Goal: Task Accomplishment & Management: Manage account settings

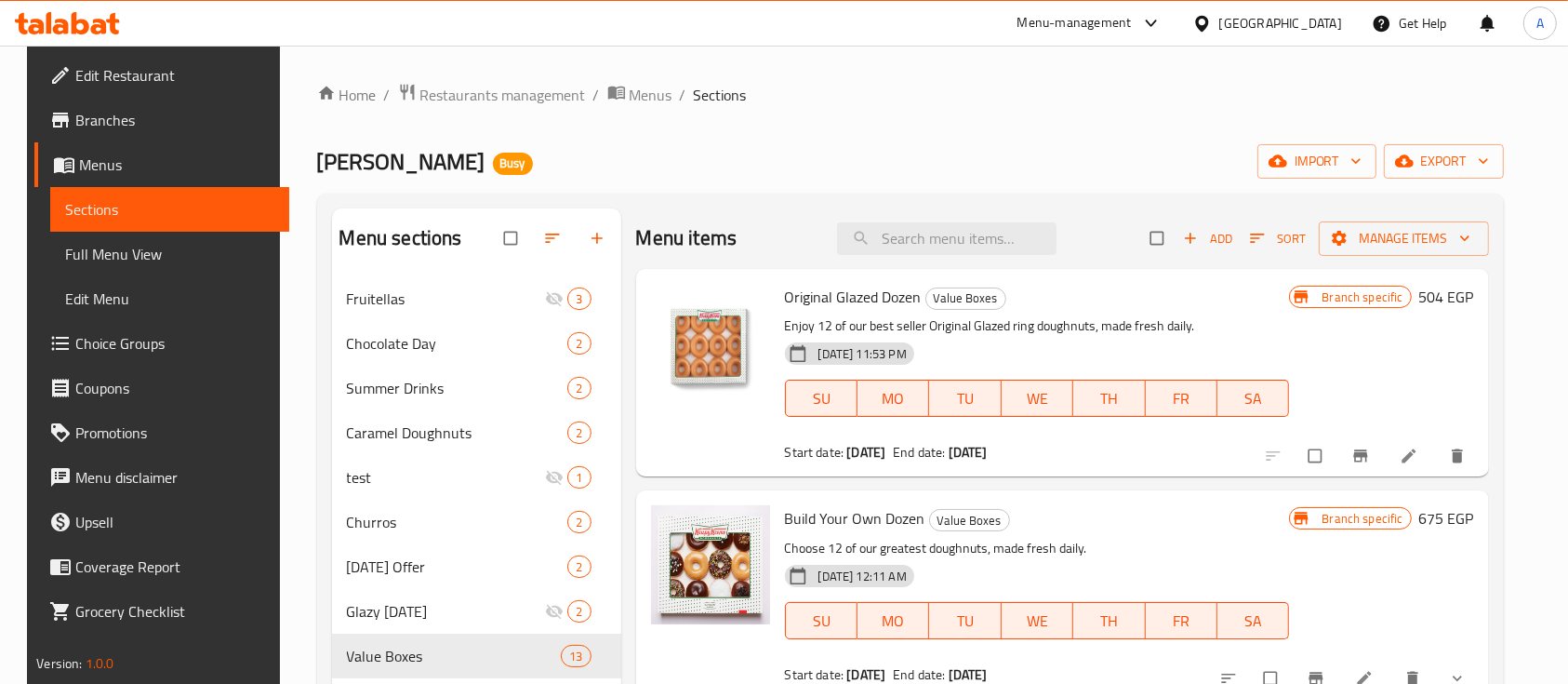
click at [1096, 130] on div "Home / Restaurants management / Menus / Sections Krispy Kreme Busy import expor…" at bounding box center [911, 548] width 1187 height 931
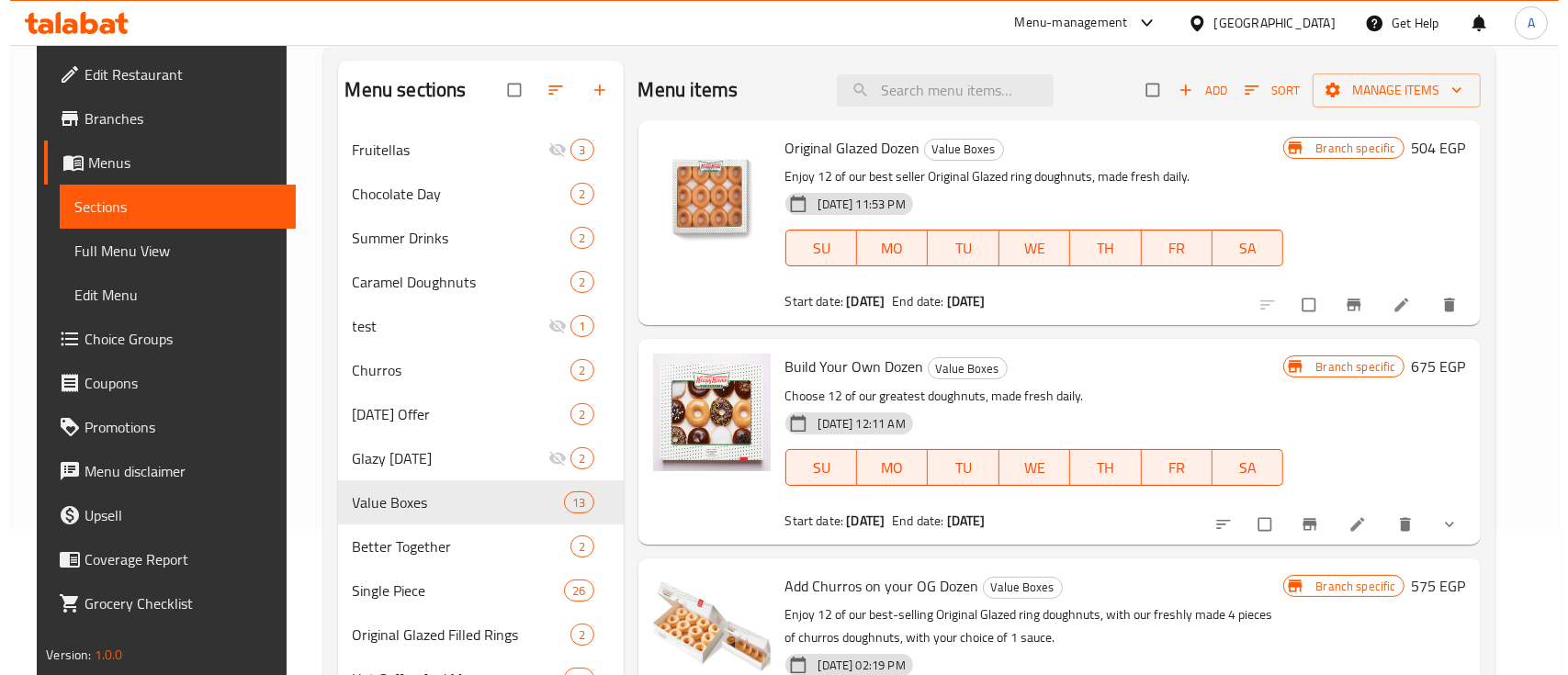
scroll to position [122, 0]
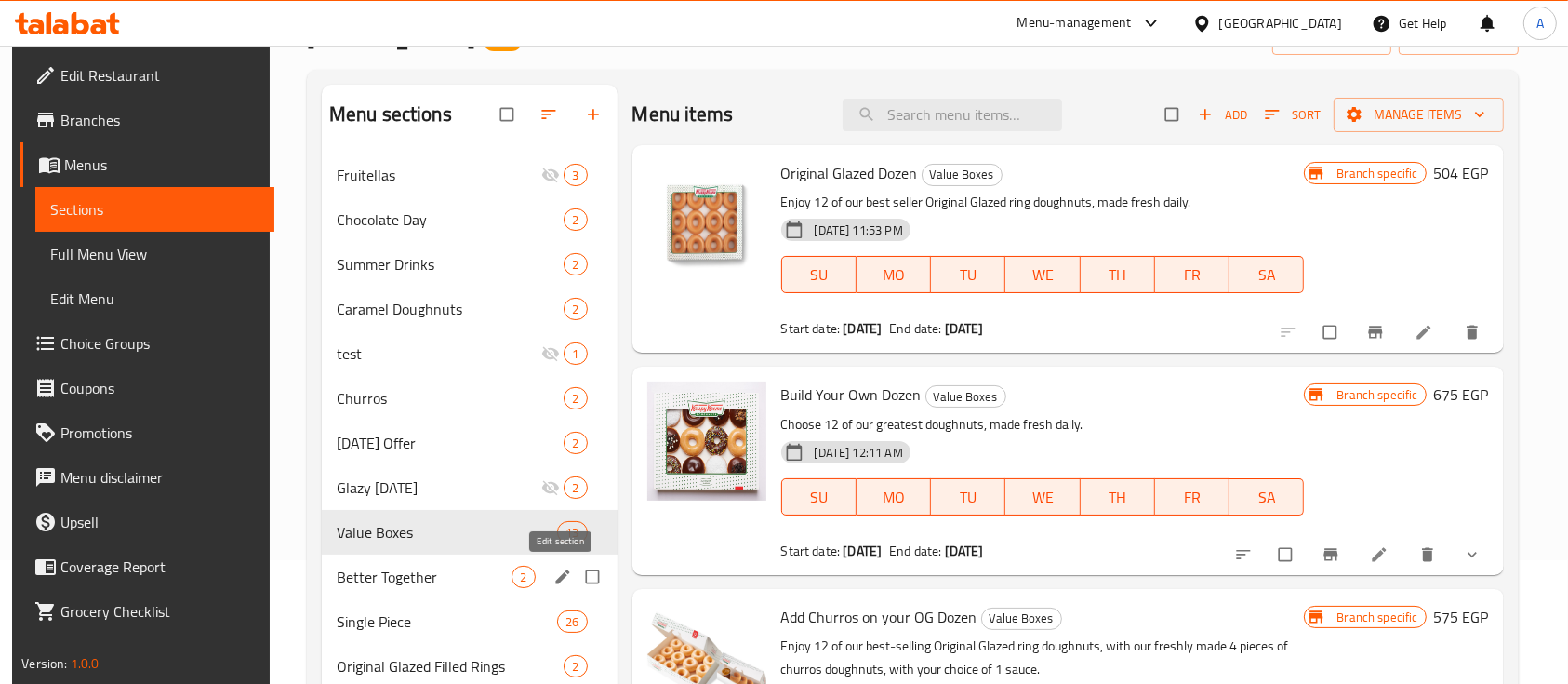
click at [555, 581] on icon "edit" at bounding box center [562, 577] width 14 height 14
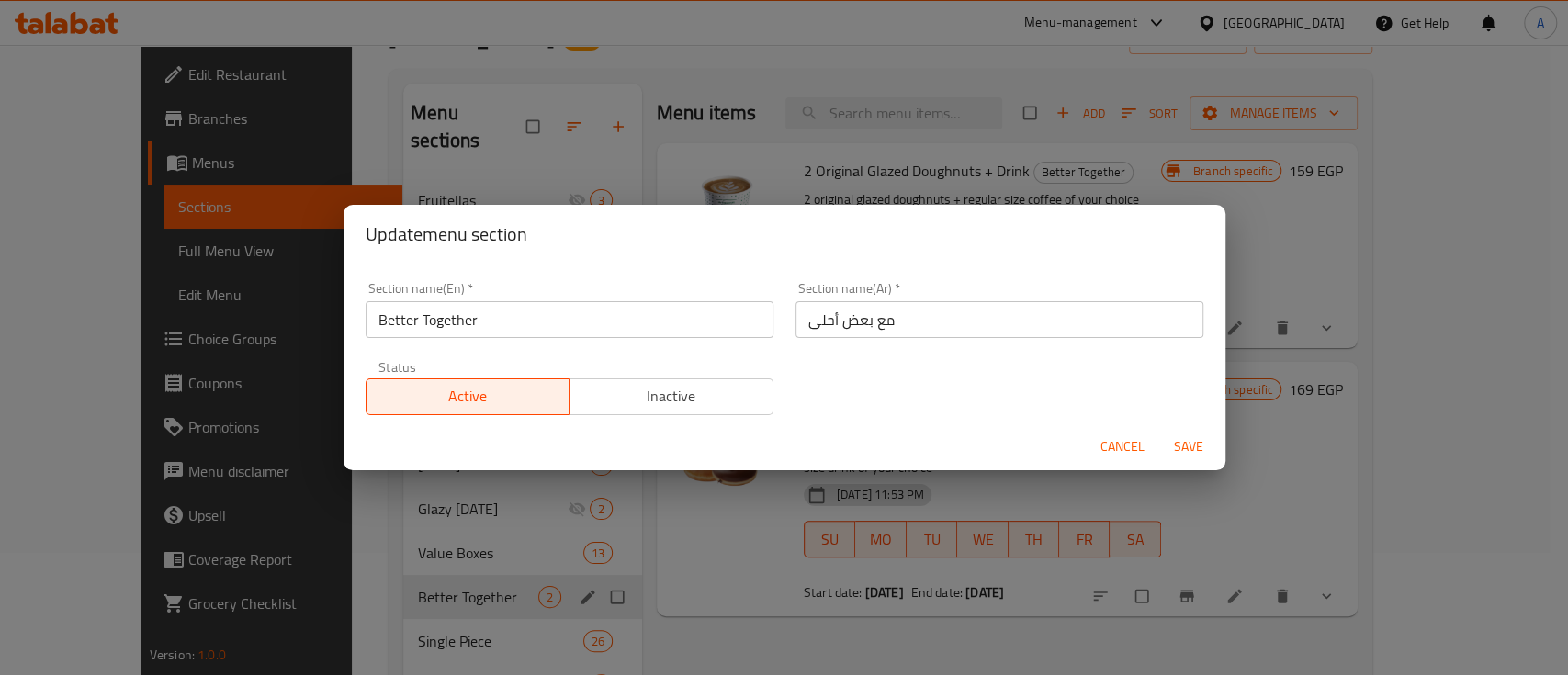
click at [1096, 446] on button "Cancel" at bounding box center [1122, 447] width 59 height 34
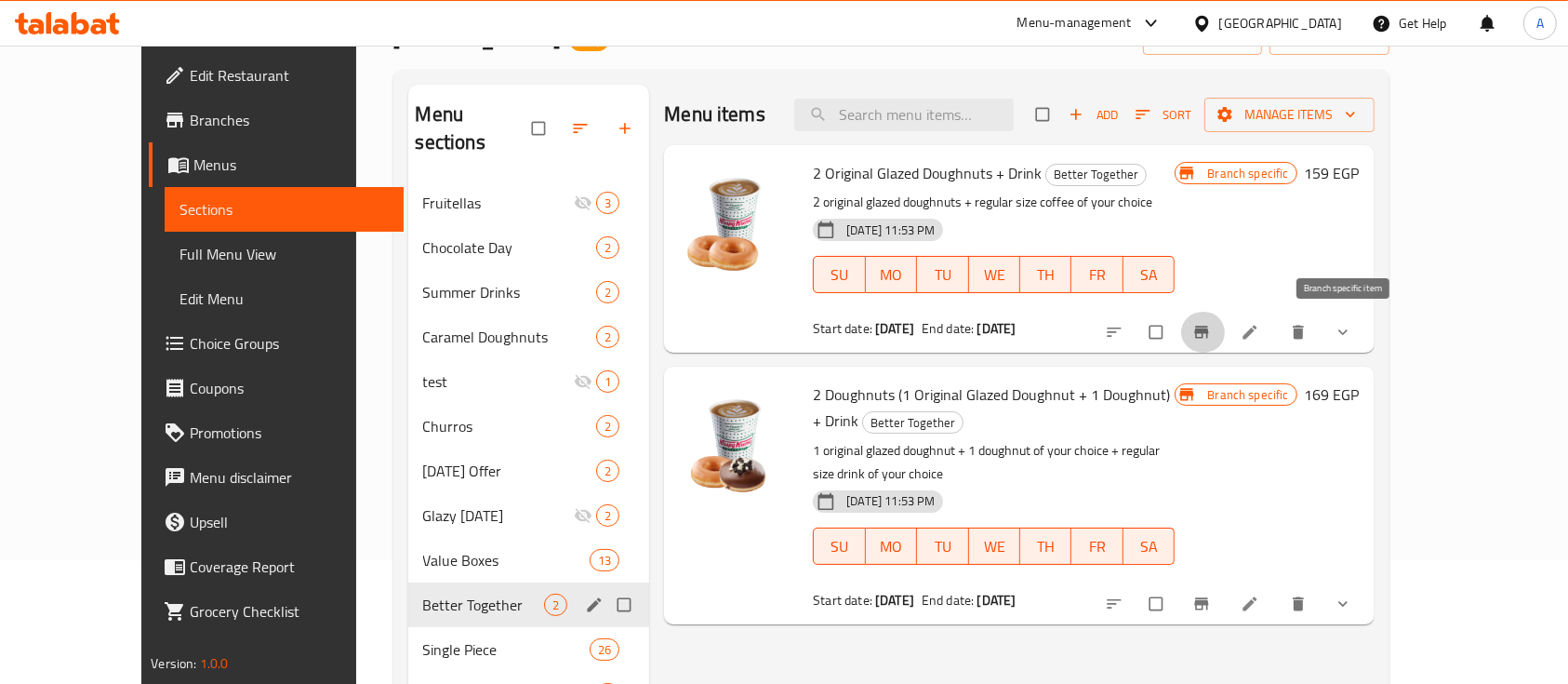
click at [1226, 330] on button "Branch-specific-item" at bounding box center [1204, 332] width 45 height 41
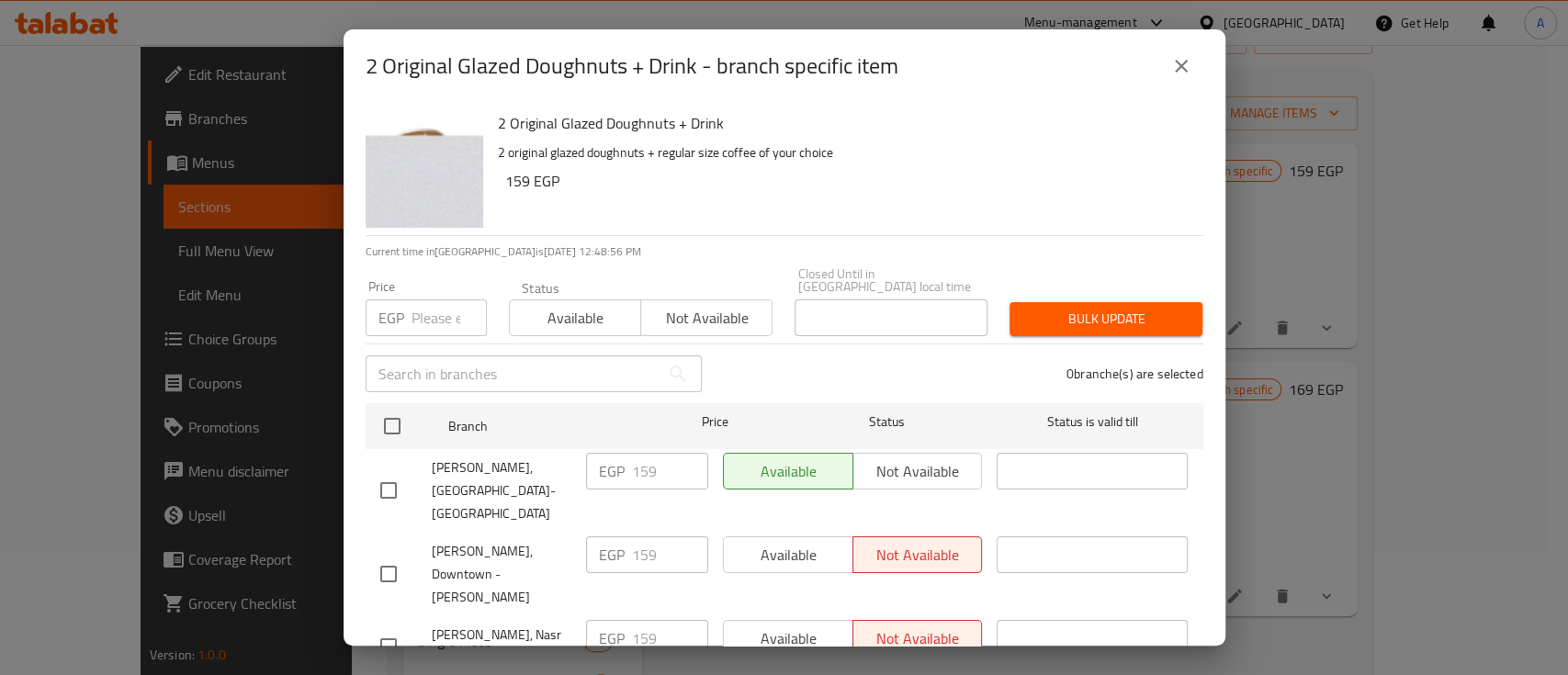
click at [396, 407] on input "checkbox" at bounding box center [392, 426] width 39 height 39
checkbox input "true"
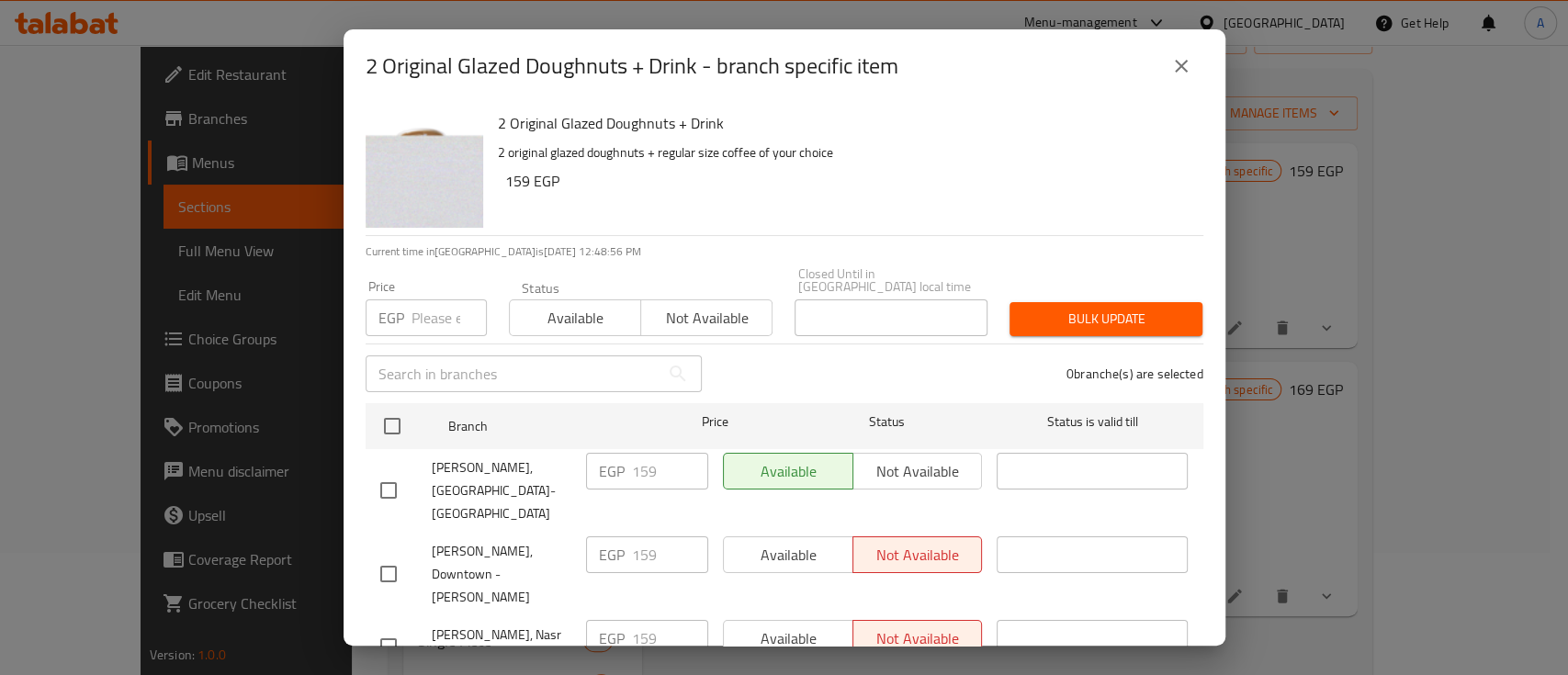
checkbox input "true"
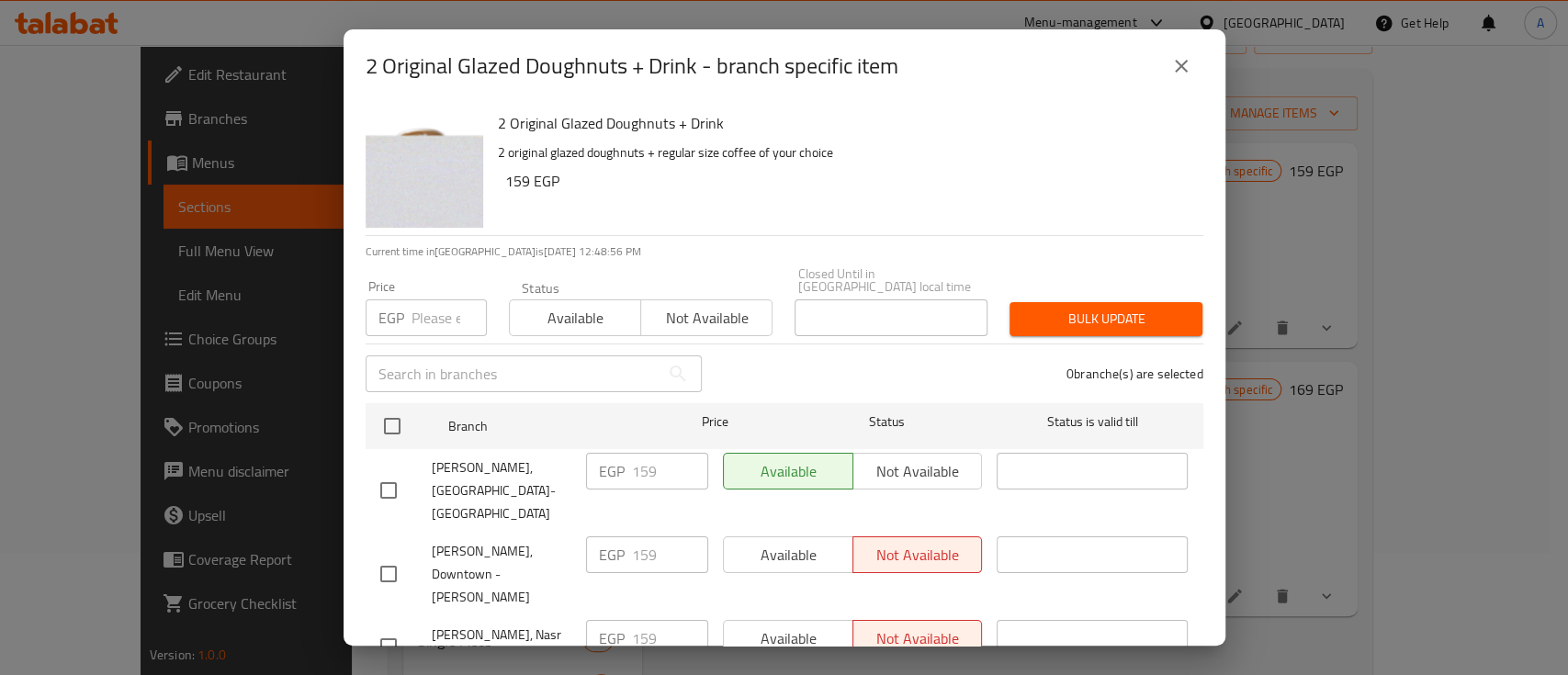
checkbox input "true"
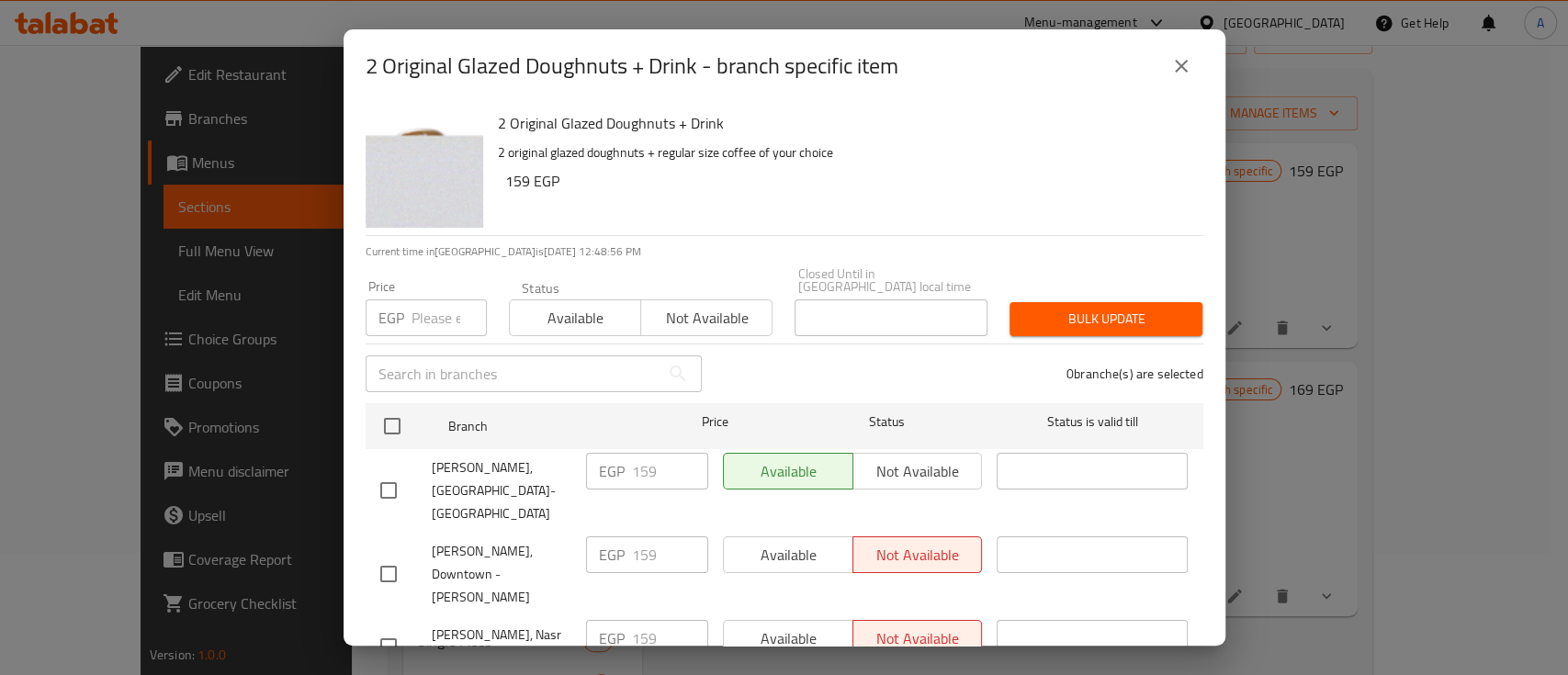
checkbox input "true"
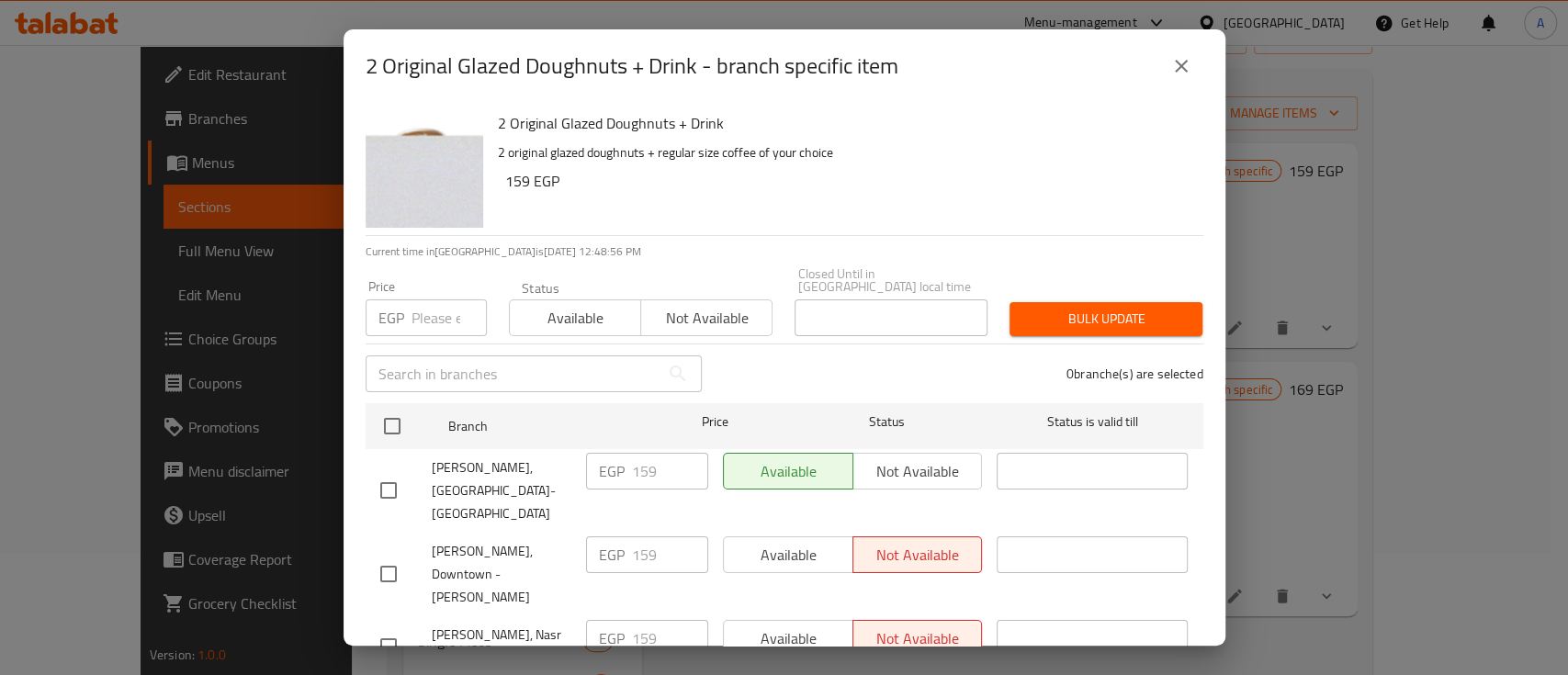
checkbox input "true"
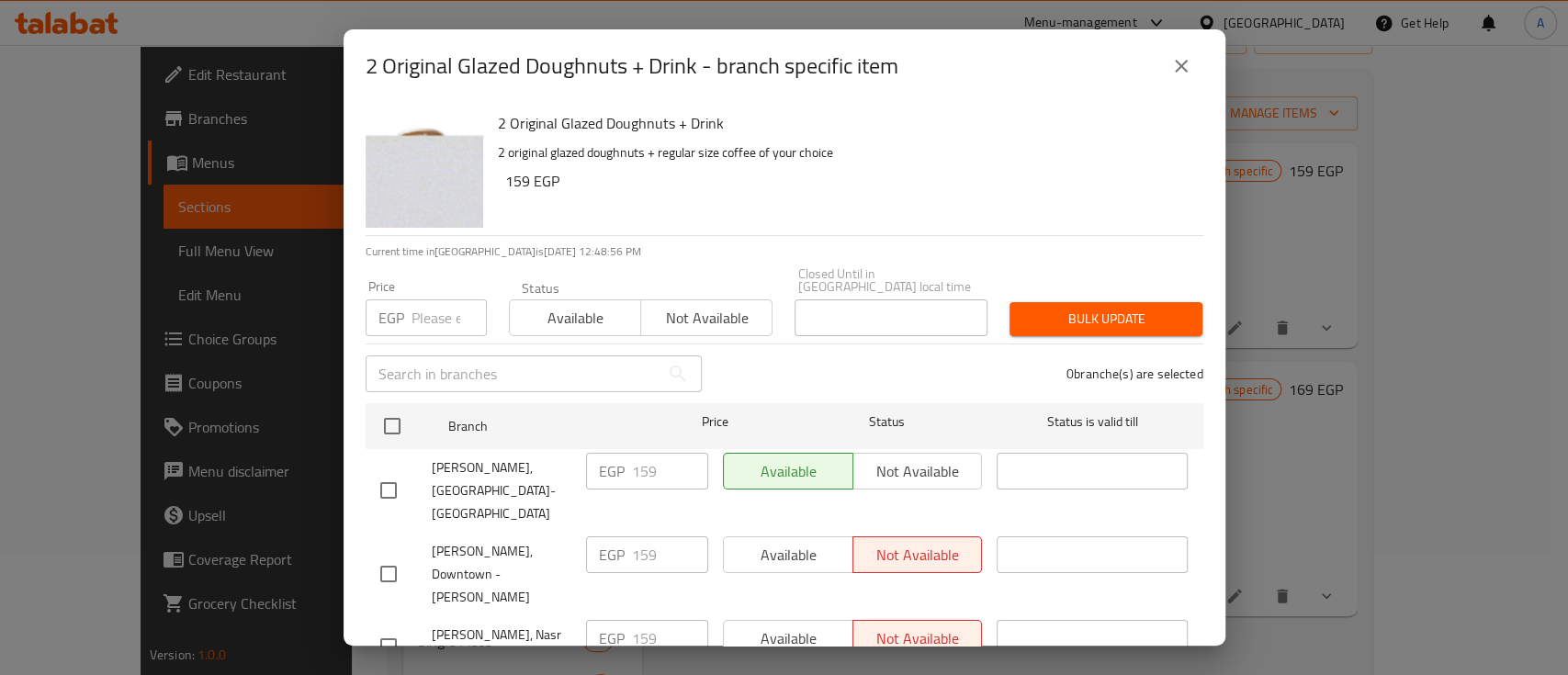
checkbox input "true"
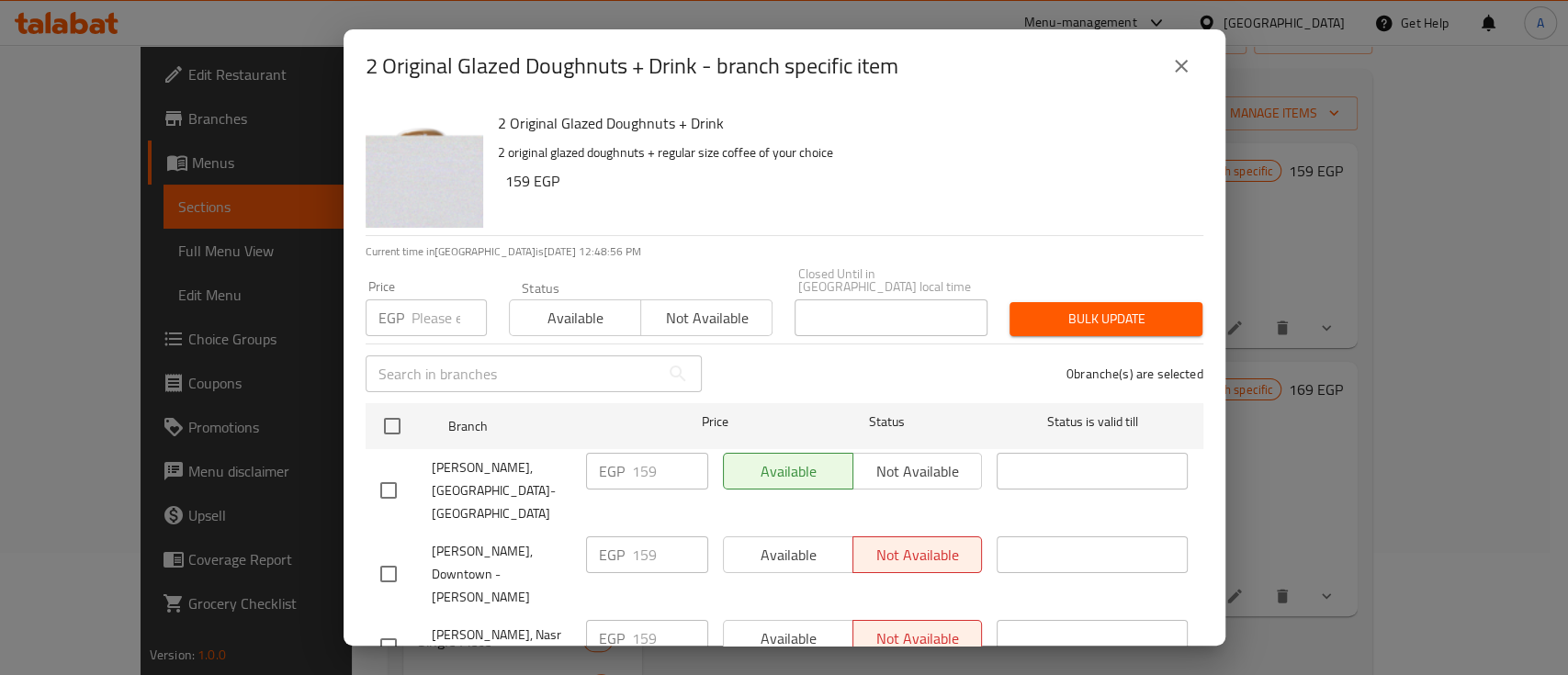
checkbox input "true"
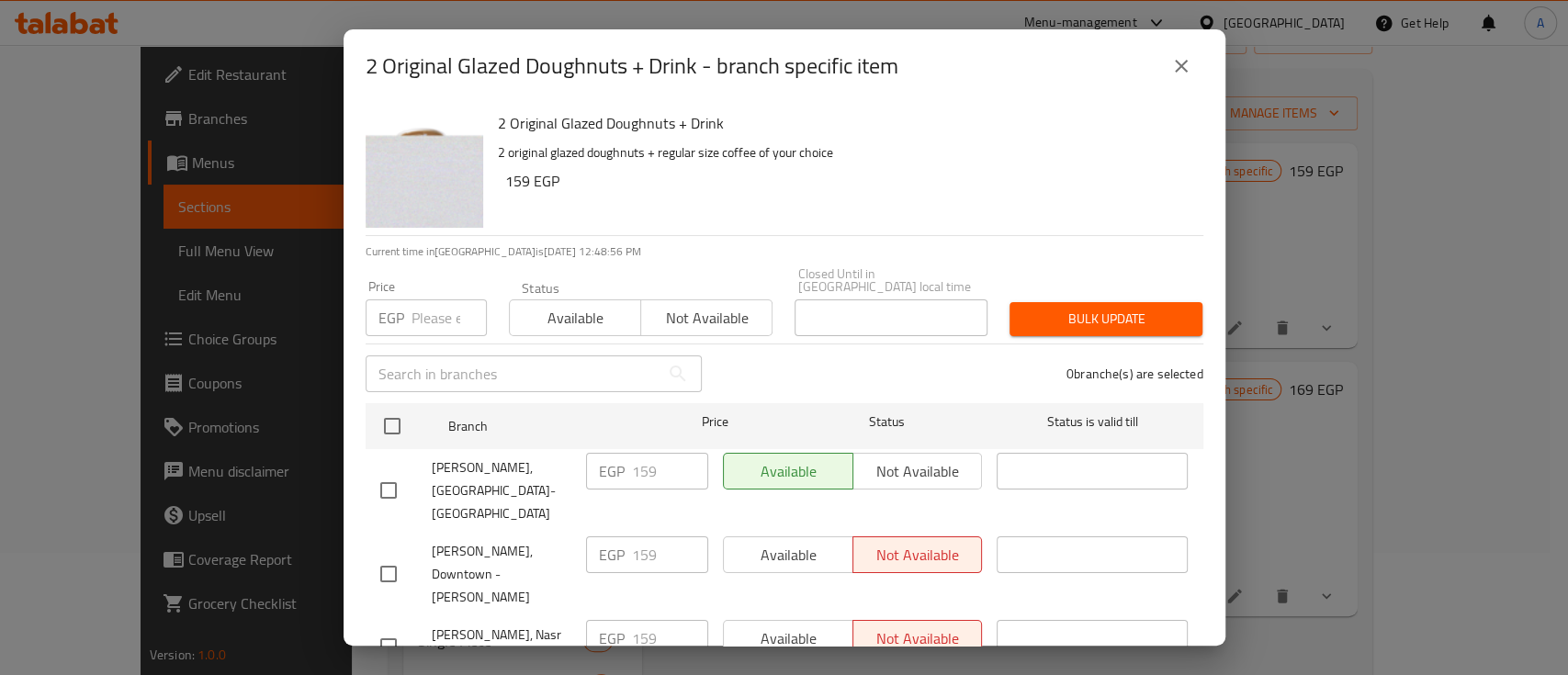
checkbox input "true"
click at [559, 299] on button "Available" at bounding box center [575, 317] width 133 height 37
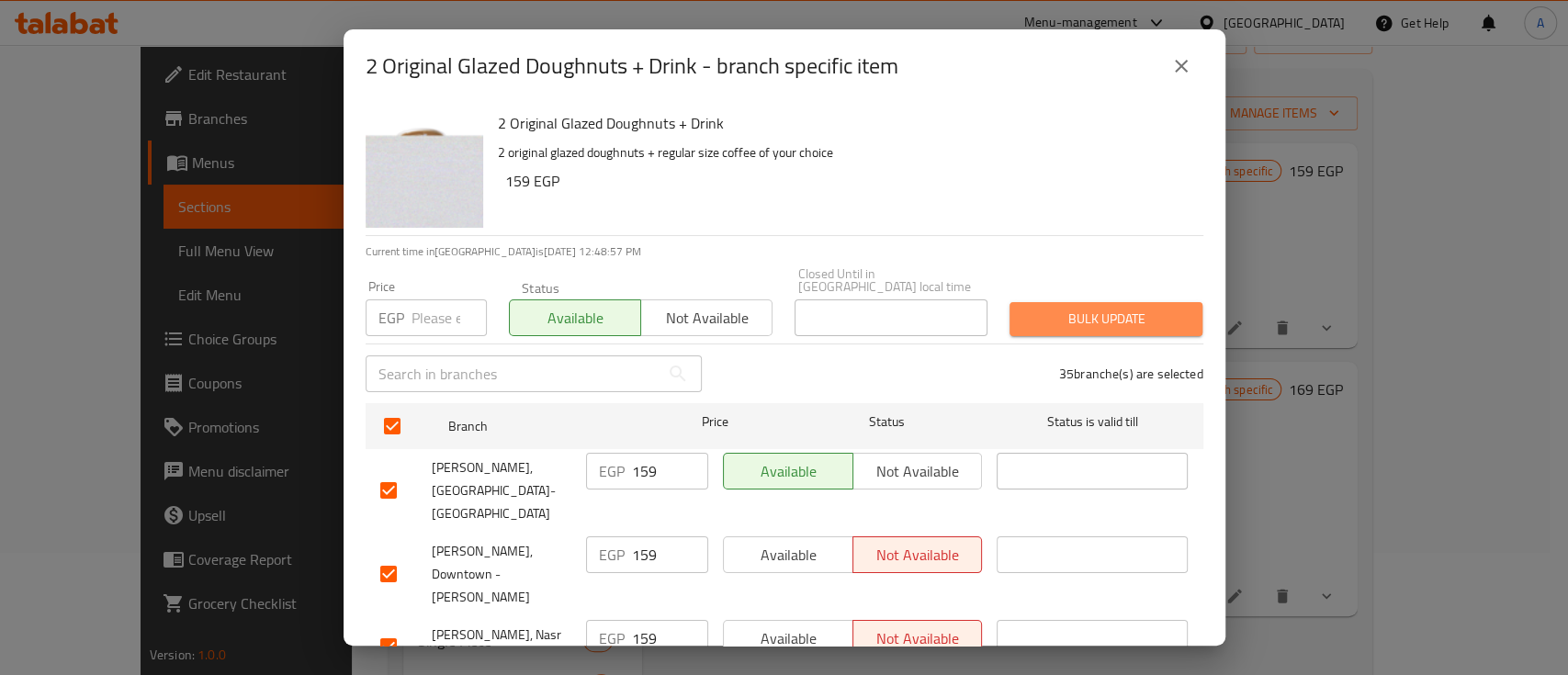
click at [1105, 308] on span "Bulk update" at bounding box center [1105, 319] width 164 height 23
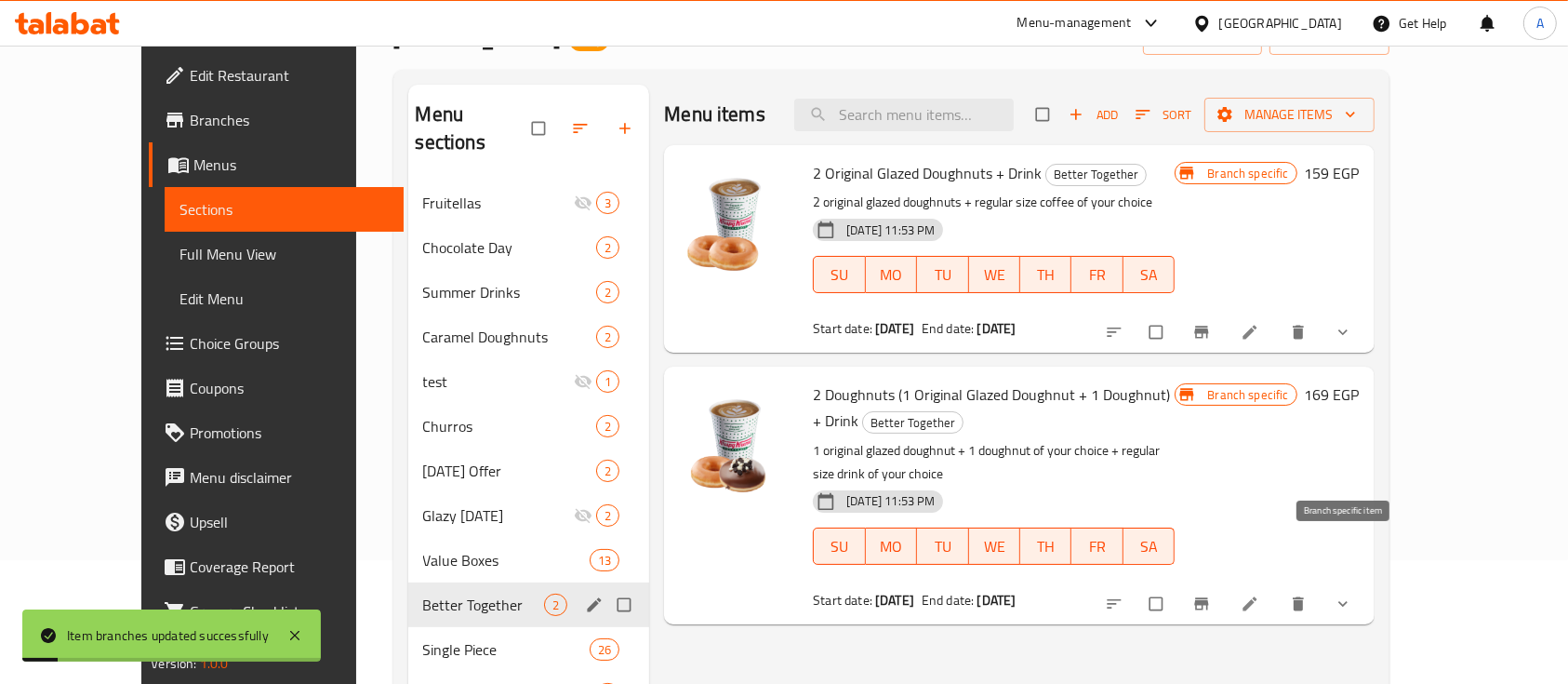
click at [1226, 583] on button "Branch-specific-item" at bounding box center [1204, 603] width 45 height 41
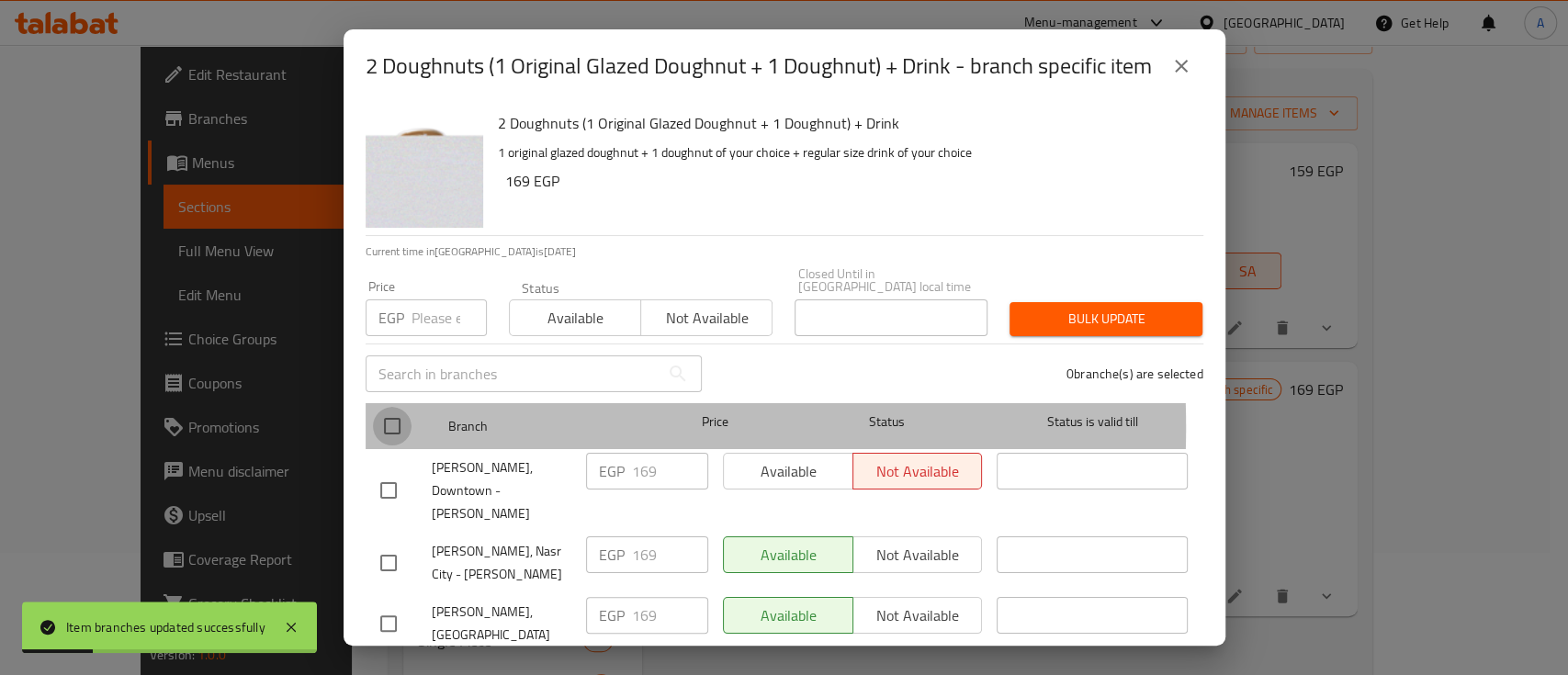
click at [383, 429] on input "checkbox" at bounding box center [392, 426] width 39 height 39
checkbox input "true"
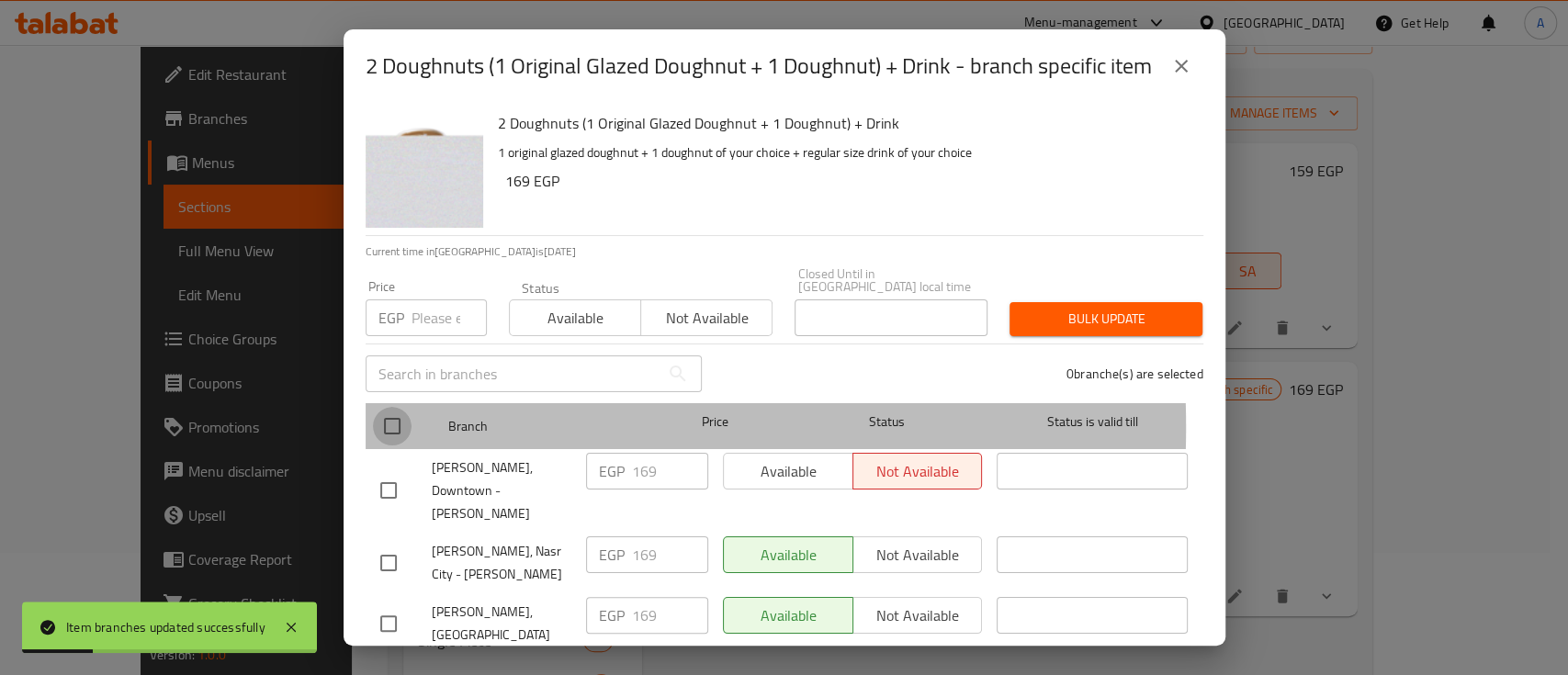
checkbox input "true"
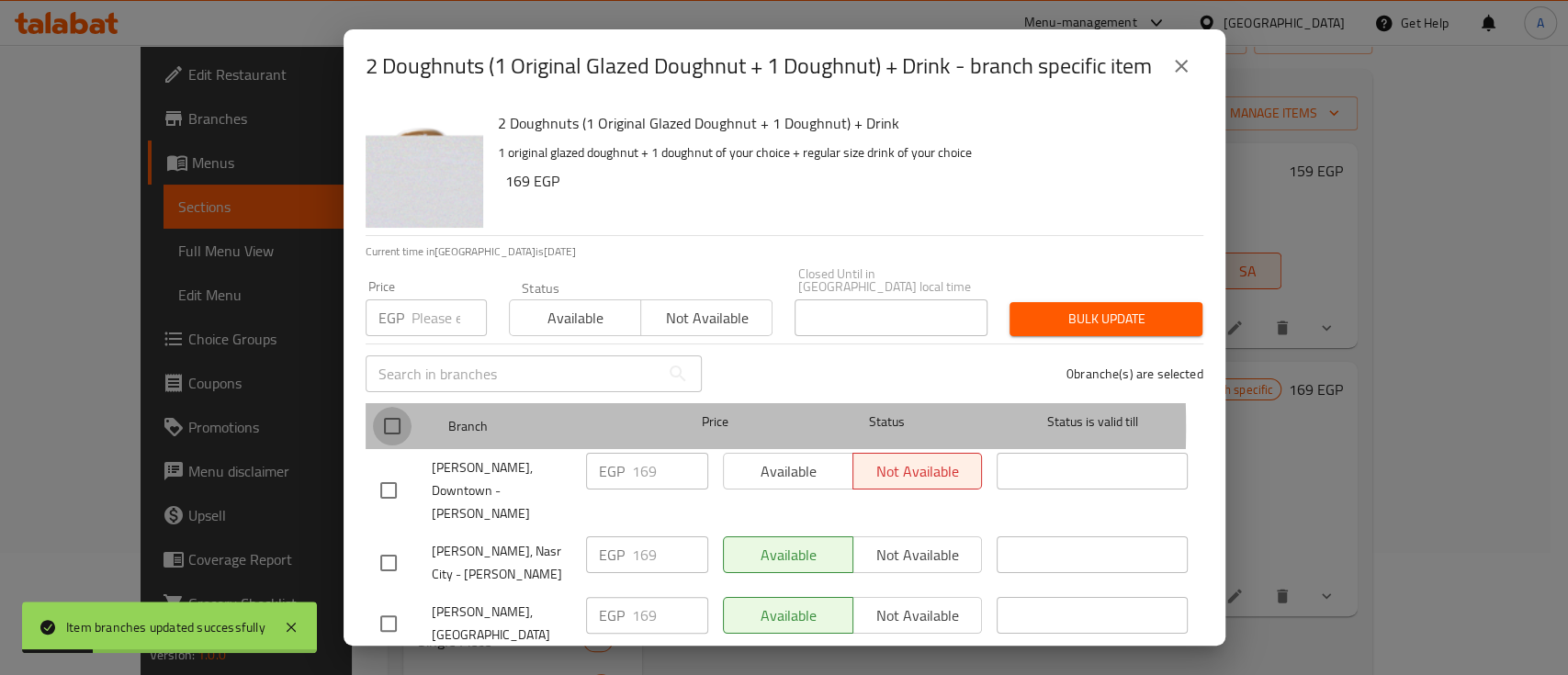
checkbox input "true"
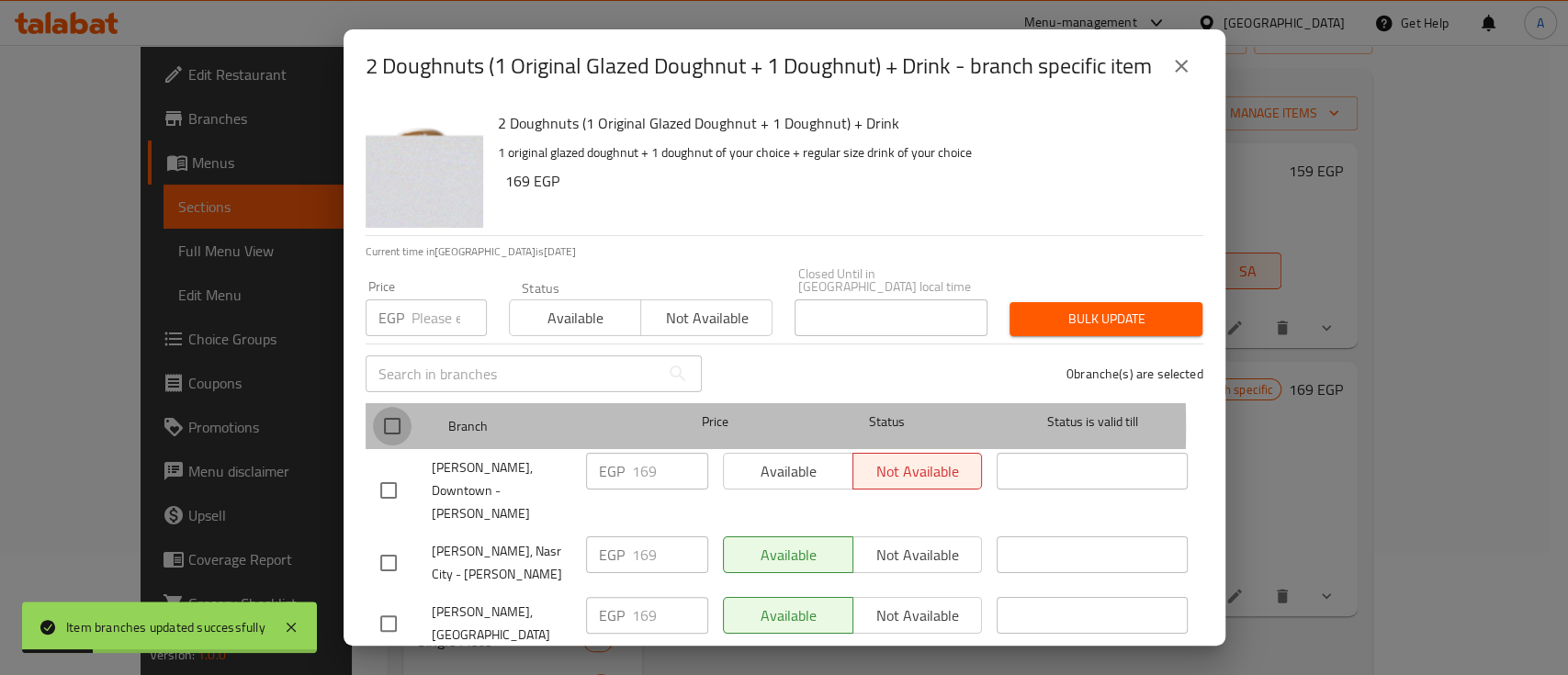
checkbox input "true"
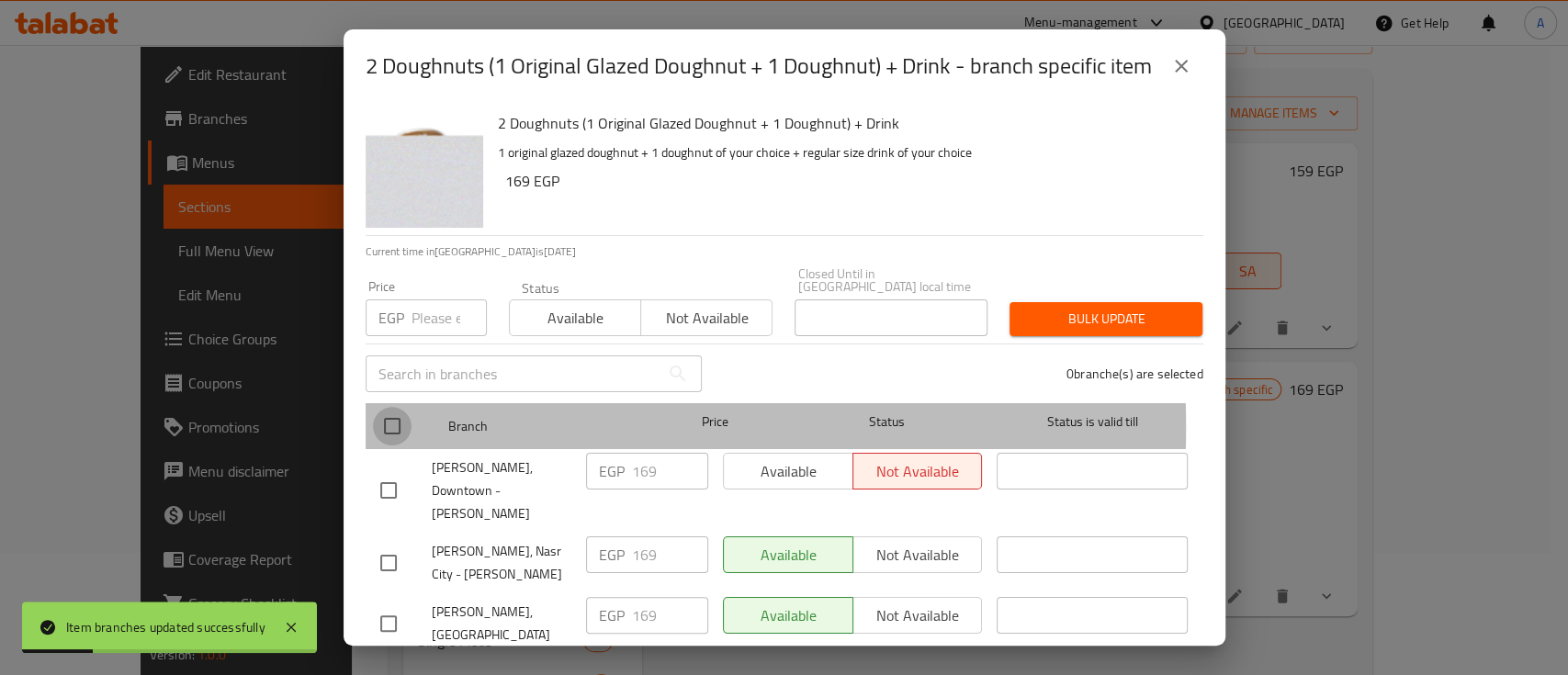
checkbox input "true"
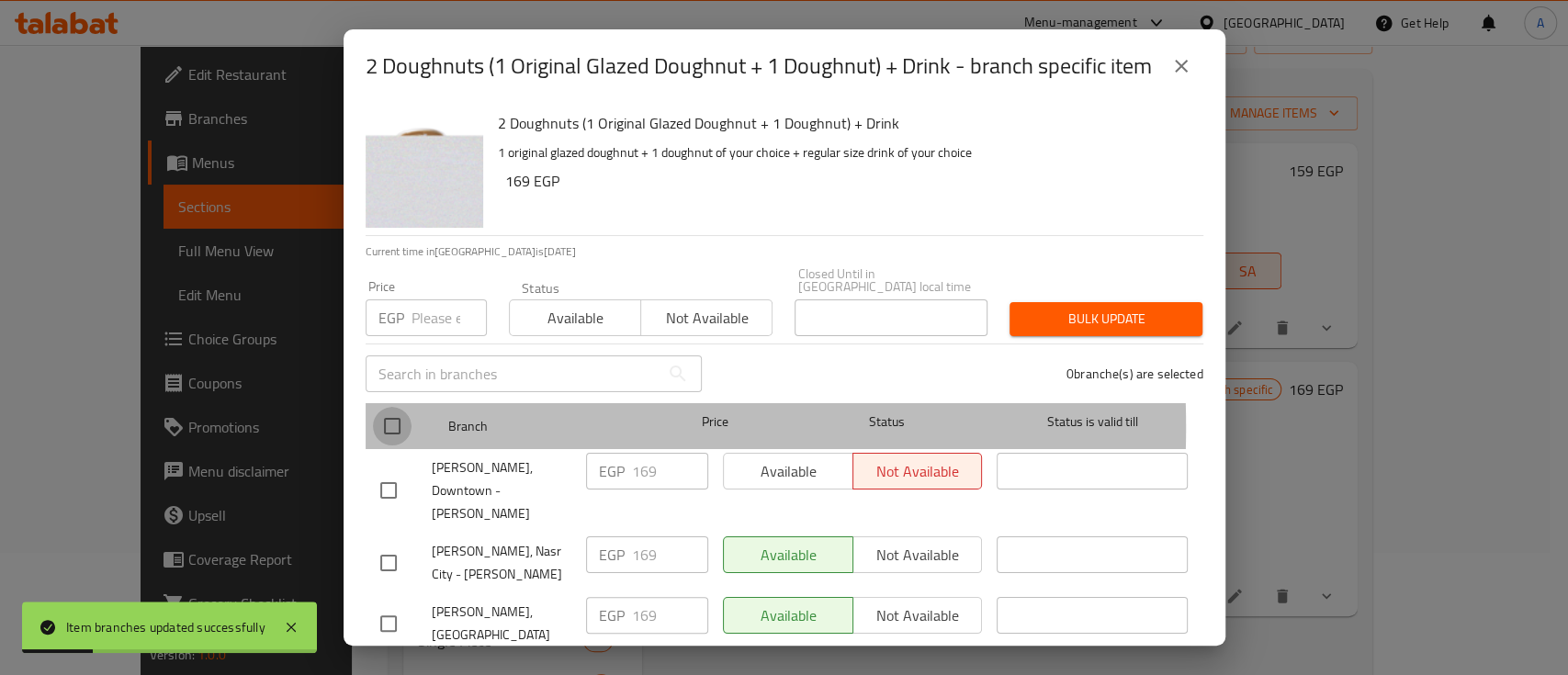
checkbox input "true"
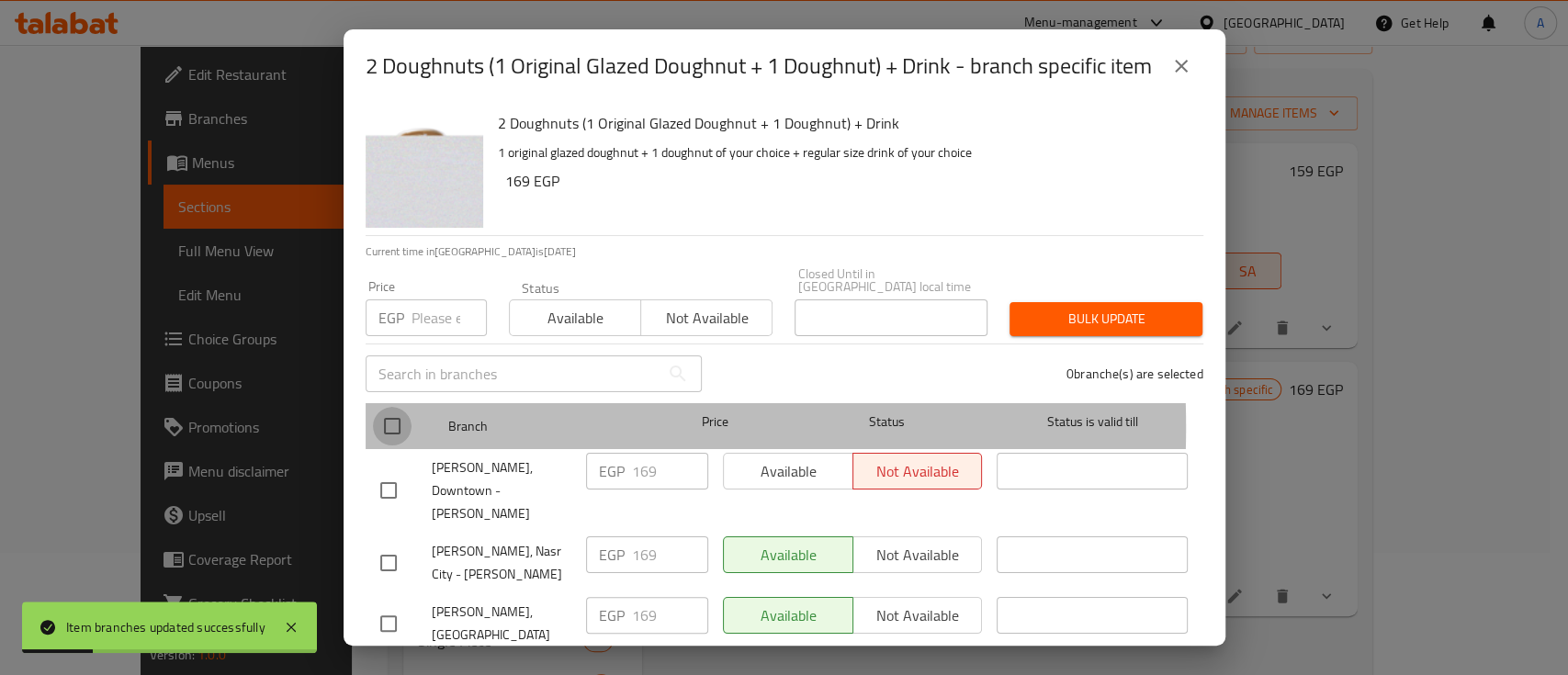
checkbox input "true"
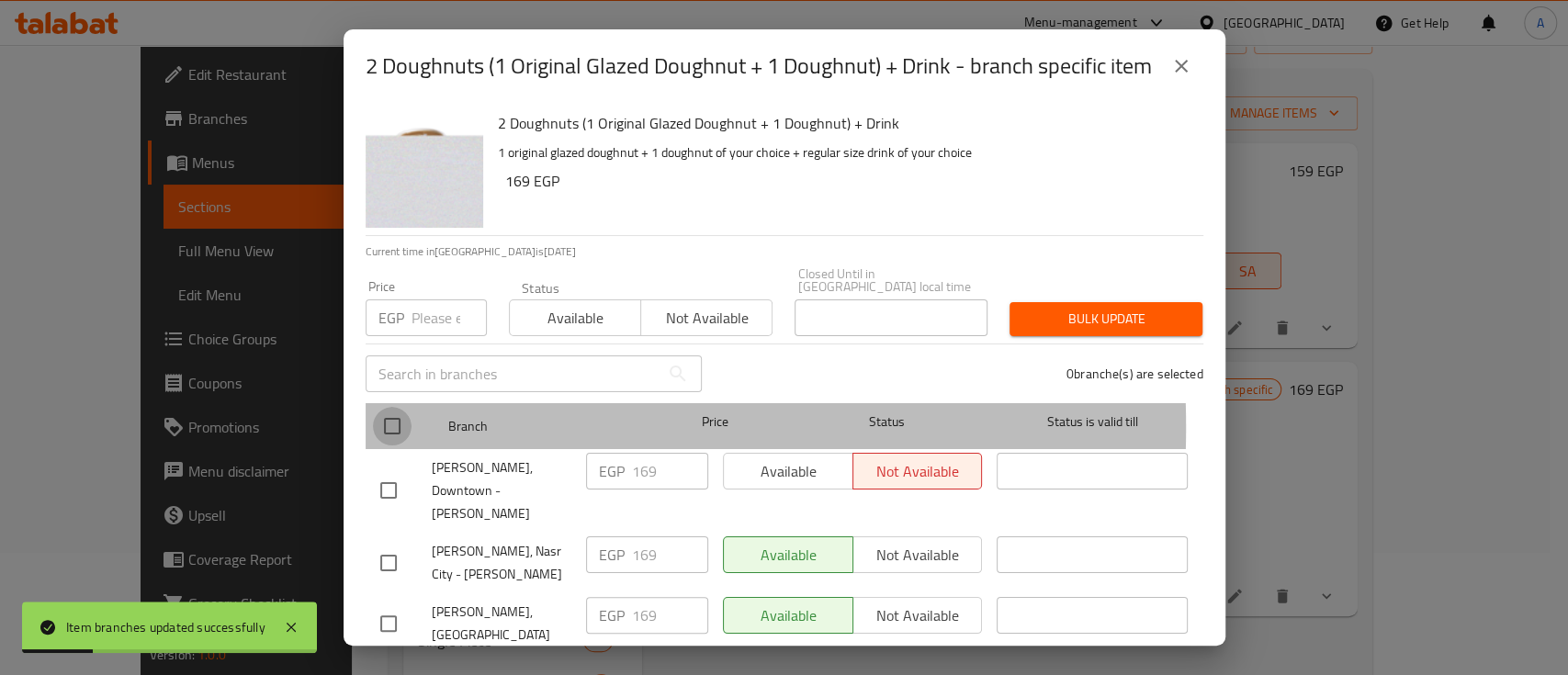
checkbox input "true"
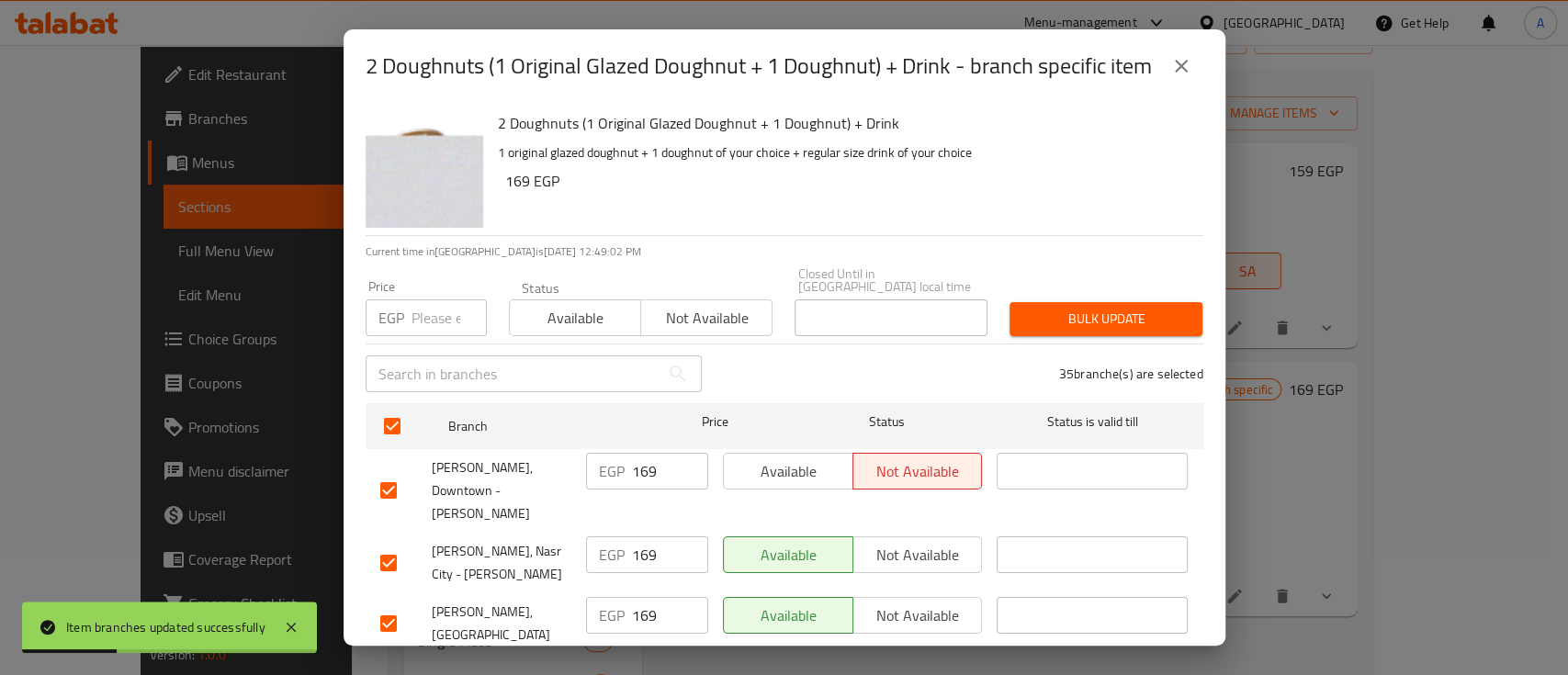
click at [527, 331] on span "Available" at bounding box center [575, 318] width 116 height 27
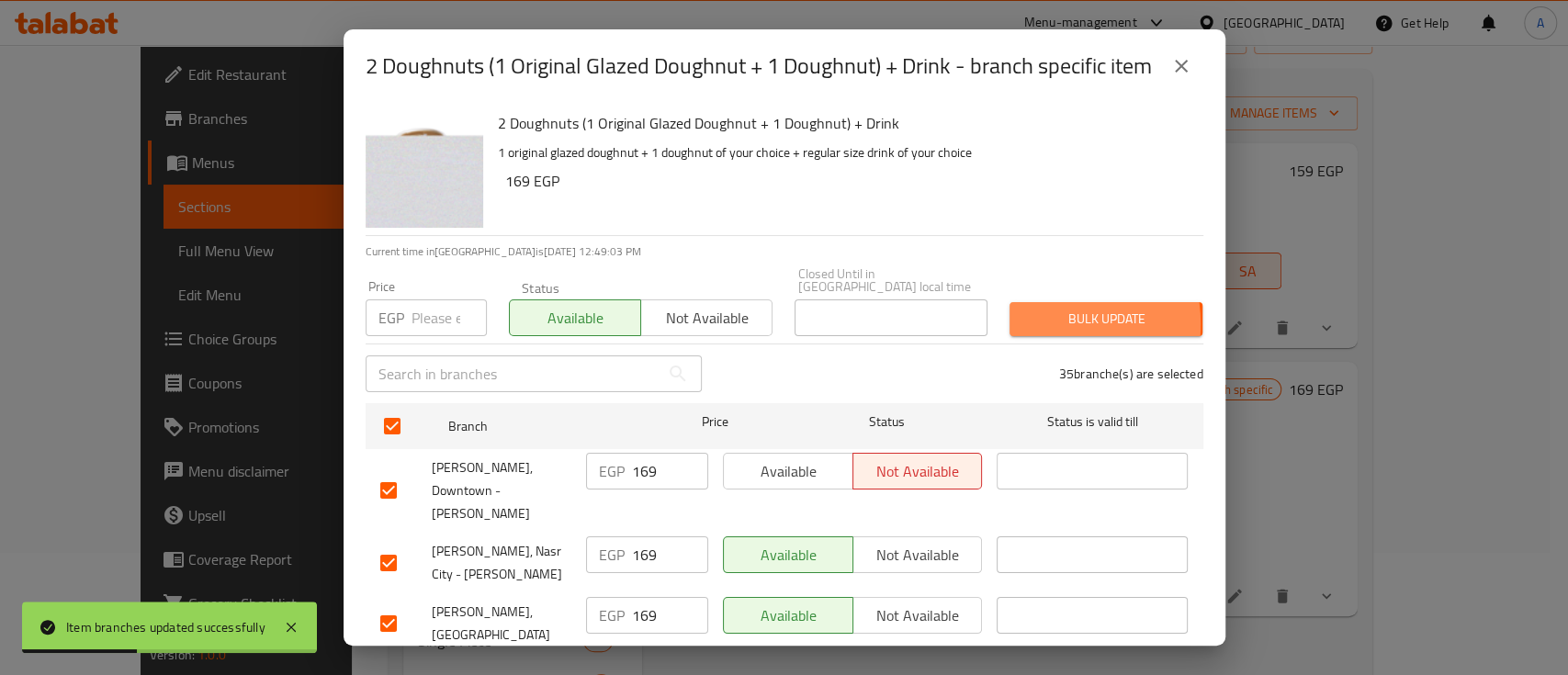
click at [1024, 326] on span "Bulk update" at bounding box center [1105, 319] width 164 height 23
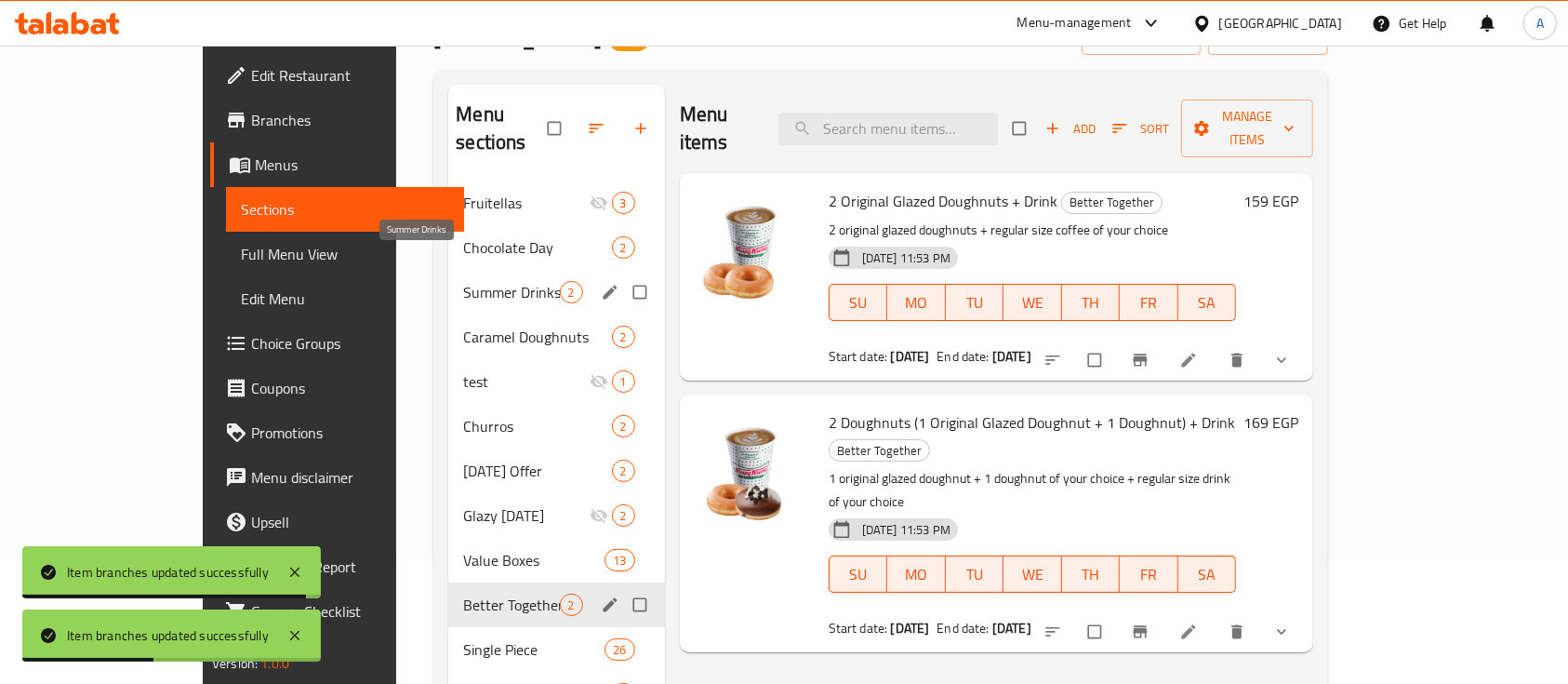
click at [476, 281] on span "Summer Drinks" at bounding box center [511, 292] width 96 height 22
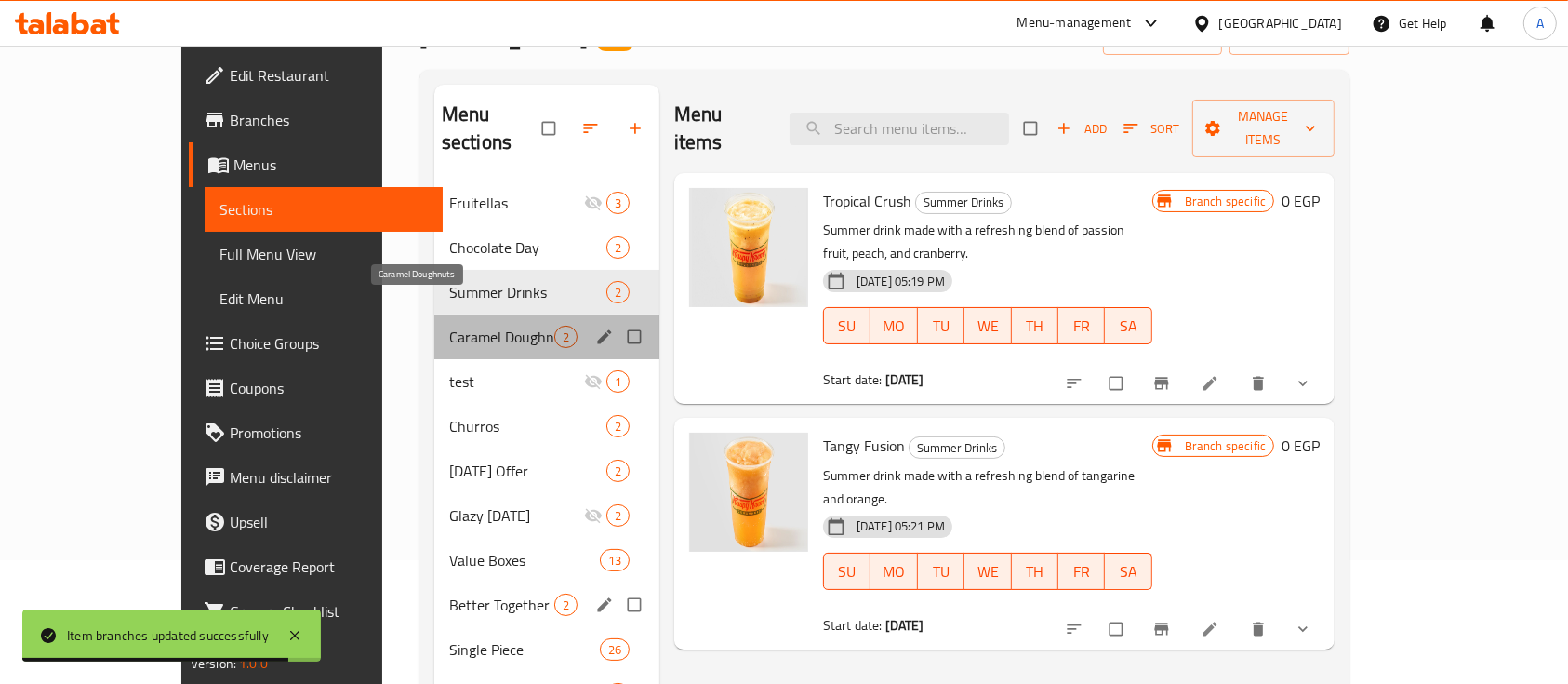
click at [449, 325] on span "Caramel Doughnuts" at bounding box center [502, 336] width 105 height 22
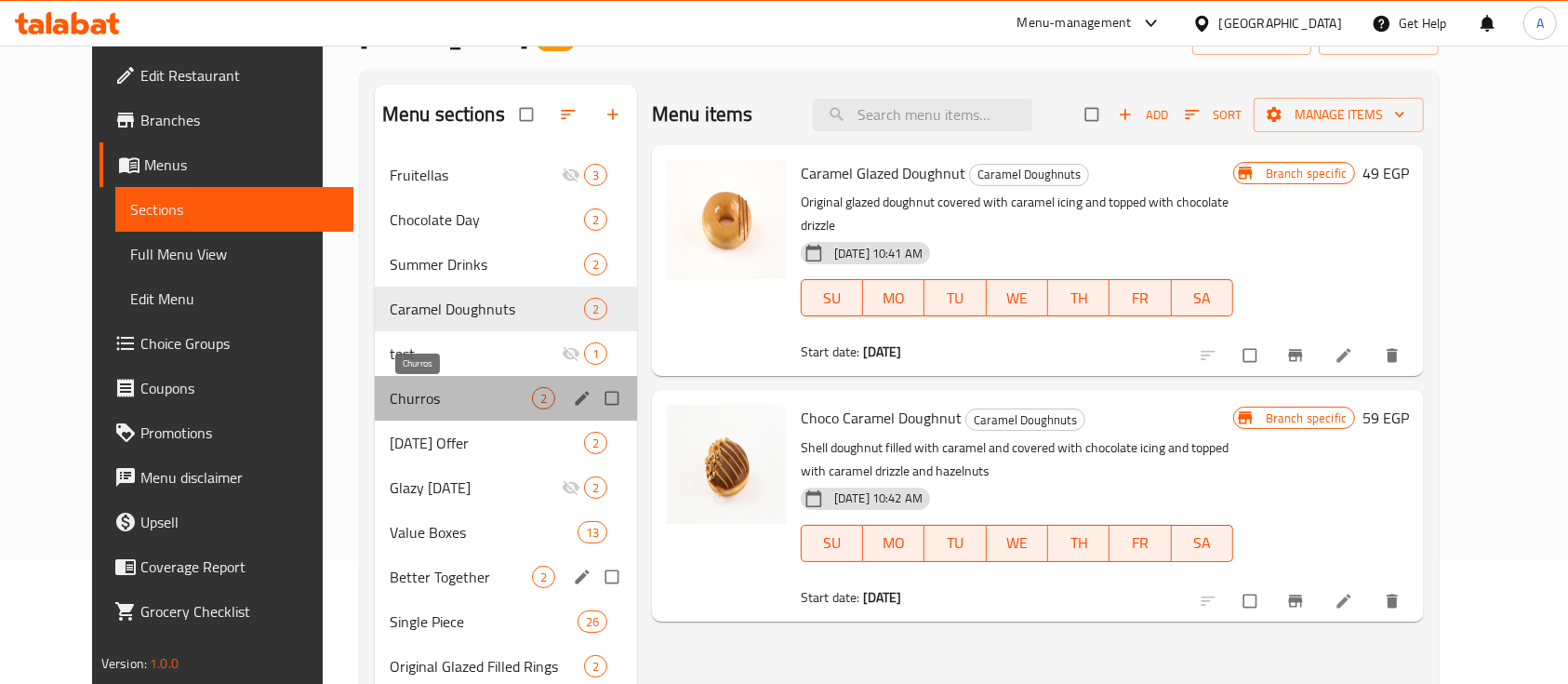
click at [389, 387] on span "Churros" at bounding box center [460, 397] width 142 height 22
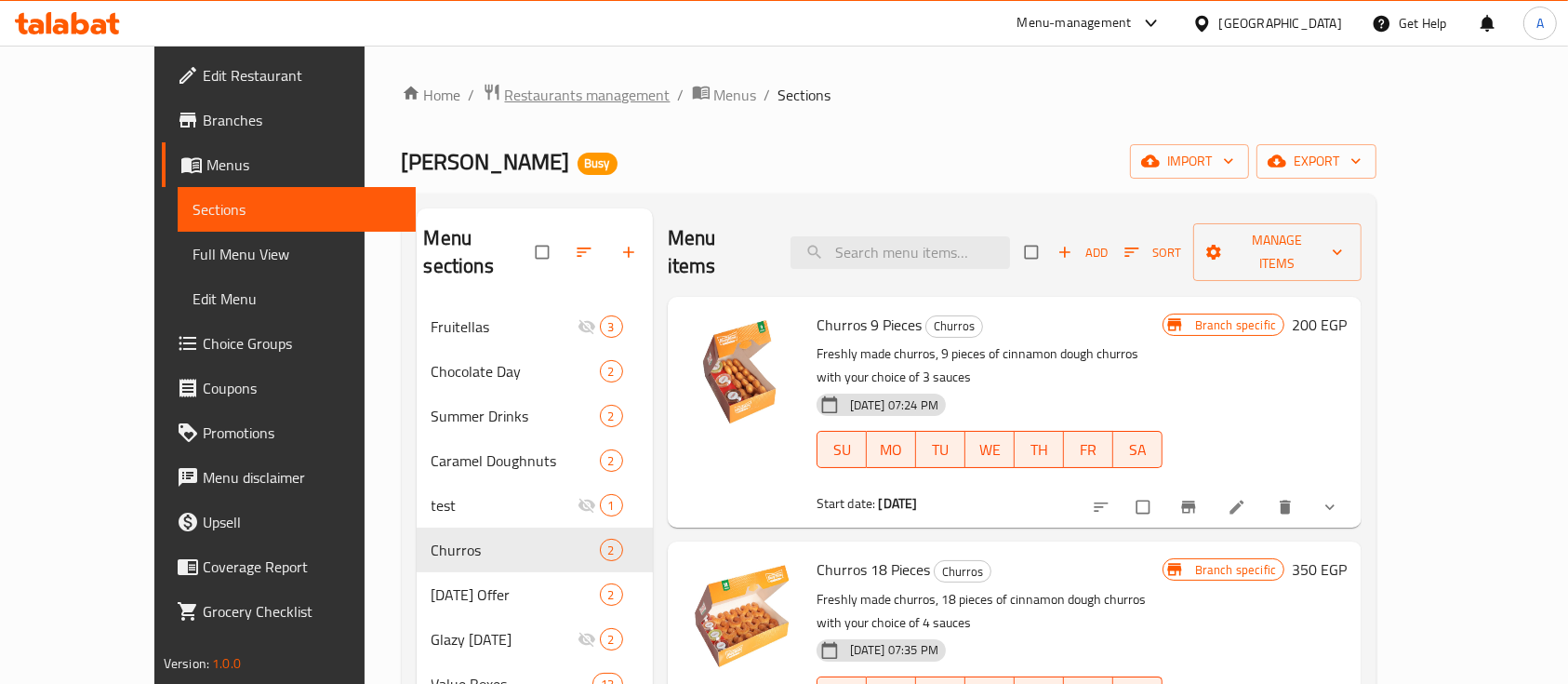
click at [505, 91] on span "Restaurants management" at bounding box center [588, 94] width 166 height 22
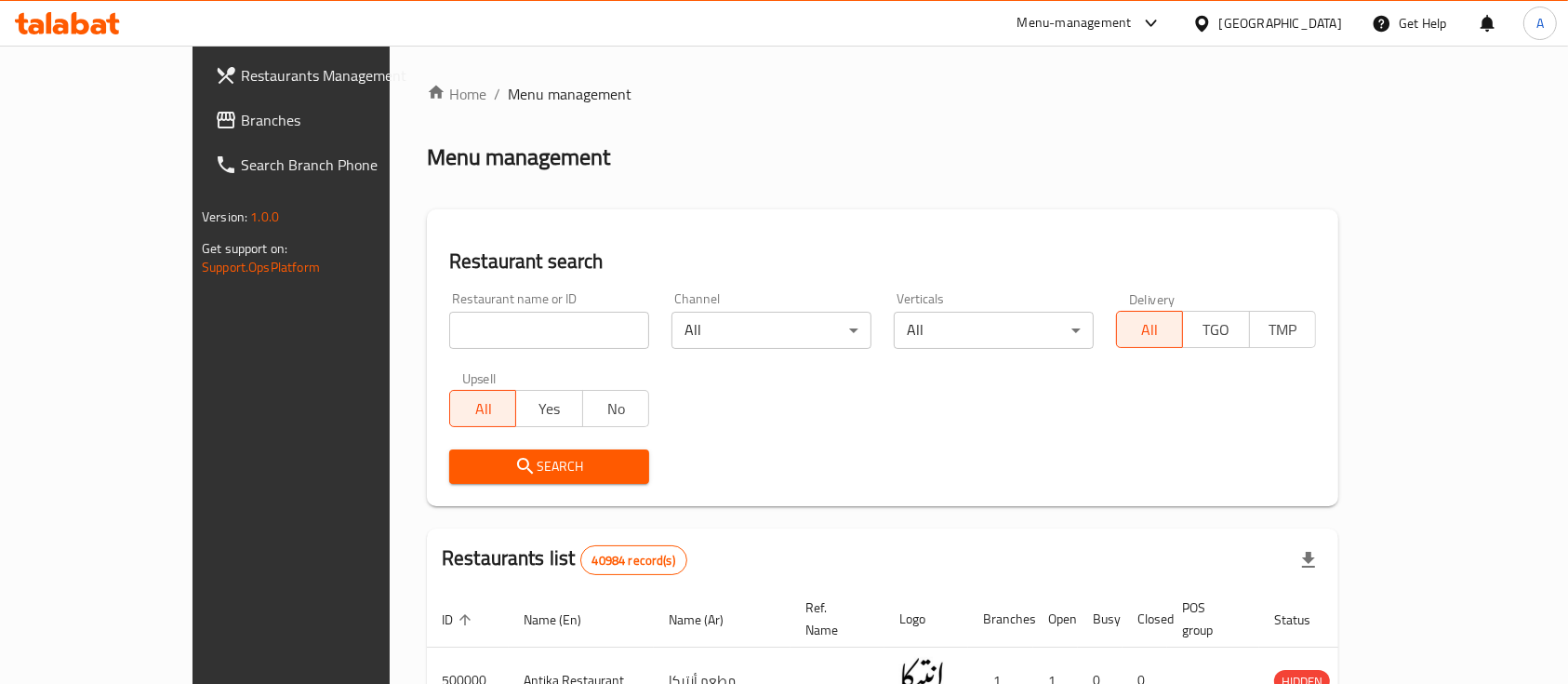
click at [449, 319] on input "search" at bounding box center [549, 330] width 200 height 37
click at [763, 279] on div "Restaurant search Restaurant name or ID Restaurant name or ID Channel All ​ Ver…" at bounding box center [882, 357] width 911 height 296
drag, startPoint x: 535, startPoint y: 146, endPoint x: 271, endPoint y: 145, distance: 264.0
click at [389, 145] on div "Home / Menu management Menu management Restaurant search Restaurant name or ID …" at bounding box center [882, 659] width 986 height 1227
click at [439, 187] on div "Home / Menu management Menu management Restaurant search Restaurant name or ID …" at bounding box center [882, 659] width 911 height 1153
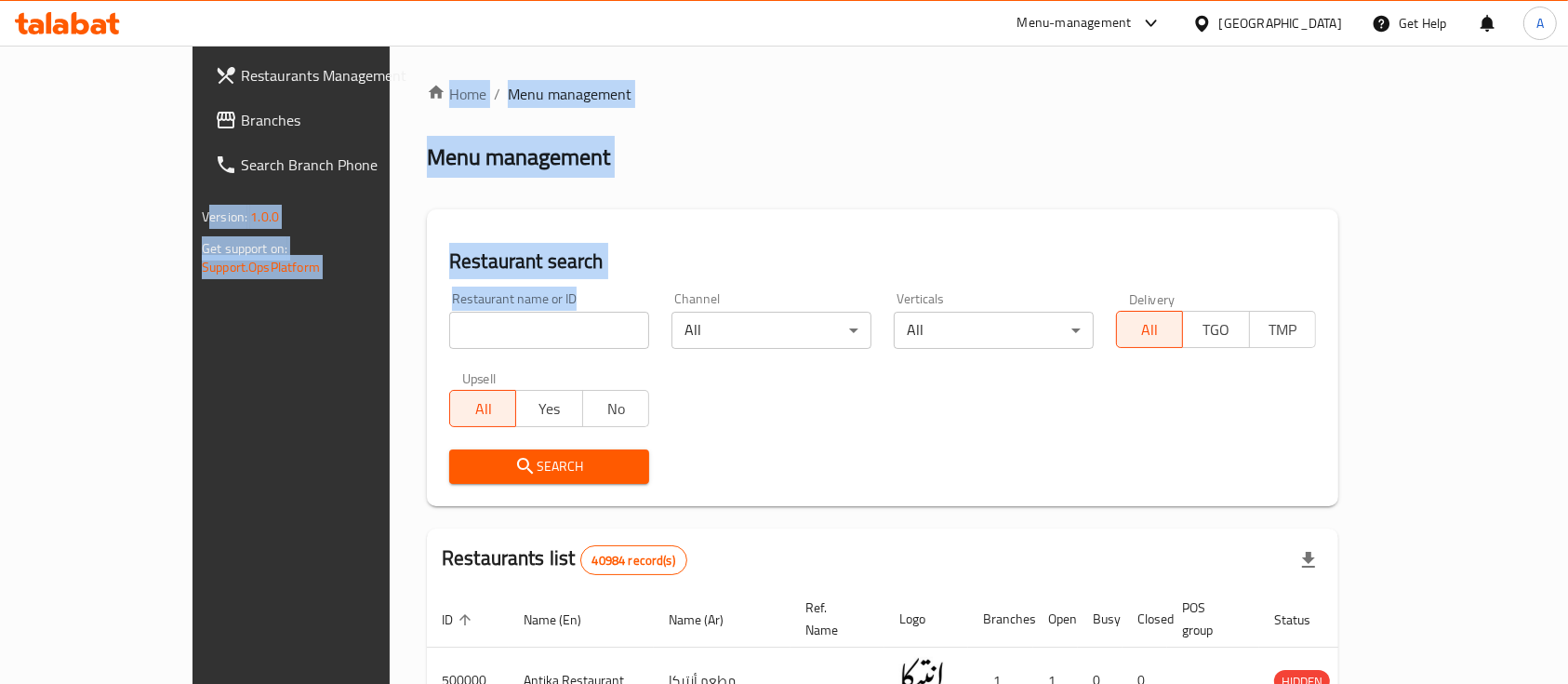
drag, startPoint x: 484, startPoint y: 303, endPoint x: 260, endPoint y: 128, distance: 284.3
click at [260, 128] on div "Restaurants Management Branches Search Branch Phone Version: 1.0.0 Get support …" at bounding box center [784, 659] width 1183 height 1227
click at [759, 161] on div "Menu management" at bounding box center [882, 156] width 911 height 30
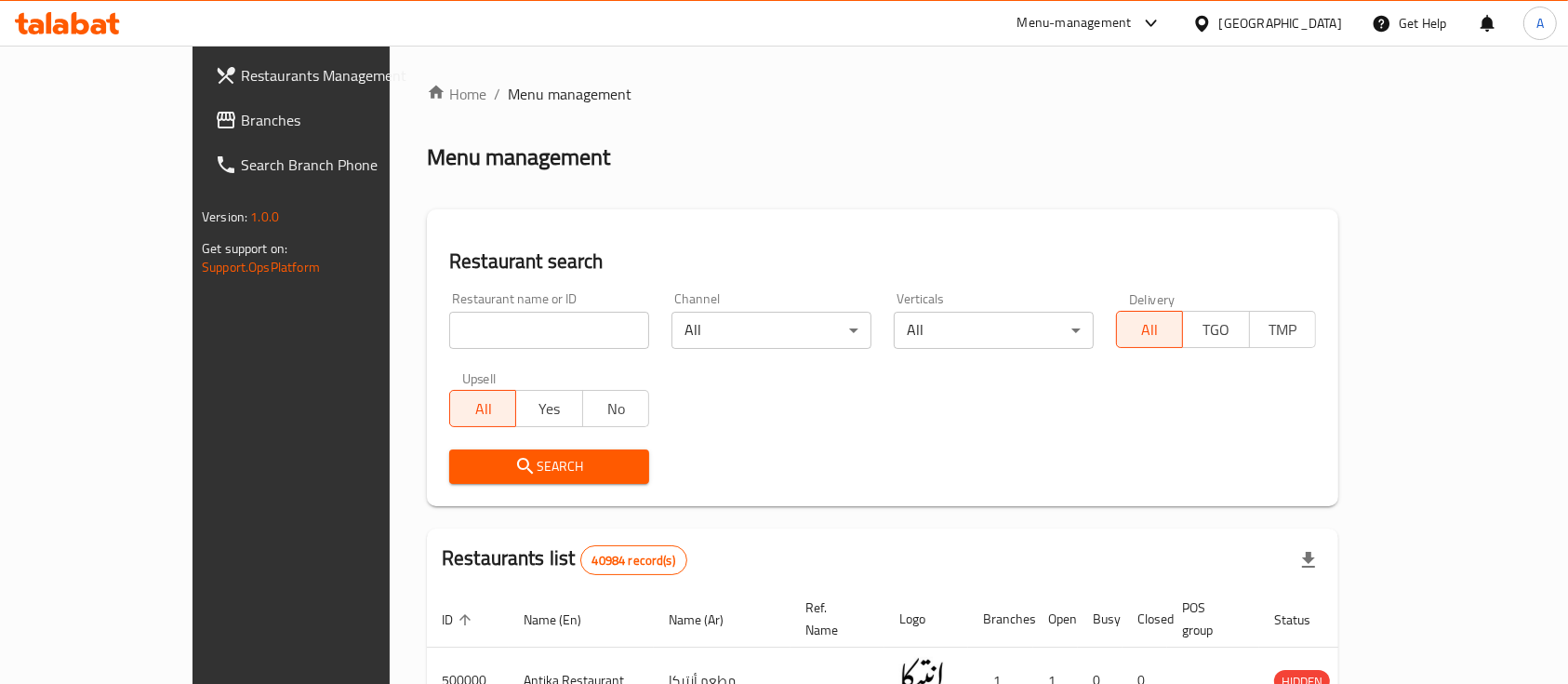
click at [485, 188] on div "Home / Menu management Menu management Restaurant search Restaurant name or ID …" at bounding box center [882, 659] width 911 height 1153
click at [666, 223] on div "Restaurant search Restaurant name or ID Restaurant name or ID Channel All ​ Ver…" at bounding box center [882, 357] width 911 height 296
click at [528, 165] on div "Menu management" at bounding box center [882, 156] width 911 height 30
click at [513, 330] on input "search" at bounding box center [549, 330] width 200 height 37
type input "[PERSON_NAME]"
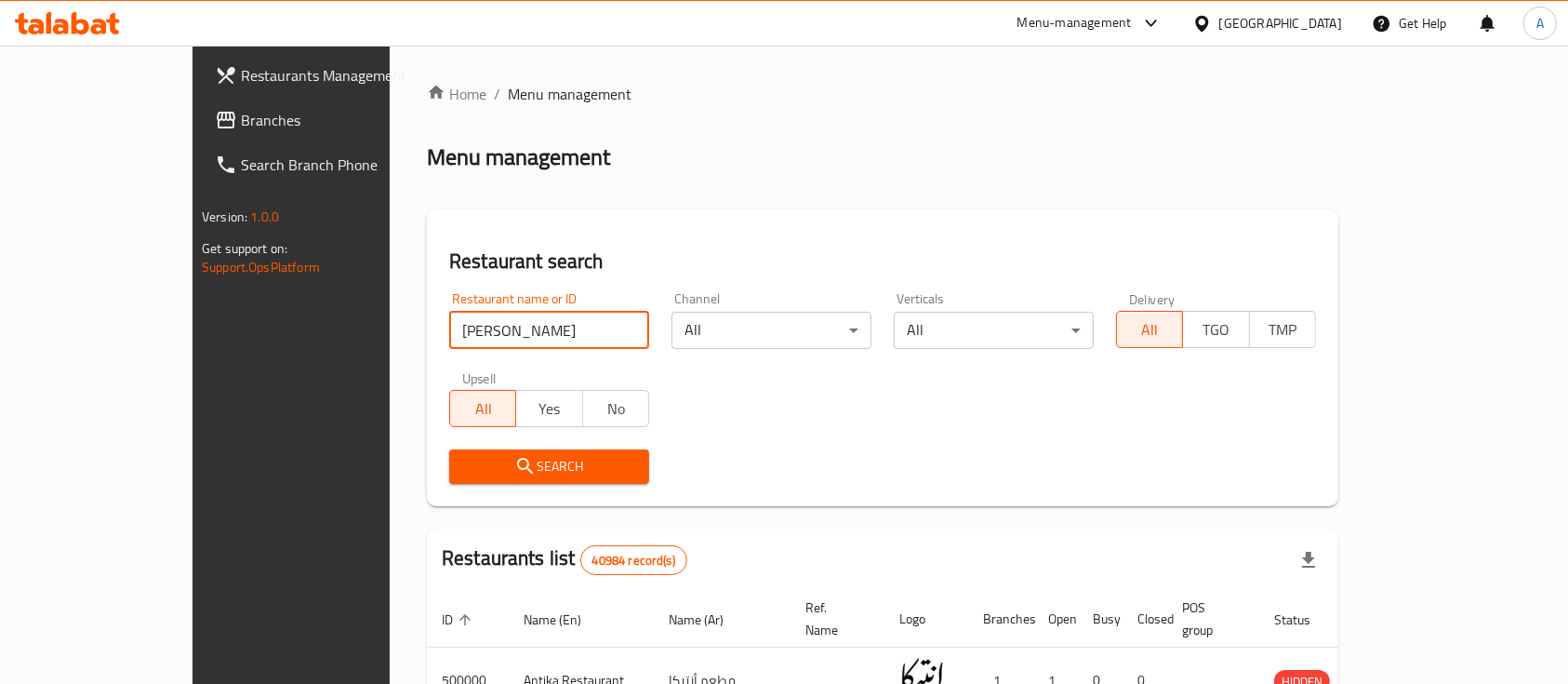
click button "Search" at bounding box center [549, 466] width 200 height 35
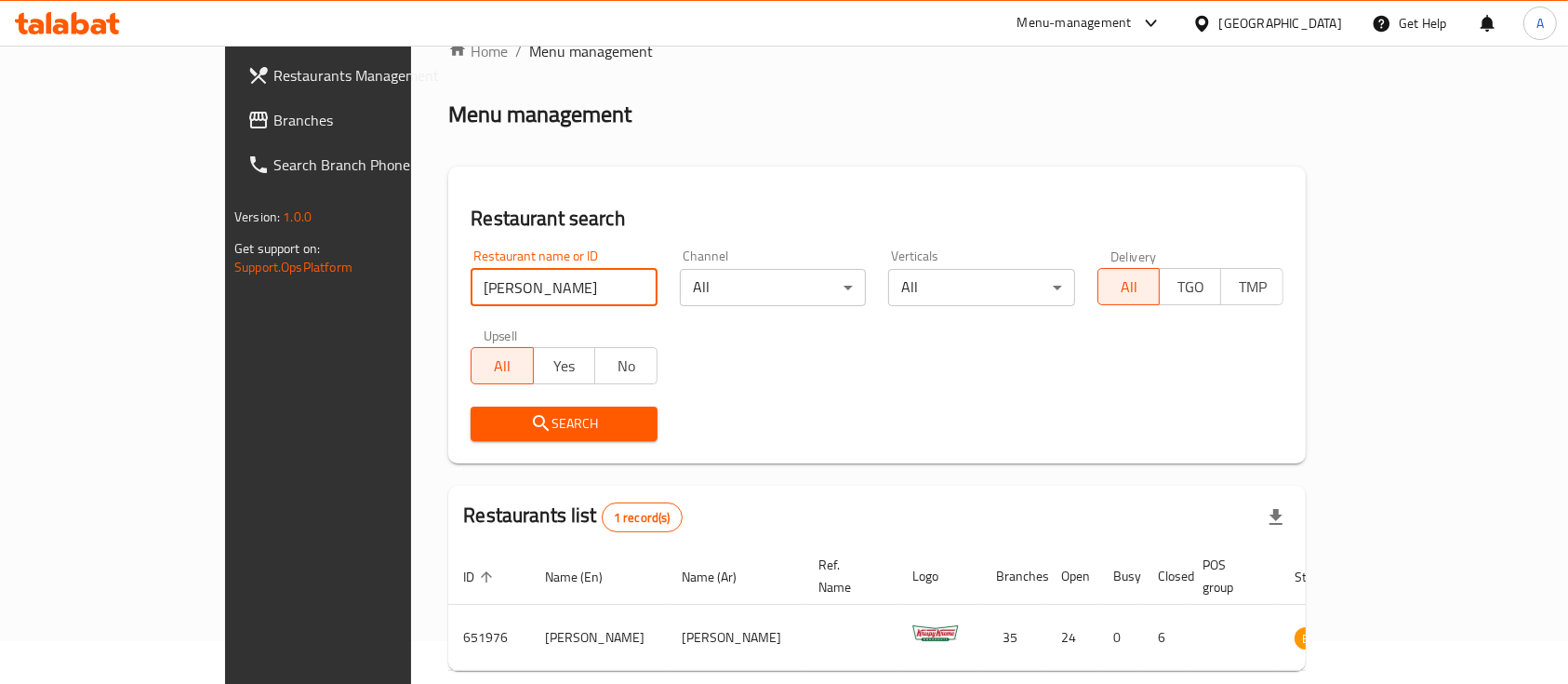
scroll to position [108, 0]
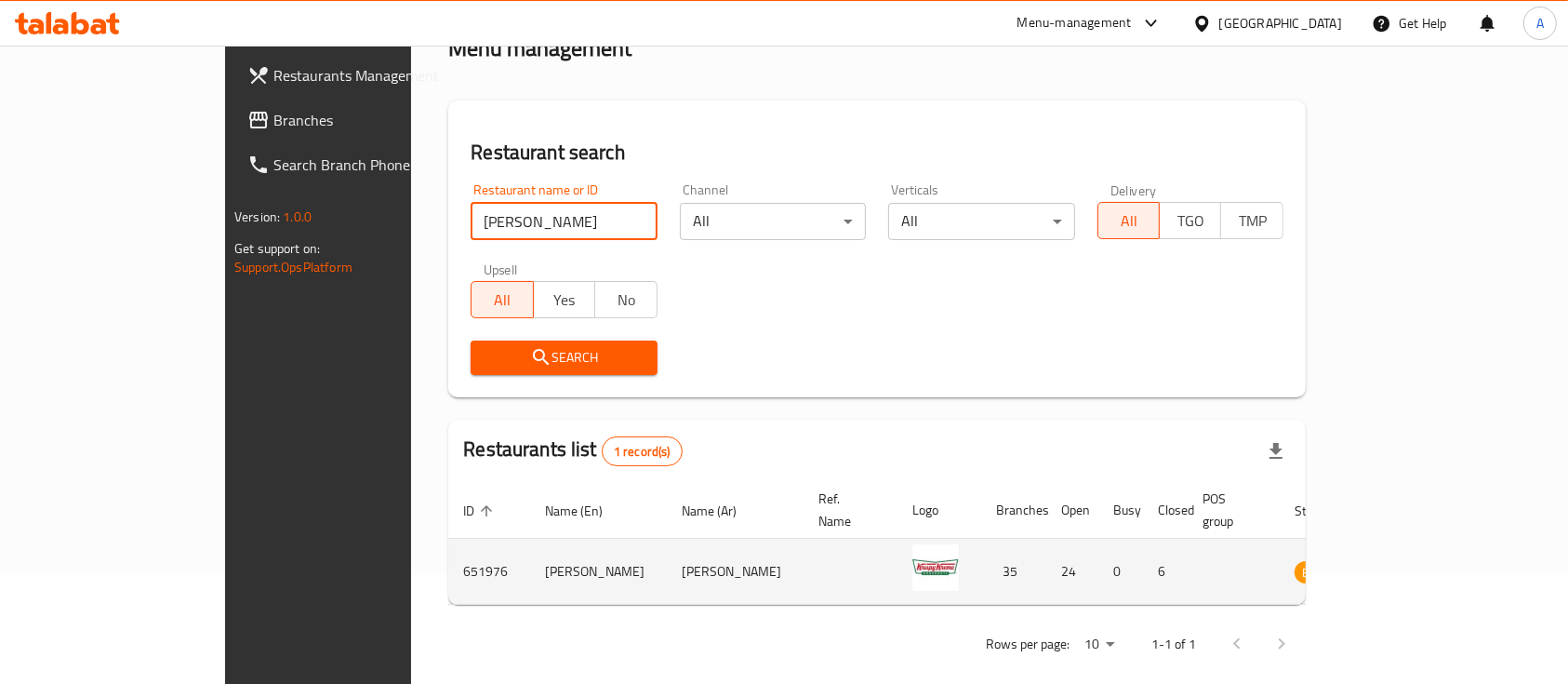
click at [1411, 569] on icon "enhanced table" at bounding box center [1408, 573] width 7 height 8
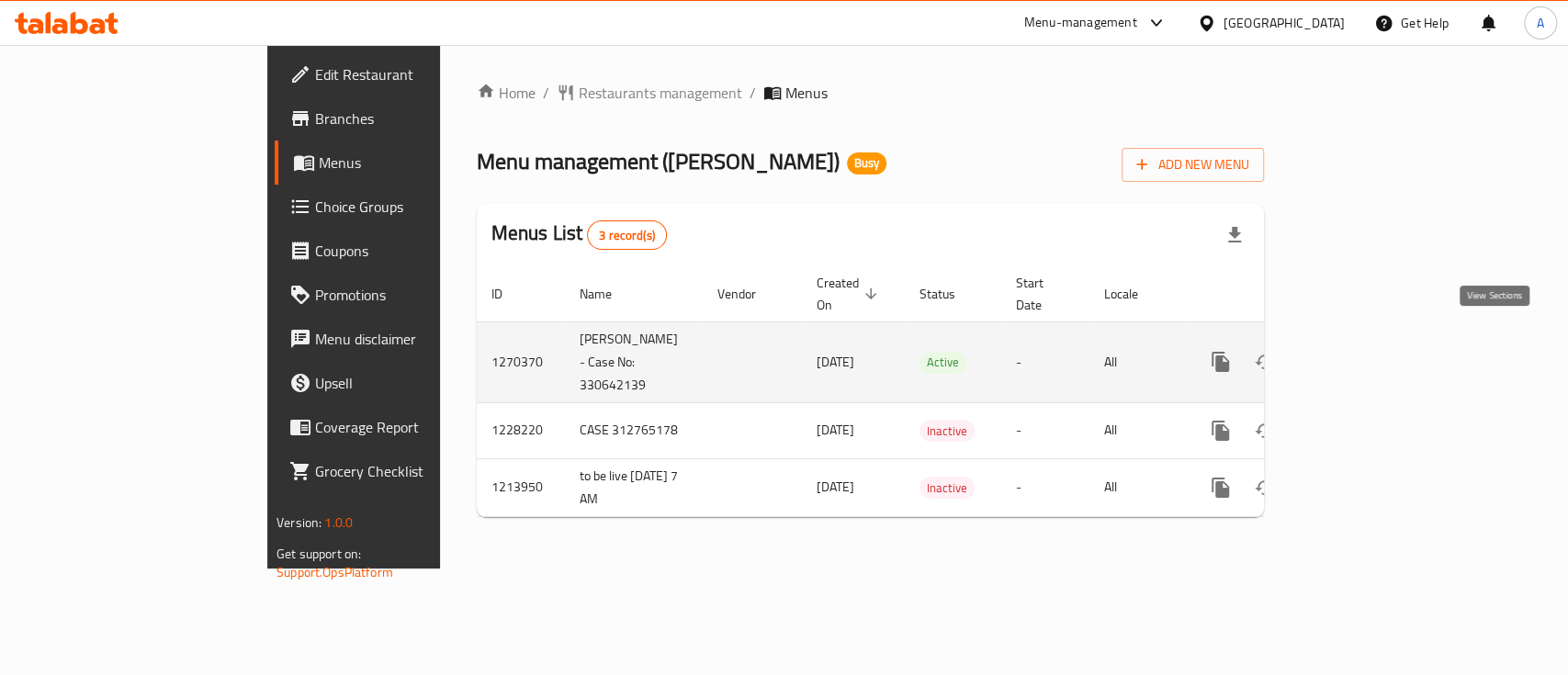
click at [1363, 350] on icon "enhanced table" at bounding box center [1352, 361] width 22 height 22
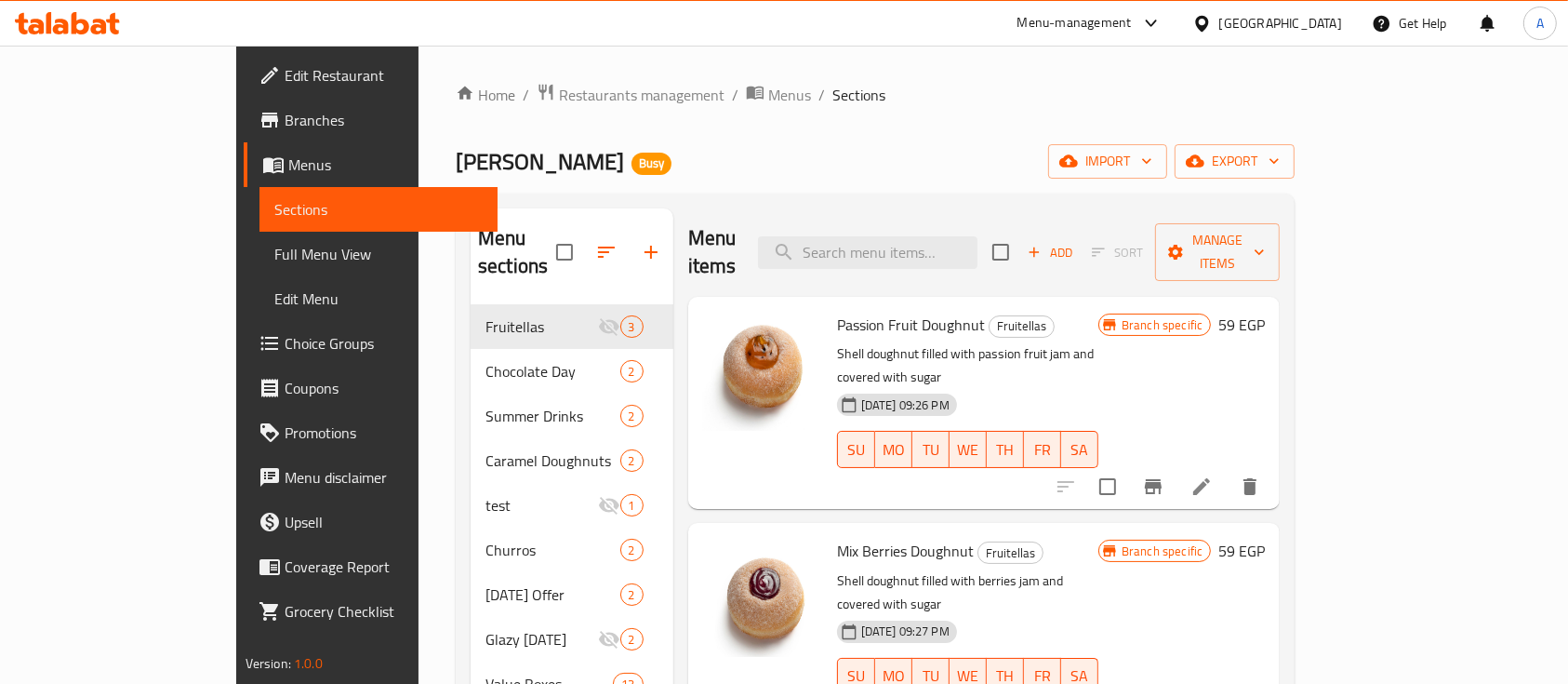
click at [759, 125] on div "Home / Restaurants management / Menus / Sections Krispy Kreme Busy import expor…" at bounding box center [875, 561] width 839 height 958
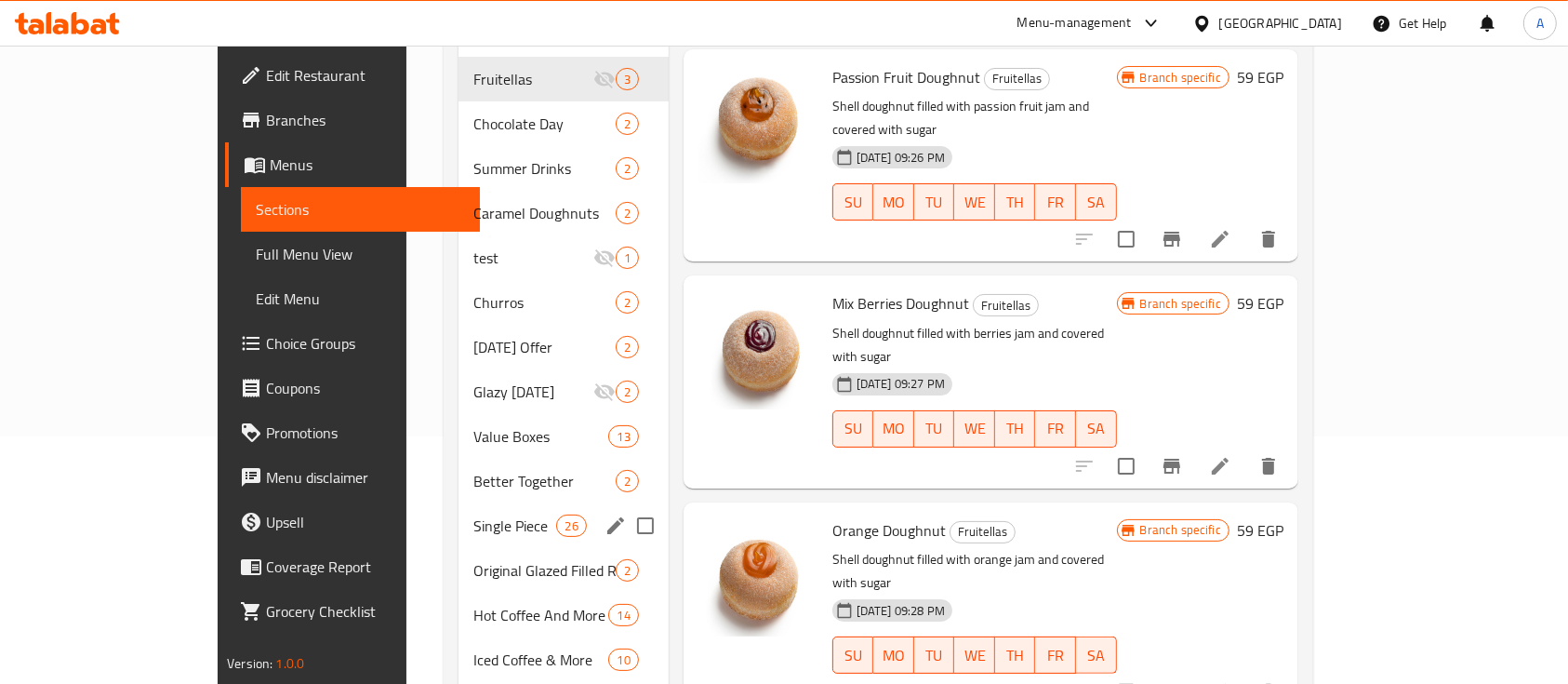
scroll to position [366, 0]
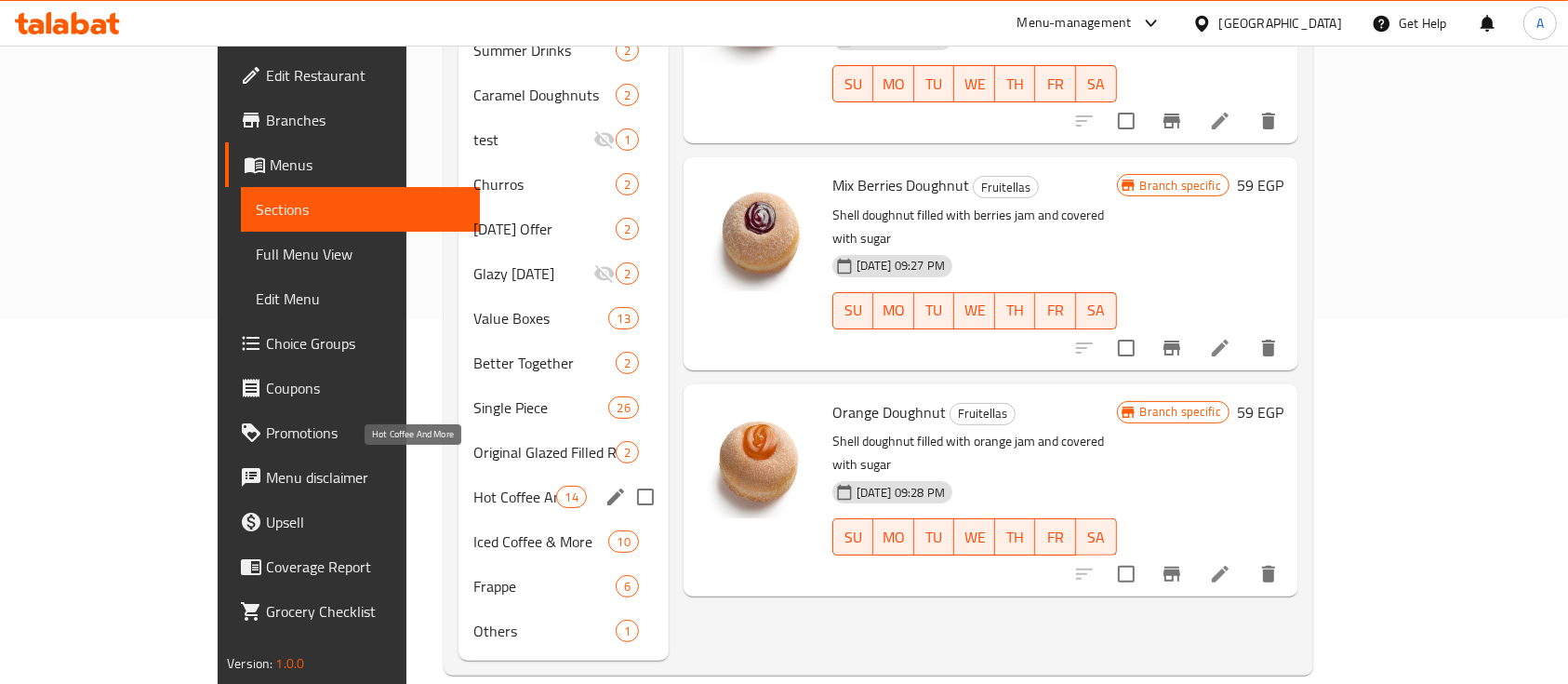
drag, startPoint x: 368, startPoint y: 457, endPoint x: 357, endPoint y: 453, distance: 11.7
click at [474, 485] on span "Hot Coffee And More" at bounding box center [515, 496] width 82 height 22
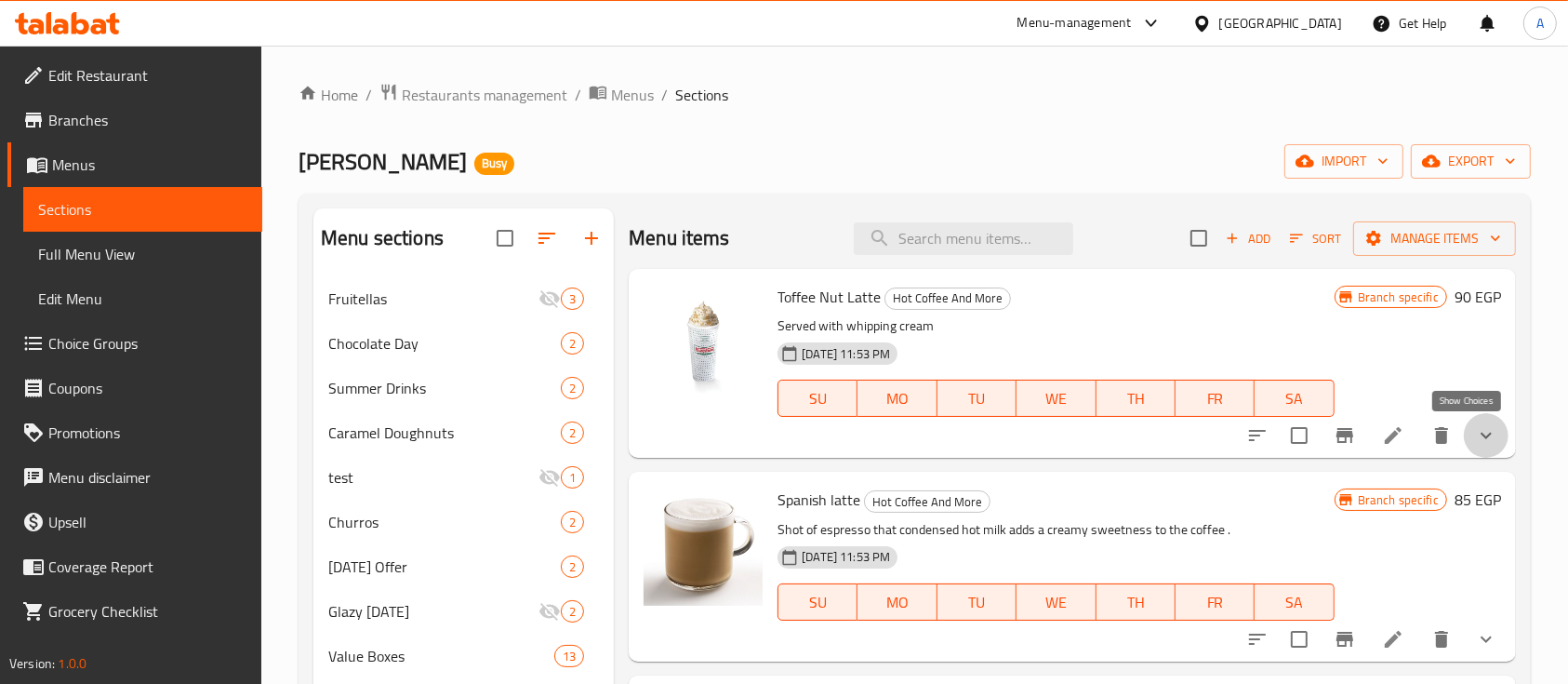
click at [1478, 435] on icon "show more" at bounding box center [1486, 435] width 22 height 22
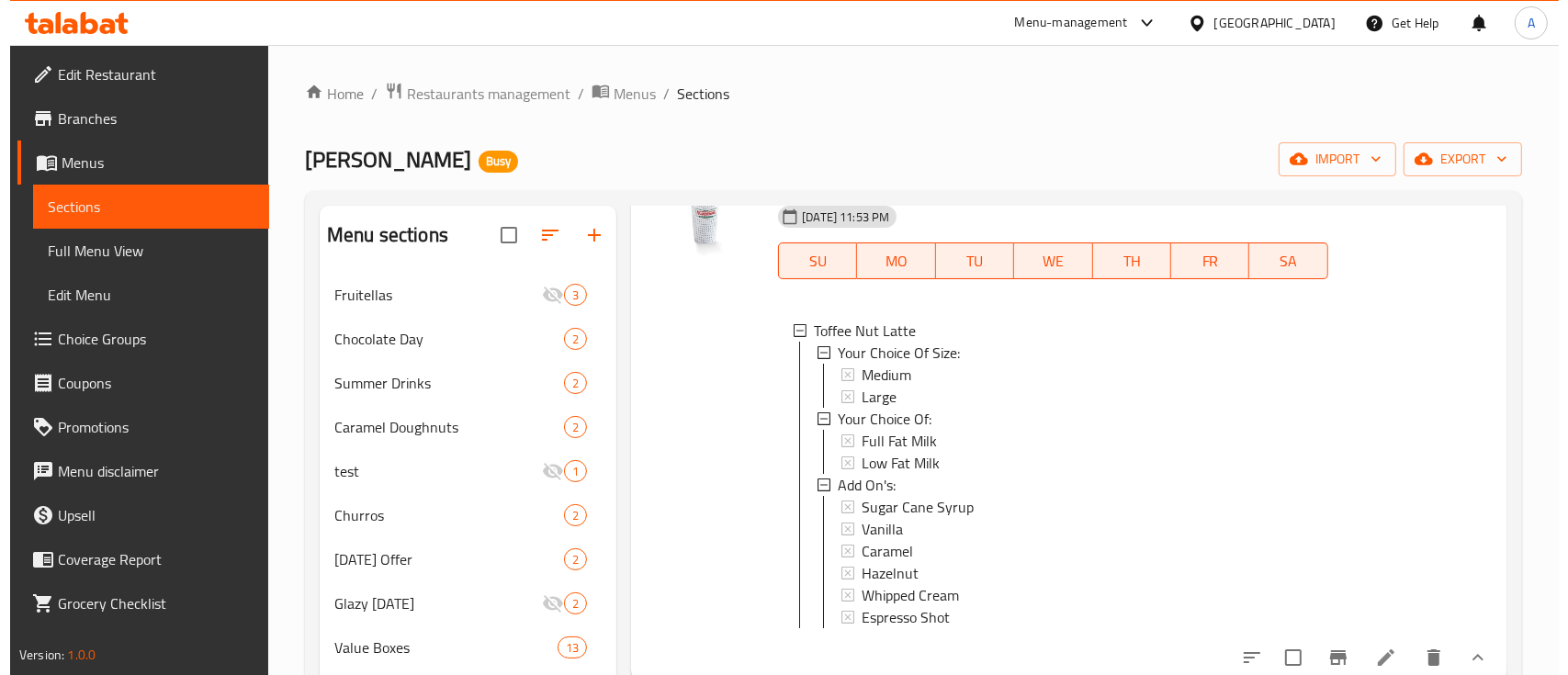
scroll to position [244, 0]
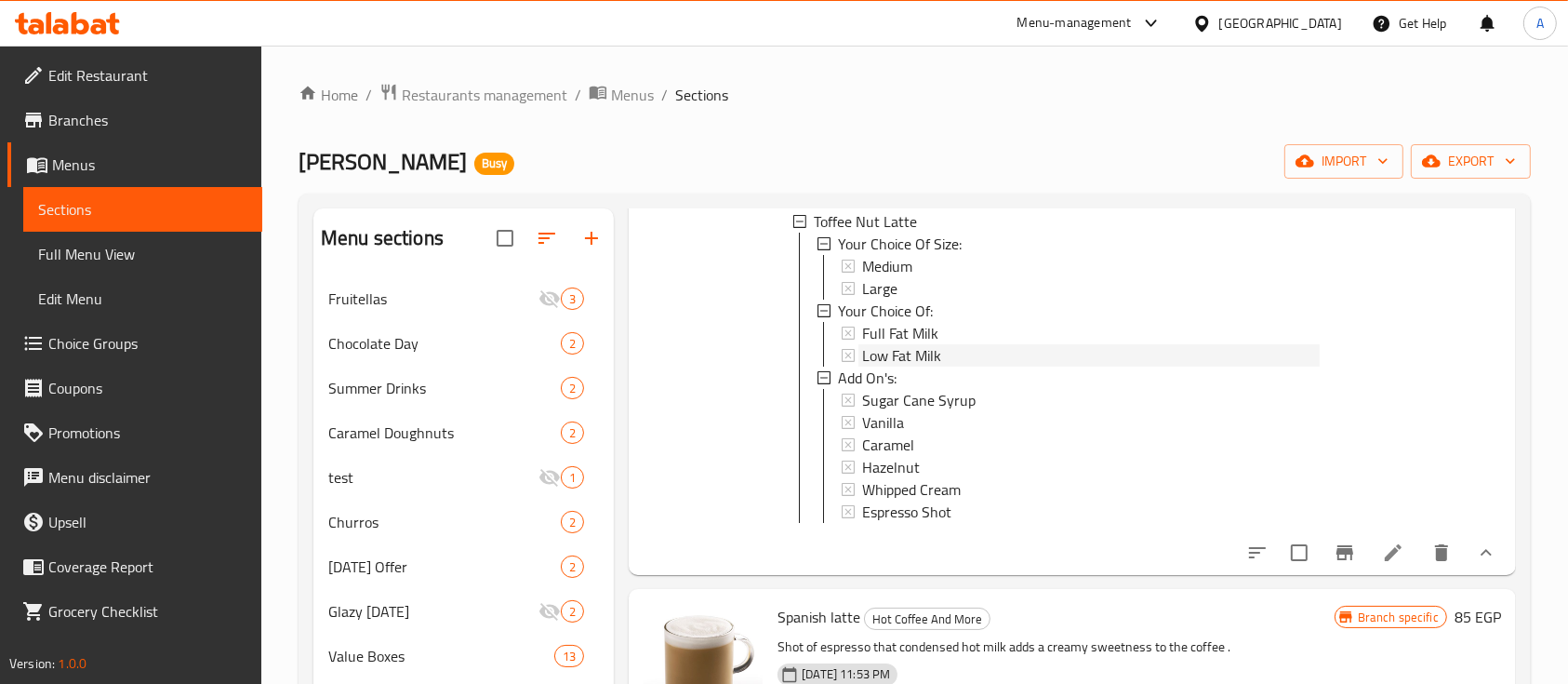
click at [924, 344] on span "Low Fat Milk" at bounding box center [901, 355] width 79 height 22
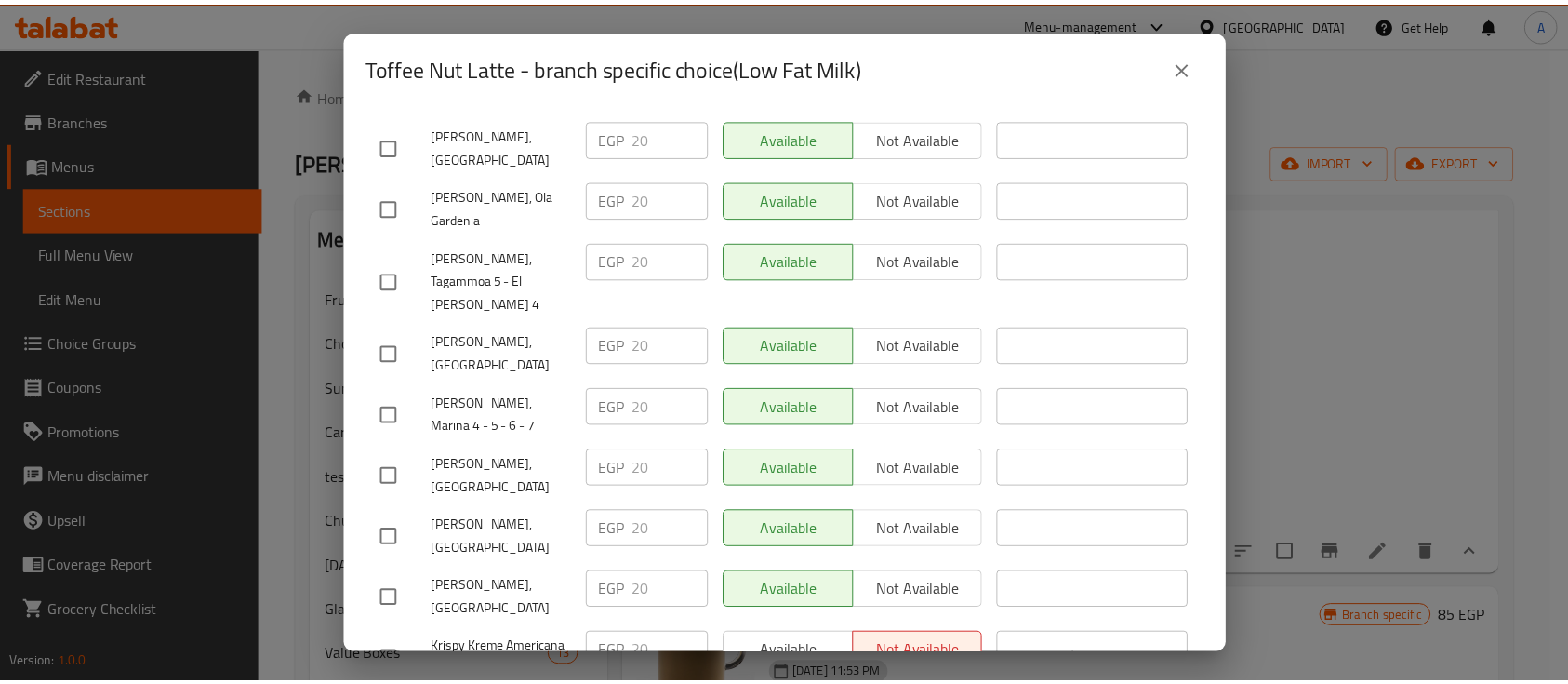
scroll to position [2018, 0]
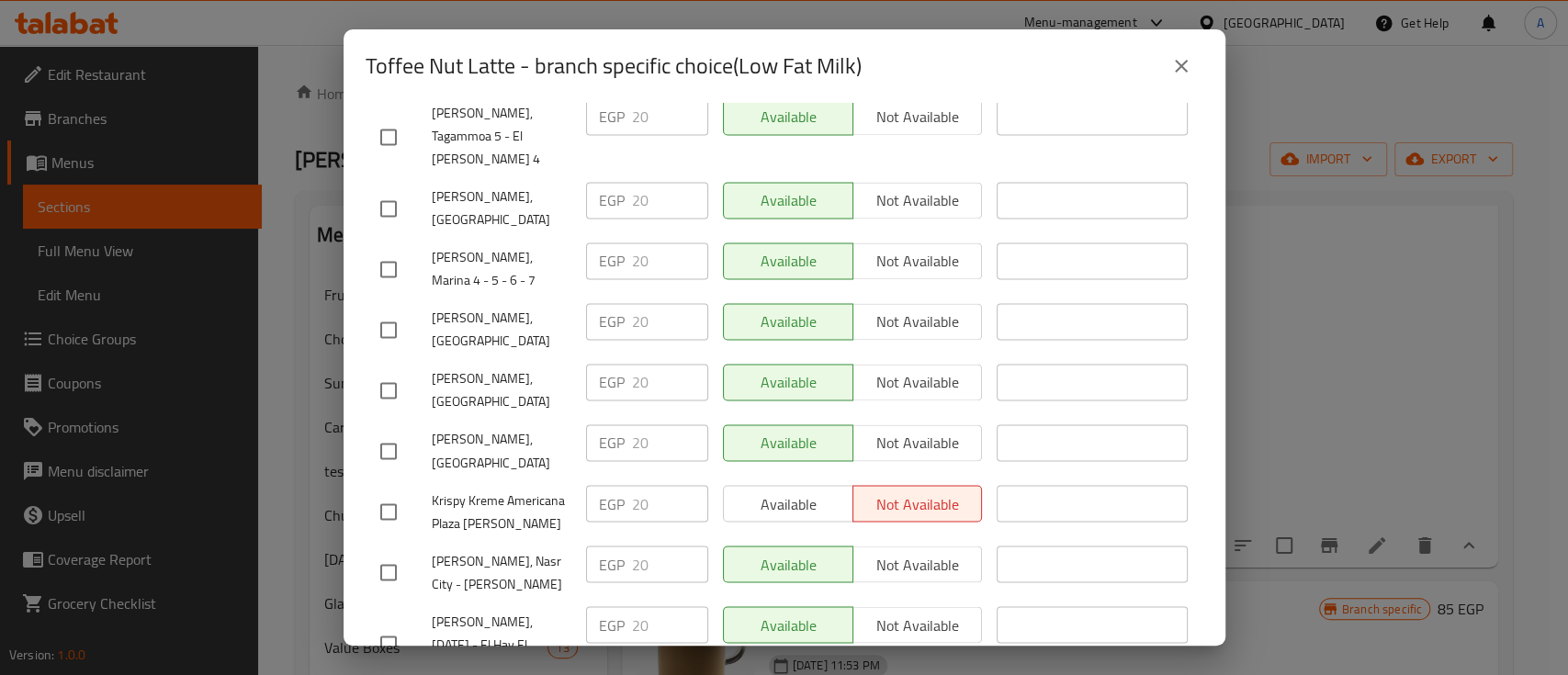
click at [1185, 74] on icon "close" at bounding box center [1181, 65] width 22 height 22
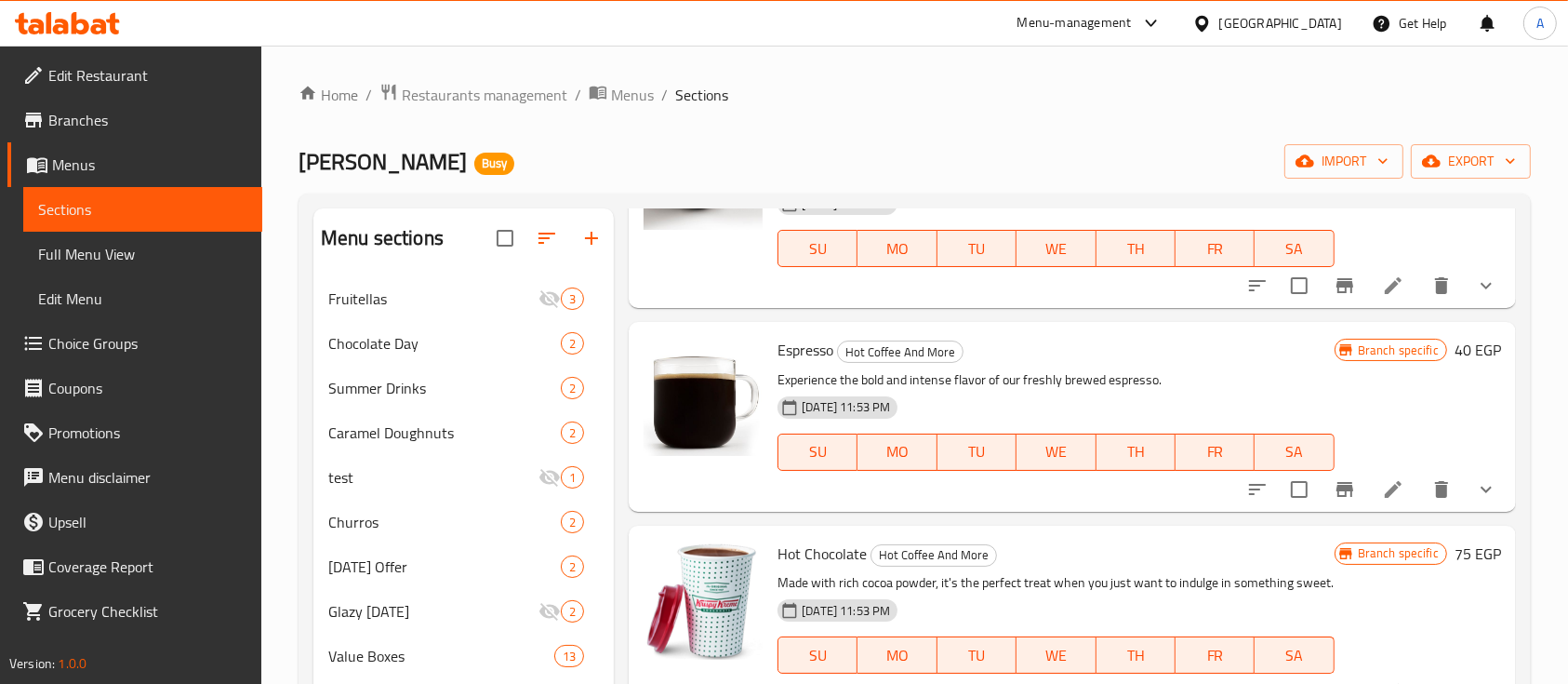
scroll to position [1861, 0]
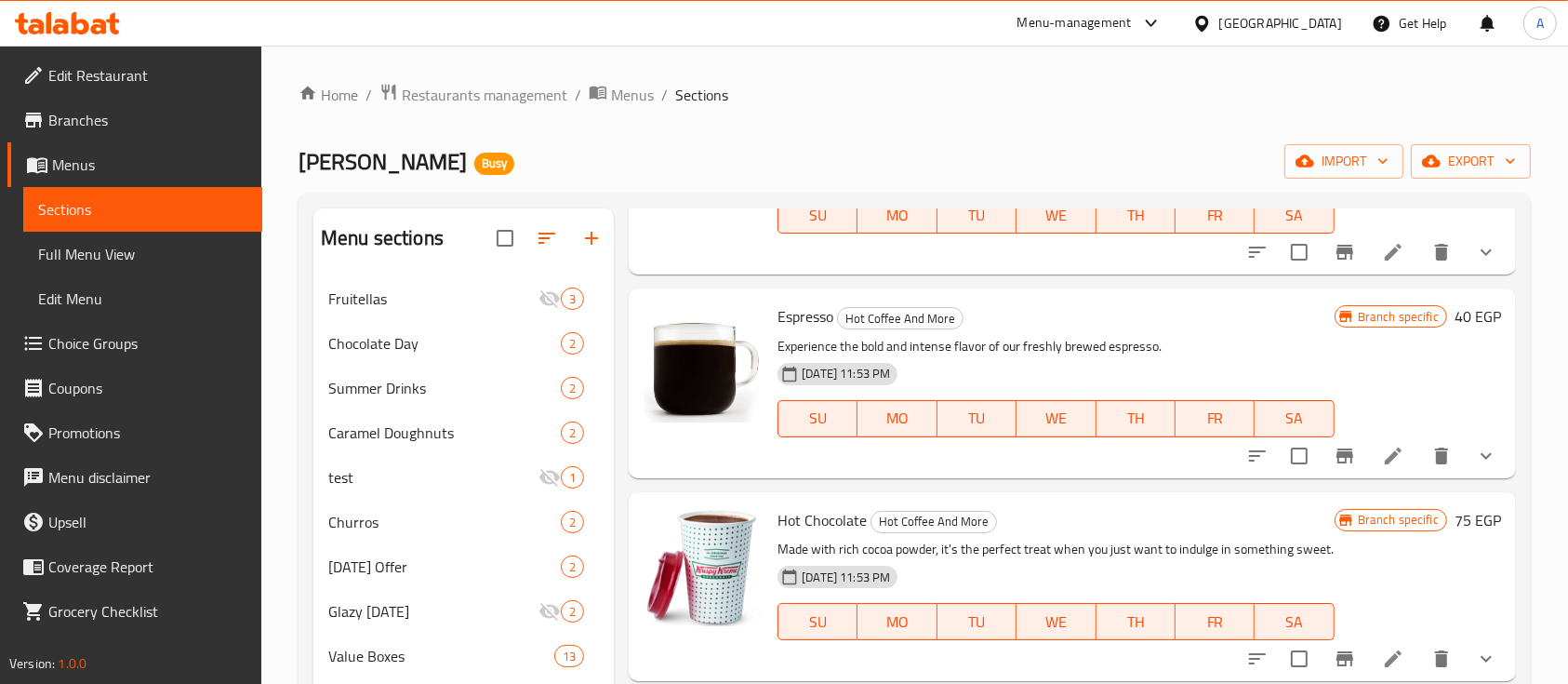
click at [1469, 274] on button "show more" at bounding box center [1486, 252] width 45 height 45
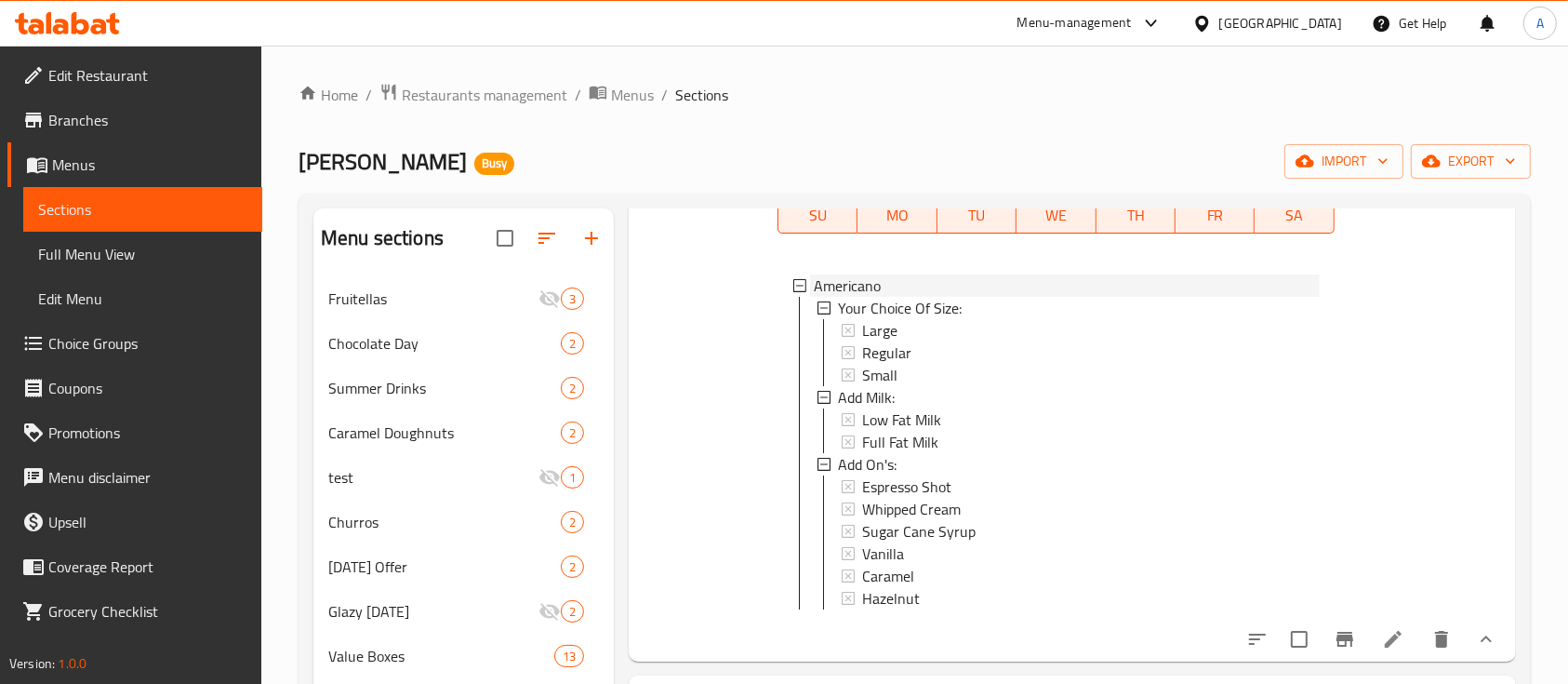
click at [797, 293] on icon at bounding box center [800, 286] width 13 height 13
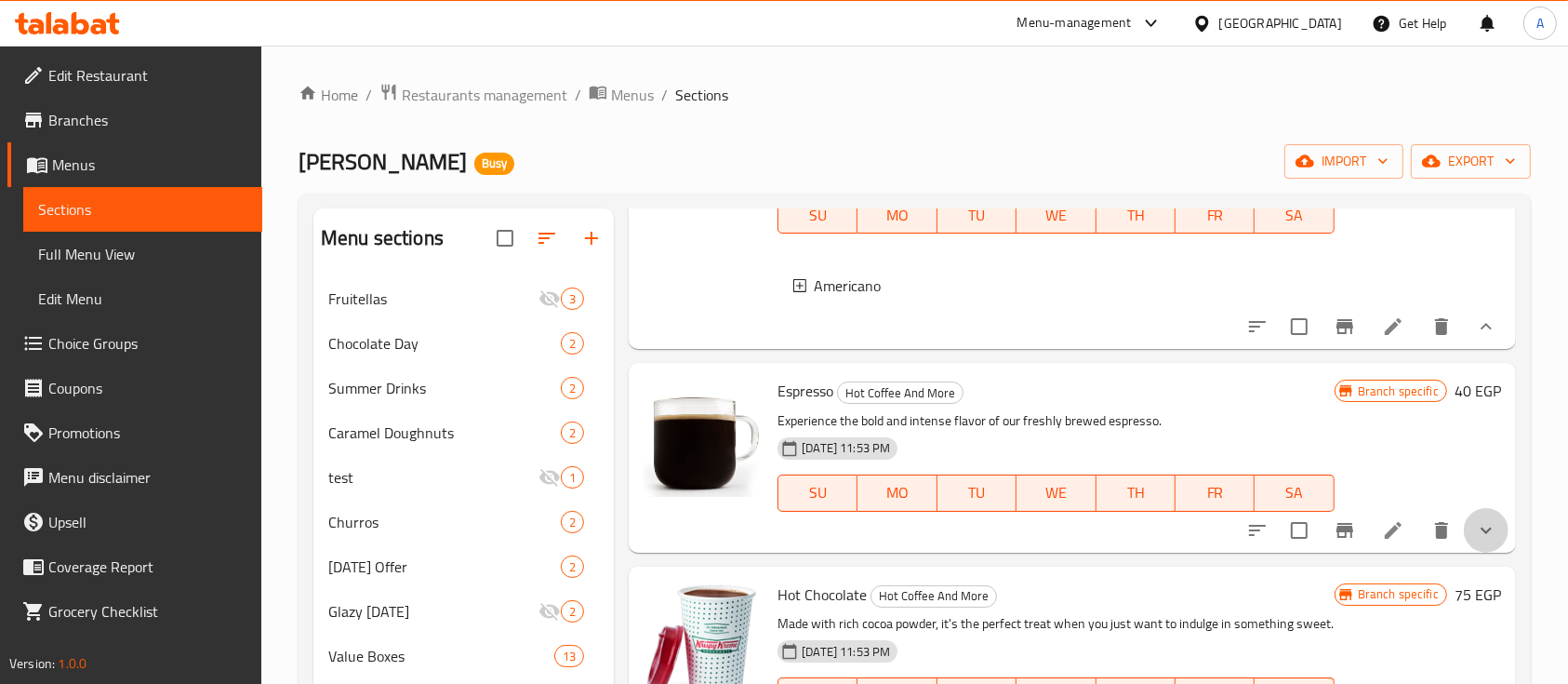
click at [1475, 541] on icon "show more" at bounding box center [1486, 530] width 22 height 22
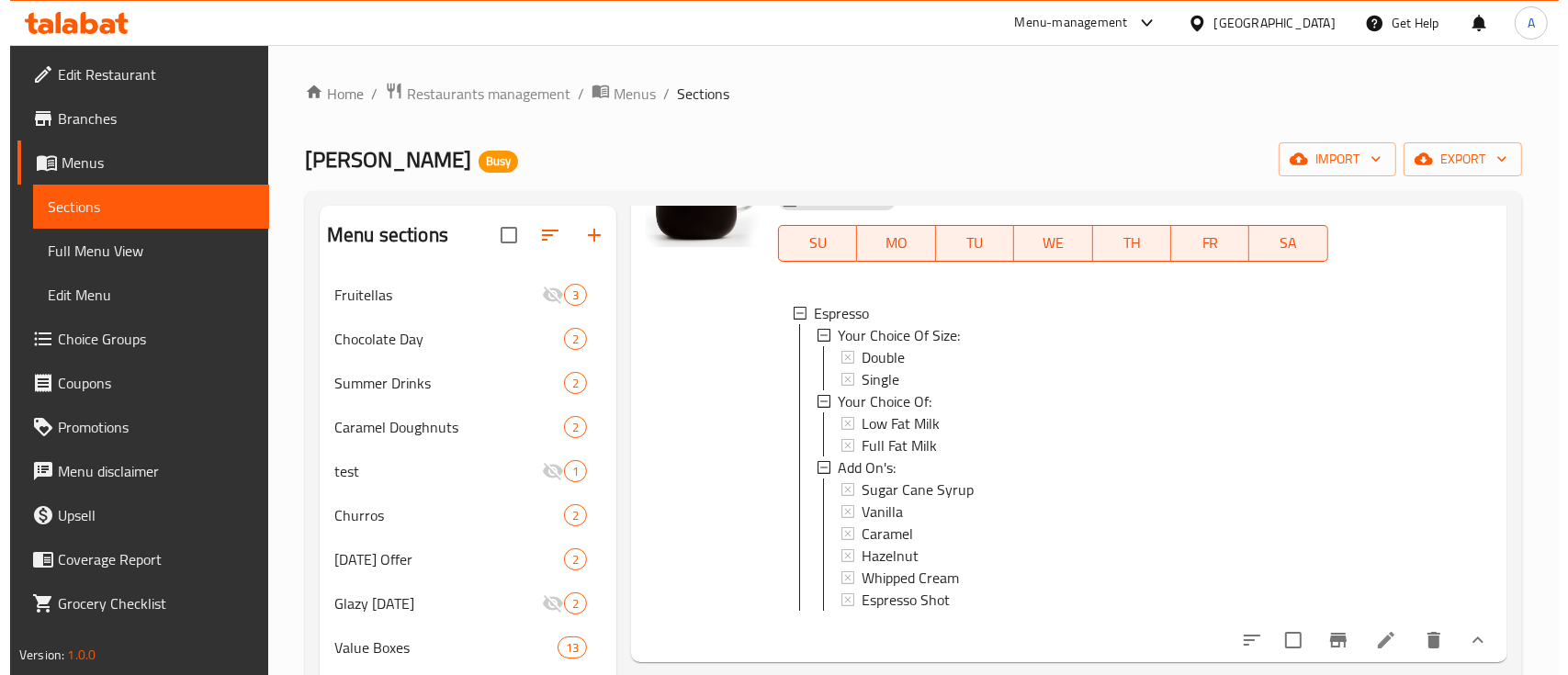
scroll to position [2081, 0]
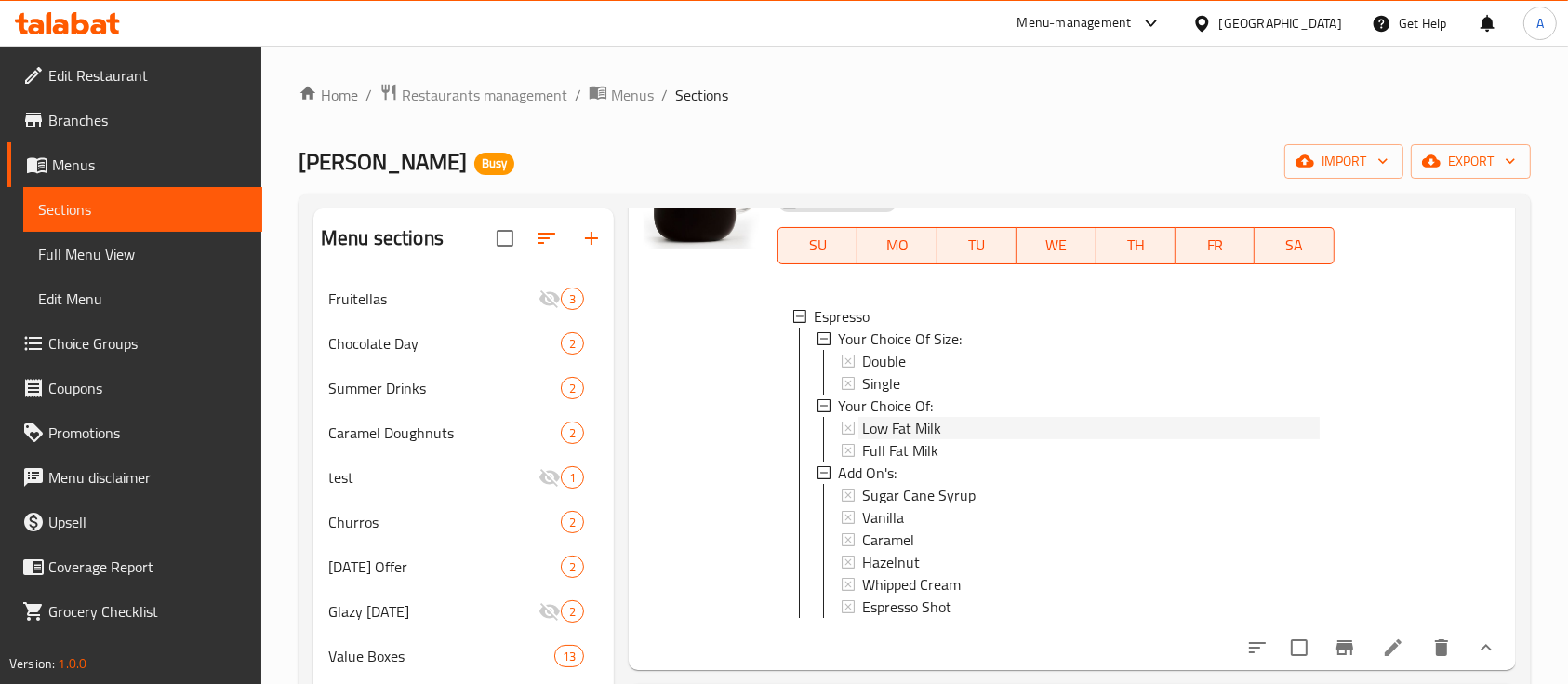
click at [934, 439] on span "Low Fat Milk" at bounding box center [901, 428] width 79 height 22
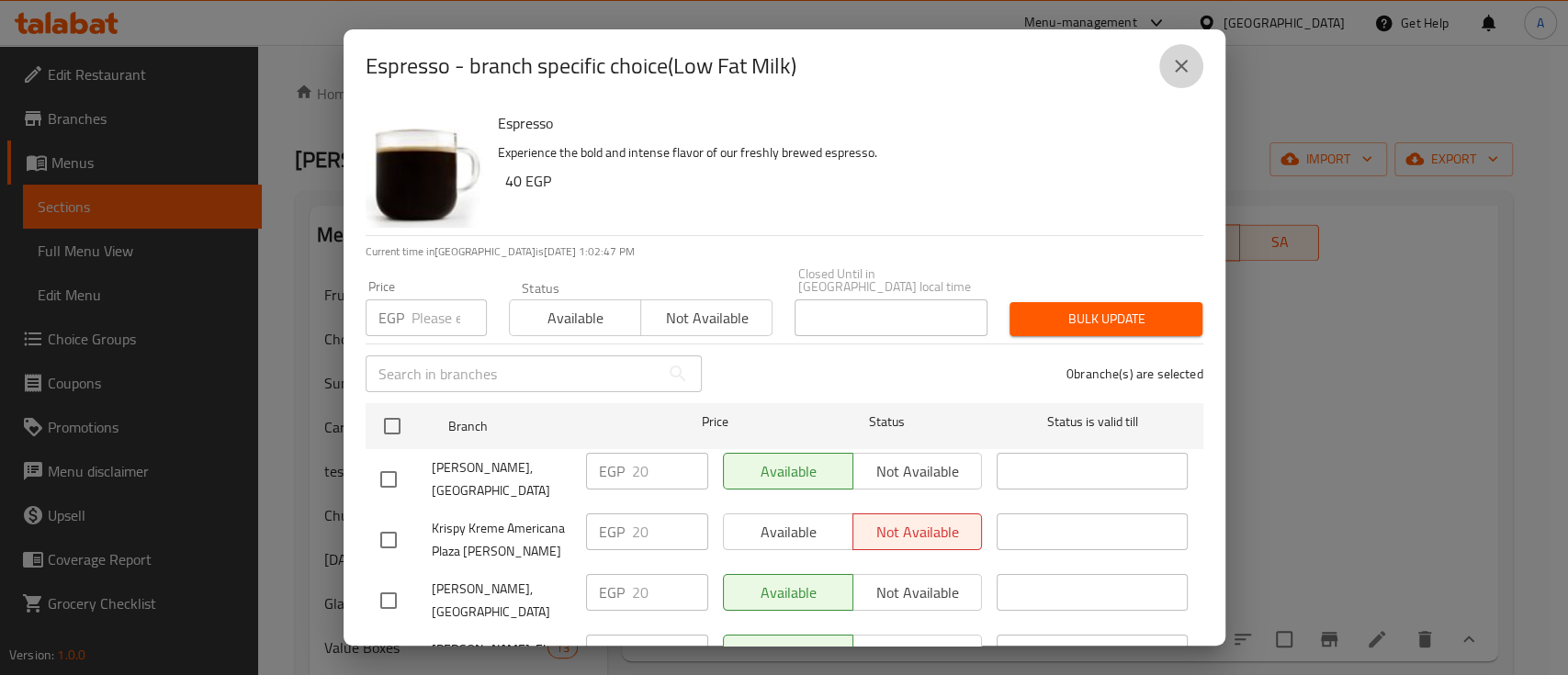
click at [1170, 69] on icon "close" at bounding box center [1181, 65] width 22 height 22
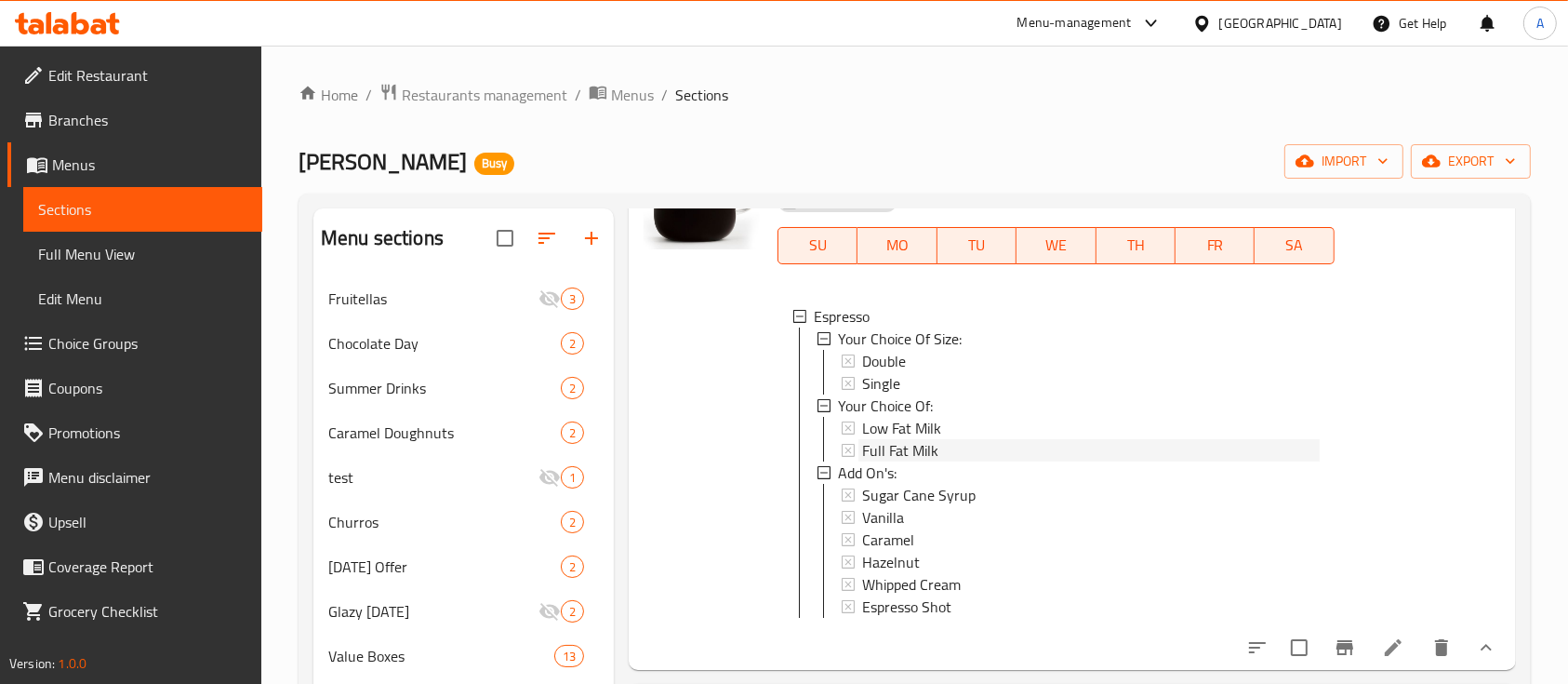
click at [927, 461] on span "Full Fat Milk" at bounding box center [901, 450] width 77 height 22
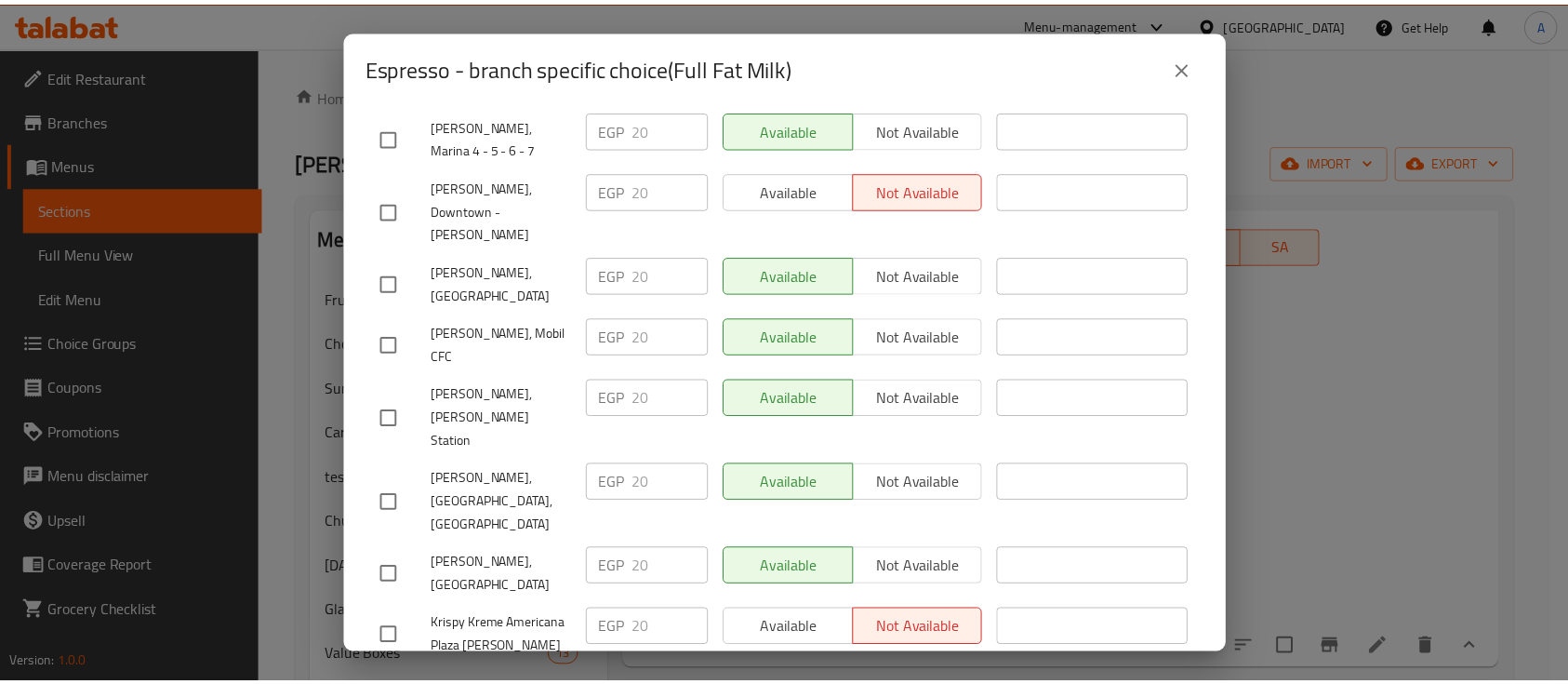
scroll to position [2018, 0]
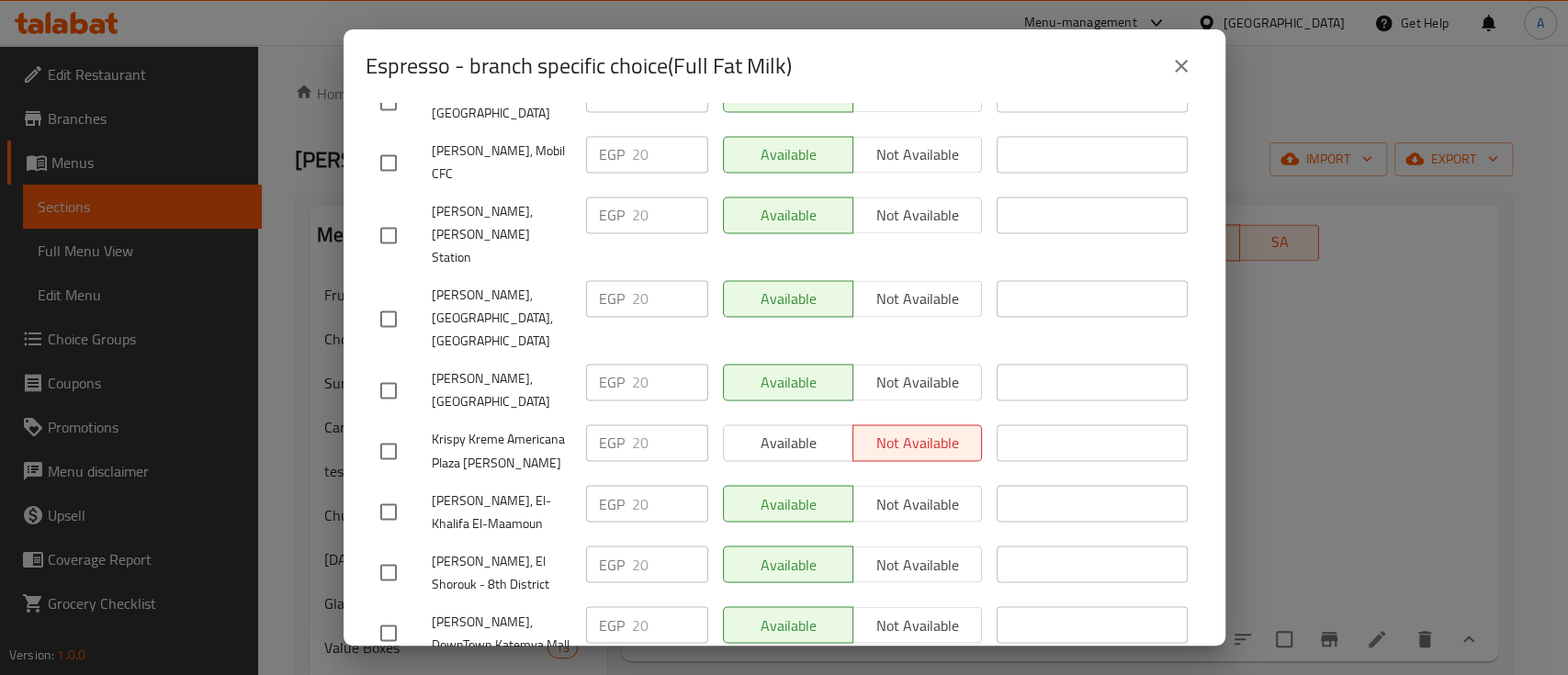
click at [1182, 58] on icon "close" at bounding box center [1181, 65] width 22 height 22
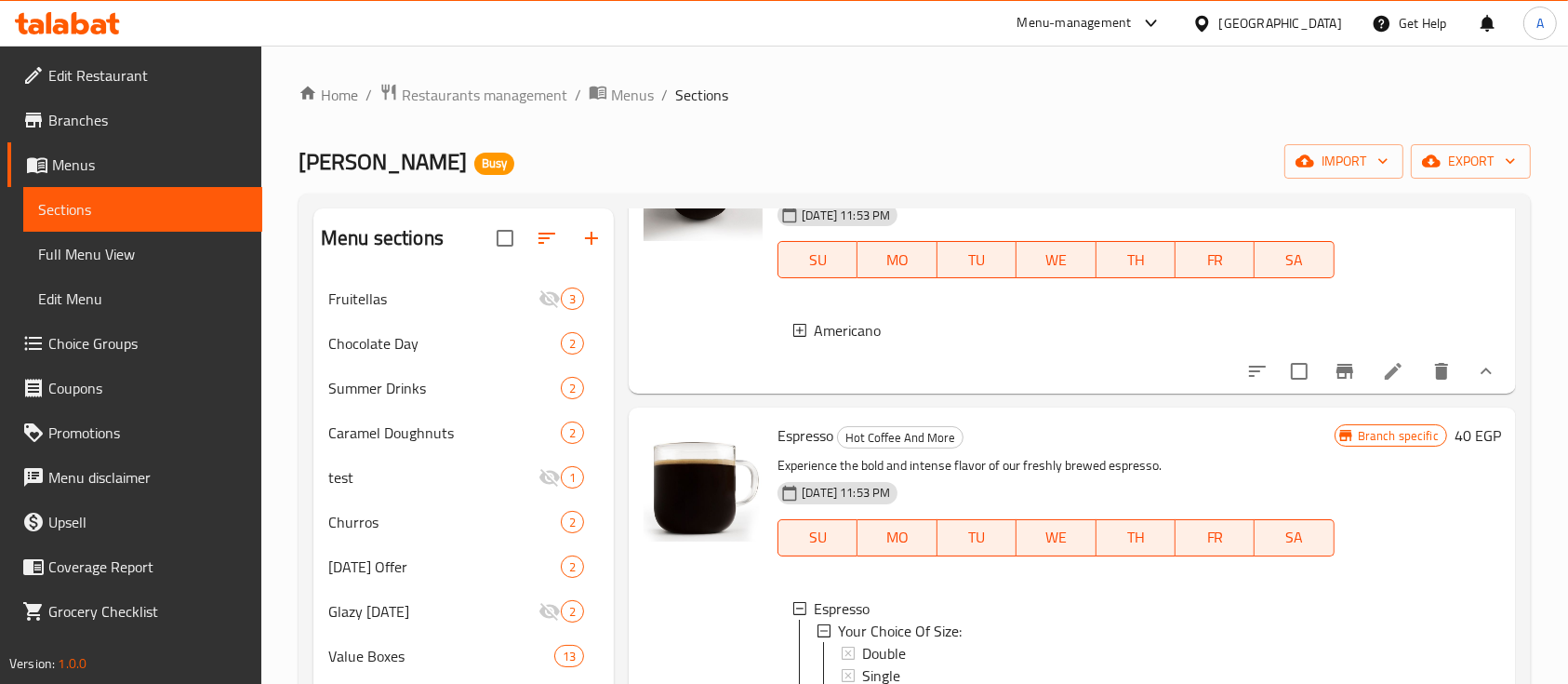
scroll to position [1736, 0]
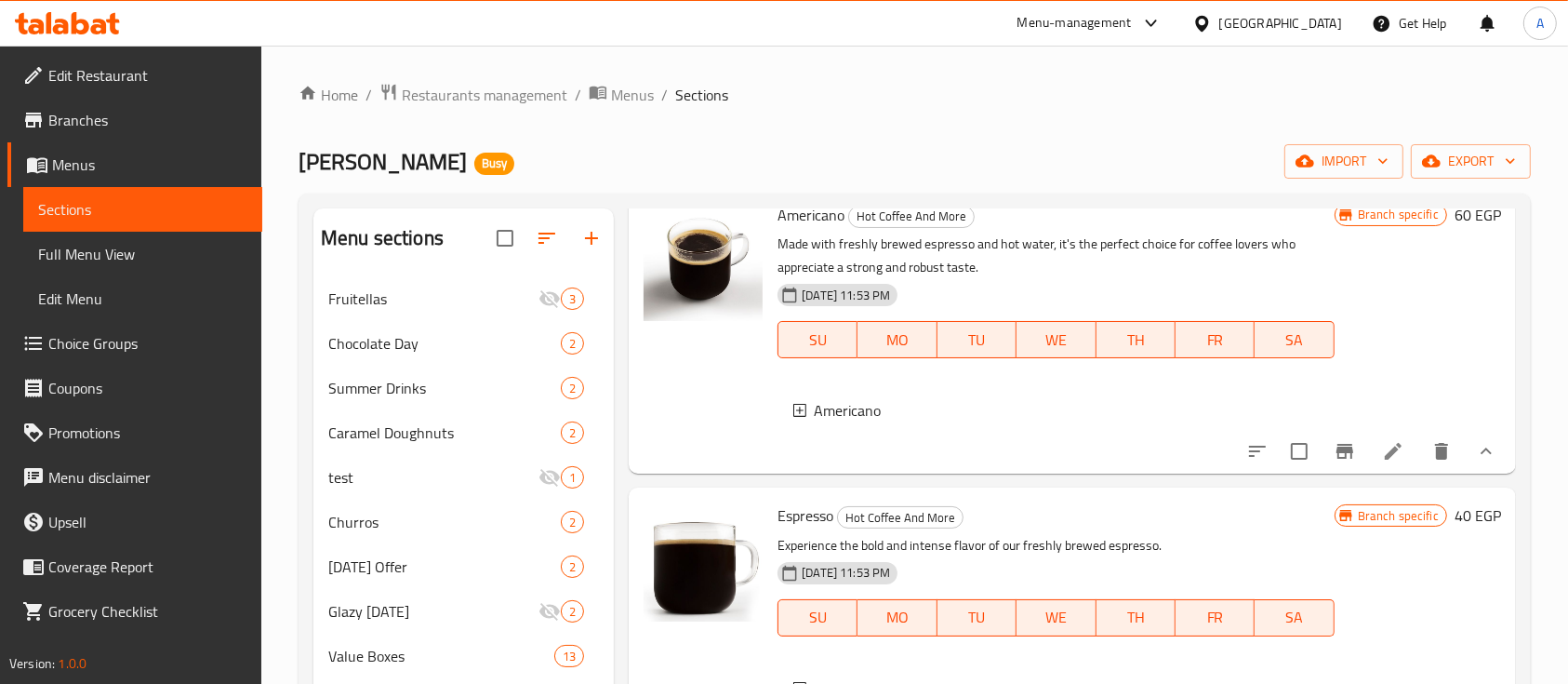
click at [905, 421] on div "Americano" at bounding box center [1066, 410] width 505 height 22
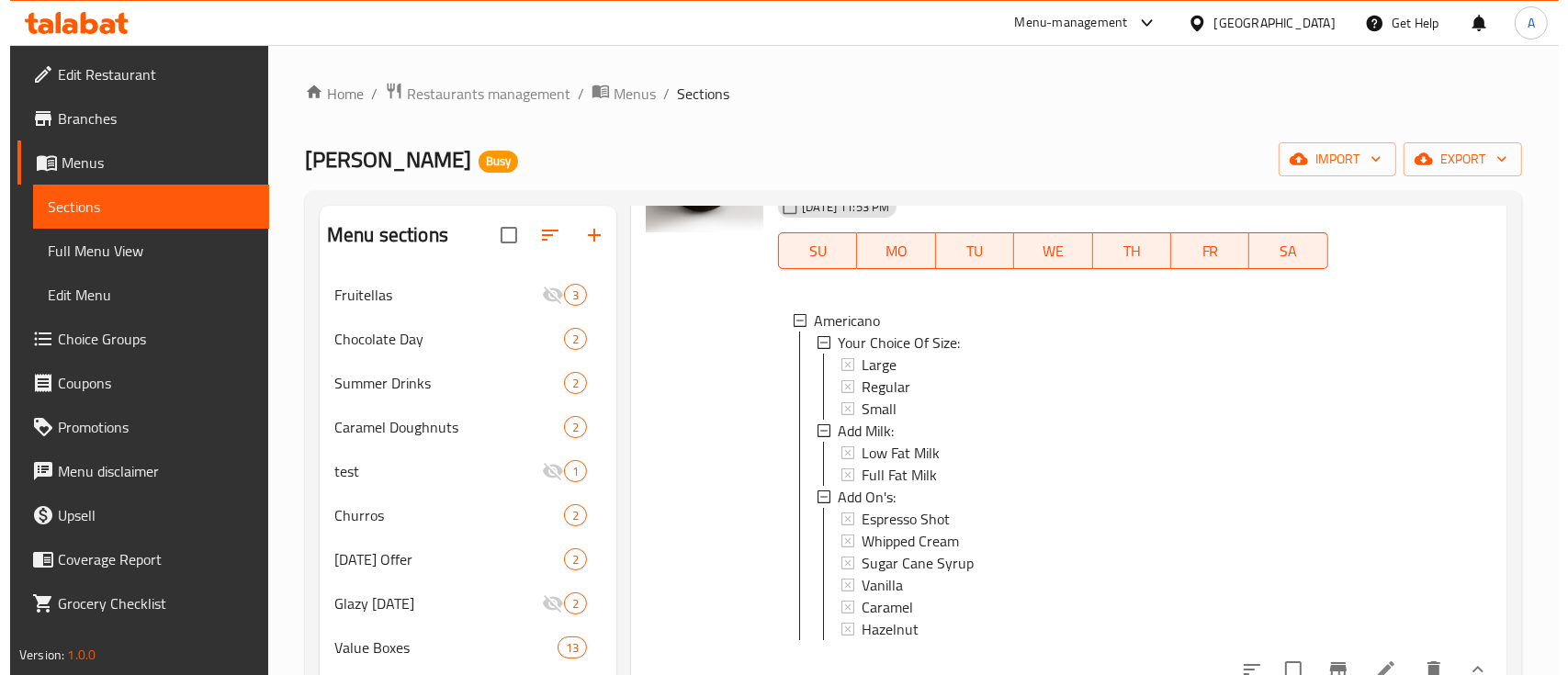
scroll to position [1837, 0]
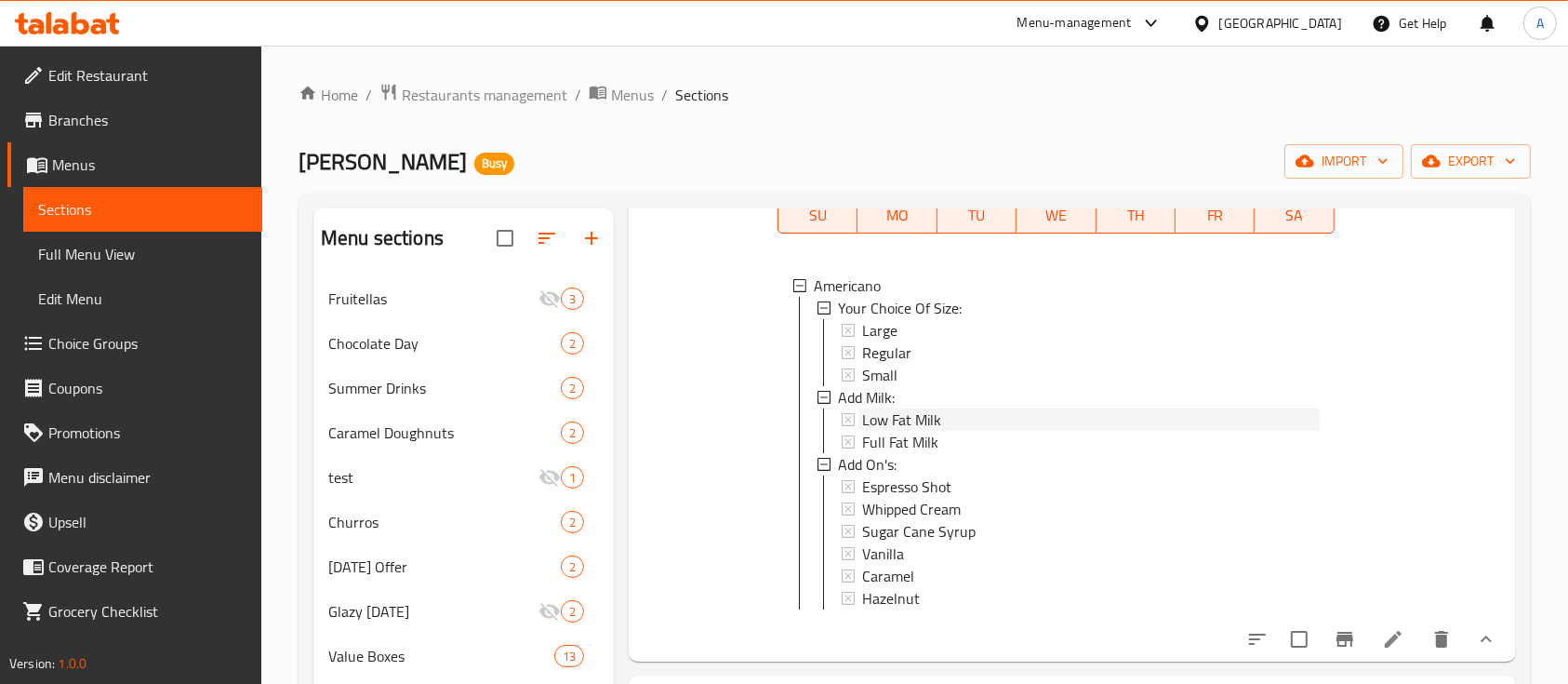
click at [937, 431] on span "Low Fat Milk" at bounding box center [901, 419] width 79 height 22
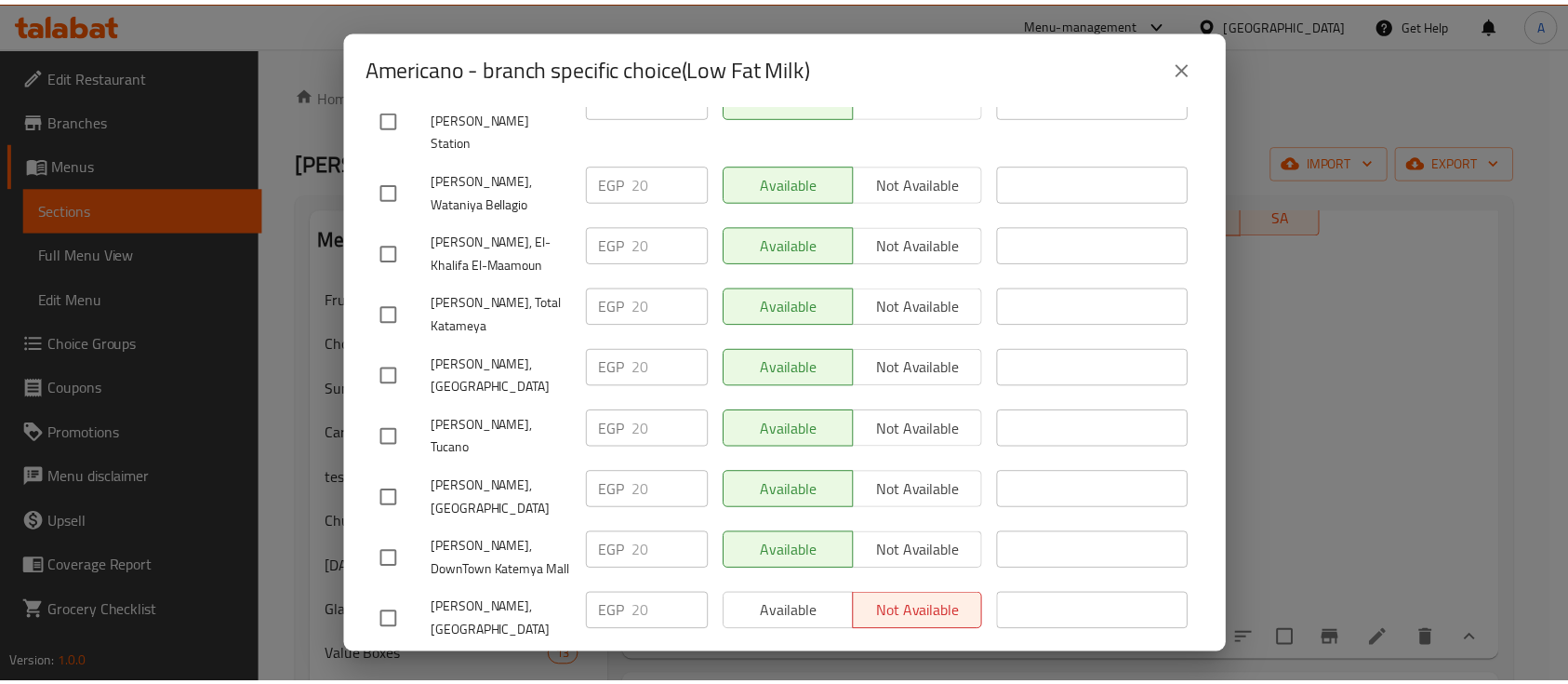
scroll to position [2018, 0]
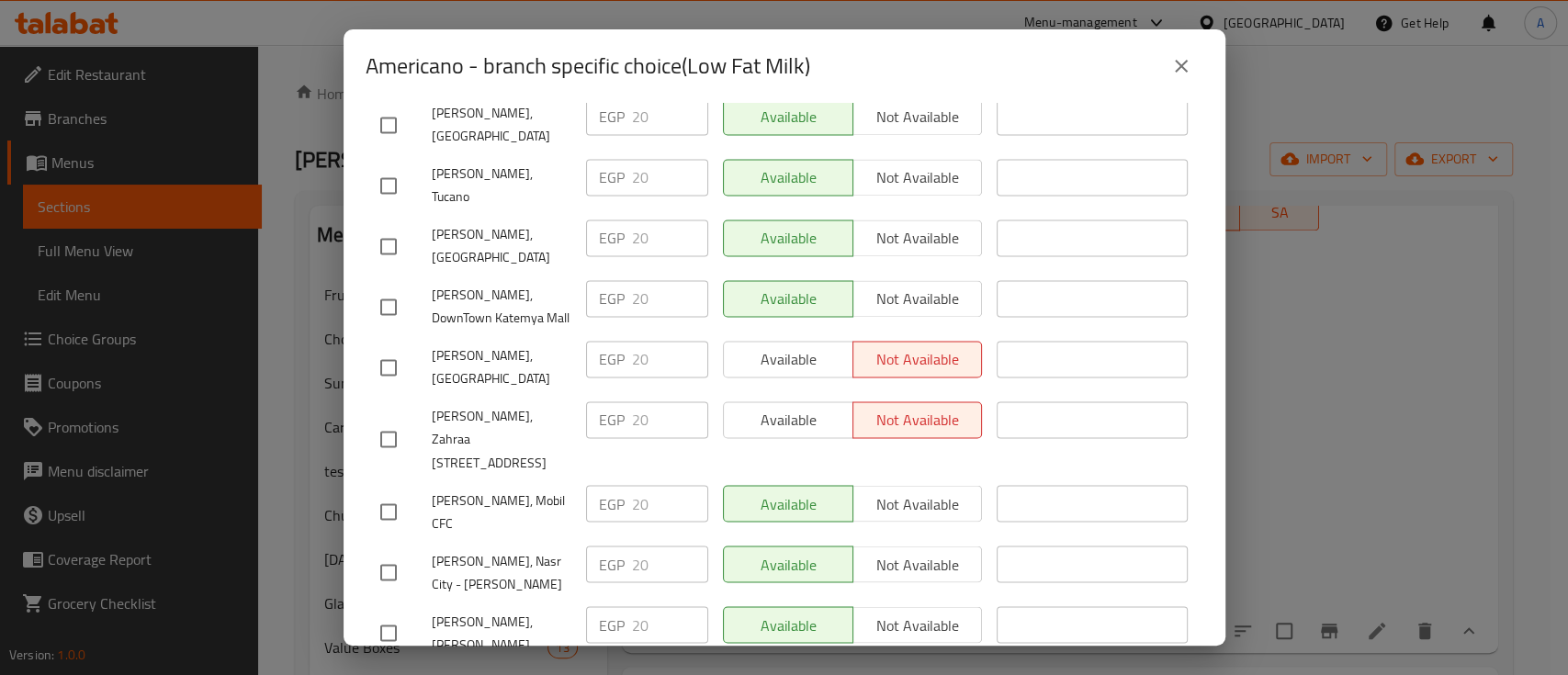
click at [1170, 62] on icon "close" at bounding box center [1181, 65] width 22 height 22
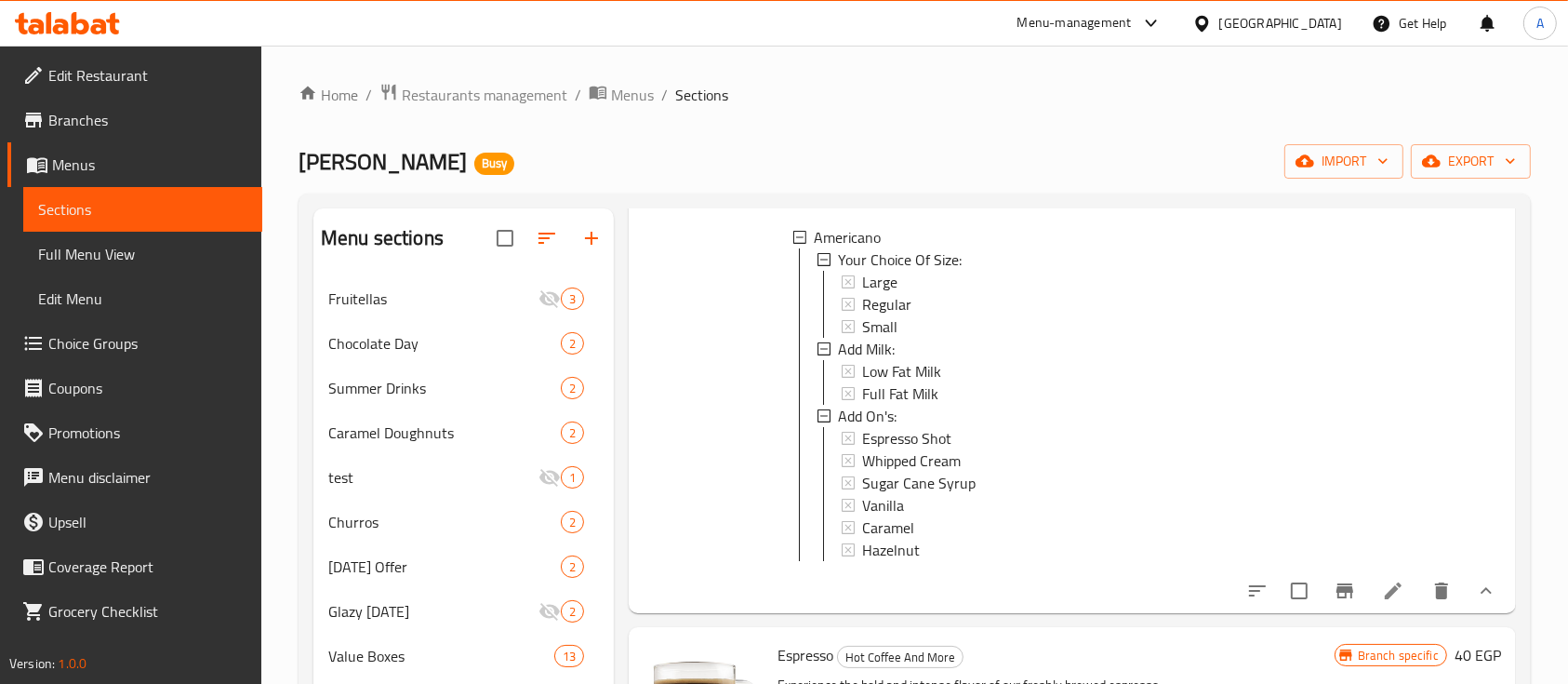
scroll to position [1985, 0]
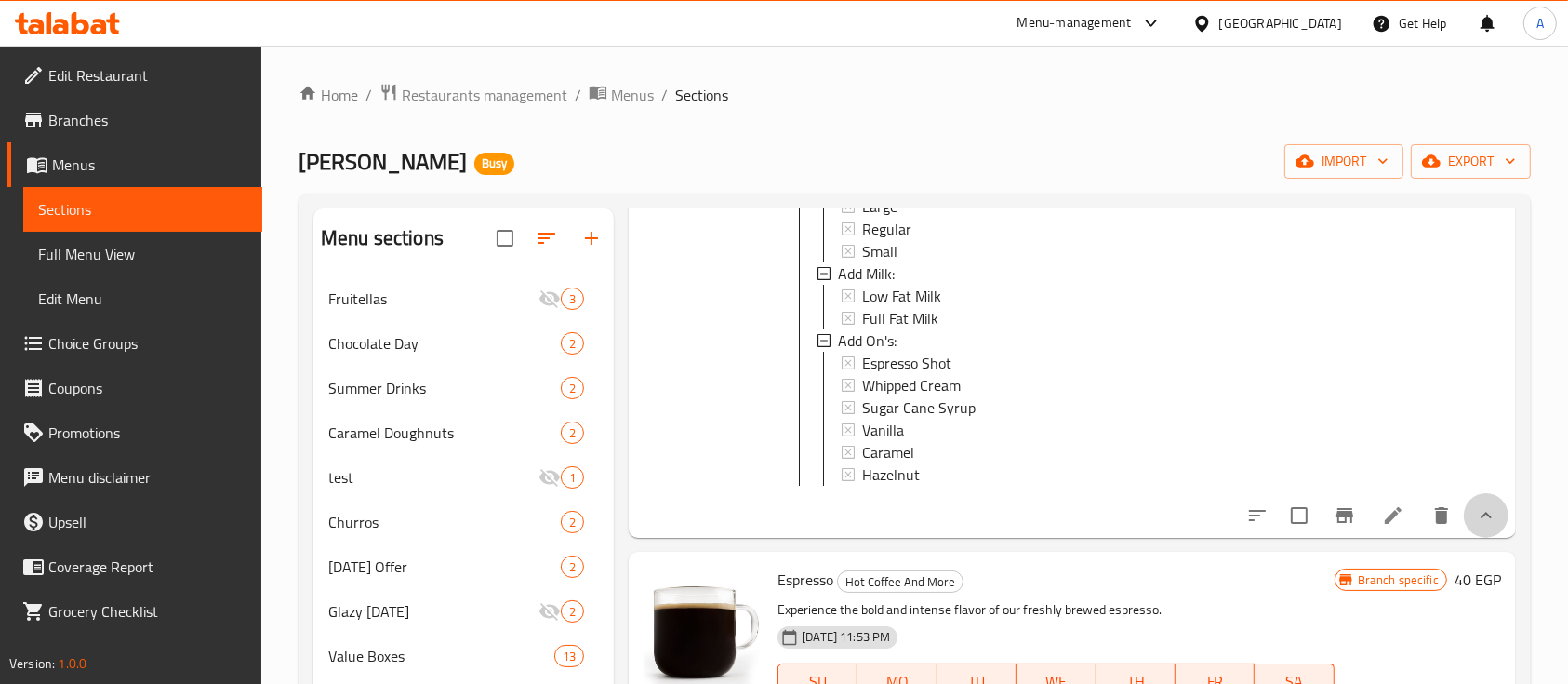
click at [1470, 532] on button "show more" at bounding box center [1486, 515] width 45 height 45
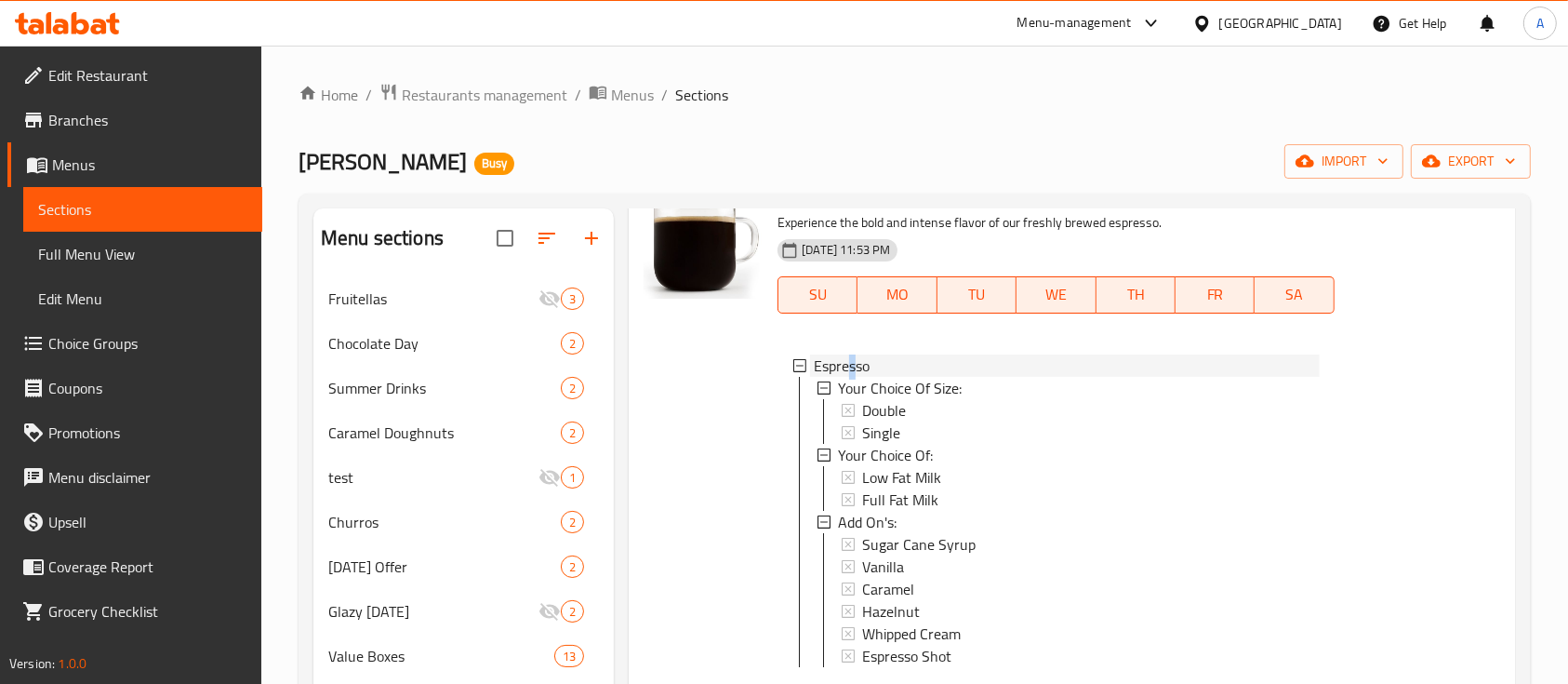
click at [852, 377] on span "Espresso" at bounding box center [842, 366] width 56 height 22
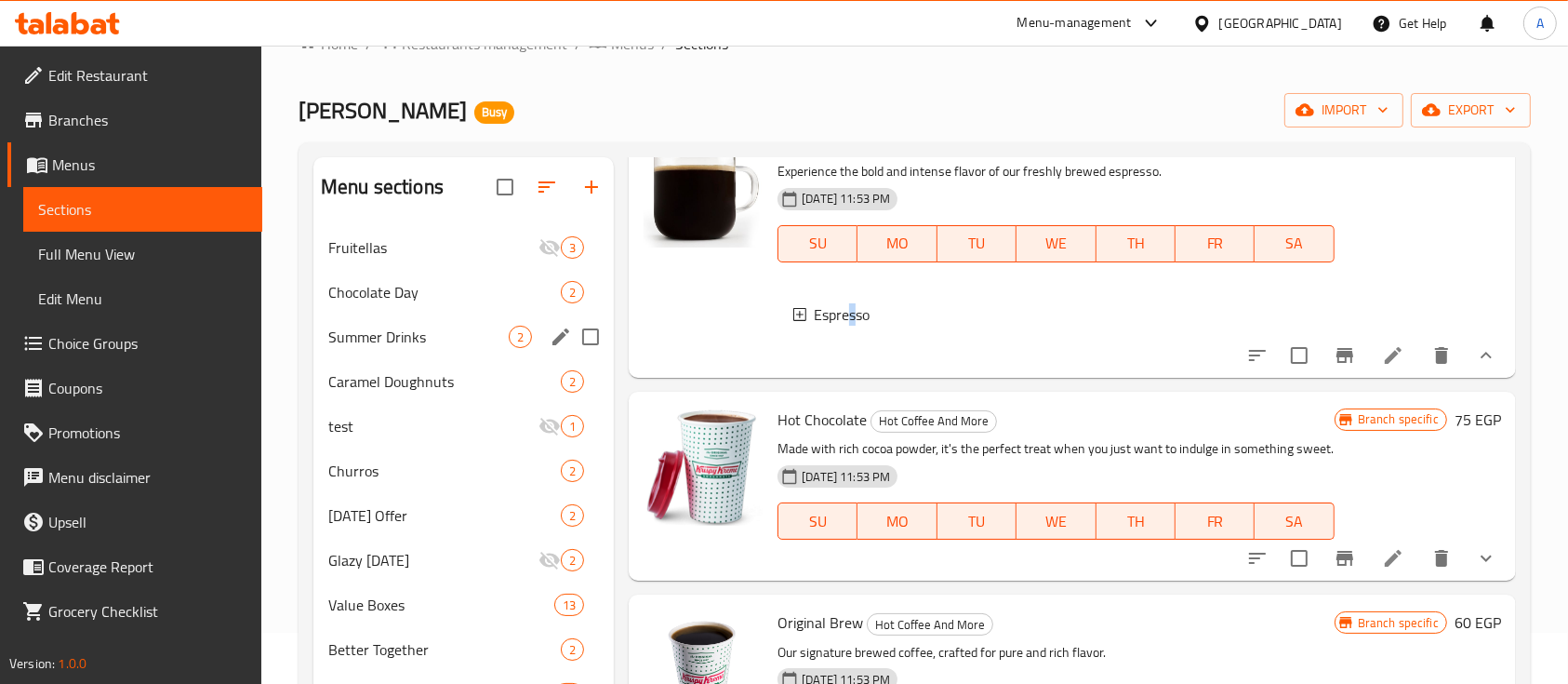
scroll to position [366, 0]
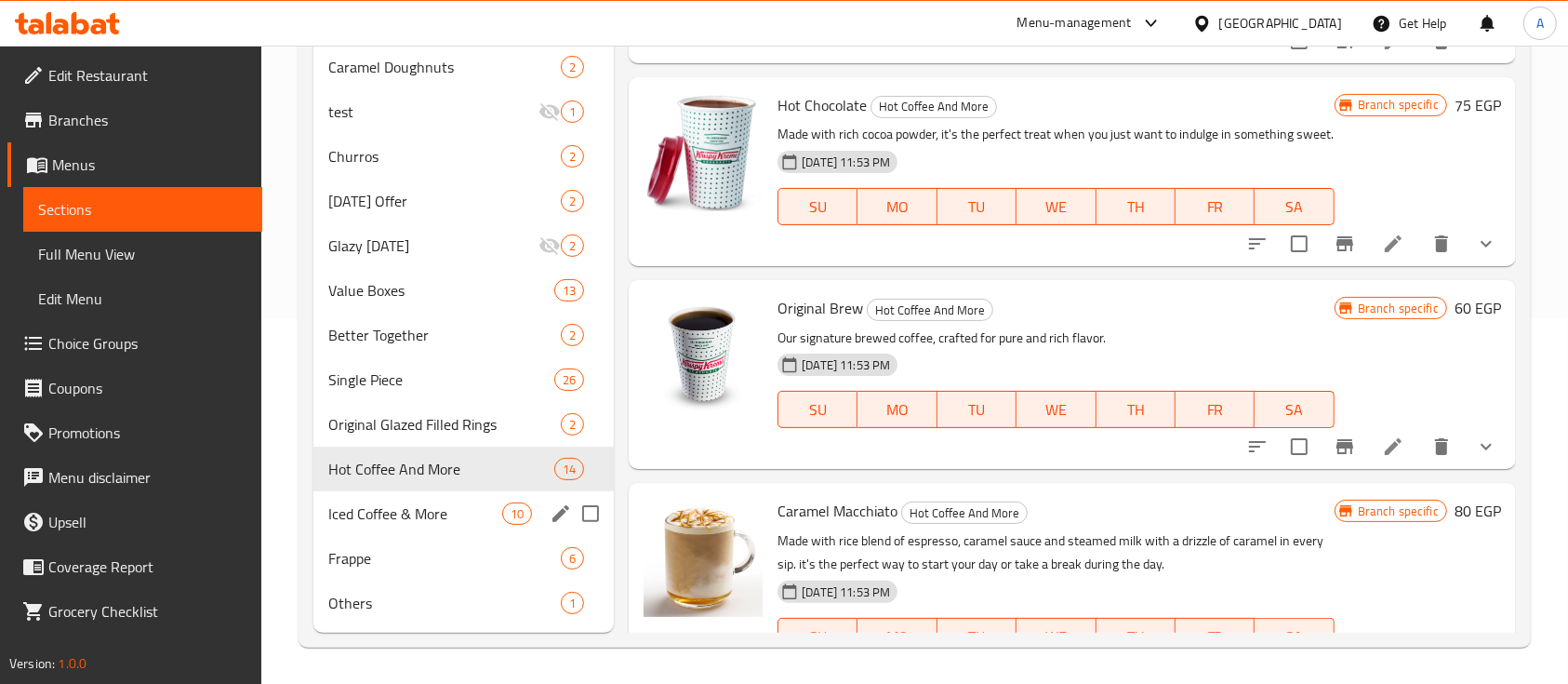
click at [357, 497] on div "Iced Coffee & More 10" at bounding box center [463, 513] width 300 height 45
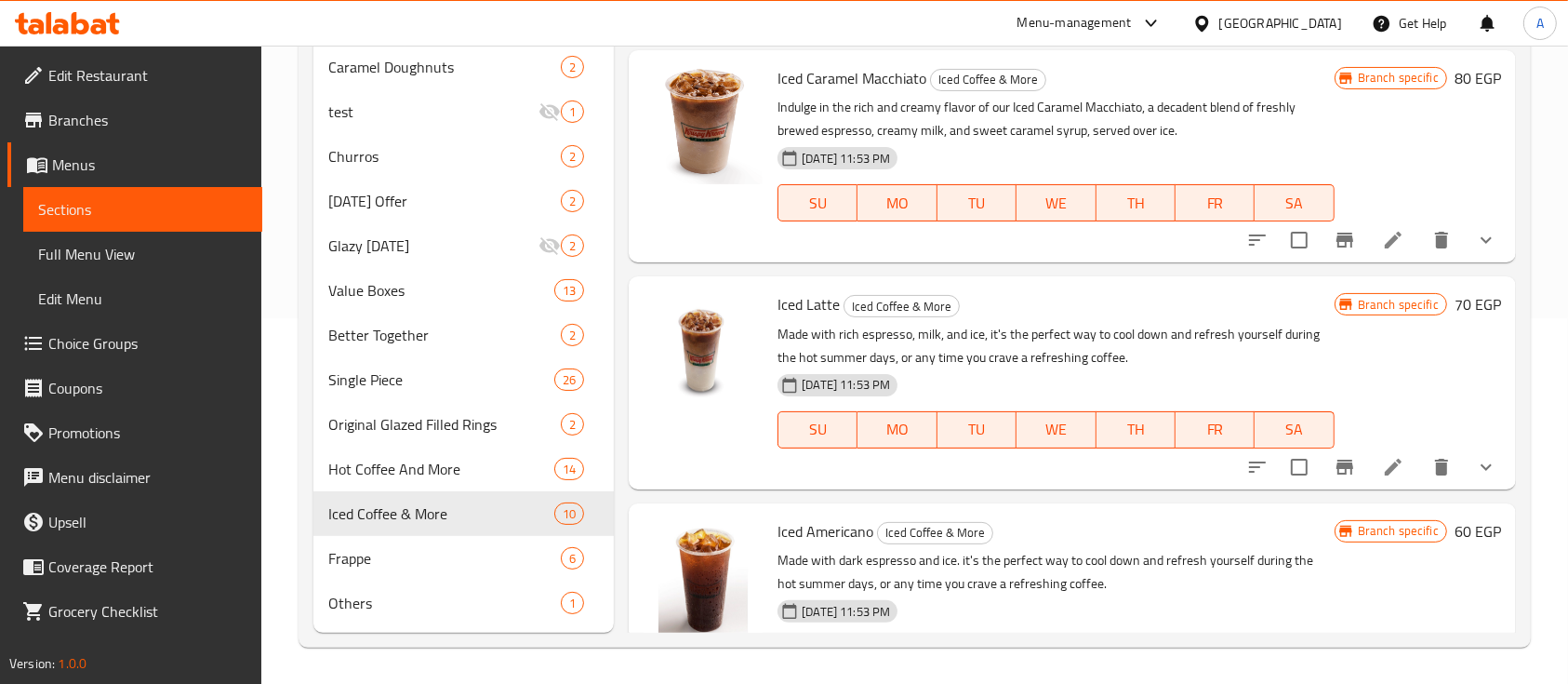
scroll to position [951, 0]
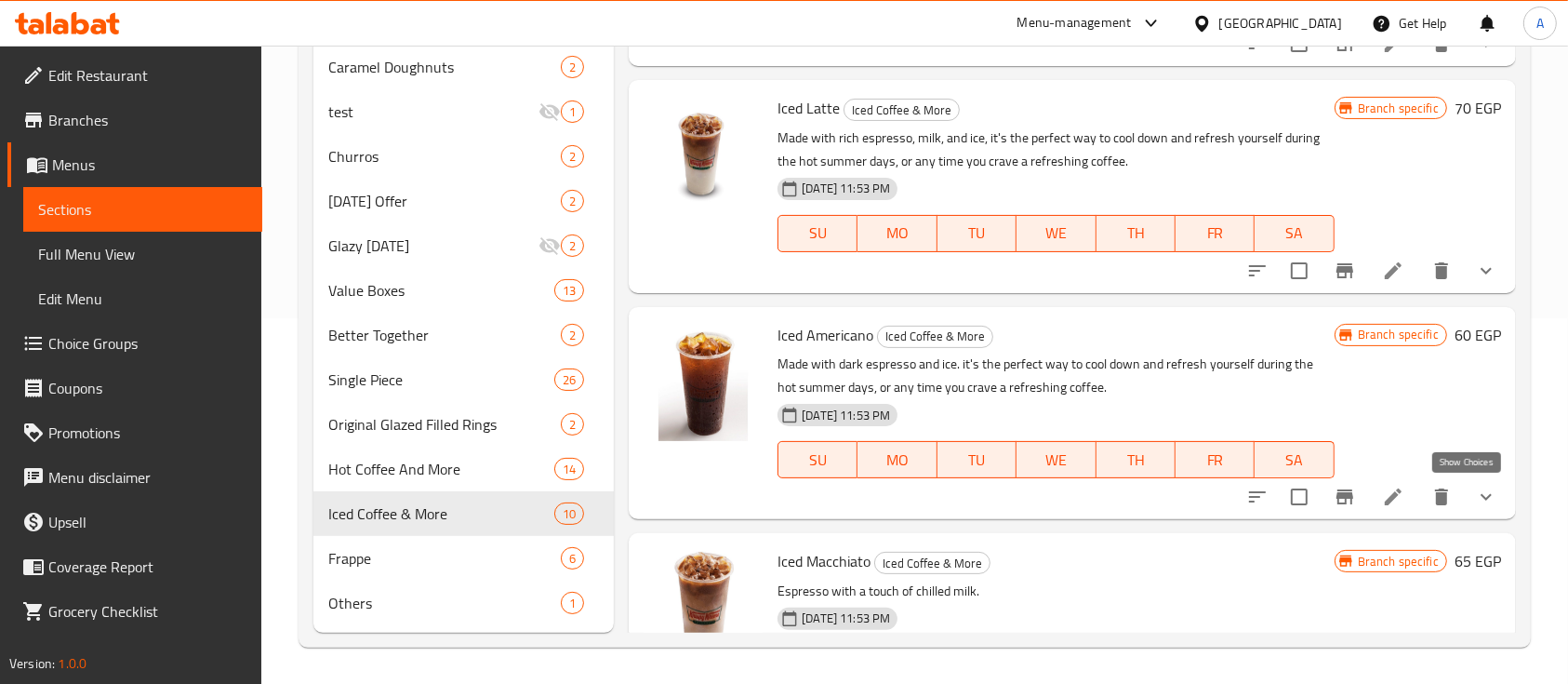
click at [1475, 500] on icon "show more" at bounding box center [1486, 496] width 22 height 22
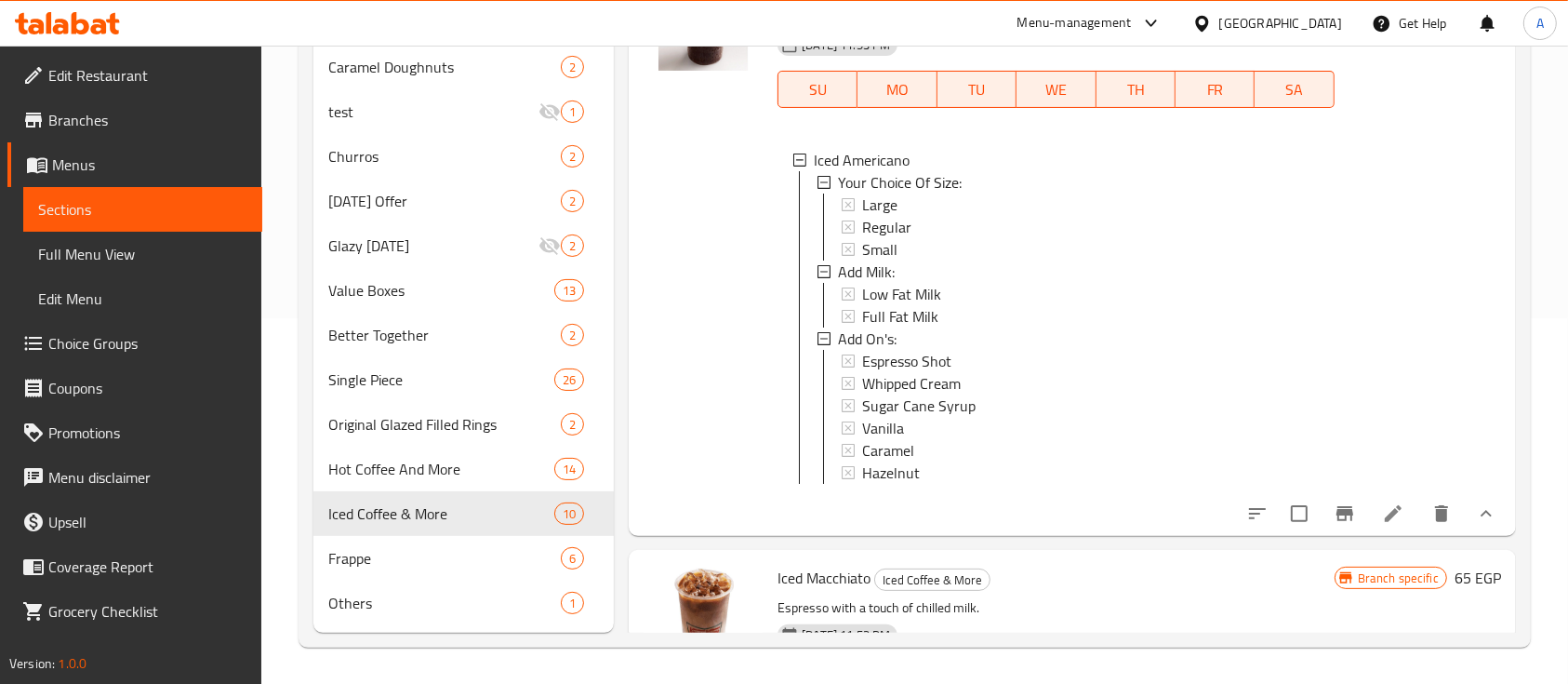
scroll to position [1323, 0]
click at [893, 287] on span "Low Fat Milk" at bounding box center [901, 292] width 79 height 22
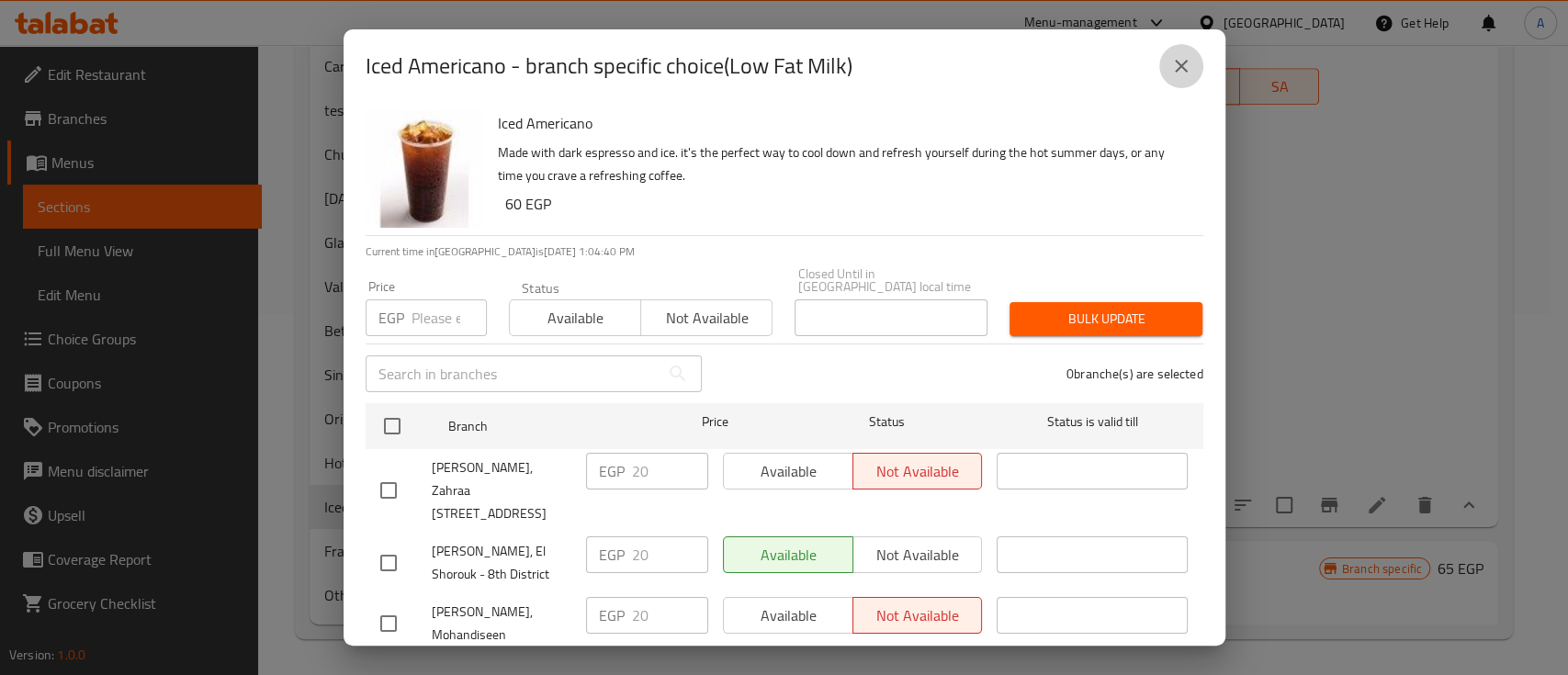
click at [1177, 80] on button "close" at bounding box center [1181, 66] width 45 height 44
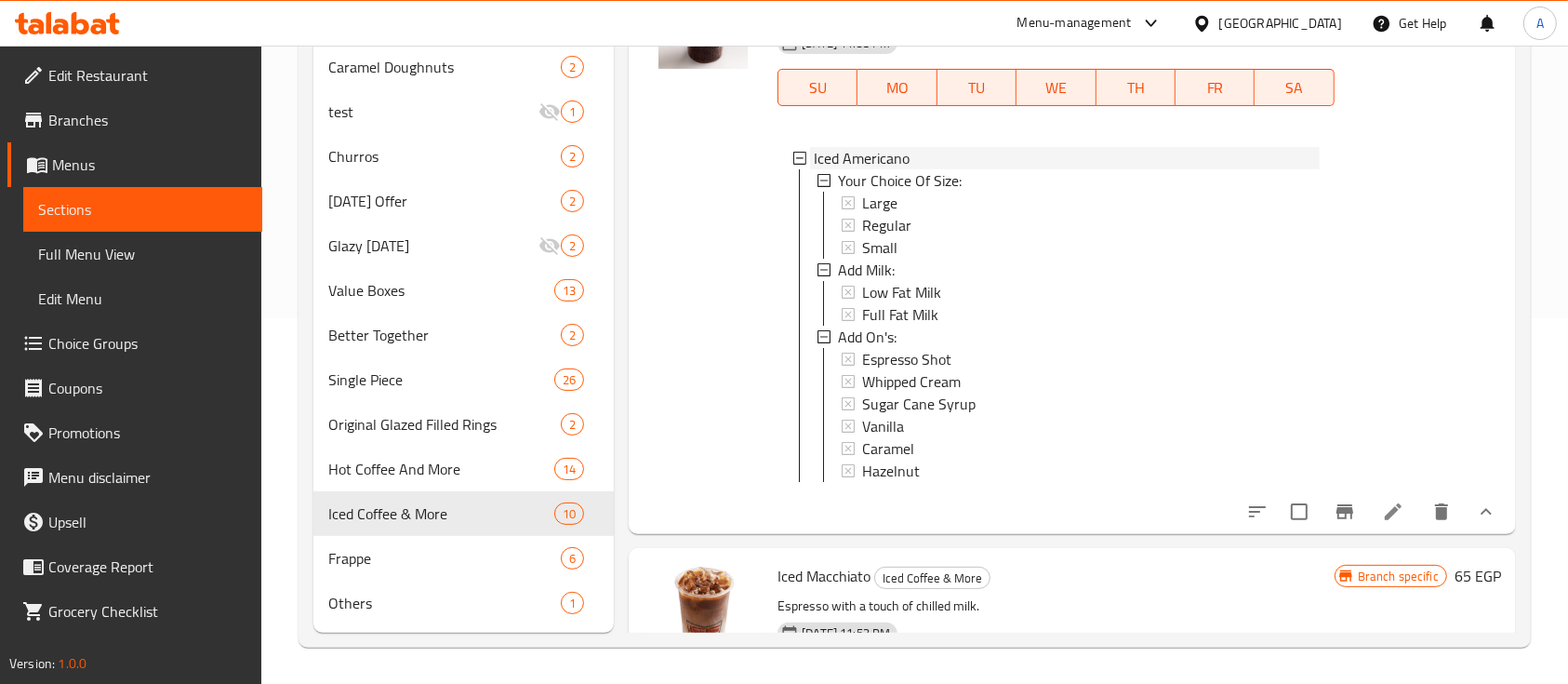
click at [809, 149] on div "Iced Americano" at bounding box center [1055, 157] width 527 height 22
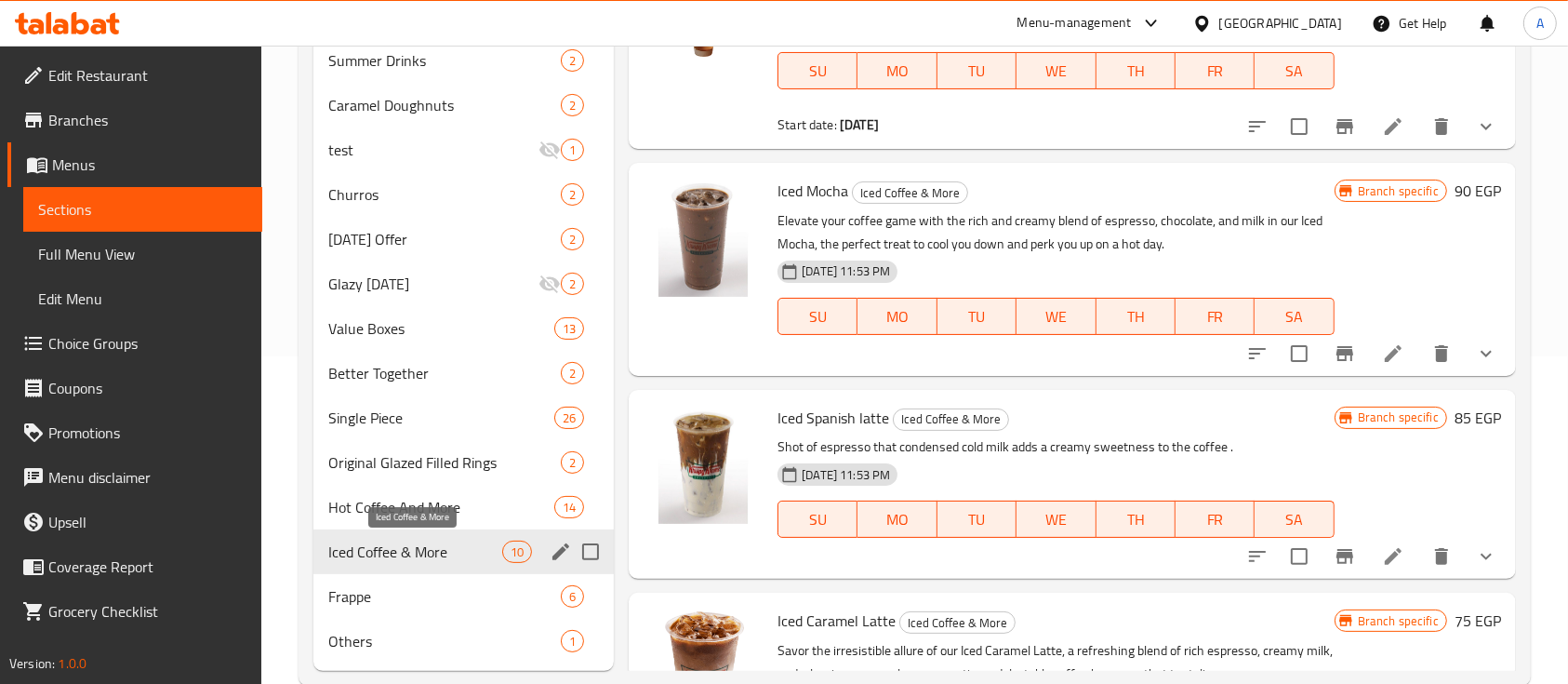
scroll to position [366, 0]
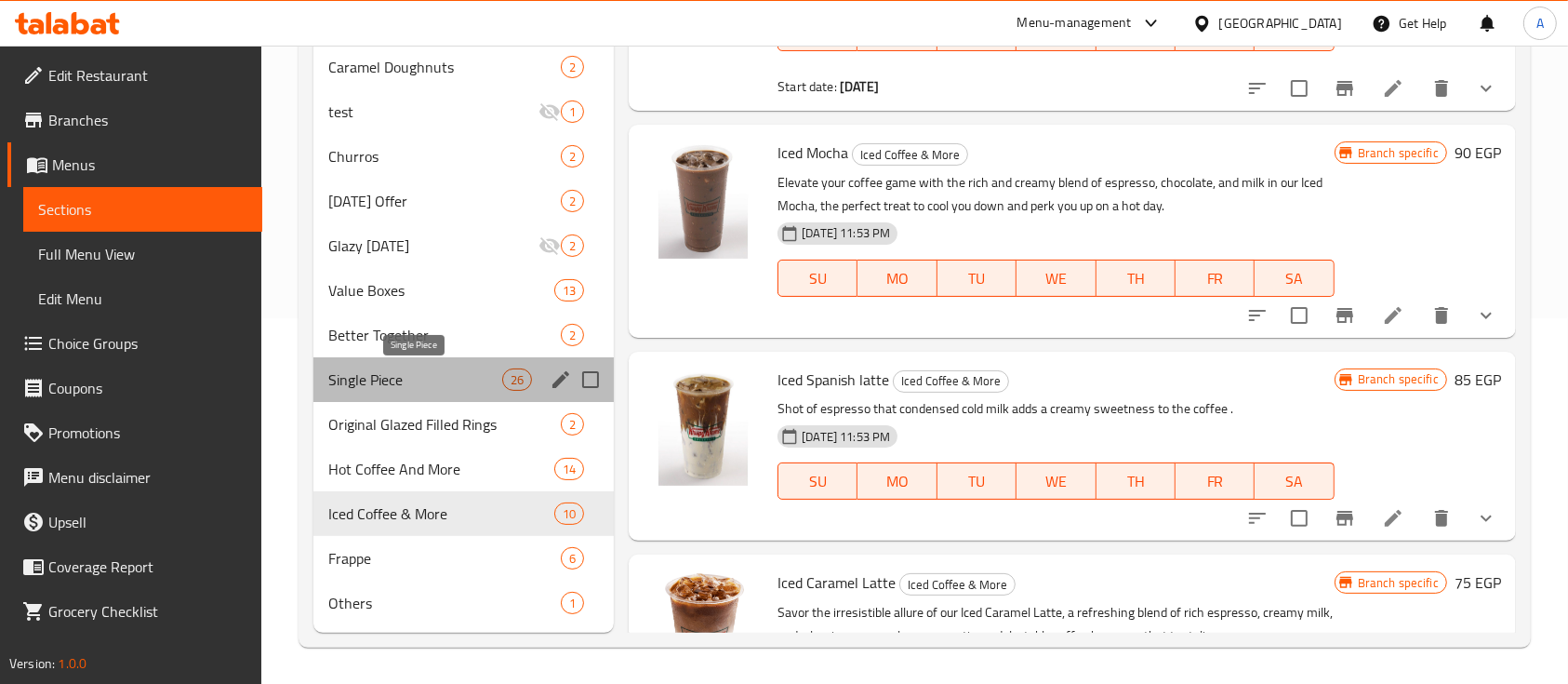
click at [408, 384] on span "Single Piece" at bounding box center [414, 379] width 174 height 22
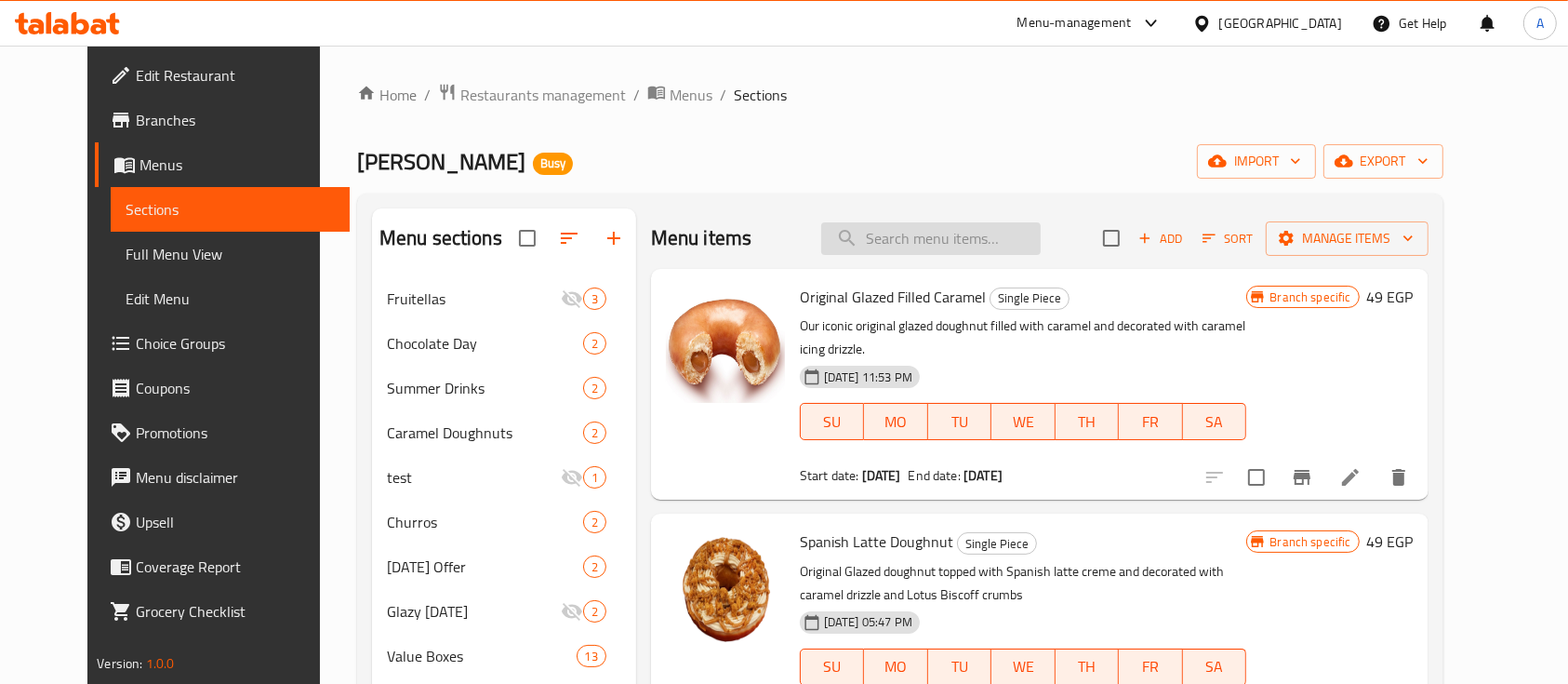
click at [972, 241] on input "search" at bounding box center [930, 239] width 220 height 33
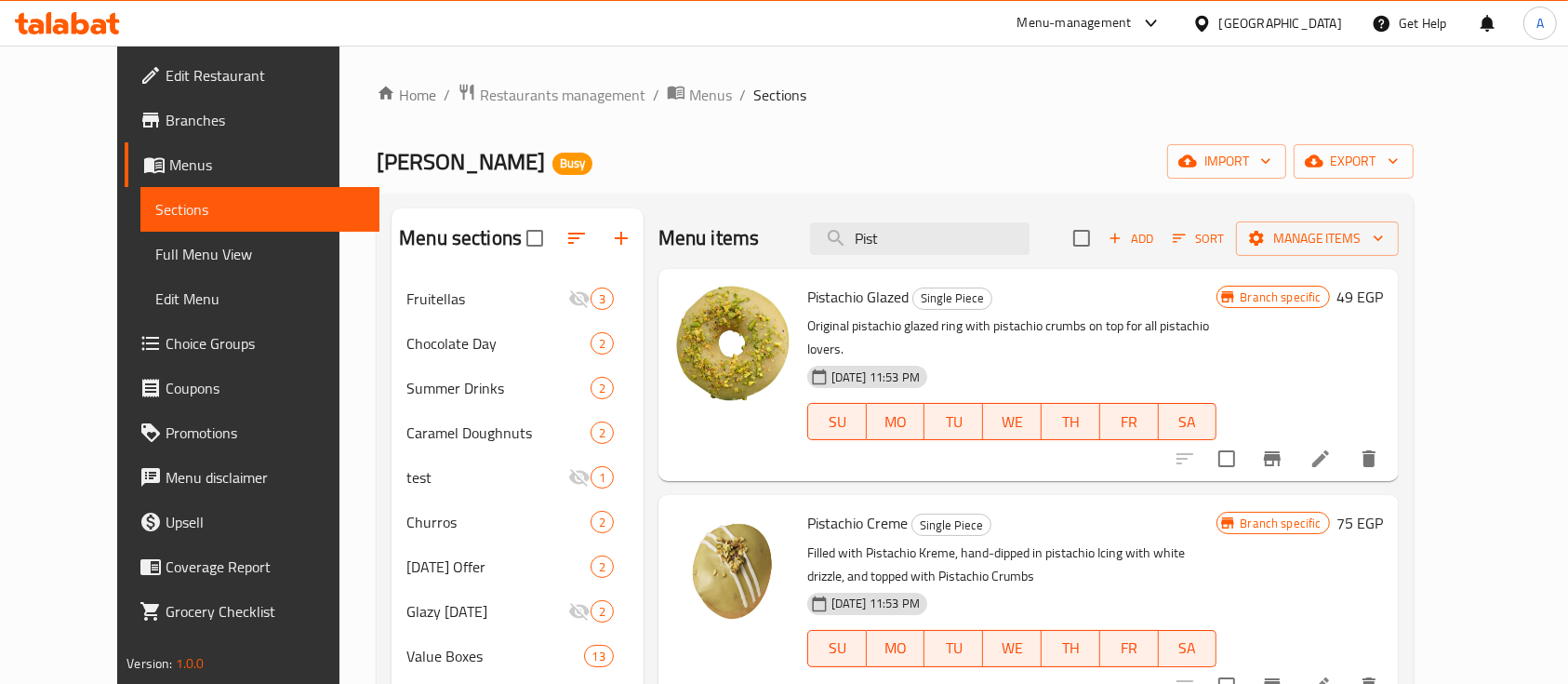
type input "Pist"
click at [913, 139] on div "Home / Restaurants management / Menus / Sections Krispy Kreme Busy import expor…" at bounding box center [895, 548] width 1037 height 931
click at [964, 237] on input "Pist" at bounding box center [920, 239] width 220 height 33
click at [878, 104] on ol "Home / Restaurants management / Menus / Sections" at bounding box center [895, 94] width 1037 height 24
click at [820, 509] on span "Pistachio Creme" at bounding box center [857, 523] width 101 height 28
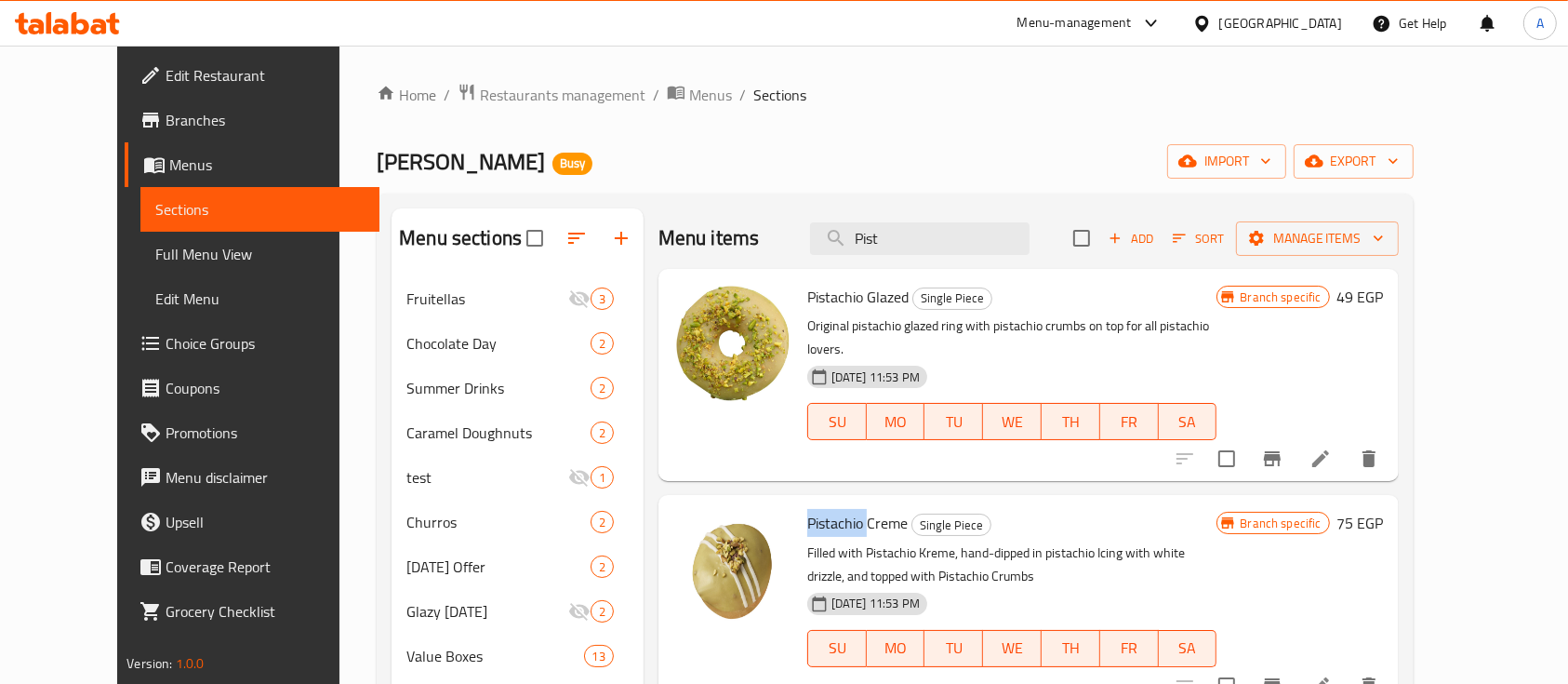
drag, startPoint x: 820, startPoint y: 495, endPoint x: 84, endPoint y: 473, distance: 736.3
click at [698, 503] on div "Pistachio Creme Single Piece Filled with Pistachio Kreme, hand-dipped in pistac…" at bounding box center [1028, 601] width 726 height 198
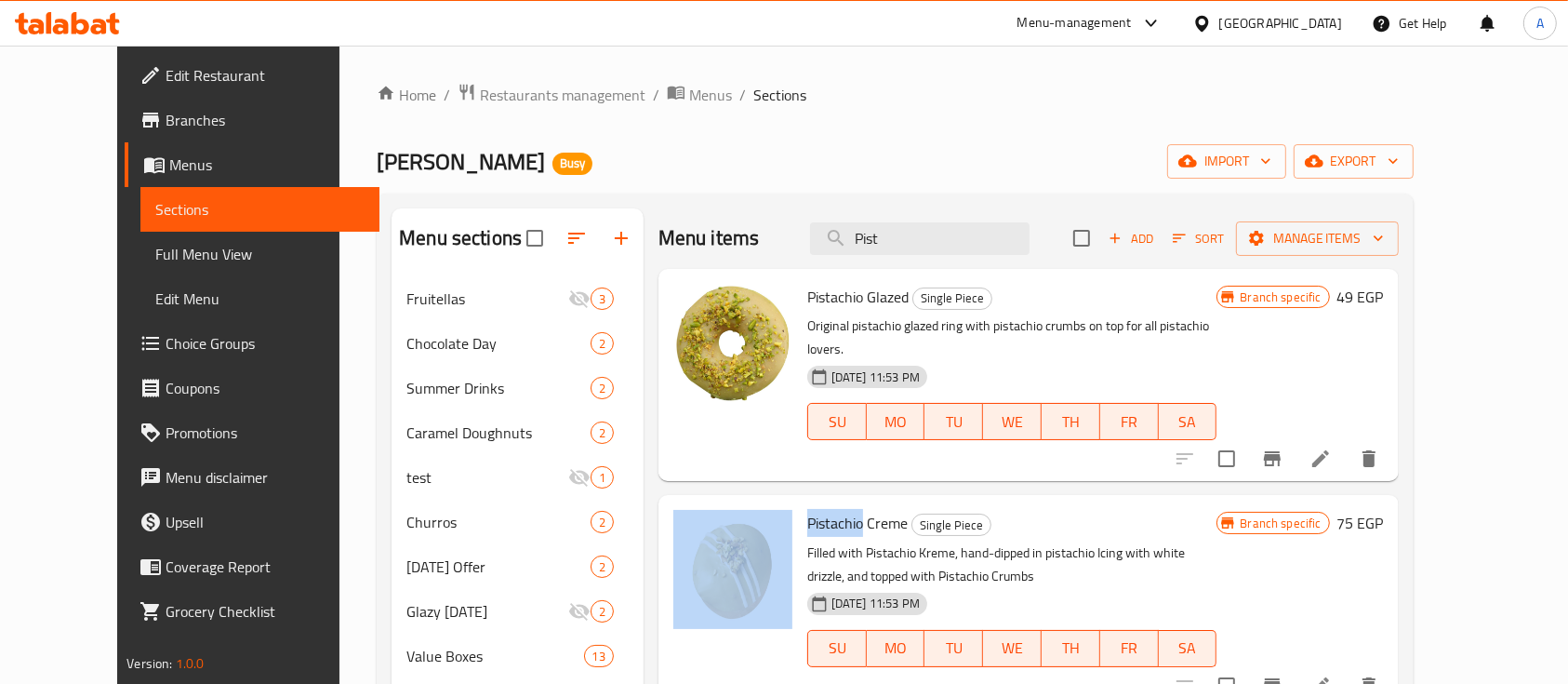
click at [1041, 414] on button "WE" at bounding box center [1012, 421] width 59 height 37
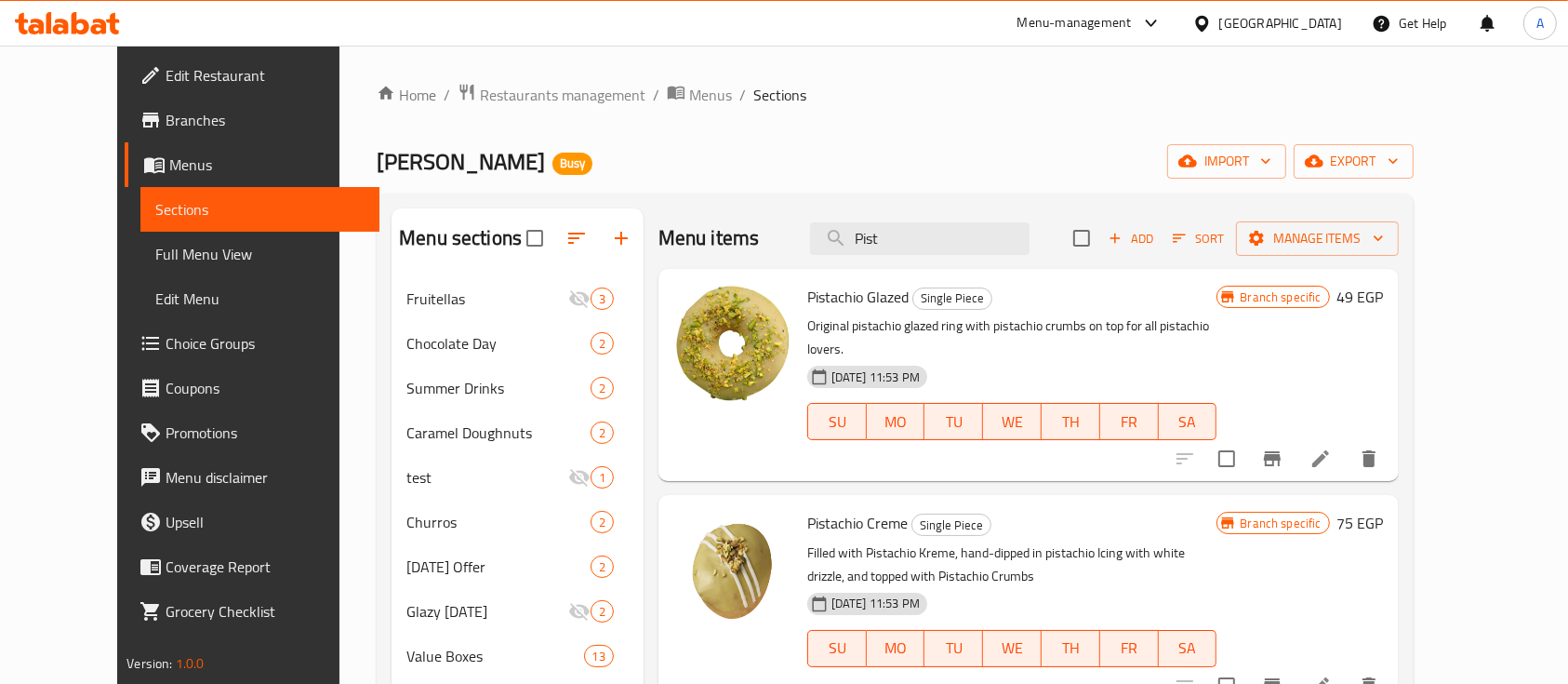
click at [1106, 509] on h6 "Pistachio Creme Single Piece" at bounding box center [1013, 522] width 410 height 26
drag, startPoint x: 780, startPoint y: 501, endPoint x: 877, endPoint y: 504, distance: 97.0
click at [877, 509] on span "Pistachio Creme" at bounding box center [857, 523] width 101 height 28
copy span "Pistachio Creme"
click at [1056, 121] on div "Home / Restaurants management / Menus / Sections Krispy Kreme Busy import expor…" at bounding box center [895, 548] width 1037 height 931
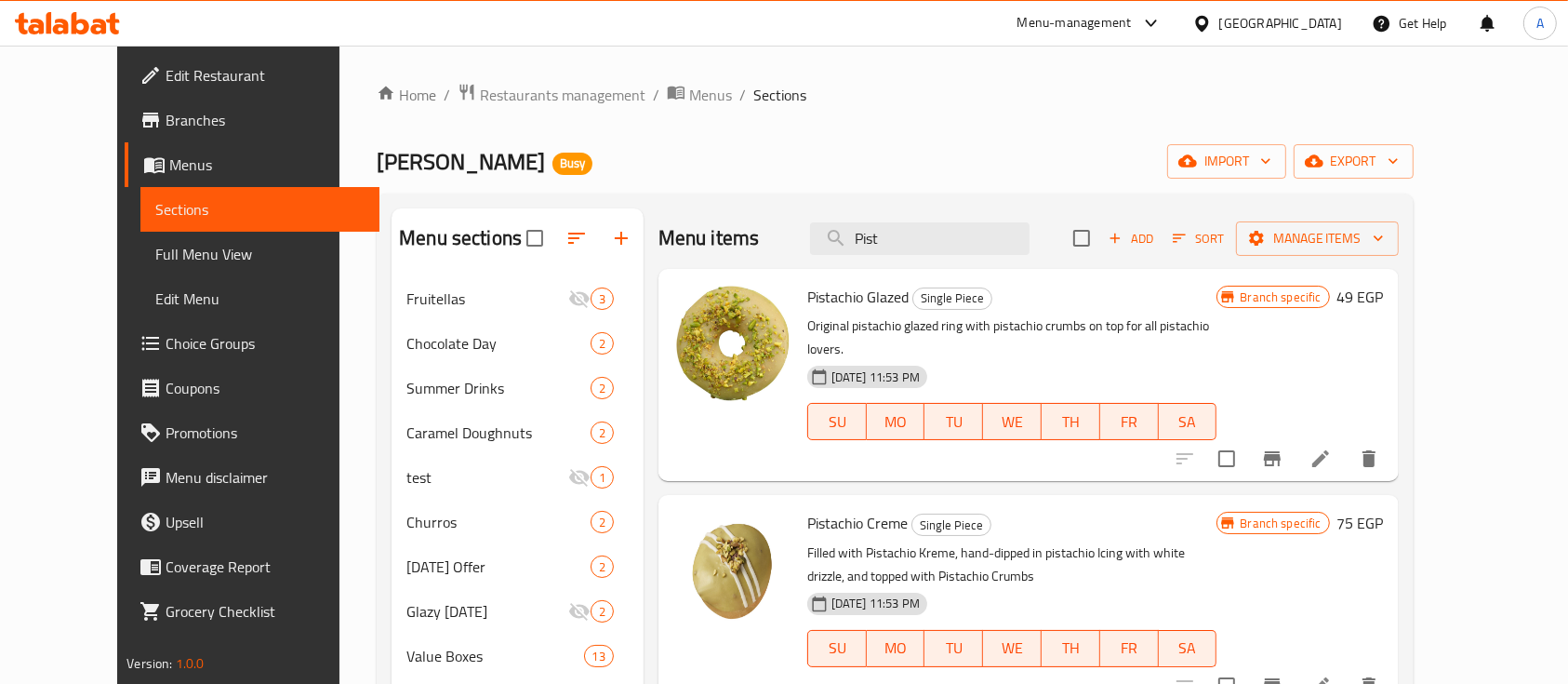
click at [1128, 108] on div "Home / Restaurants management / Menus / Sections Krispy Kreme Busy import expor…" at bounding box center [895, 548] width 1037 height 931
click at [794, 162] on div "Krispy Kreme Busy import export" at bounding box center [895, 161] width 1037 height 35
drag, startPoint x: 429, startPoint y: 162, endPoint x: 269, endPoint y: 156, distance: 160.1
click at [339, 156] on div "Home / Restaurants management / Menus / Sections Krispy Kreme Busy import expor…" at bounding box center [895, 548] width 1112 height 1004
click at [503, 158] on div "Krispy Kreme Busy import export" at bounding box center [895, 161] width 1037 height 35
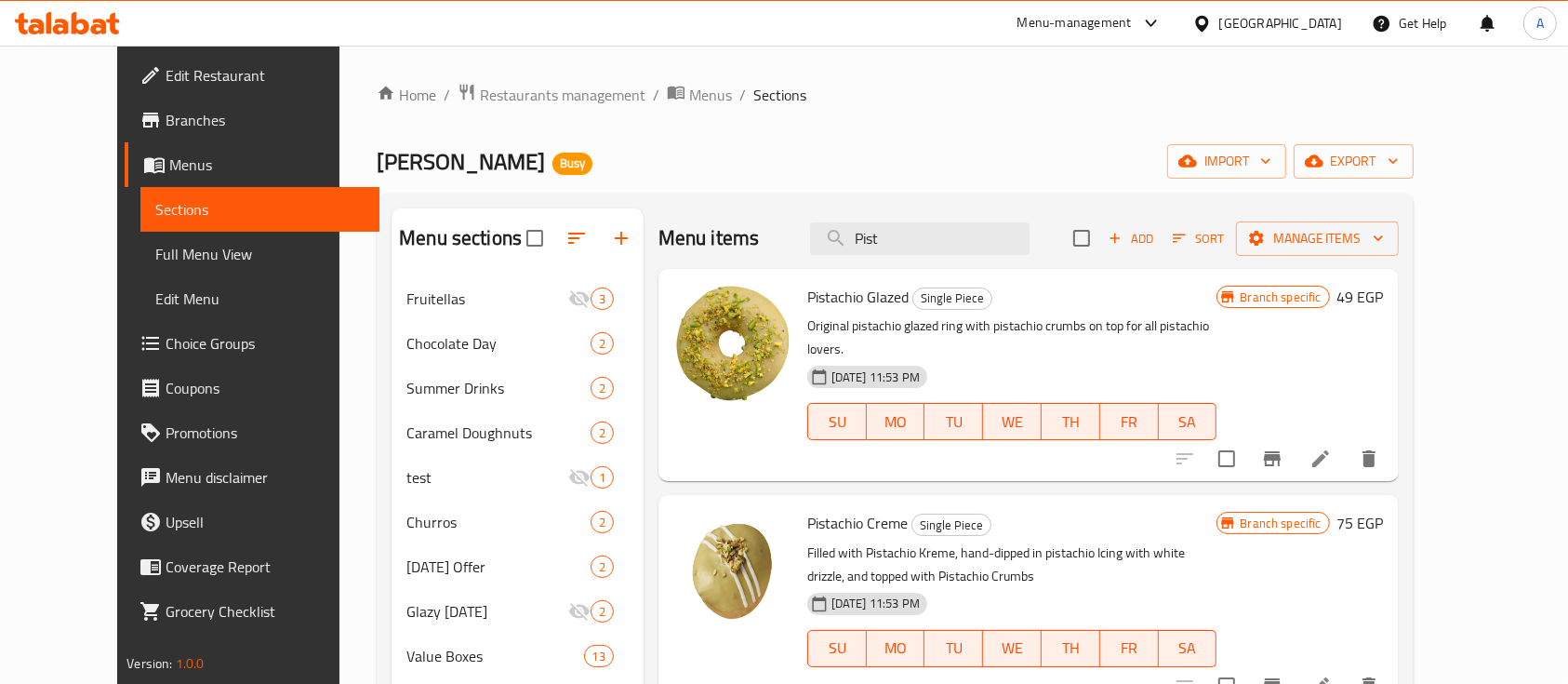
click at [810, 128] on div "Home / Restaurants management / Menus / Sections Krispy Kreme Busy import expor…" at bounding box center [895, 548] width 1037 height 931
click at [933, 147] on div "Krispy Kreme Busy import export" at bounding box center [895, 161] width 1037 height 35
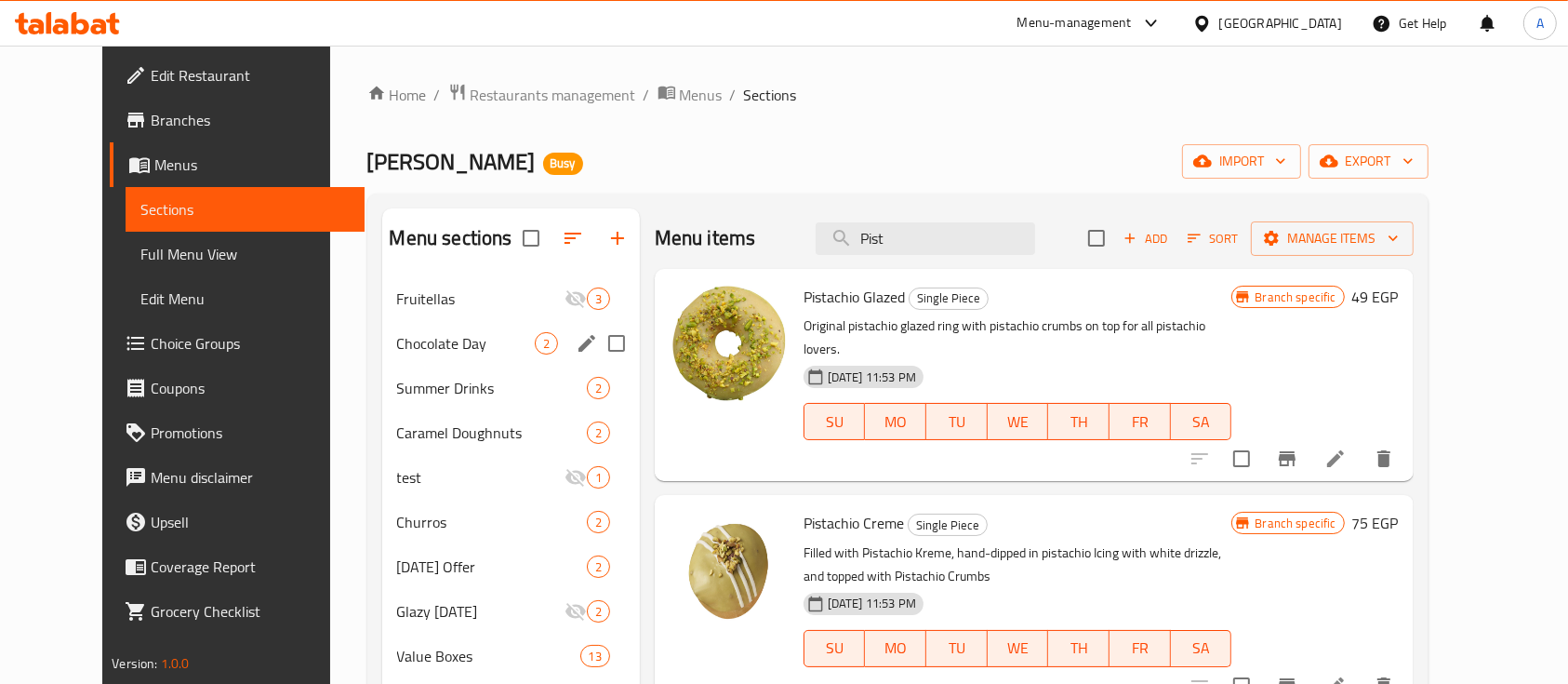
click at [446, 329] on div "Chocolate Day 2" at bounding box center [511, 343] width 258 height 45
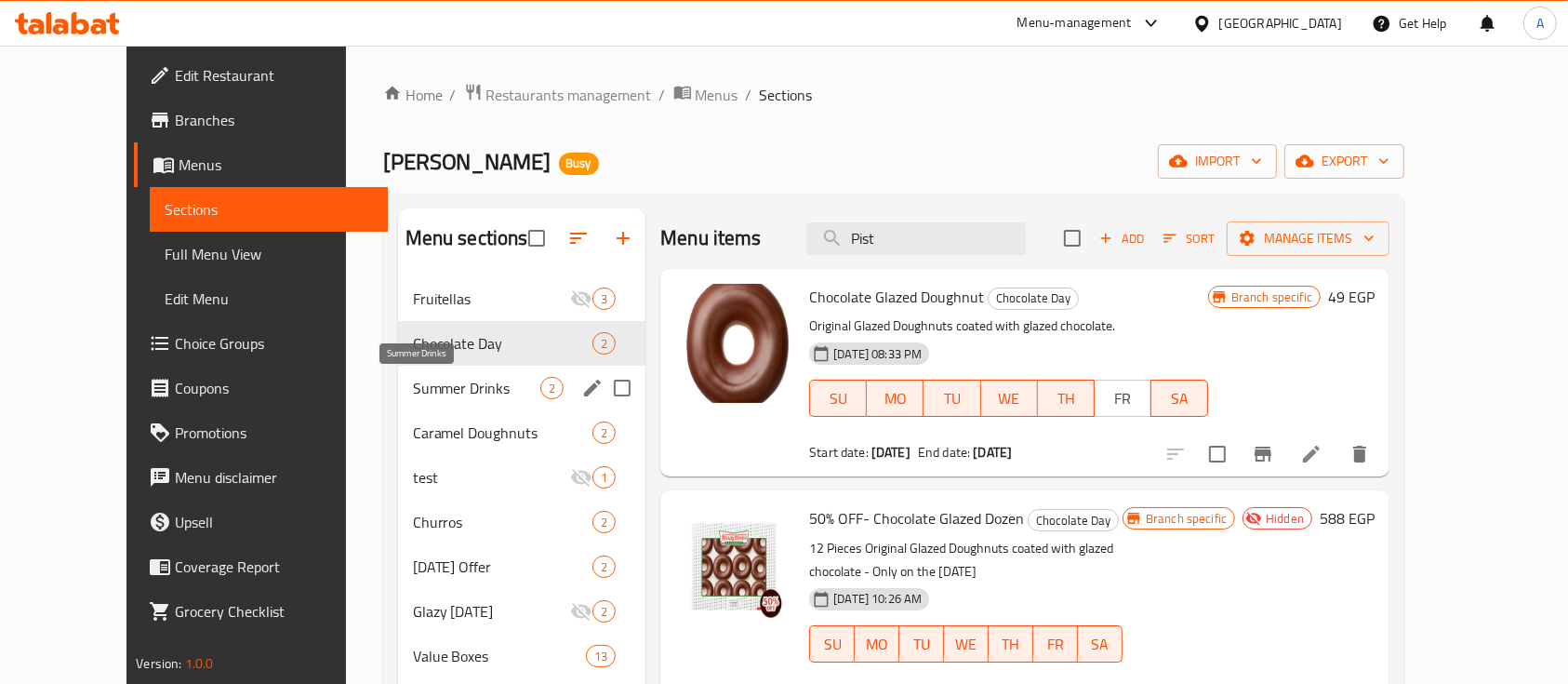
click at [483, 393] on span "Summer Drinks" at bounding box center [477, 388] width 128 height 22
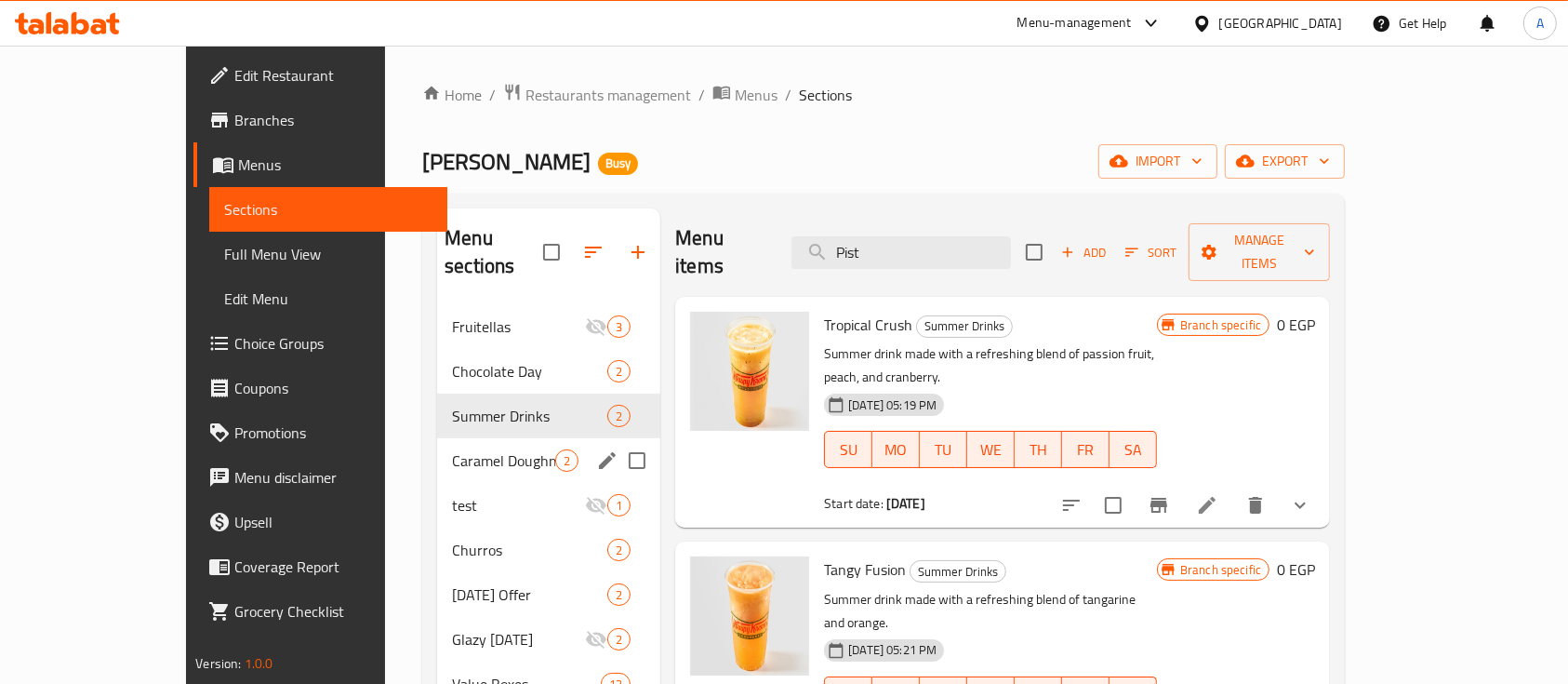
click at [513, 442] on div "Caramel Doughnuts 2" at bounding box center [549, 460] width 223 height 45
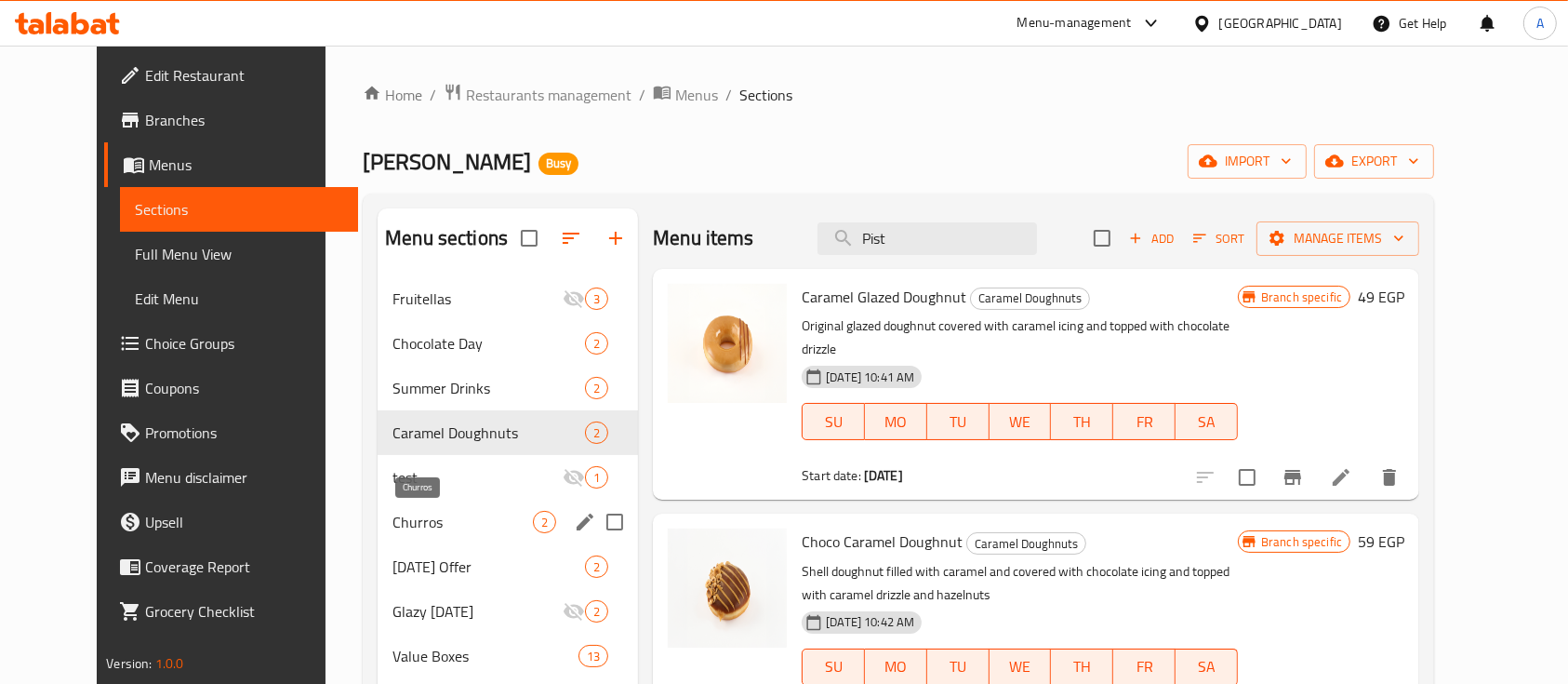
click at [419, 518] on span "Churros" at bounding box center [462, 521] width 140 height 22
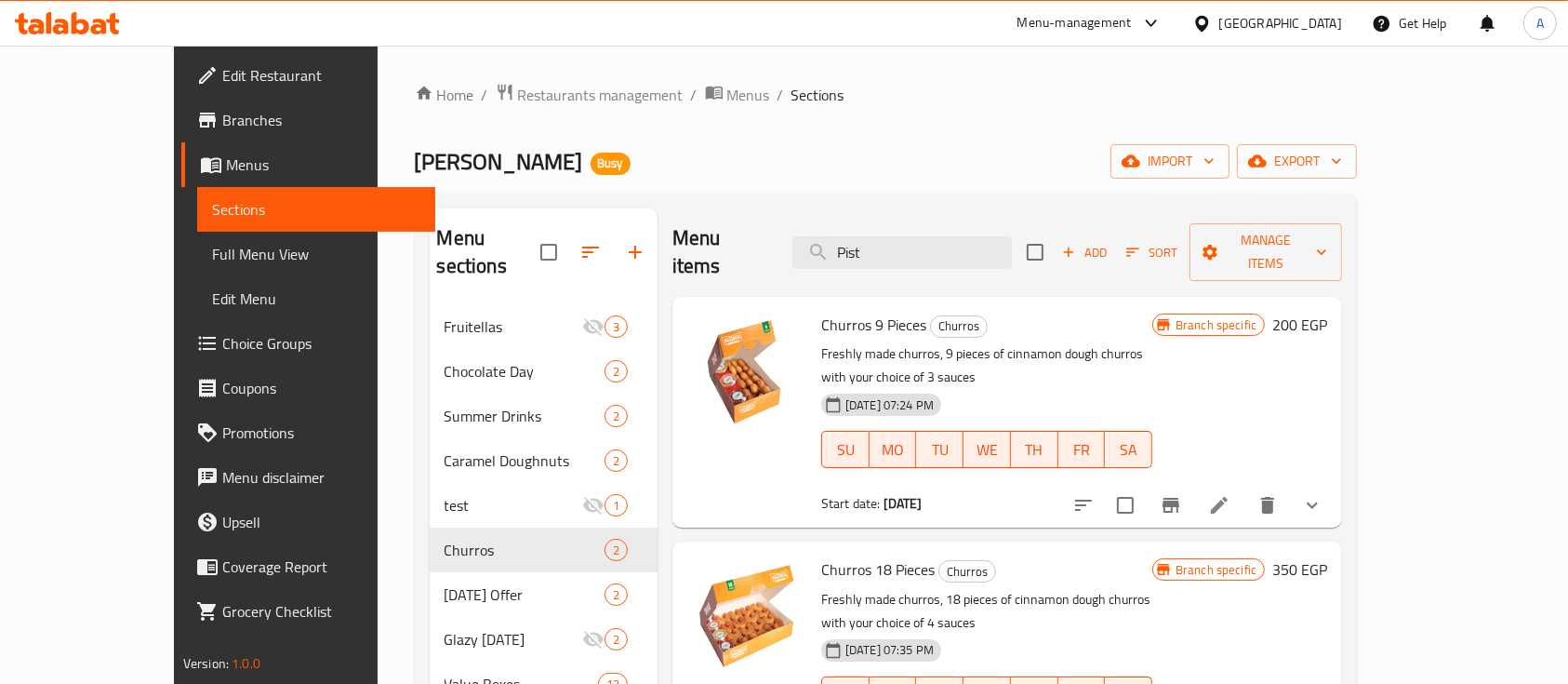
click at [629, 147] on div "Krispy Kreme Busy import export" at bounding box center [886, 161] width 943 height 35
click at [935, 236] on input "Pist" at bounding box center [901, 252] width 220 height 33
click at [962, 88] on ol "Home / Restaurants management / Menus / Sections" at bounding box center [886, 94] width 943 height 24
click at [656, 147] on div "Krispy Kreme Busy import export" at bounding box center [886, 161] width 943 height 35
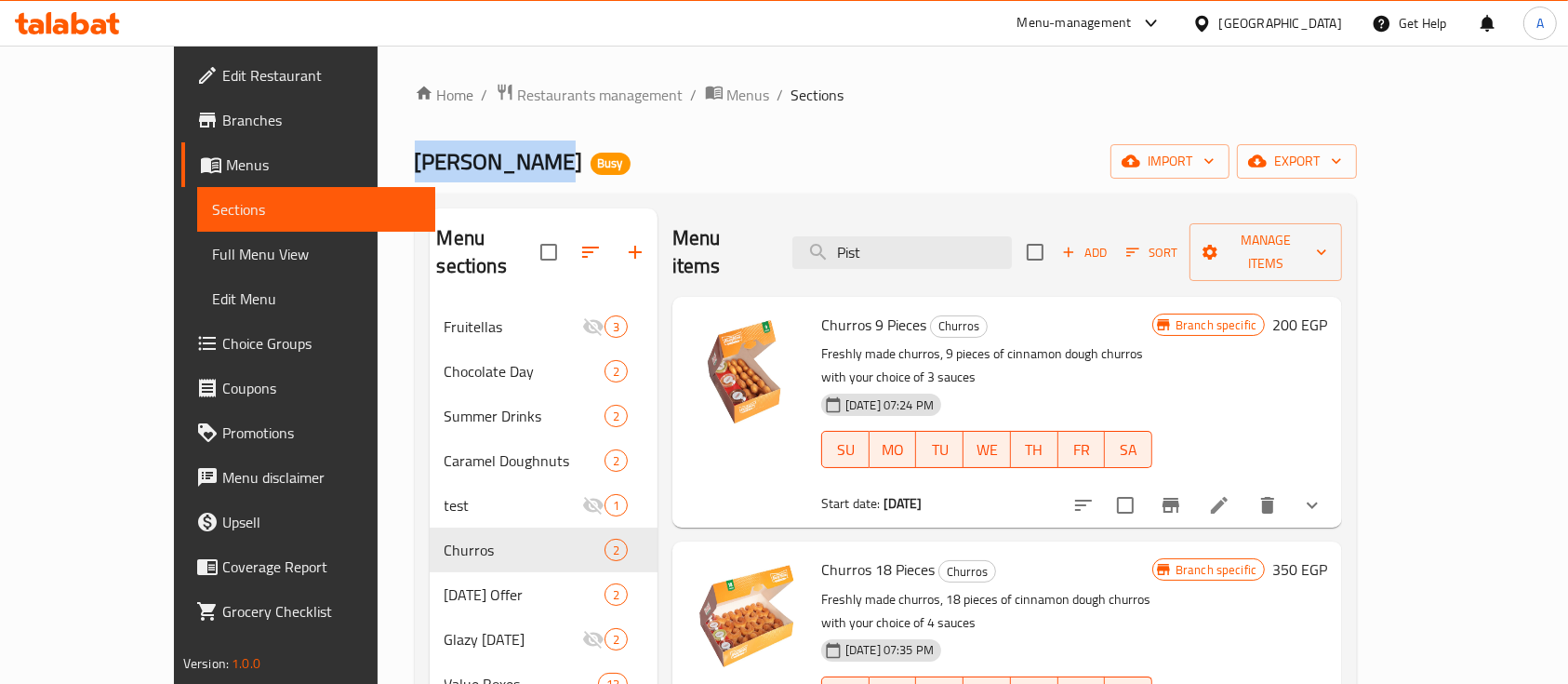
drag, startPoint x: 417, startPoint y: 160, endPoint x: 268, endPoint y: 157, distance: 149.0
click at [378, 157] on div "Home / Restaurants management / Menus / Sections Krispy Kreme Busy import expor…" at bounding box center [886, 562] width 1018 height 1033
click at [580, 161] on div "Krispy Kreme Busy import export" at bounding box center [886, 161] width 943 height 35
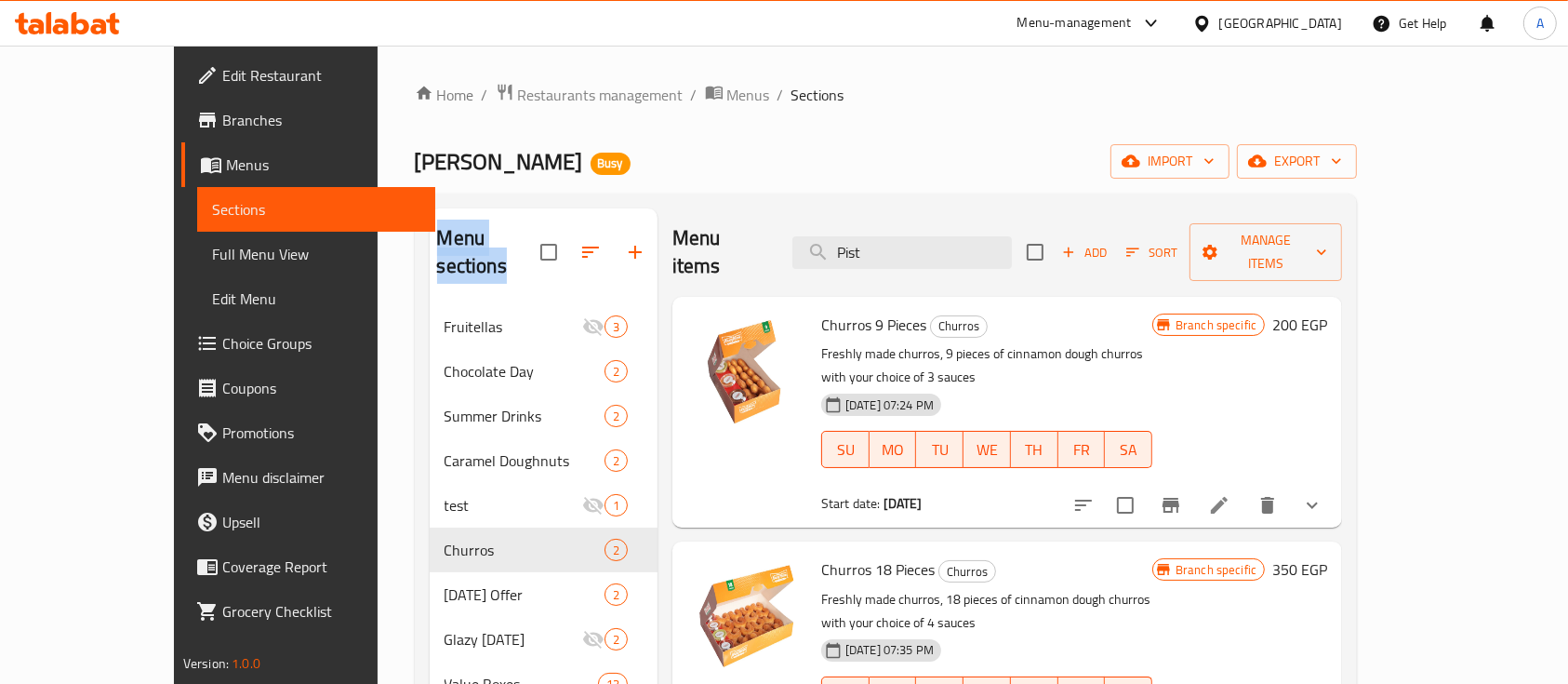
drag, startPoint x: 459, startPoint y: 243, endPoint x: 565, endPoint y: 192, distance: 117.6
click at [565, 192] on div "Home / Restaurants management / Menus / Sections Krispy Kreme Busy import expor…" at bounding box center [886, 561] width 943 height 958
drag, startPoint x: 295, startPoint y: 160, endPoint x: 466, endPoint y: 224, distance: 182.6
click at [466, 224] on div "Home / Restaurants management / Menus / Sections Krispy Kreme Busy import expor…" at bounding box center [886, 562] width 1018 height 1033
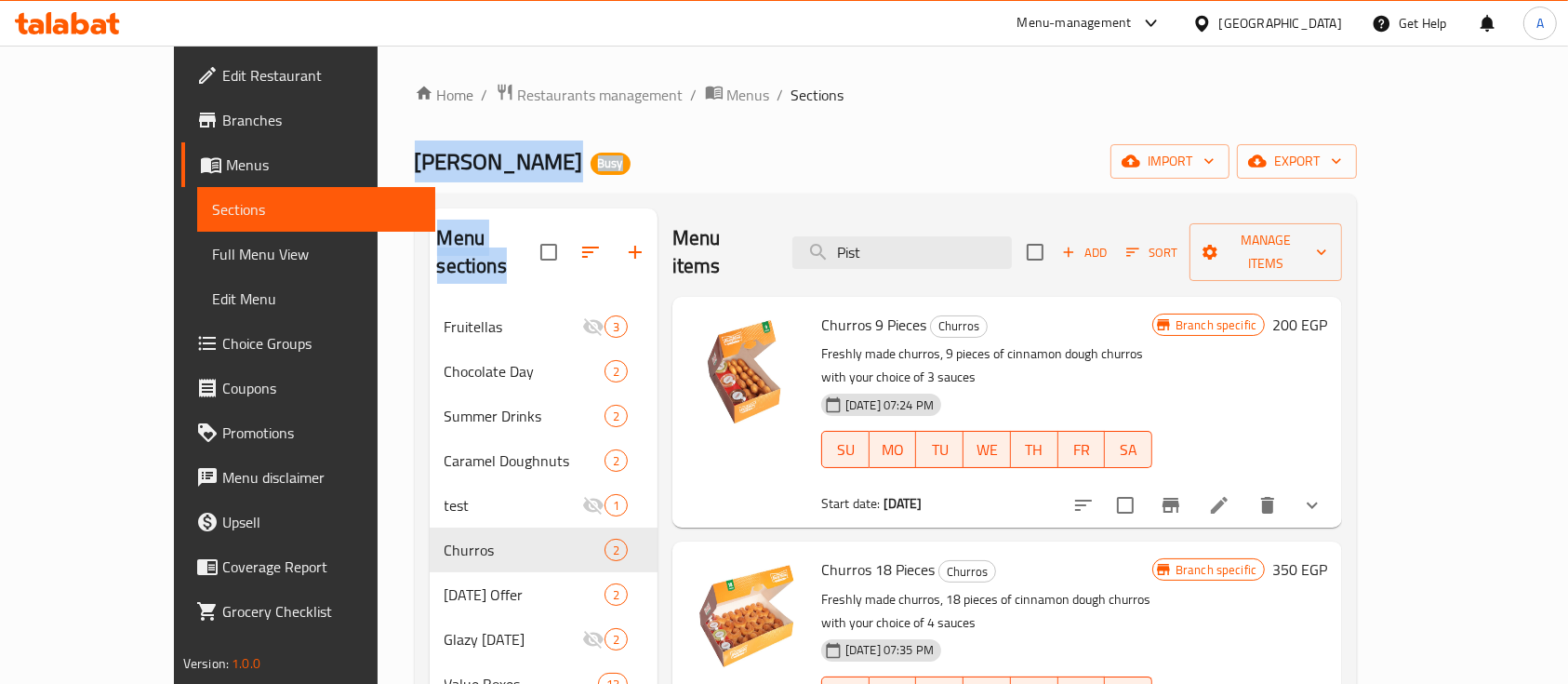
click at [618, 149] on div "Krispy Kreme Busy import export" at bounding box center [886, 161] width 943 height 35
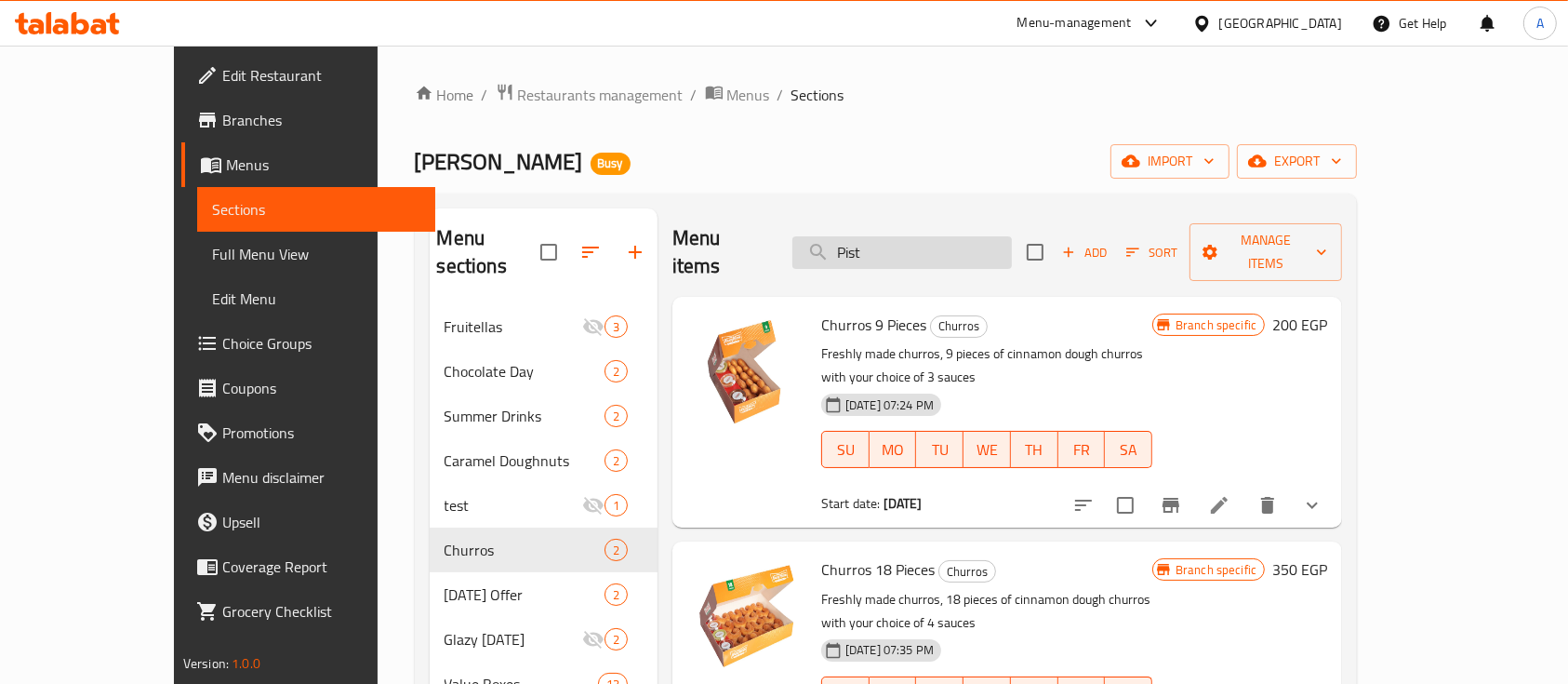
click at [914, 248] on input "Pist" at bounding box center [901, 252] width 220 height 33
click at [927, 170] on div "Krispy Kreme Busy import export" at bounding box center [886, 161] width 943 height 35
click at [920, 145] on div "Krispy Kreme Busy import export" at bounding box center [886, 161] width 943 height 35
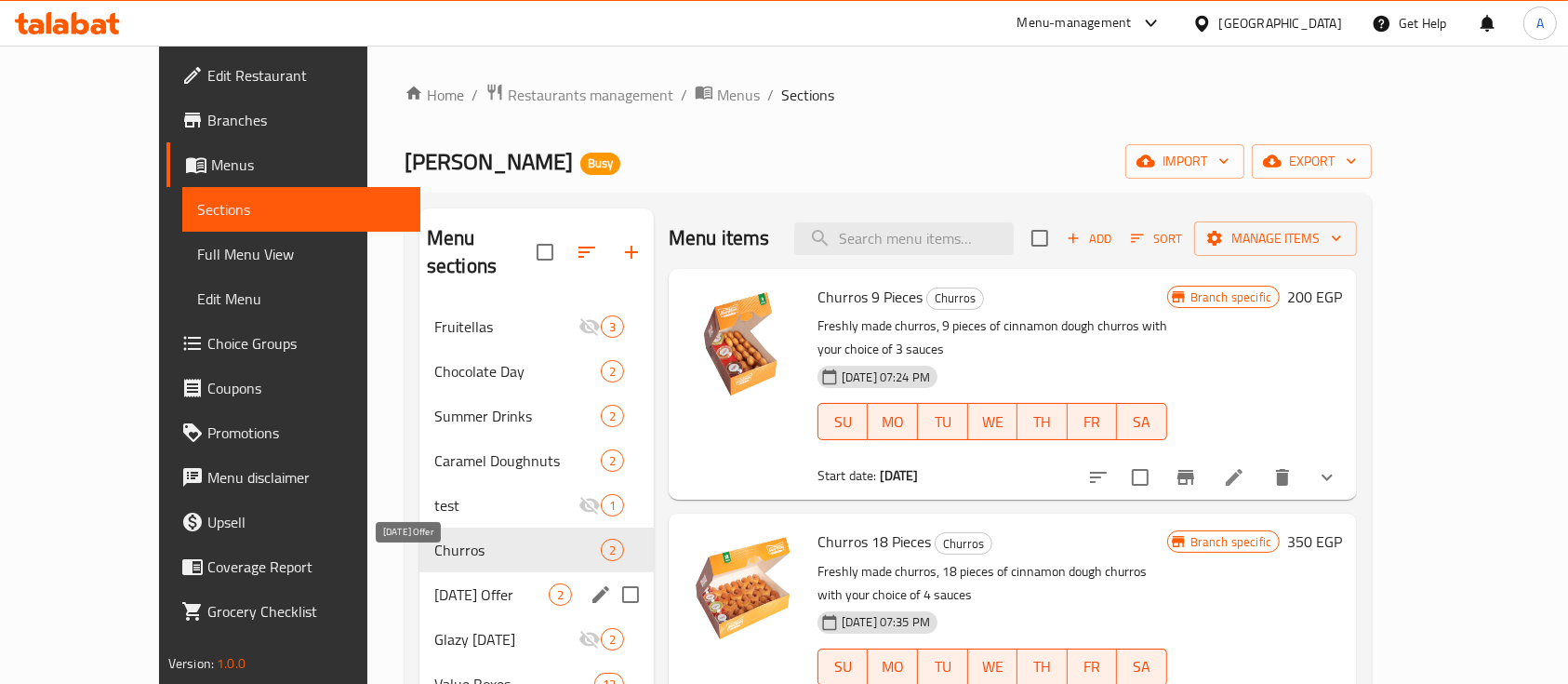
click at [434, 583] on span "[DATE] Offer" at bounding box center [491, 594] width 114 height 22
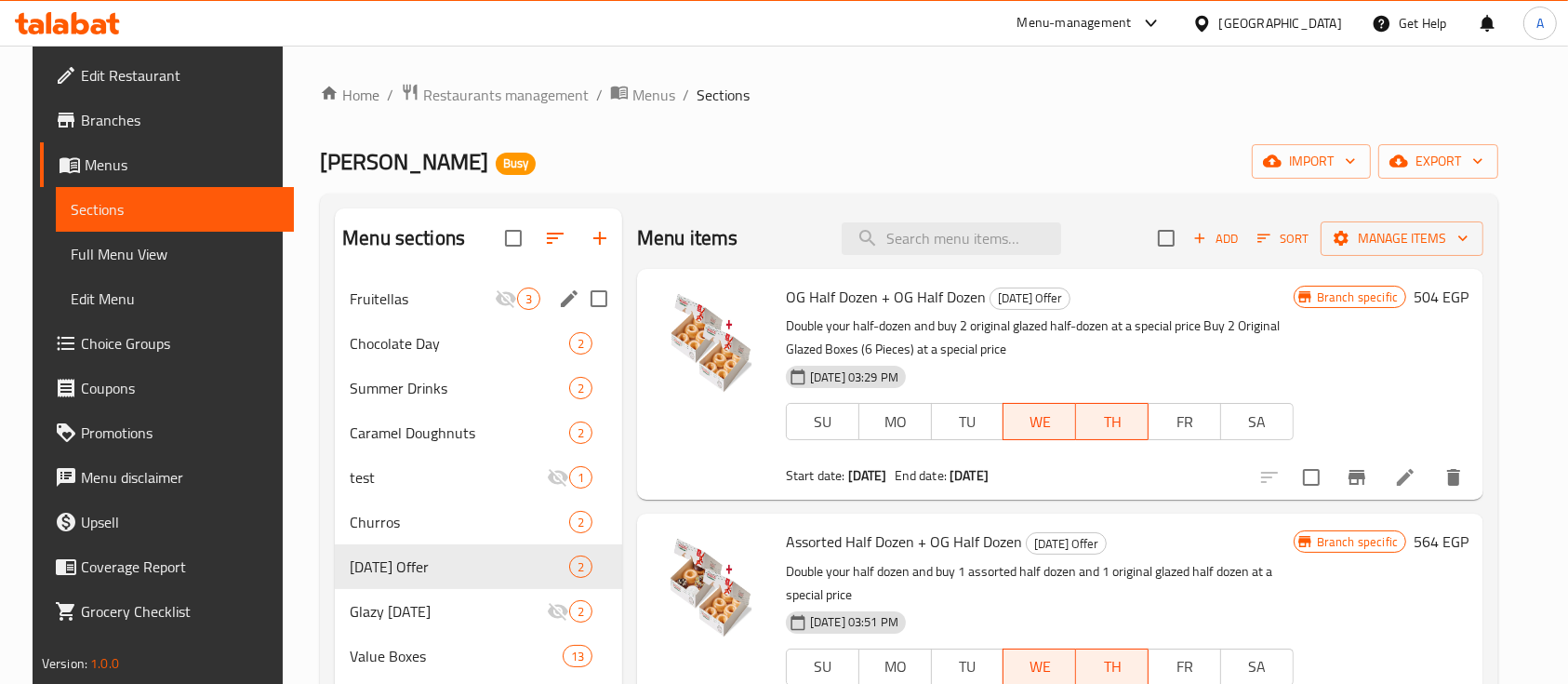
click at [390, 282] on div "Fruitellas 3" at bounding box center [479, 298] width 288 height 45
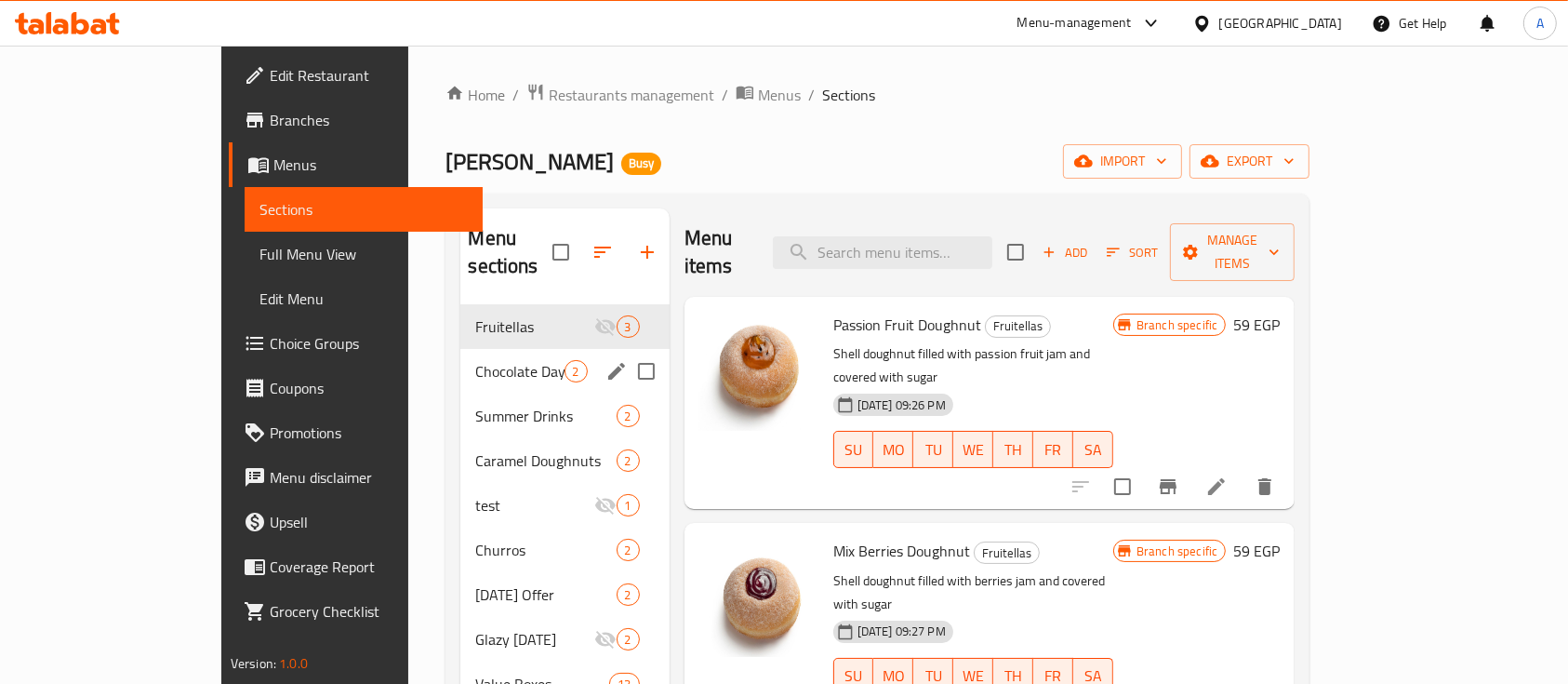
click at [460, 355] on div "Chocolate Day 2" at bounding box center [564, 371] width 208 height 45
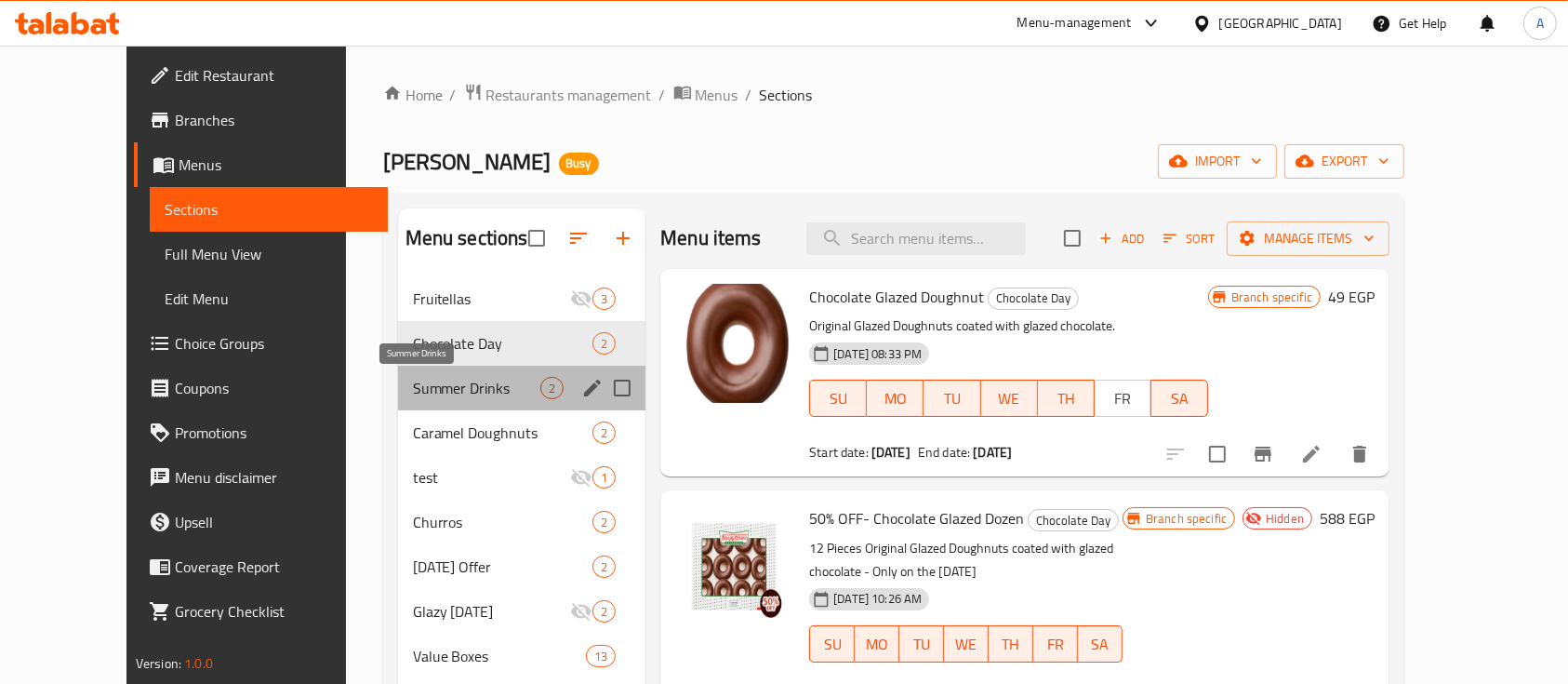
click at [444, 395] on span "Summer Drinks" at bounding box center [477, 388] width 128 height 22
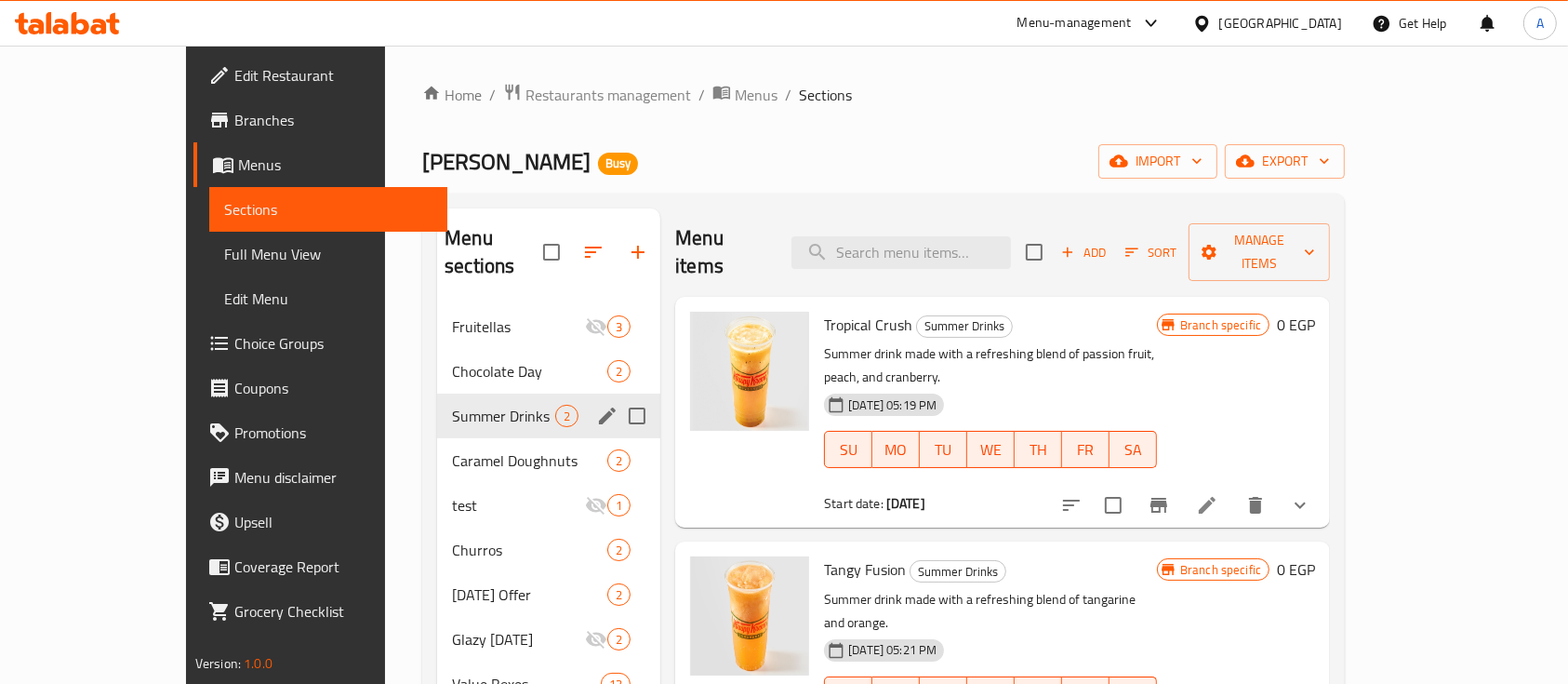
click at [448, 406] on div "Summer Drinks 2" at bounding box center [549, 415] width 223 height 45
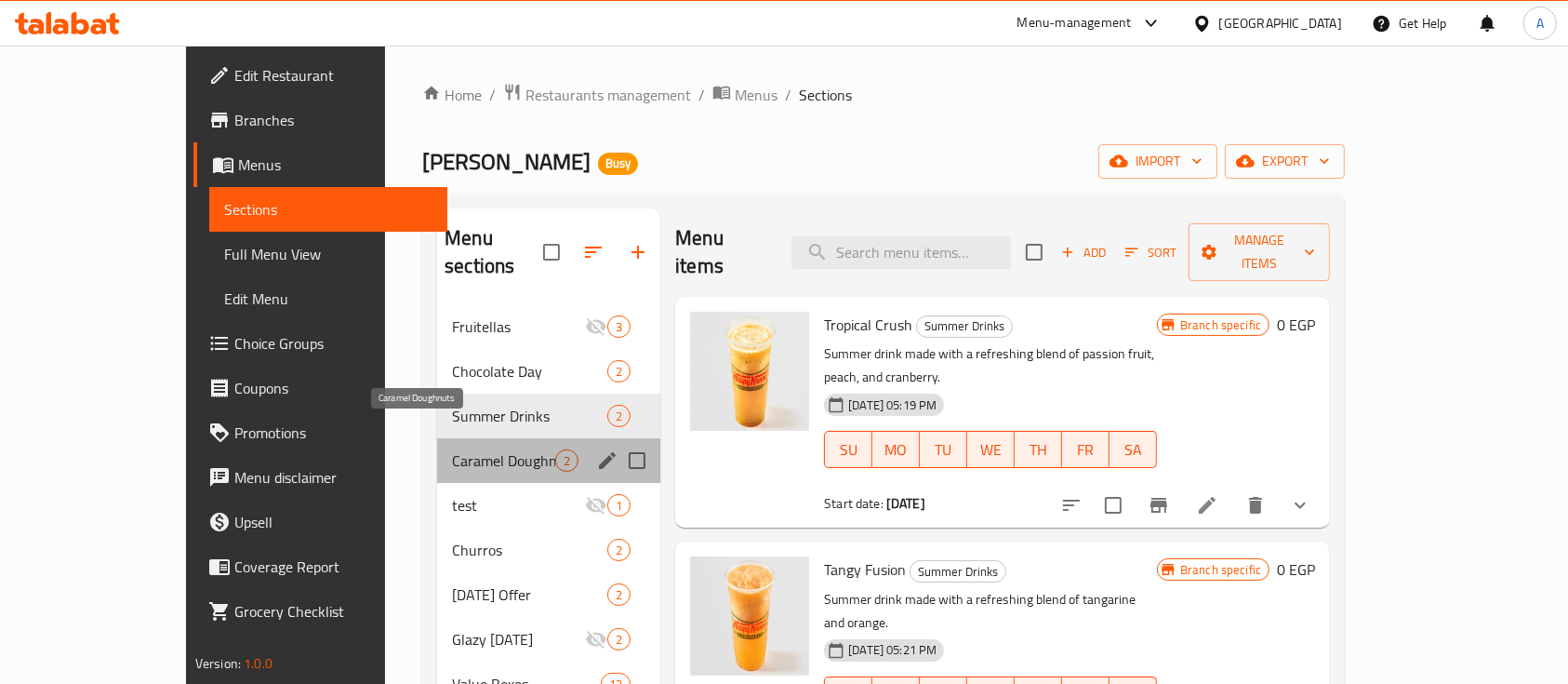
click at [464, 449] on span "Caramel Doughnuts" at bounding box center [503, 460] width 104 height 22
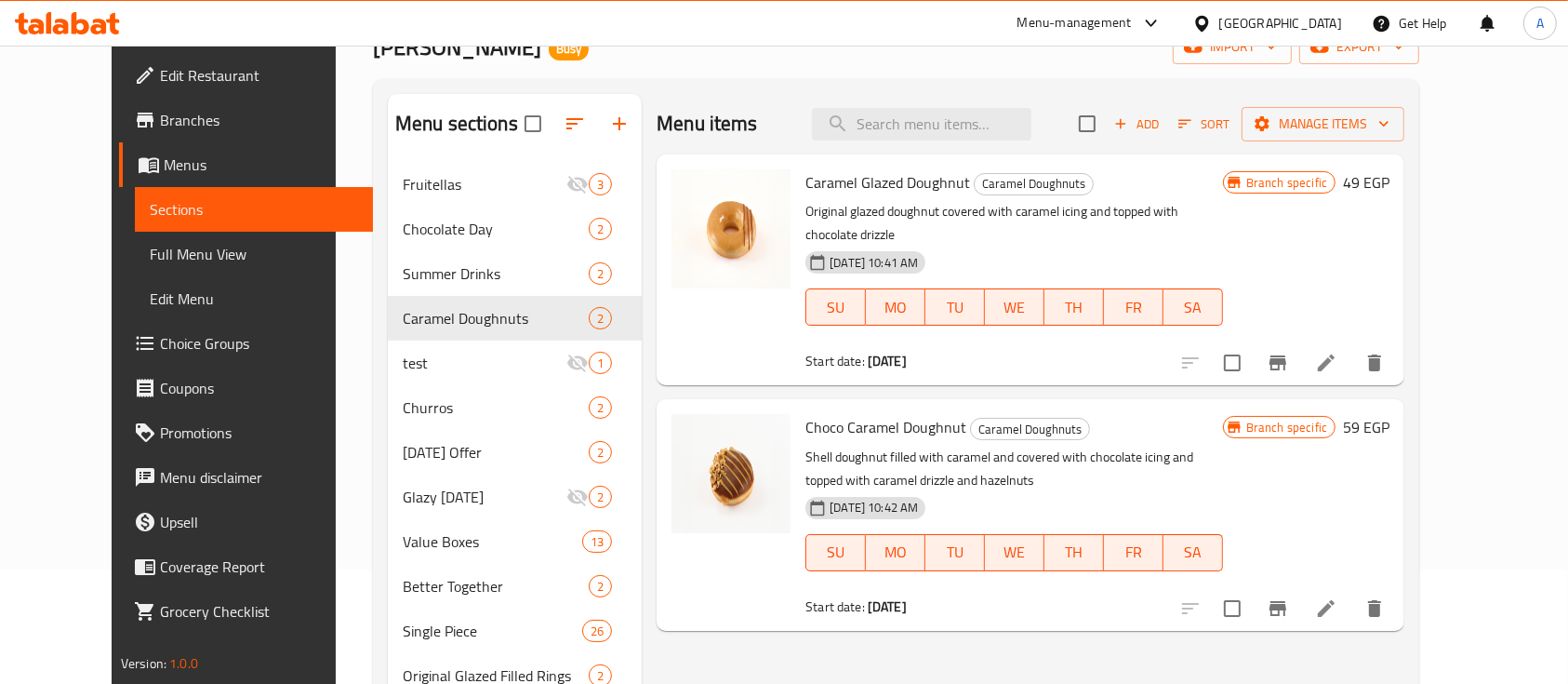
scroll to position [248, 0]
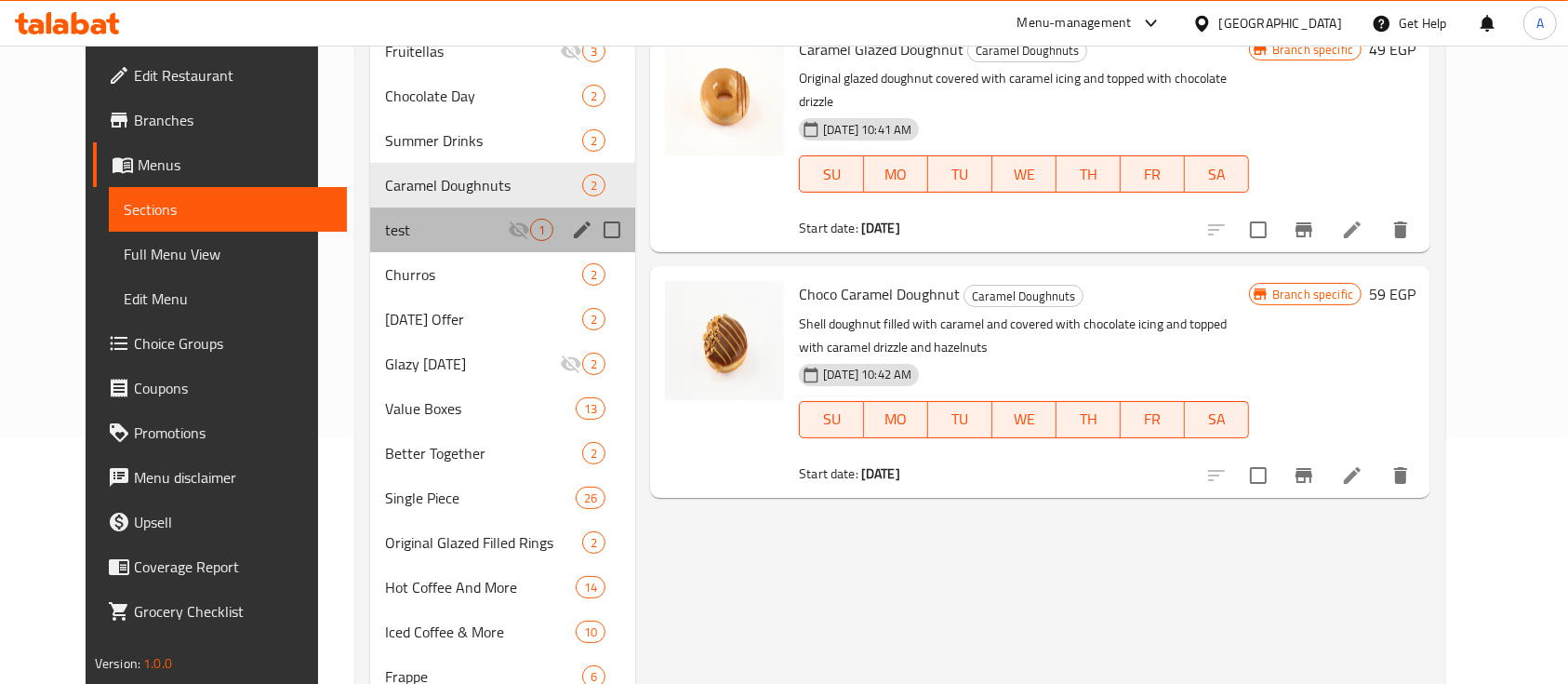
click at [418, 248] on div "test 1" at bounding box center [503, 229] width 265 height 45
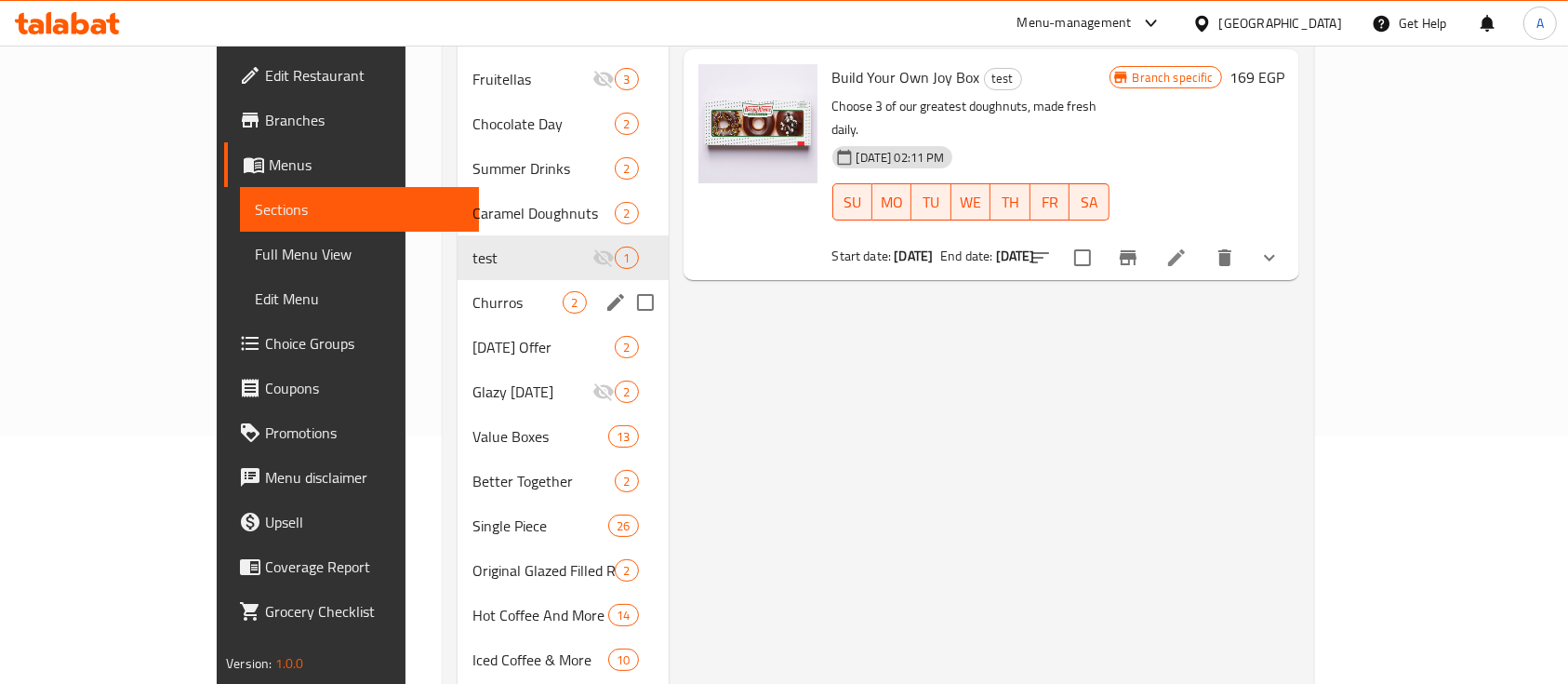
click at [473, 292] on span "Churros" at bounding box center [518, 302] width 90 height 22
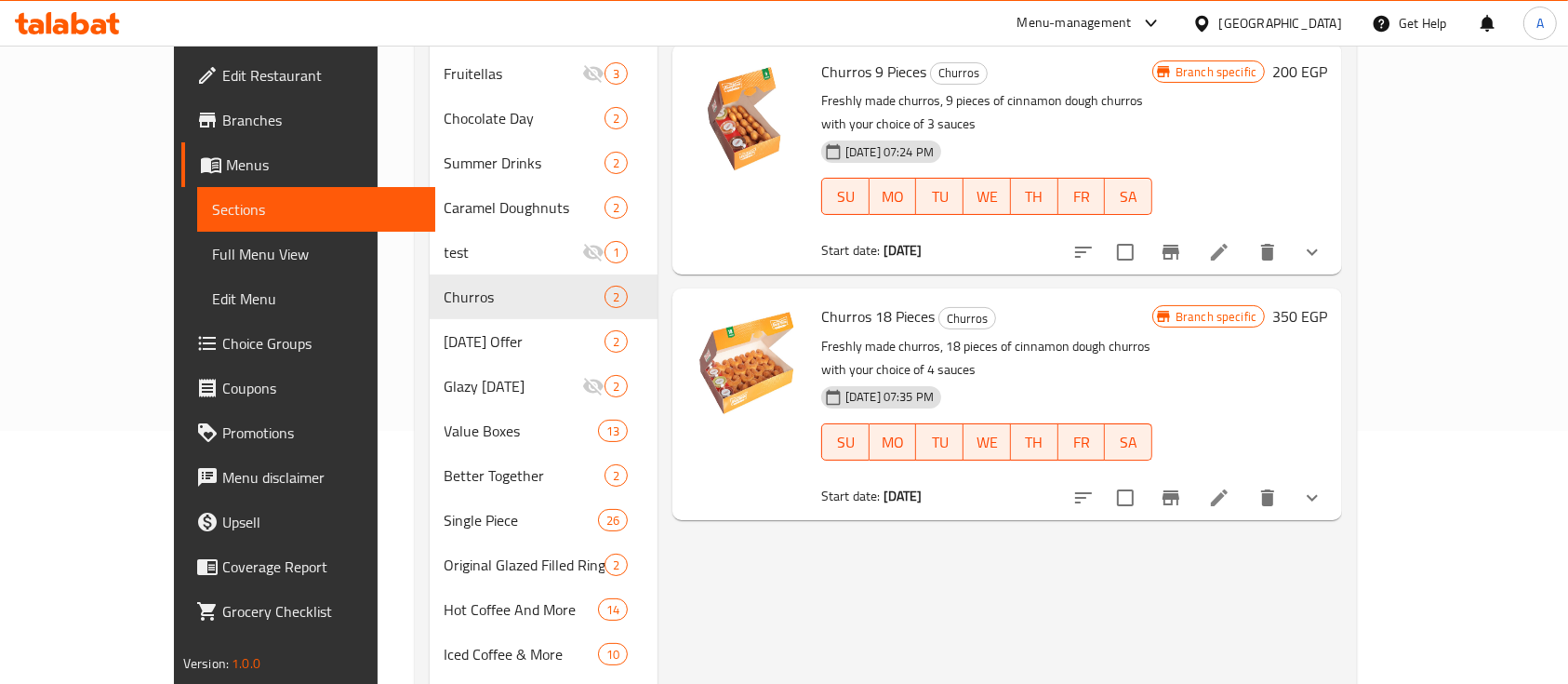
scroll to position [366, 0]
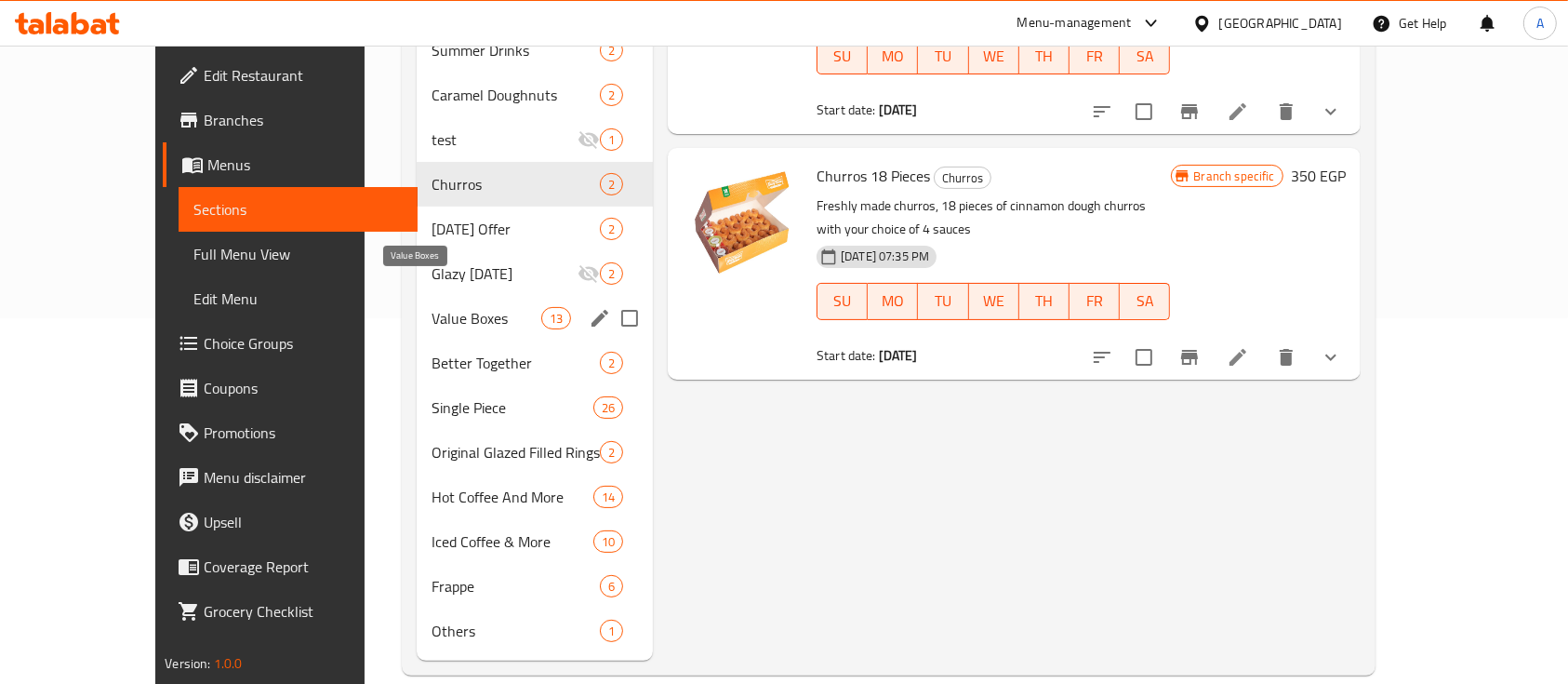
click at [432, 307] on span "Value Boxes" at bounding box center [485, 318] width 108 height 22
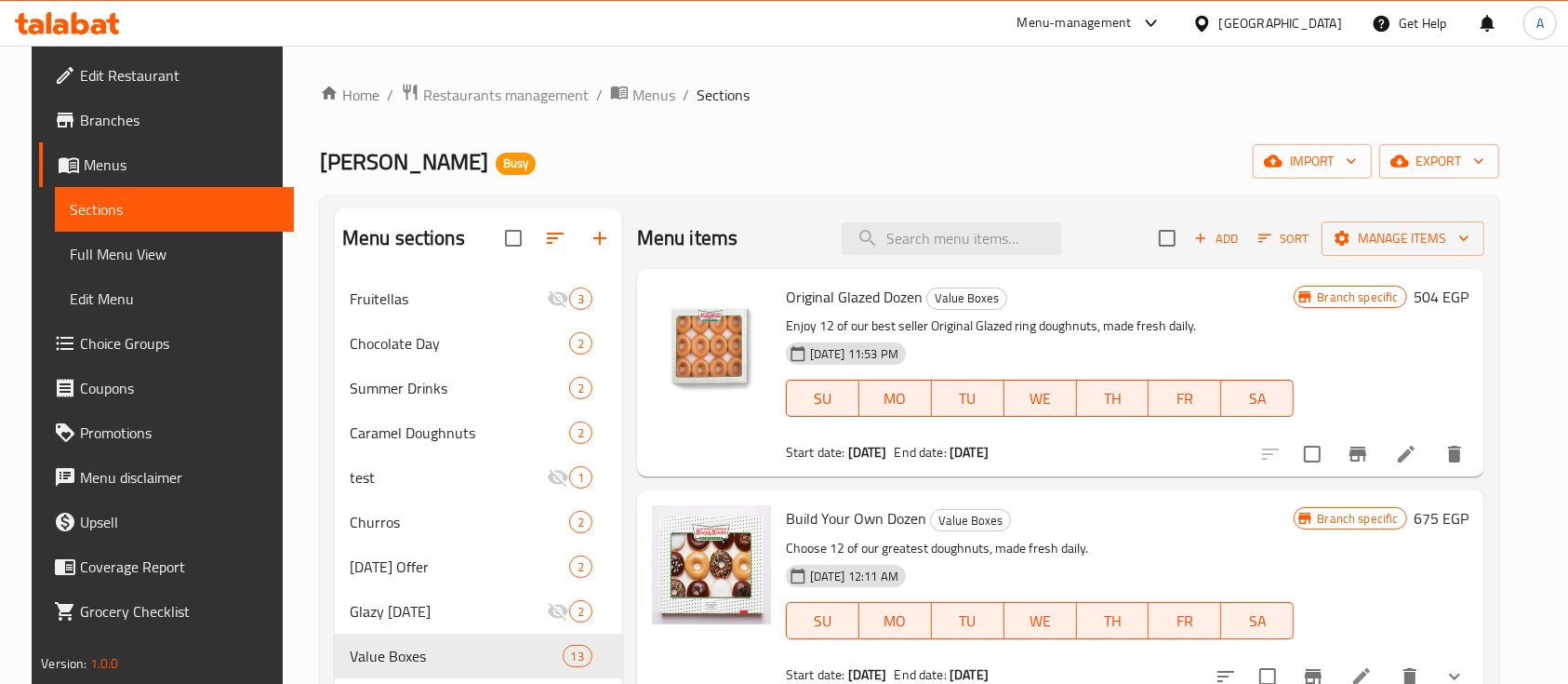
click at [1094, 113] on div "Home / Restaurants management / Menus / Sections Krispy Kreme Busy import expor…" at bounding box center [910, 548] width 1180 height 931
click at [1100, 137] on div "Home / Restaurants management / Menus / Sections Krispy Kreme Busy import expor…" at bounding box center [910, 548] width 1180 height 931
drag, startPoint x: 294, startPoint y: 166, endPoint x: 483, endPoint y: 166, distance: 189.0
click at [483, 166] on div "Home / Restaurants management / Menus / Sections Krispy Kreme Busy import expor…" at bounding box center [909, 548] width 1253 height 1004
click at [483, 166] on div "Krispy Kreme Busy import export" at bounding box center [910, 161] width 1180 height 35
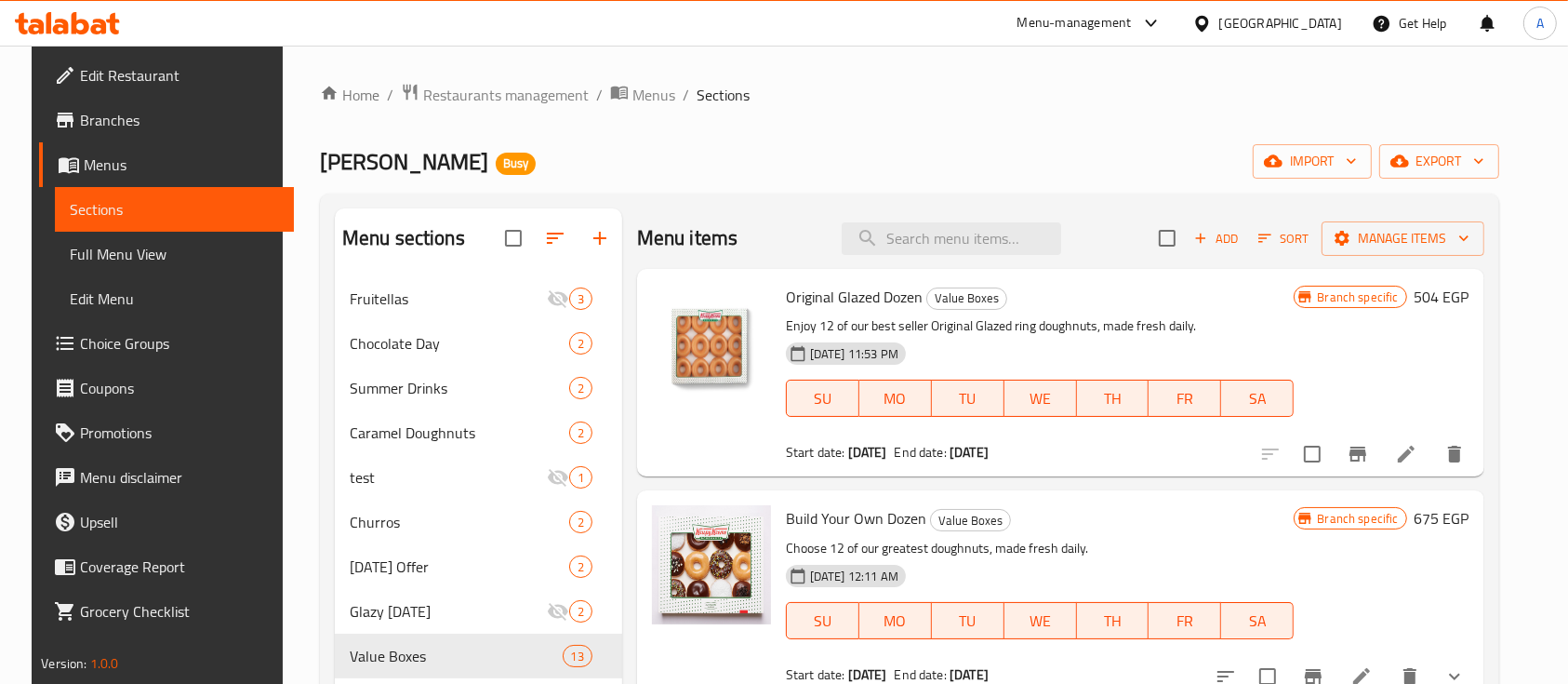
click at [1111, 94] on ol "Home / Restaurants management / Menus / Sections" at bounding box center [910, 94] width 1180 height 24
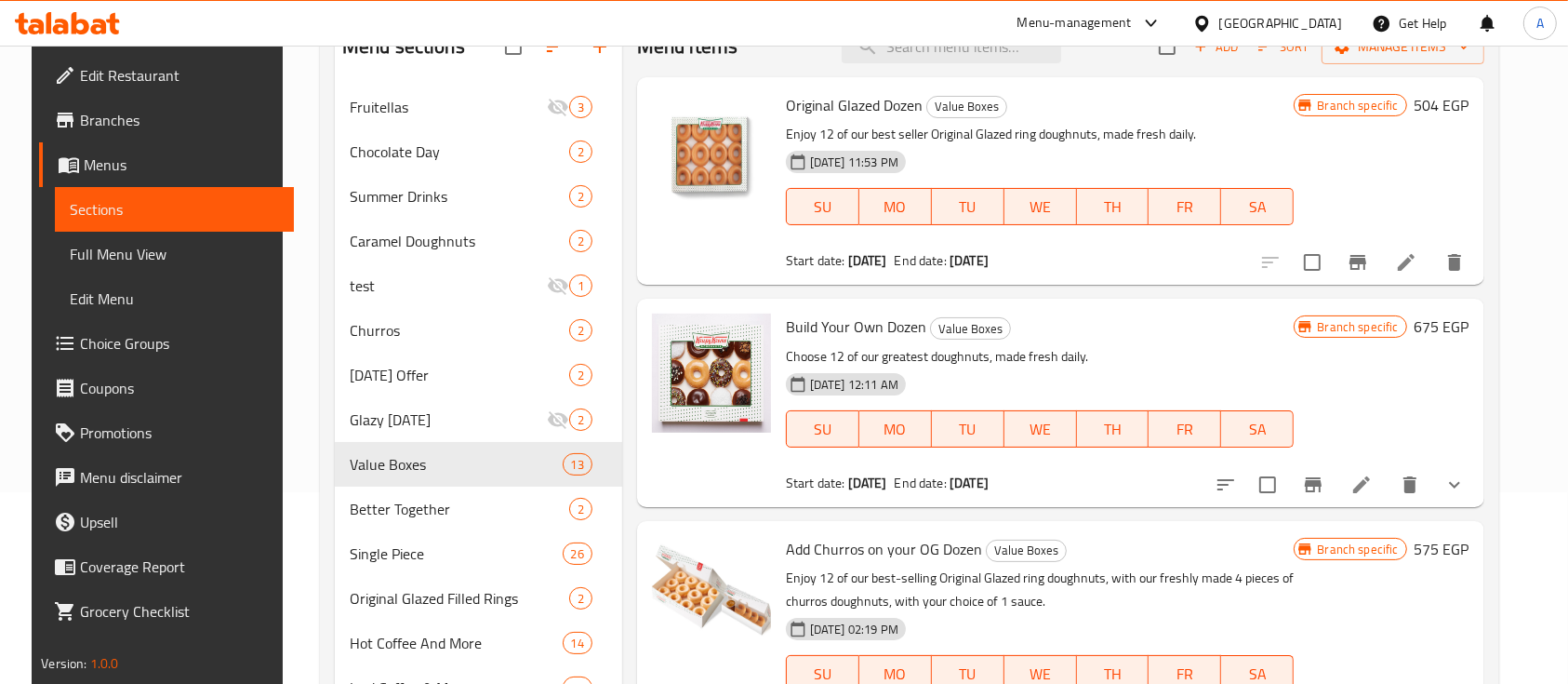
scroll to position [366, 0]
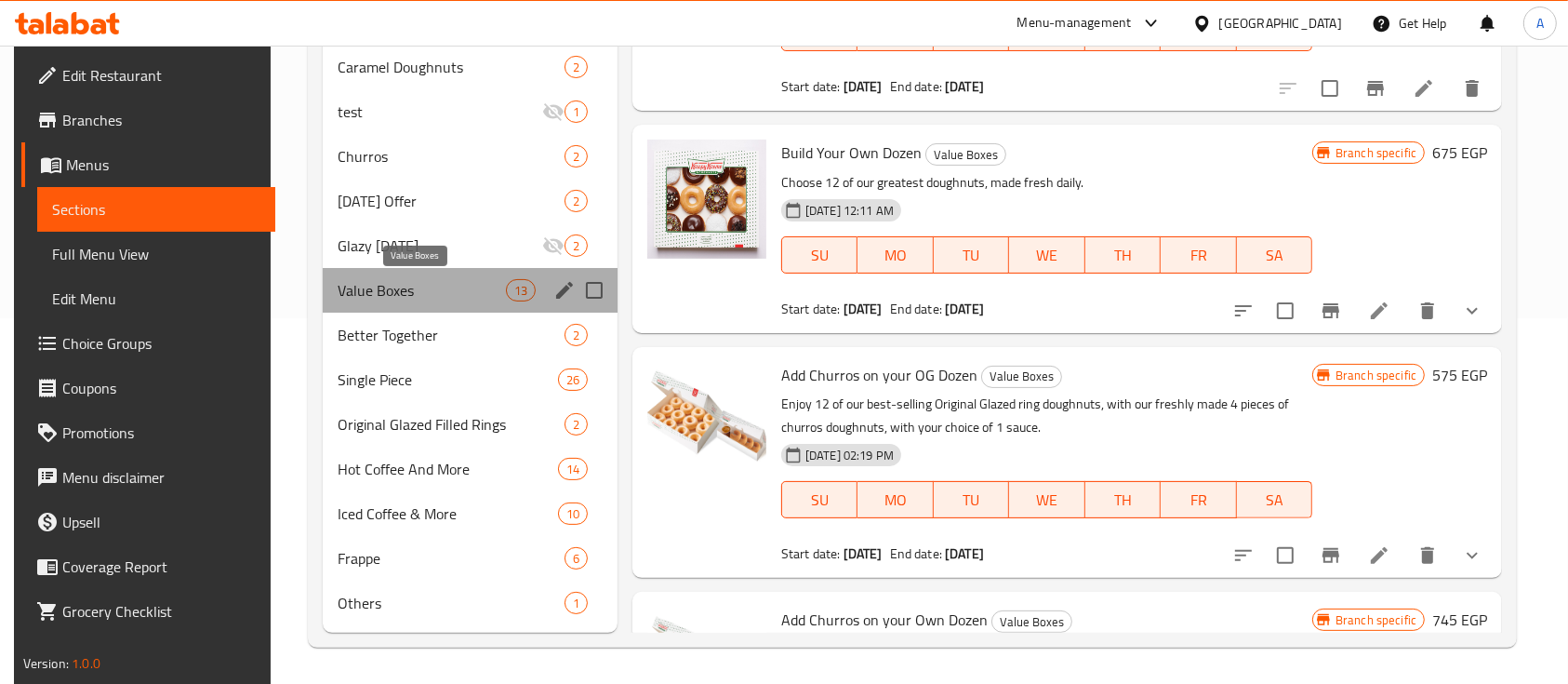
click at [463, 291] on span "Value Boxes" at bounding box center [422, 290] width 169 height 22
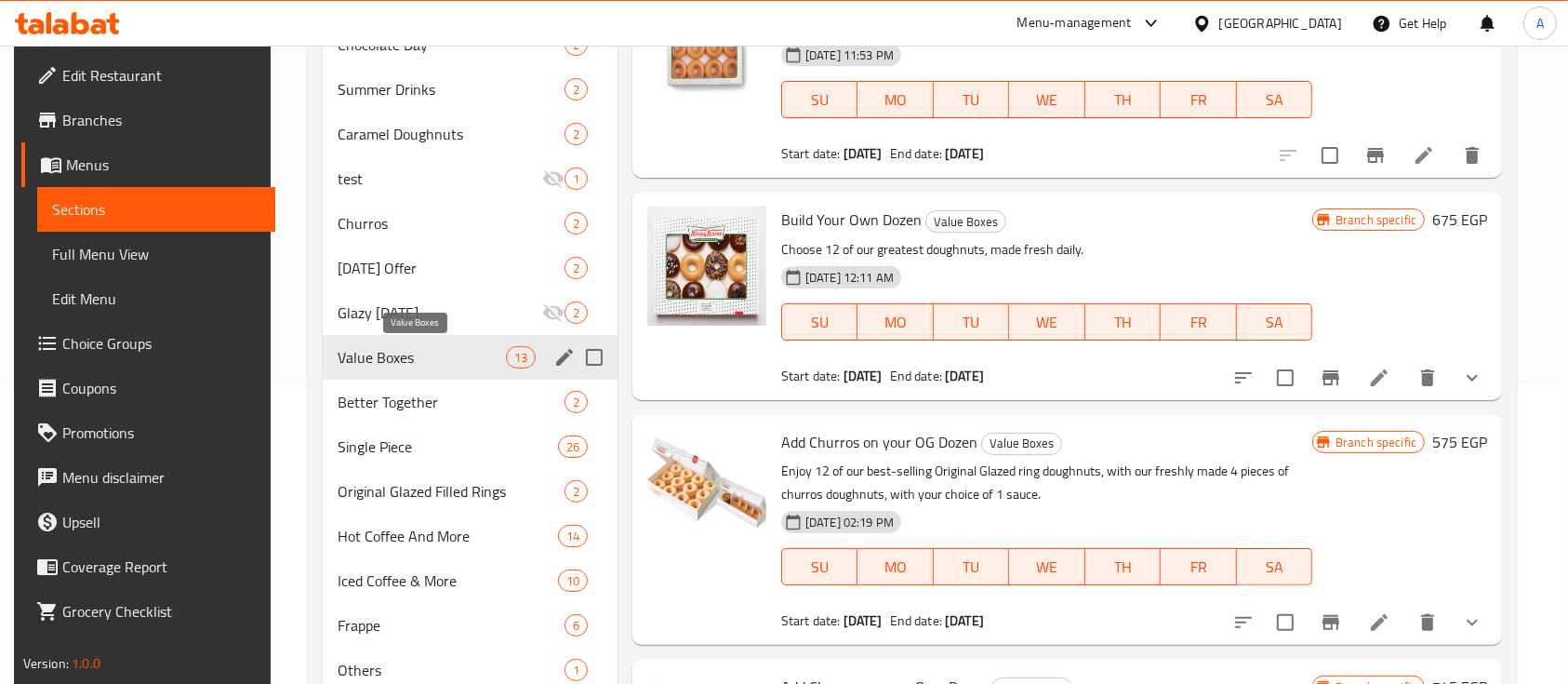
scroll to position [242, 0]
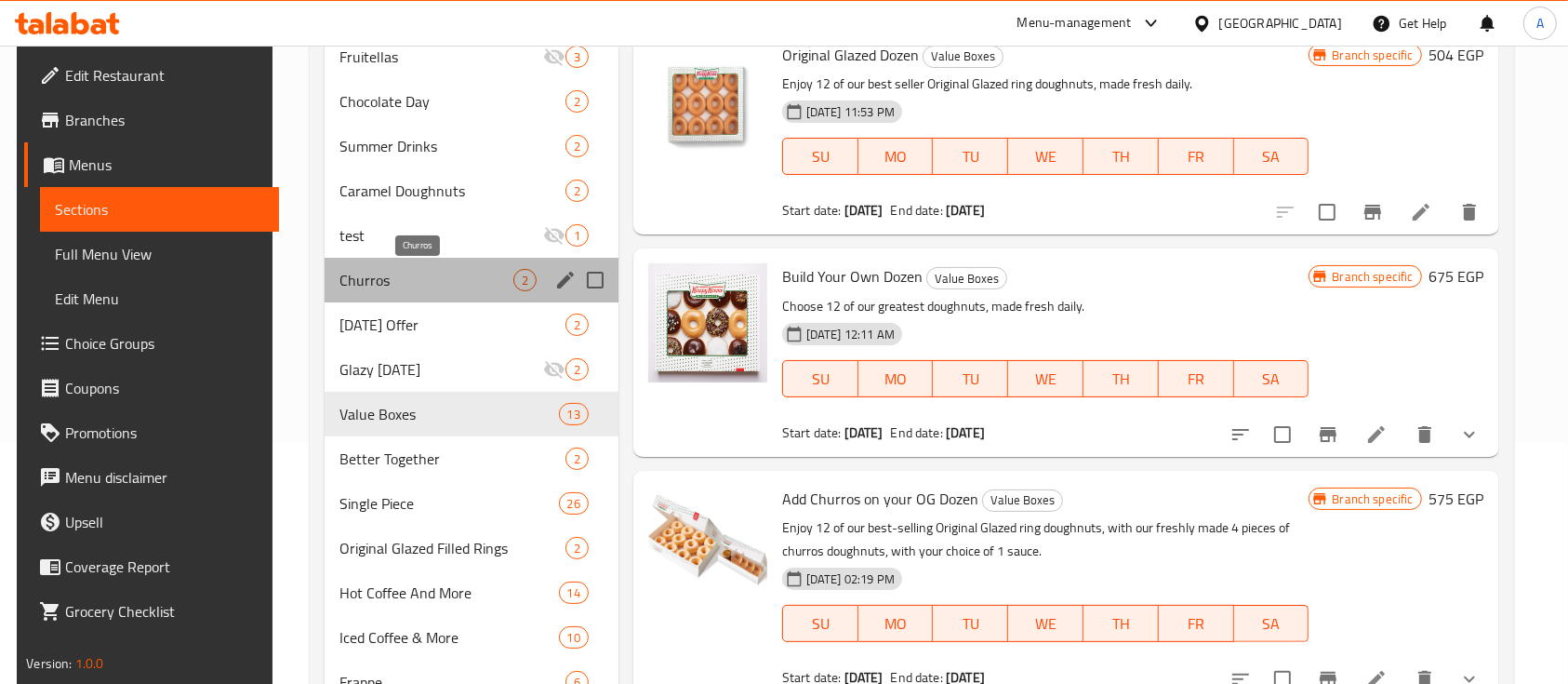
click at [369, 279] on span "Churros" at bounding box center [426, 279] width 173 height 22
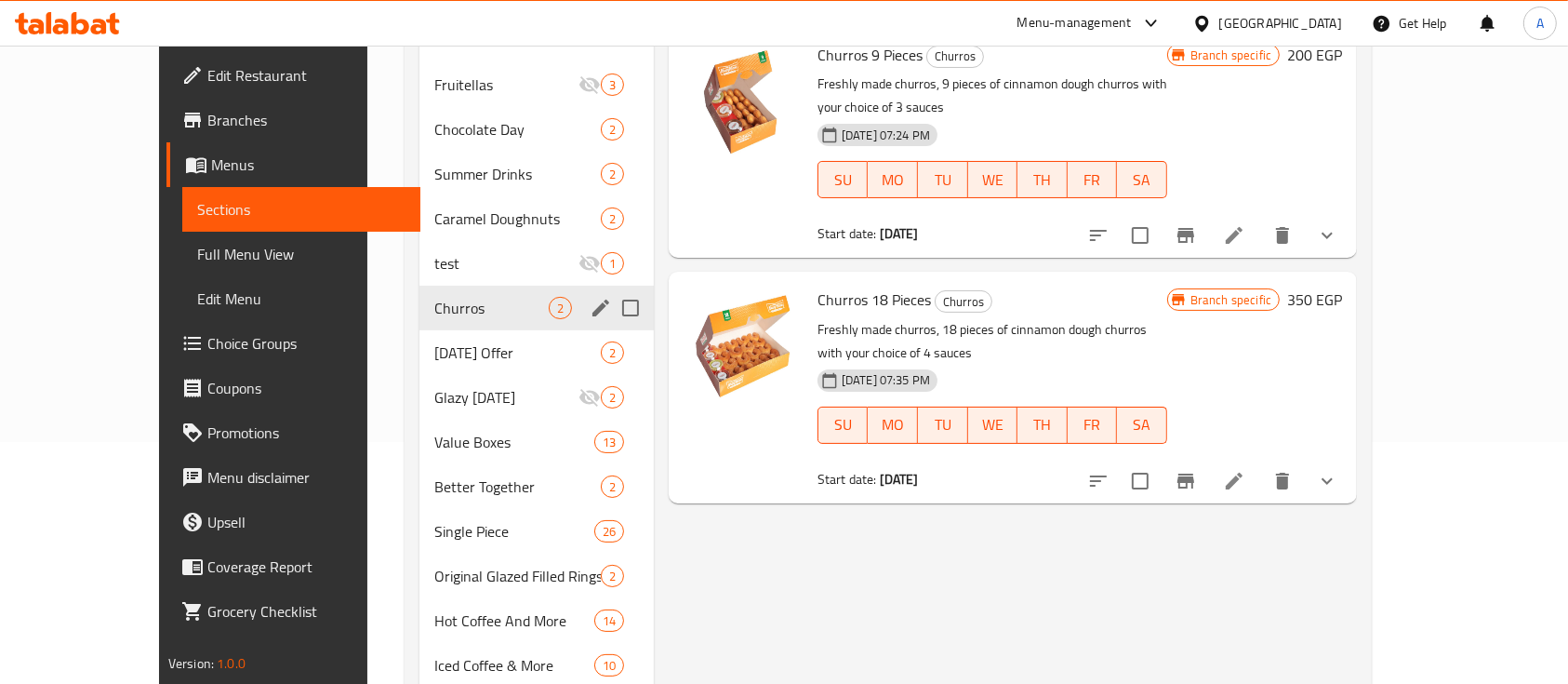
scroll to position [118, 0]
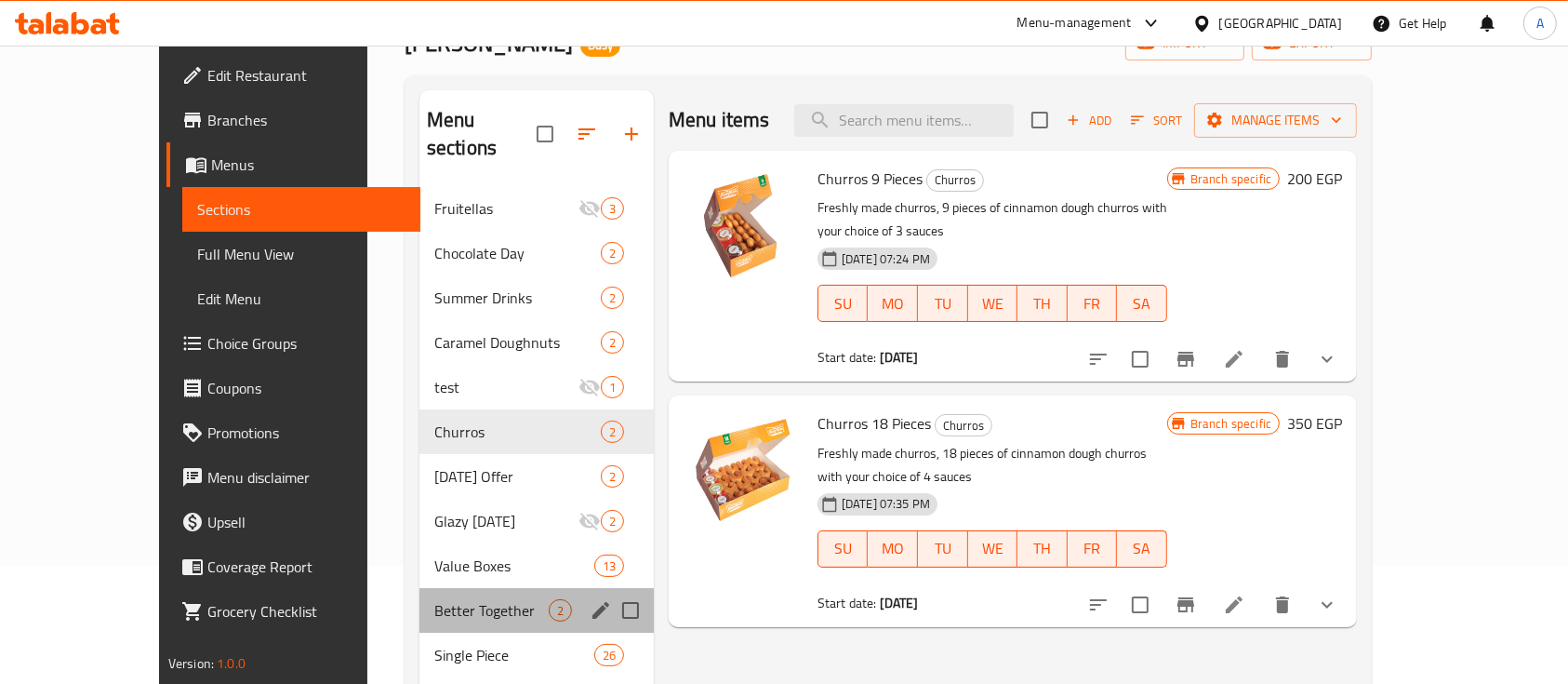
click at [419, 588] on div "Better Together 2" at bounding box center [536, 610] width 234 height 45
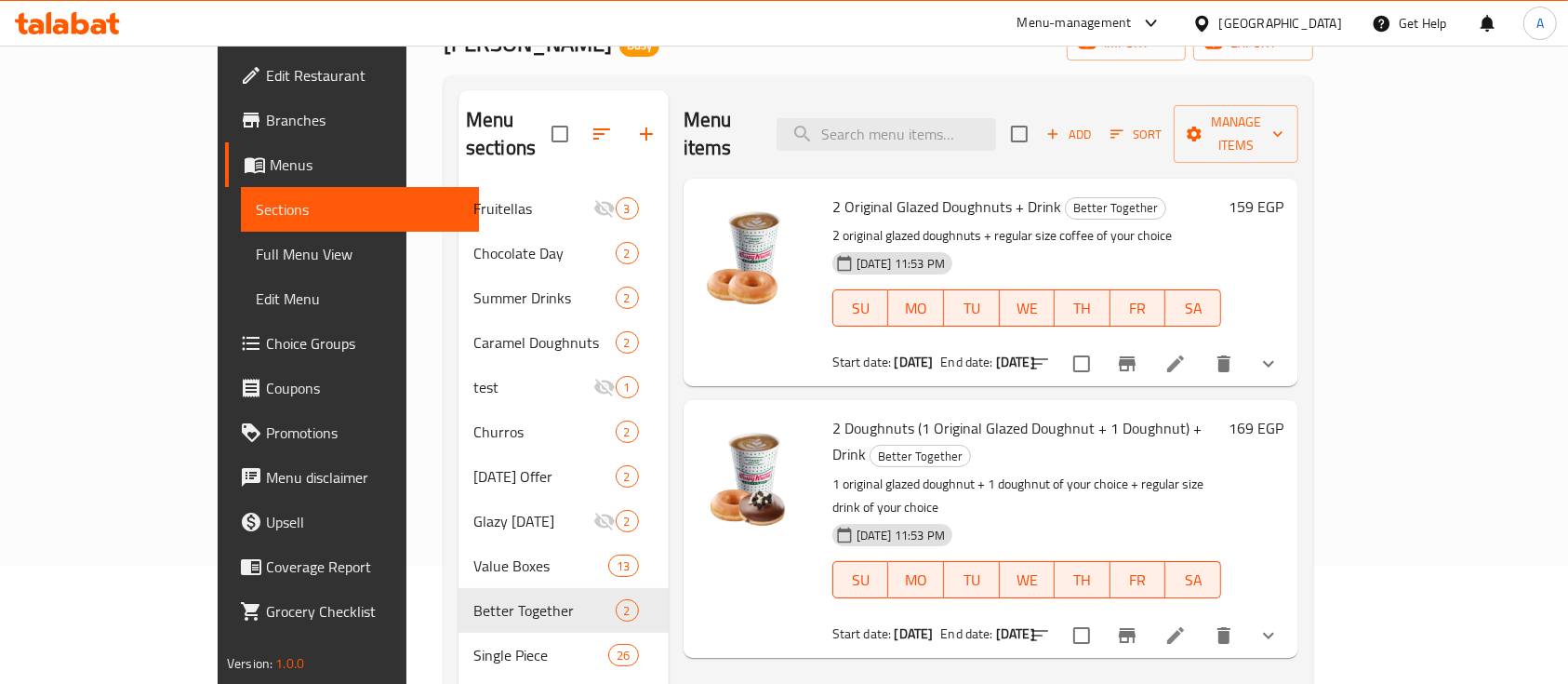
click at [1017, 516] on div "29-12-2024 11:53 PM SU MO TU WE TH FR SA" at bounding box center [1026, 566] width 404 height 101
click at [1112, 224] on p "2 original glazed doughnuts + regular size coffee of your choice" at bounding box center [1026, 236] width 388 height 23
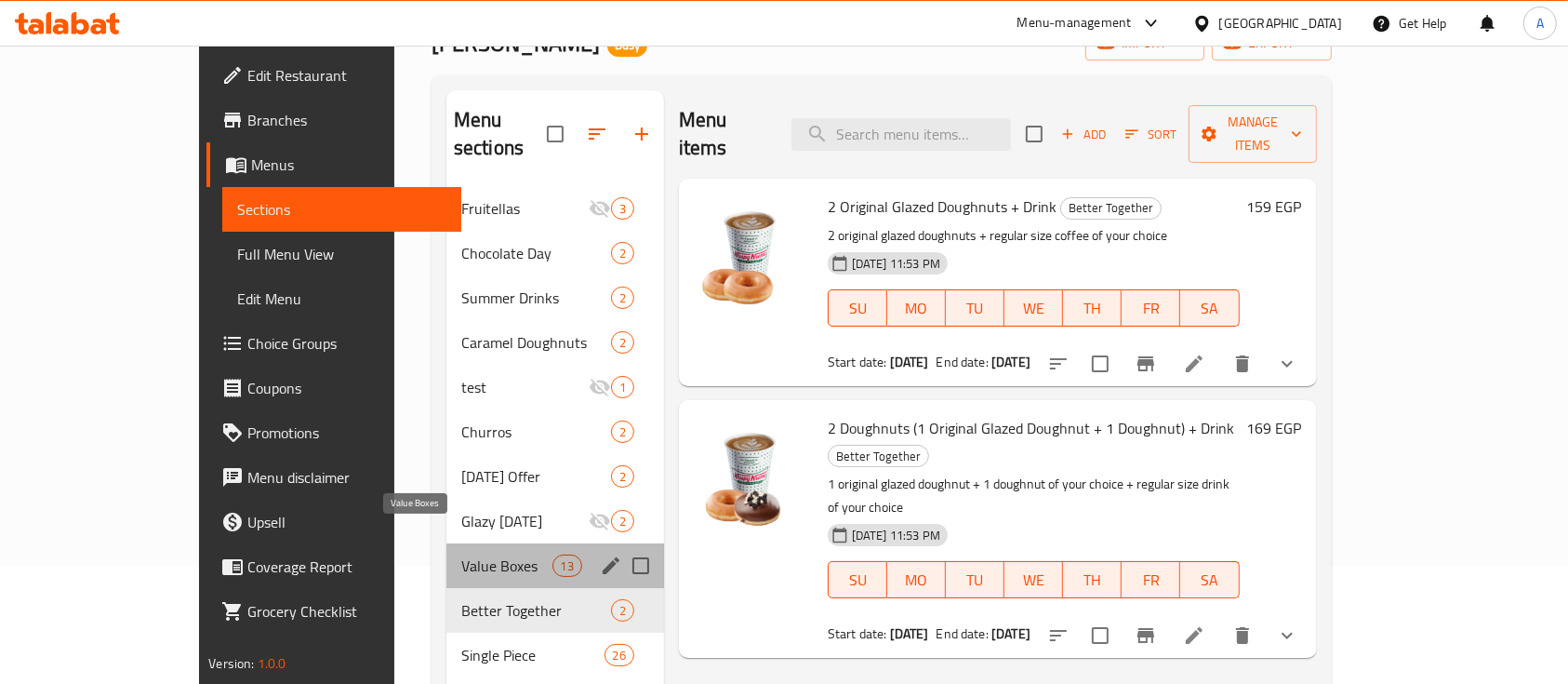
click at [461, 554] on span "Value Boxes" at bounding box center [506, 565] width 91 height 22
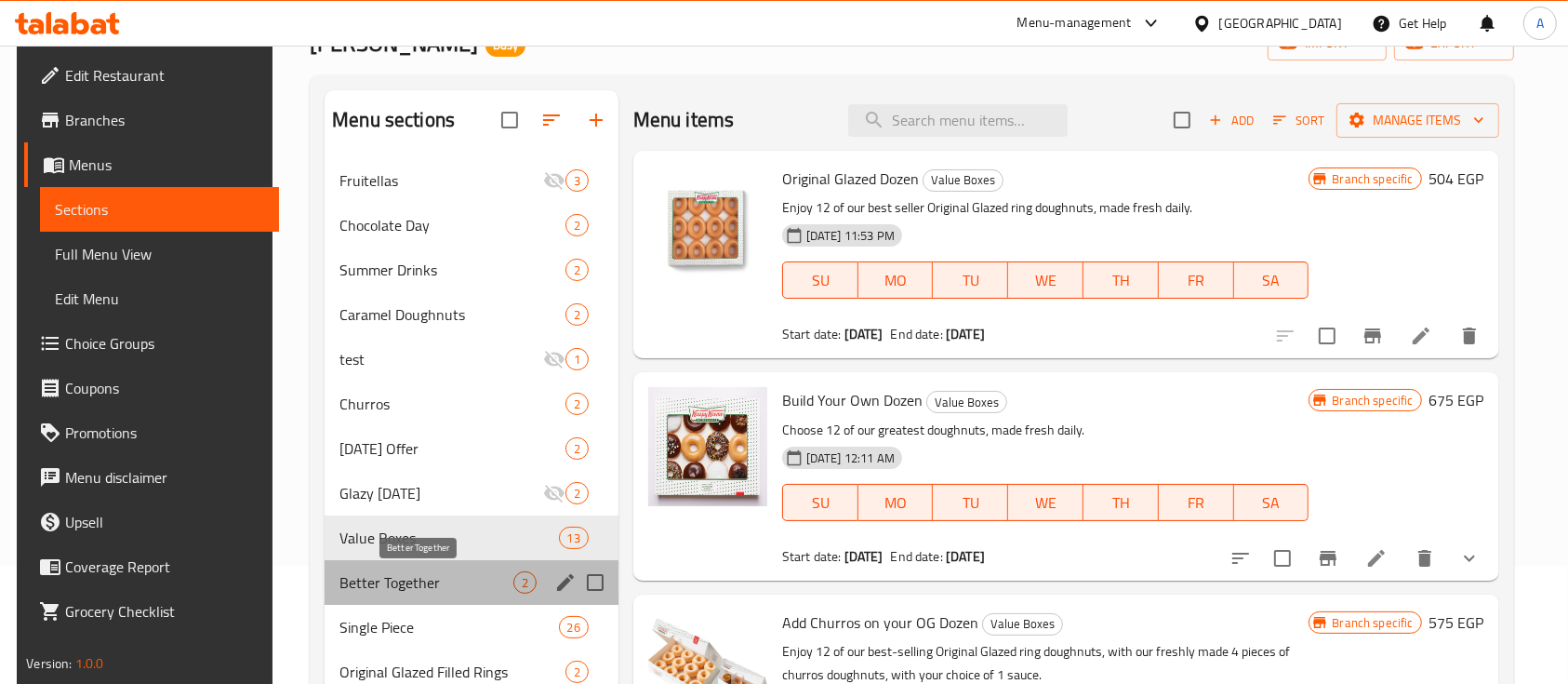
click at [386, 582] on span "Better Together" at bounding box center [426, 582] width 173 height 22
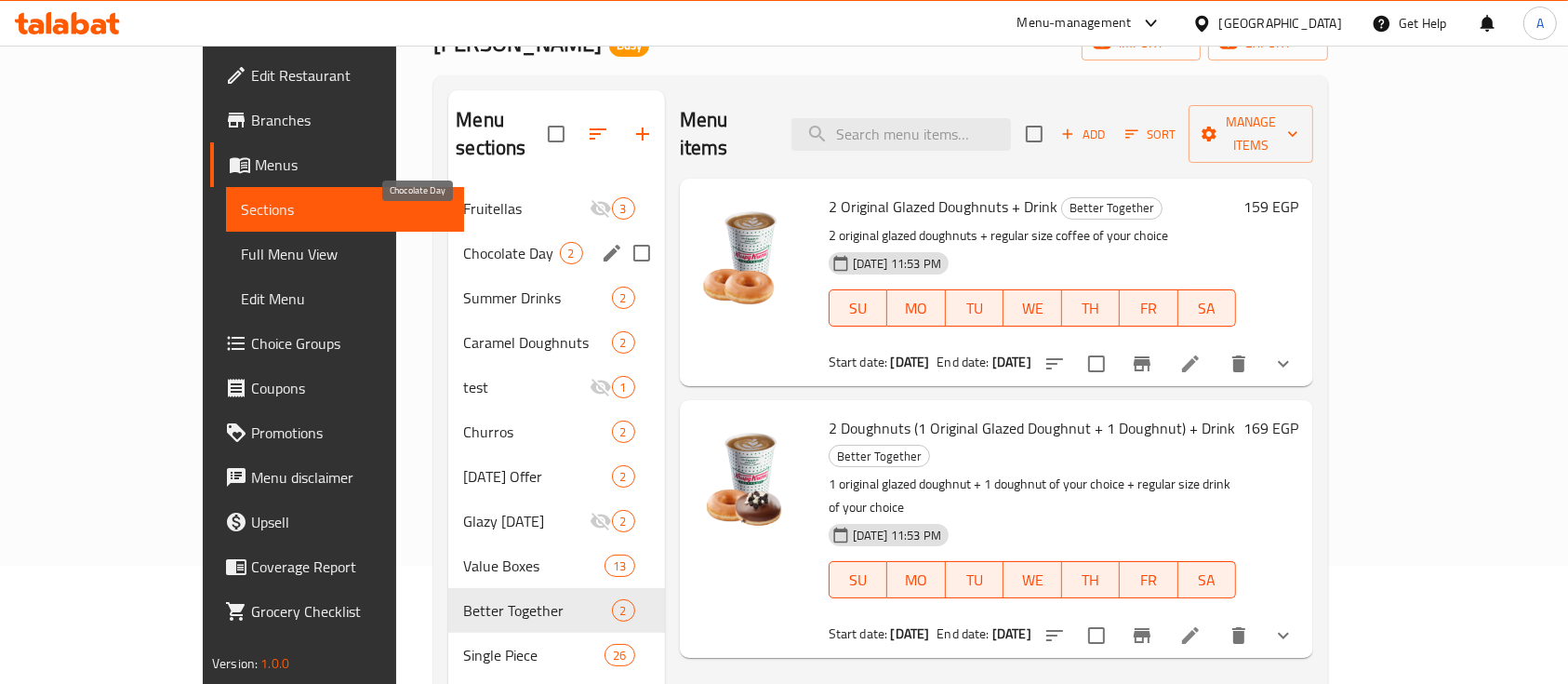
click at [463, 242] on span "Chocolate Day" at bounding box center [511, 252] width 96 height 22
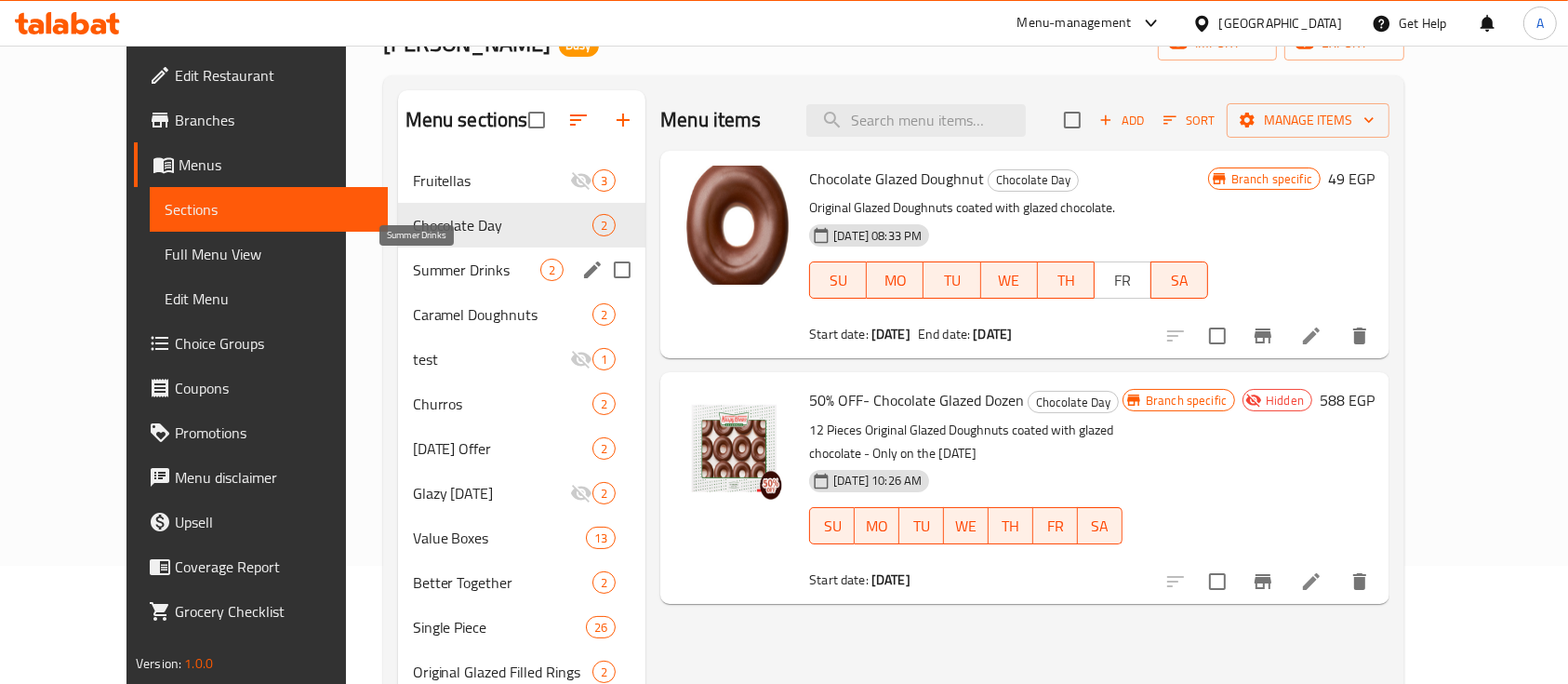
click at [437, 262] on span "Summer Drinks" at bounding box center [477, 270] width 128 height 22
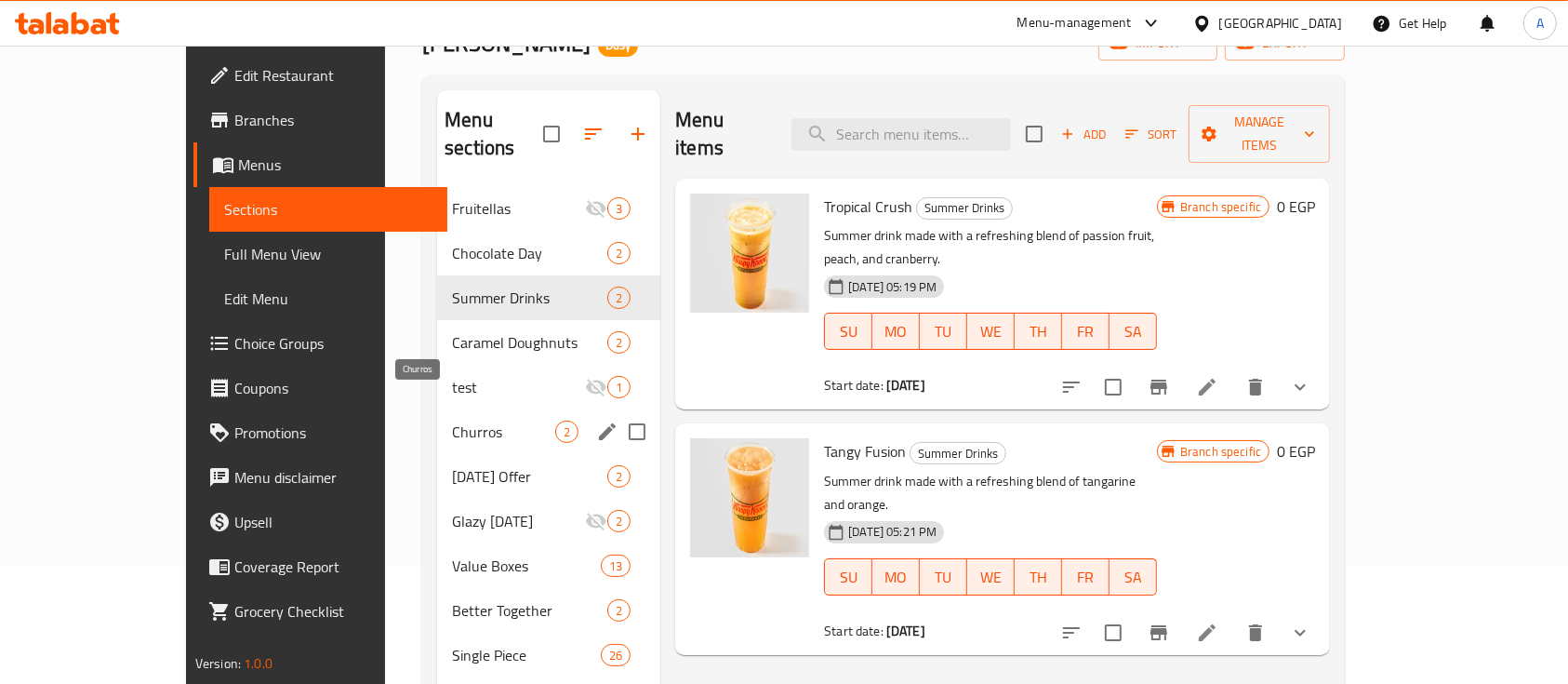
click at [452, 420] on span "Churros" at bounding box center [503, 431] width 104 height 22
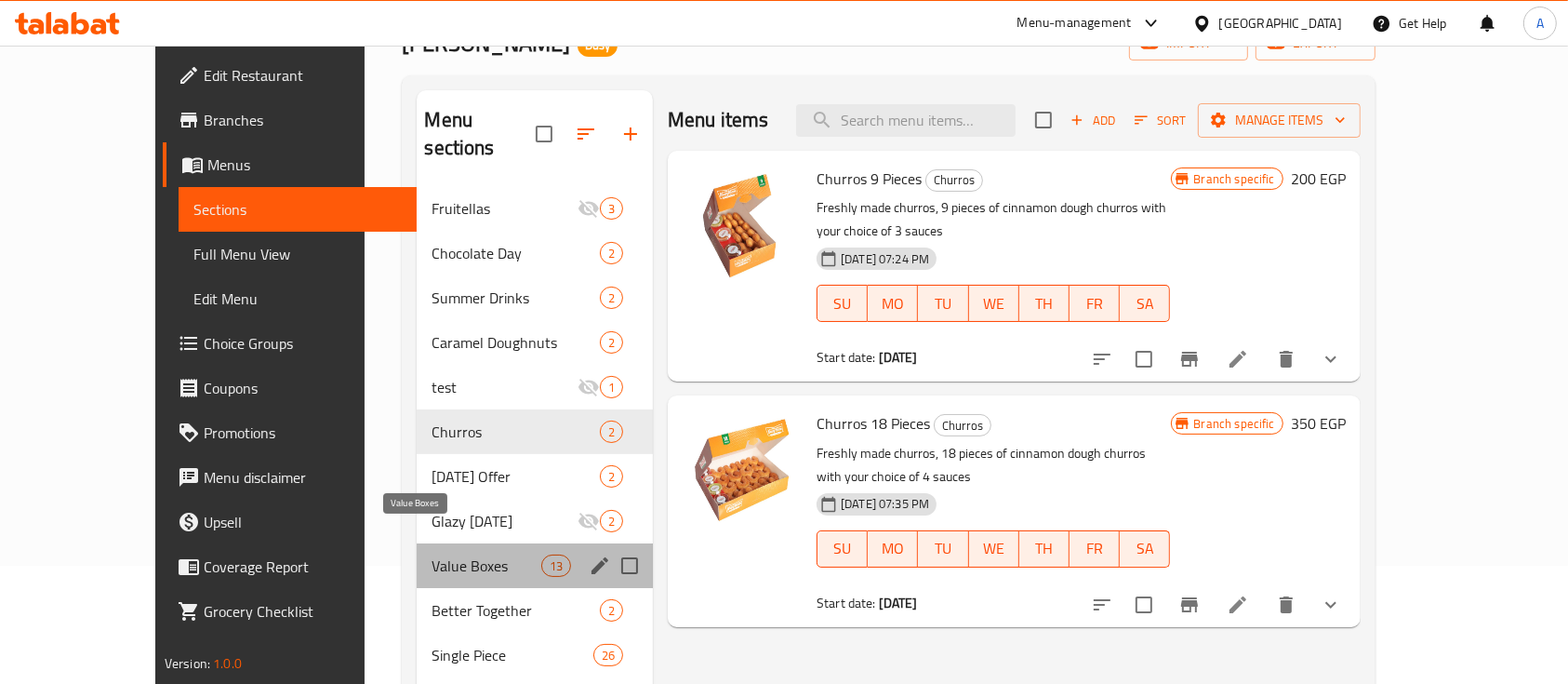
click at [432, 554] on span "Value Boxes" at bounding box center [485, 565] width 108 height 22
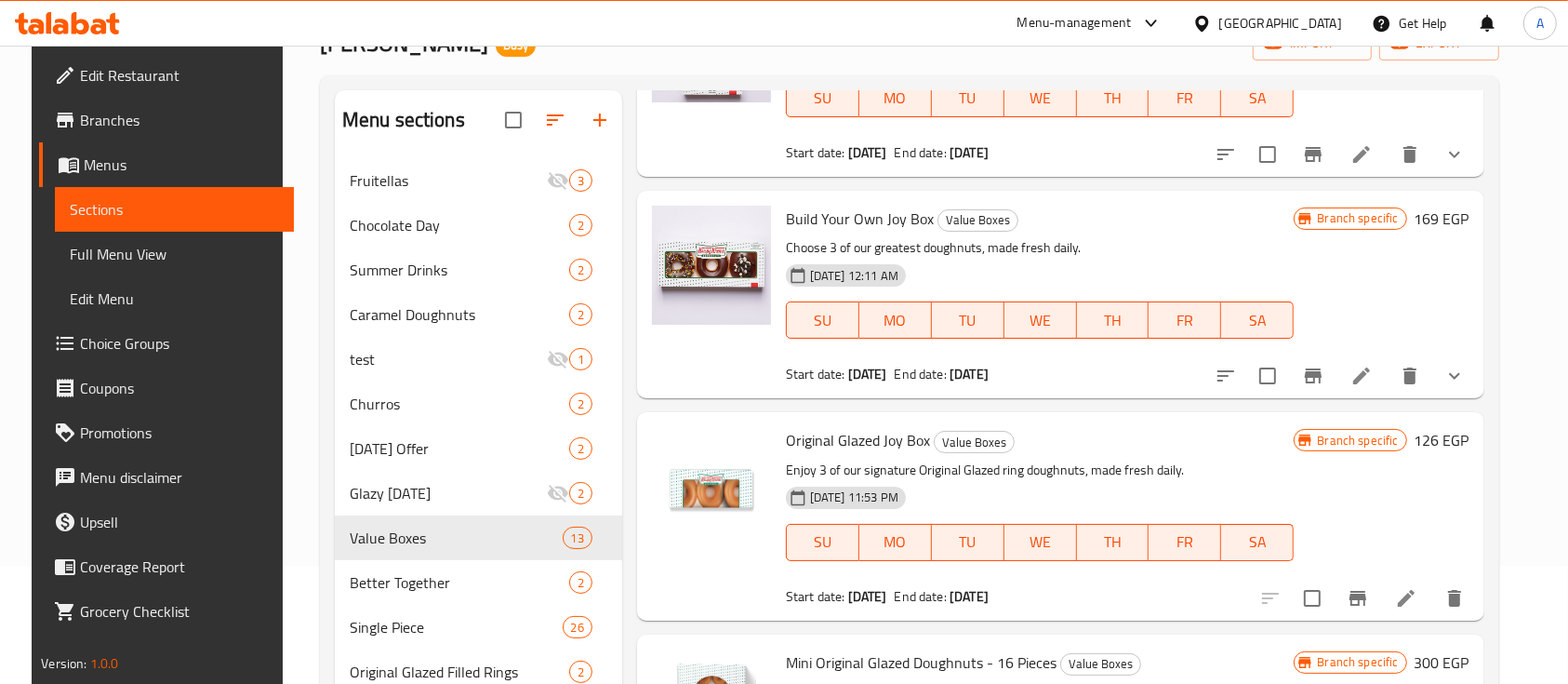
scroll to position [868, 0]
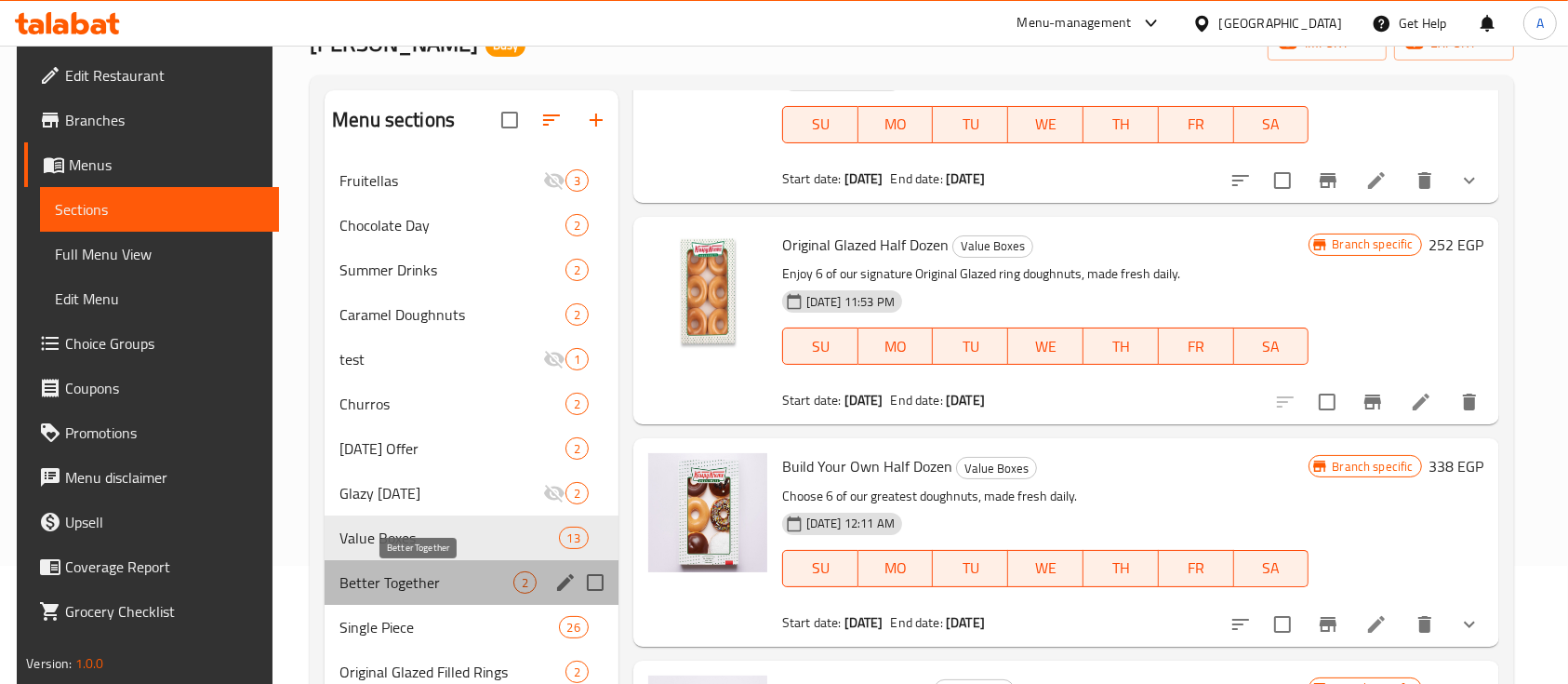
click at [386, 584] on span "Better Together" at bounding box center [426, 582] width 173 height 22
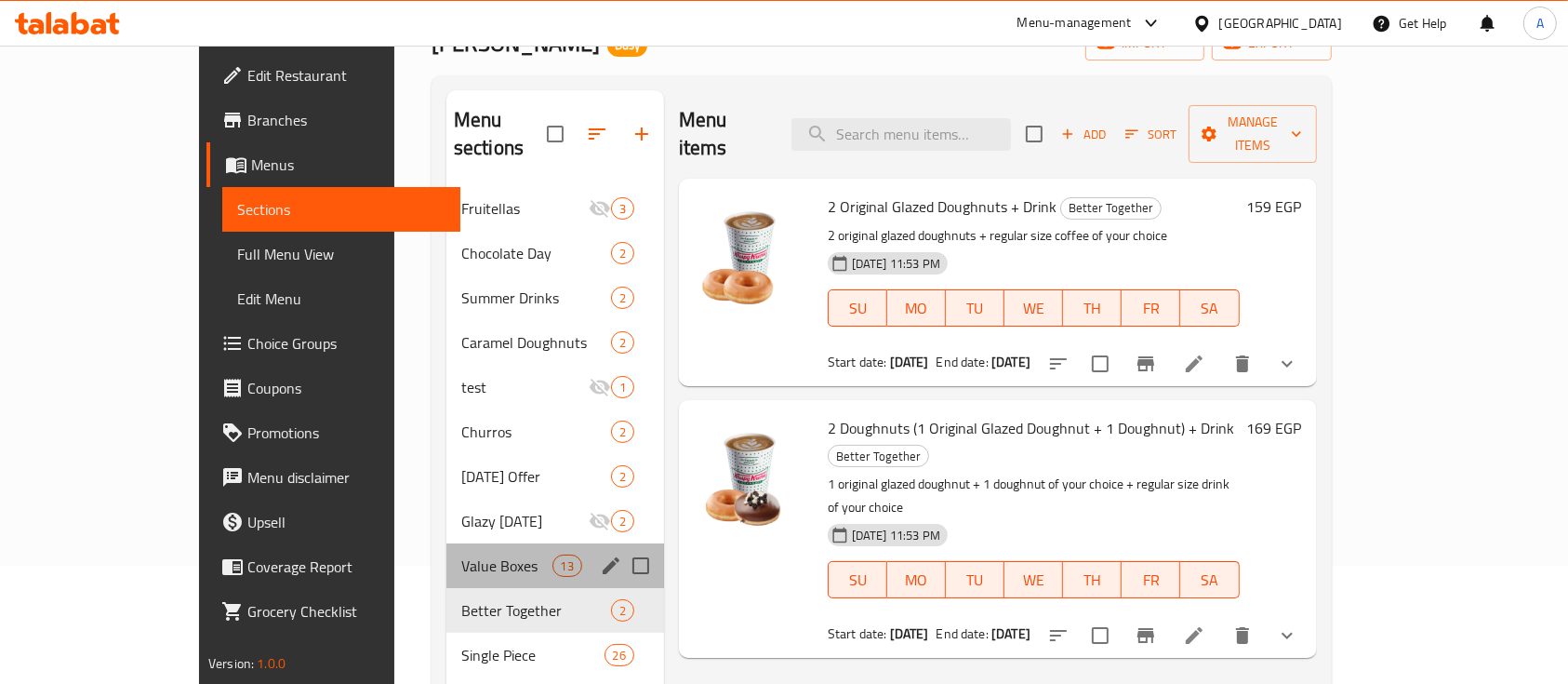
click at [447, 550] on div "Value Boxes 13" at bounding box center [555, 565] width 218 height 45
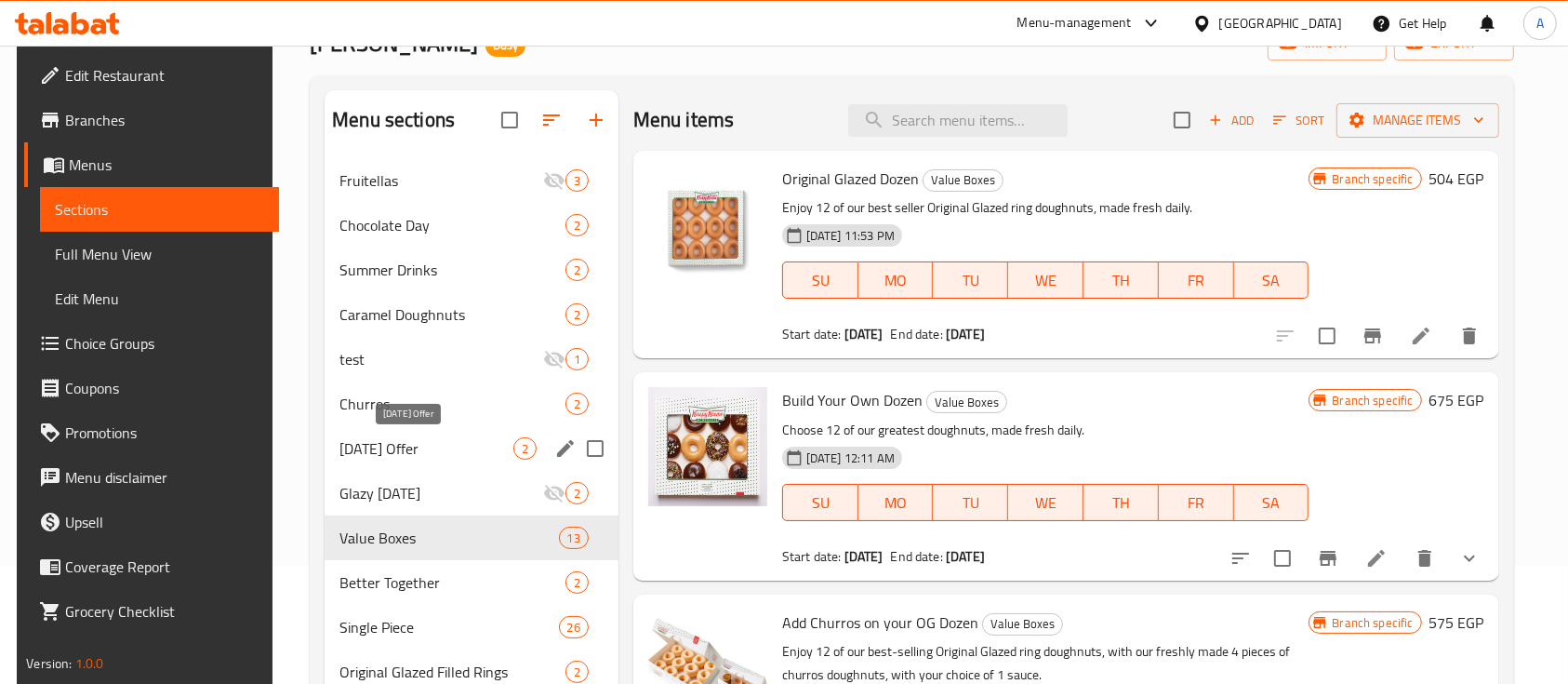
click at [421, 432] on div "[DATE] Offer 2" at bounding box center [471, 448] width 293 height 45
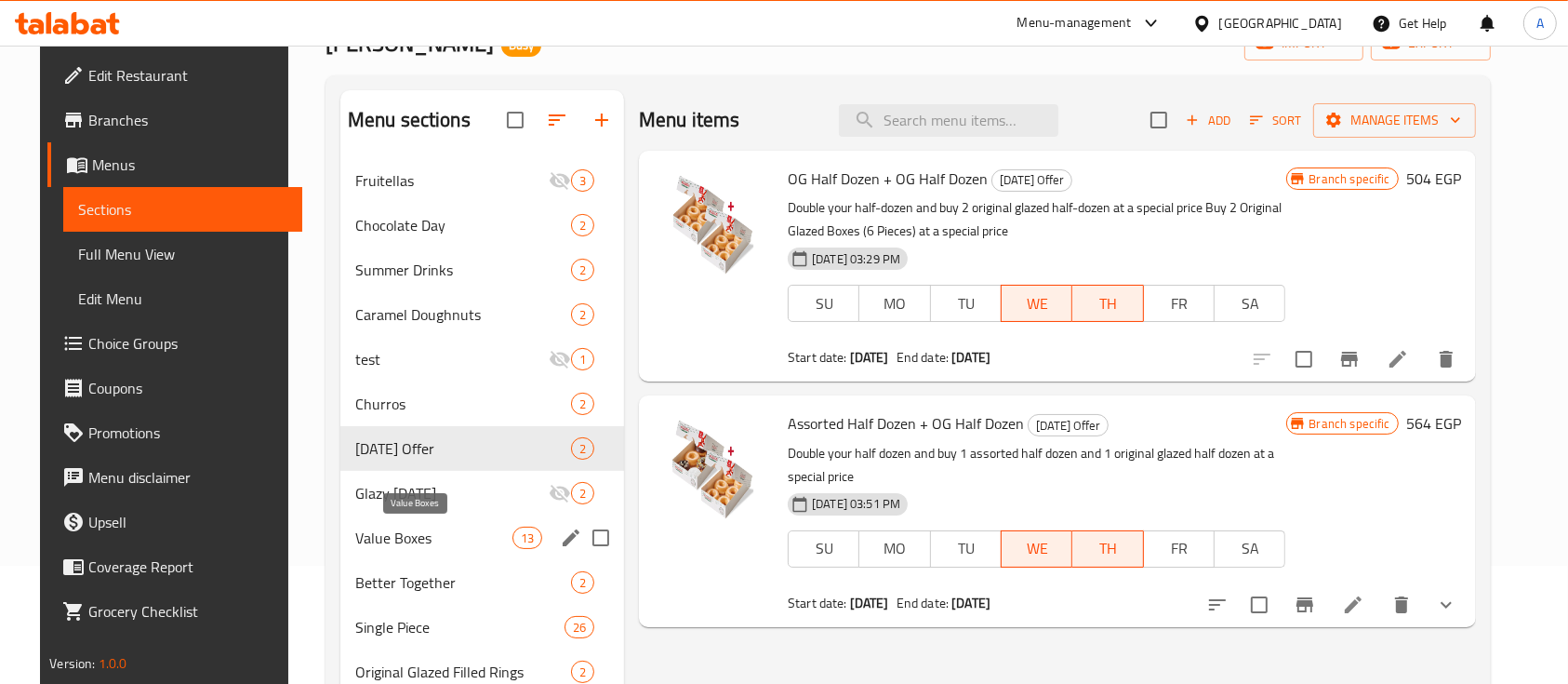
click at [438, 534] on span "Value Boxes" at bounding box center [433, 537] width 157 height 22
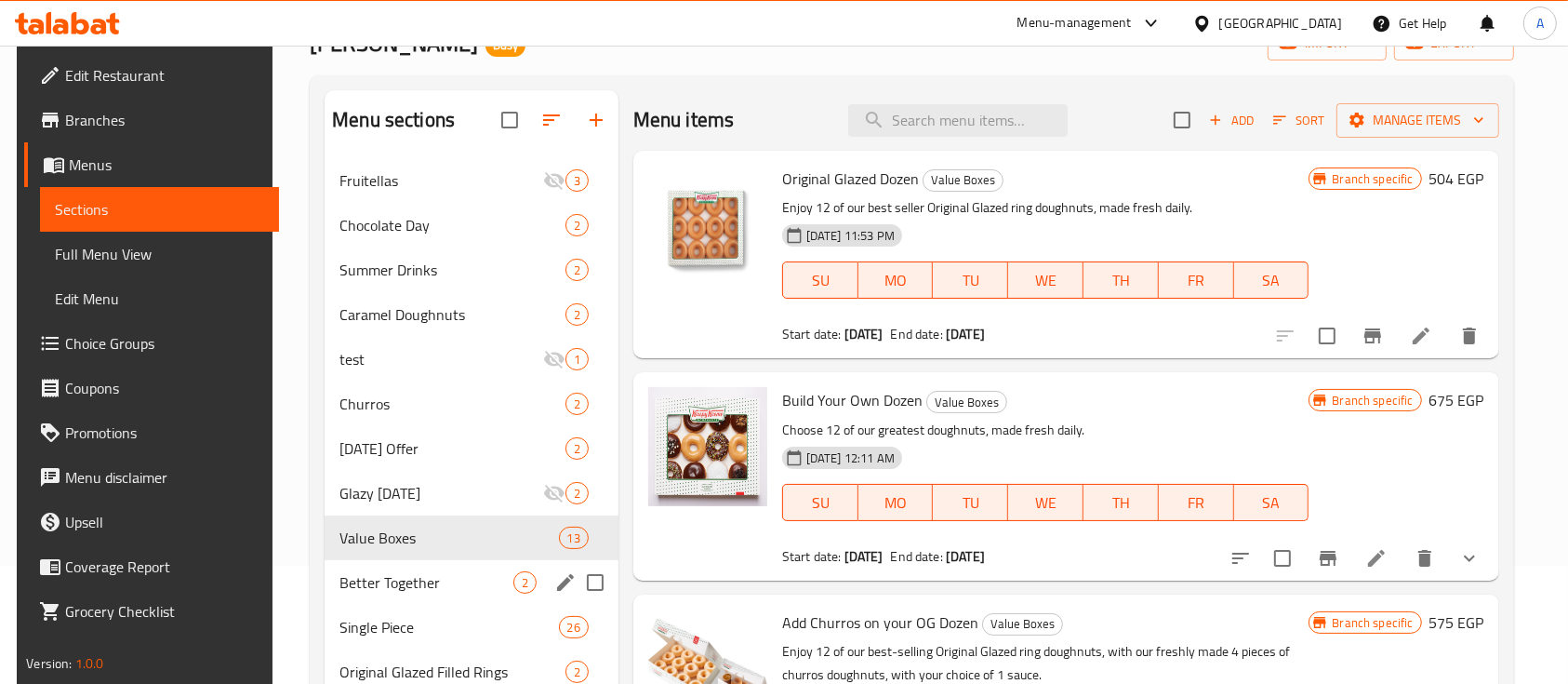
click at [456, 595] on div "Better Together 2" at bounding box center [471, 582] width 293 height 45
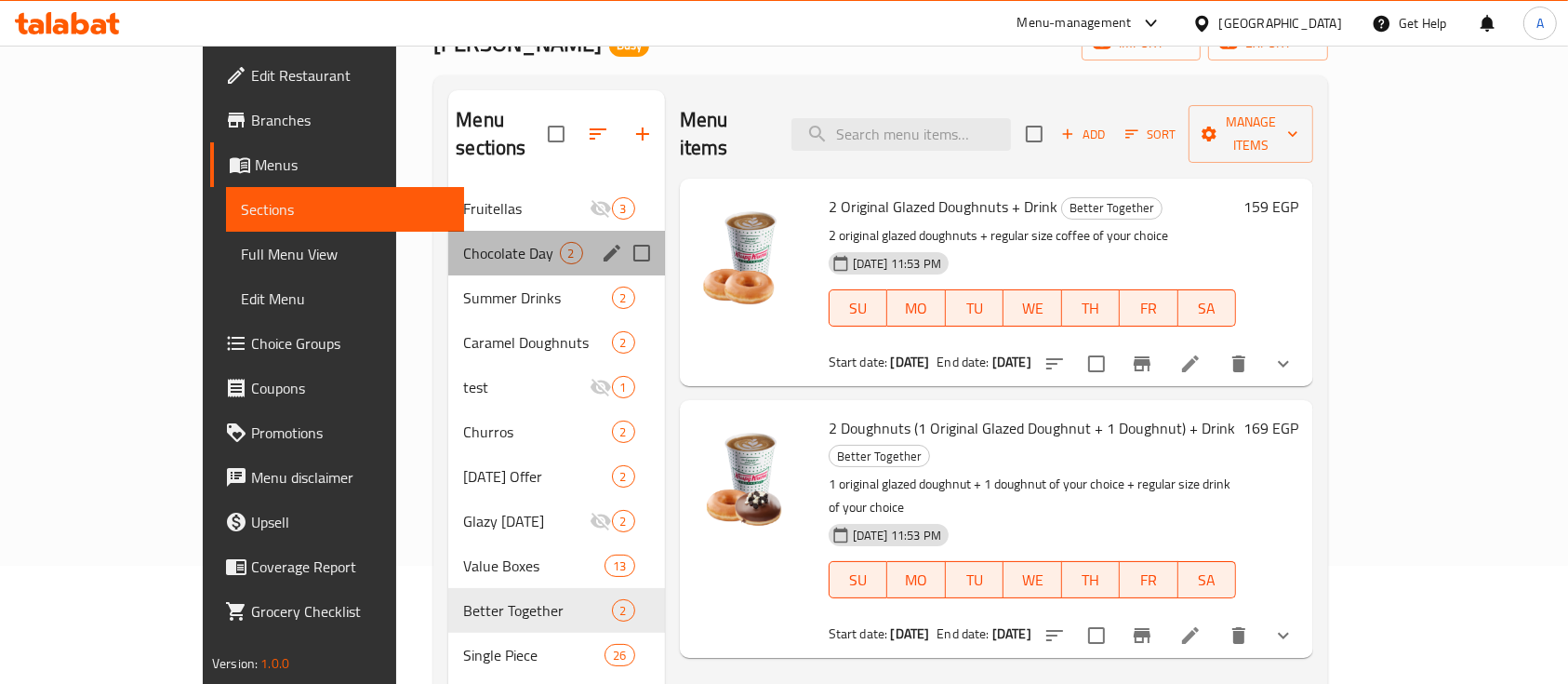
click at [448, 231] on div "Chocolate Day 2" at bounding box center [555, 253] width 216 height 45
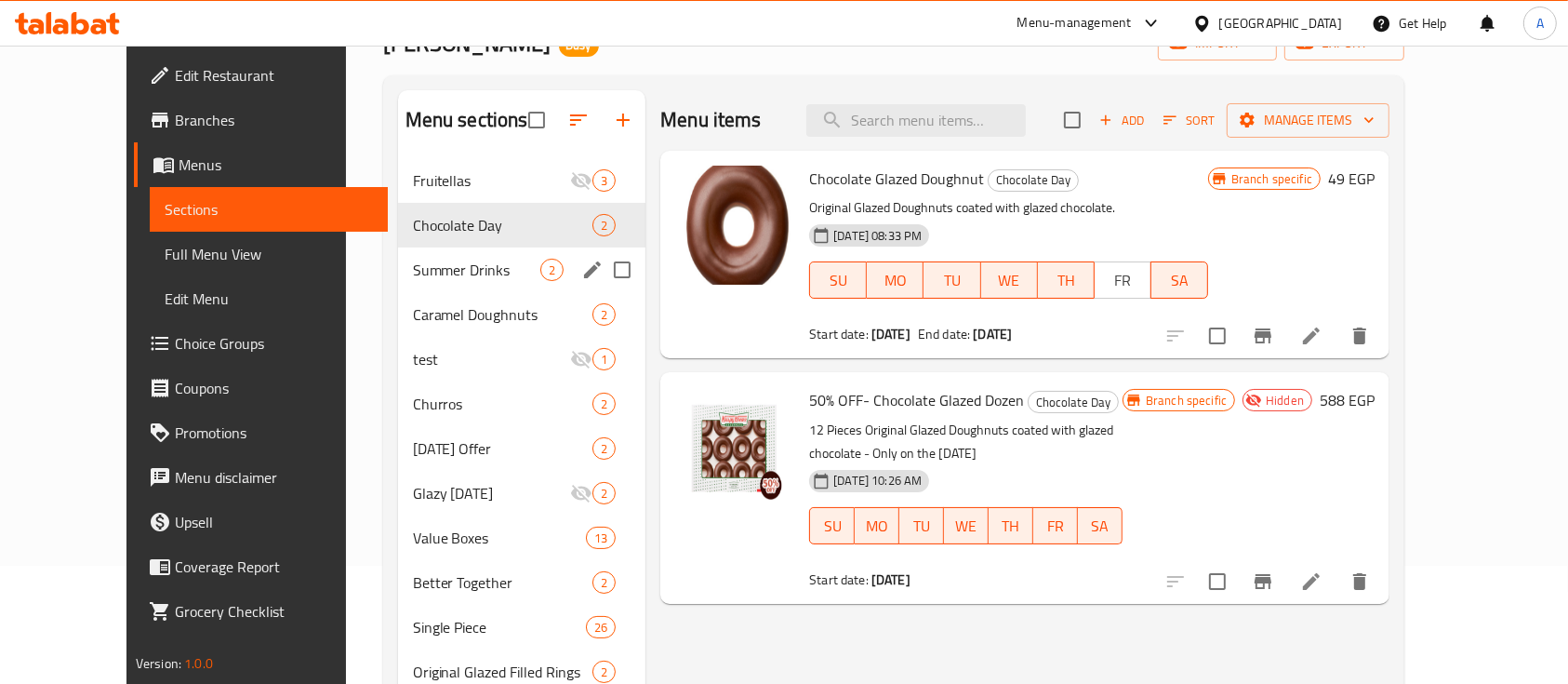
click at [413, 271] on span "Summer Drinks" at bounding box center [477, 270] width 128 height 22
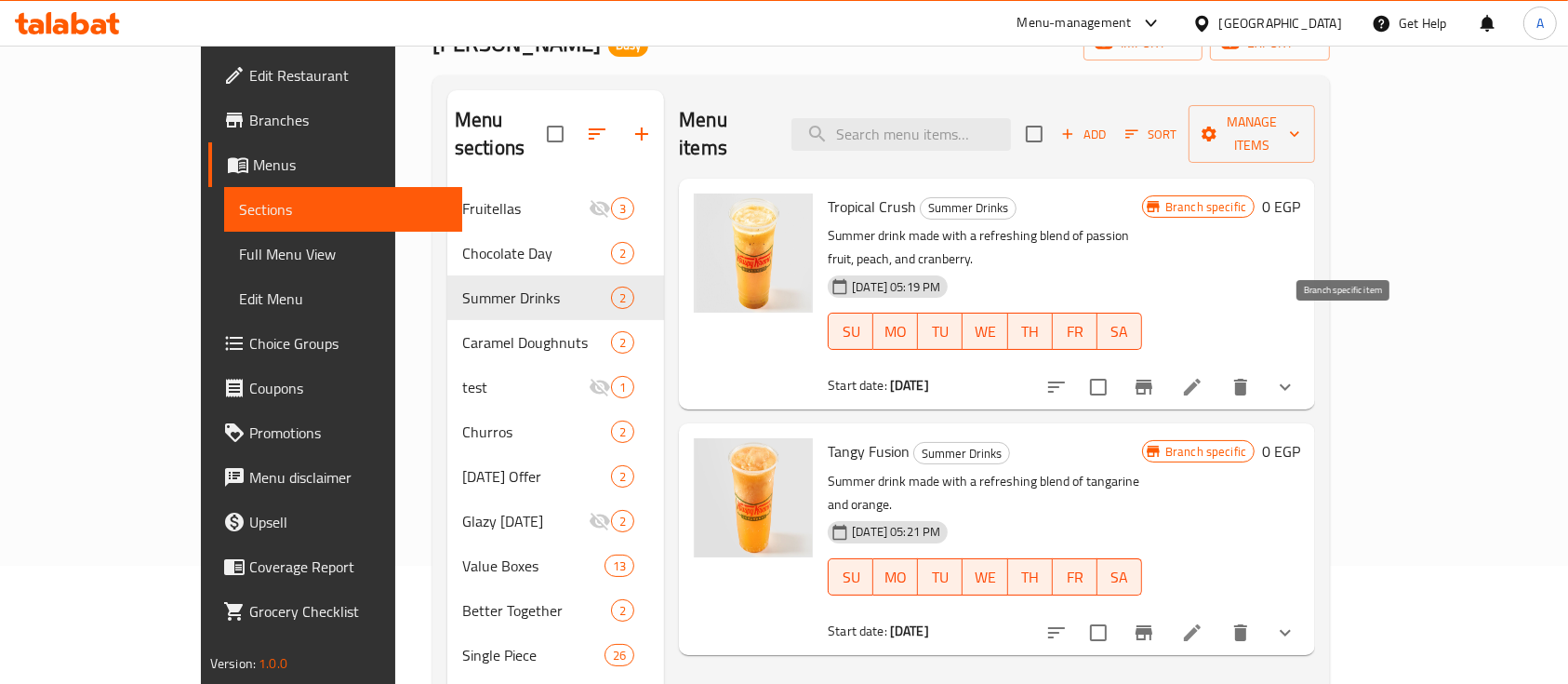
click at [1156, 376] on icon "Branch-specific-item" at bounding box center [1143, 387] width 22 height 22
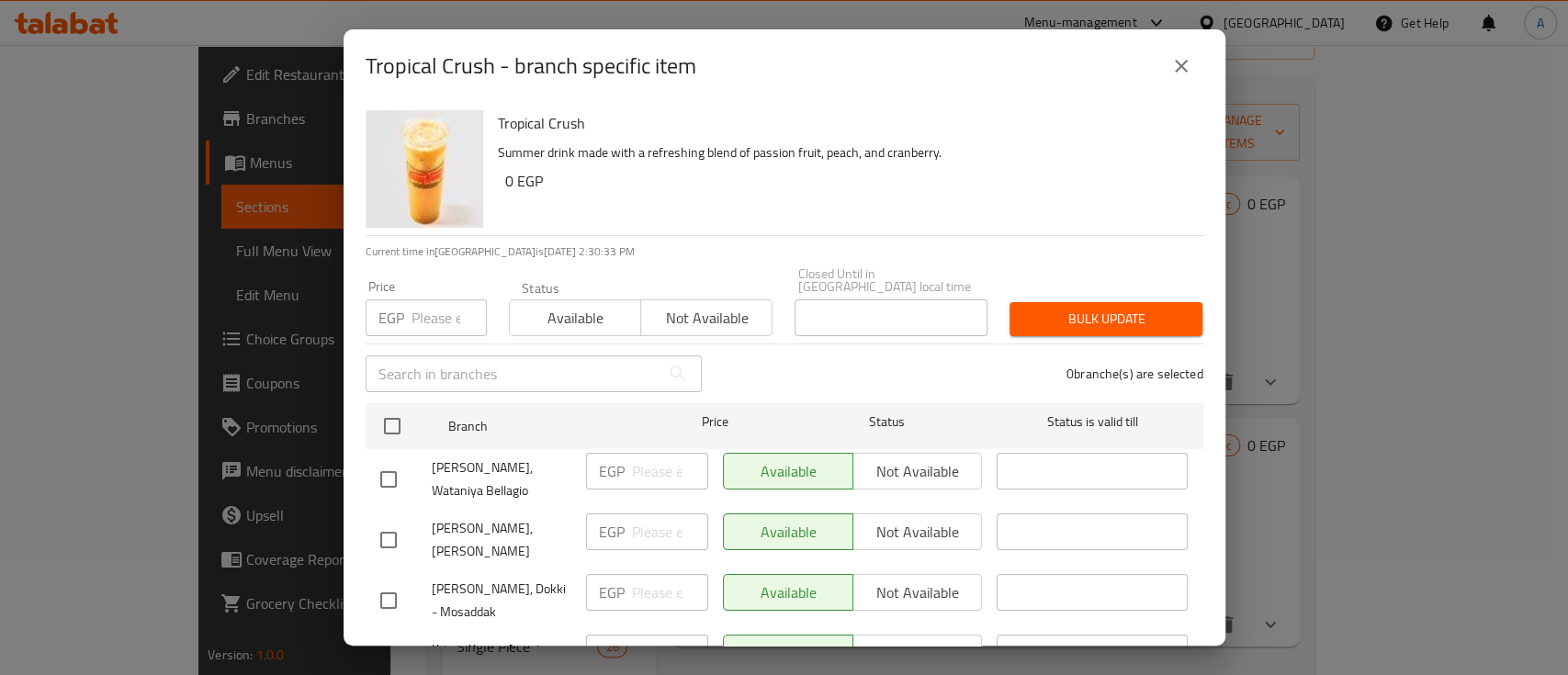
click at [1190, 52] on button "close" at bounding box center [1181, 66] width 45 height 44
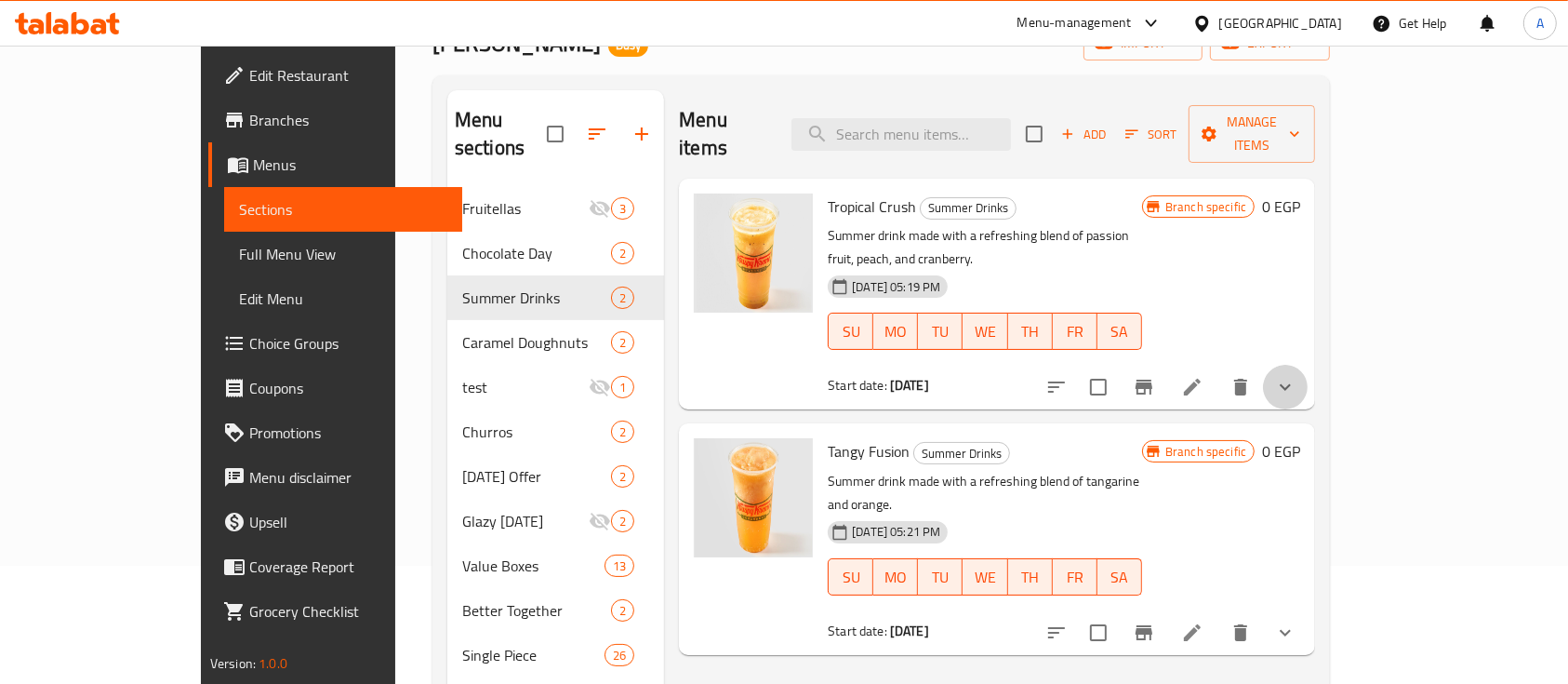
click at [1308, 365] on button "show more" at bounding box center [1285, 387] width 45 height 45
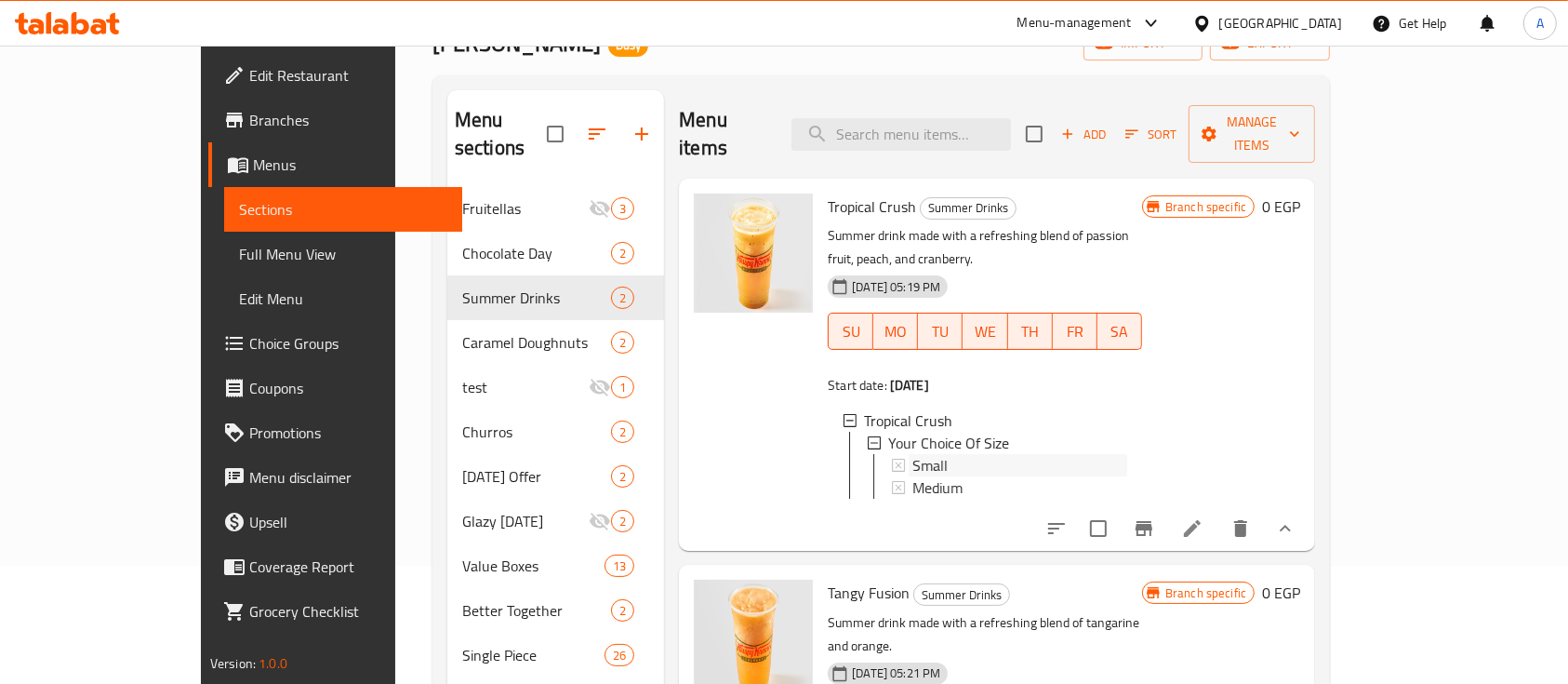
click at [912, 454] on div "Small" at bounding box center [1019, 464] width 215 height 22
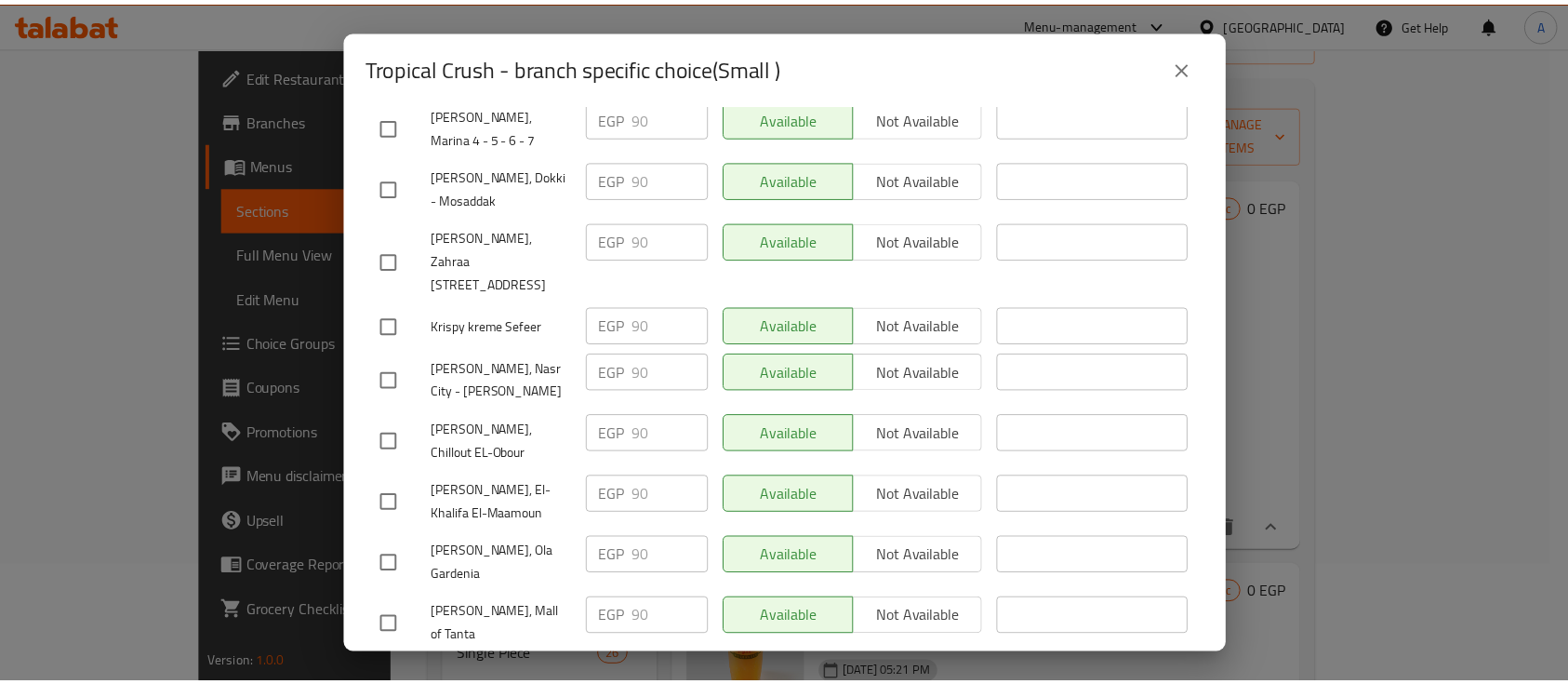
scroll to position [2018, 0]
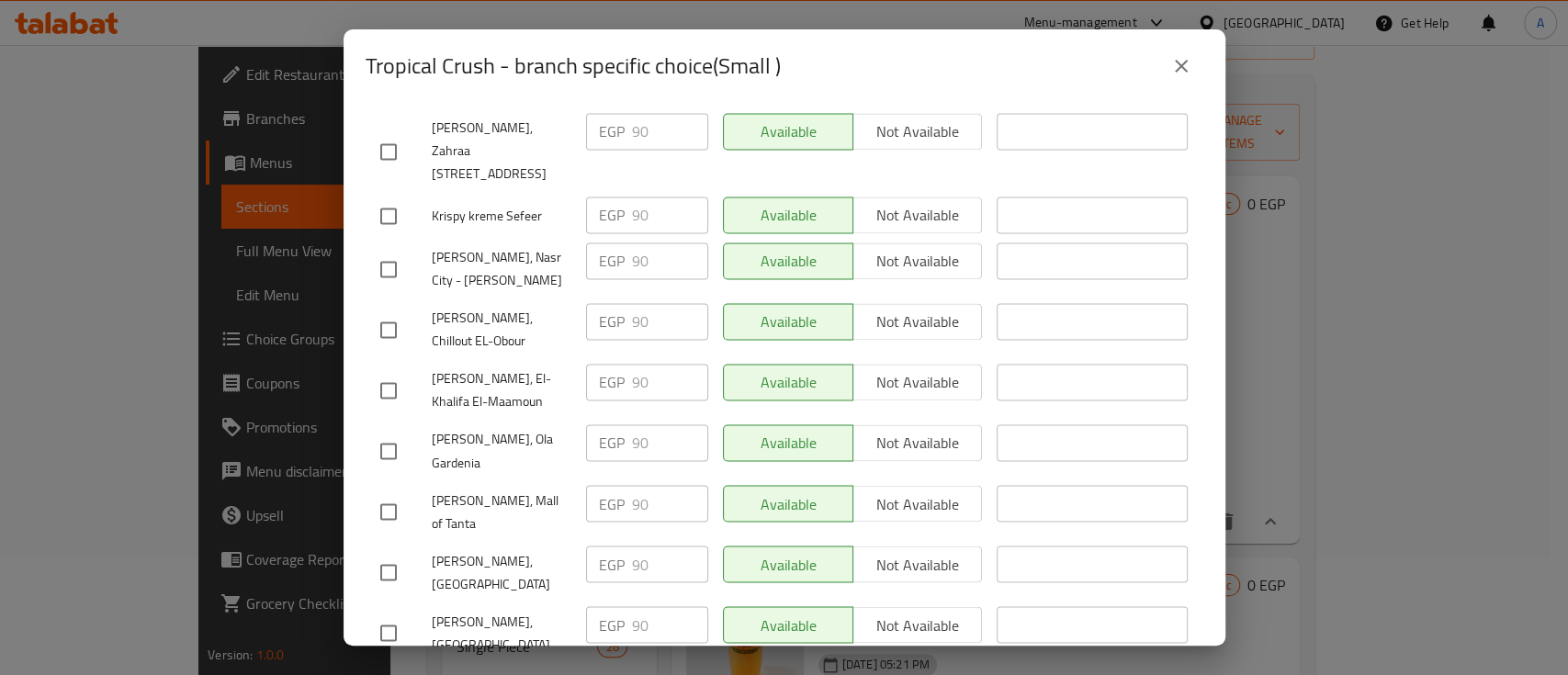
click at [1177, 70] on icon "close" at bounding box center [1181, 65] width 22 height 22
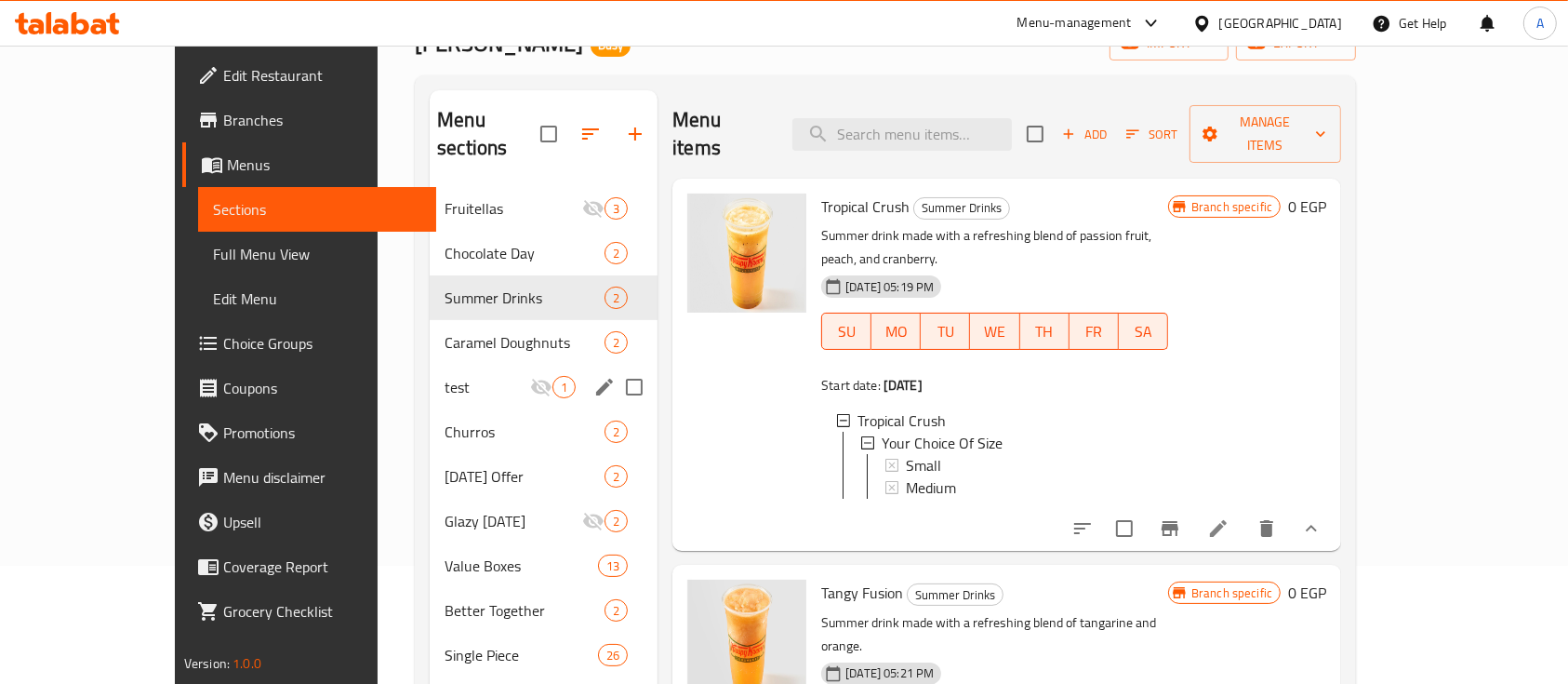
click at [478, 365] on div "test 1" at bounding box center [544, 387] width 228 height 45
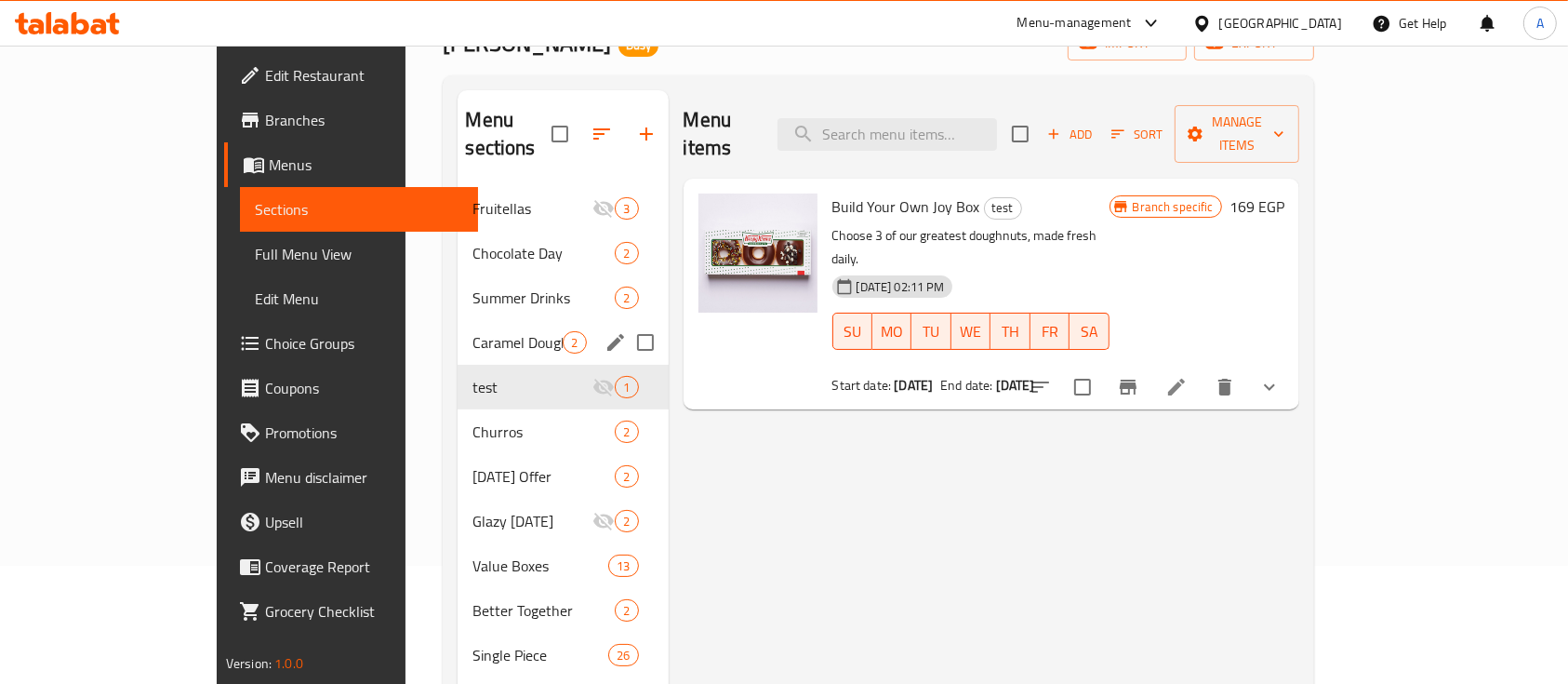
click at [481, 320] on div "Caramel Doughnuts 2" at bounding box center [562, 342] width 210 height 45
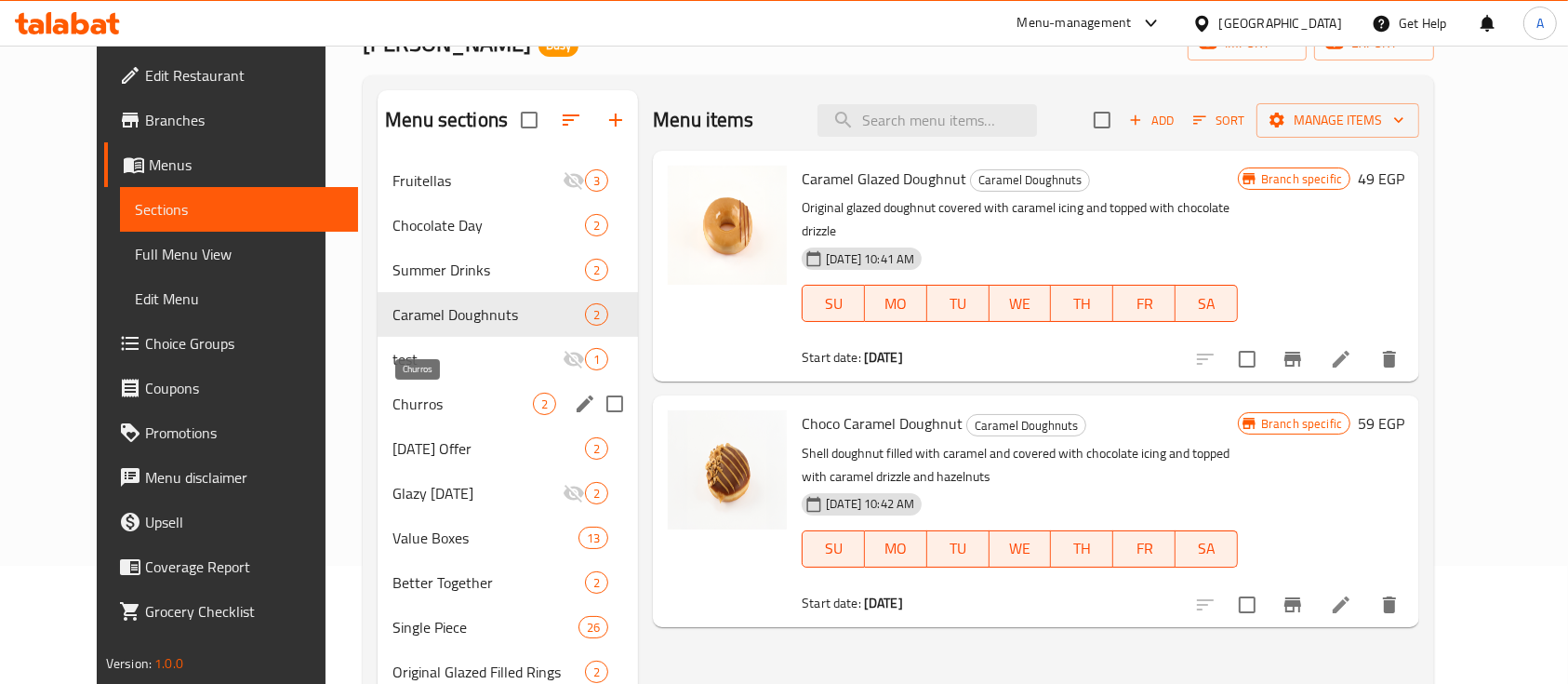
click at [417, 402] on span "Churros" at bounding box center [462, 403] width 140 height 22
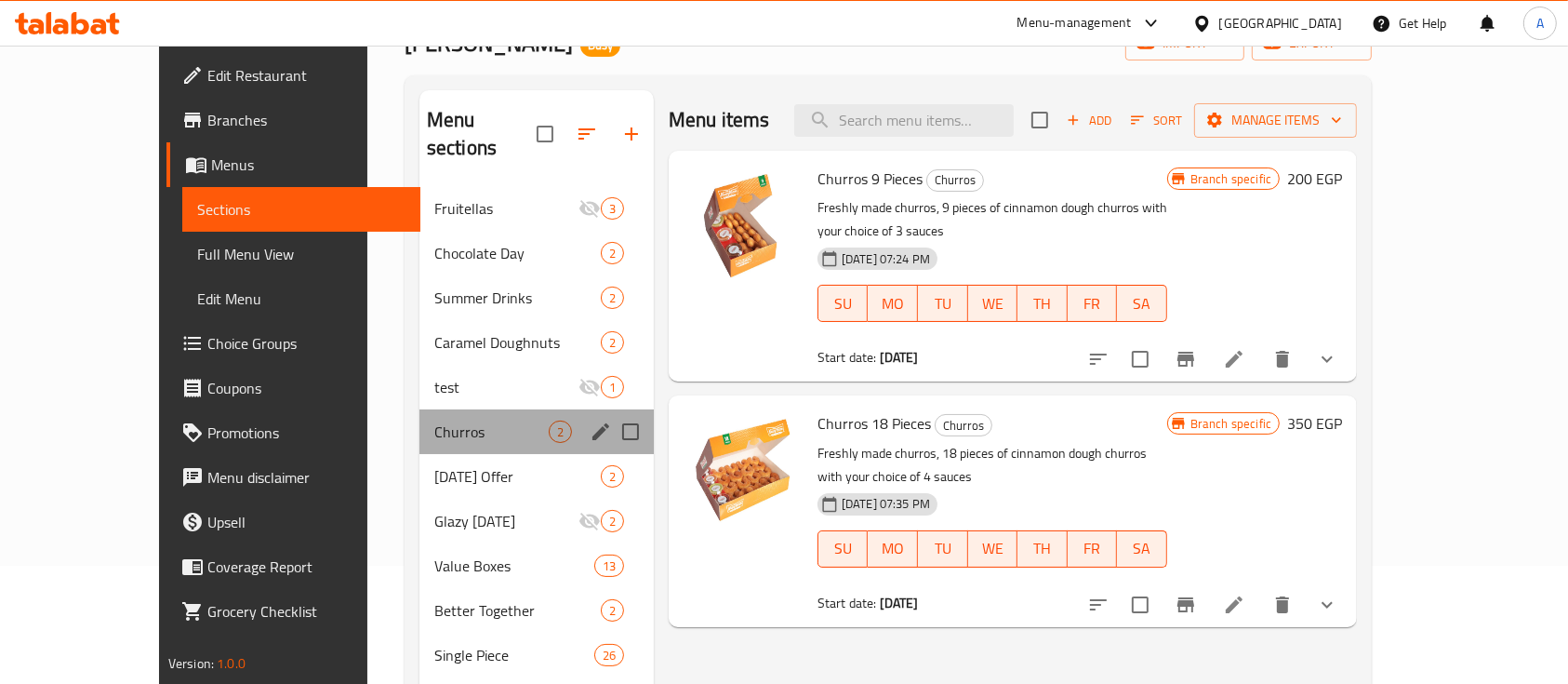
click at [544, 410] on div "Churros 2" at bounding box center [536, 432] width 234 height 45
click at [590, 420] on icon "edit" at bounding box center [600, 431] width 22 height 22
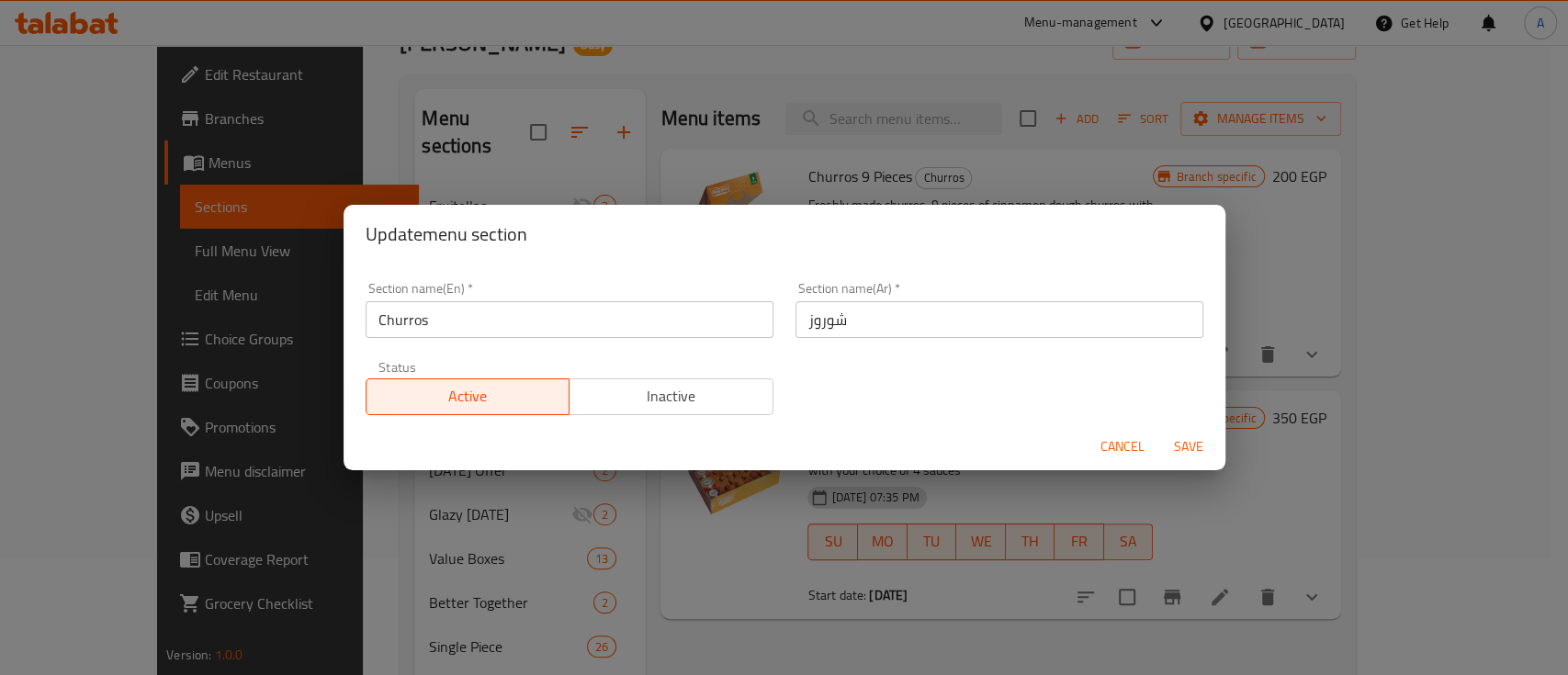
click at [621, 397] on span "Inactive" at bounding box center [671, 396] width 189 height 27
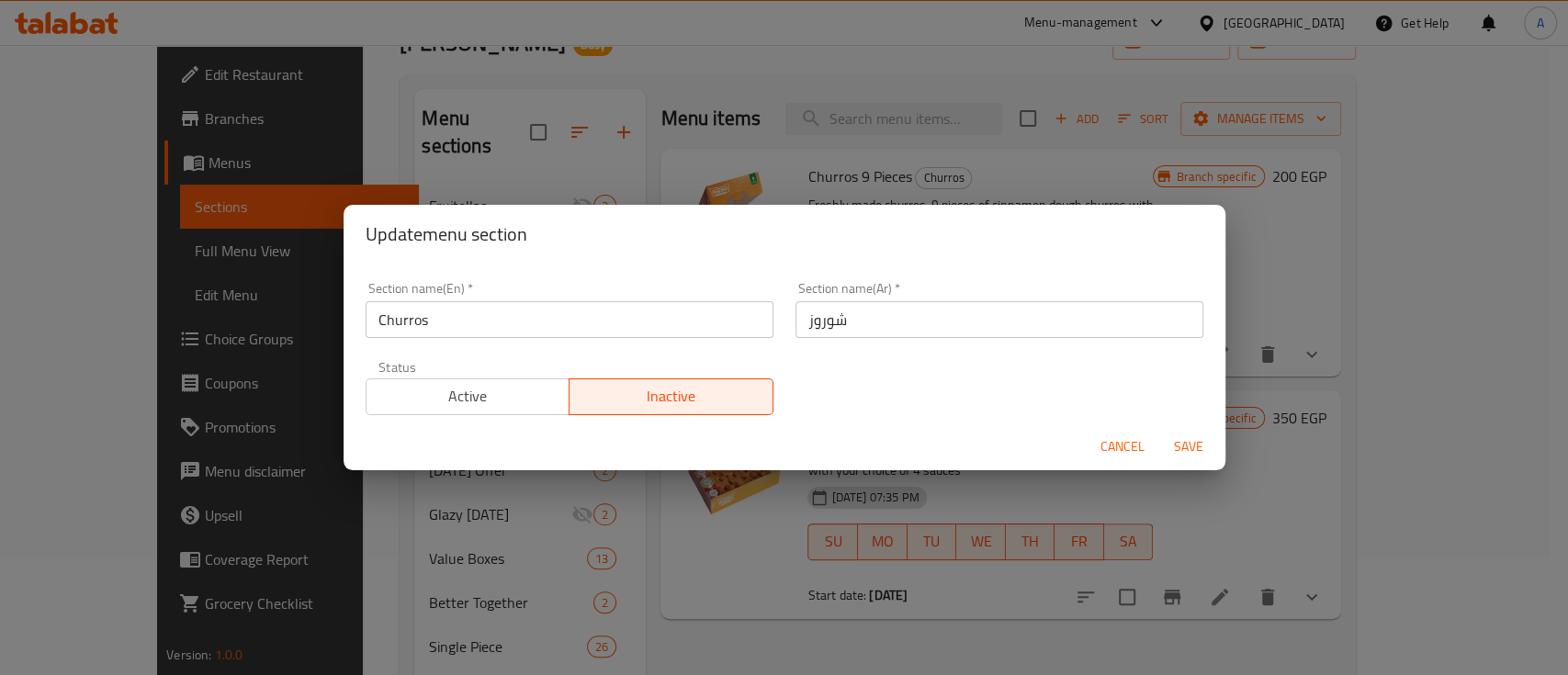
click at [1203, 437] on span "Save" at bounding box center [1188, 447] width 45 height 23
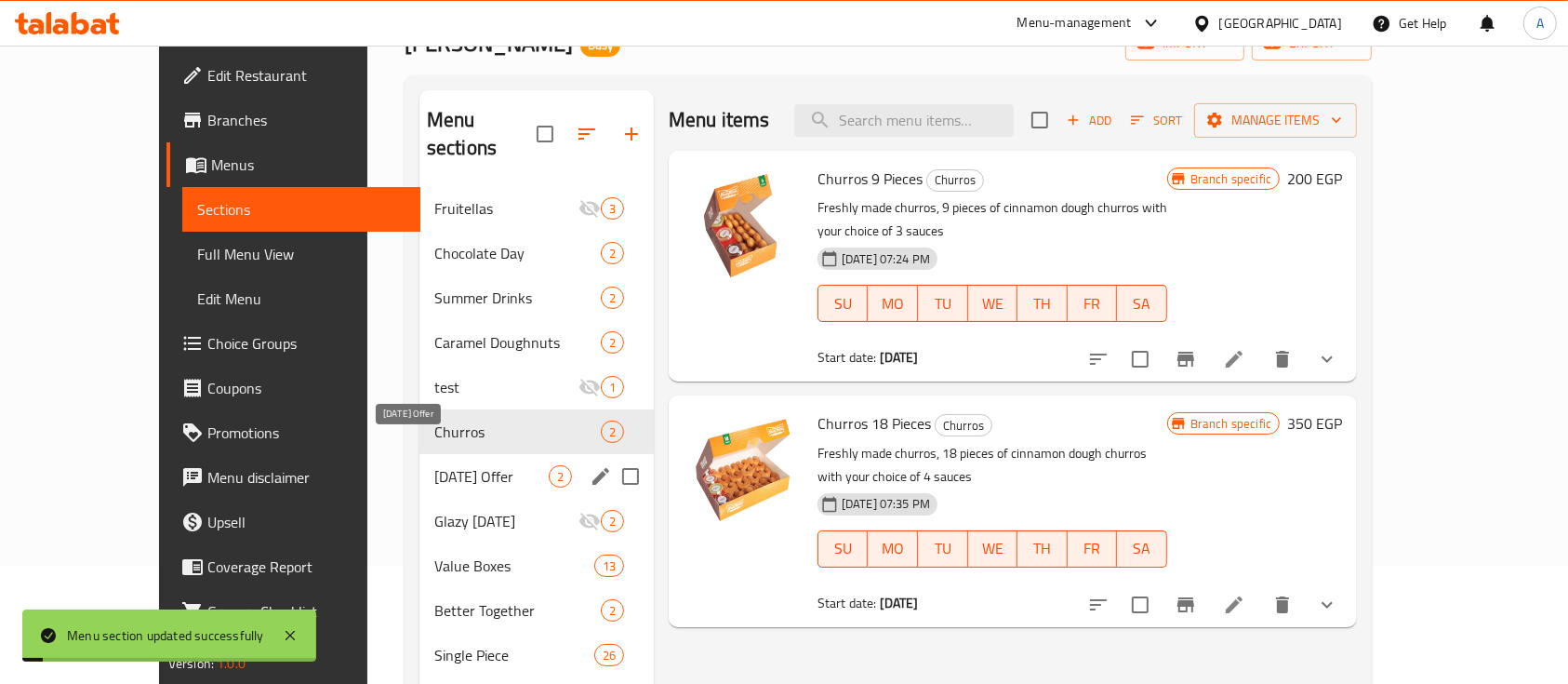
click at [475, 465] on span "[DATE] Offer" at bounding box center [491, 476] width 114 height 22
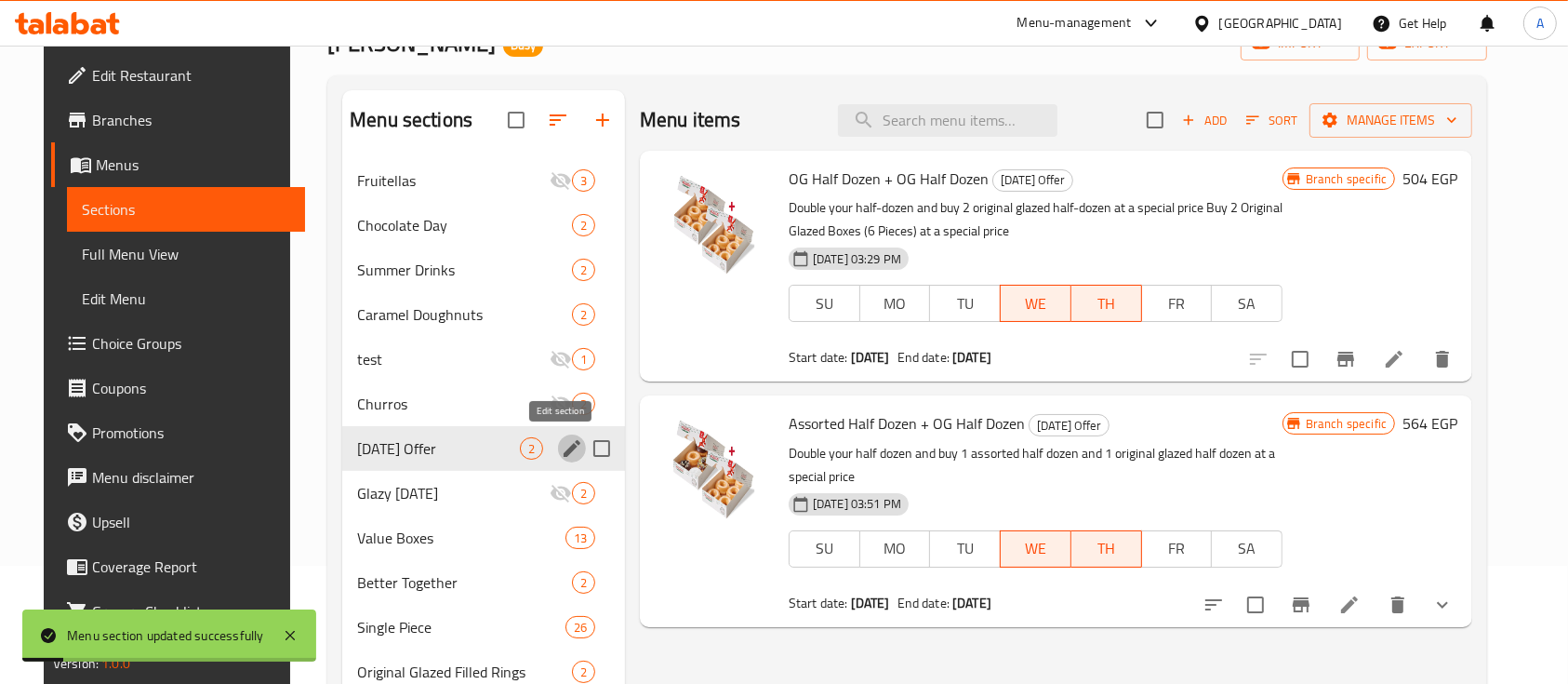
click at [564, 450] on icon "edit" at bounding box center [572, 448] width 16 height 16
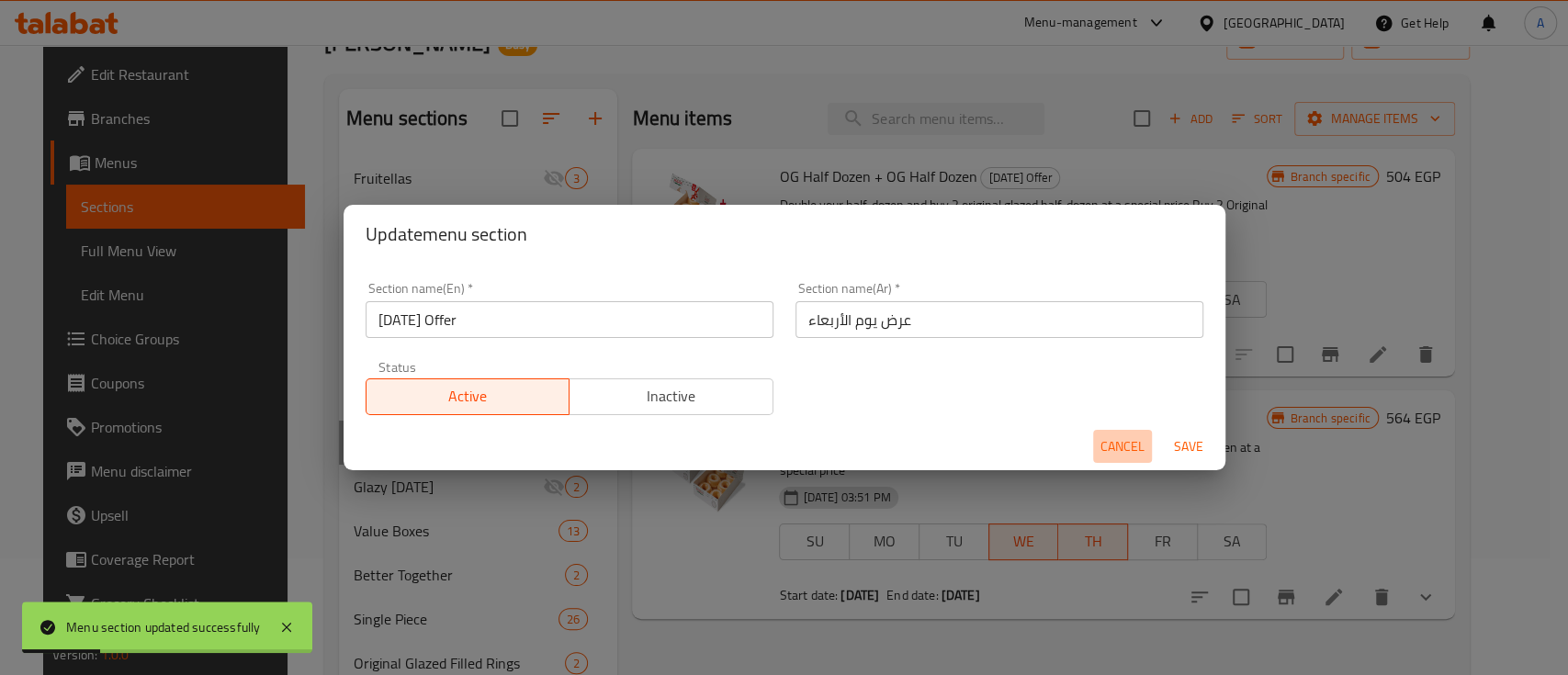
click at [1114, 452] on span "Cancel" at bounding box center [1122, 447] width 45 height 23
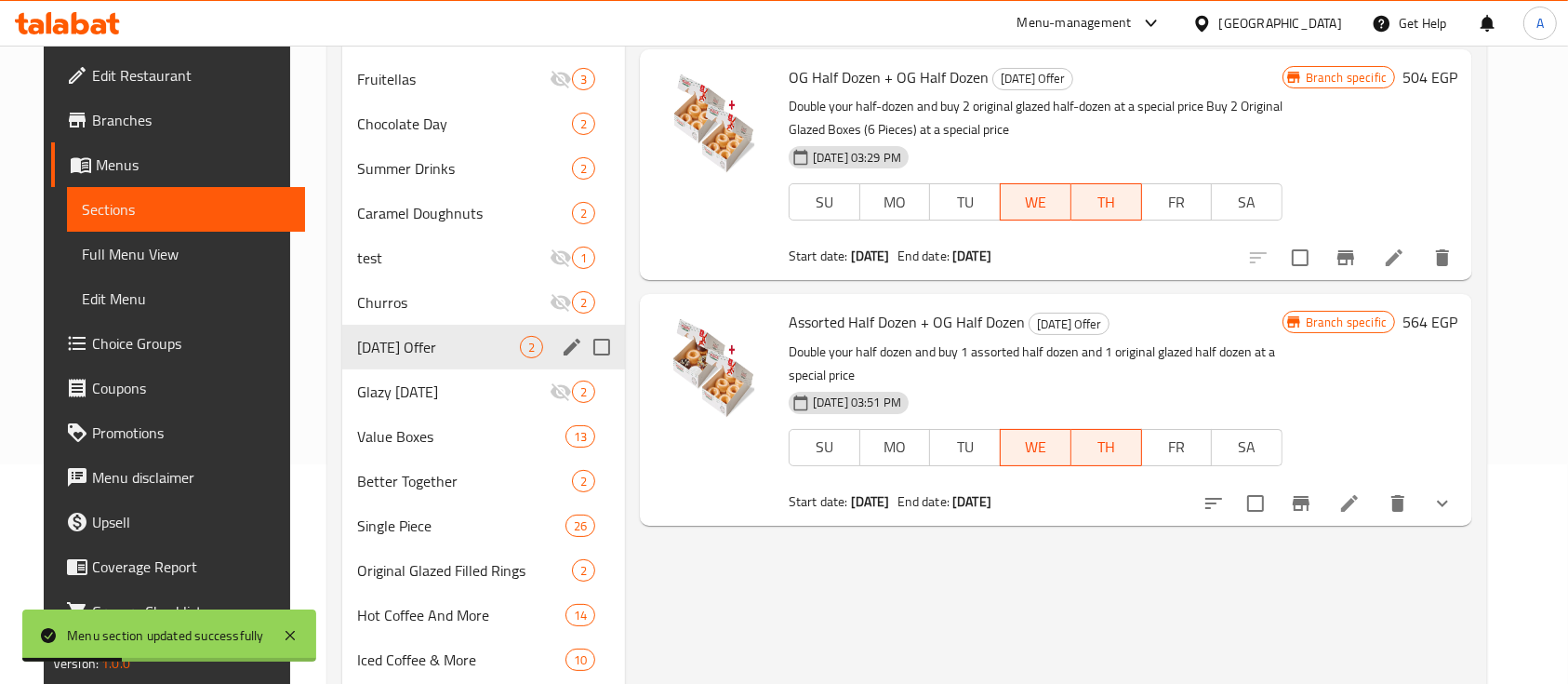
scroll to position [242, 0]
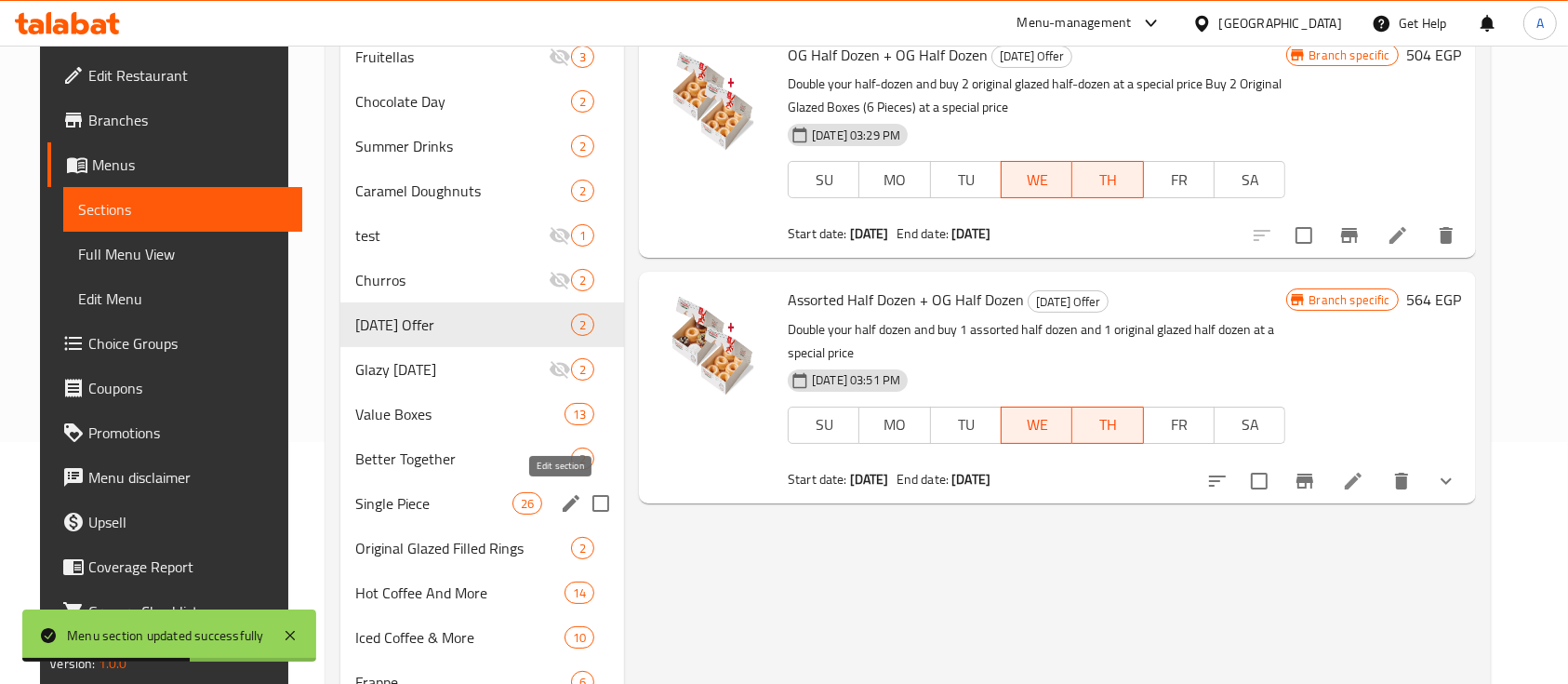
click at [560, 503] on icon "edit" at bounding box center [571, 503] width 22 height 22
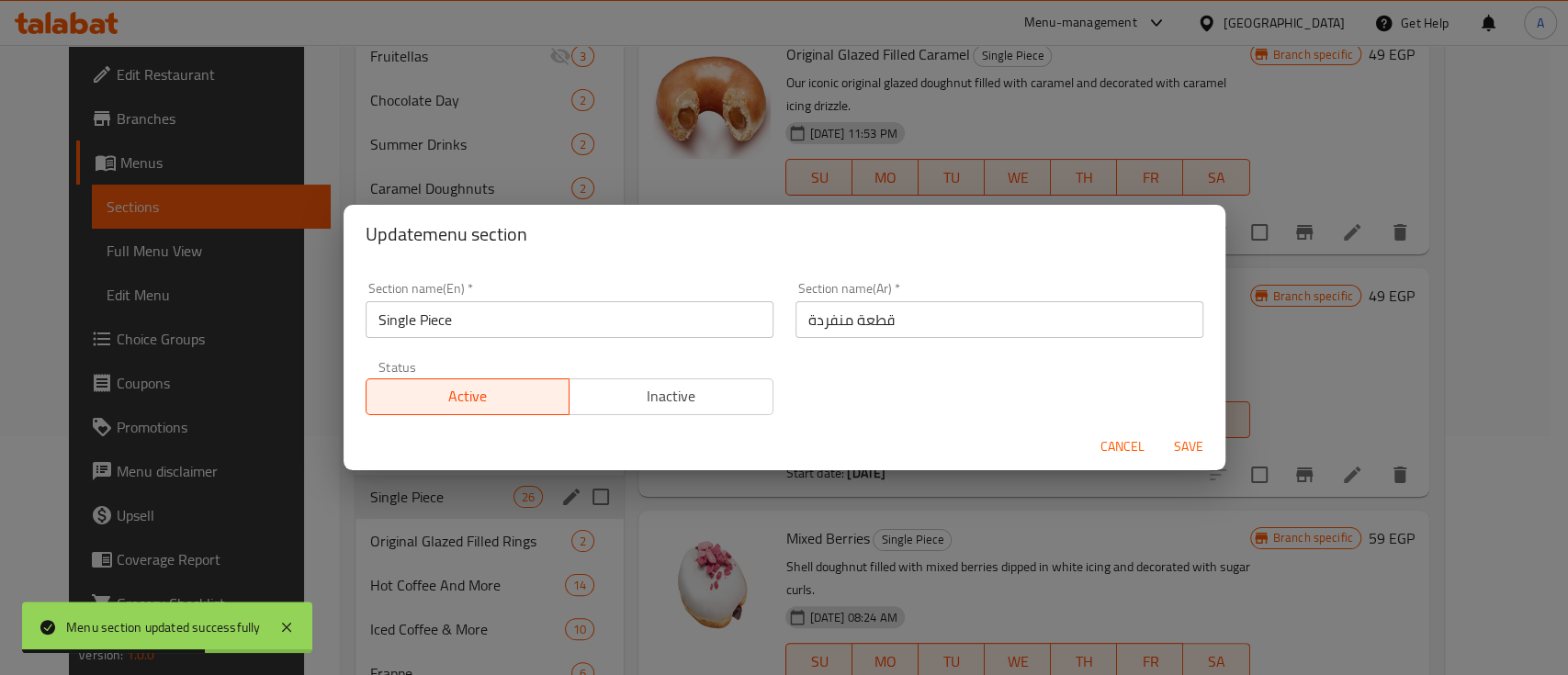
click at [625, 398] on span "Inactive" at bounding box center [671, 396] width 189 height 27
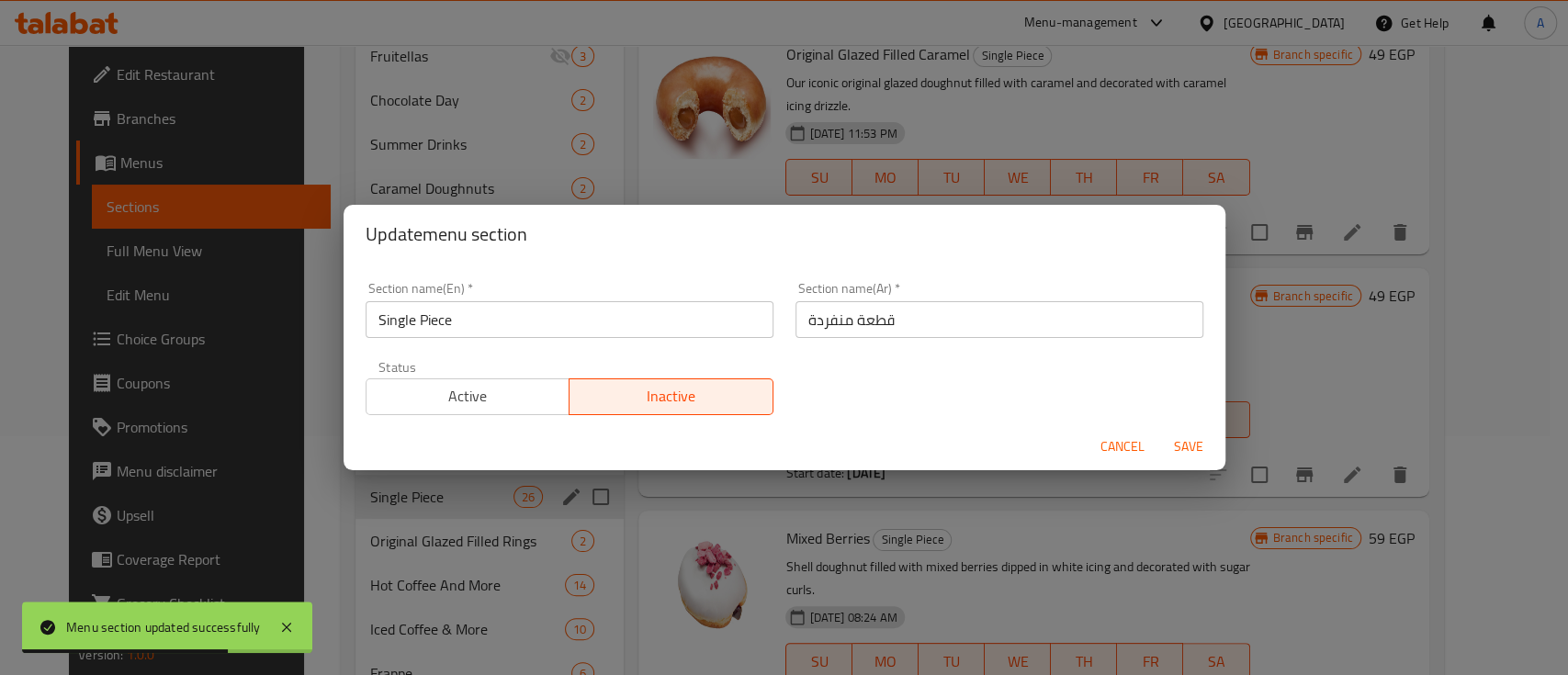
click at [1200, 440] on span "Save" at bounding box center [1188, 447] width 45 height 23
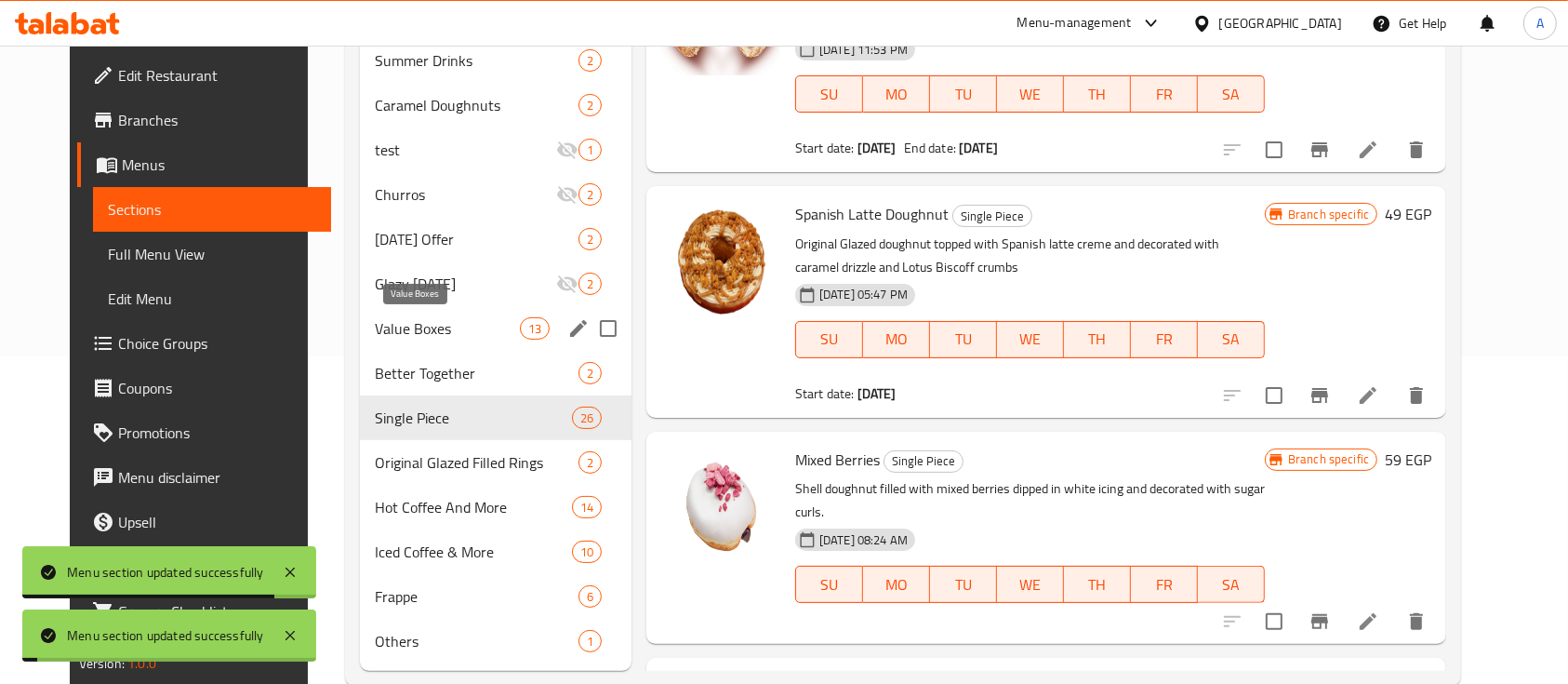
scroll to position [366, 0]
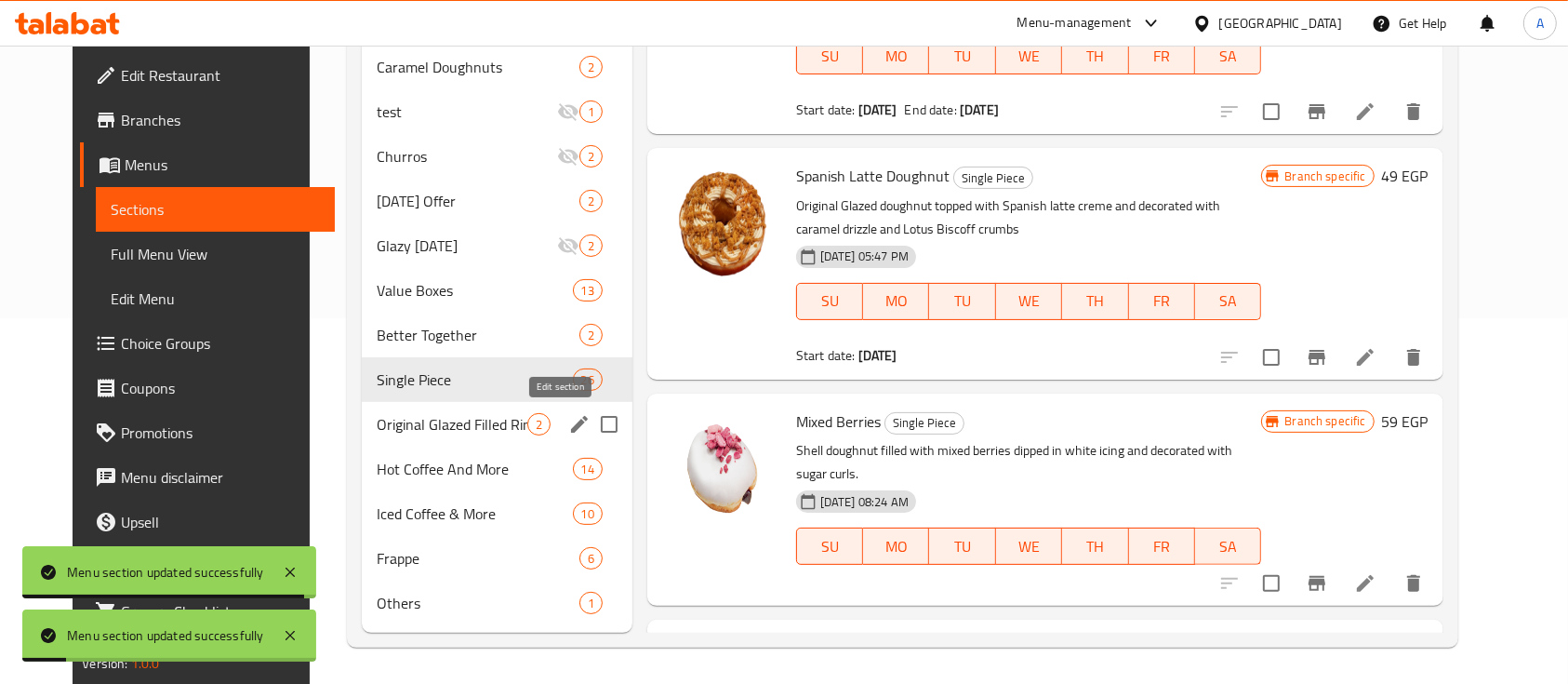
click at [569, 422] on icon "edit" at bounding box center [579, 424] width 22 height 22
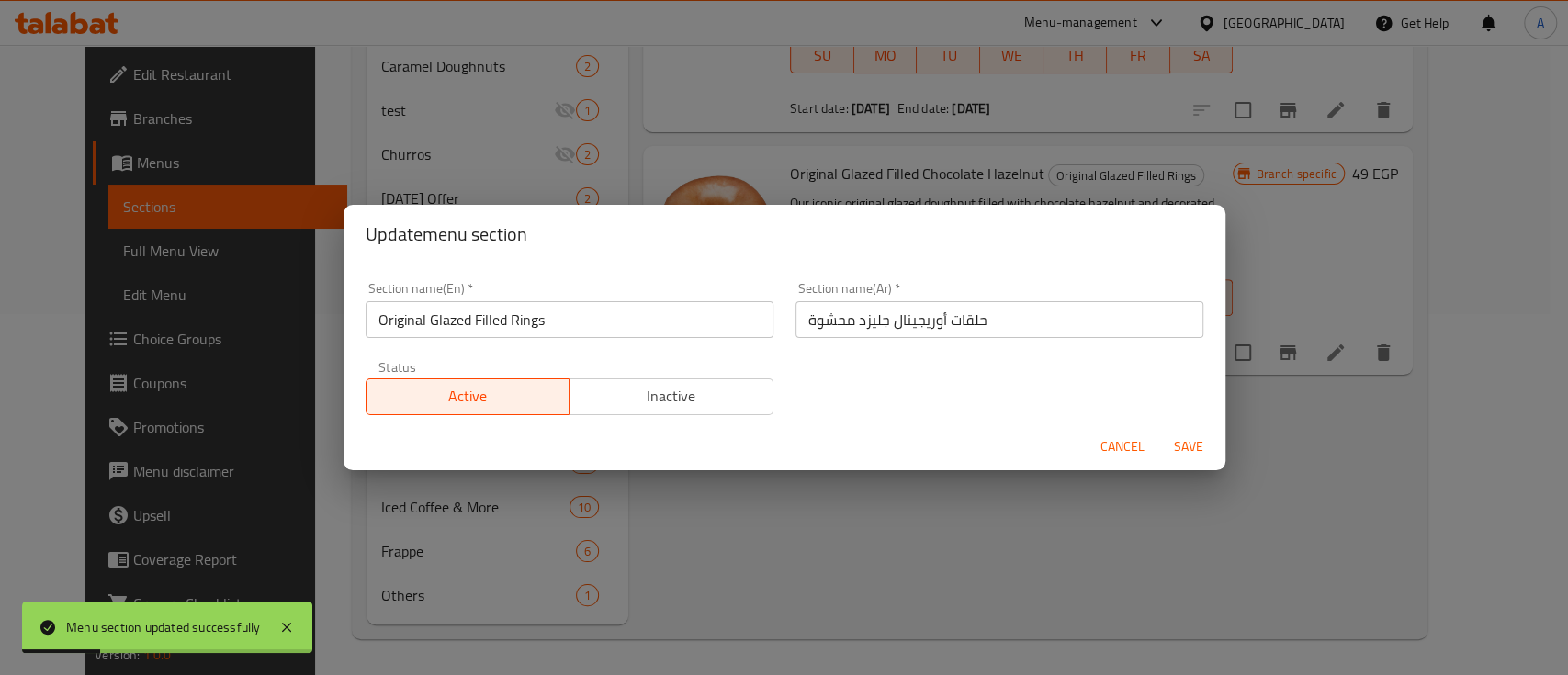
click at [679, 402] on span "Inactive" at bounding box center [671, 396] width 189 height 27
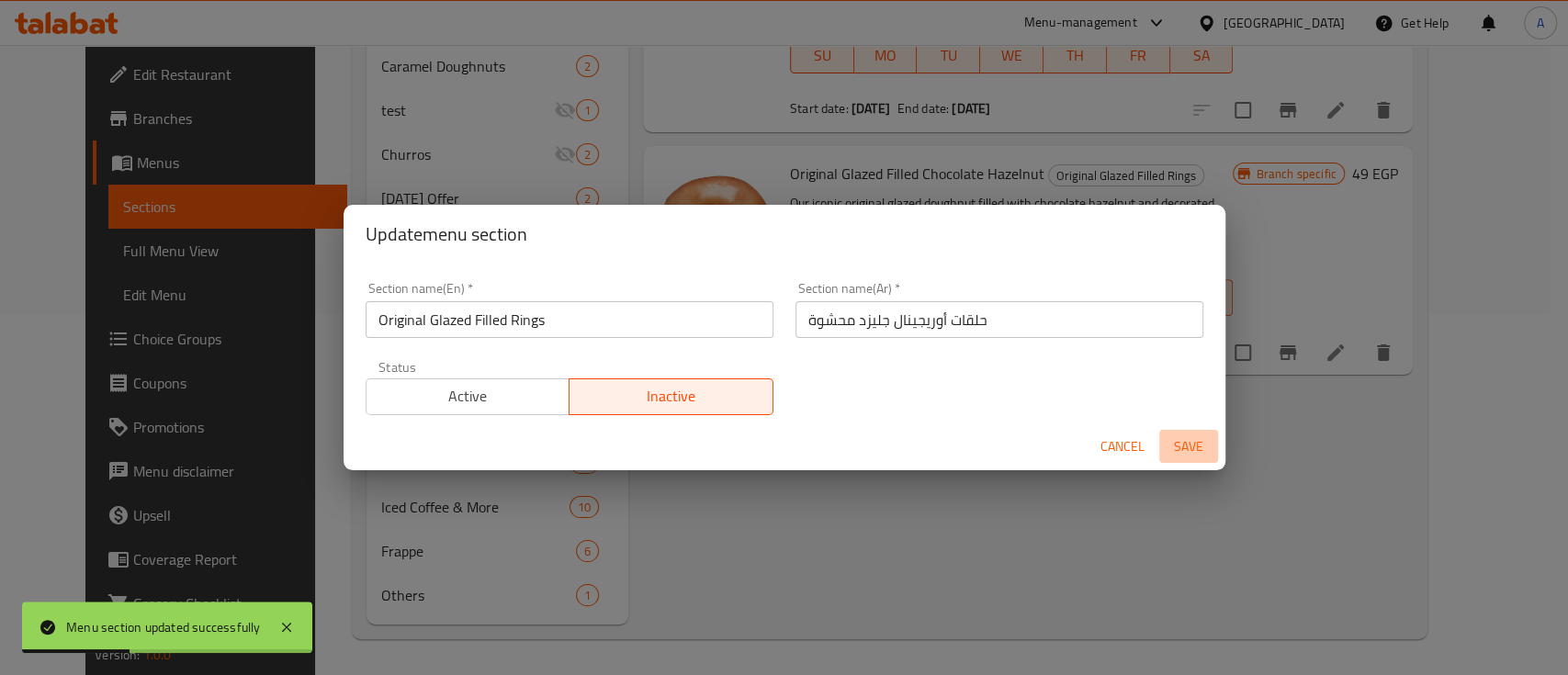
click at [1180, 457] on span "Save" at bounding box center [1188, 447] width 45 height 23
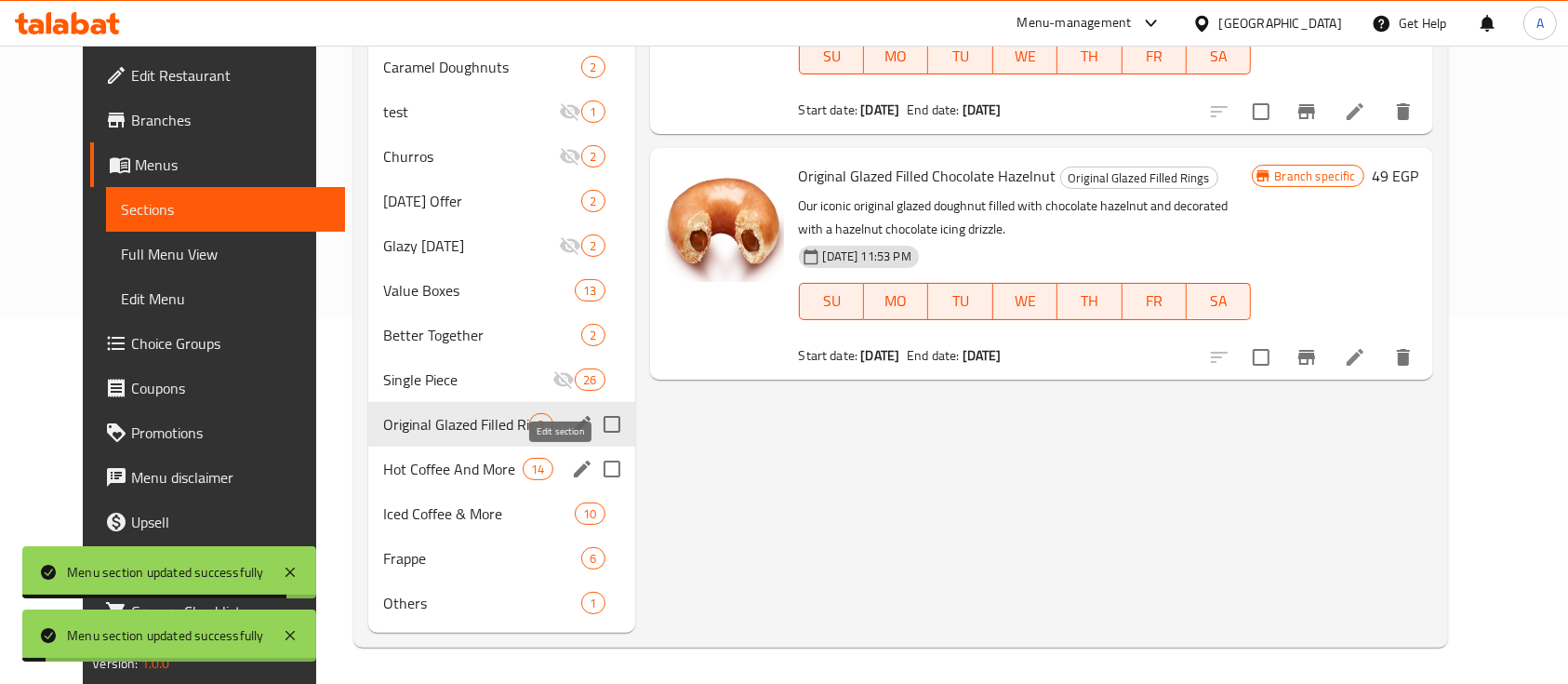
click at [572, 465] on icon "edit" at bounding box center [582, 468] width 22 height 22
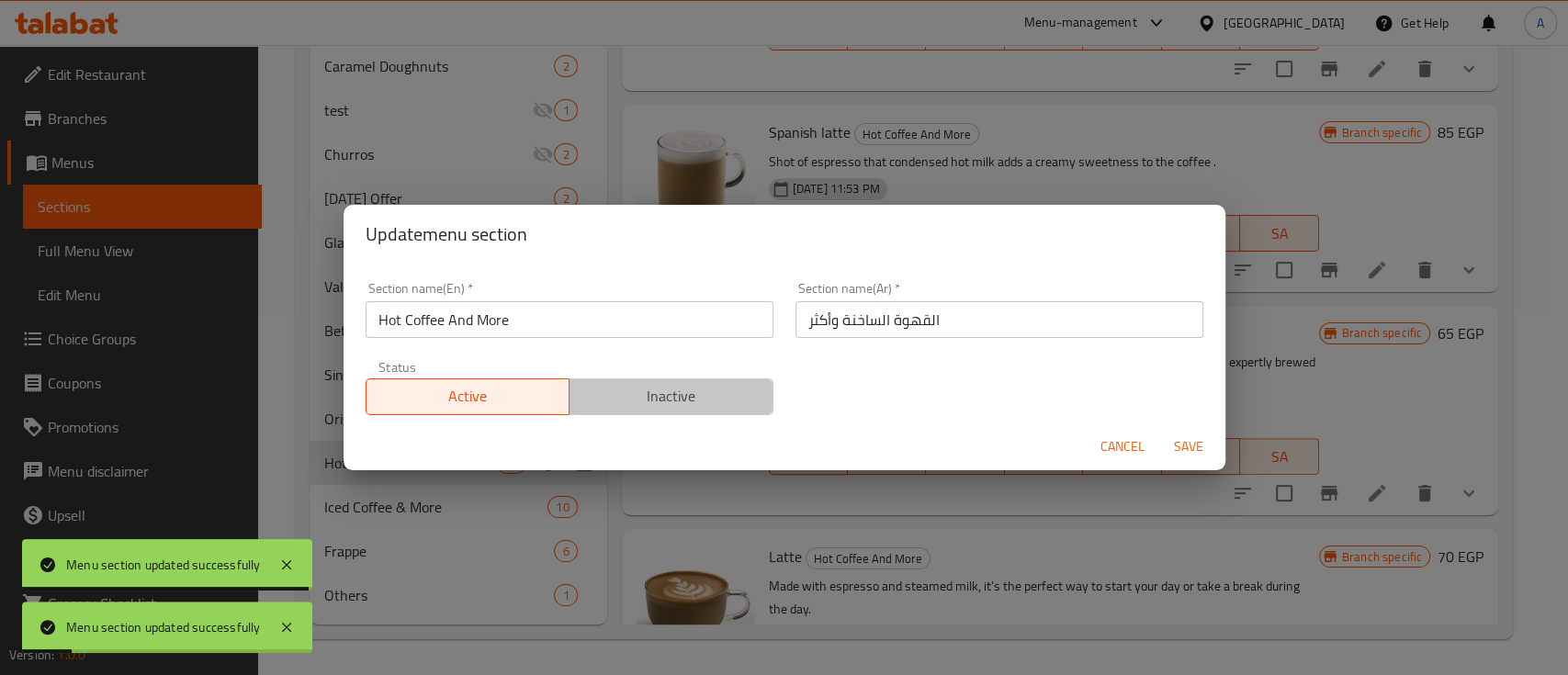
click at [668, 384] on span "Inactive" at bounding box center [671, 396] width 189 height 27
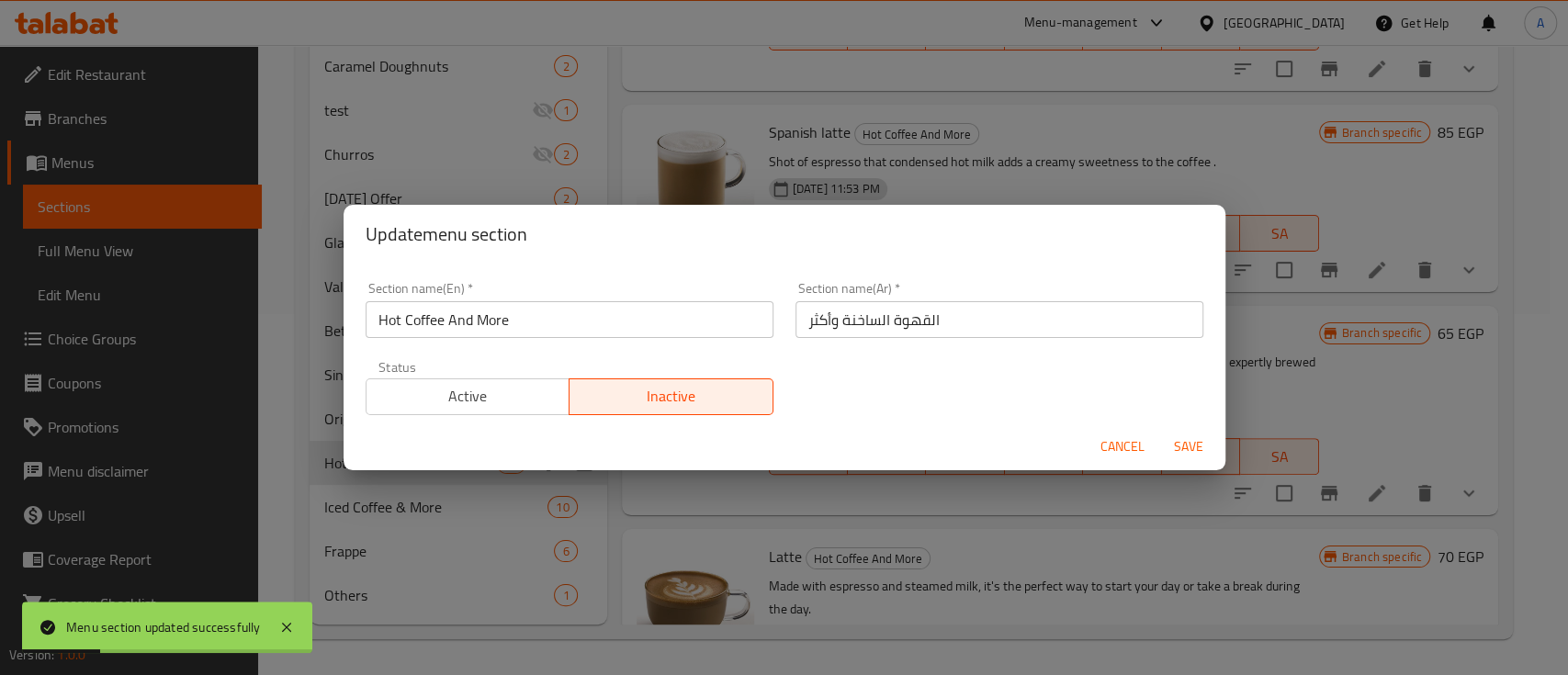
click at [1175, 438] on span "Save" at bounding box center [1188, 447] width 45 height 23
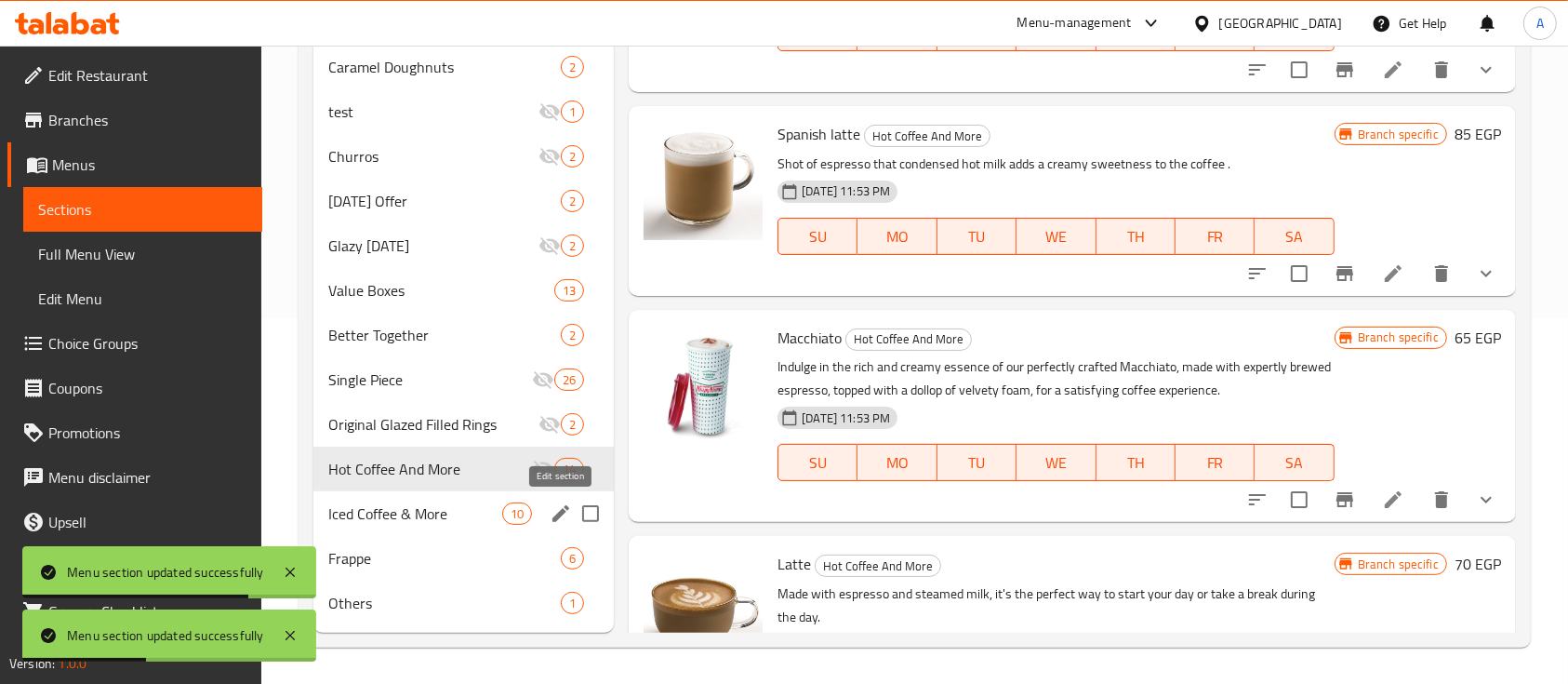
click at [554, 512] on icon "edit" at bounding box center [560, 513] width 22 height 22
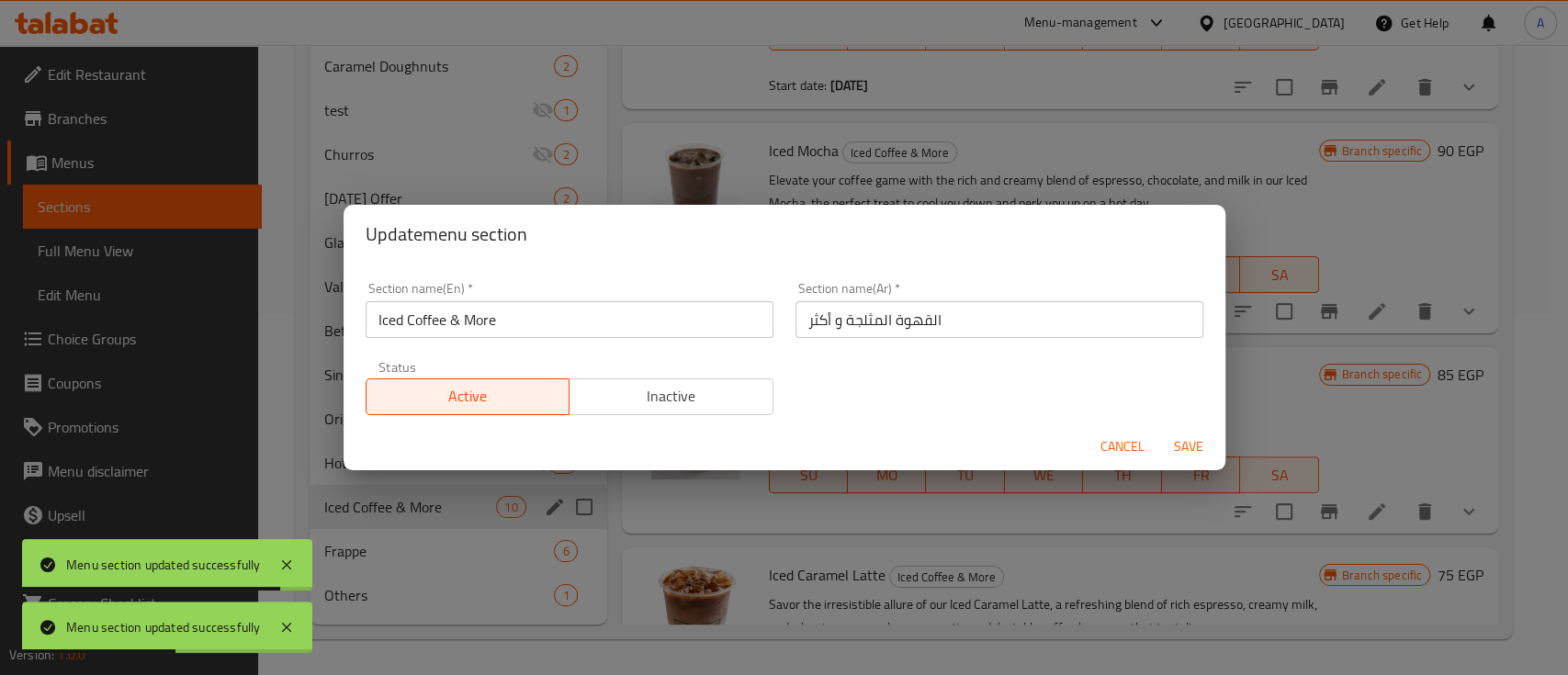
click at [690, 393] on span "Inactive" at bounding box center [671, 396] width 189 height 27
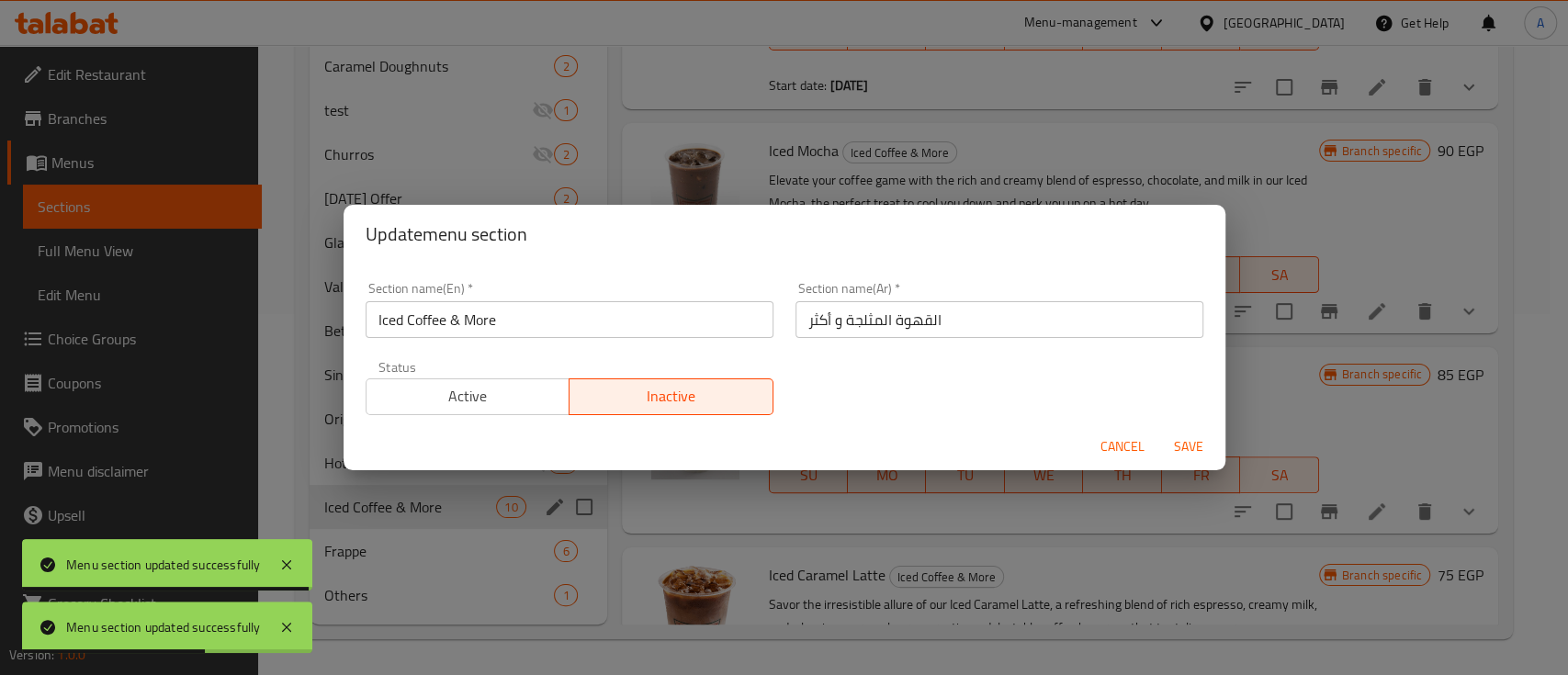
click at [1183, 445] on span "Save" at bounding box center [1188, 447] width 45 height 23
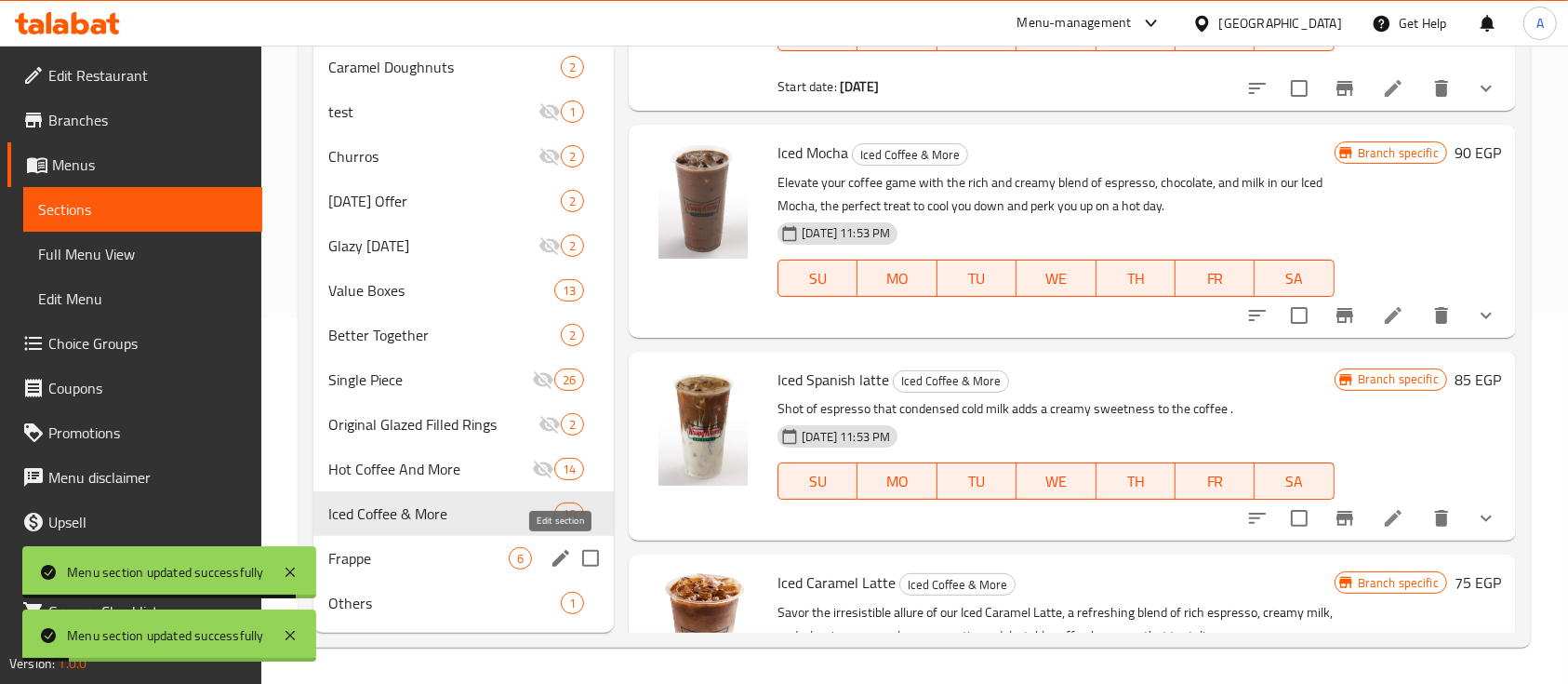
click at [565, 553] on icon "edit" at bounding box center [560, 557] width 22 height 22
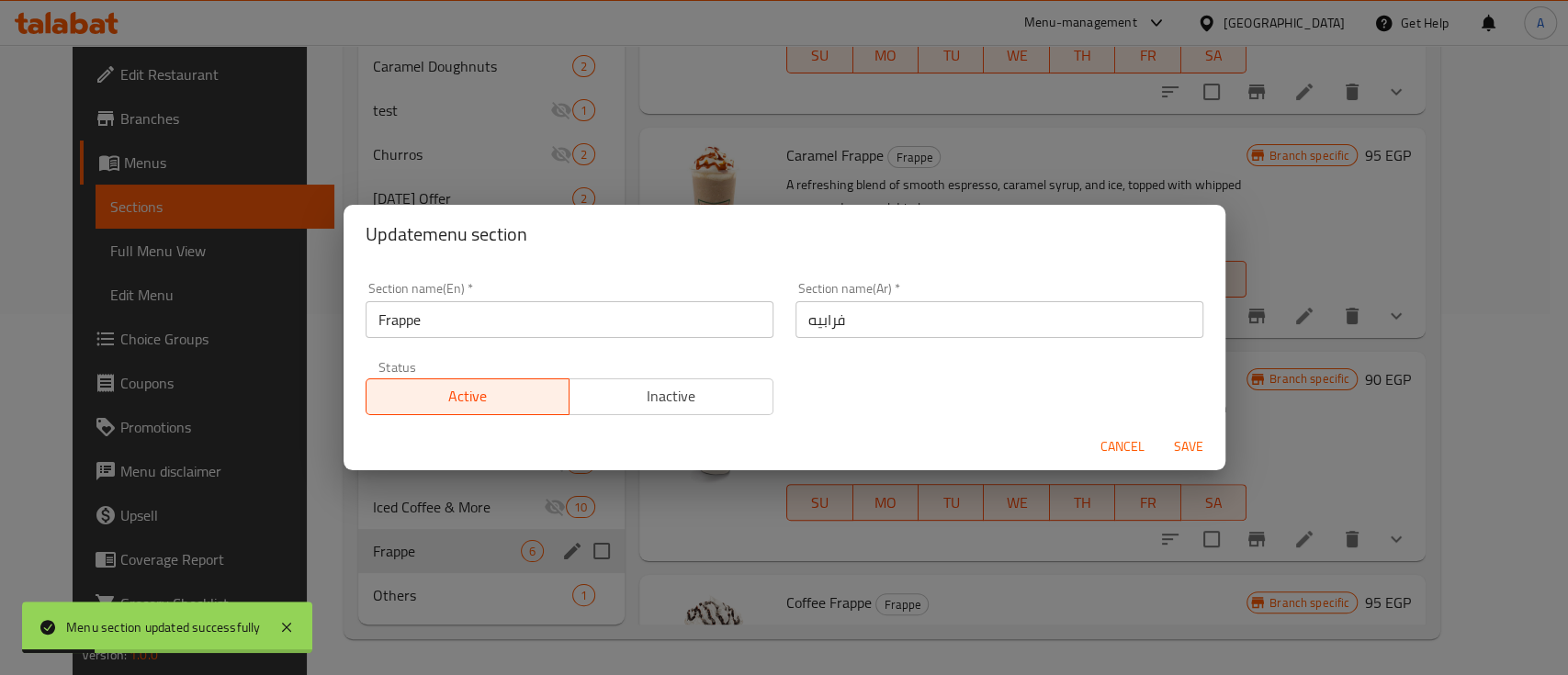
click at [647, 402] on span "Inactive" at bounding box center [671, 396] width 189 height 27
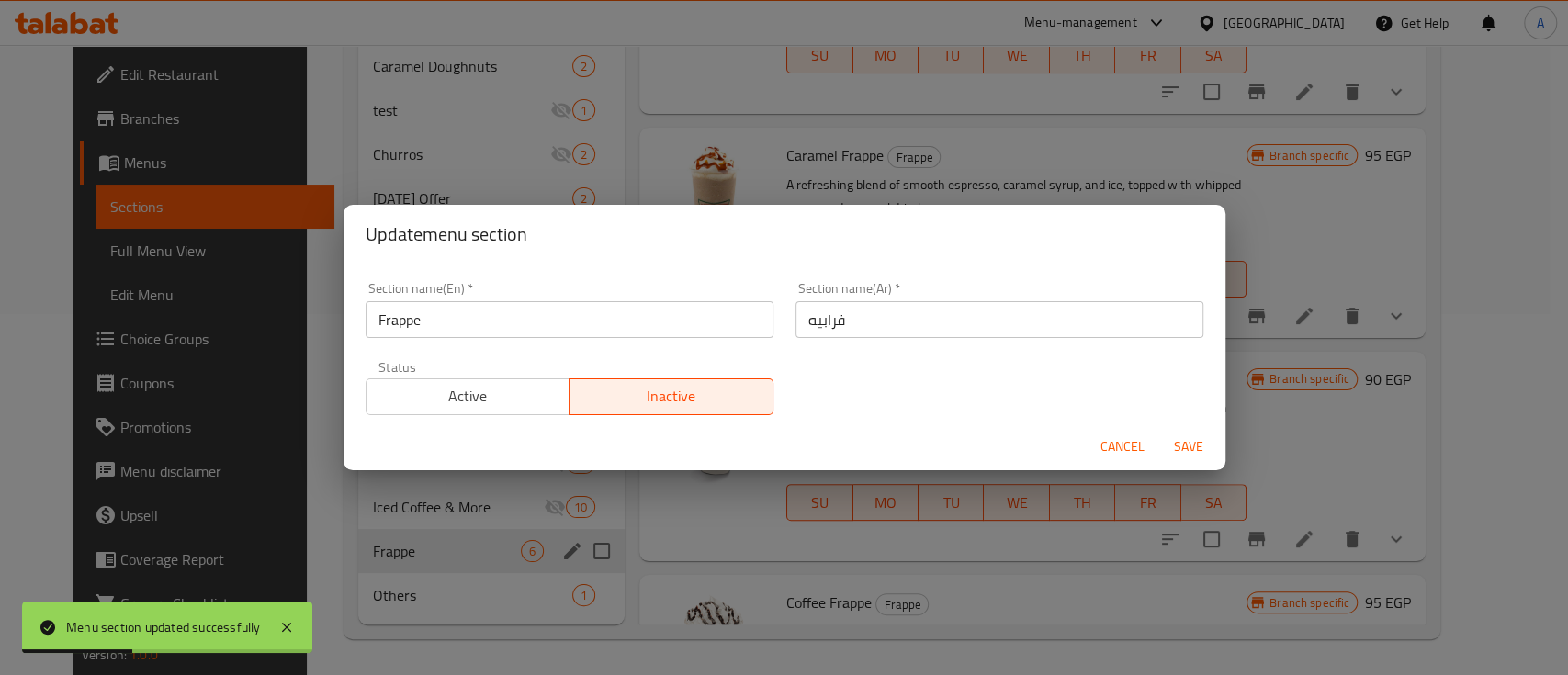
click at [1178, 453] on span "Save" at bounding box center [1188, 447] width 45 height 23
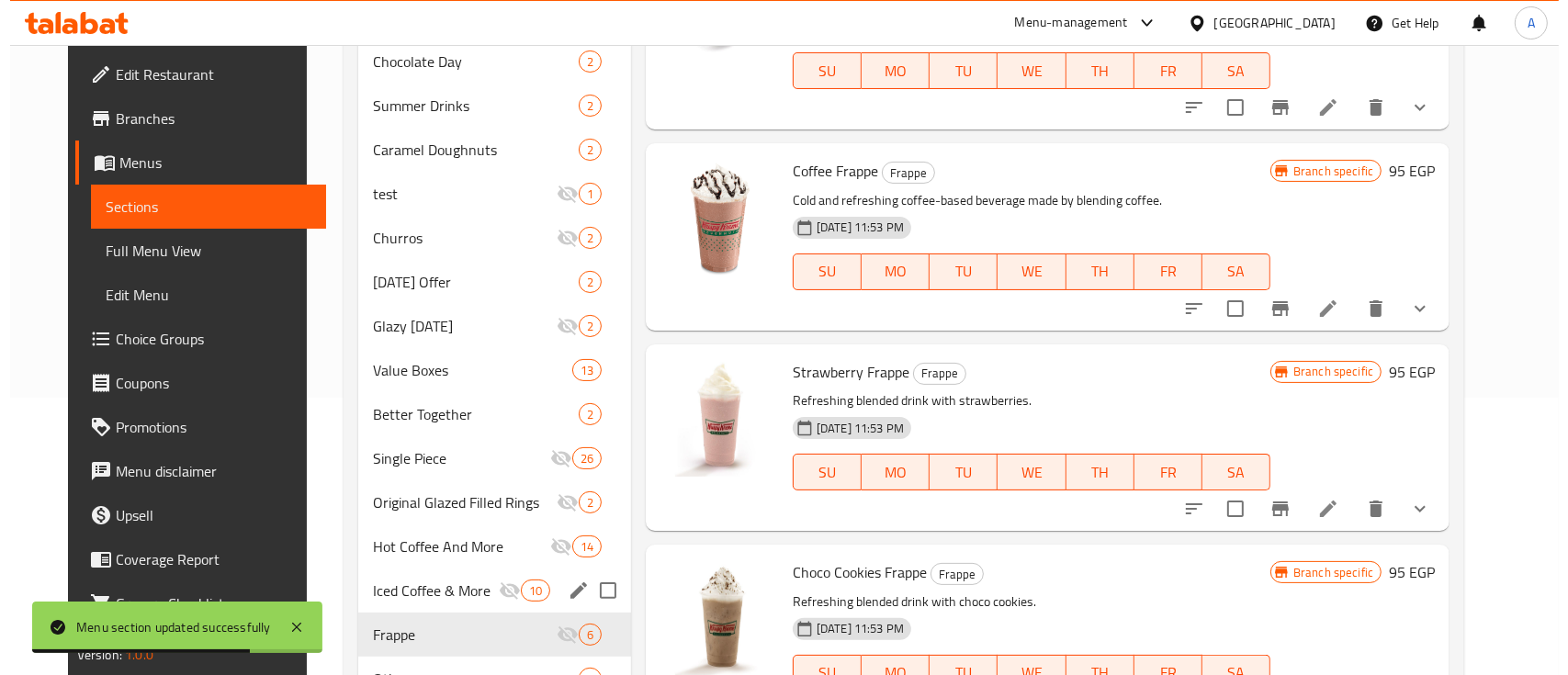
scroll to position [361, 0]
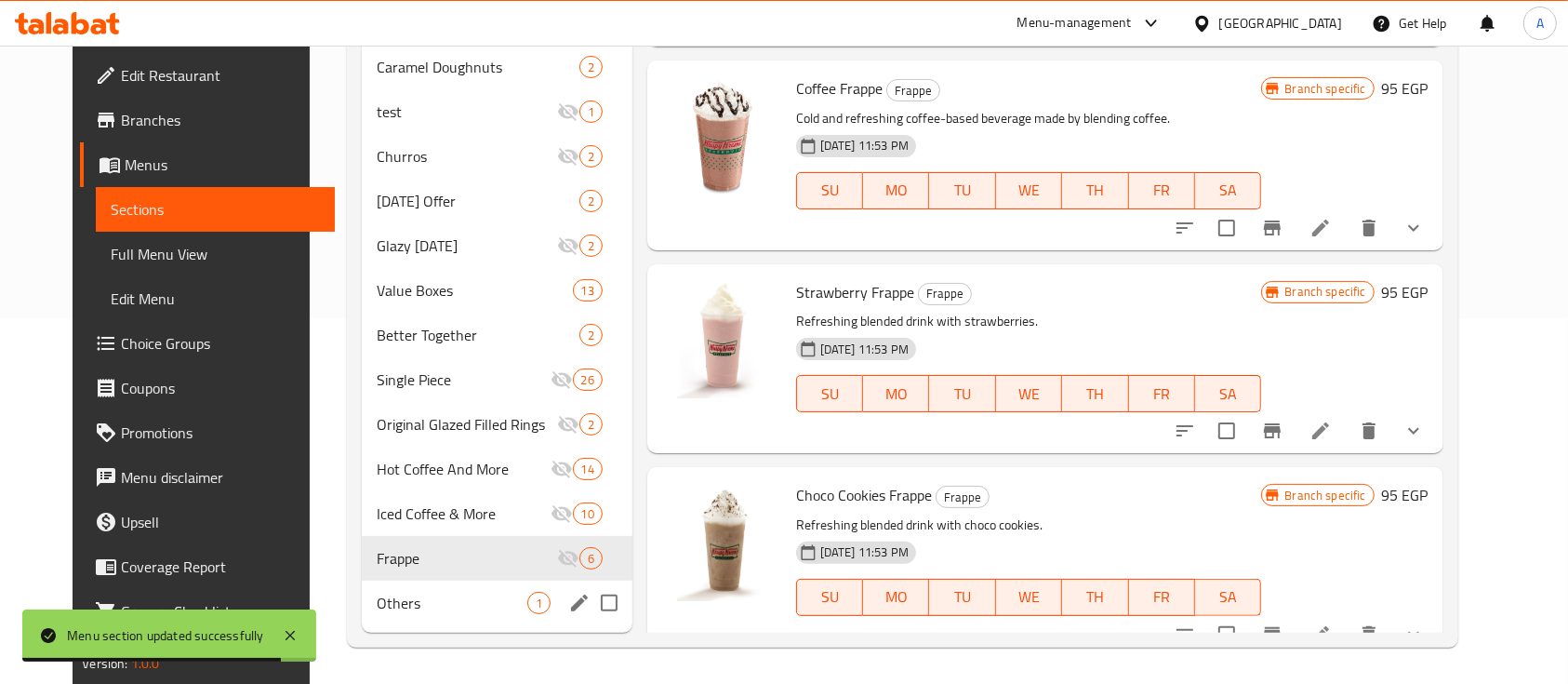
click at [572, 607] on icon "edit" at bounding box center [579, 602] width 16 height 16
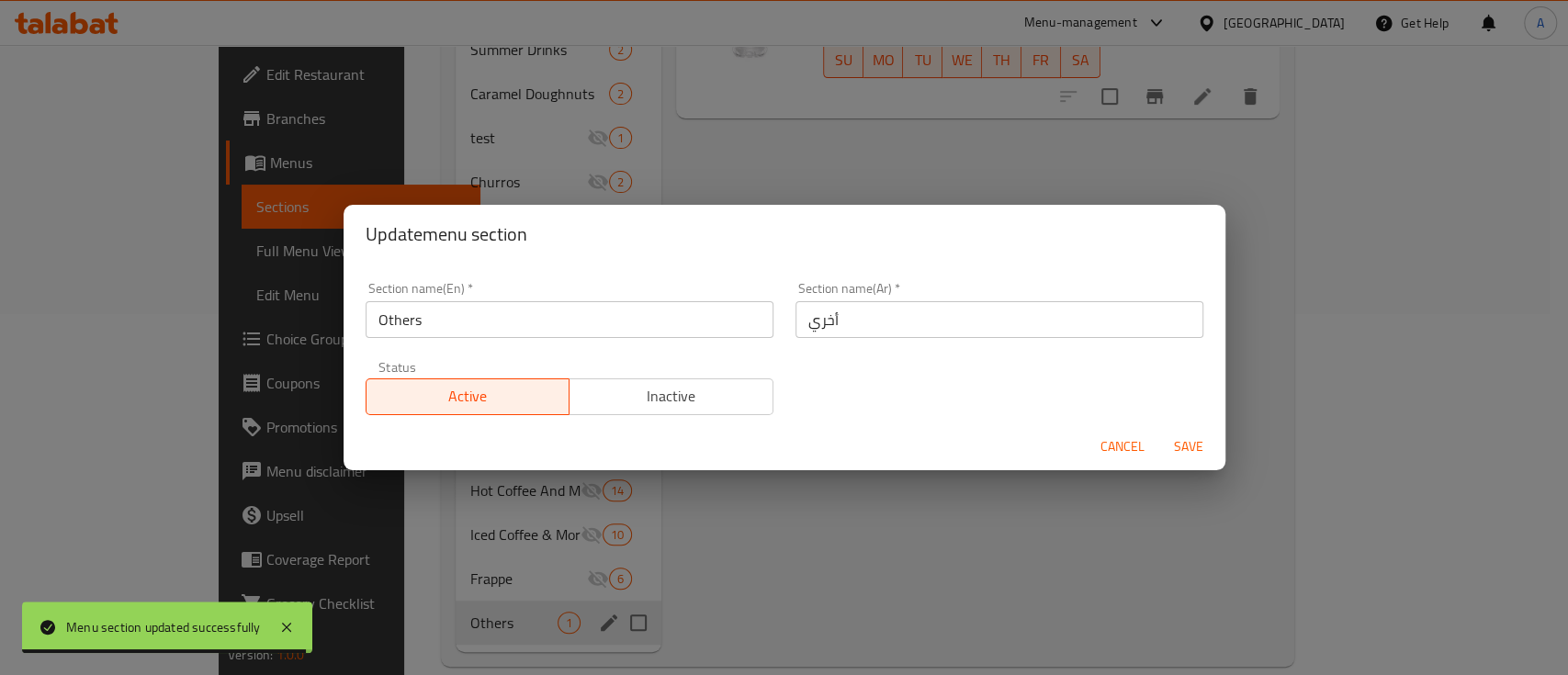
click at [668, 390] on span "Inactive" at bounding box center [671, 396] width 189 height 27
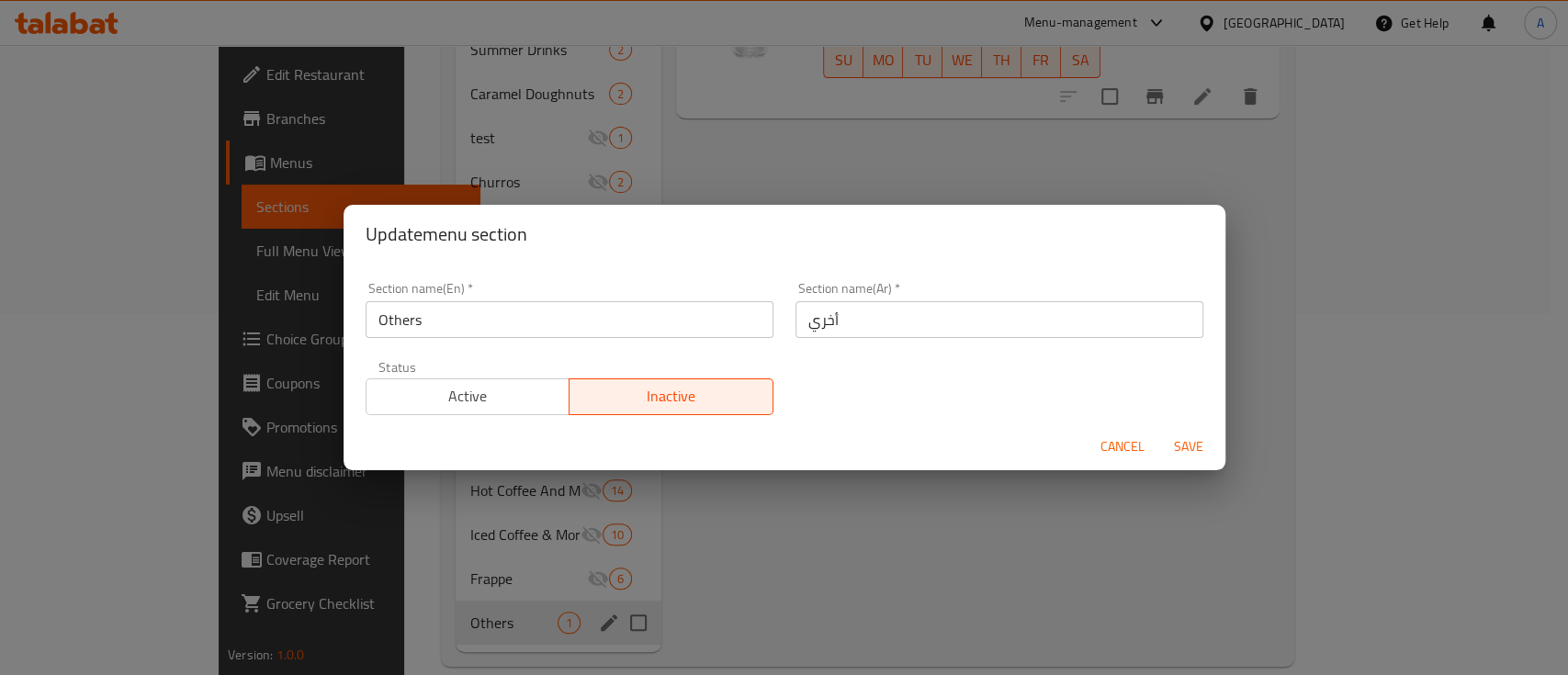
click at [1193, 441] on span "Save" at bounding box center [1188, 447] width 45 height 23
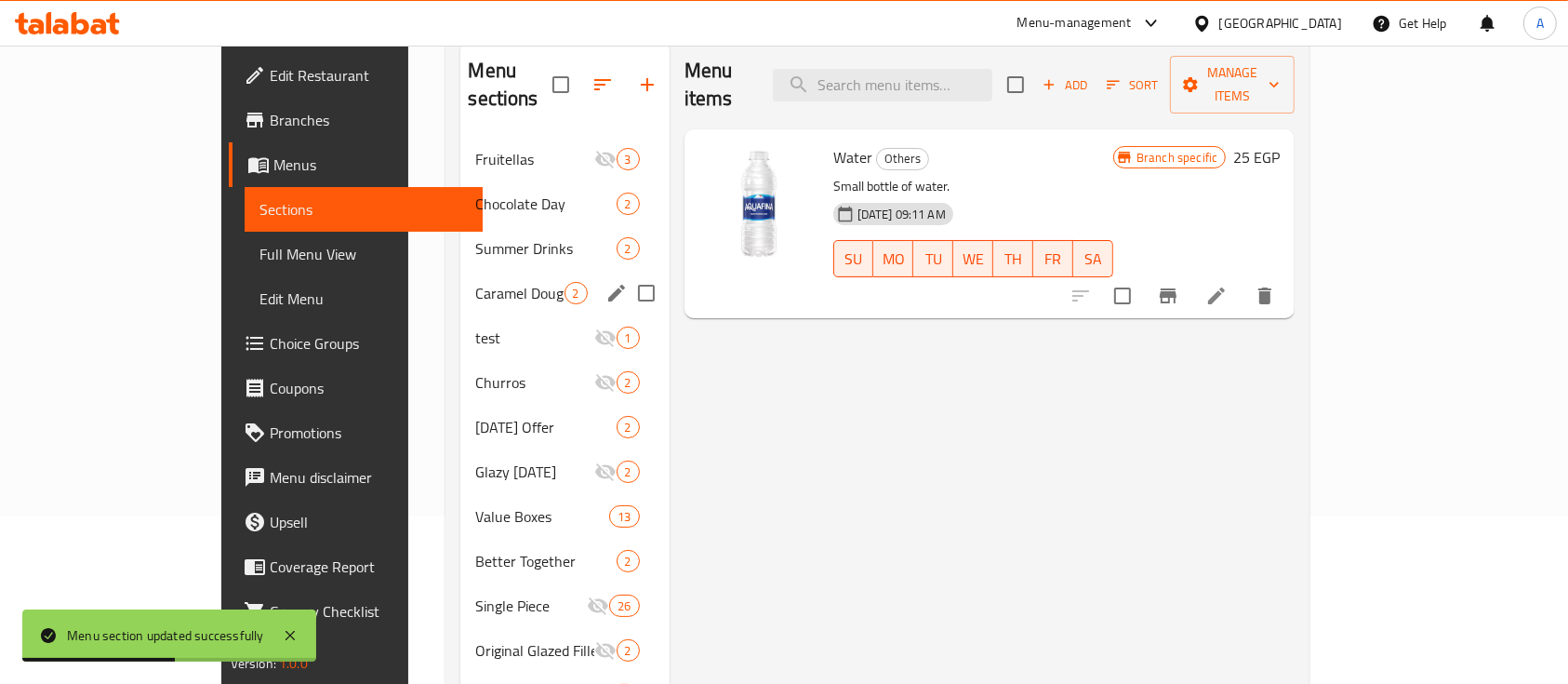
scroll to position [118, 0]
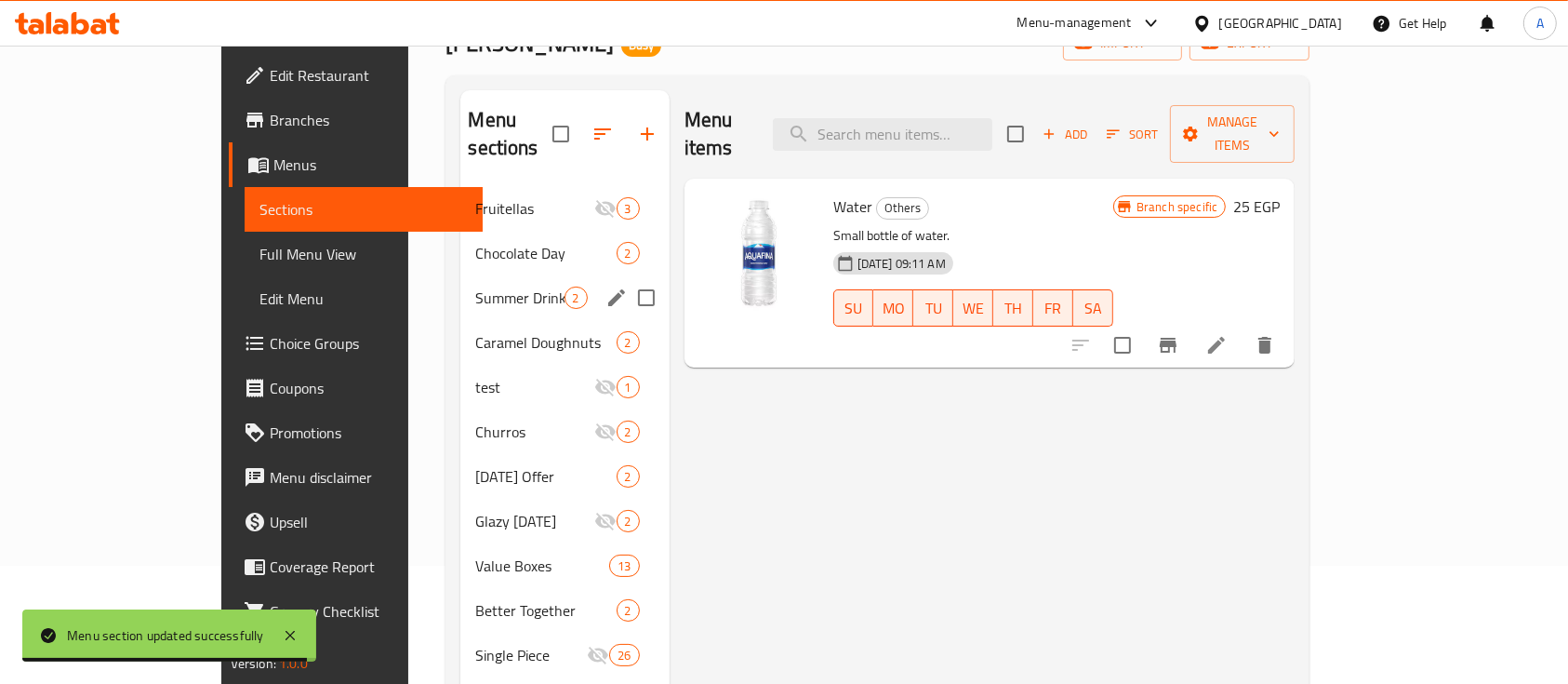
click at [460, 275] on div "Summer Drinks 2" at bounding box center [564, 297] width 208 height 45
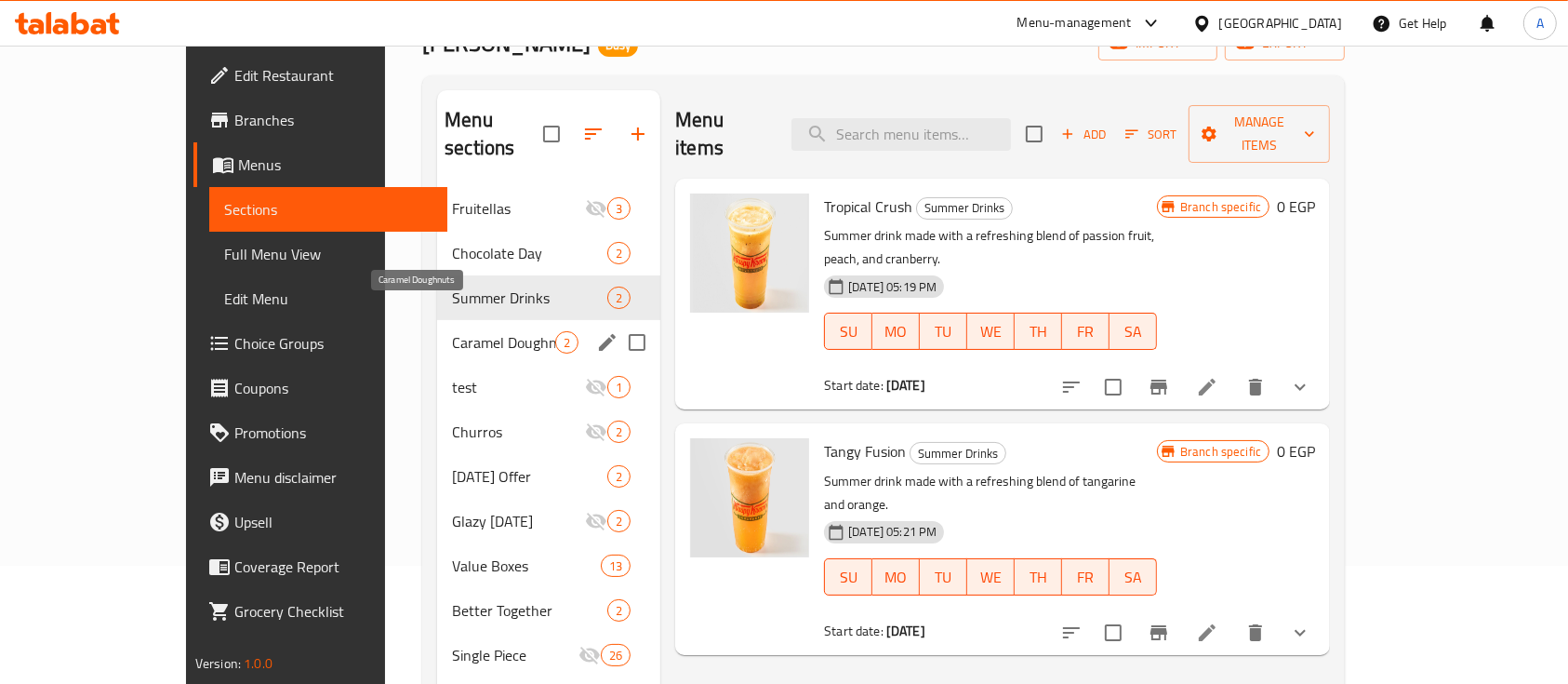
click at [452, 331] on span "Caramel Doughnuts" at bounding box center [503, 342] width 104 height 22
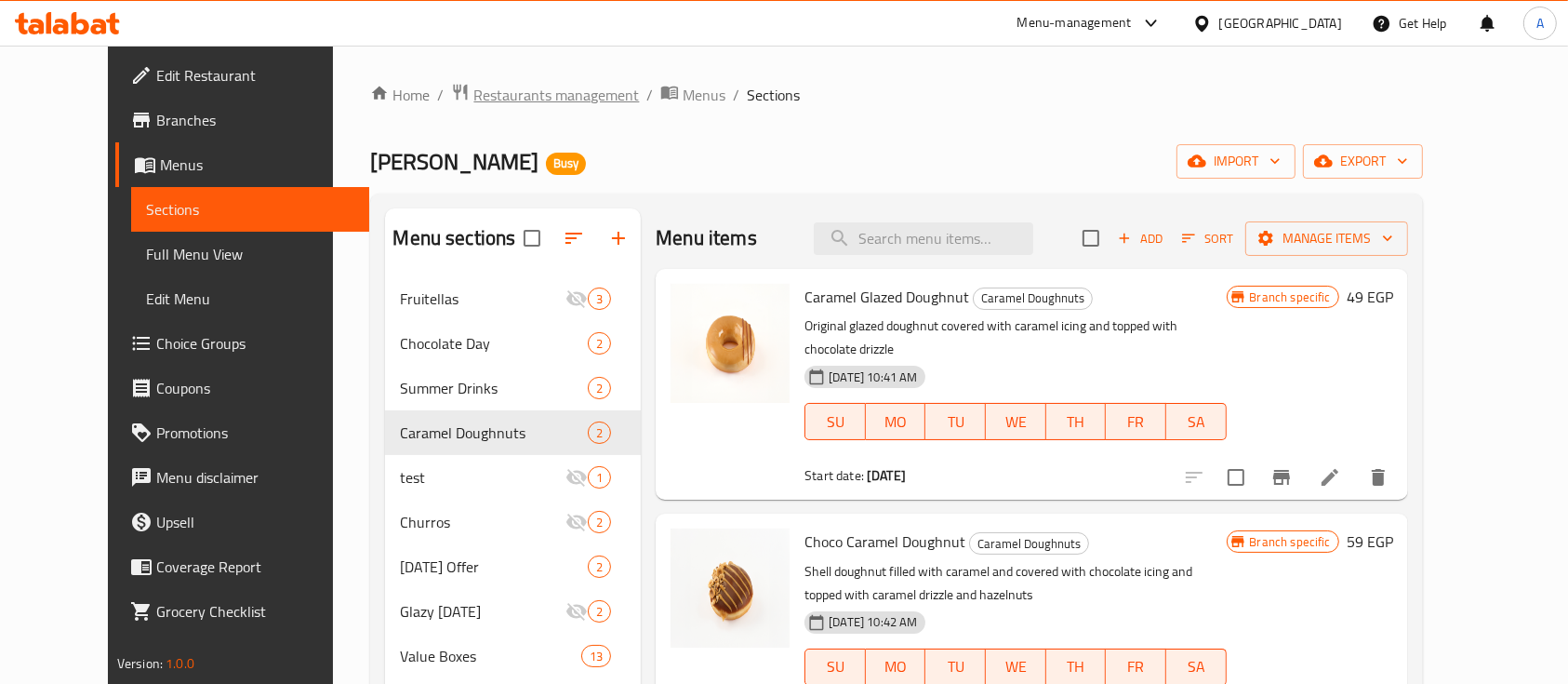
click at [494, 101] on span "Restaurants management" at bounding box center [556, 94] width 166 height 22
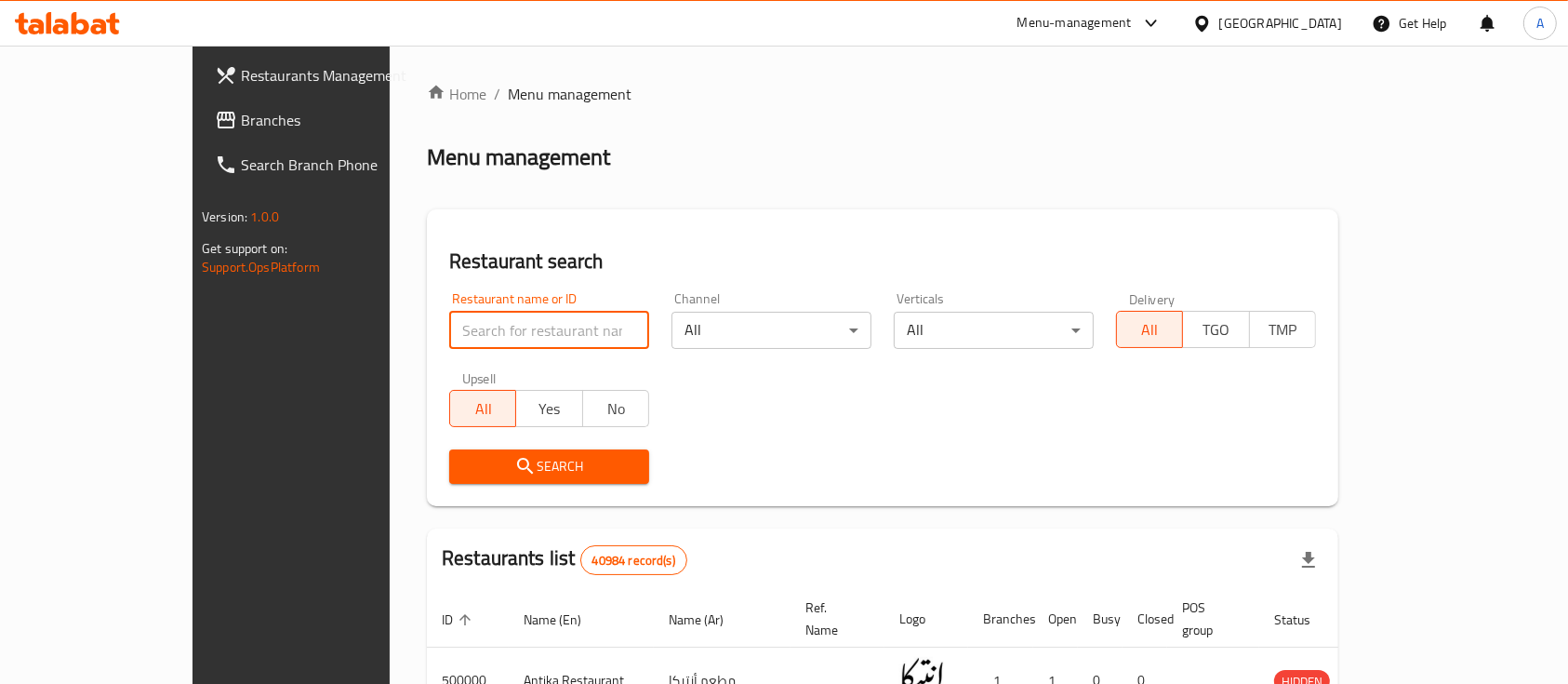
click at [522, 322] on input "search" at bounding box center [549, 330] width 200 height 37
type input "Krispy kreme"
click button "Search" at bounding box center [549, 466] width 200 height 35
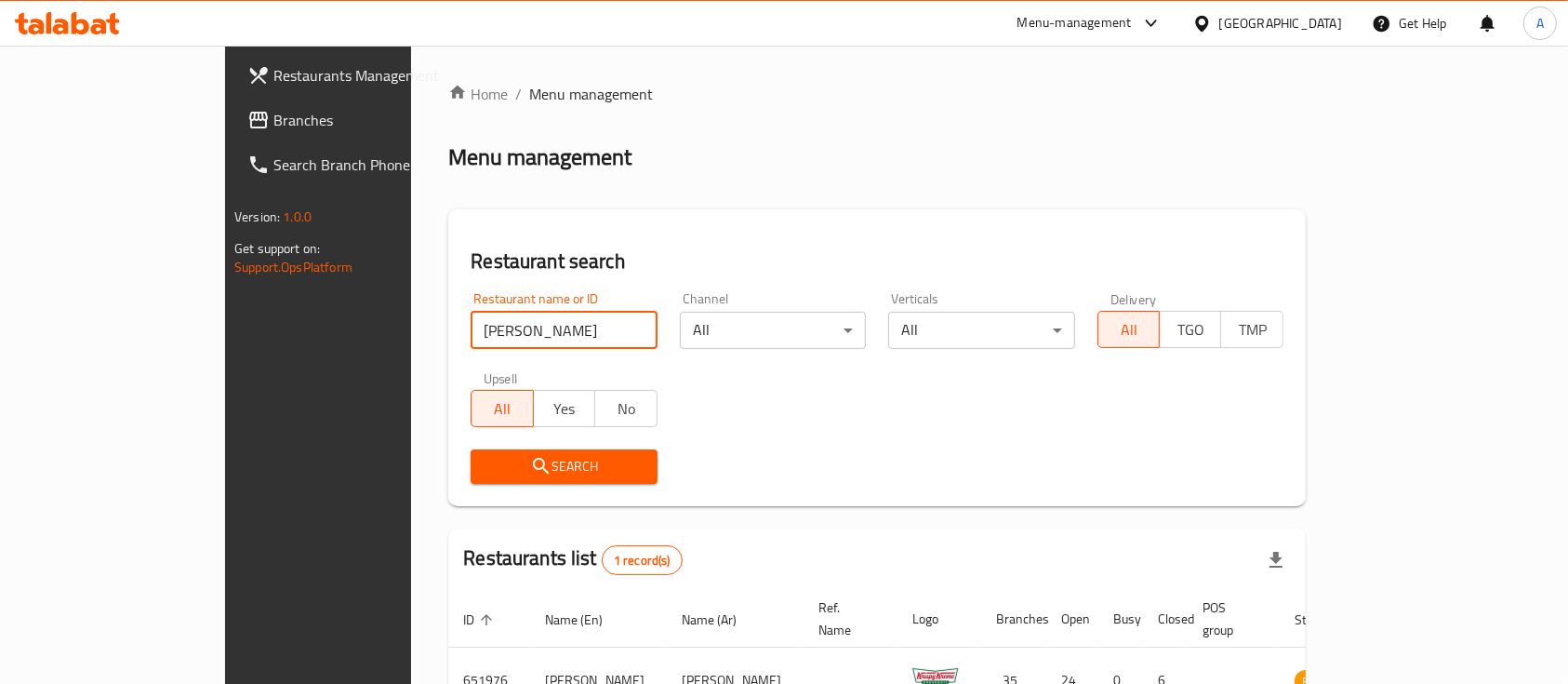
click at [1132, 15] on div "Menu-management" at bounding box center [1074, 23] width 114 height 22
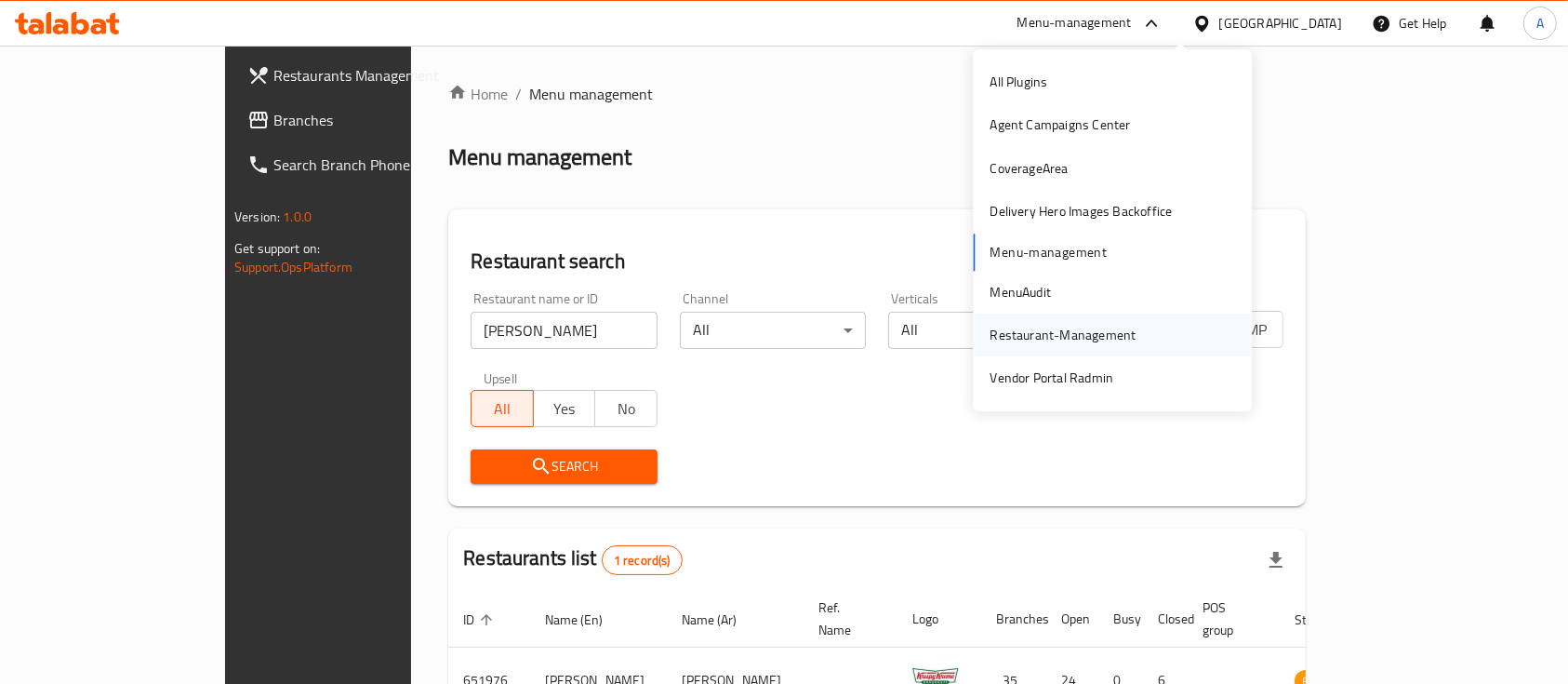
click at [1073, 330] on div "Restaurant-Management" at bounding box center [1063, 334] width 146 height 20
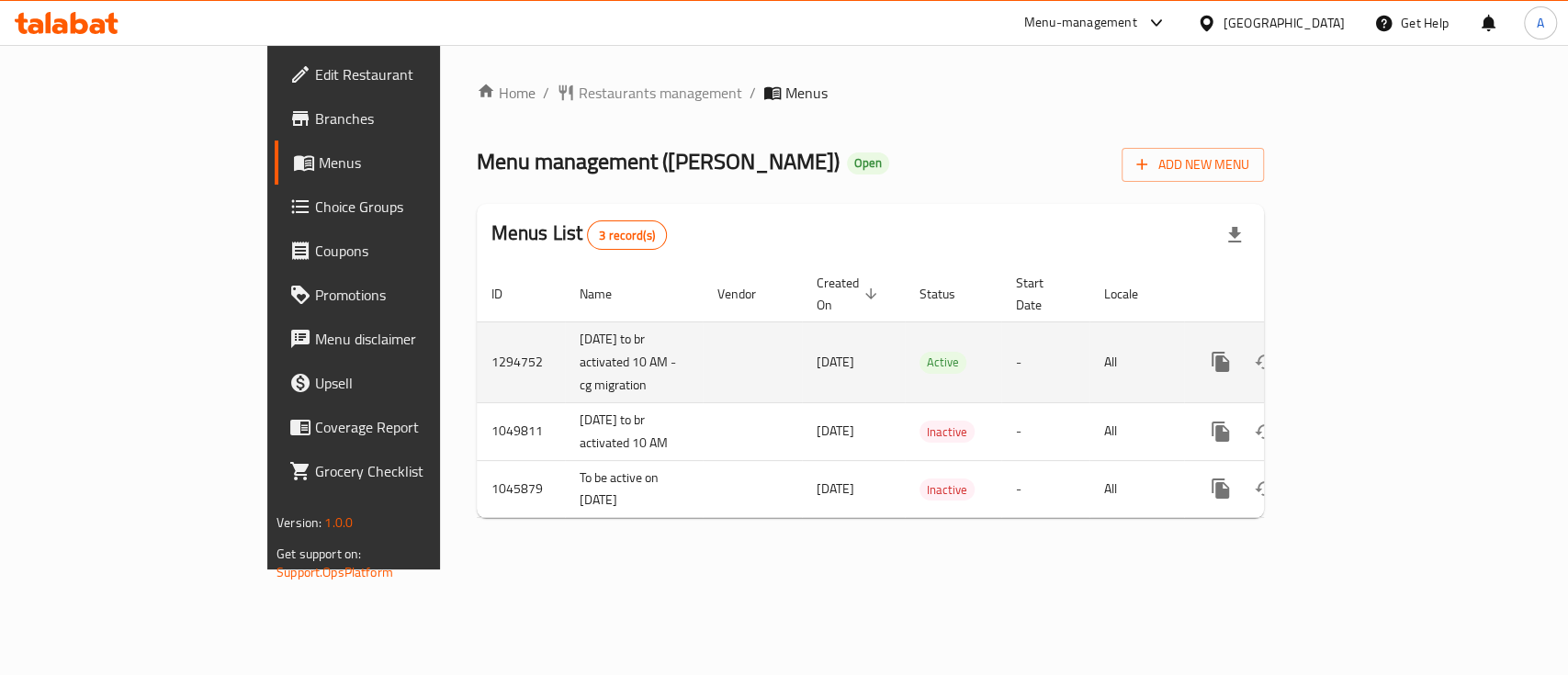
click at [1361, 353] on icon "enhanced table" at bounding box center [1352, 361] width 16 height 16
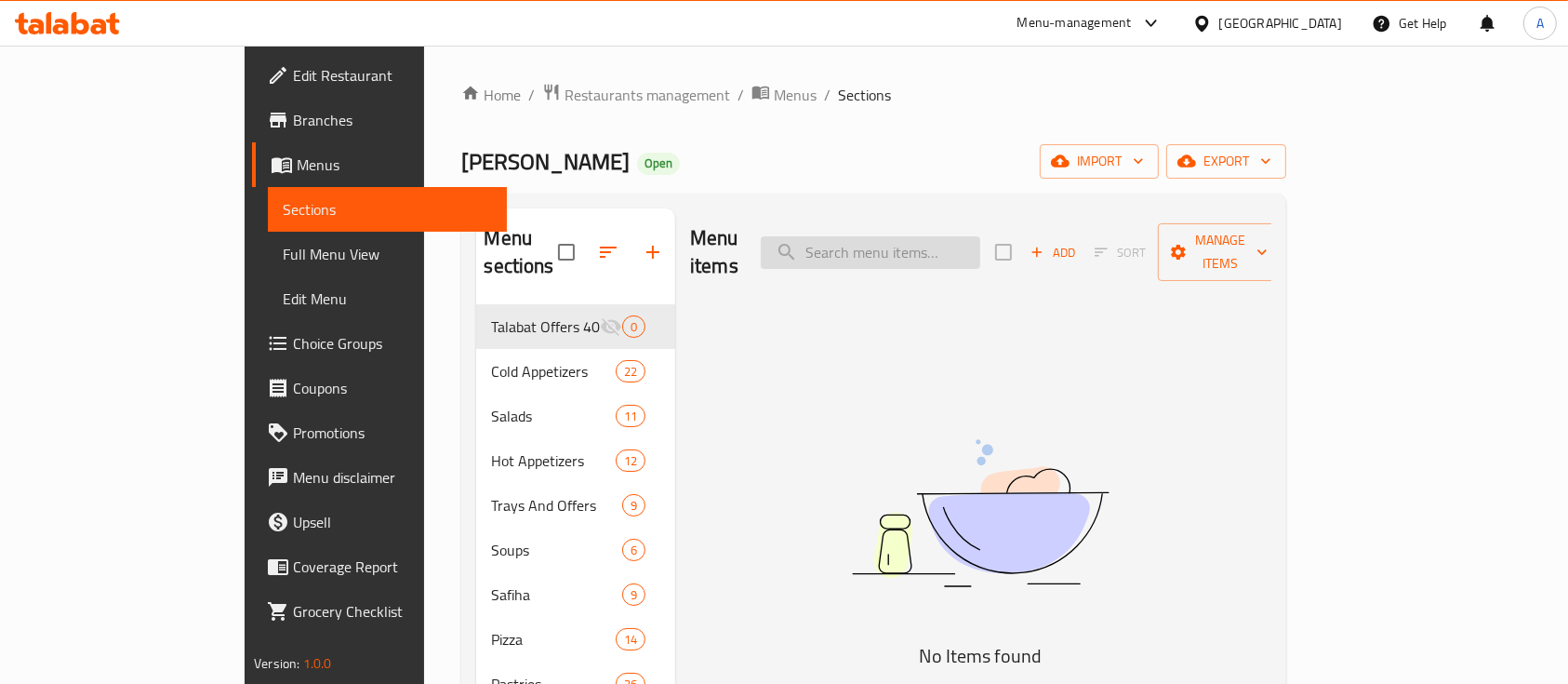
click at [932, 236] on input "search" at bounding box center [870, 252] width 220 height 33
paste input "همبرغر ضانى اكسترا ني للنص كيلو"
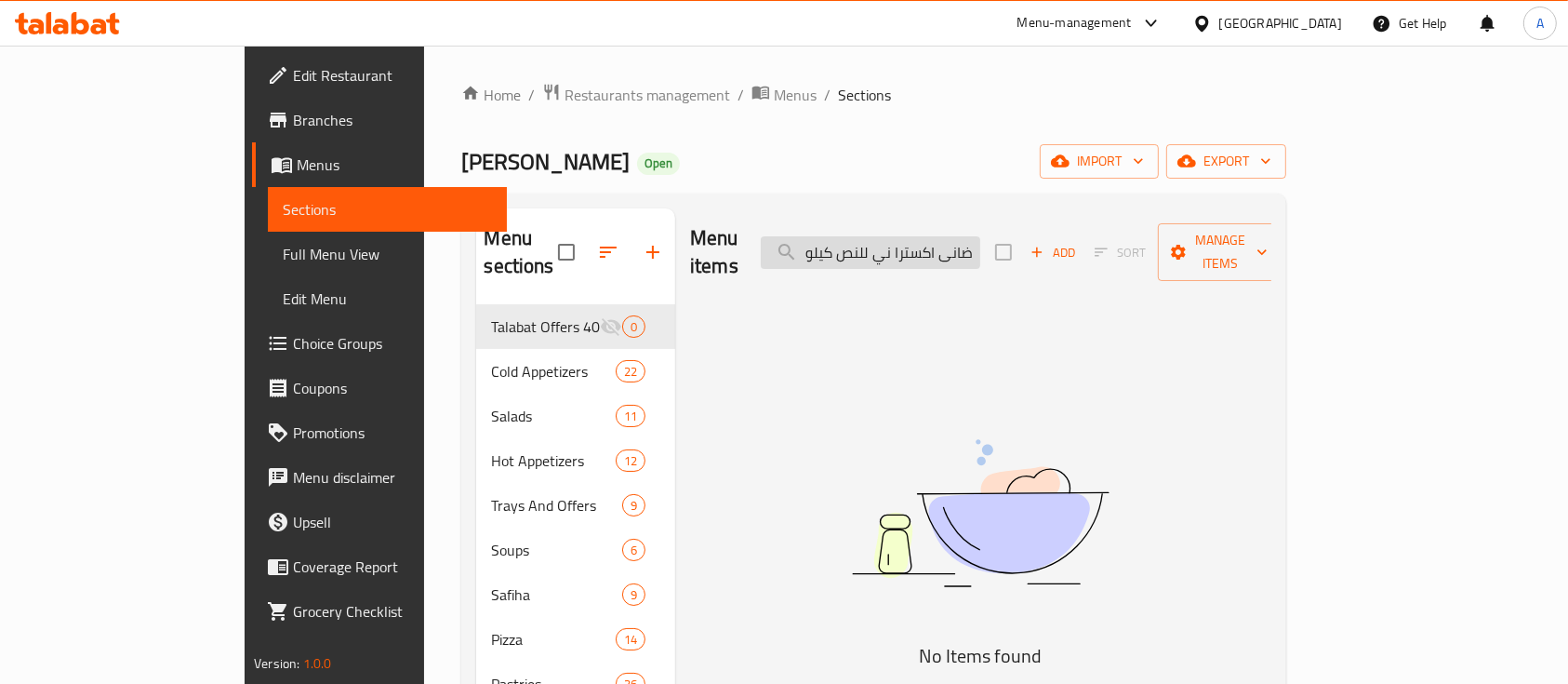
click at [980, 242] on input "همبرغر ضانى اكسترا ني للنص كيلو" at bounding box center [870, 252] width 220 height 33
click at [980, 236] on input "همبرغر ضانى اكسترا ني للنص كيلو" at bounding box center [870, 252] width 220 height 33
drag, startPoint x: 982, startPoint y: 237, endPoint x: 877, endPoint y: 234, distance: 105.0
click at [877, 236] on input "همبرغر ضانى اكسترا ني للنص كيلو" at bounding box center [870, 252] width 220 height 33
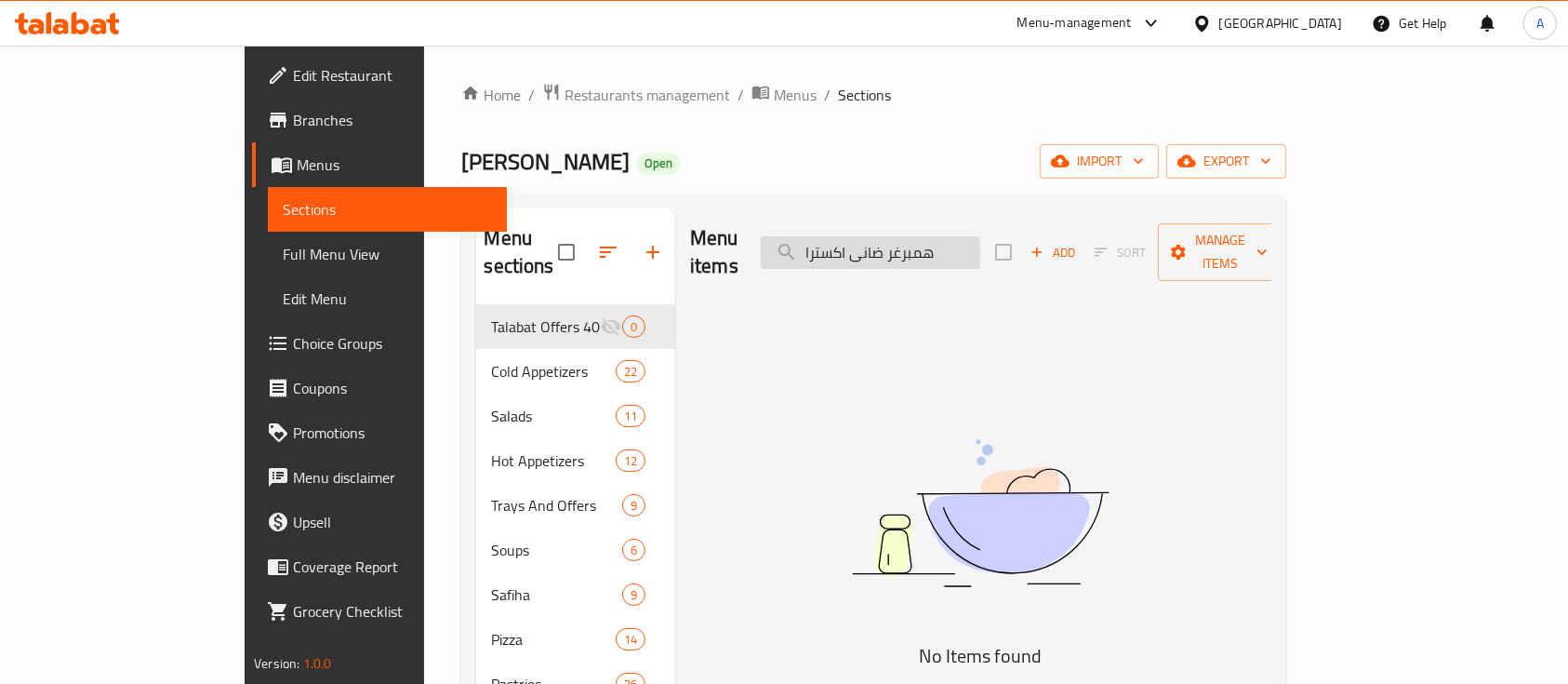
drag, startPoint x: 942, startPoint y: 243, endPoint x: 864, endPoint y: 241, distance: 78.0
click at [864, 241] on input "همبرغر ضانى اكسترا" at bounding box center [870, 252] width 220 height 33
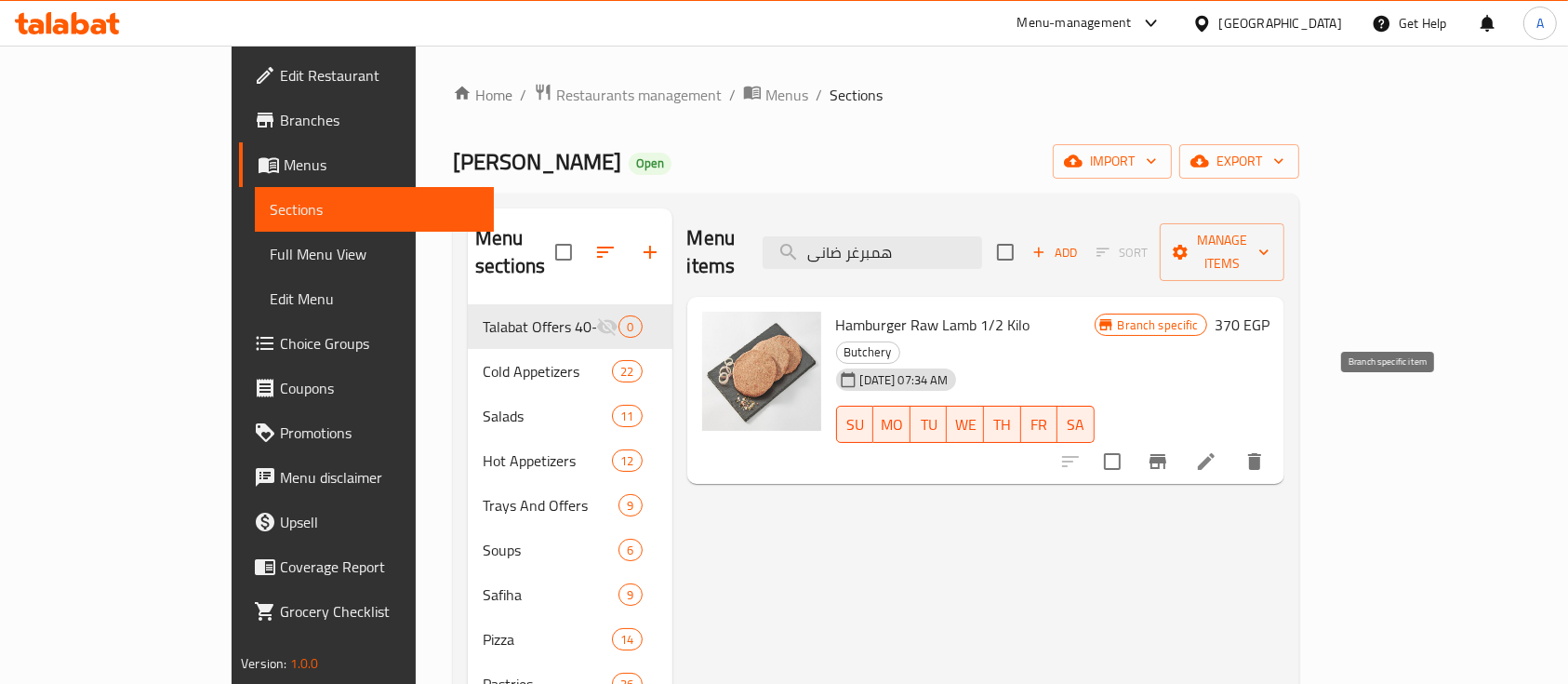
type input "همبرغر ضانى"
click at [1166, 454] on icon "Branch-specific-item" at bounding box center [1158, 461] width 16 height 15
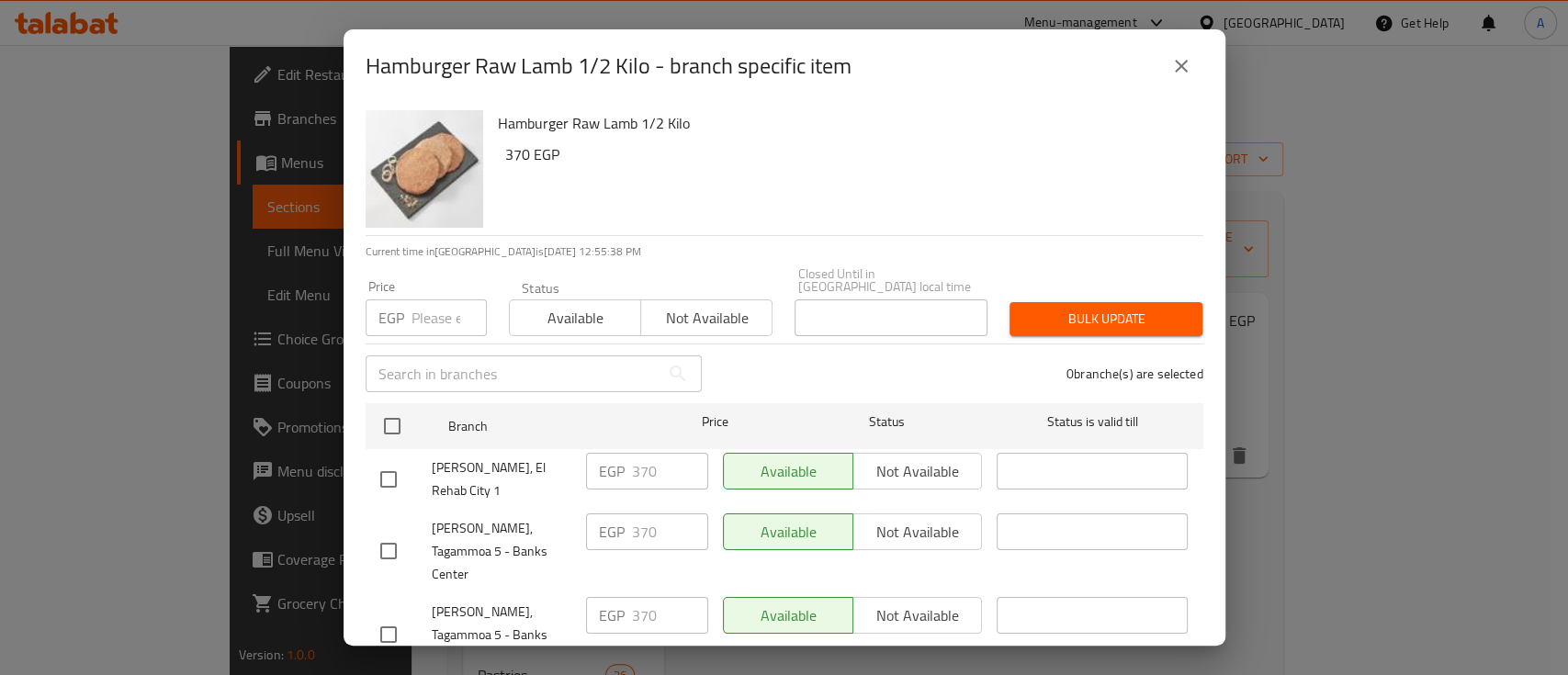
click at [429, 325] on div "Price EGP Price" at bounding box center [425, 308] width 143 height 78
click at [415, 299] on input "number" at bounding box center [450, 317] width 76 height 37
paste input "390"
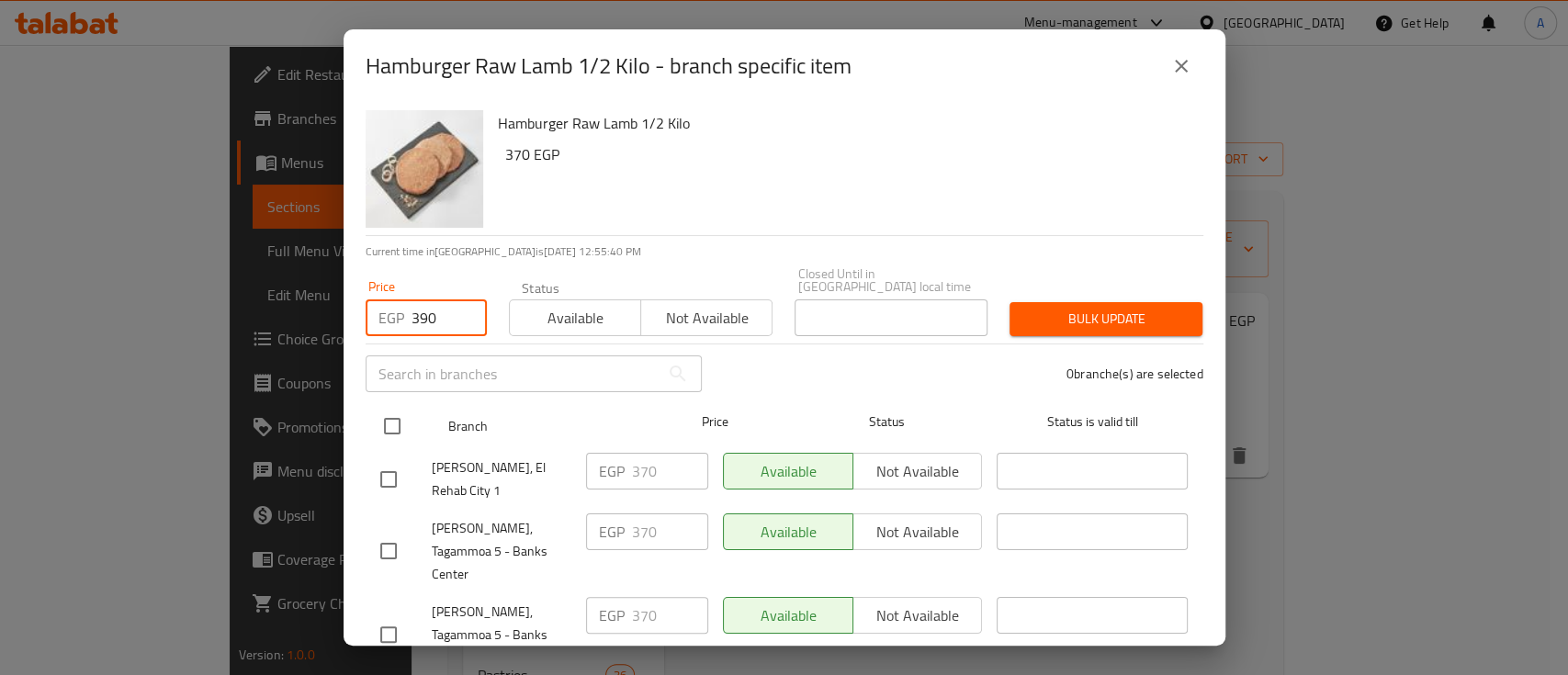
type input "390"
click at [388, 410] on input "checkbox" at bounding box center [392, 426] width 39 height 39
checkbox input "true"
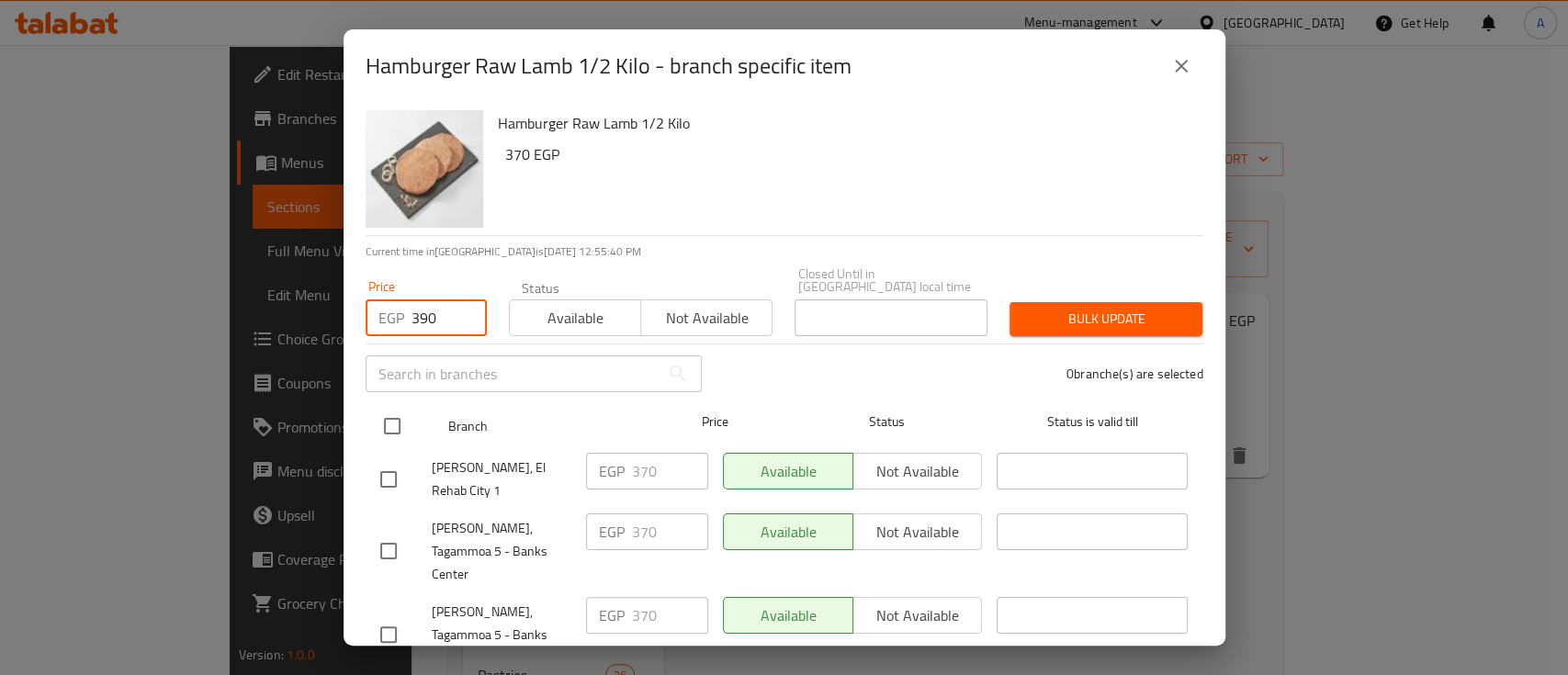
checkbox input "true"
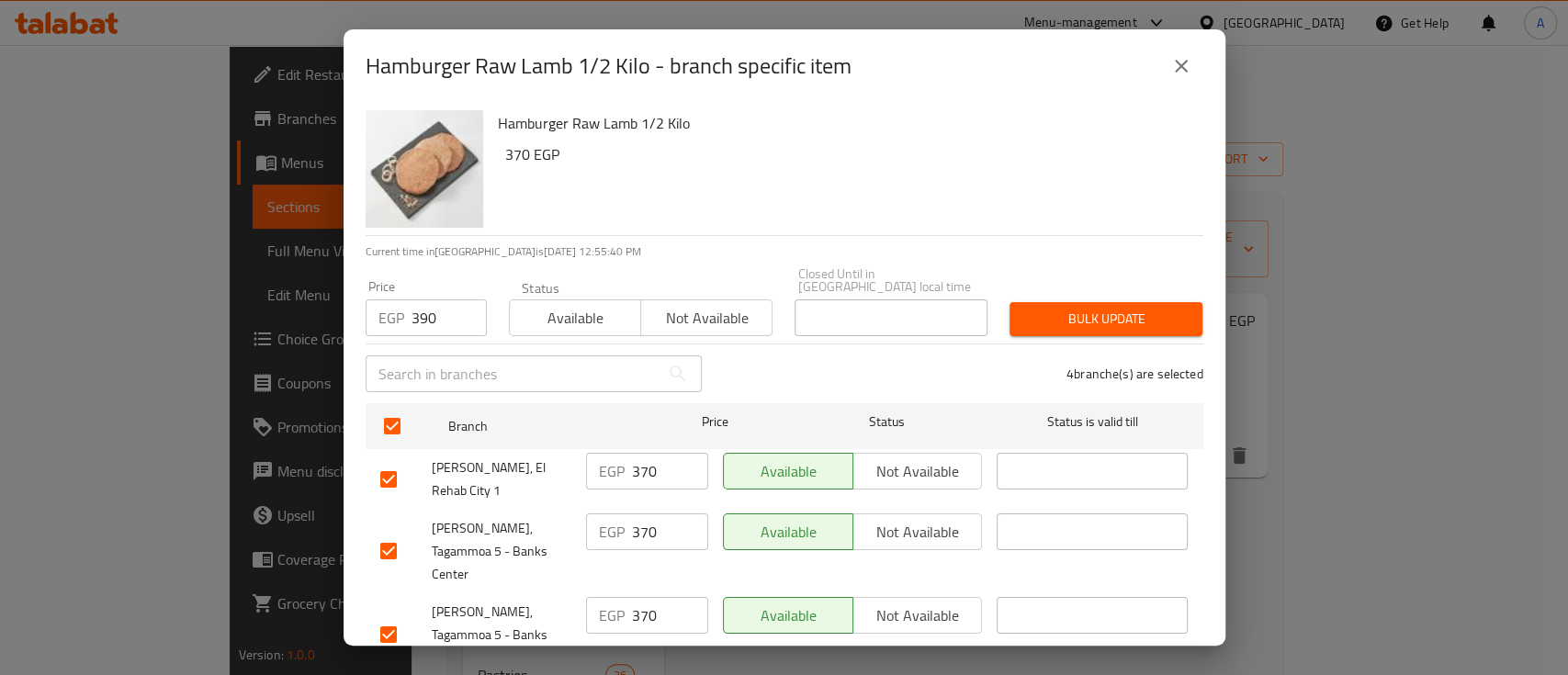
click at [1050, 308] on span "Bulk update" at bounding box center [1105, 319] width 164 height 23
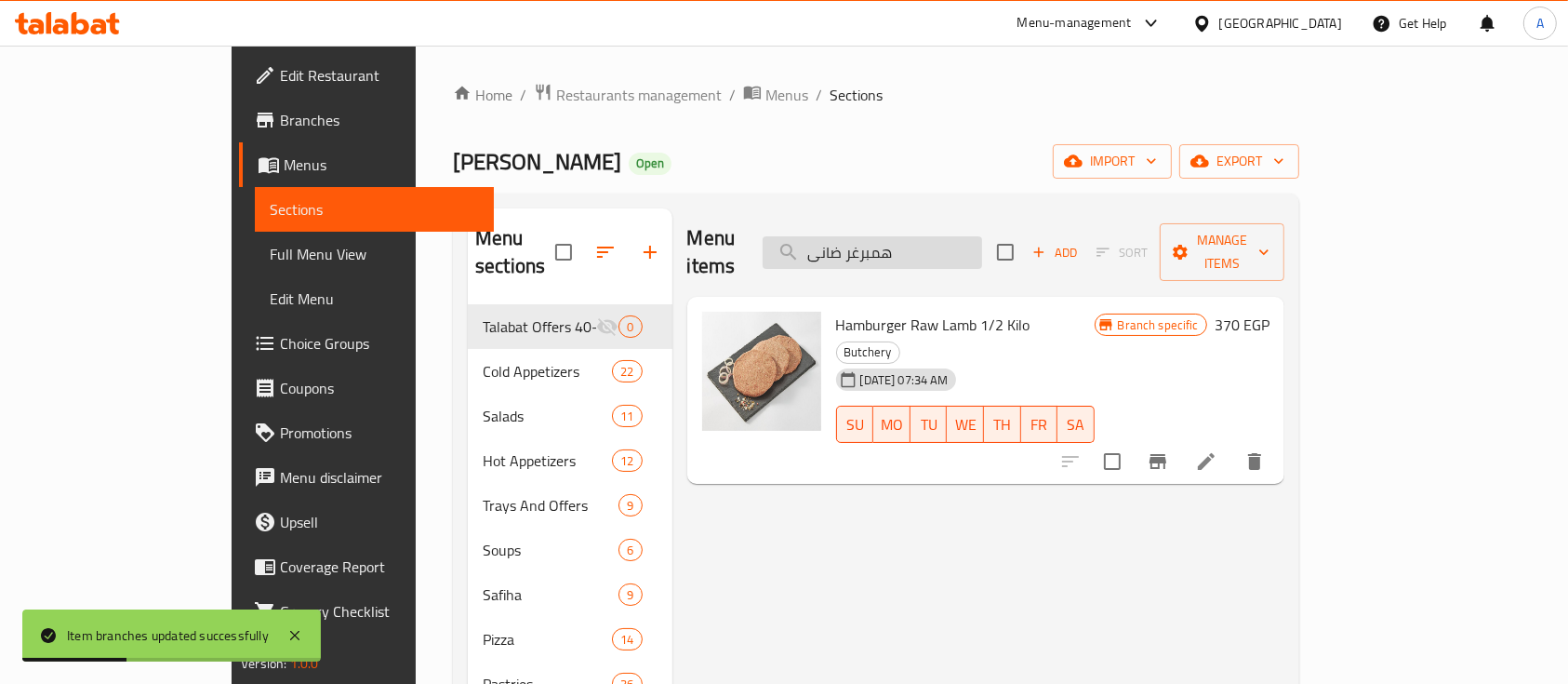
click at [982, 244] on input "همبرغر ضانى" at bounding box center [872, 252] width 220 height 33
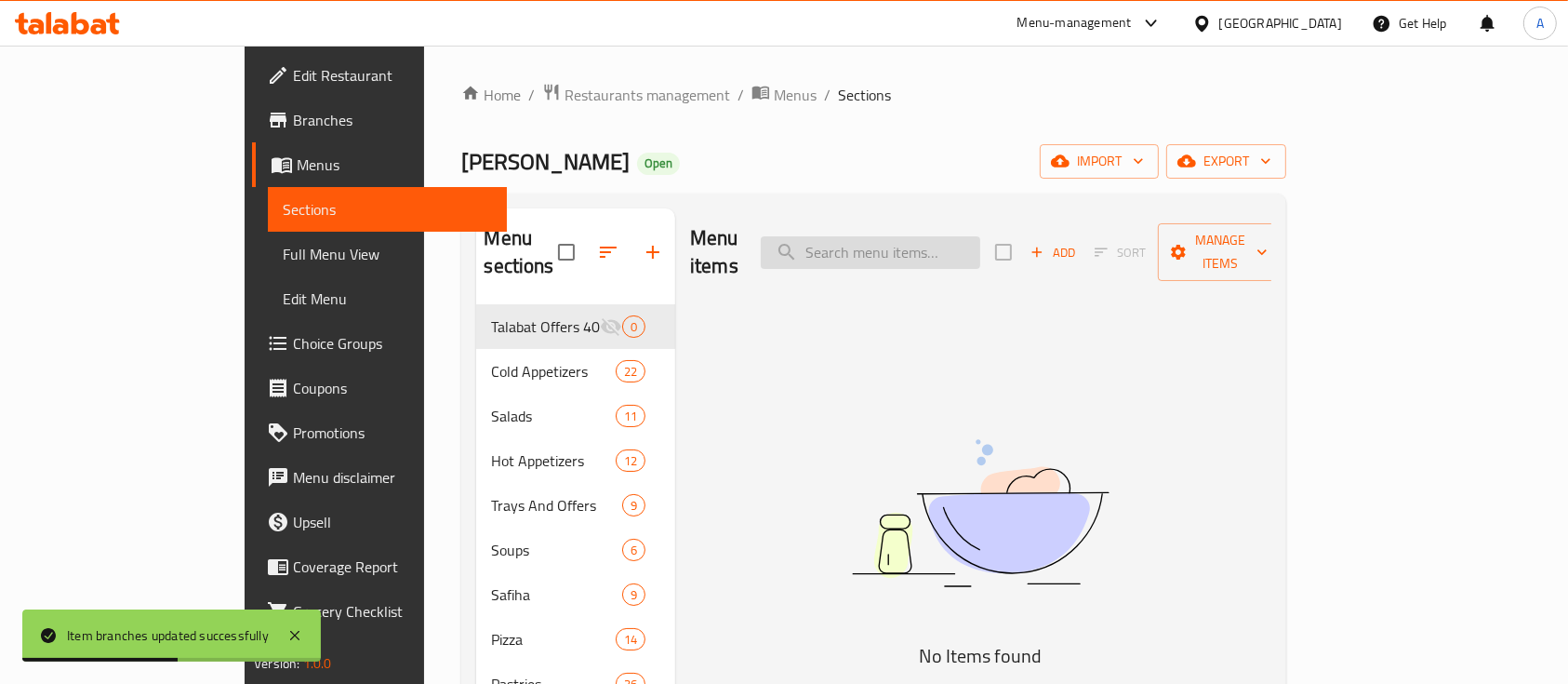
paste input "همبرغر كندوز ني للنص كيلو"
click at [980, 251] on input "همبرغر كندوز ني للنص كيلو" at bounding box center [870, 252] width 220 height 33
drag, startPoint x: 979, startPoint y: 242, endPoint x: 882, endPoint y: 240, distance: 97.0
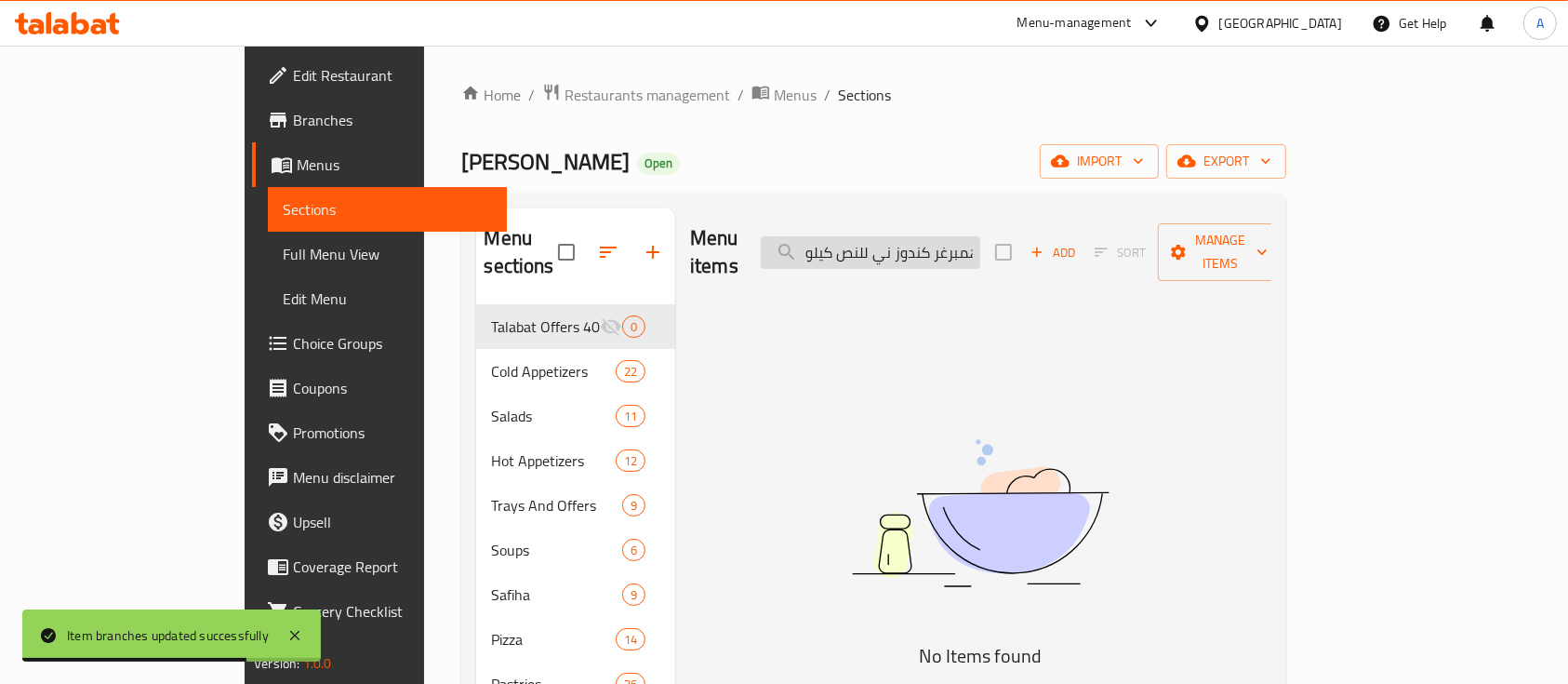
click at [882, 240] on input "همبرغر كندوز ني للنص كيلو" at bounding box center [870, 252] width 220 height 33
click at [913, 240] on input "همبرغر كندوز ني للنص كيلو" at bounding box center [870, 252] width 220 height 33
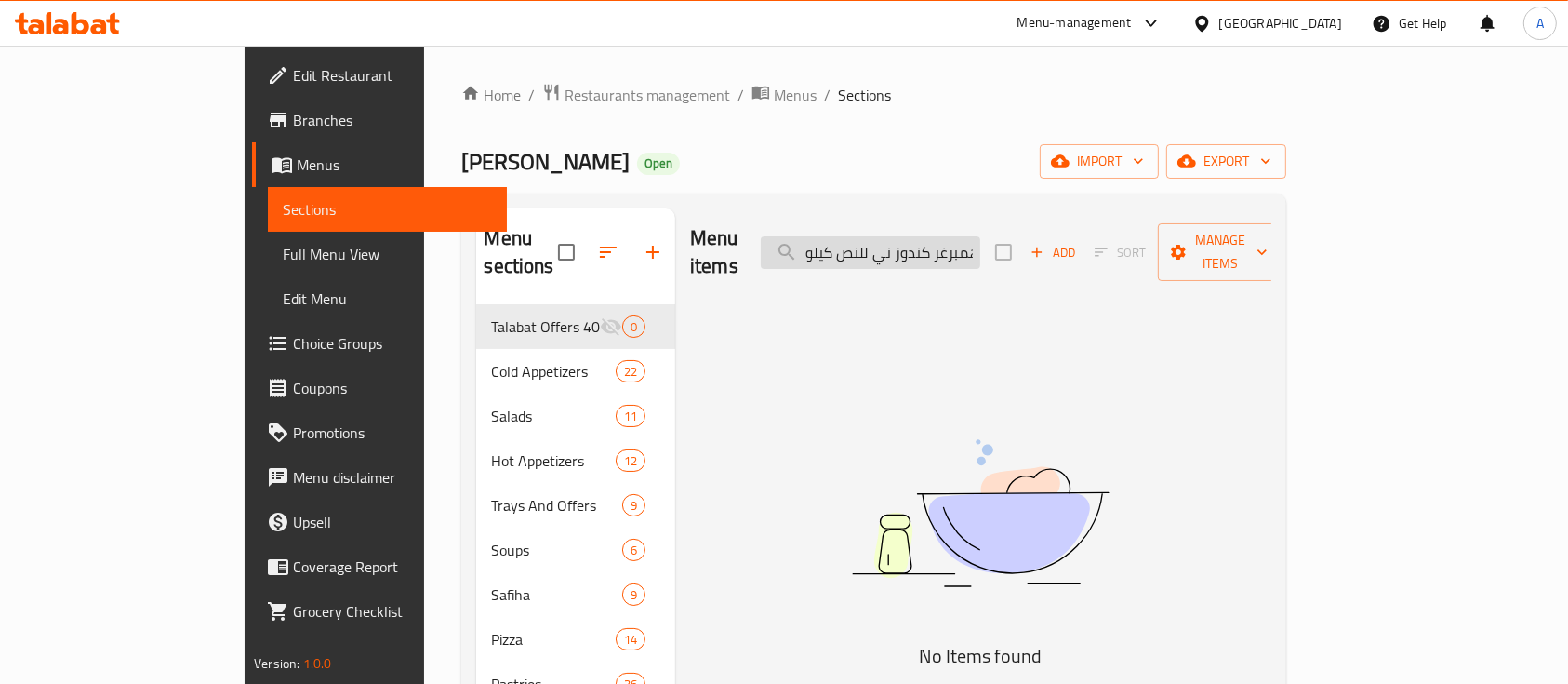
drag, startPoint x: 1024, startPoint y: 238, endPoint x: 905, endPoint y: 229, distance: 119.3
click at [905, 236] on input "همبرغر كندوز ني للنص كيلو" at bounding box center [870, 252] width 220 height 33
type input "همبرغر"
click at [980, 236] on input "همبرغر" at bounding box center [870, 252] width 220 height 33
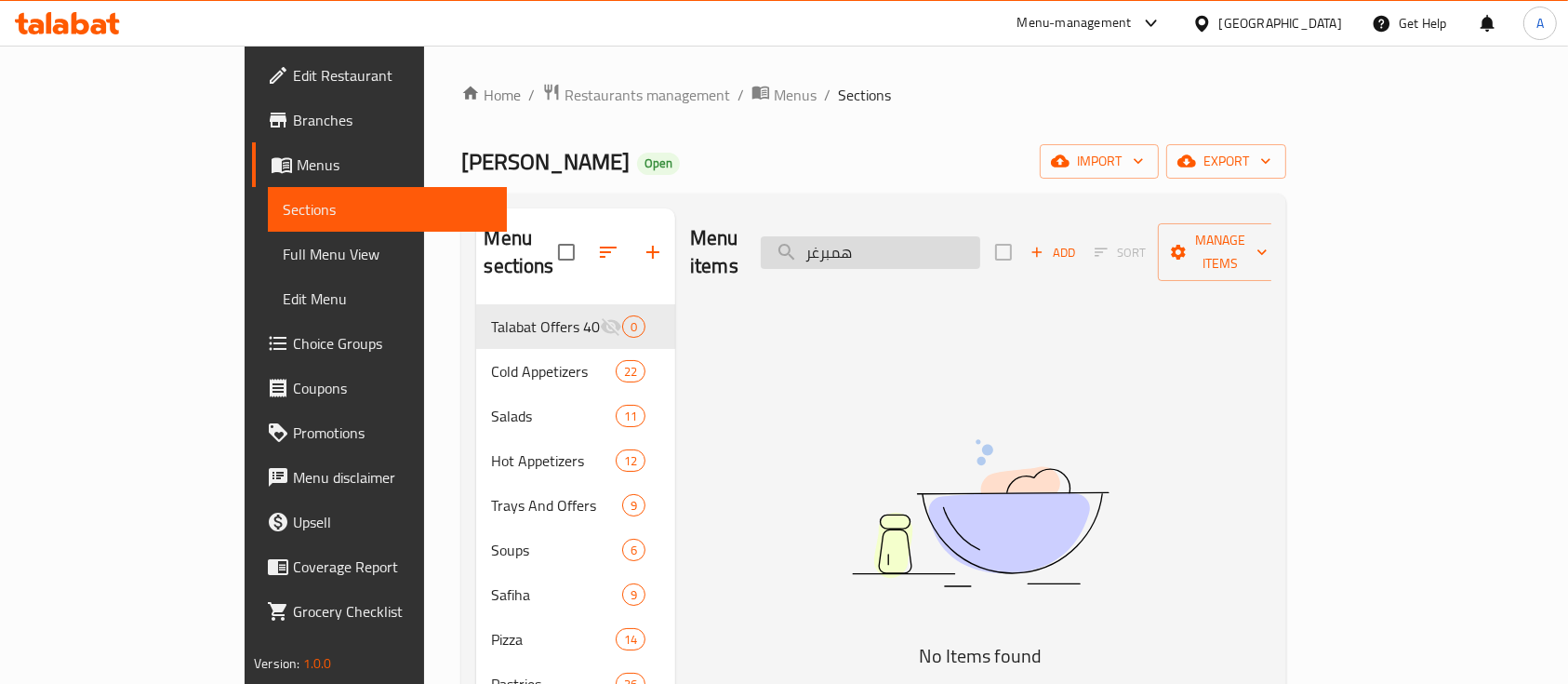
click at [980, 236] on input "همبرغر" at bounding box center [870, 252] width 220 height 33
paste input "همبرغر كندوز ني للنص كيلو"
click at [980, 236] on input "همبرغر كندوز ني للنص كيلو" at bounding box center [870, 252] width 220 height 33
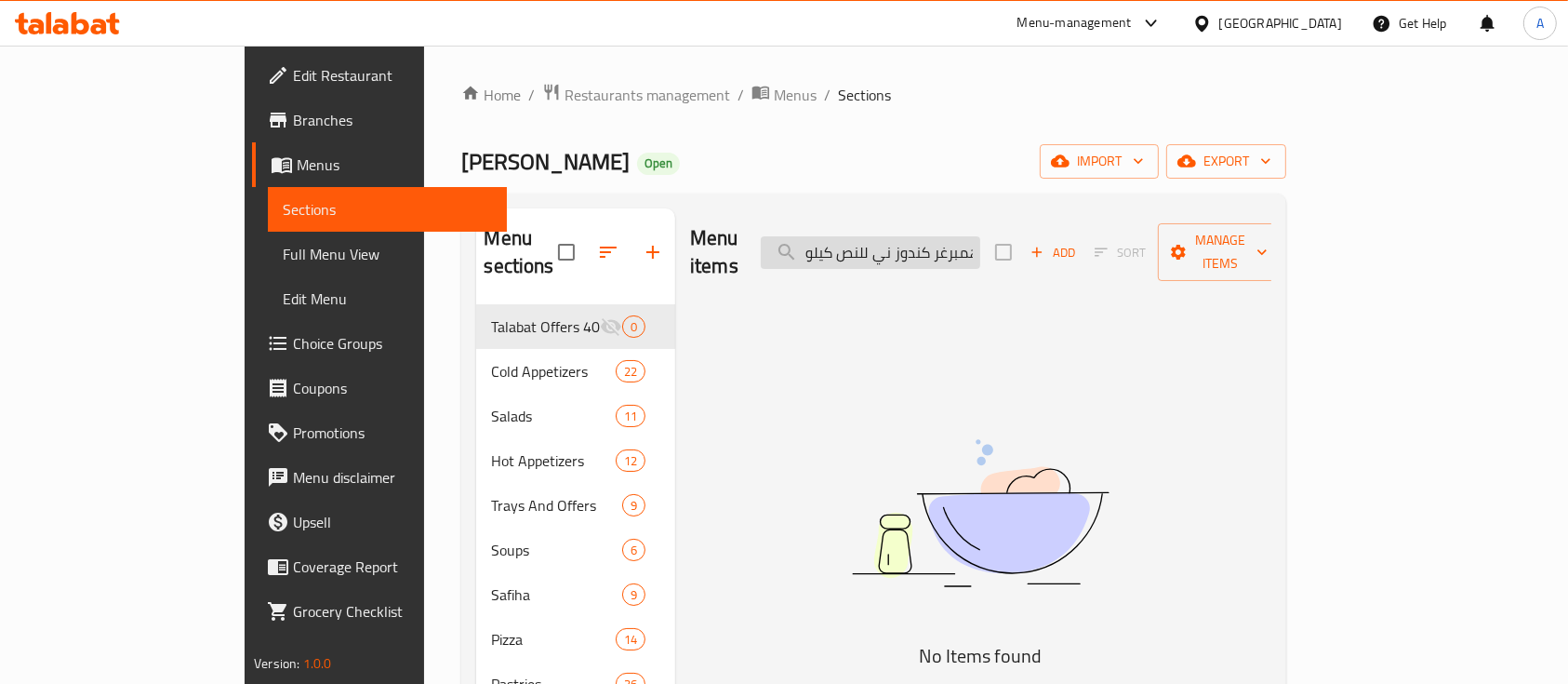
drag, startPoint x: 980, startPoint y: 245, endPoint x: 901, endPoint y: 252, distance: 79.3
click at [901, 252] on input "همبرغر كندوز ني للنص كيلو" at bounding box center [870, 252] width 220 height 33
click at [909, 236] on input "همبرغر كندوز" at bounding box center [870, 252] width 220 height 33
type input "همبرغر"
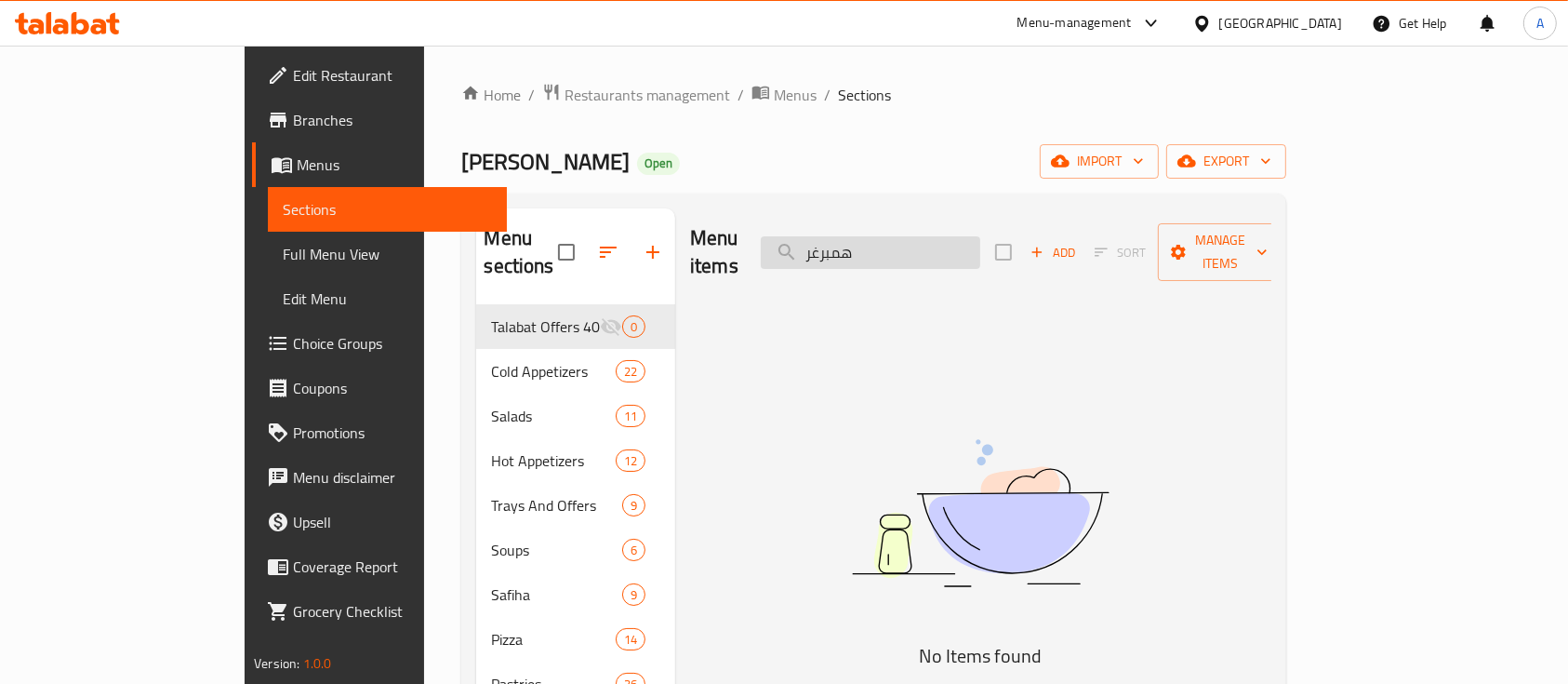
click at [979, 236] on input "همبرغر" at bounding box center [870, 252] width 220 height 33
type input "Hamburger"
click at [943, 236] on input "Hamburger" at bounding box center [870, 252] width 220 height 33
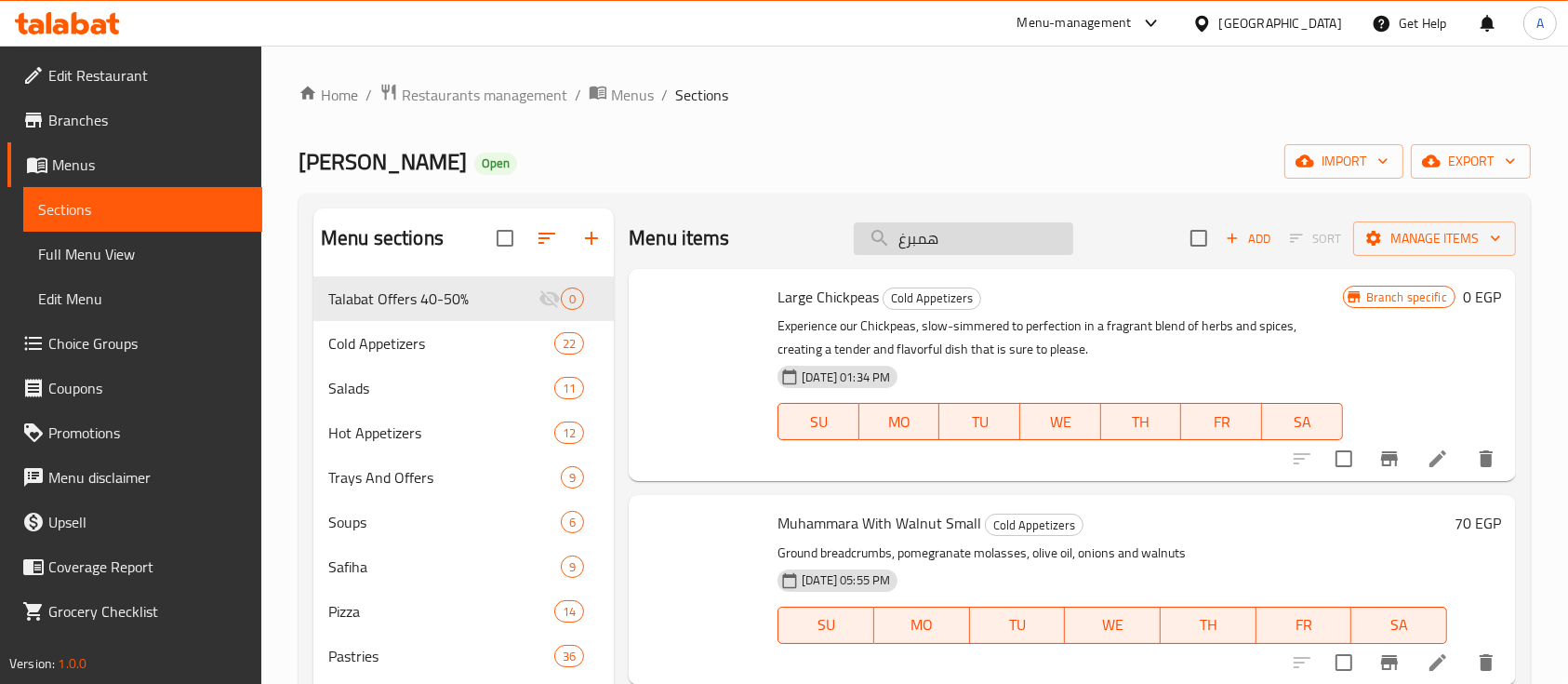
type input "همبرغر"
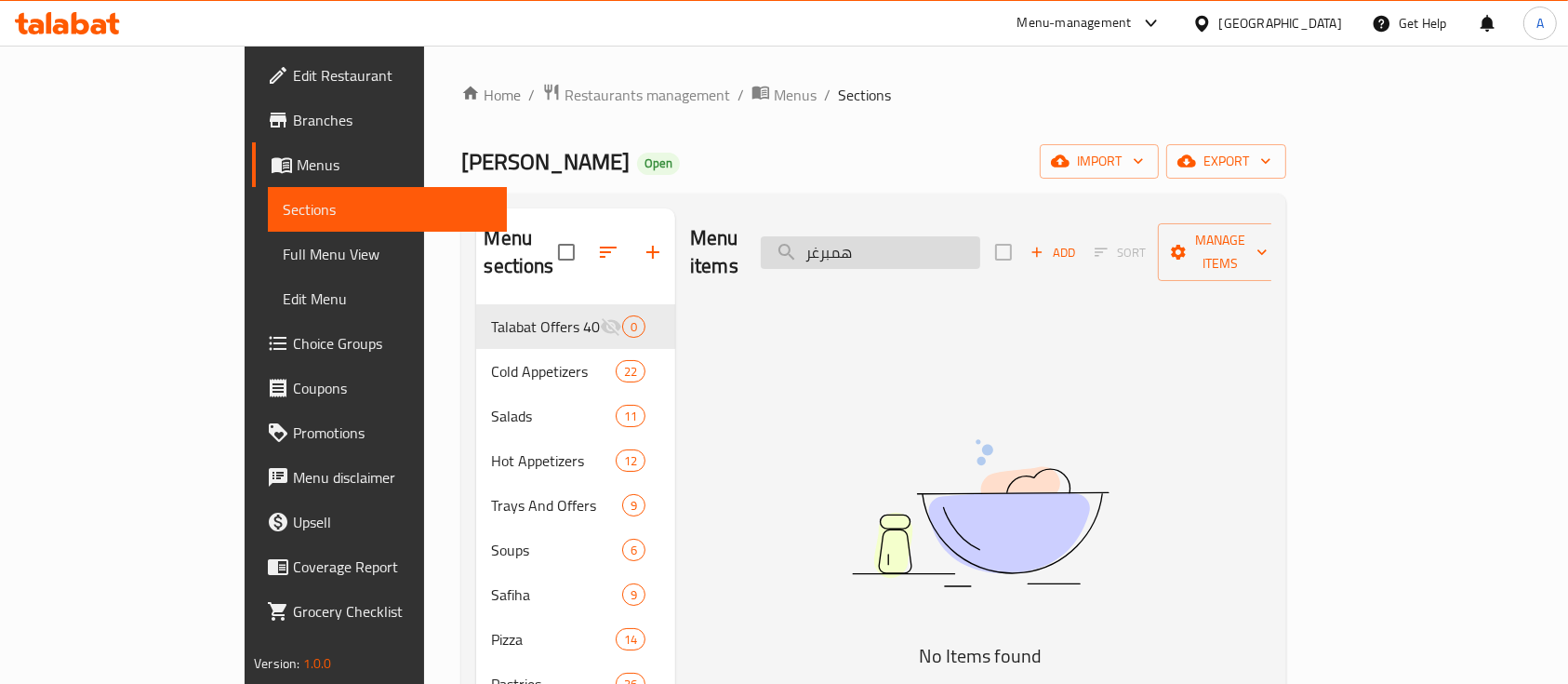
click at [980, 240] on input "همبرغر" at bounding box center [870, 252] width 220 height 33
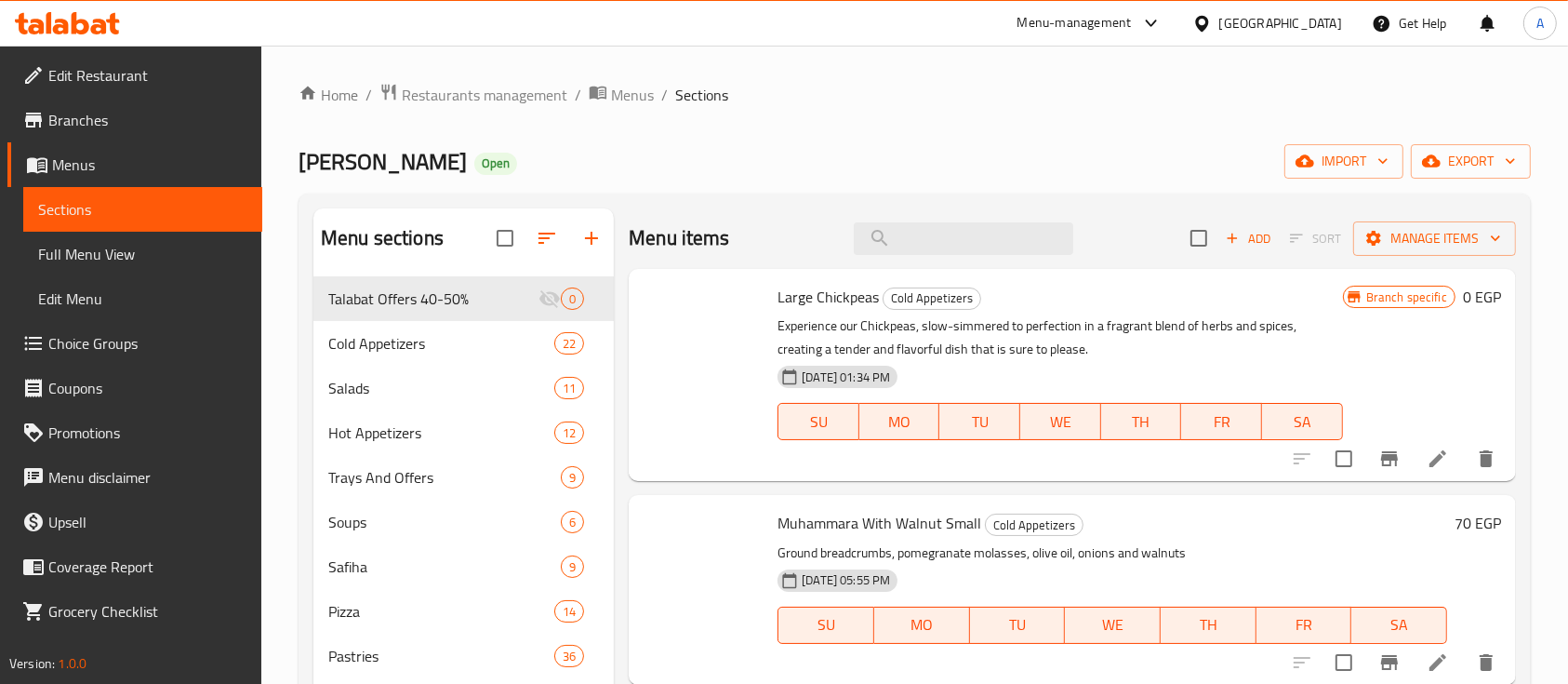
scroll to position [1072, 0]
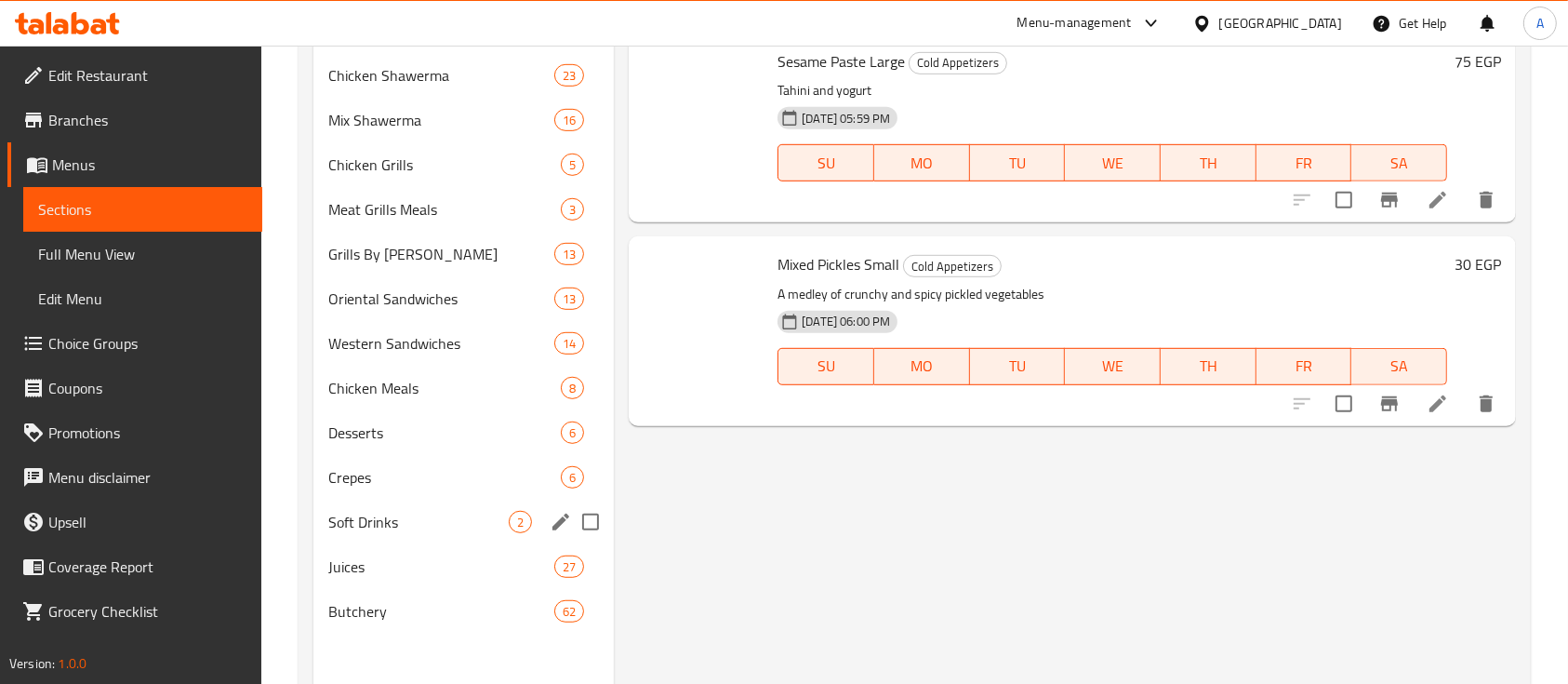
click at [388, 472] on span "Crepes" at bounding box center [444, 477] width 232 height 22
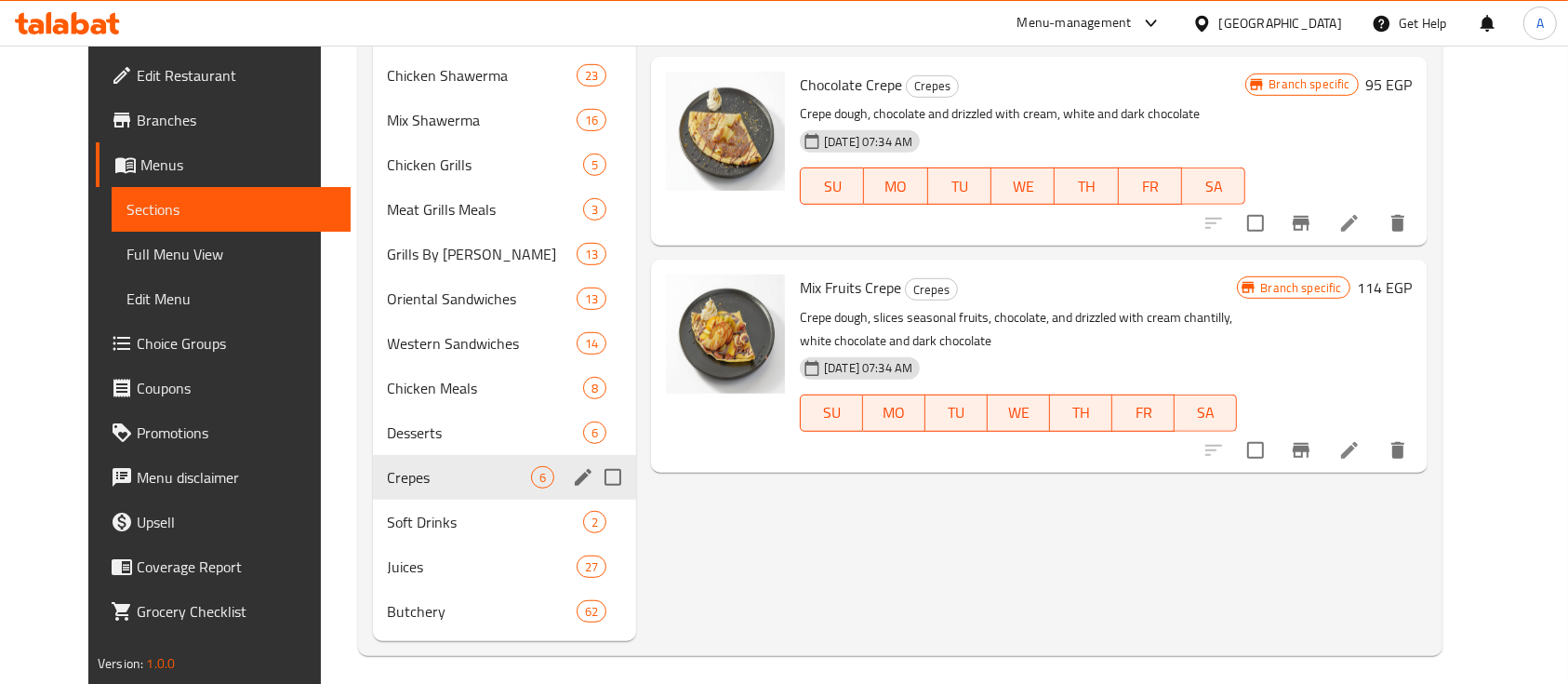
scroll to position [956, 0]
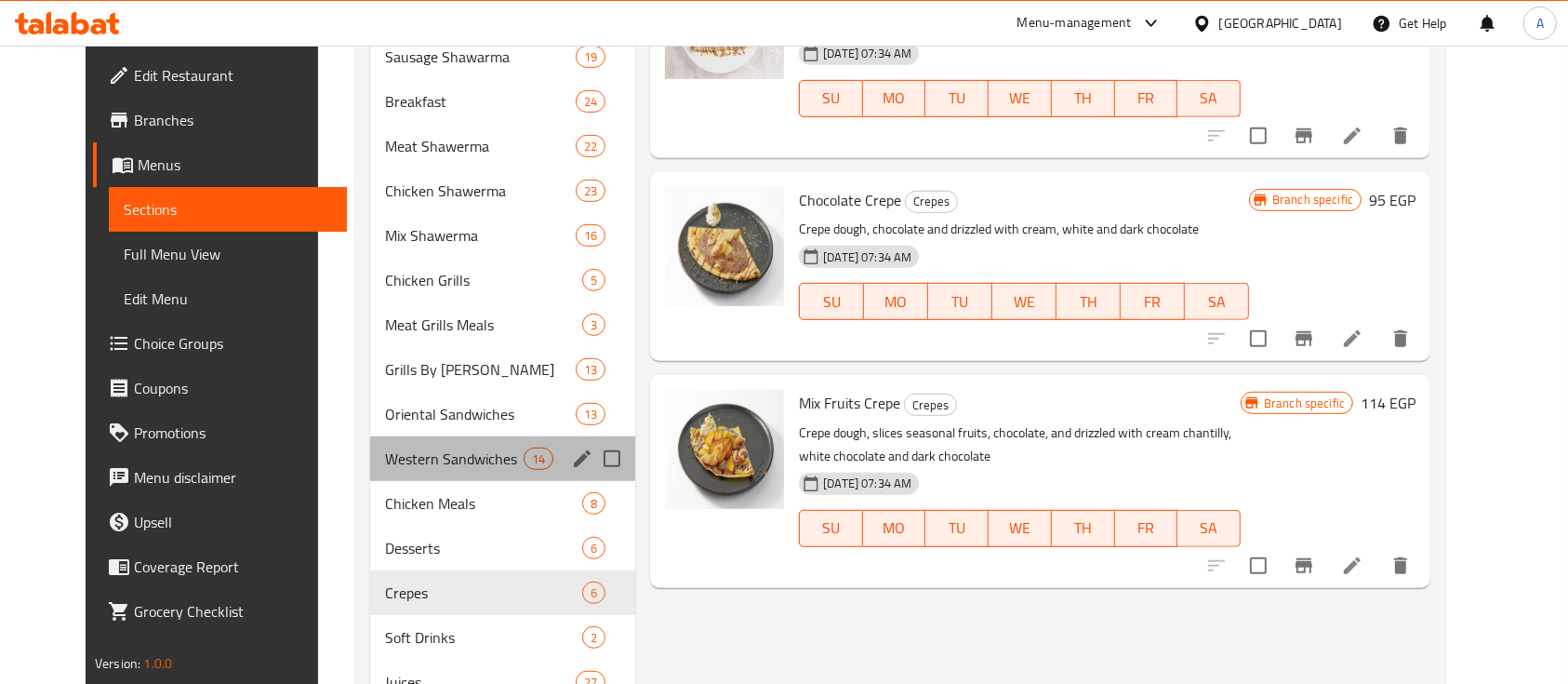
click at [503, 473] on div "Western Sandwiches 14" at bounding box center [503, 459] width 265 height 45
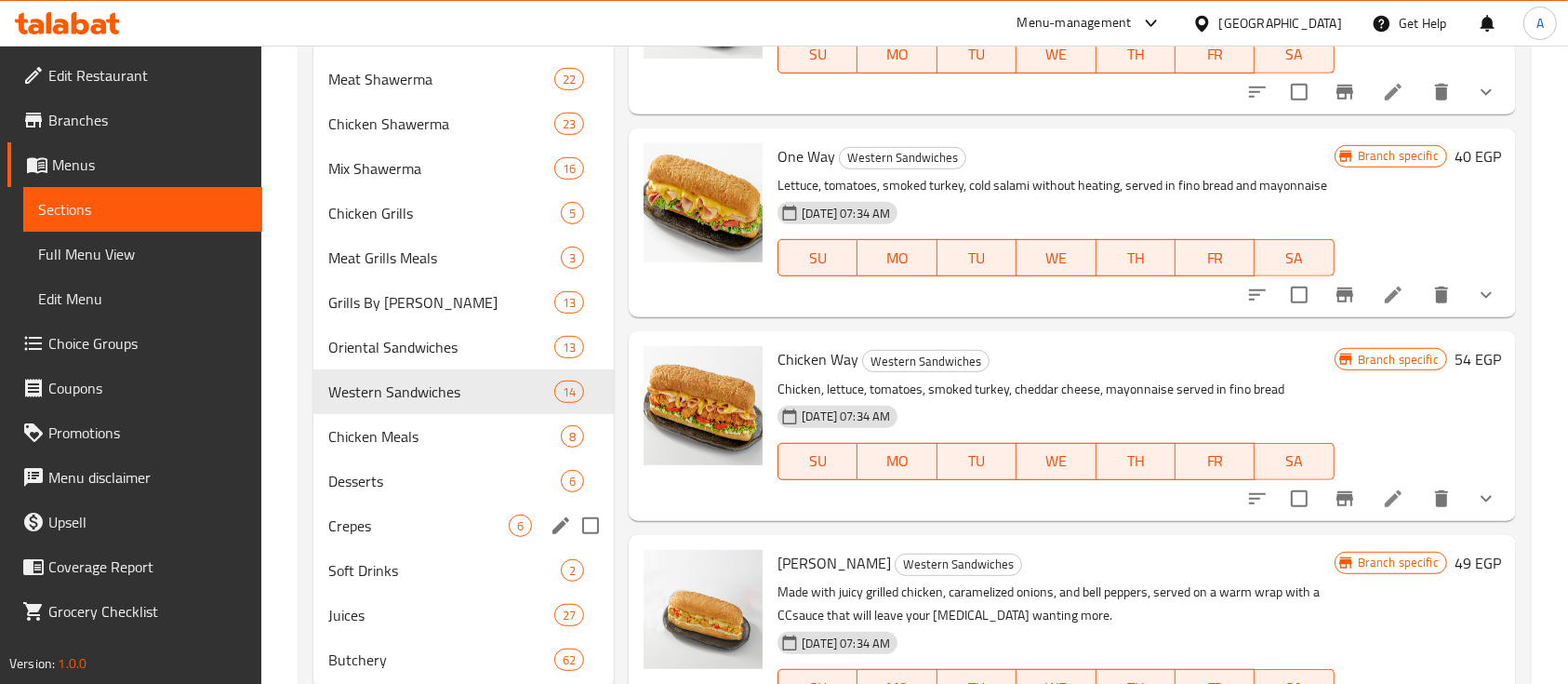
scroll to position [1080, 0]
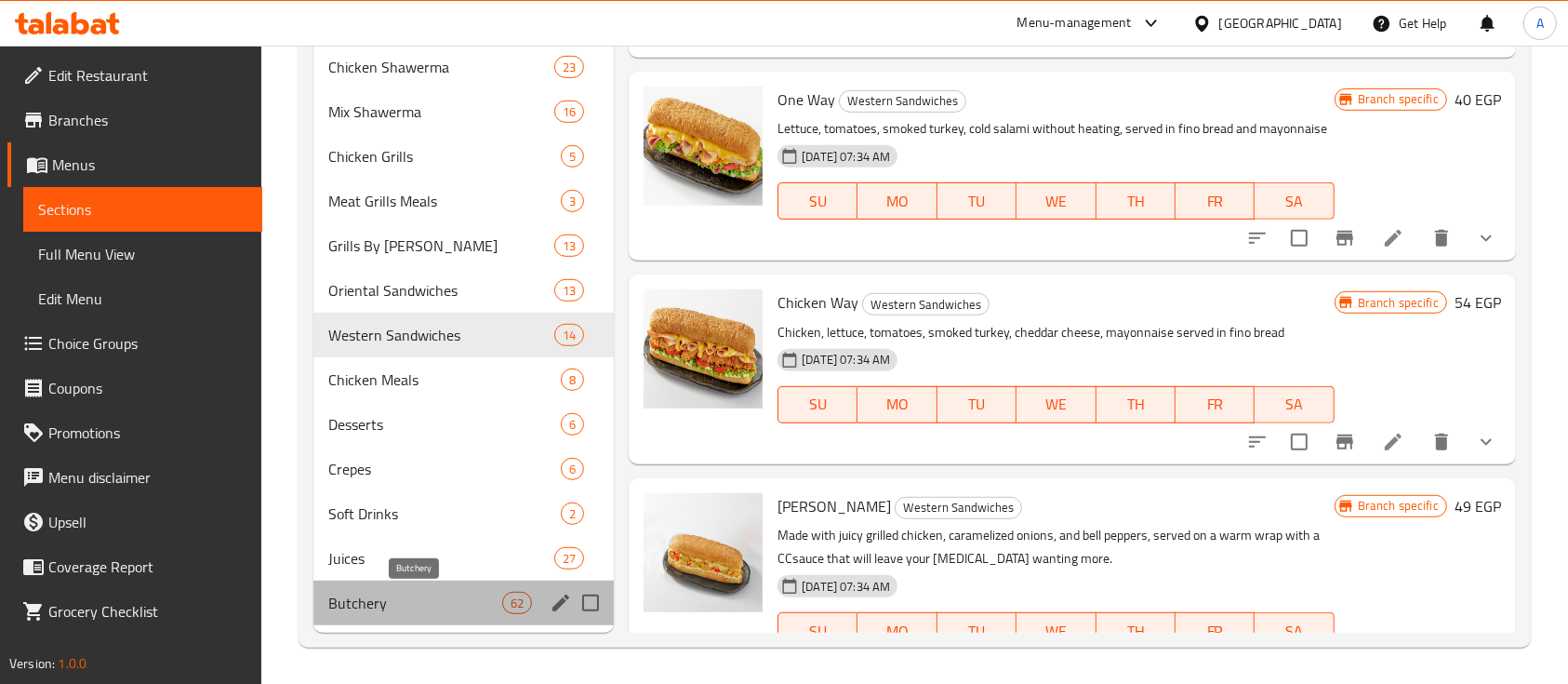
drag, startPoint x: 408, startPoint y: 606, endPoint x: 419, endPoint y: 578, distance: 30.1
click at [407, 605] on span "Butchery" at bounding box center [414, 602] width 174 height 22
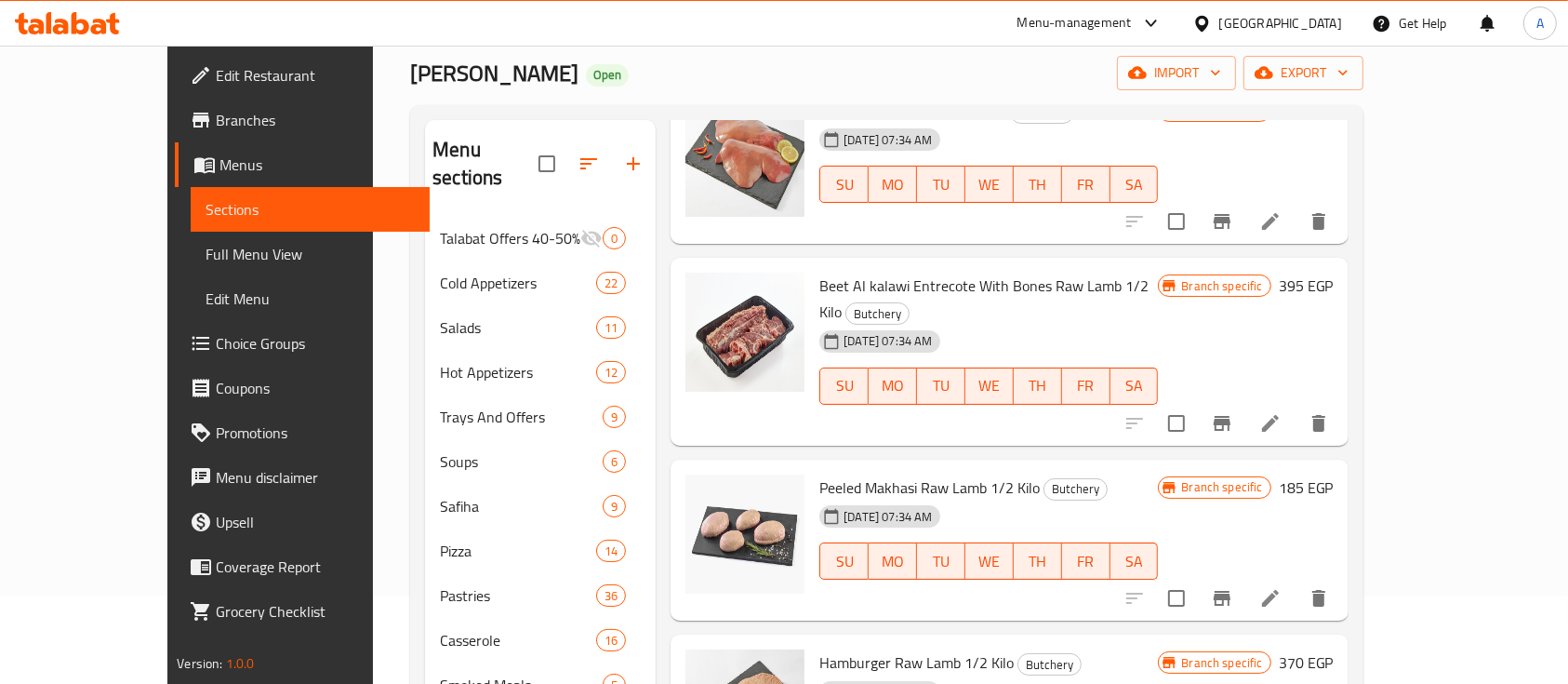
scroll to position [4962, 0]
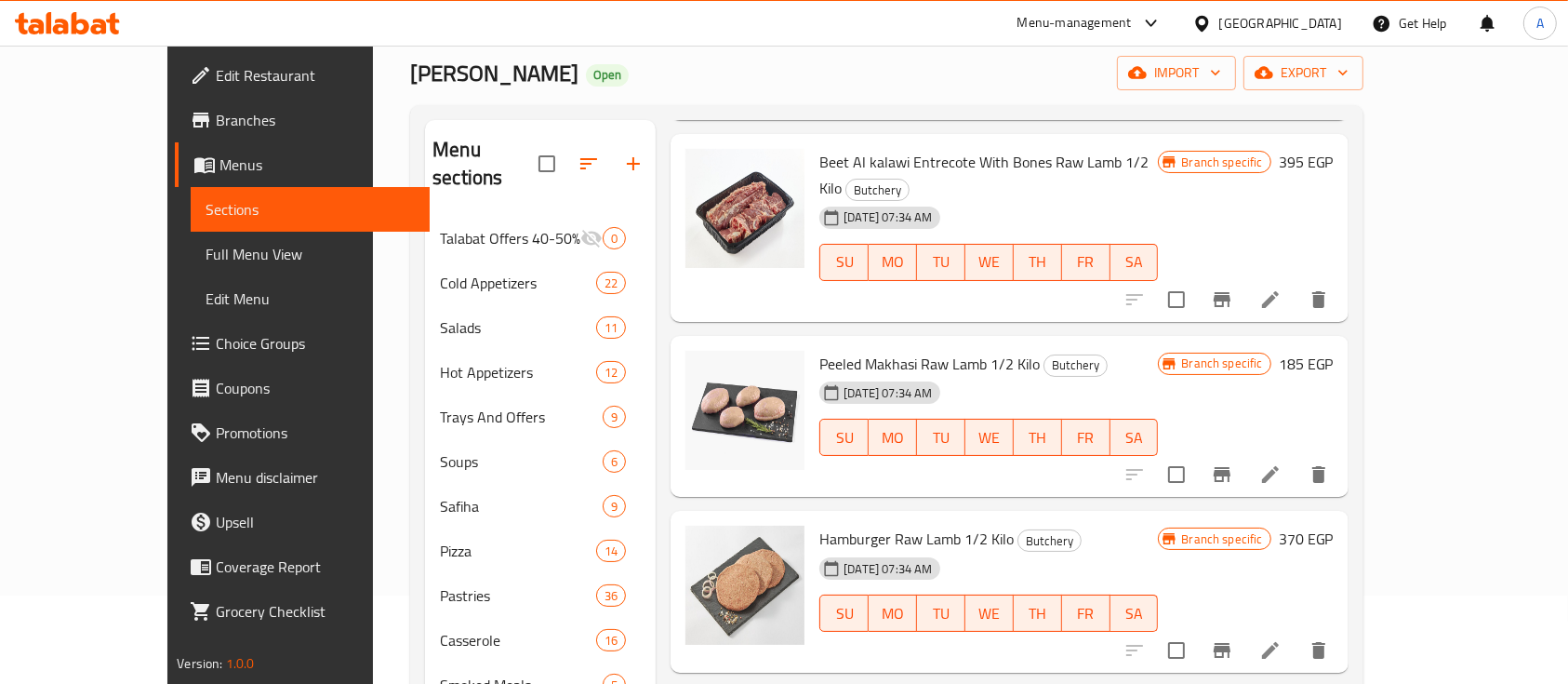
click at [819, 525] on span "Hamburger Raw Lamb 1/2 Kilo" at bounding box center [916, 538] width 195 height 28
copy span "Hamburger"
click at [1297, 633] on li at bounding box center [1271, 649] width 52 height 34
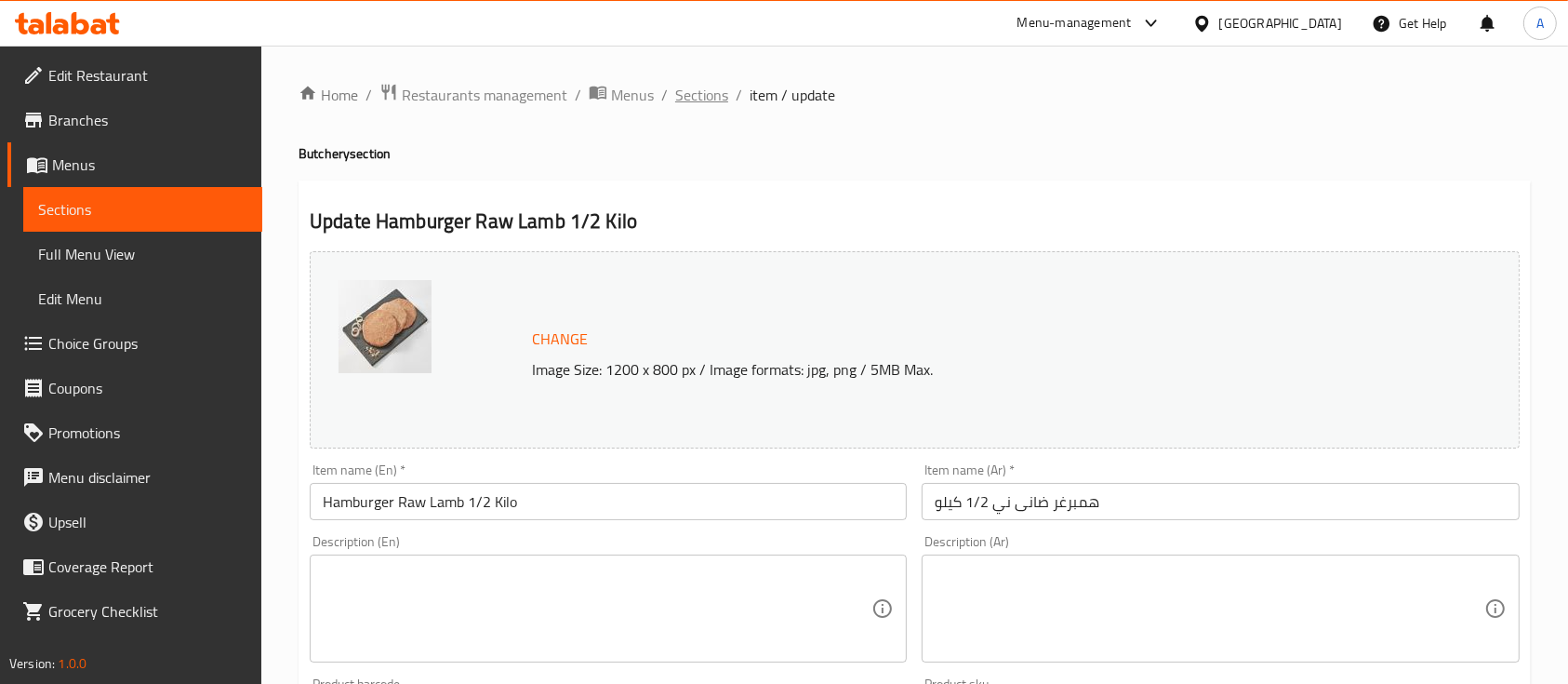
click at [679, 99] on span "Sections" at bounding box center [701, 94] width 53 height 22
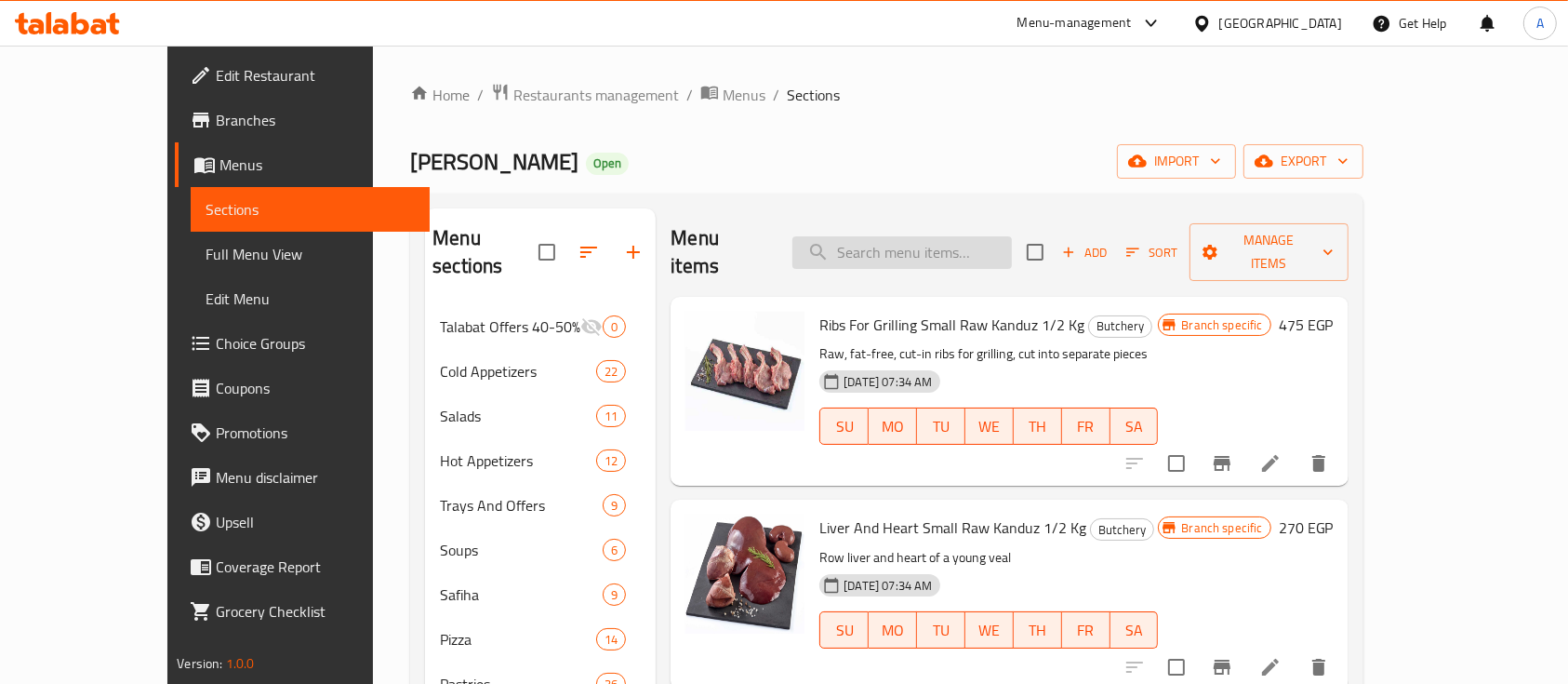
click at [1011, 236] on input "search" at bounding box center [901, 252] width 220 height 33
paste input "Hamburger"
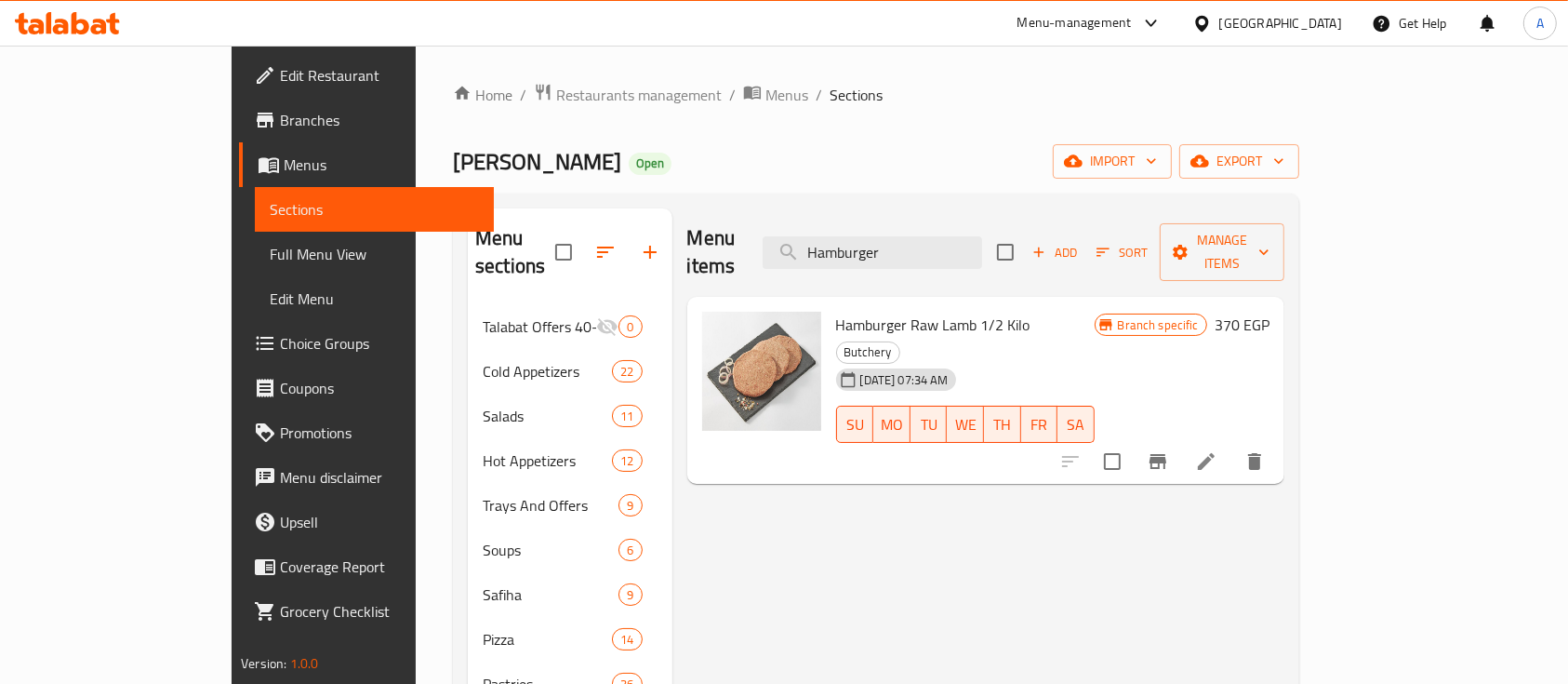
type input "Hamburger"
click at [982, 236] on input "Hamburger" at bounding box center [872, 252] width 220 height 33
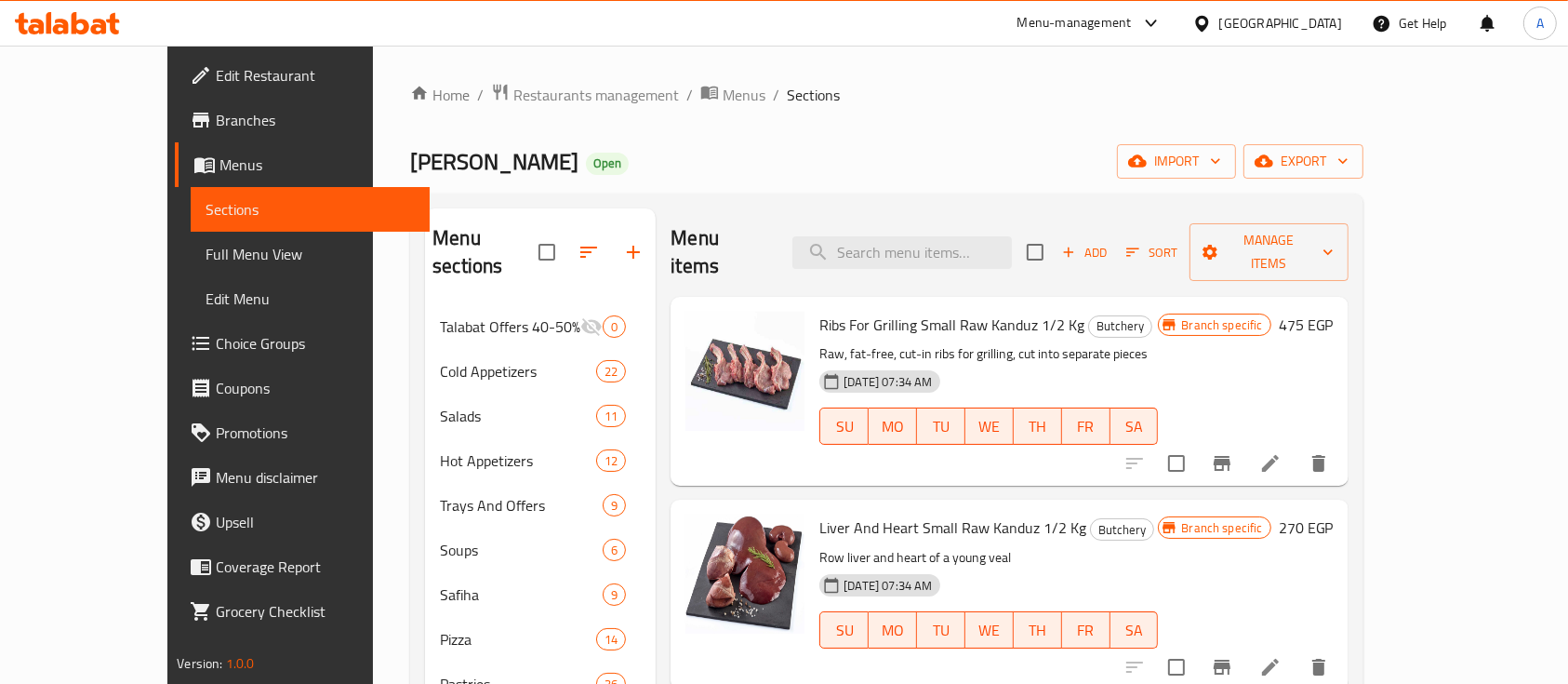
click at [1065, 92] on ol "Home / Restaurants management / Menus / Sections" at bounding box center [887, 94] width 953 height 24
drag, startPoint x: 299, startPoint y: 156, endPoint x: 402, endPoint y: 167, distance: 103.6
click at [410, 167] on span "Ibn Alsham" at bounding box center [495, 161] width 169 height 42
click at [479, 175] on div "Ibn Alsham Open import export" at bounding box center [887, 161] width 953 height 35
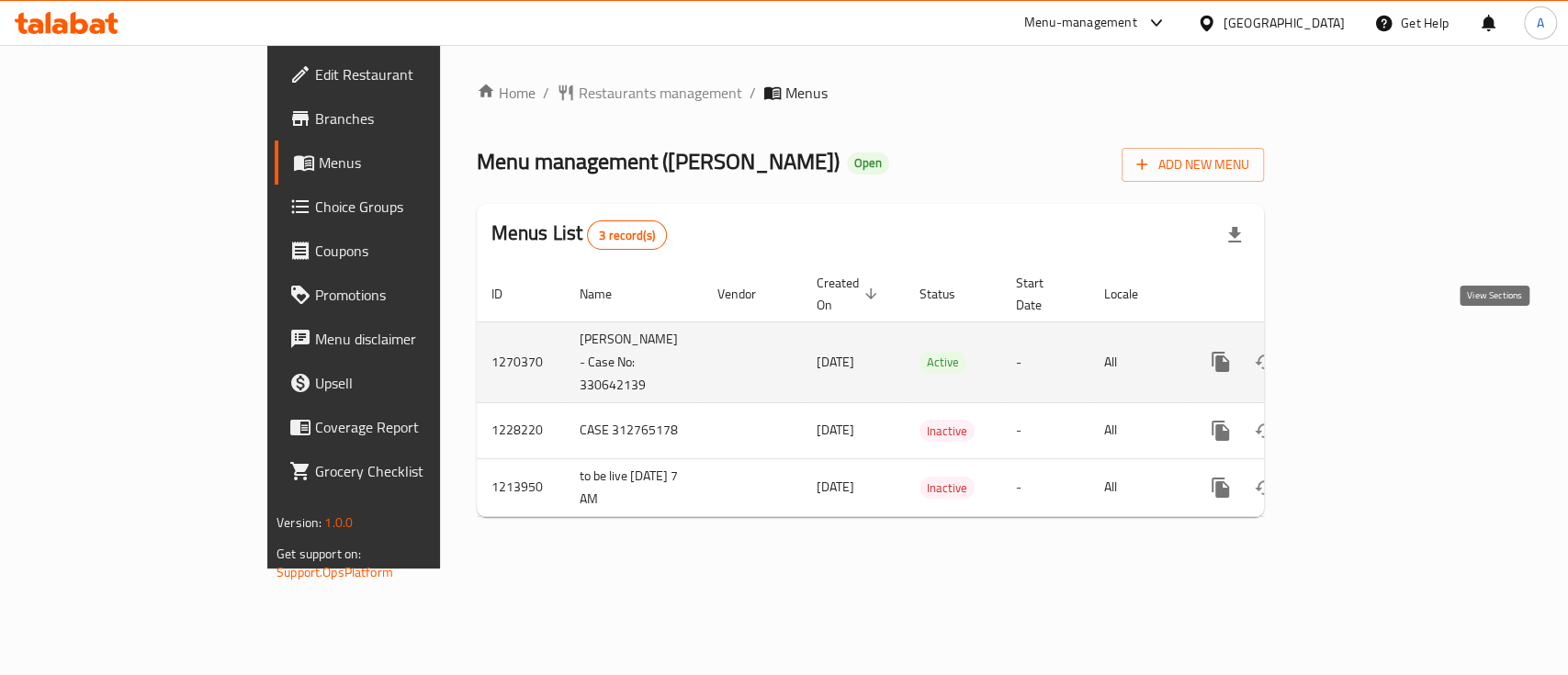
click at [1363, 350] on icon "enhanced table" at bounding box center [1352, 361] width 22 height 22
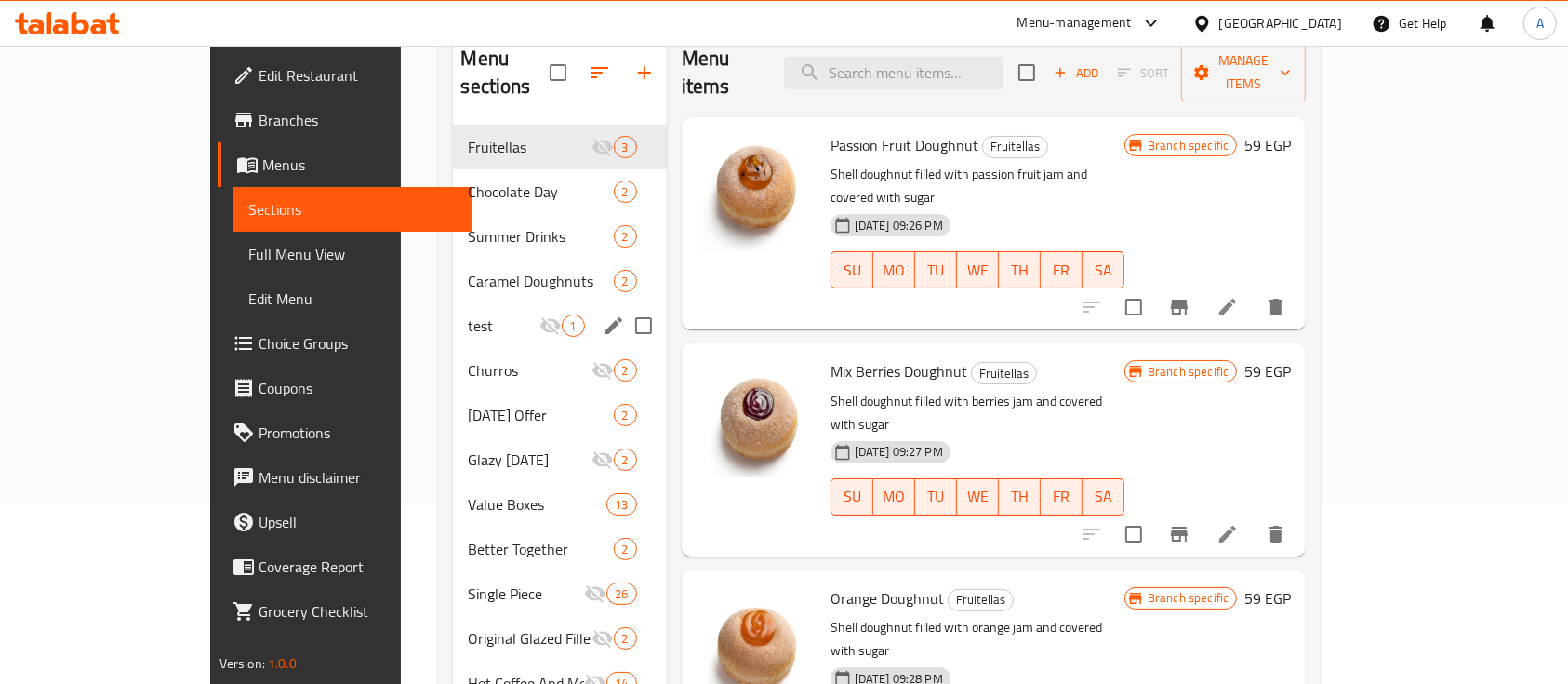
scroll to position [366, 0]
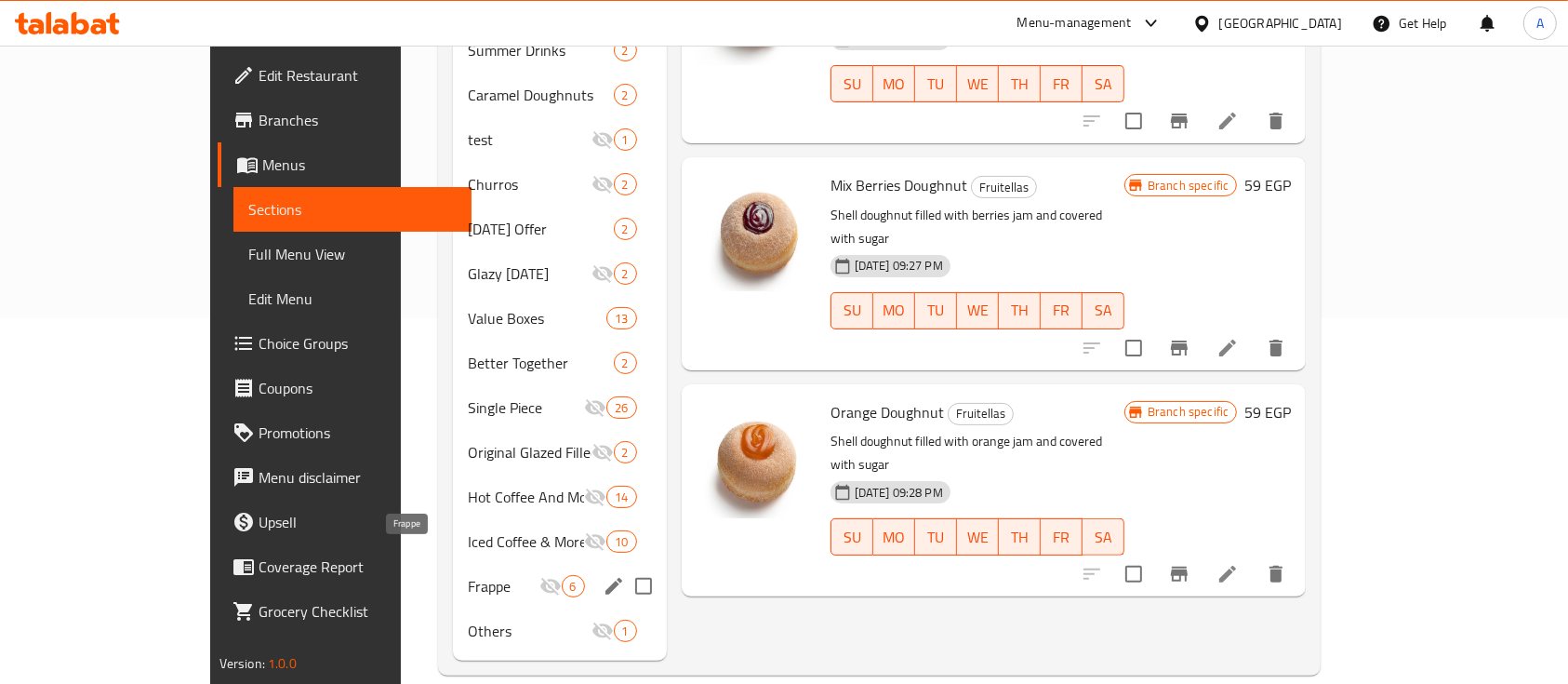
click at [468, 575] on span "Frappe" at bounding box center [503, 585] width 71 height 22
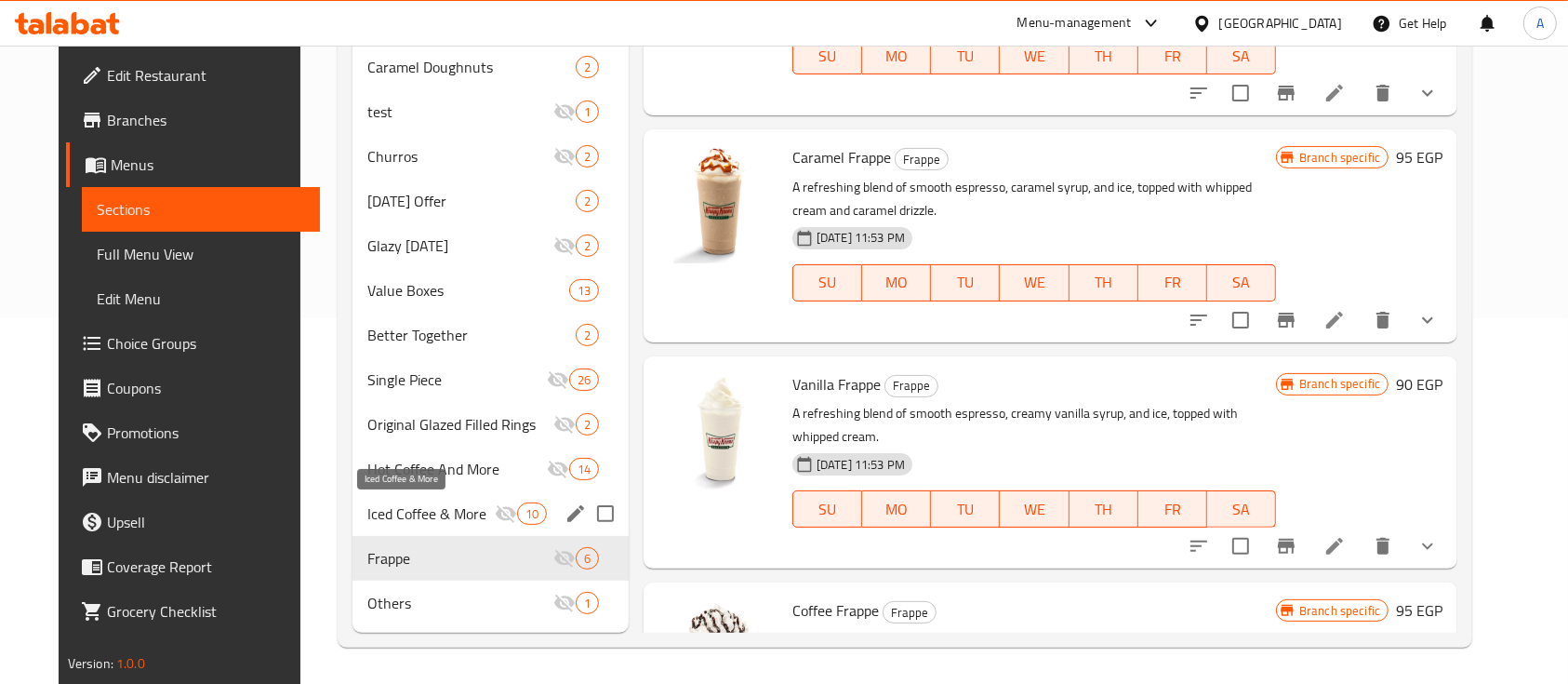
click at [371, 507] on span "Iced Coffee & More" at bounding box center [431, 513] width 128 height 22
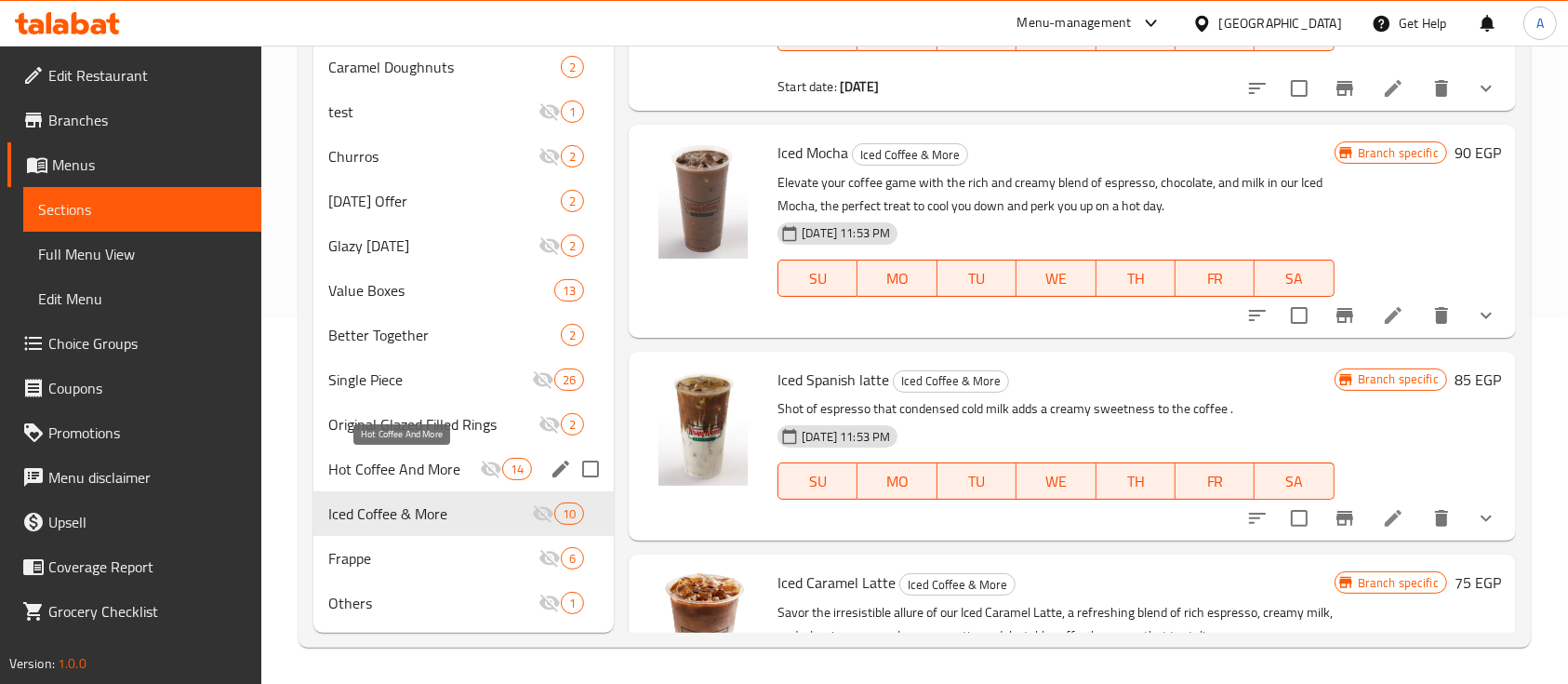
click at [371, 460] on span "Hot Coffee And More" at bounding box center [404, 468] width 152 height 22
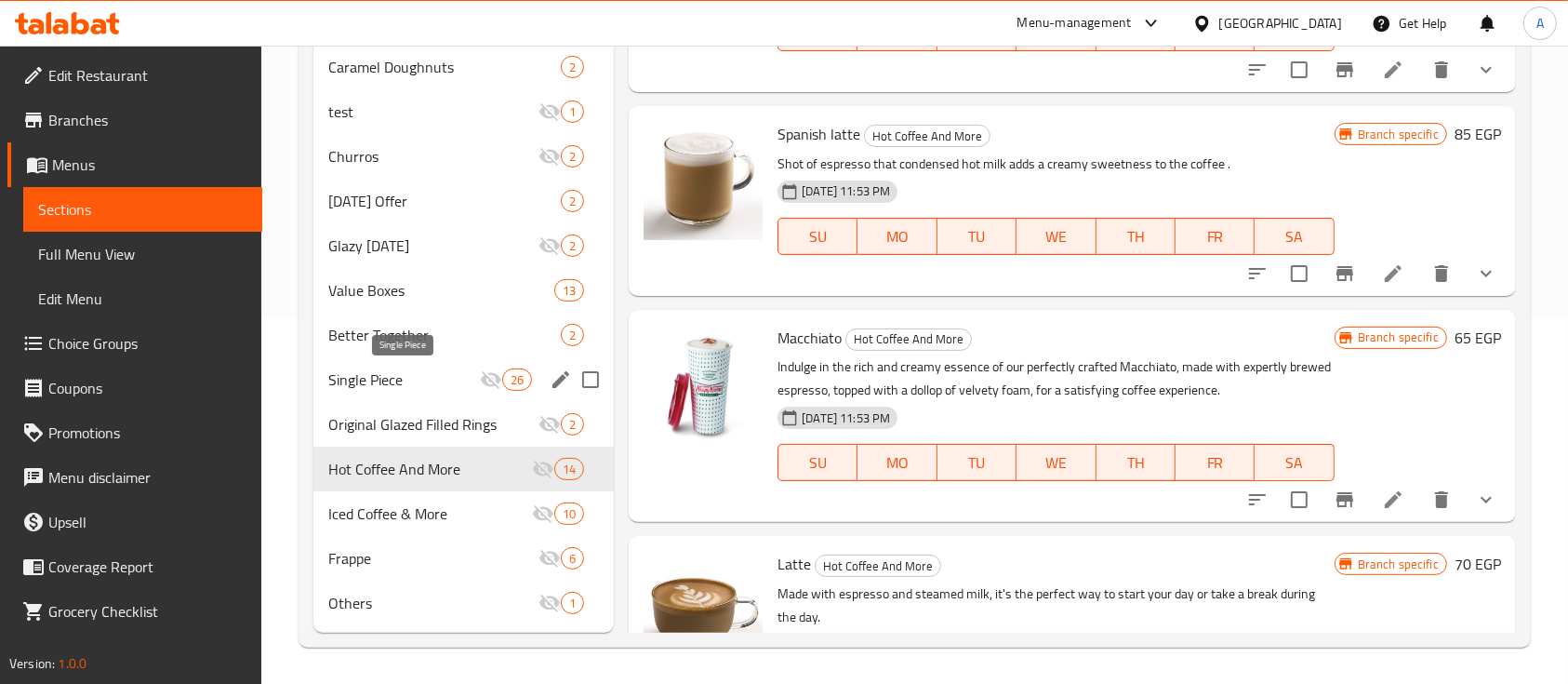
click at [385, 376] on span "Single Piece" at bounding box center [404, 379] width 152 height 22
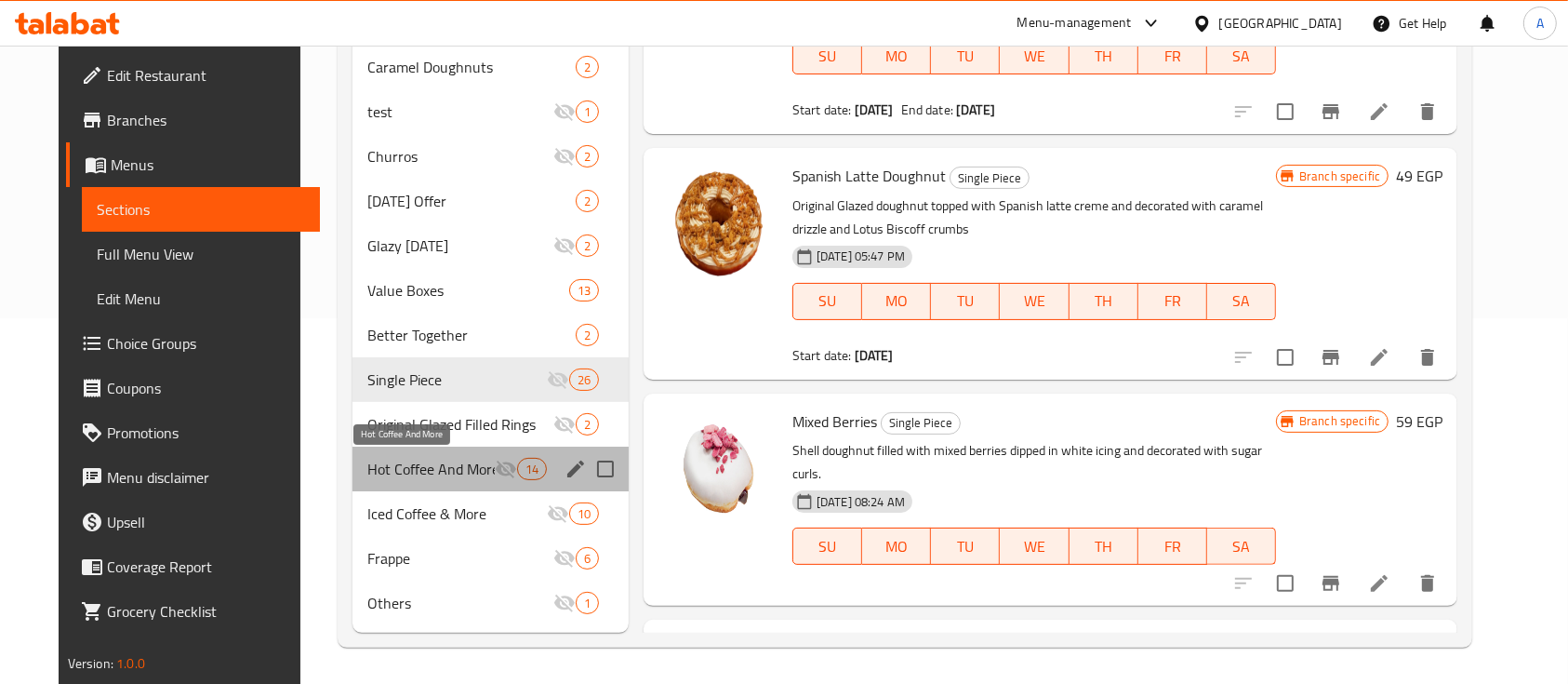
click at [374, 473] on span "Hot Coffee And More" at bounding box center [431, 468] width 128 height 22
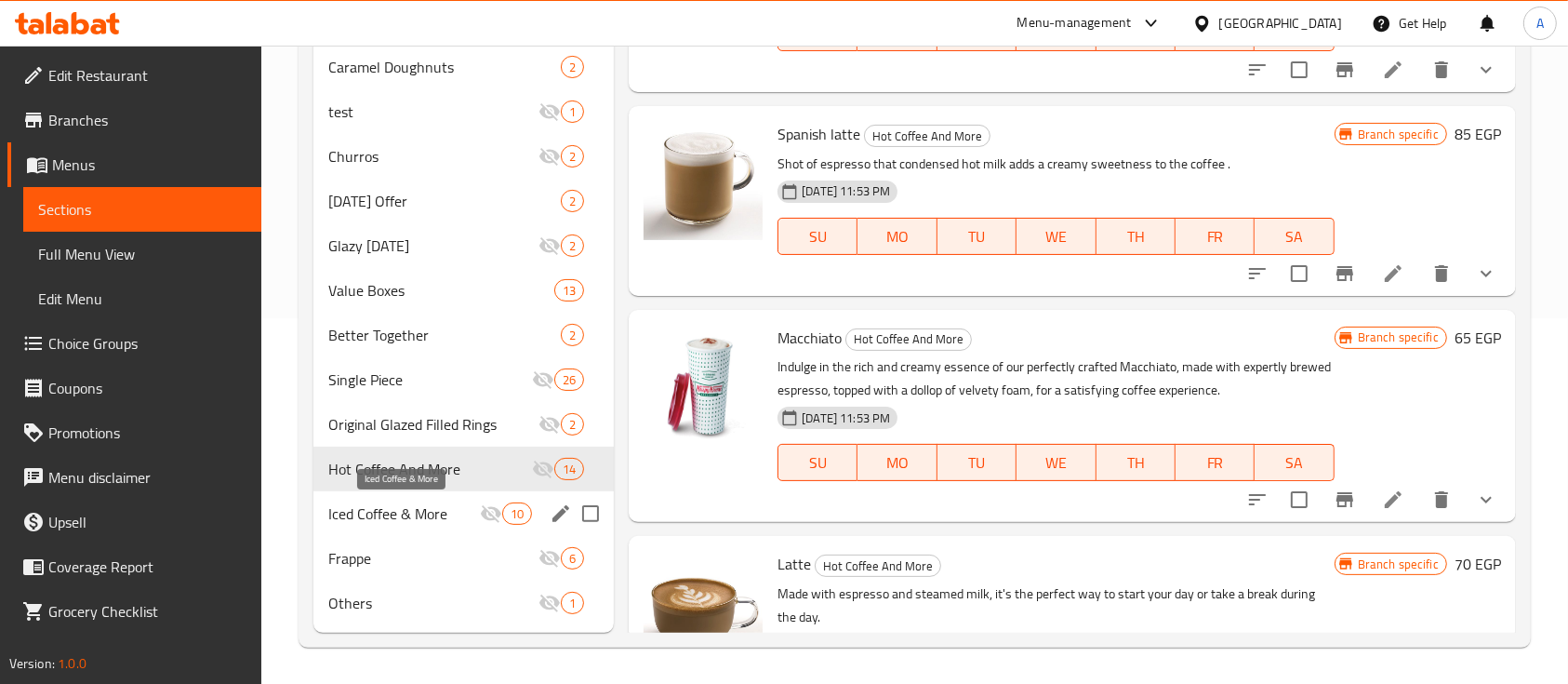
click at [377, 513] on span "Iced Coffee & More" at bounding box center [404, 513] width 152 height 22
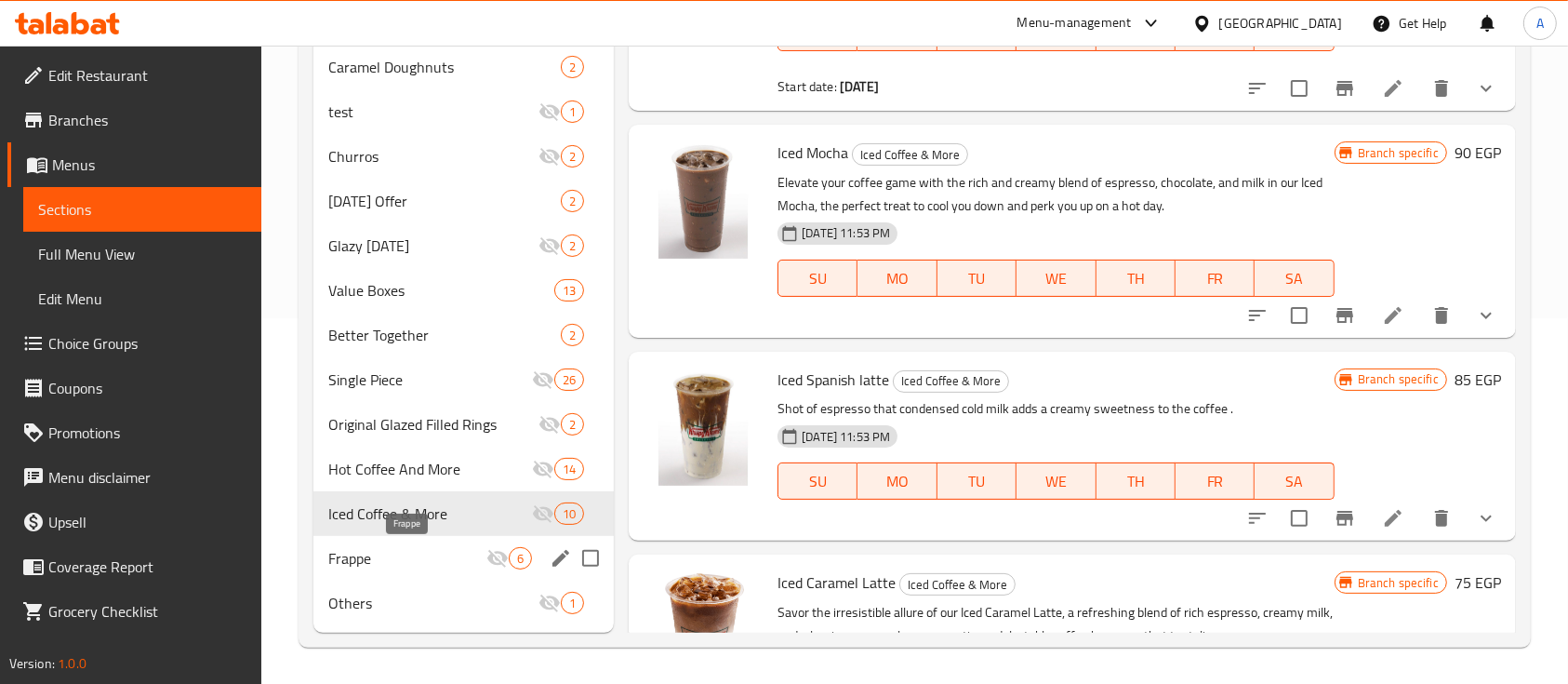
click at [392, 553] on span "Frappe" at bounding box center [407, 557] width 158 height 22
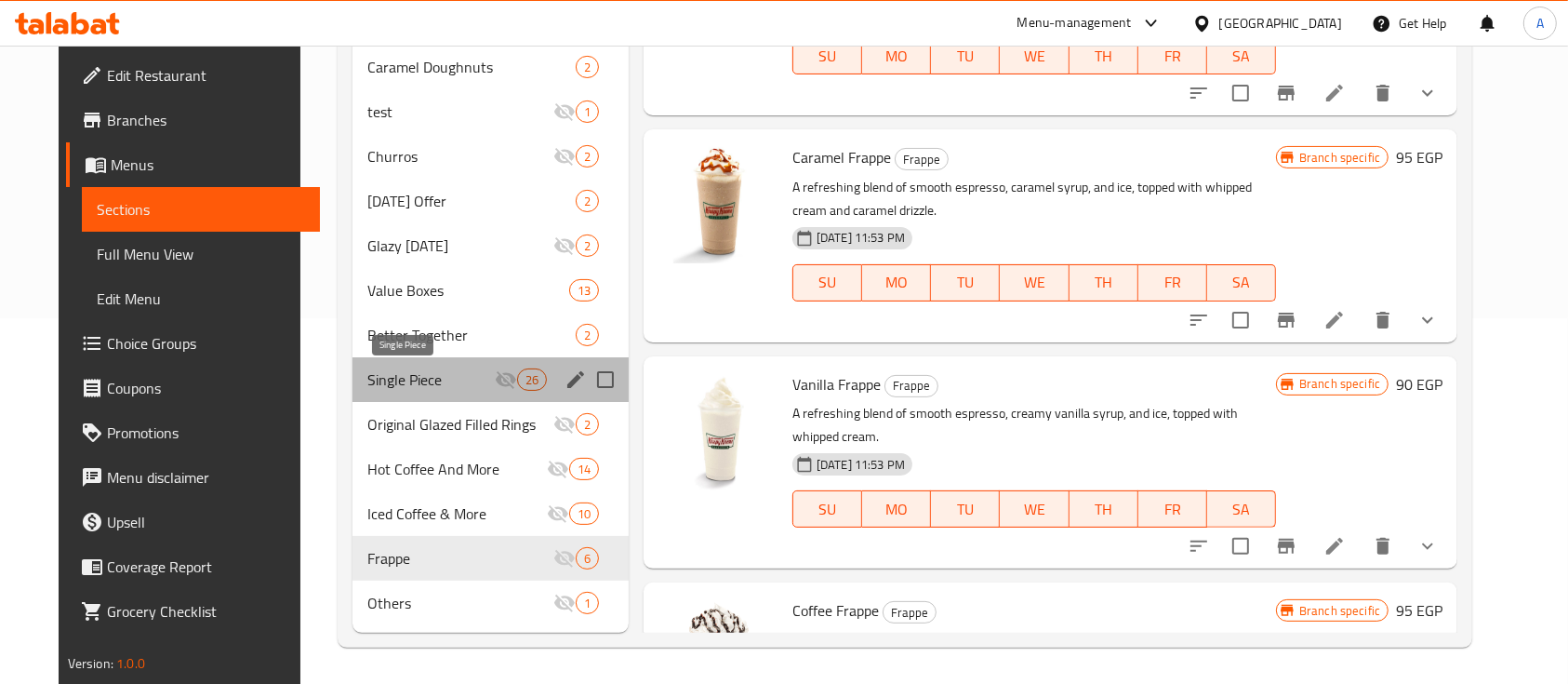
click at [387, 379] on span "Single Piece" at bounding box center [431, 379] width 128 height 22
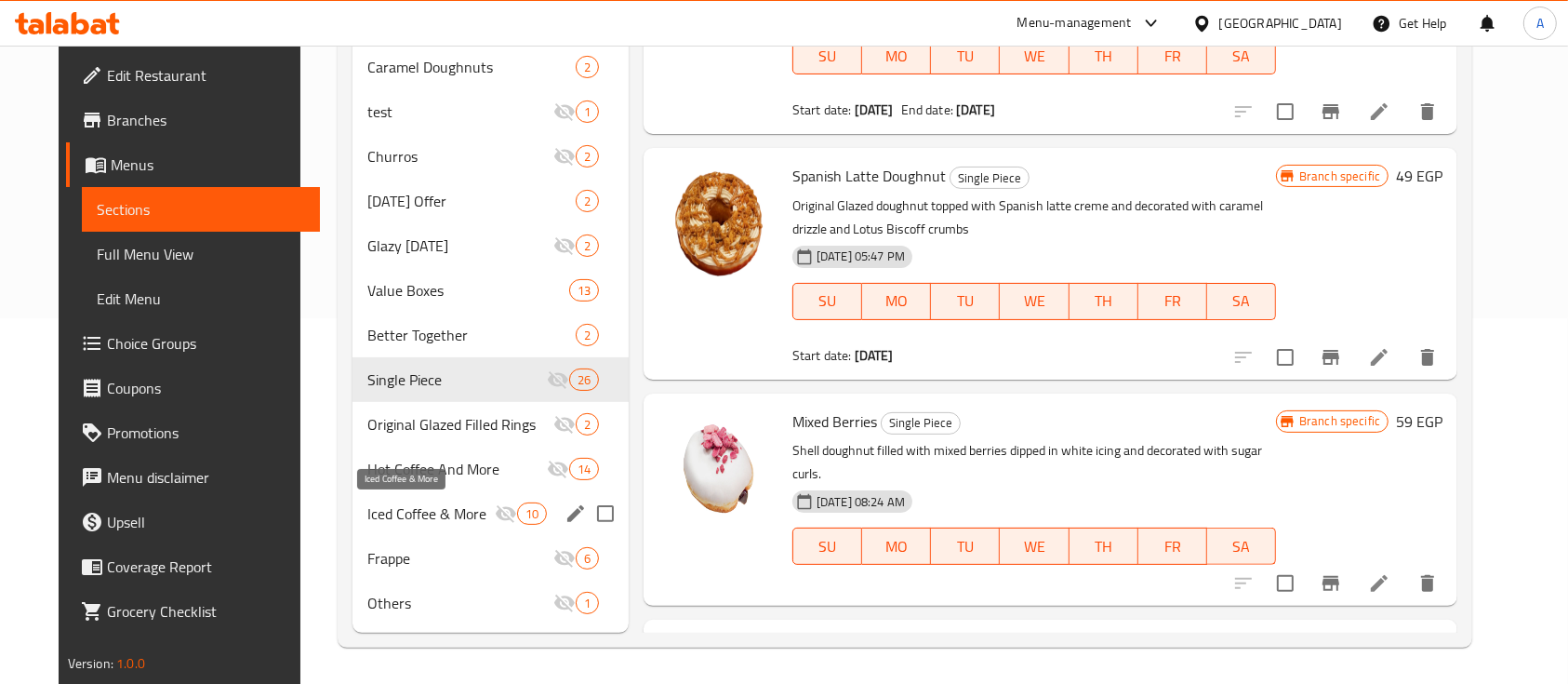
click at [405, 515] on span "Iced Coffee & More" at bounding box center [431, 513] width 128 height 22
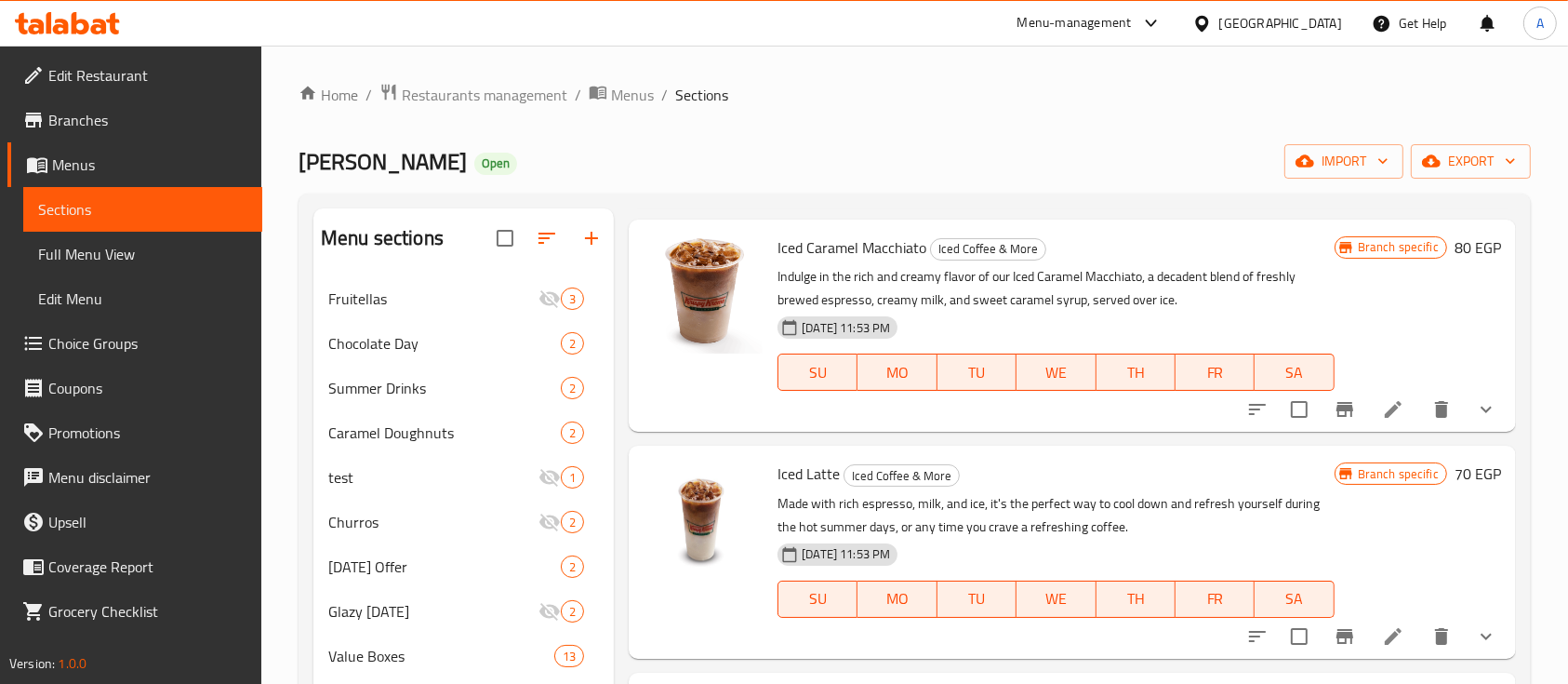
click at [848, 128] on div "Home / Restaurants management / Menus / Sections Krispy Kreme Open import expor…" at bounding box center [914, 548] width 1232 height 931
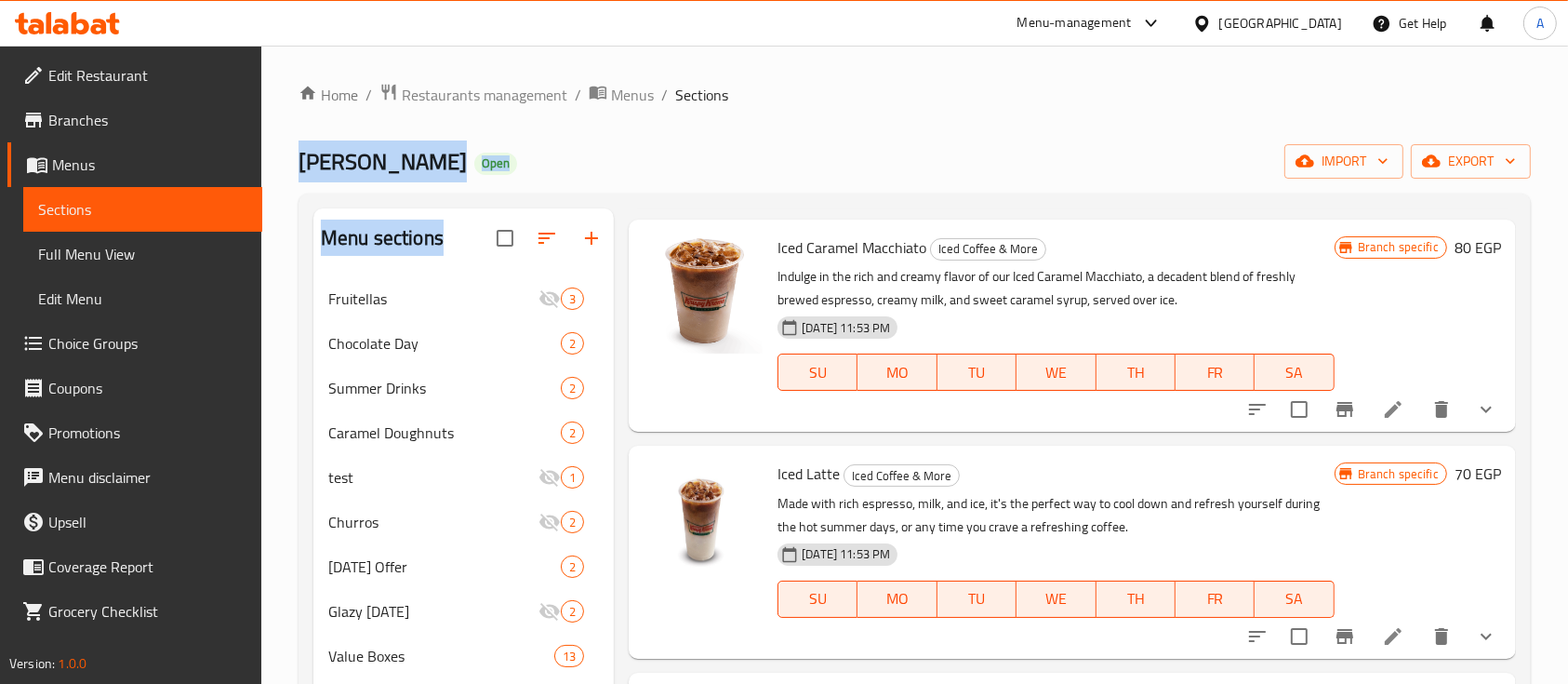
drag, startPoint x: 454, startPoint y: 238, endPoint x: 279, endPoint y: 145, distance: 198.2
click at [279, 145] on div "Home / Restaurants management / Menus / Sections Krispy Kreme Open import expor…" at bounding box center [915, 548] width 1307 height 1004
click at [609, 170] on div "Krispy Kreme Open import export" at bounding box center [914, 161] width 1232 height 35
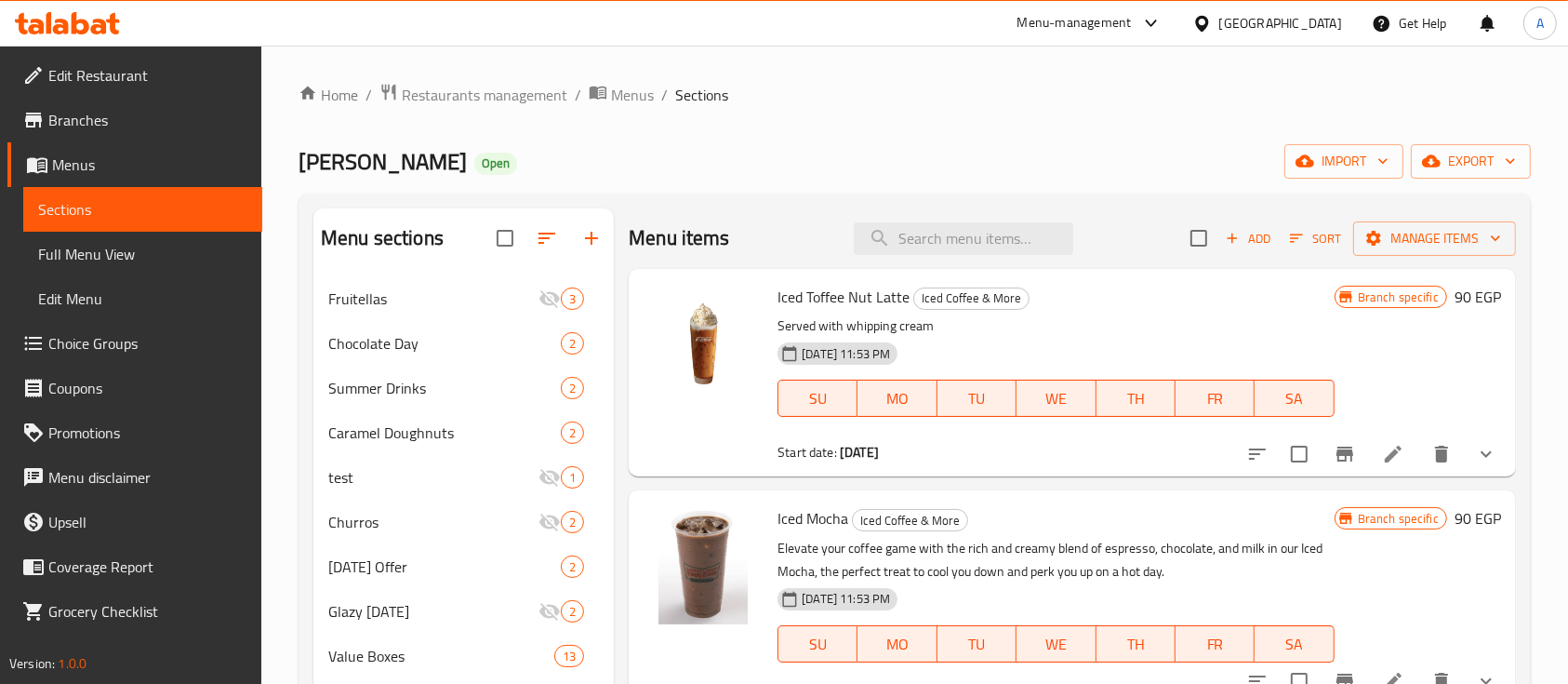
click at [945, 130] on div "Home / Restaurants management / Menus / Sections Krispy Kreme Open import expor…" at bounding box center [914, 548] width 1232 height 931
click at [563, 161] on div "Krispy Kreme Open import export" at bounding box center [914, 161] width 1232 height 35
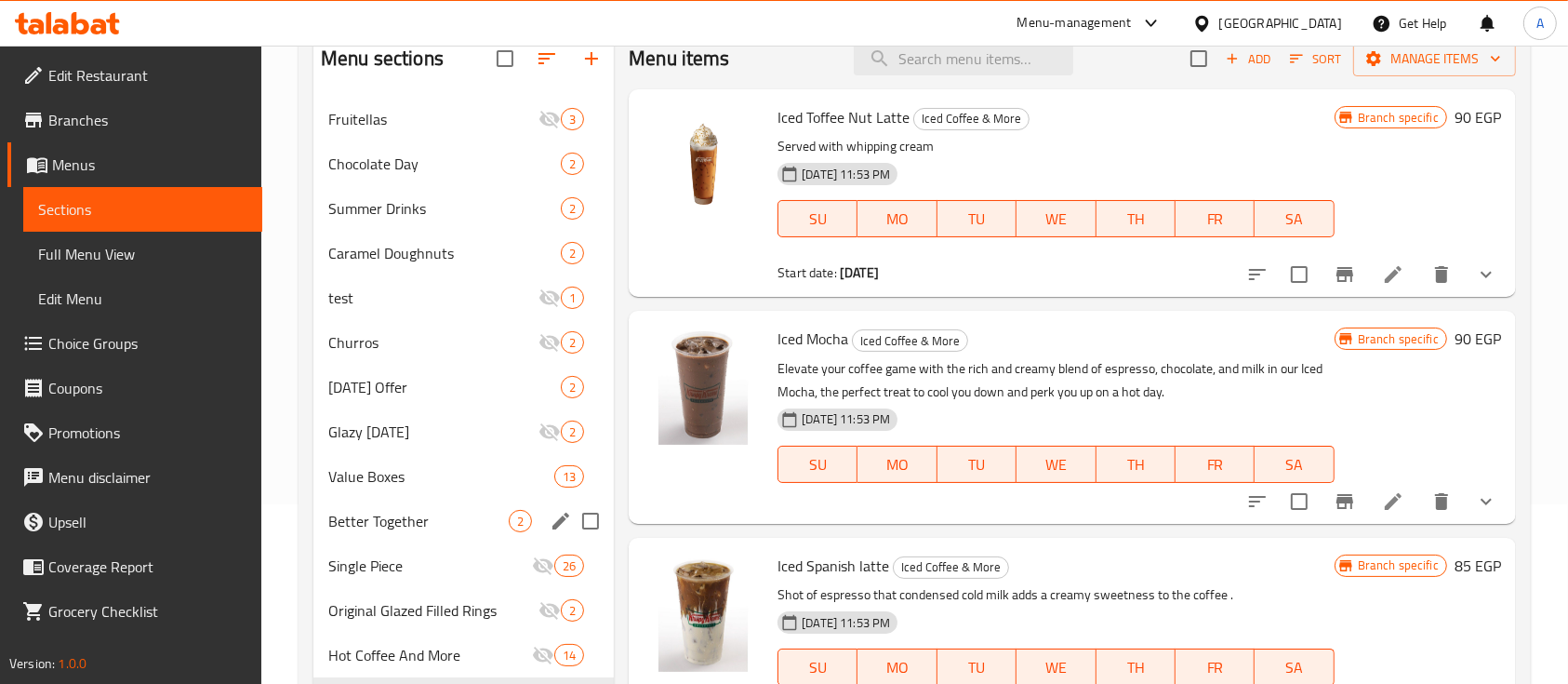
scroll to position [366, 0]
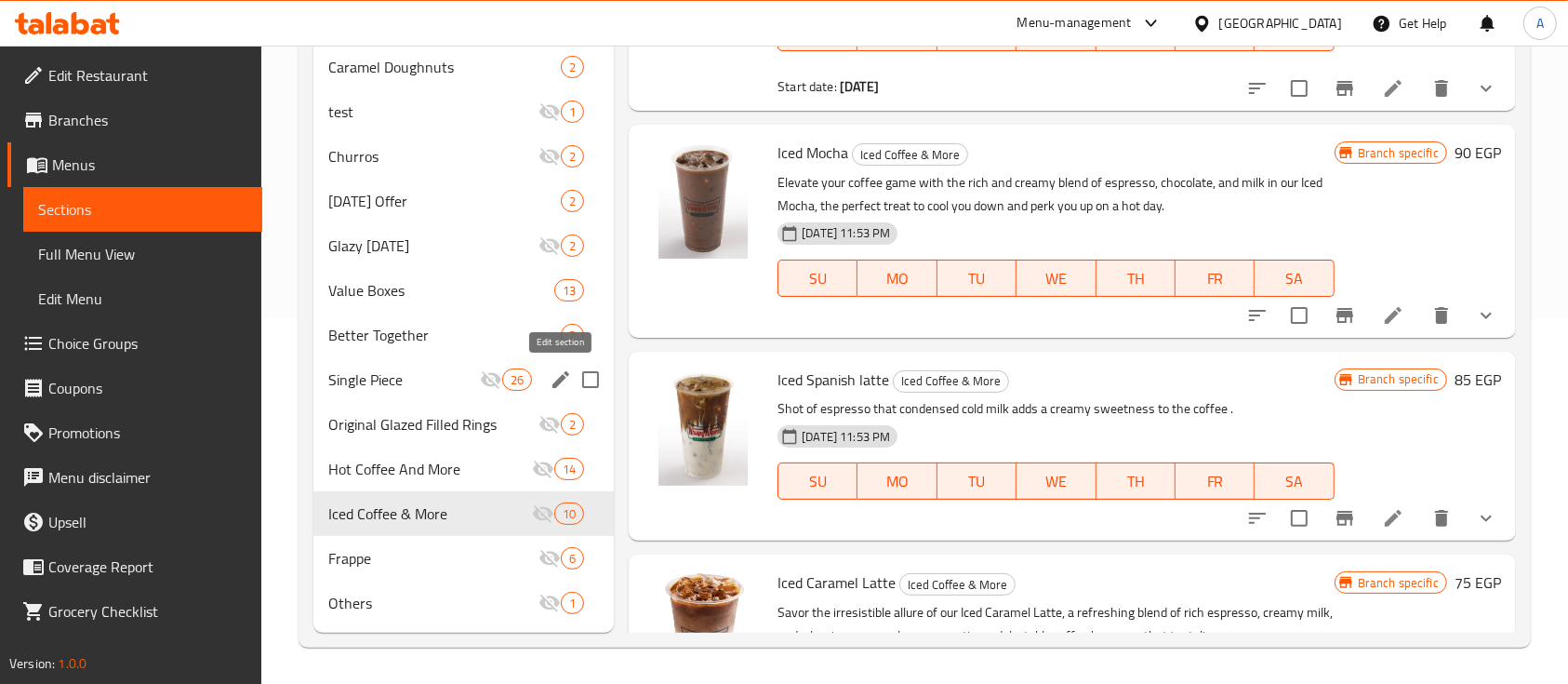
click at [550, 376] on icon "edit" at bounding box center [560, 379] width 22 height 22
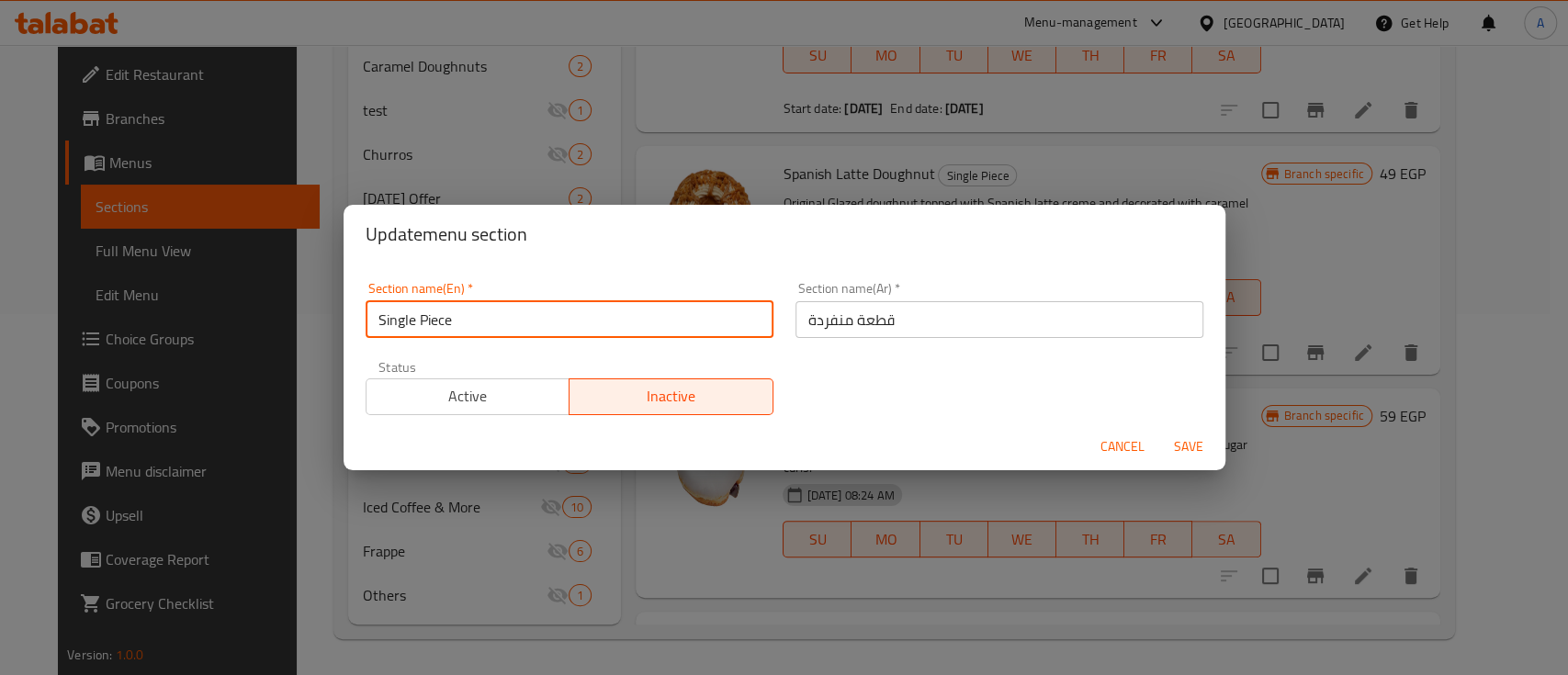
click at [438, 327] on input "Single Piece" at bounding box center [569, 319] width 408 height 37
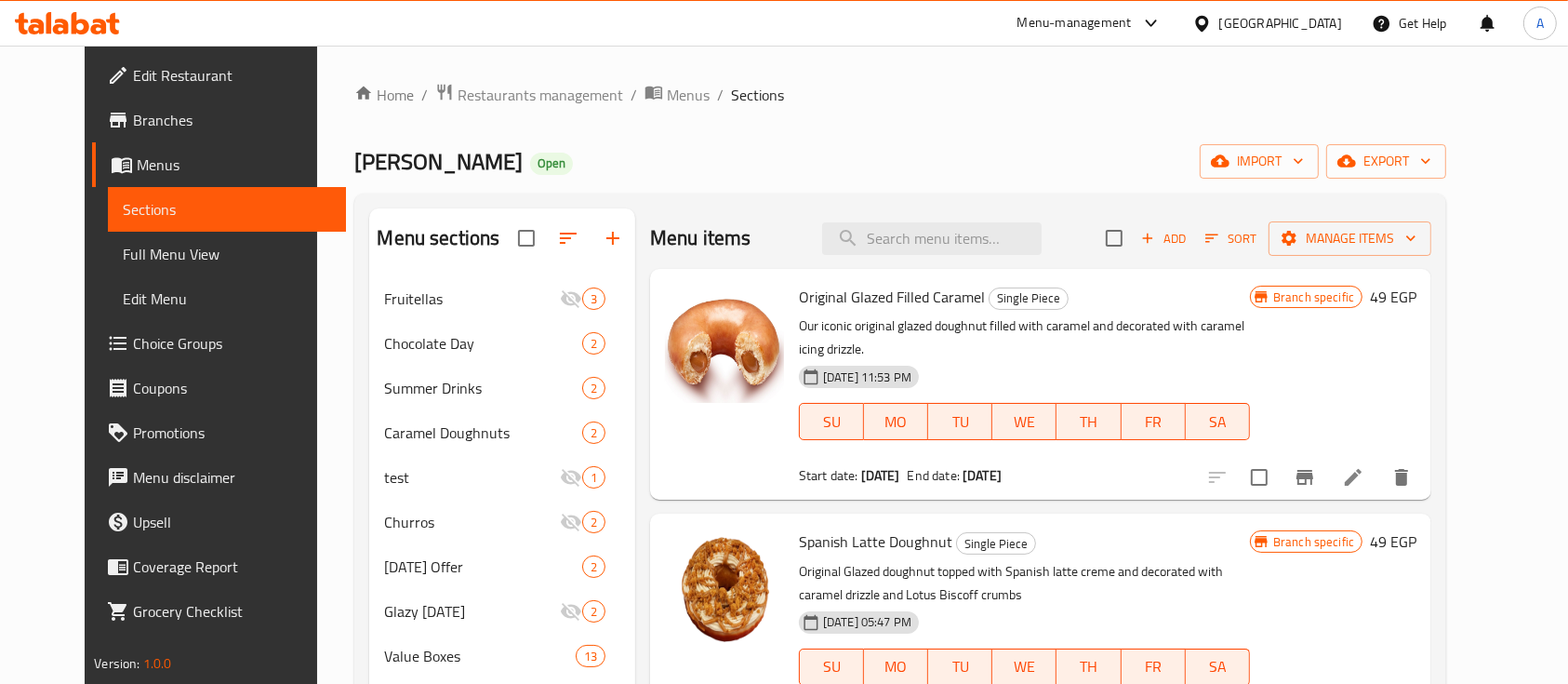
click at [904, 134] on div "Home / Restaurants management / Menus / Sections Krispy Kreme Open import expor…" at bounding box center [901, 548] width 1092 height 931
click at [1011, 234] on input "search" at bounding box center [931, 239] width 220 height 33
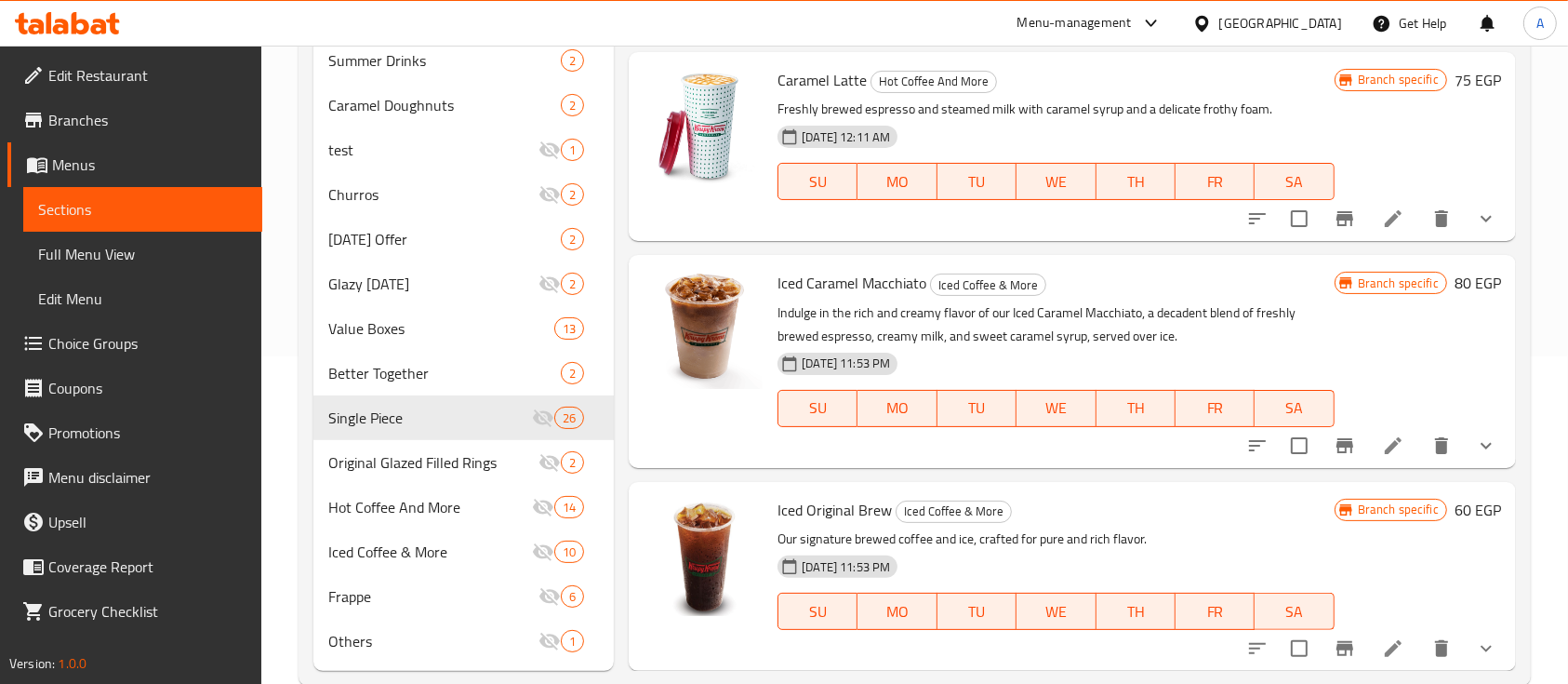
scroll to position [366, 0]
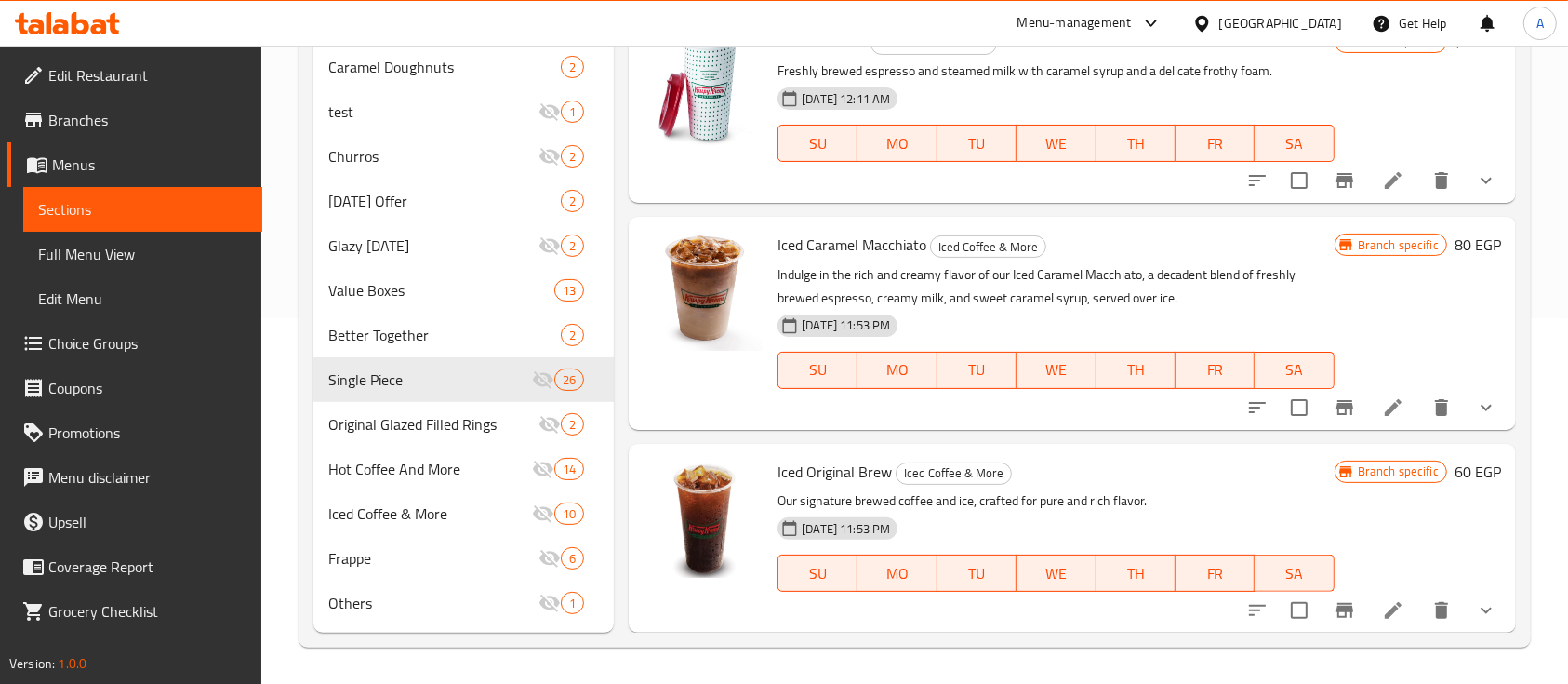
type input "Brew"
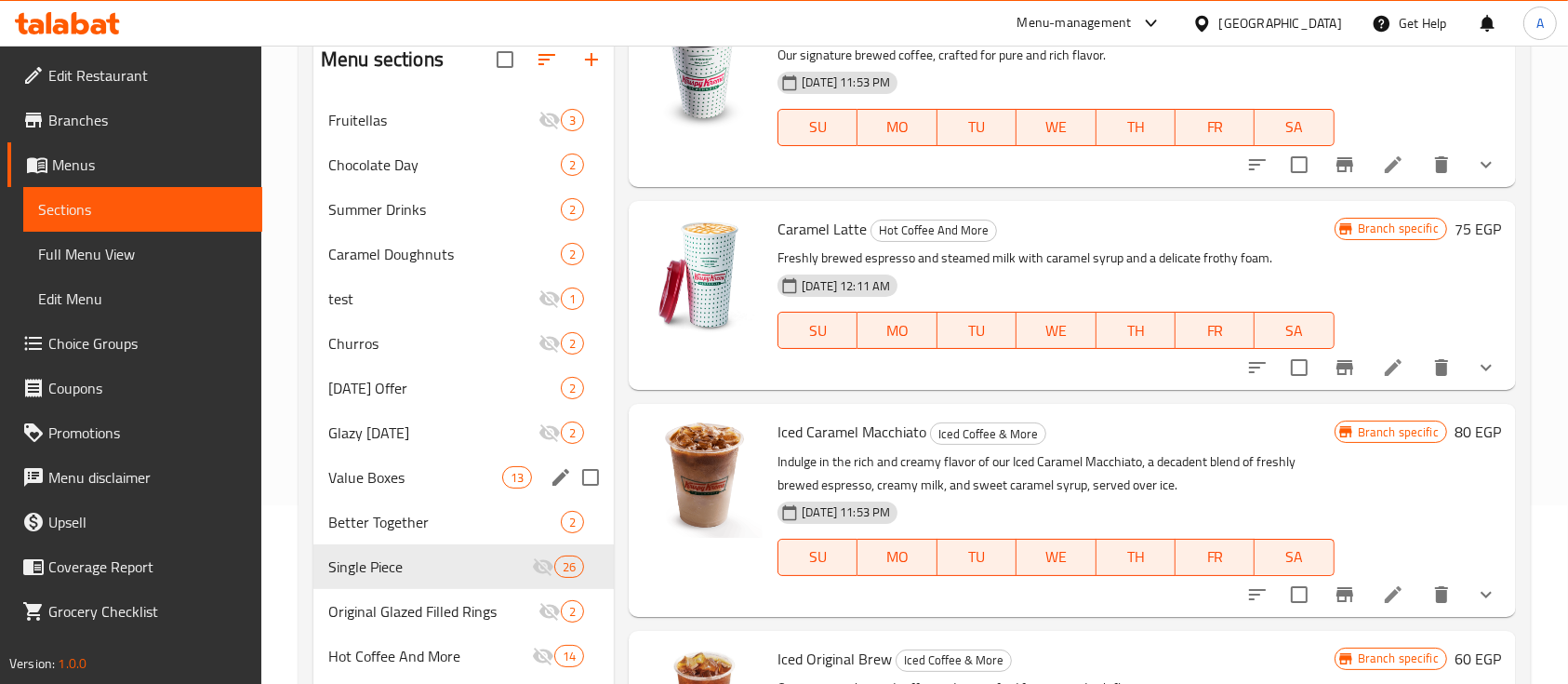
scroll to position [0, 0]
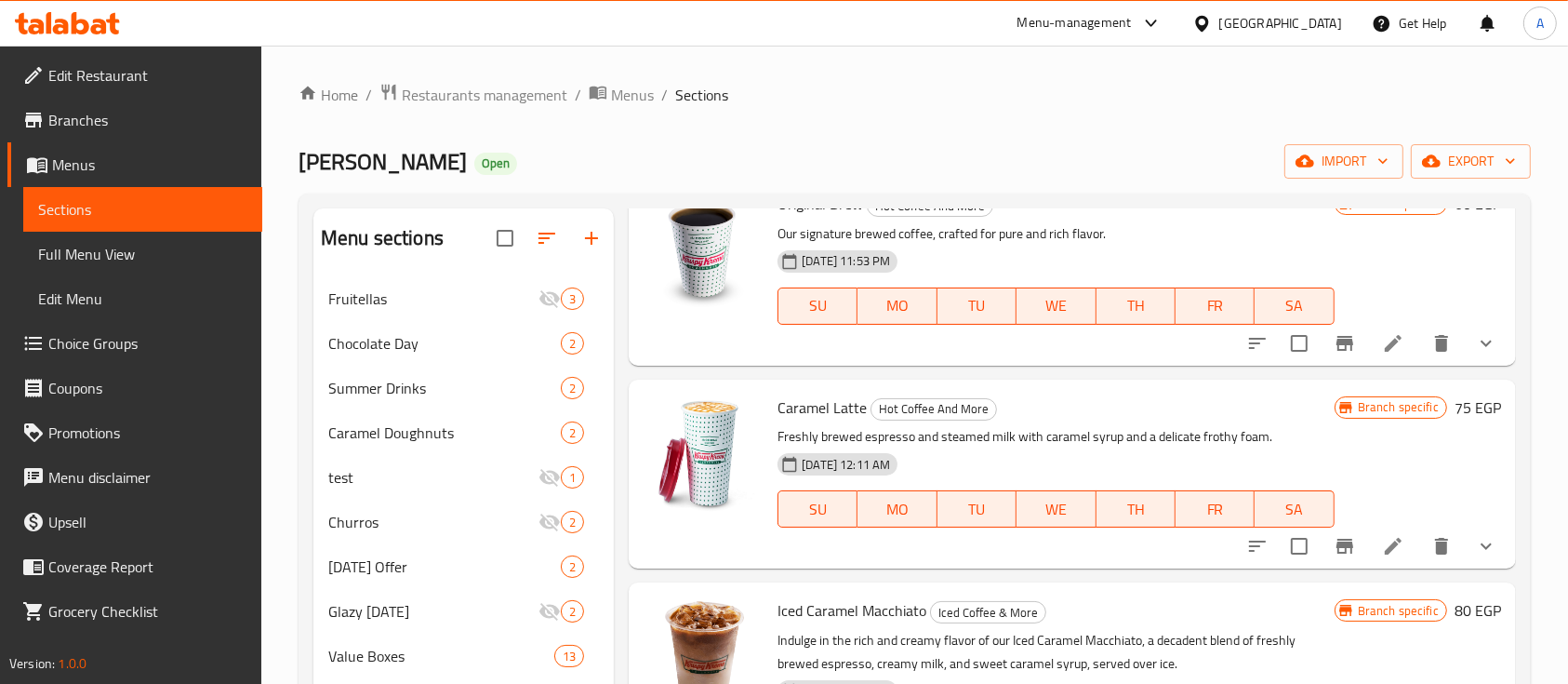
click at [702, 161] on div "Krispy Kreme Open import export" at bounding box center [914, 161] width 1232 height 35
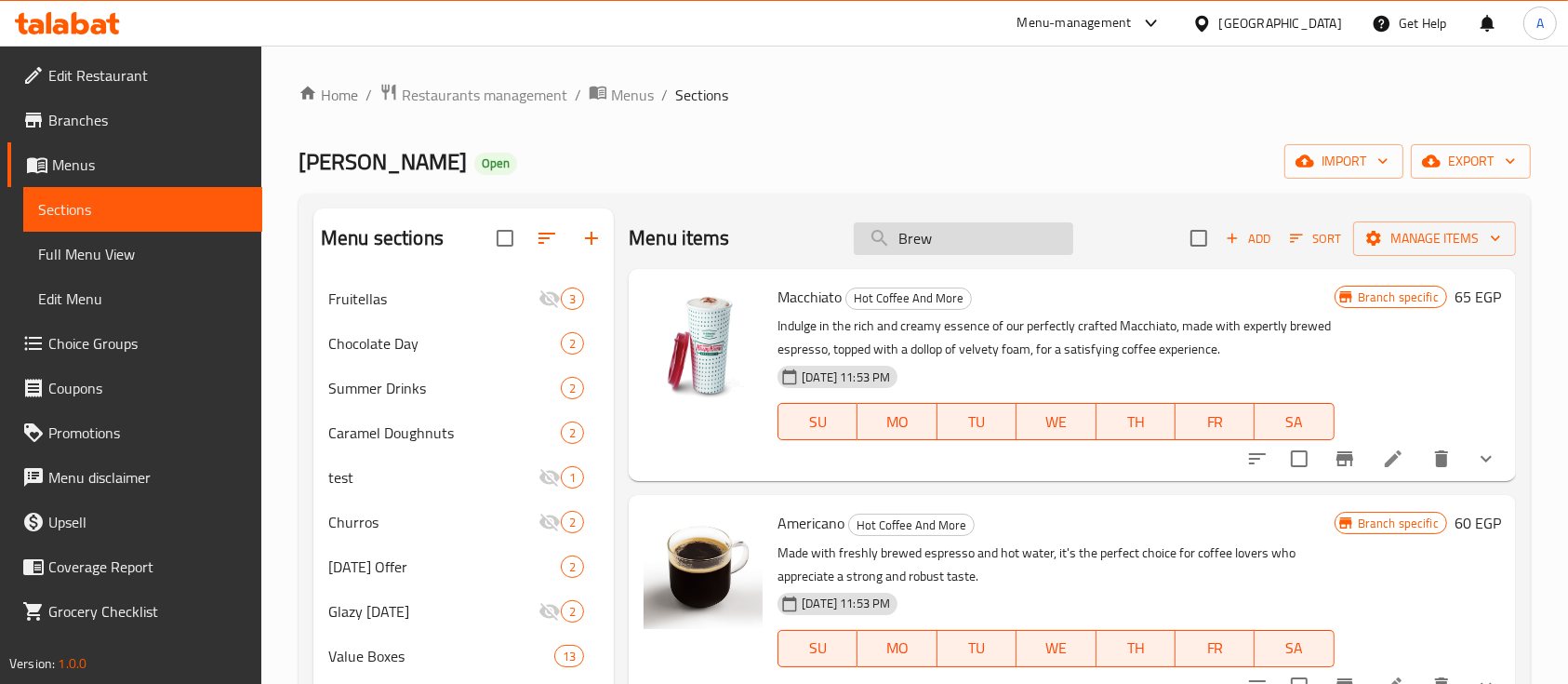
click at [985, 253] on input "Brew" at bounding box center [963, 239] width 220 height 33
click at [811, 126] on div "Home / Restaurants management / Menus / Sections Krispy Kreme Open import expor…" at bounding box center [914, 548] width 1232 height 931
click at [900, 232] on input "Brew" at bounding box center [963, 239] width 220 height 33
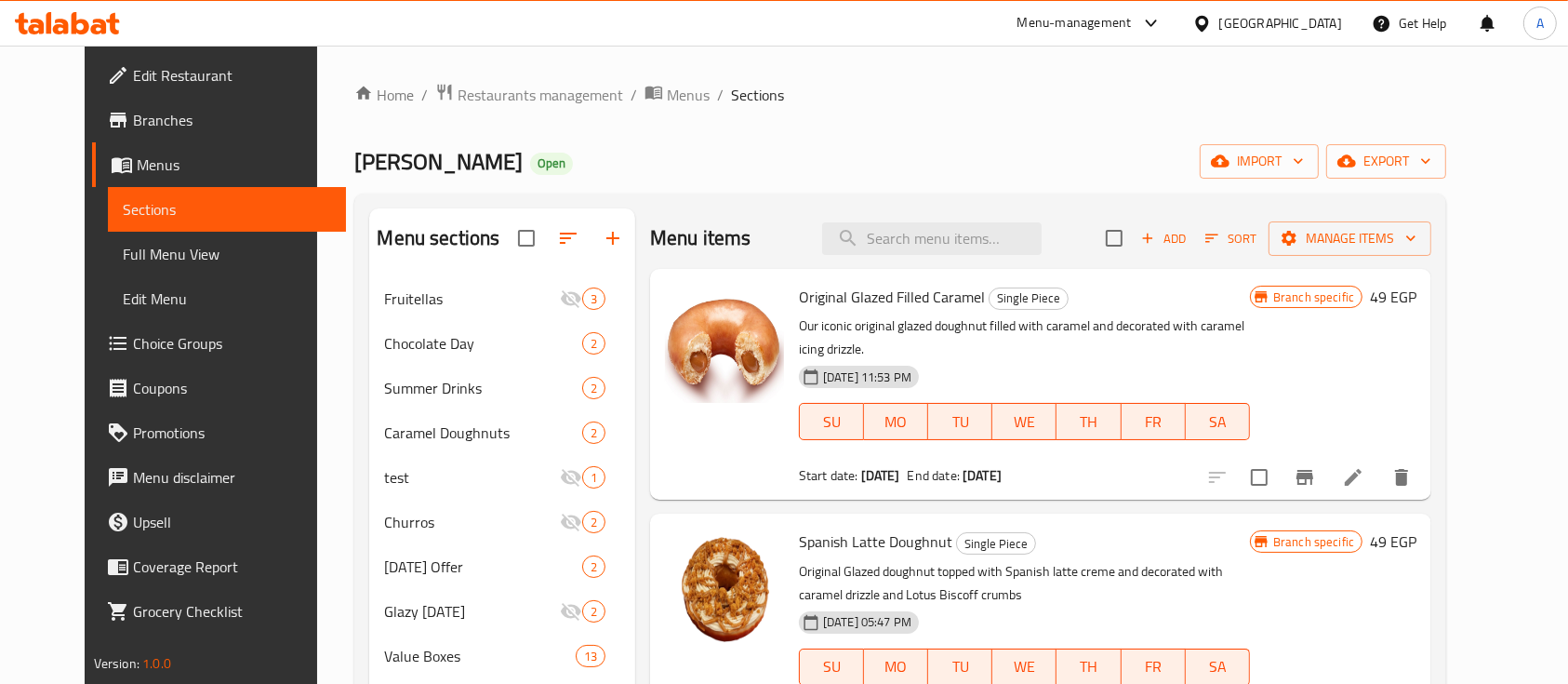
click at [831, 70] on div "Home / Restaurants management / Menus / Sections Krispy Kreme Open import expor…" at bounding box center [901, 548] width 1166 height 1004
click at [737, 155] on div "Krispy Kreme Open import export" at bounding box center [901, 161] width 1092 height 35
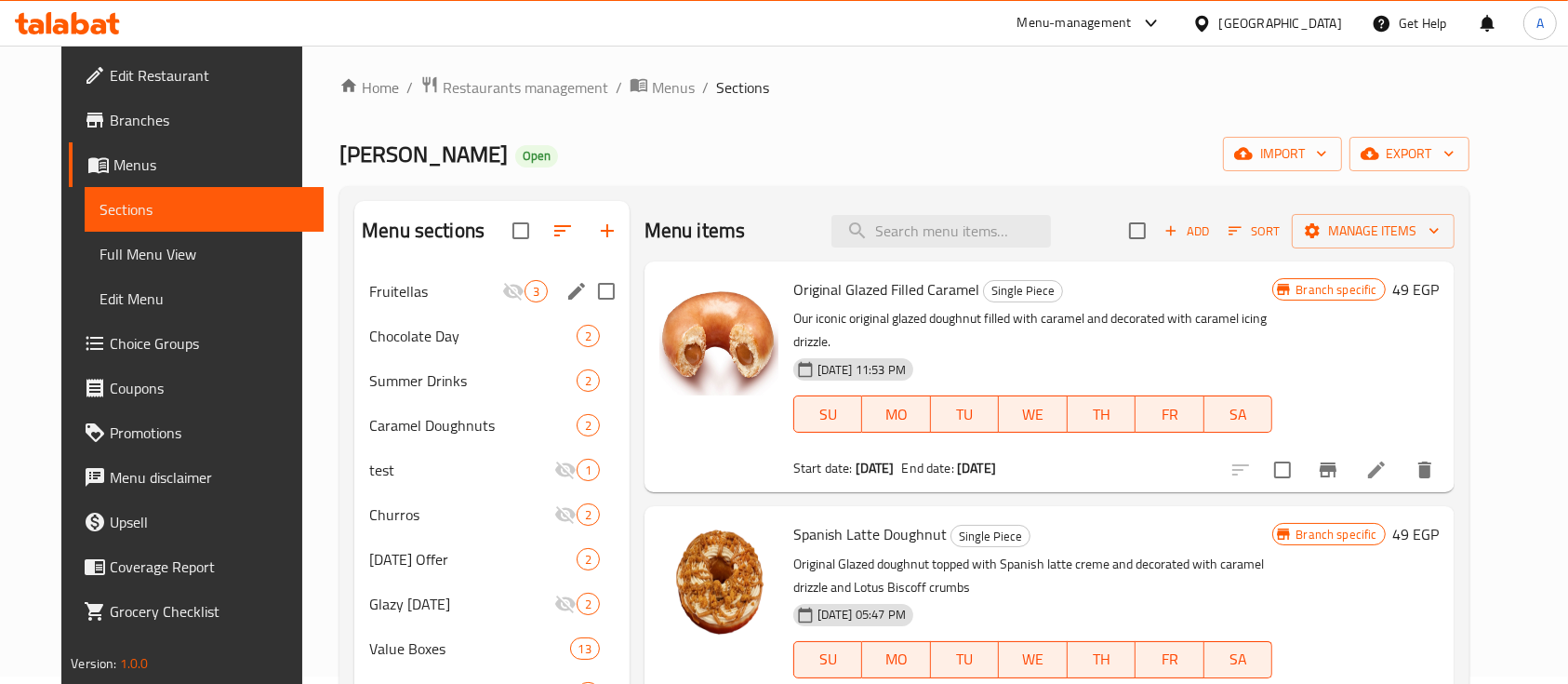
scroll to position [366, 0]
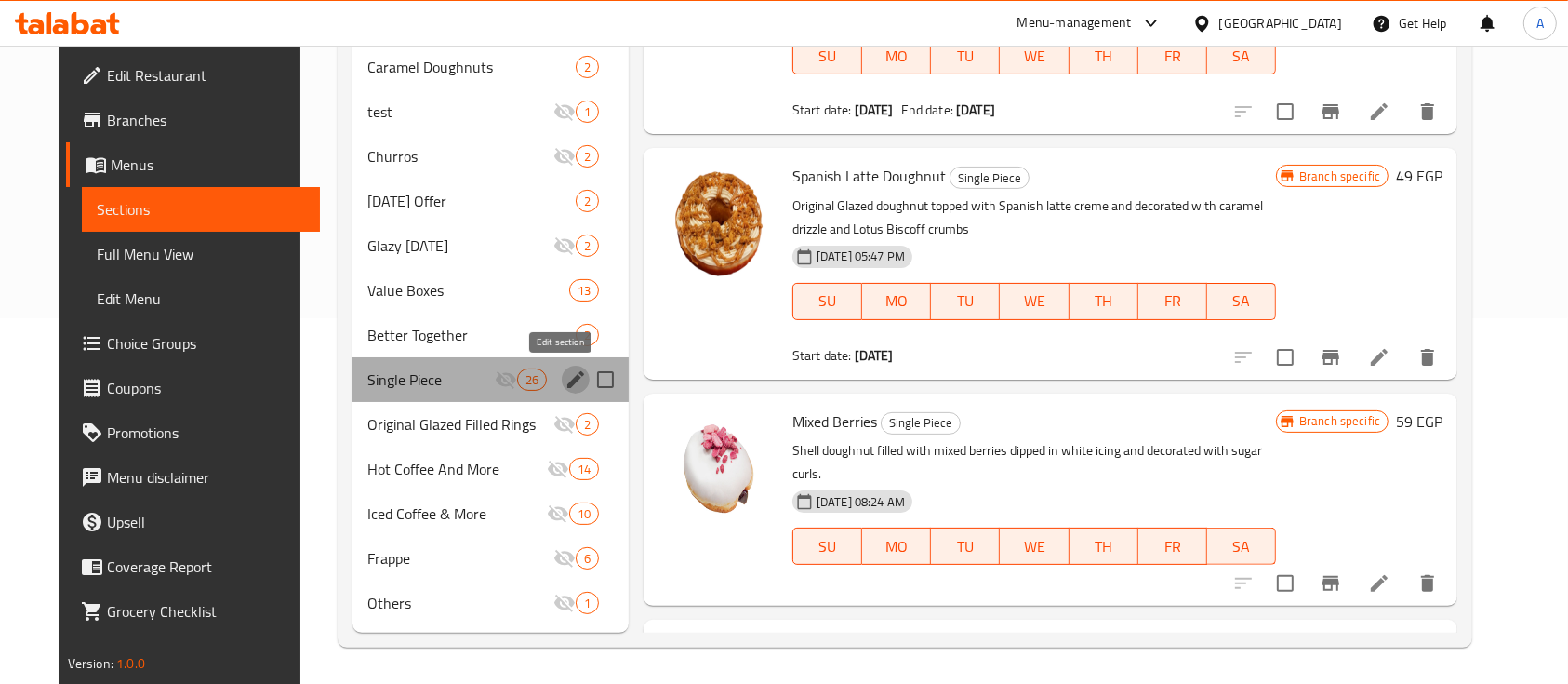
click at [565, 373] on icon "edit" at bounding box center [575, 379] width 22 height 22
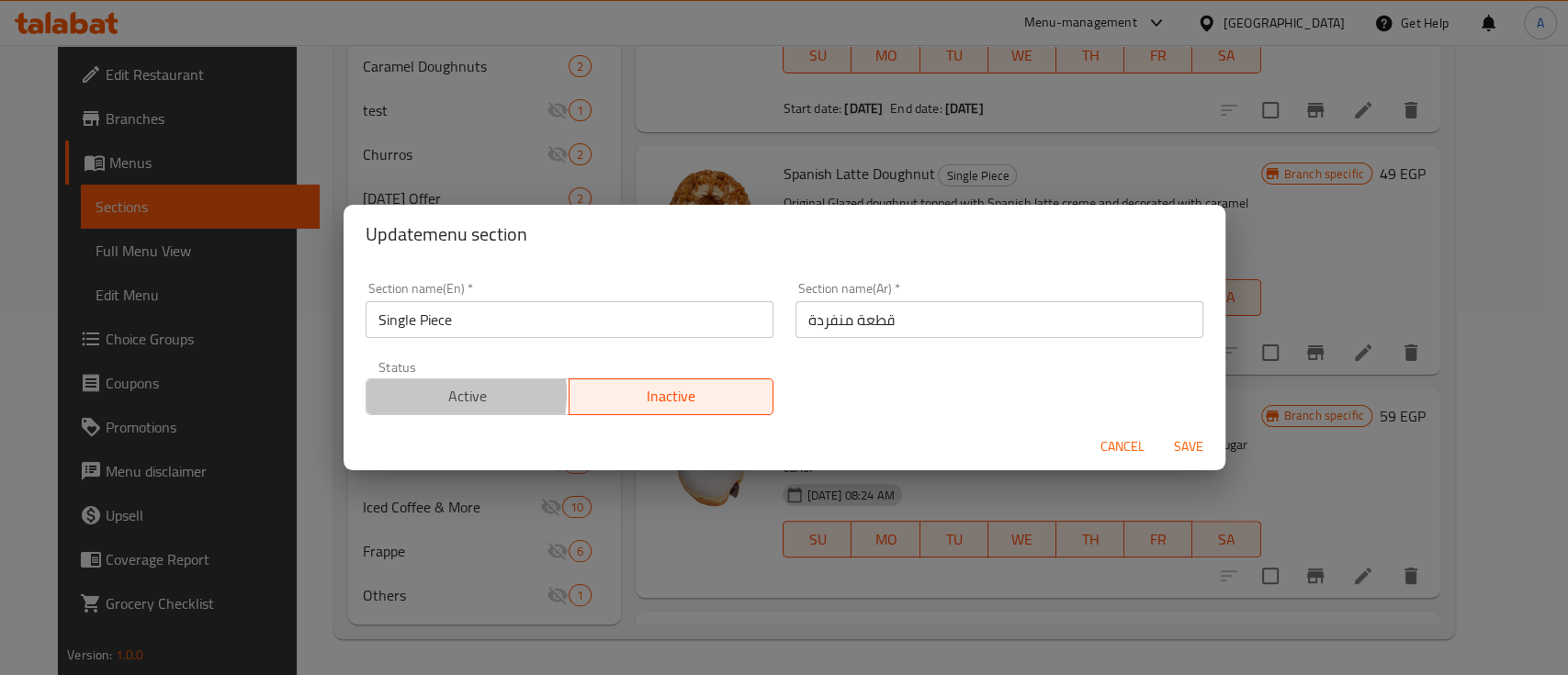
click at [433, 393] on span "Active" at bounding box center [469, 396] width 189 height 27
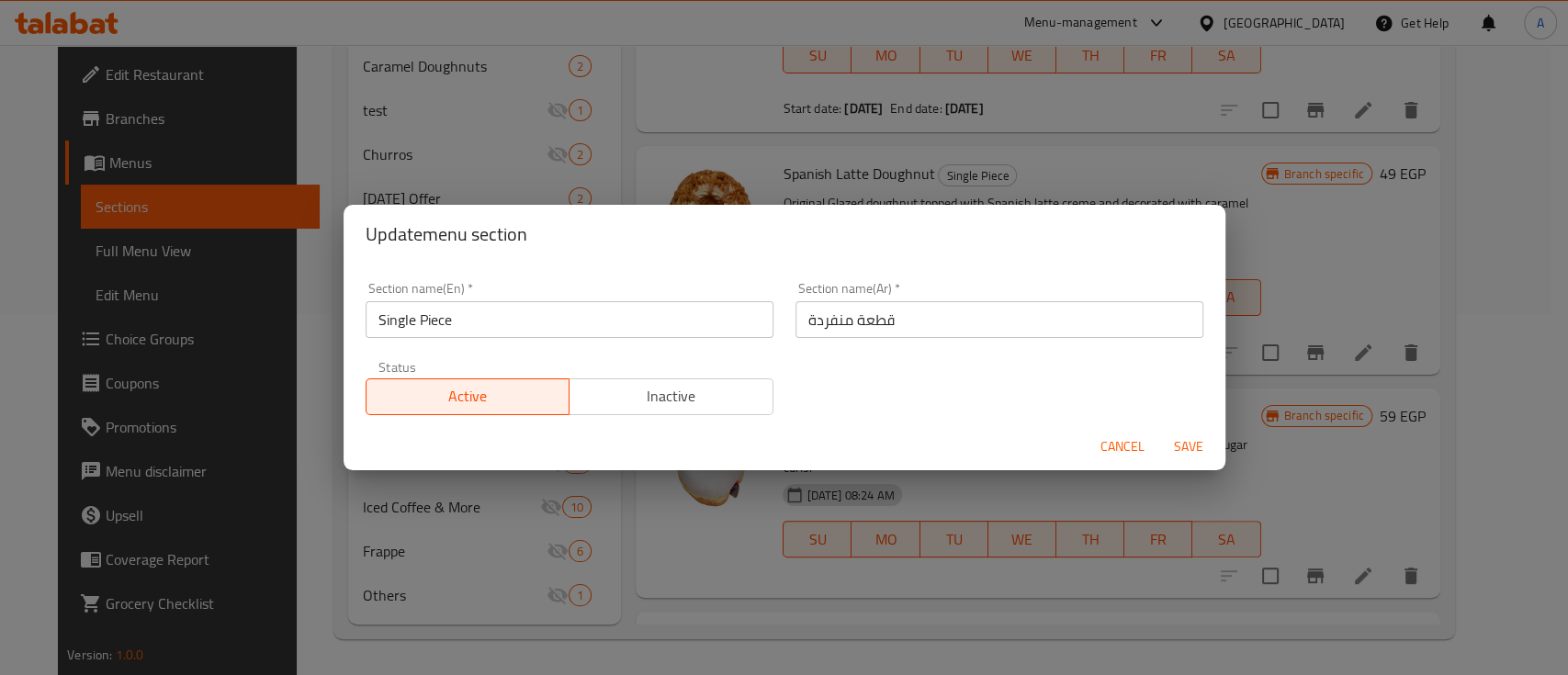
click at [1192, 450] on span "Save" at bounding box center [1188, 447] width 45 height 23
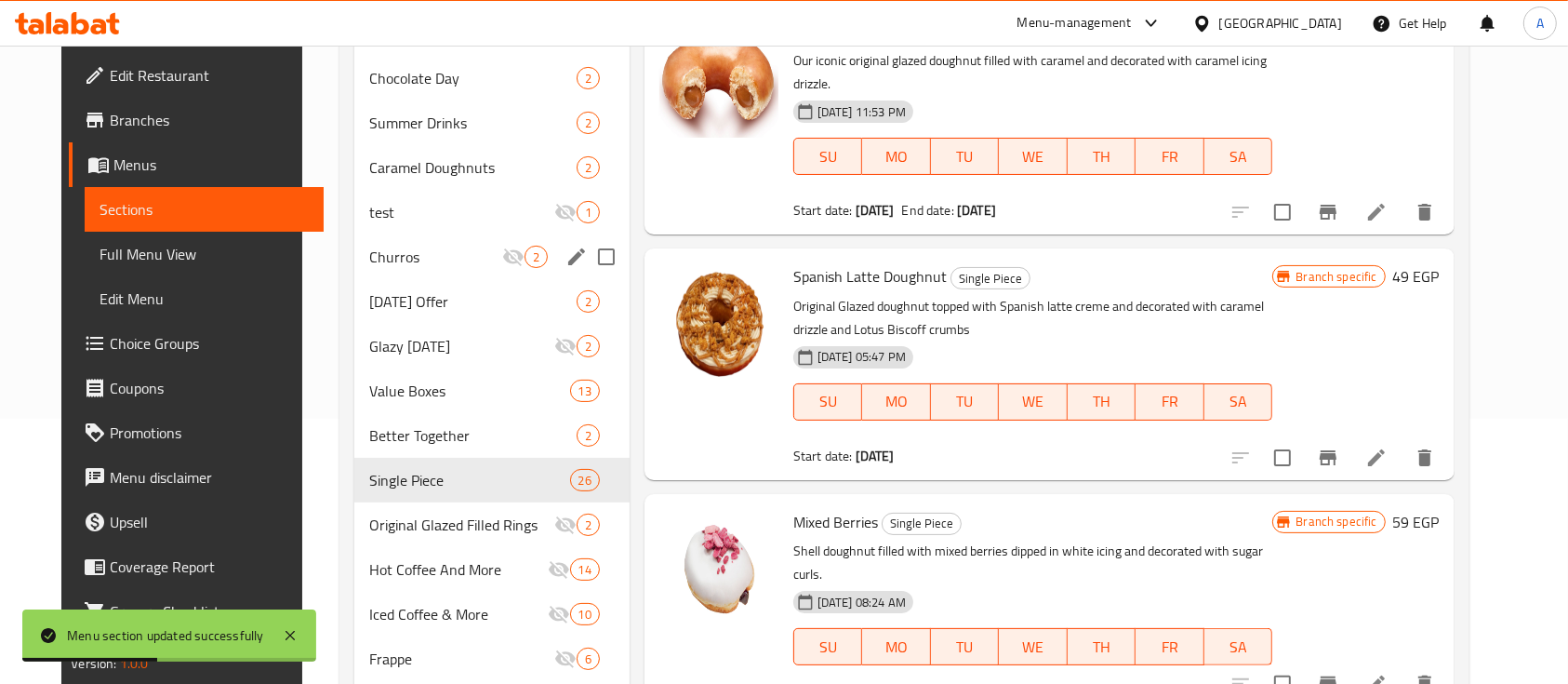
scroll to position [242, 0]
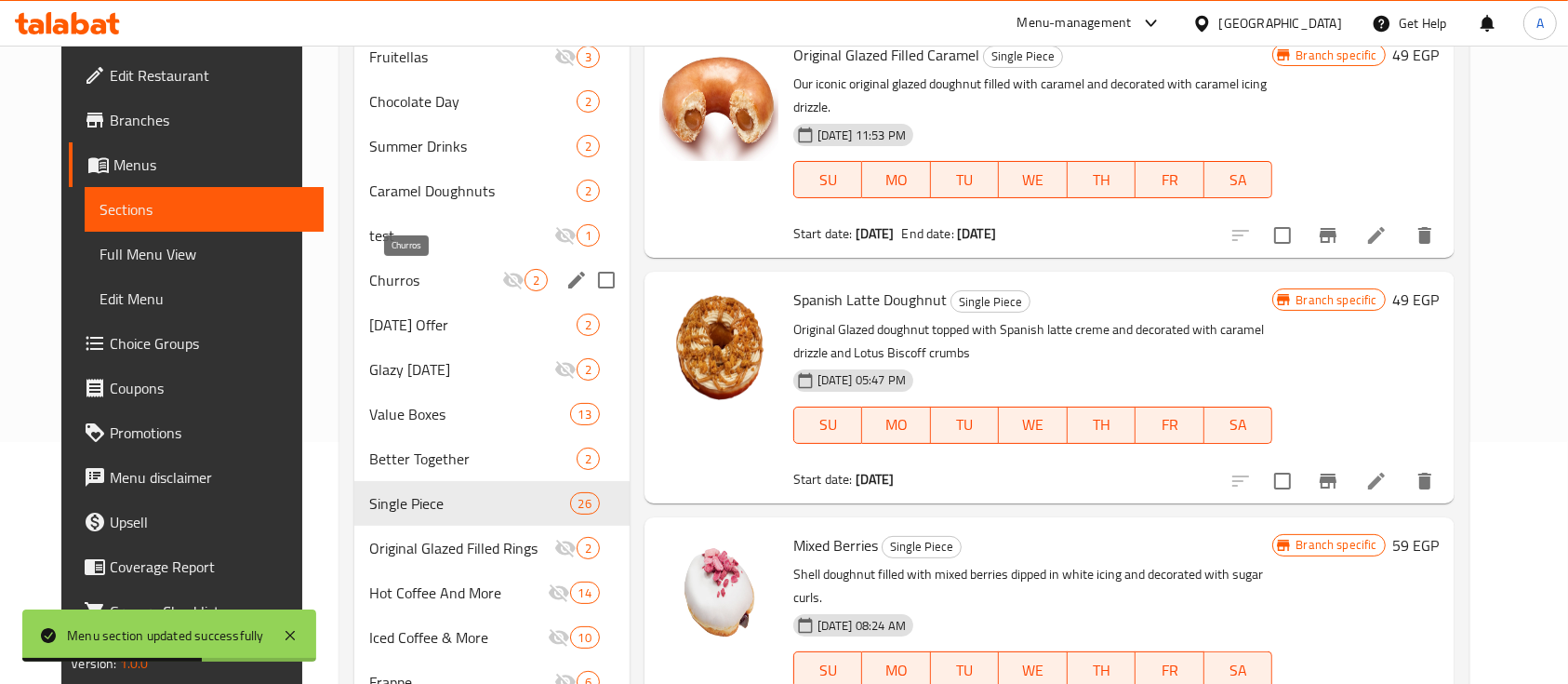
click at [479, 282] on span "Churros" at bounding box center [435, 279] width 132 height 22
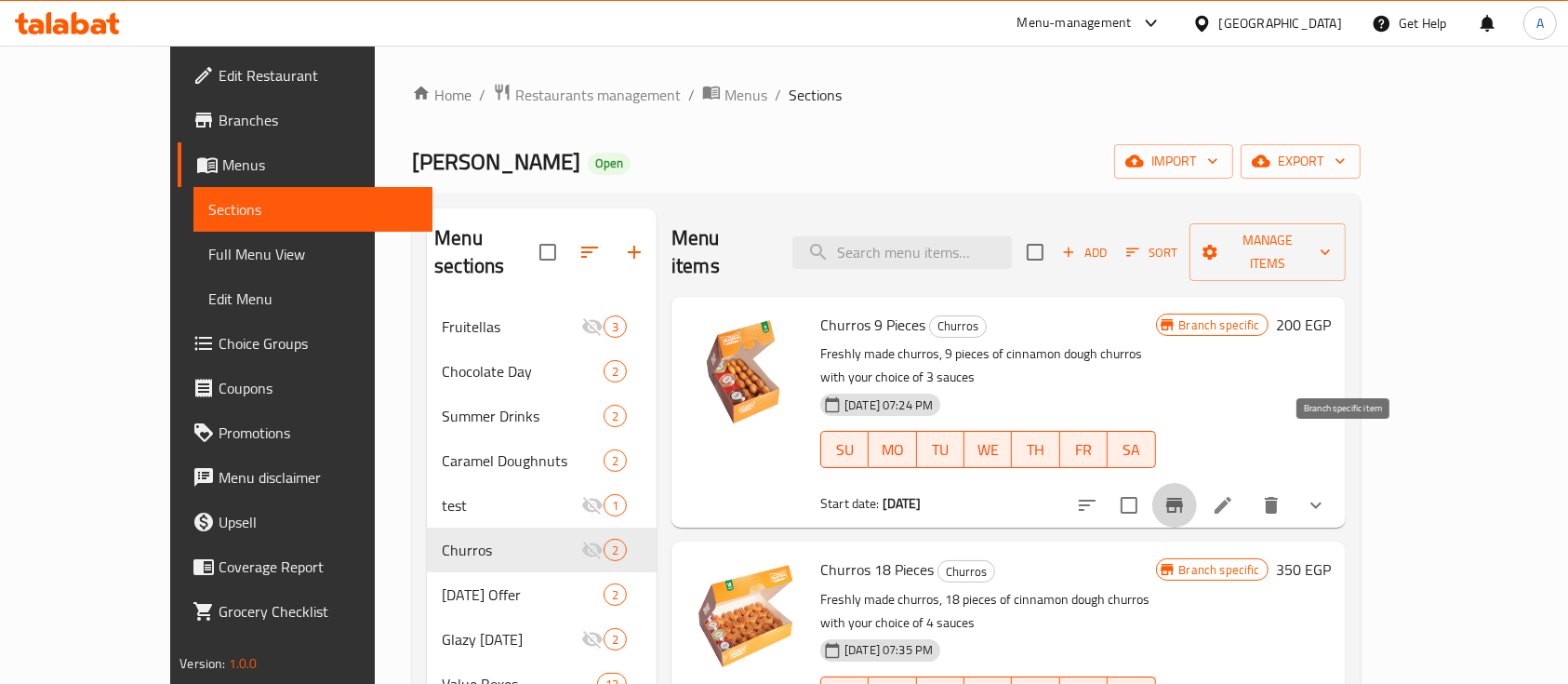
click at [1183, 498] on icon "Branch-specific-item" at bounding box center [1174, 506] width 16 height 15
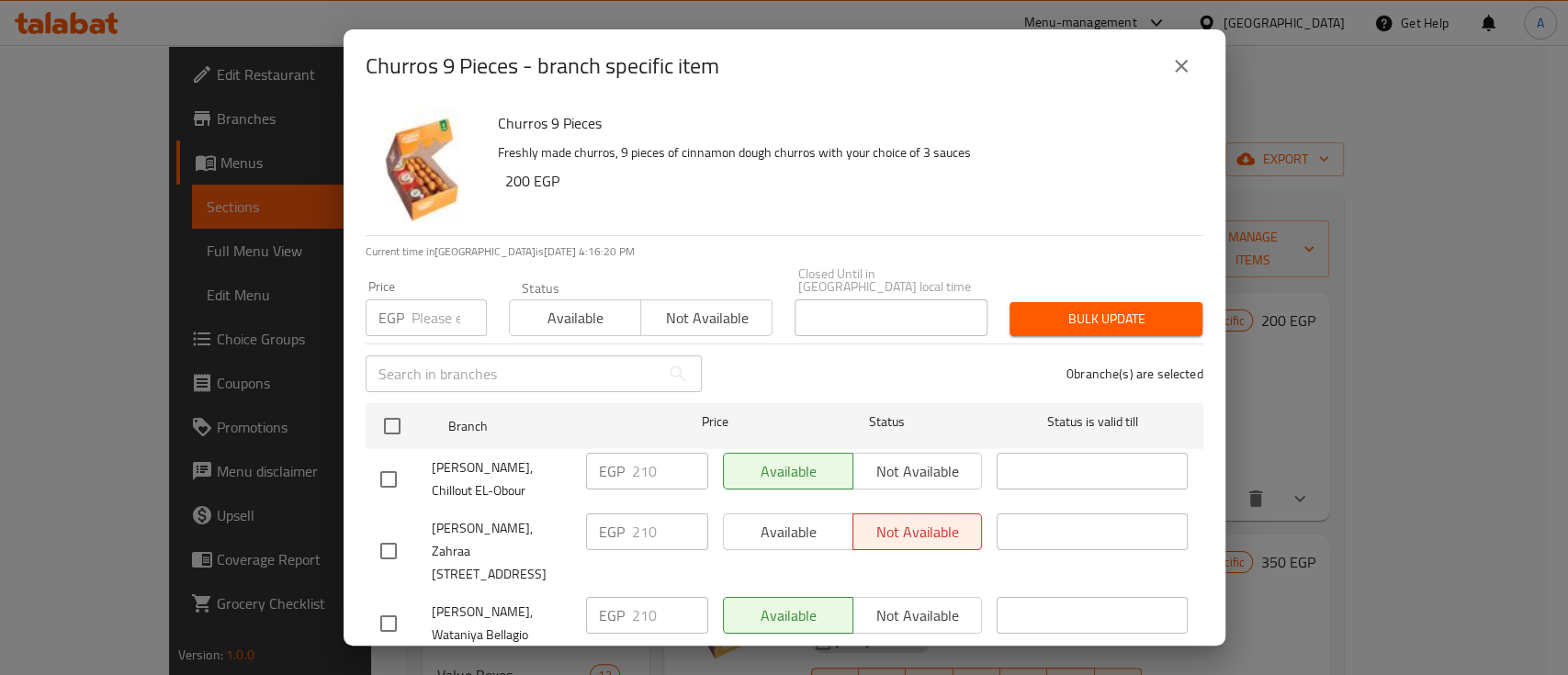
click at [412, 310] on input "number" at bounding box center [450, 317] width 76 height 37
paste input "200"
type input "200"
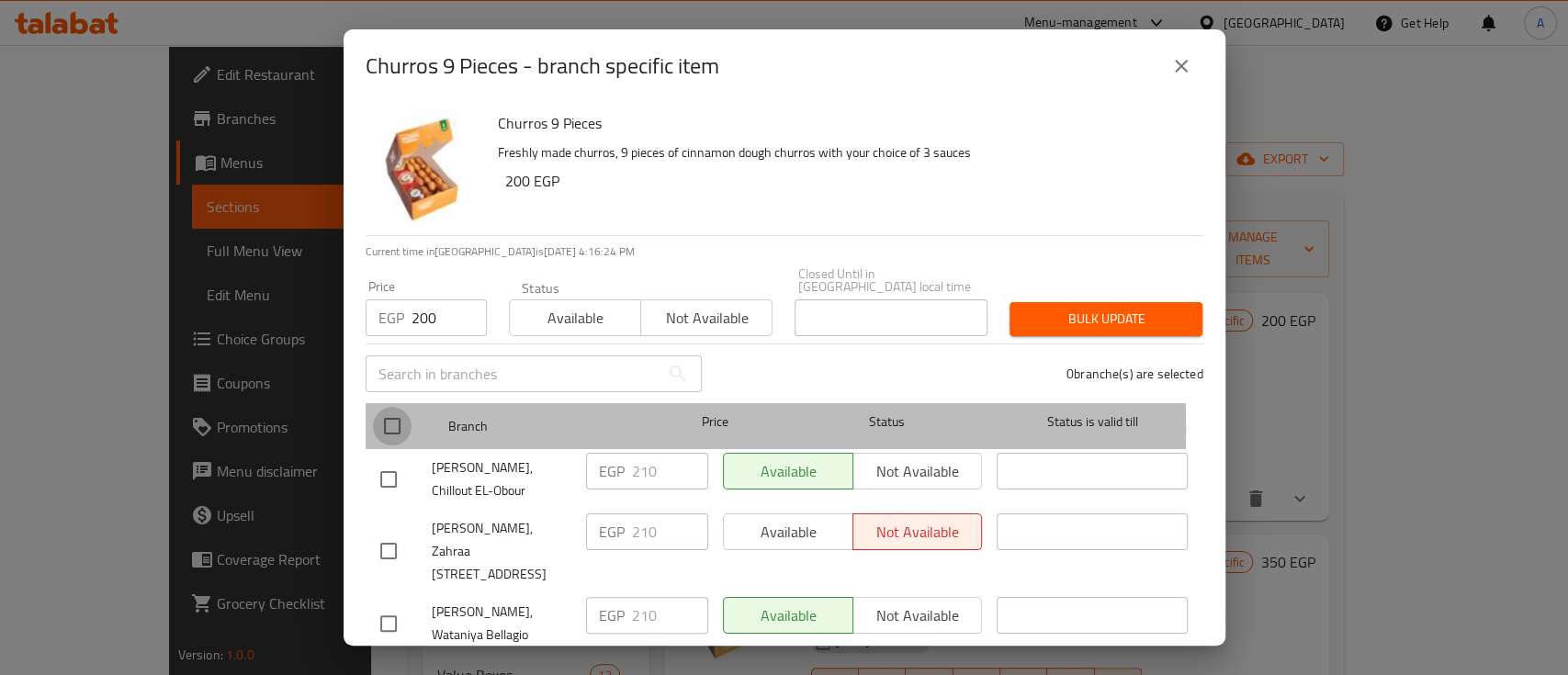
click at [402, 415] on input "checkbox" at bounding box center [392, 426] width 39 height 39
checkbox input "true"
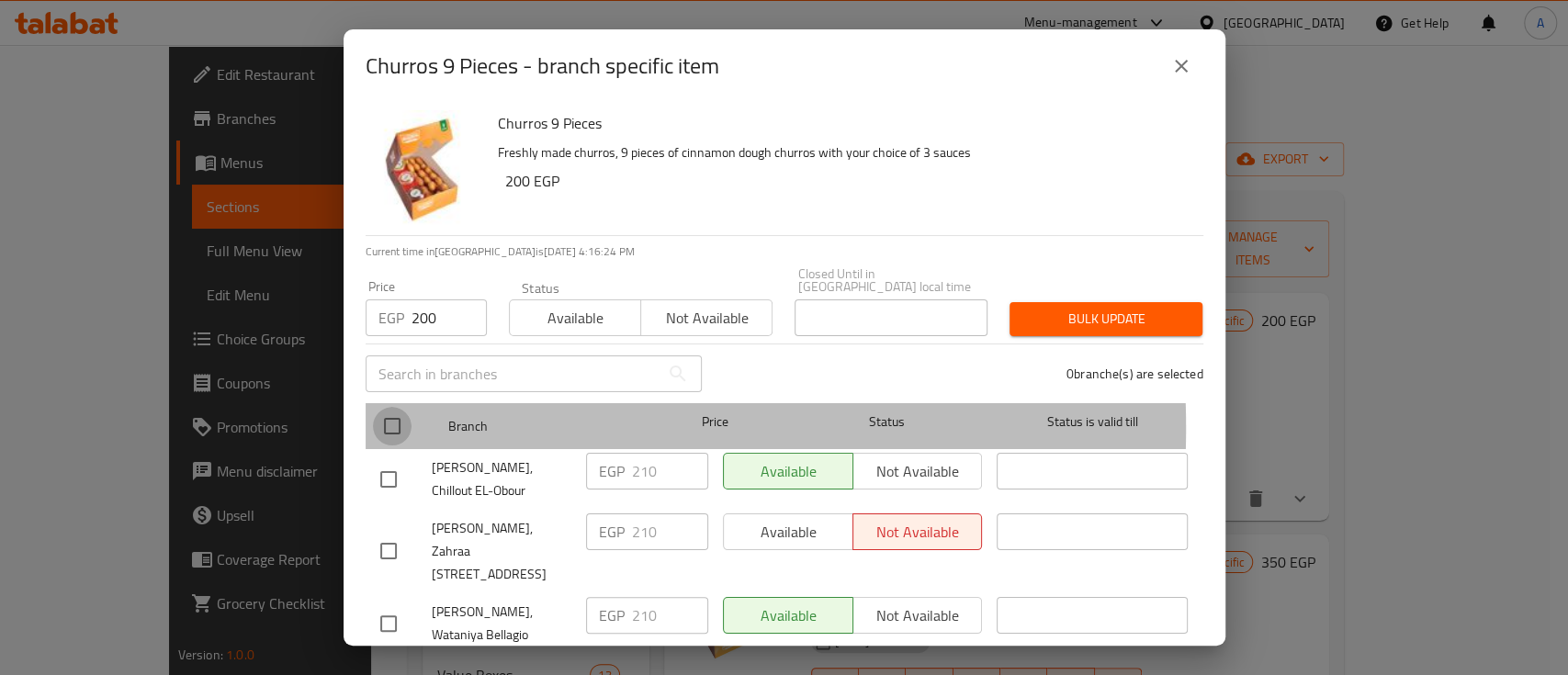
checkbox input "true"
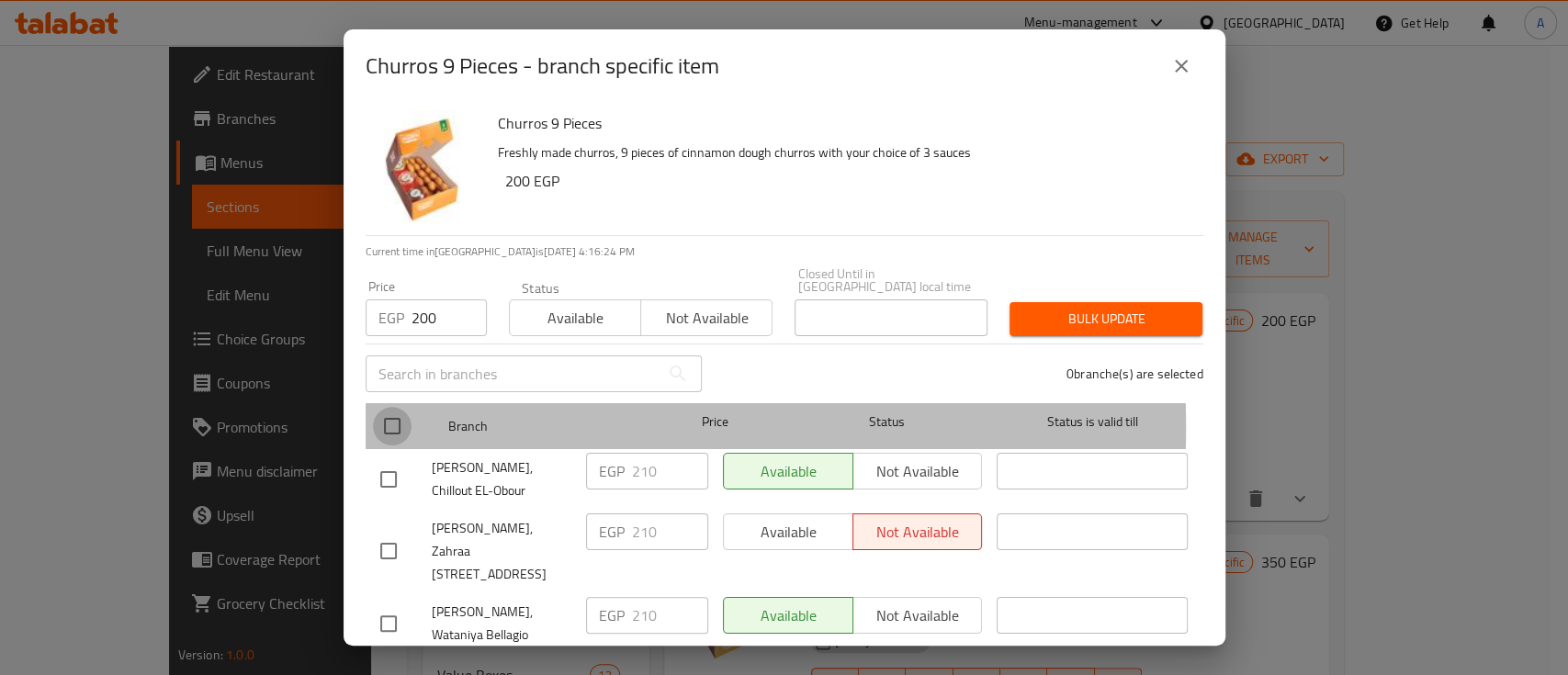
checkbox input "true"
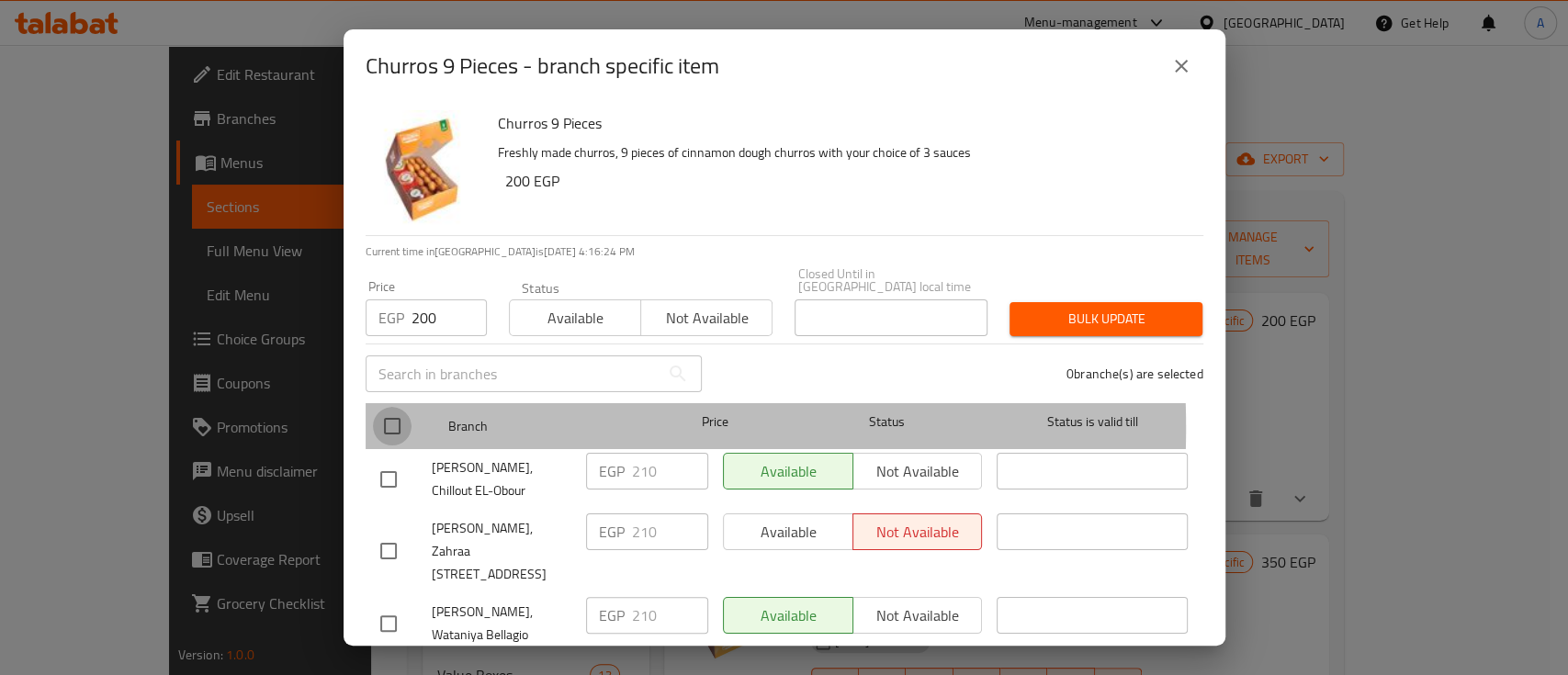
checkbox input "true"
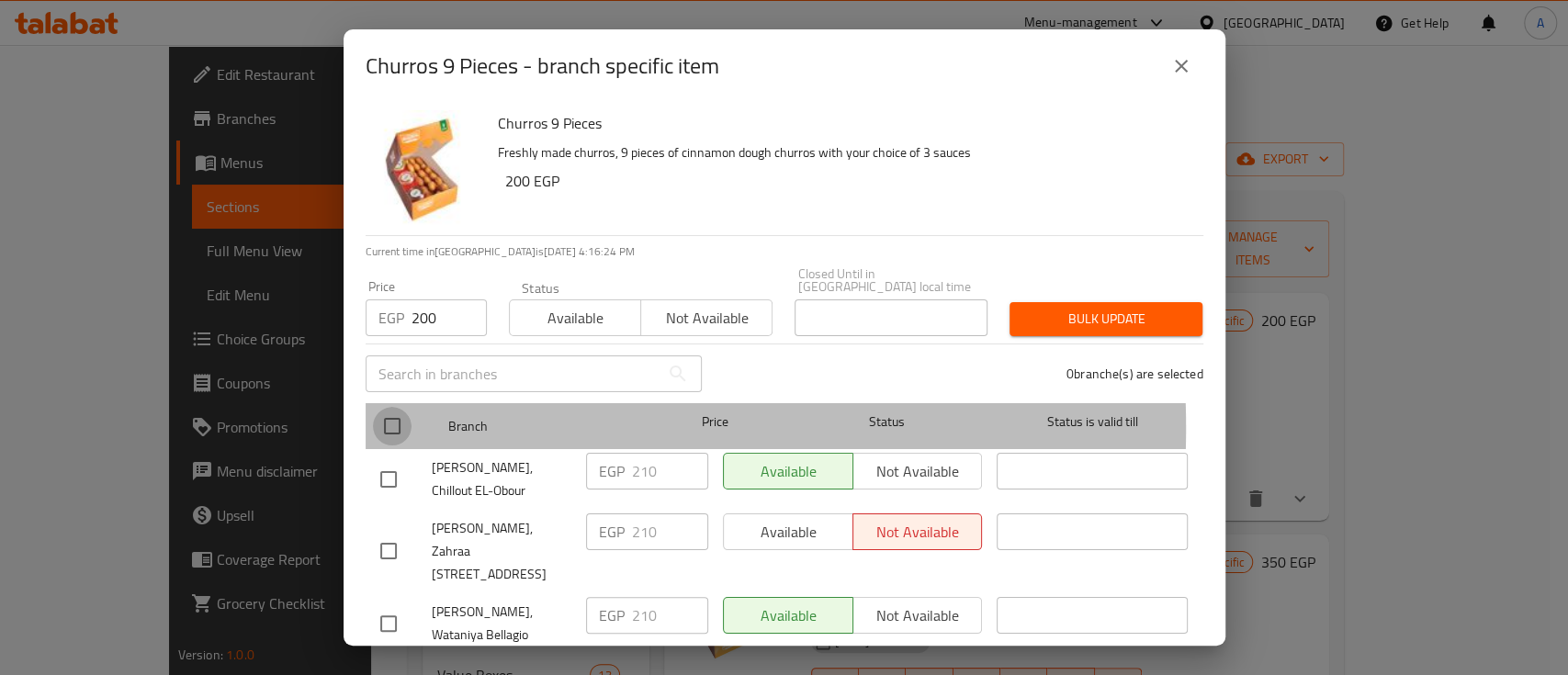
checkbox input "true"
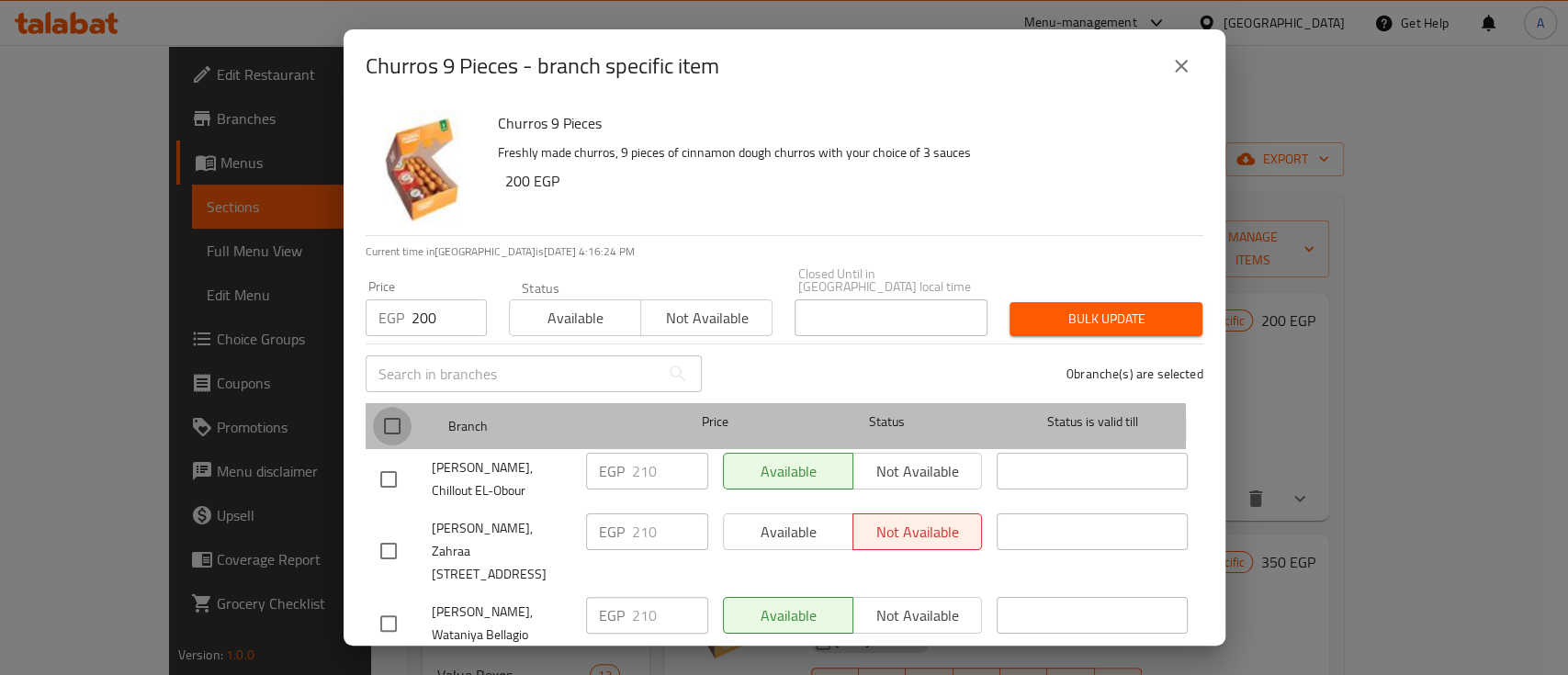
checkbox input "true"
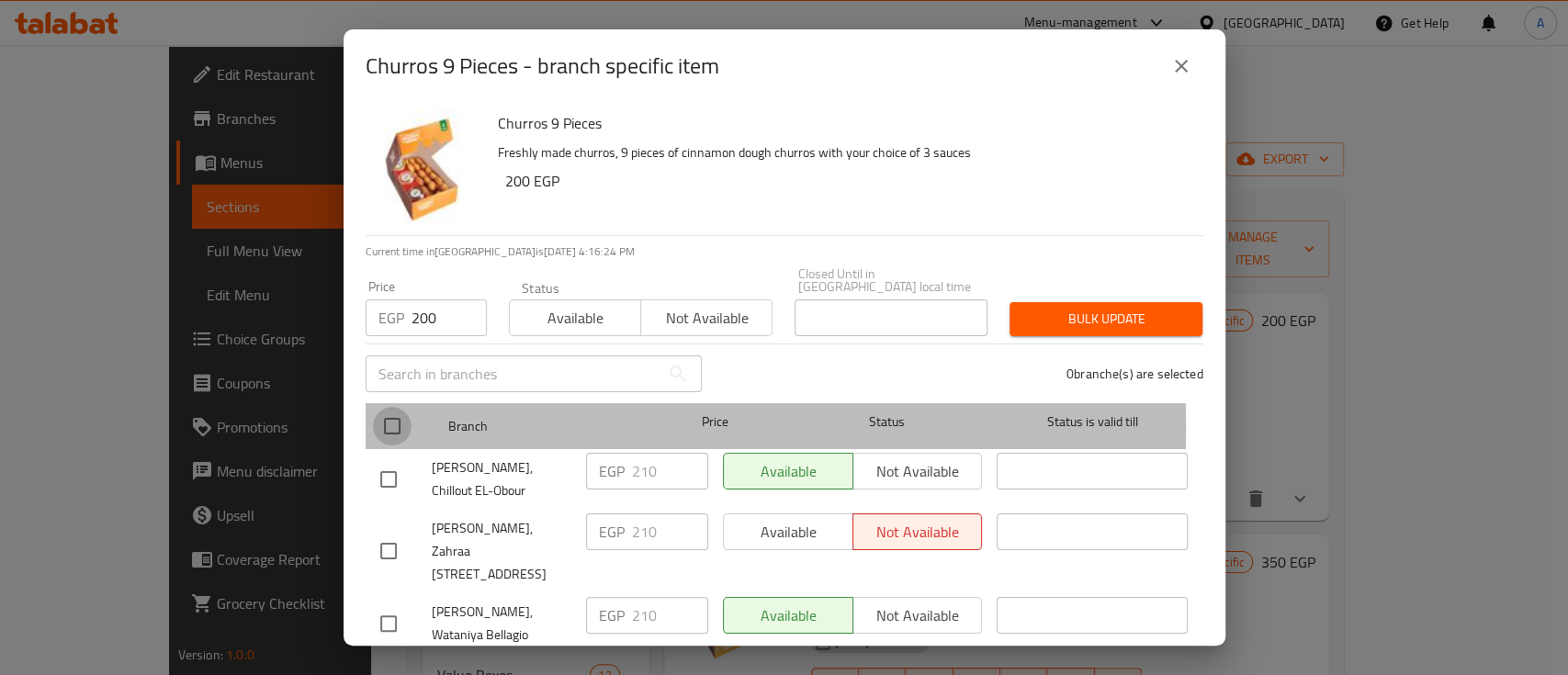
checkbox input "true"
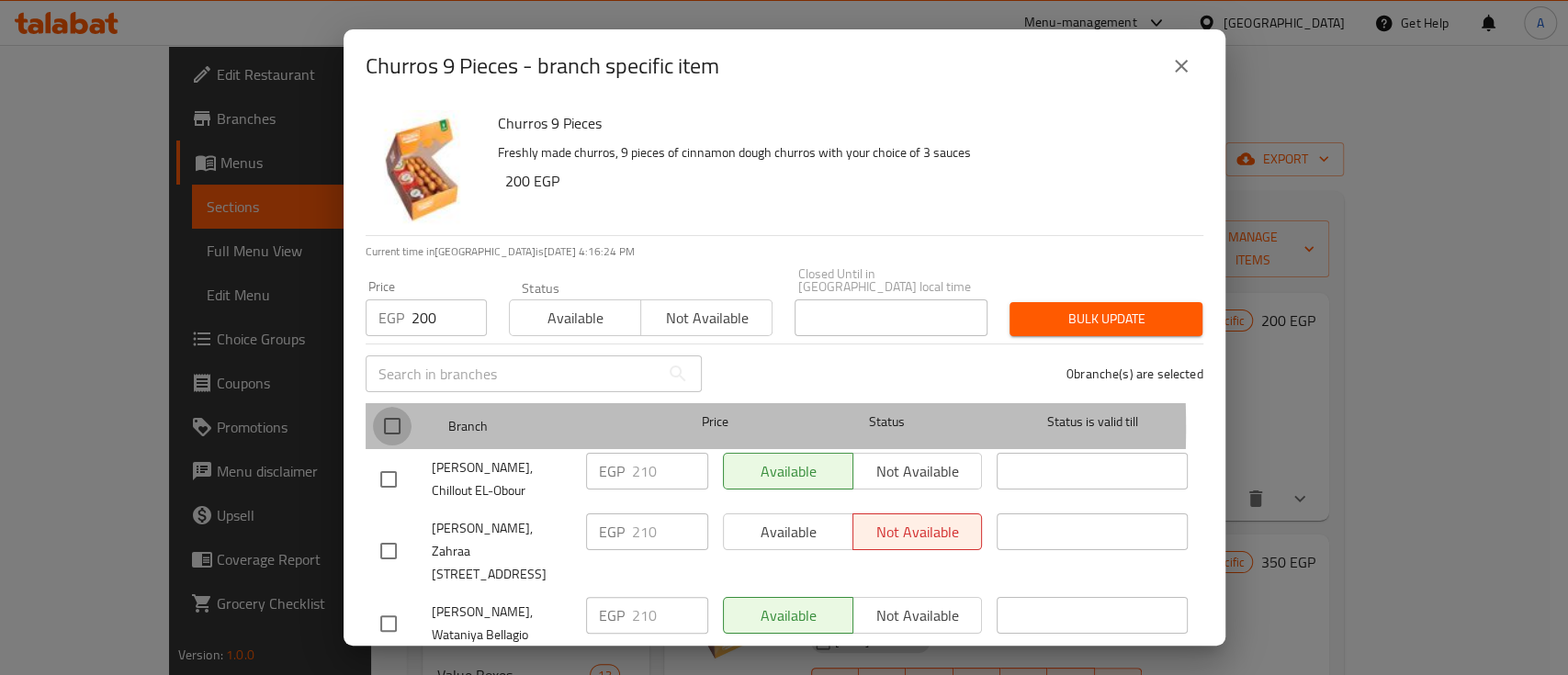
checkbox input "true"
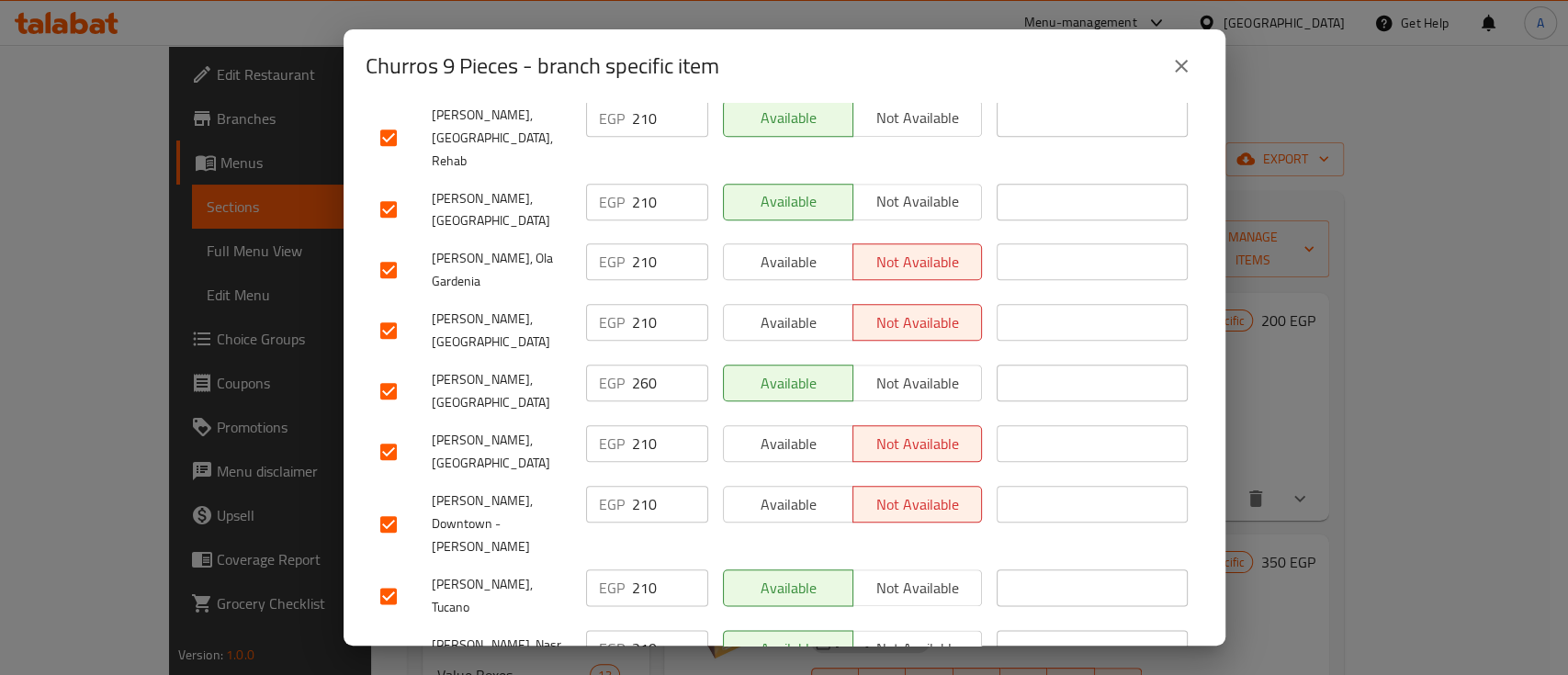
scroll to position [1257, 0]
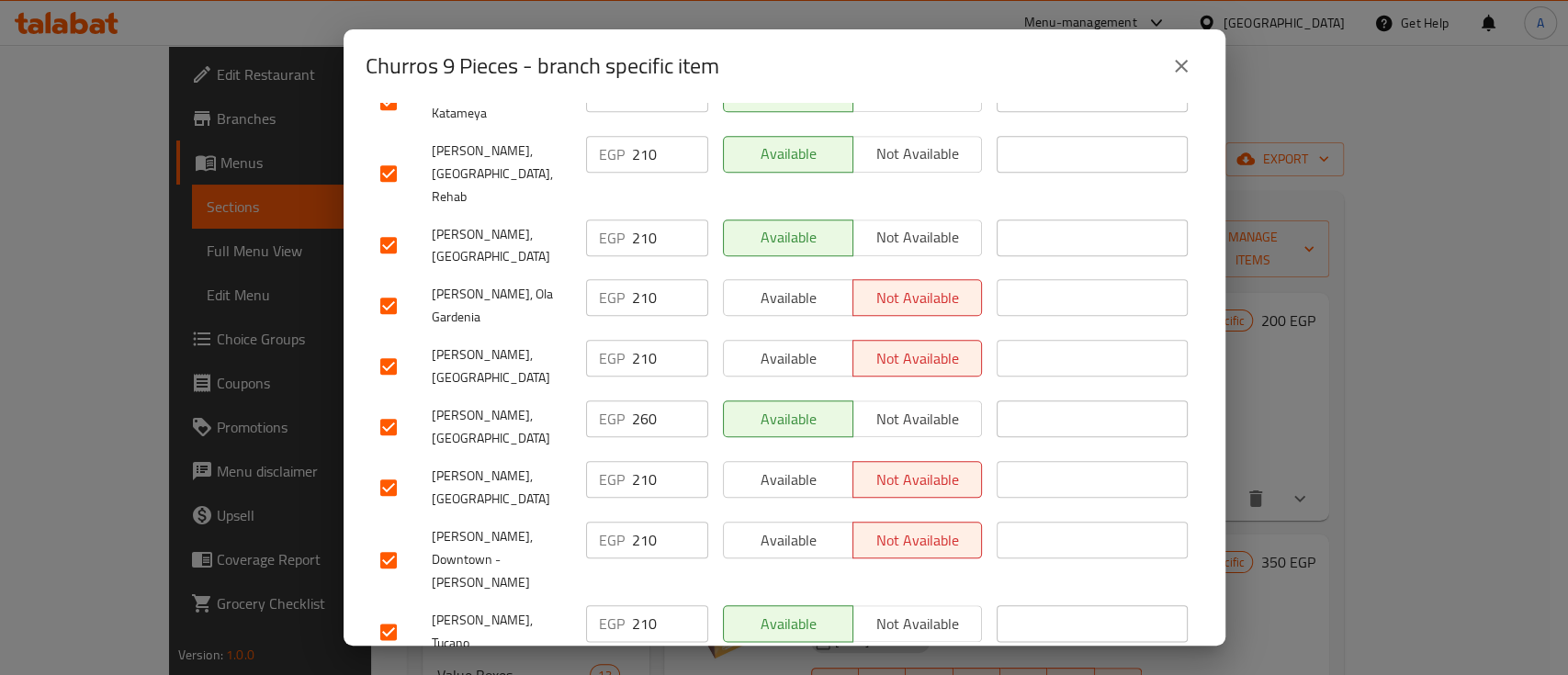
click at [390, 408] on input "checkbox" at bounding box center [388, 427] width 39 height 39
checkbox input "false"
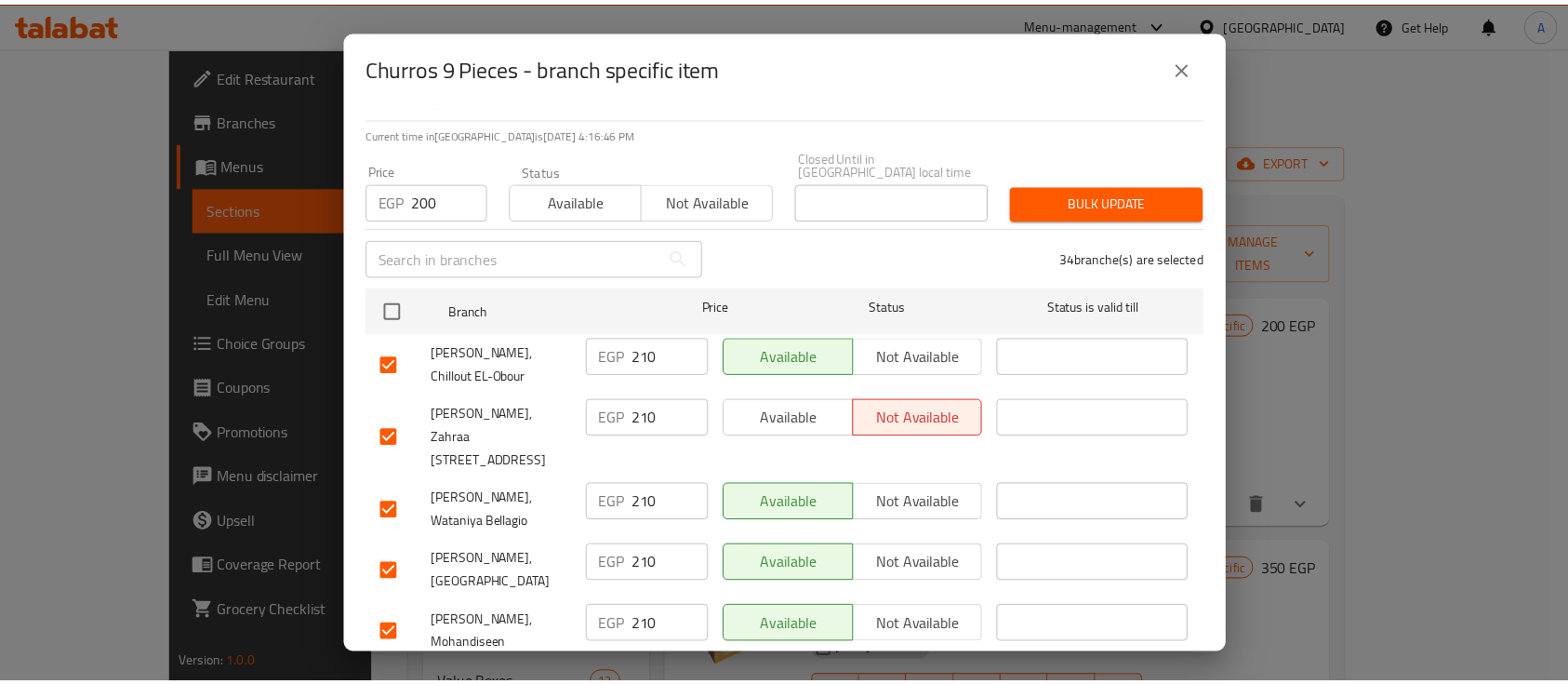
scroll to position [0, 0]
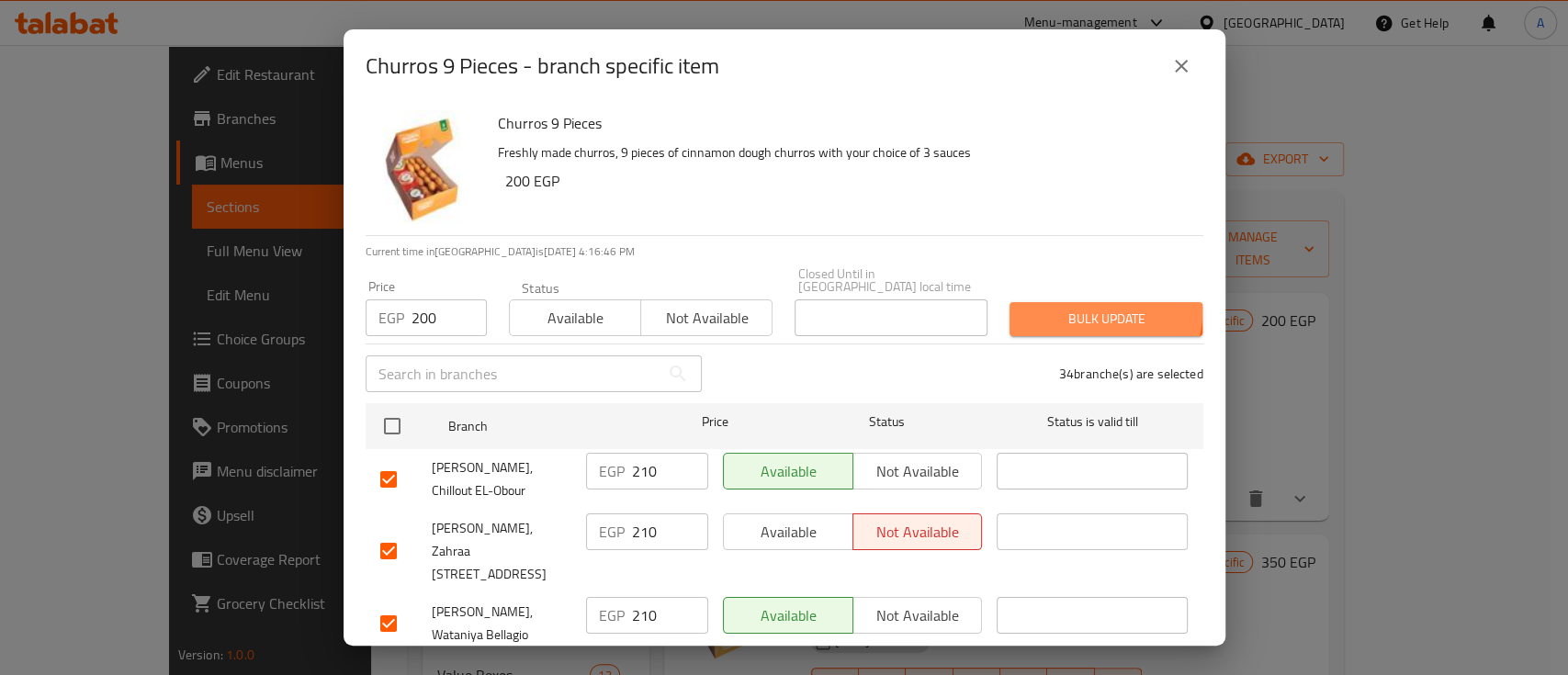
click at [1086, 308] on span "Bulk update" at bounding box center [1105, 319] width 164 height 23
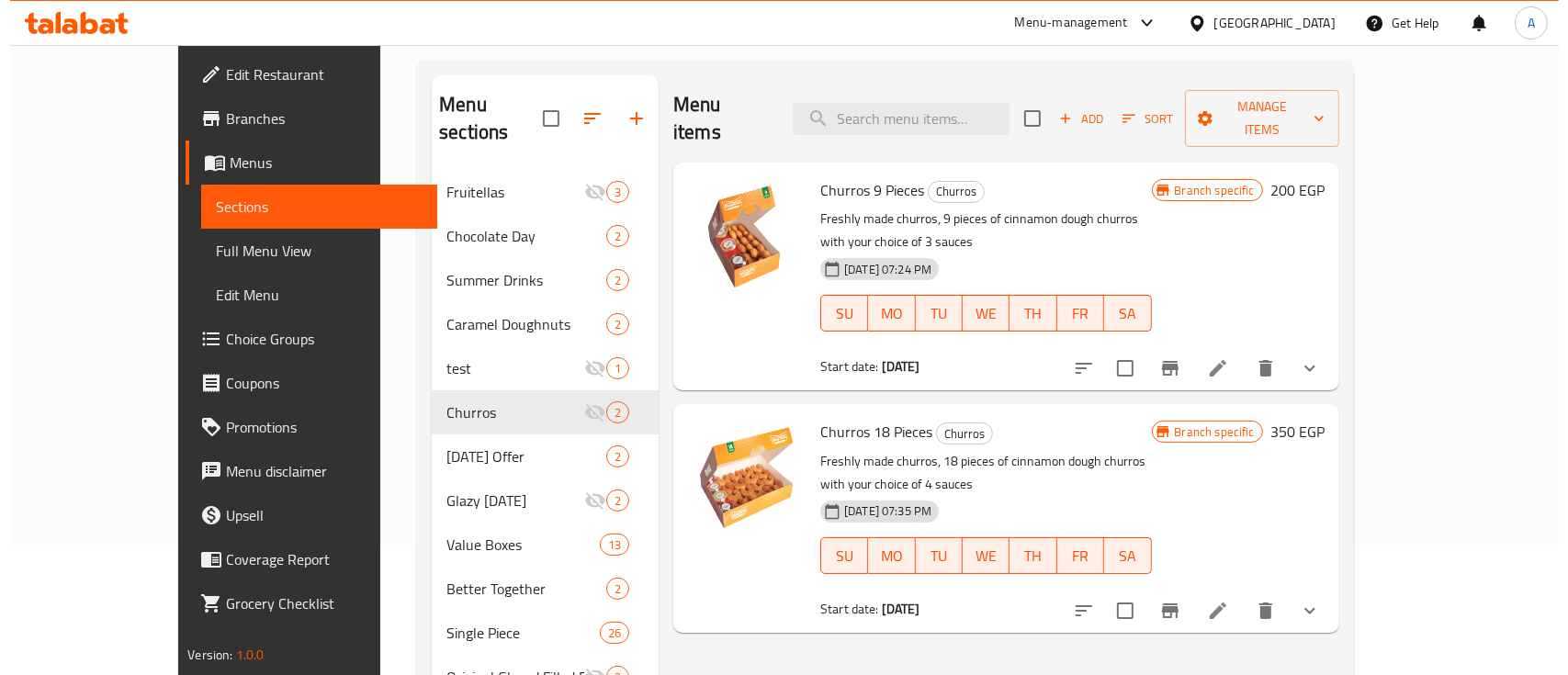
scroll to position [244, 0]
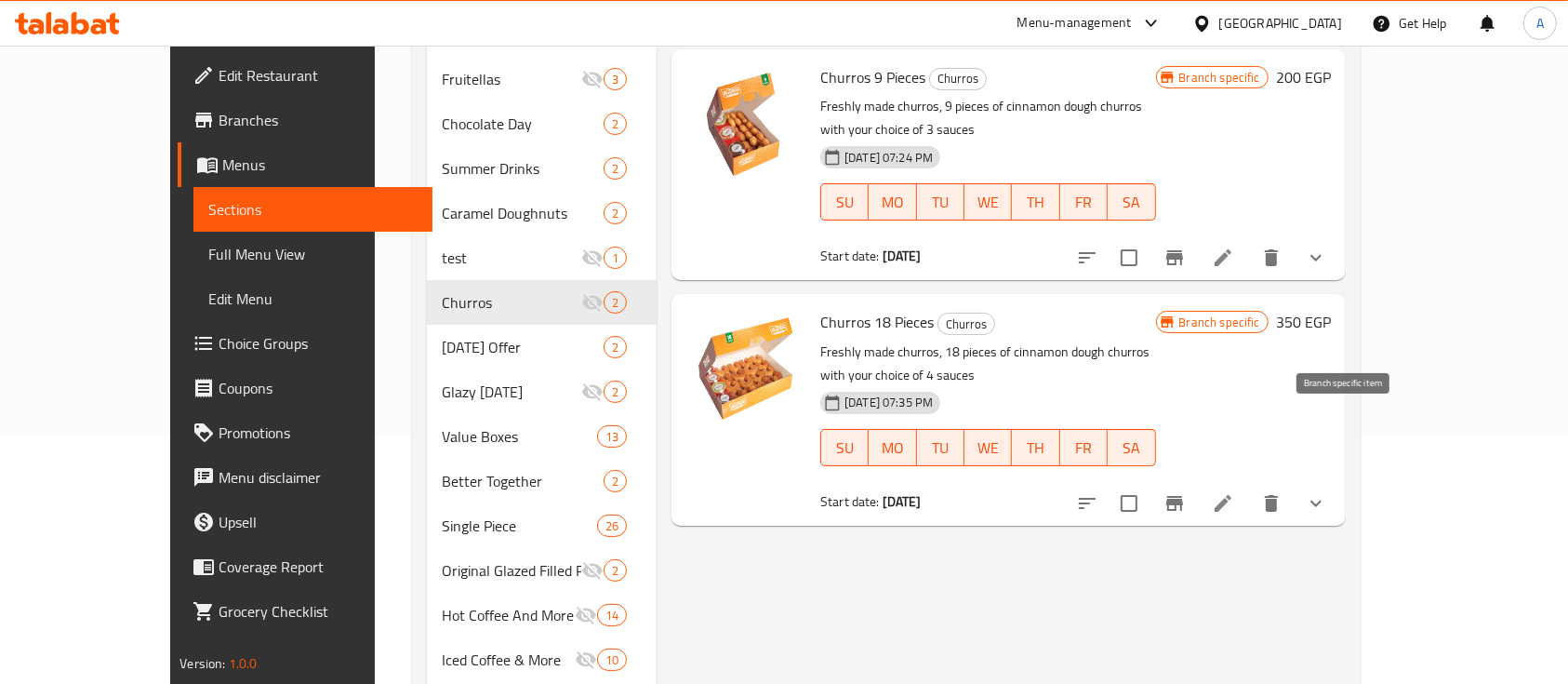
click at [1197, 481] on button "Branch-specific-item" at bounding box center [1175, 503] width 45 height 45
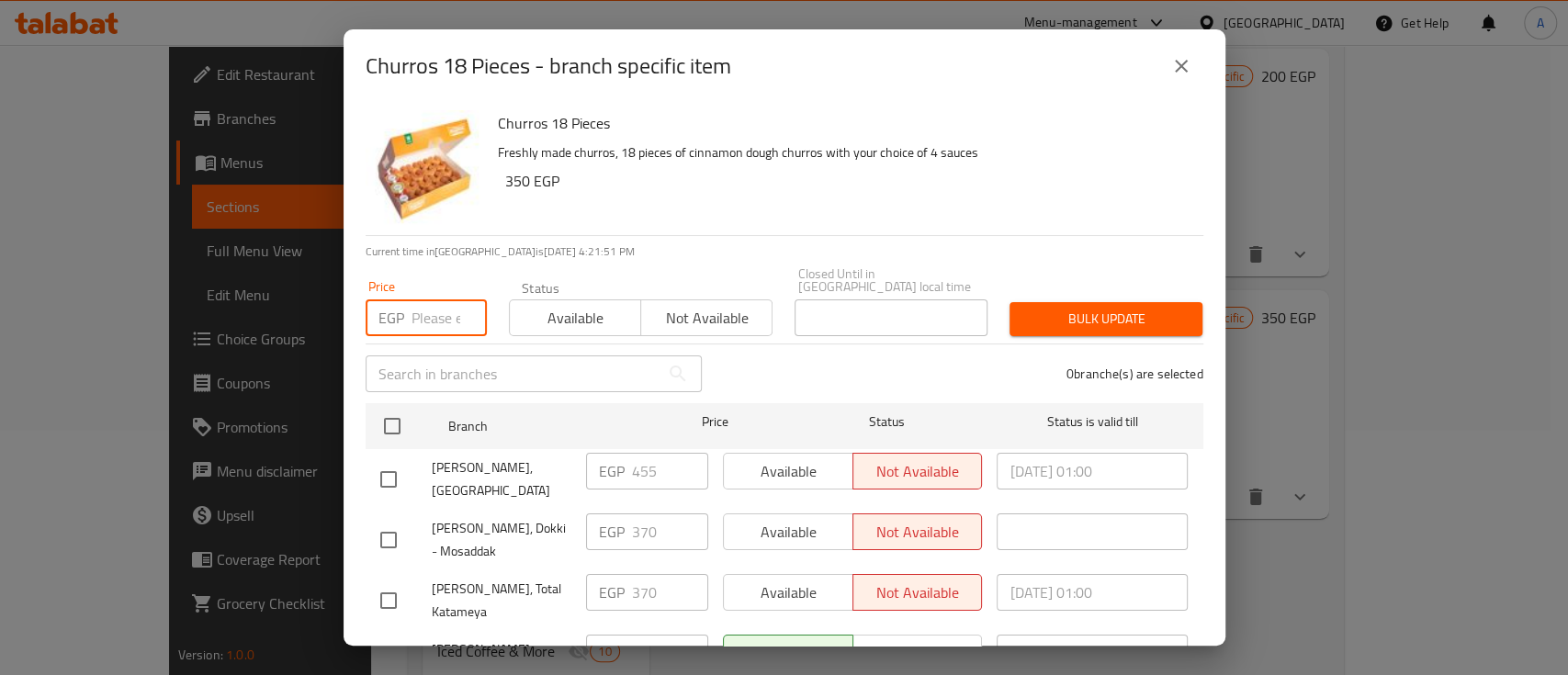
click at [416, 315] on input "number" at bounding box center [450, 317] width 76 height 37
paste input "350"
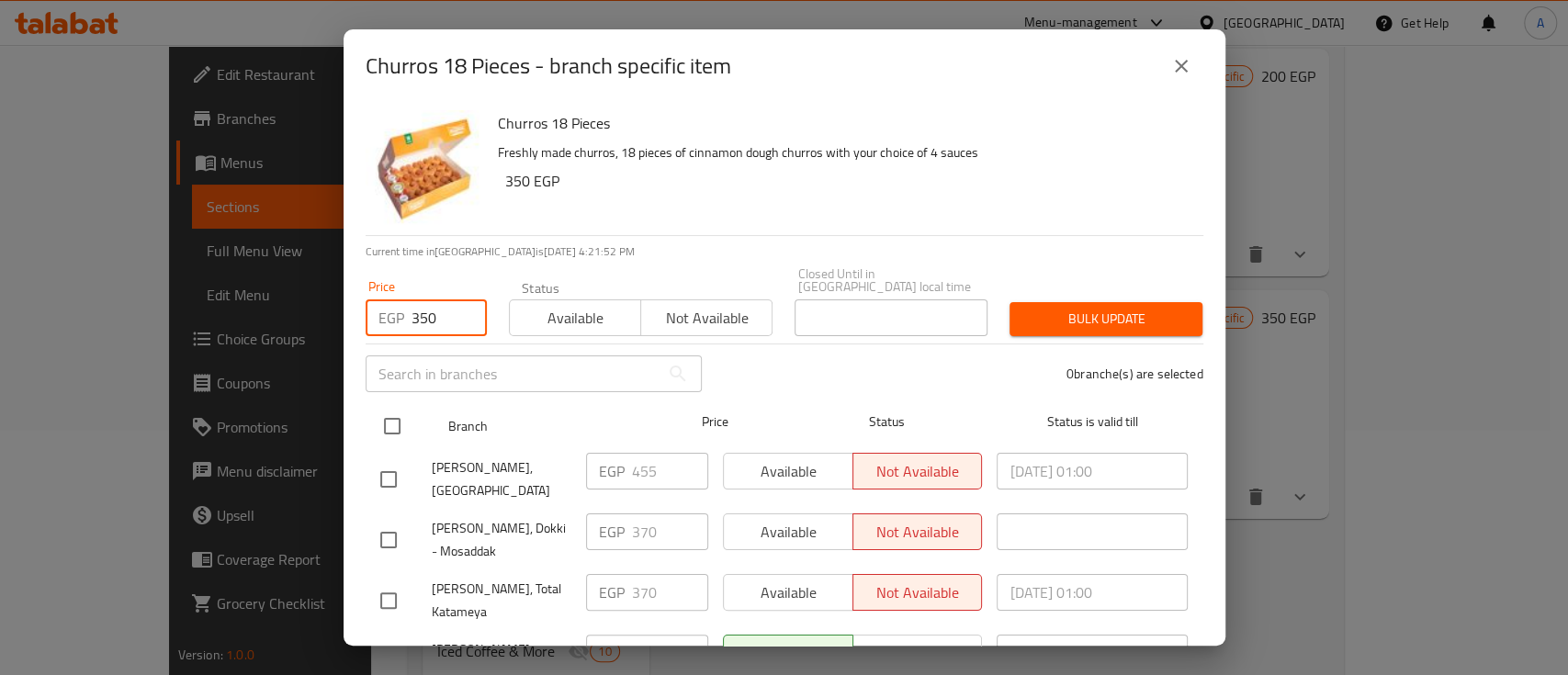
type input "350"
click at [398, 415] on input "checkbox" at bounding box center [392, 426] width 39 height 39
checkbox input "true"
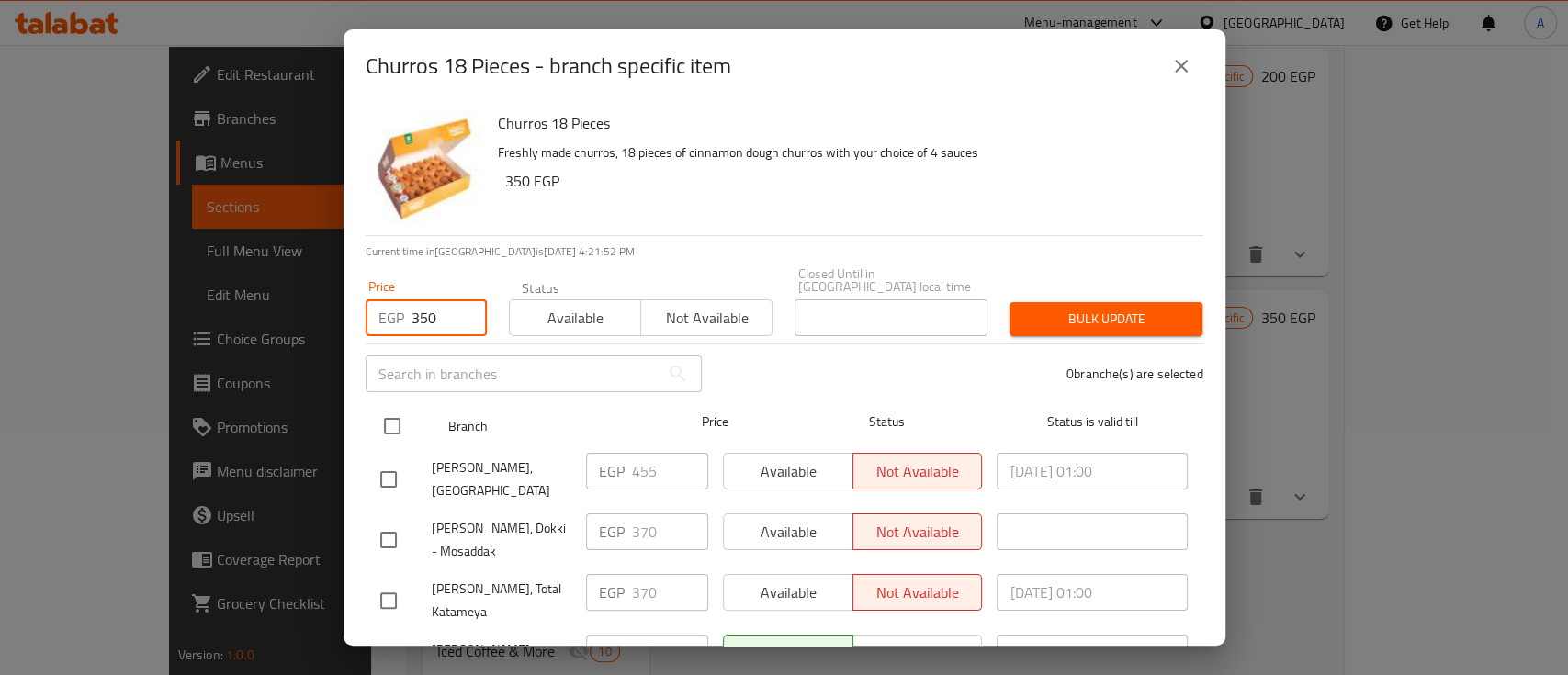
checkbox input "true"
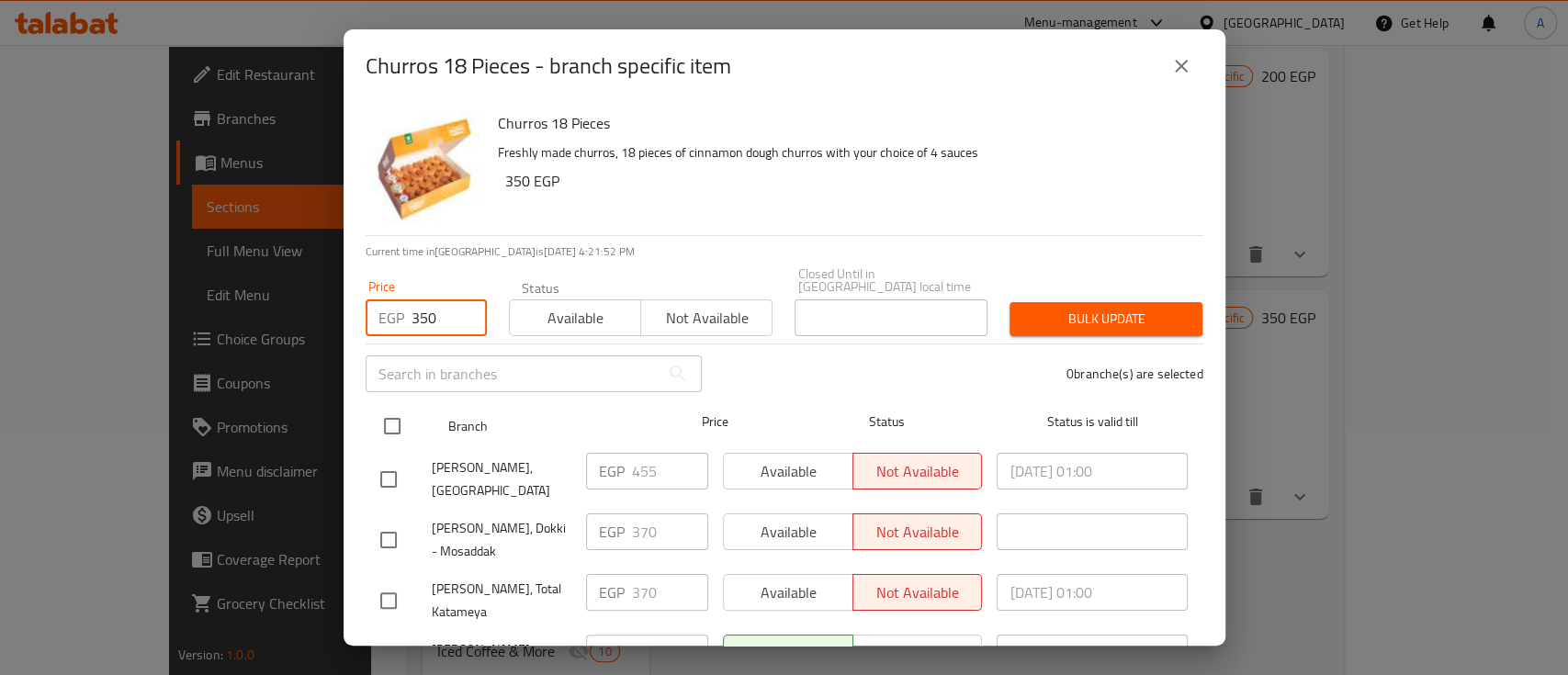
checkbox input "true"
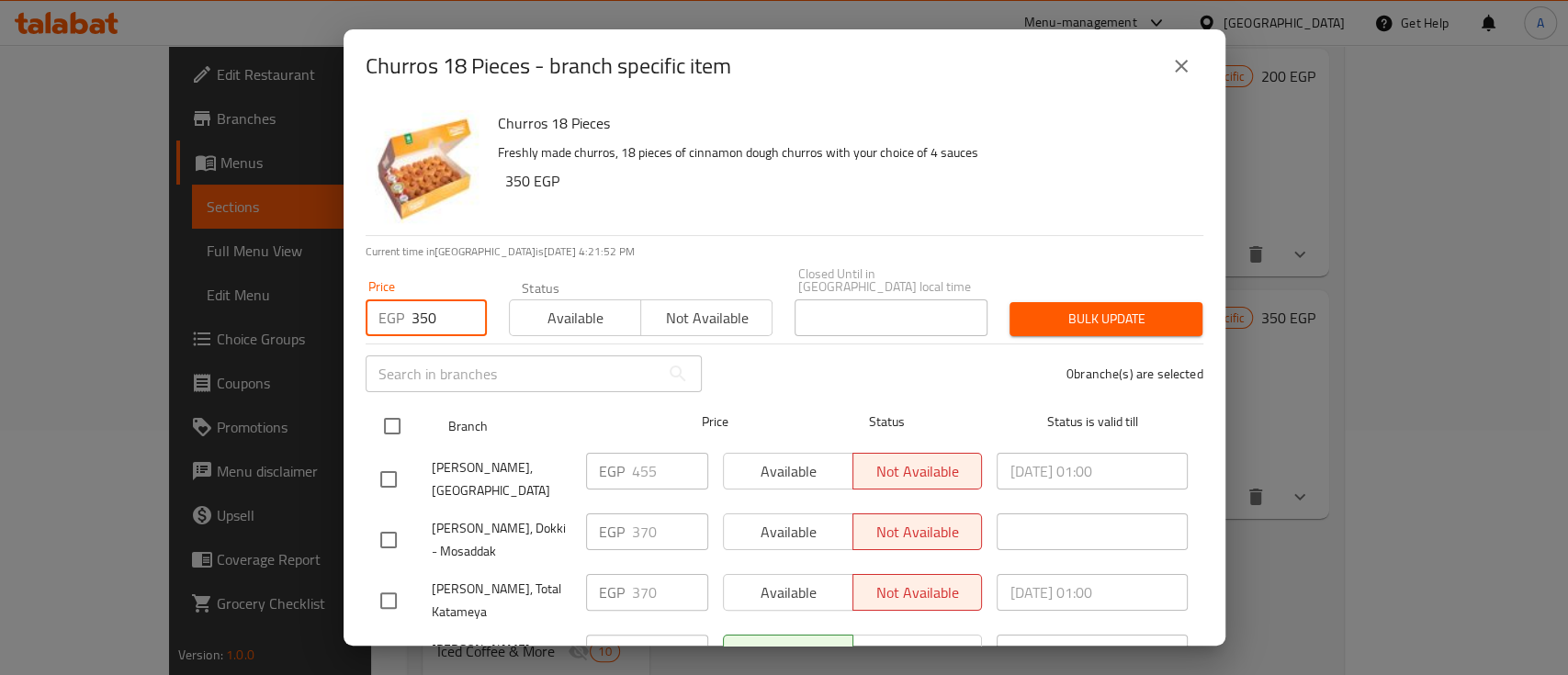
checkbox input "true"
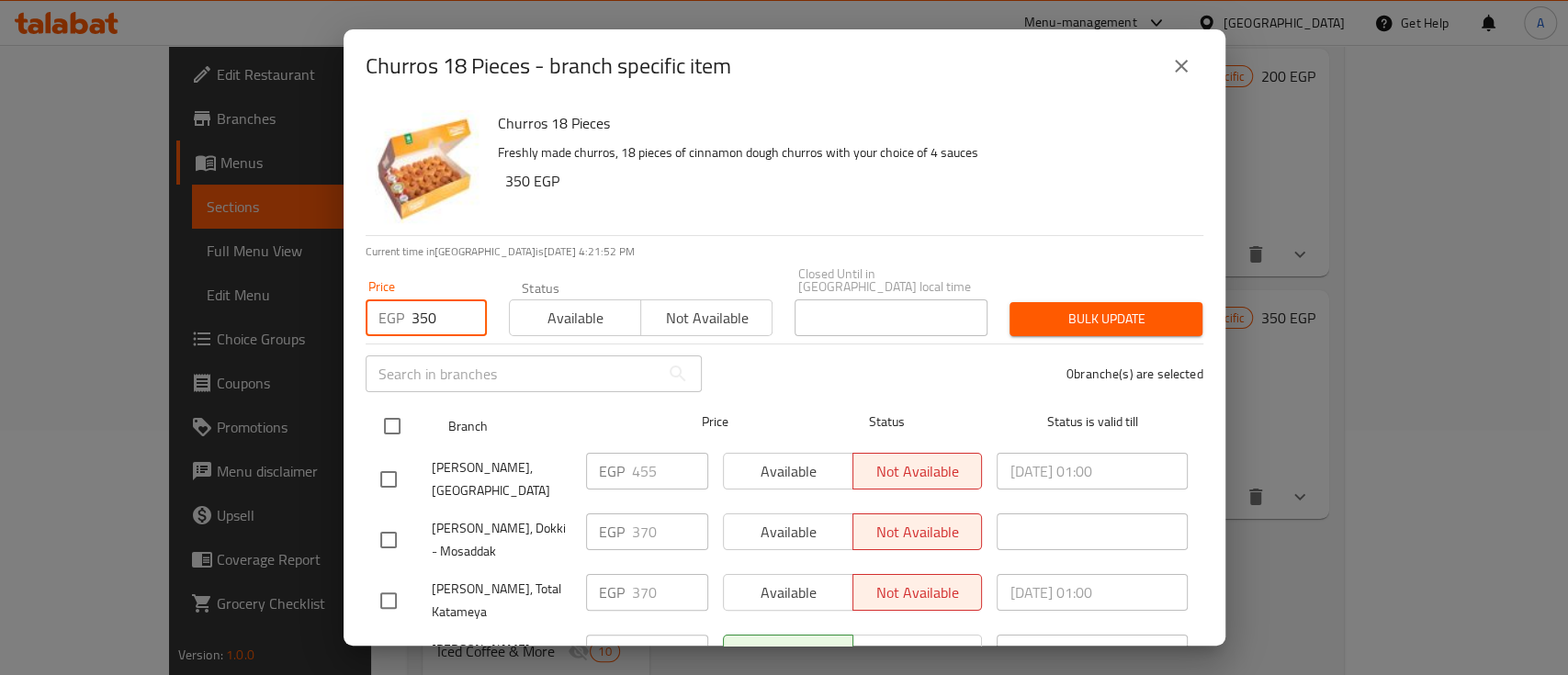
checkbox input "true"
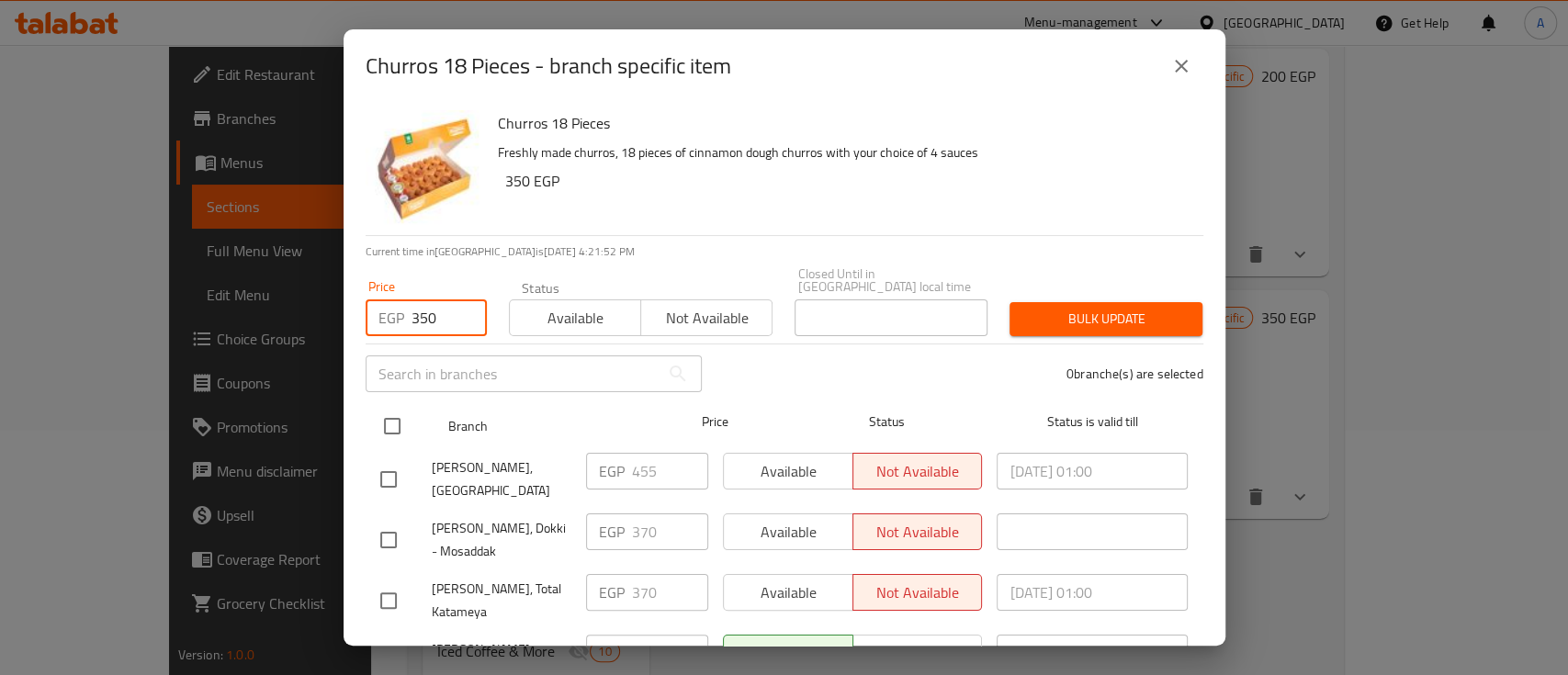
checkbox input "true"
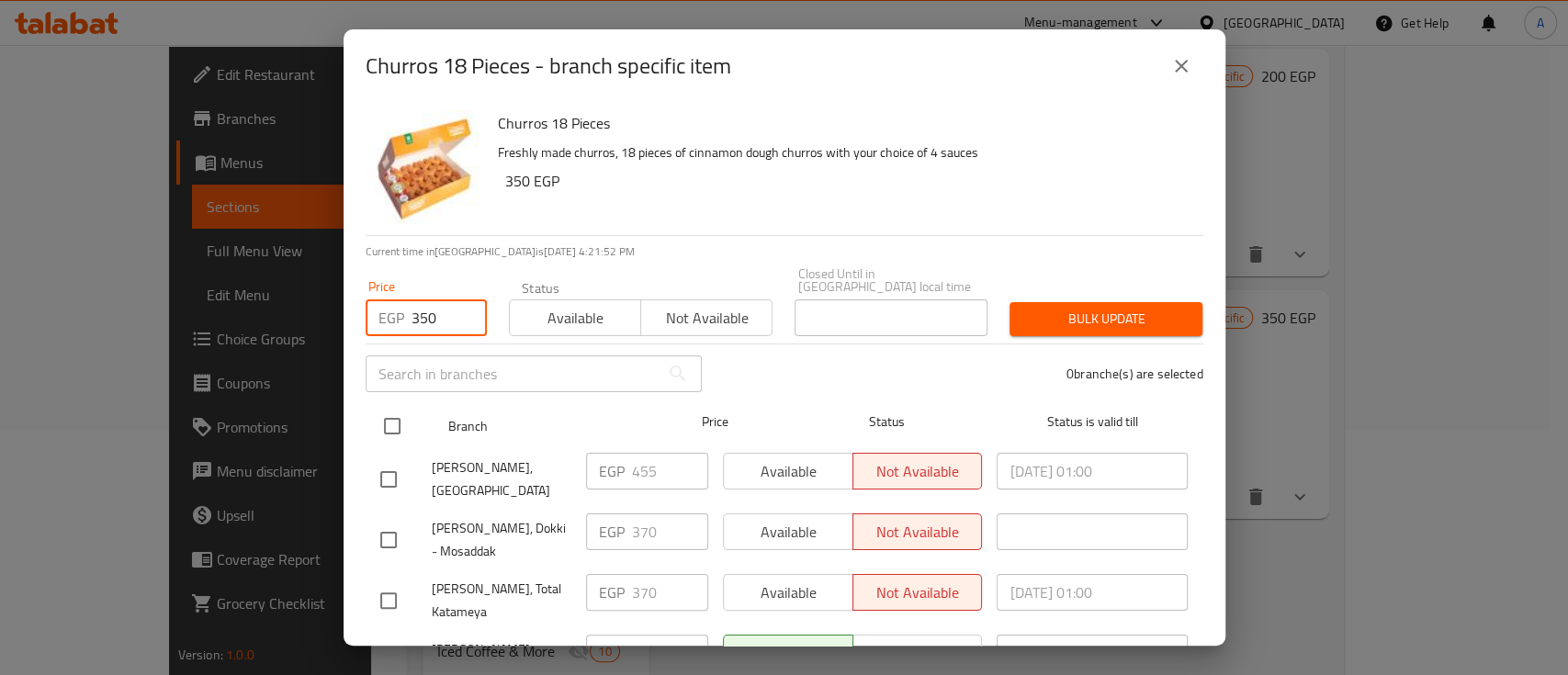
checkbox input "true"
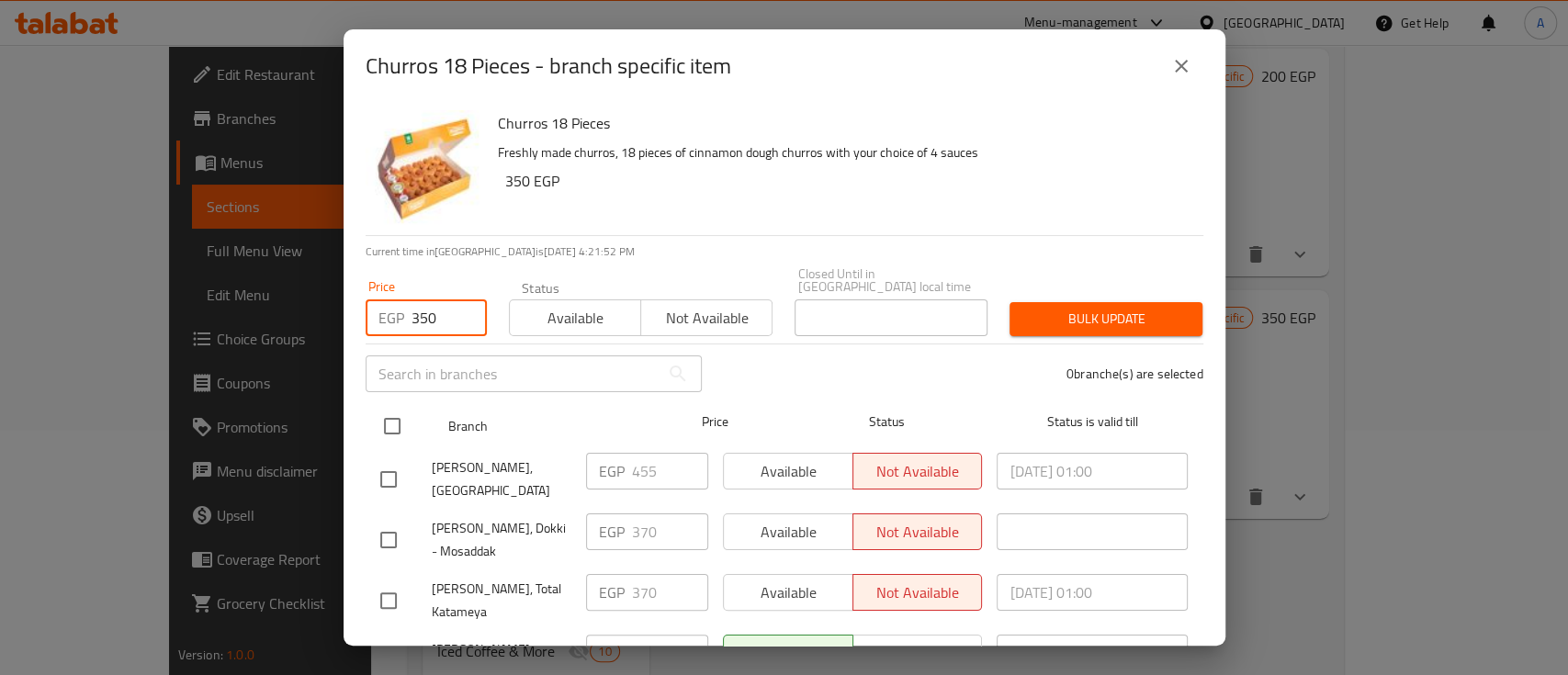
checkbox input "true"
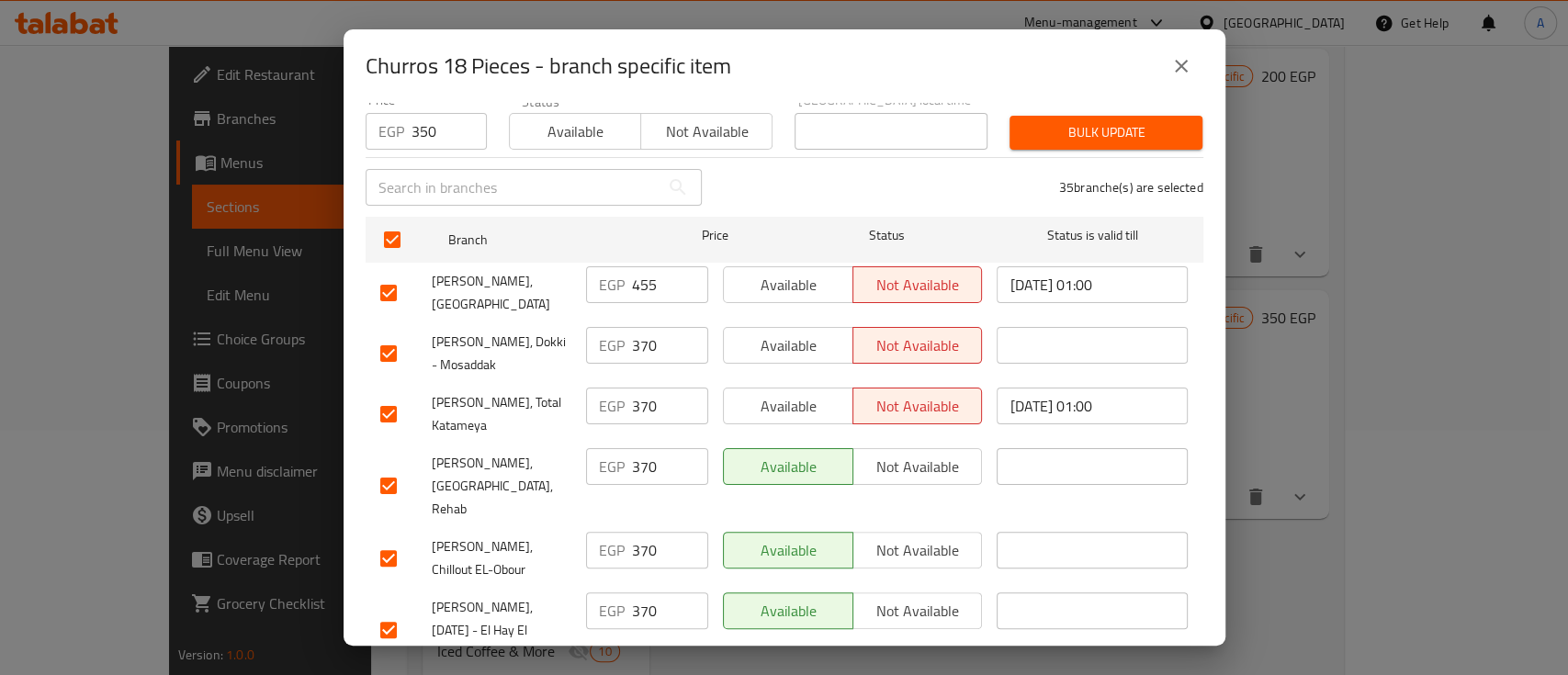
scroll to position [155, 0]
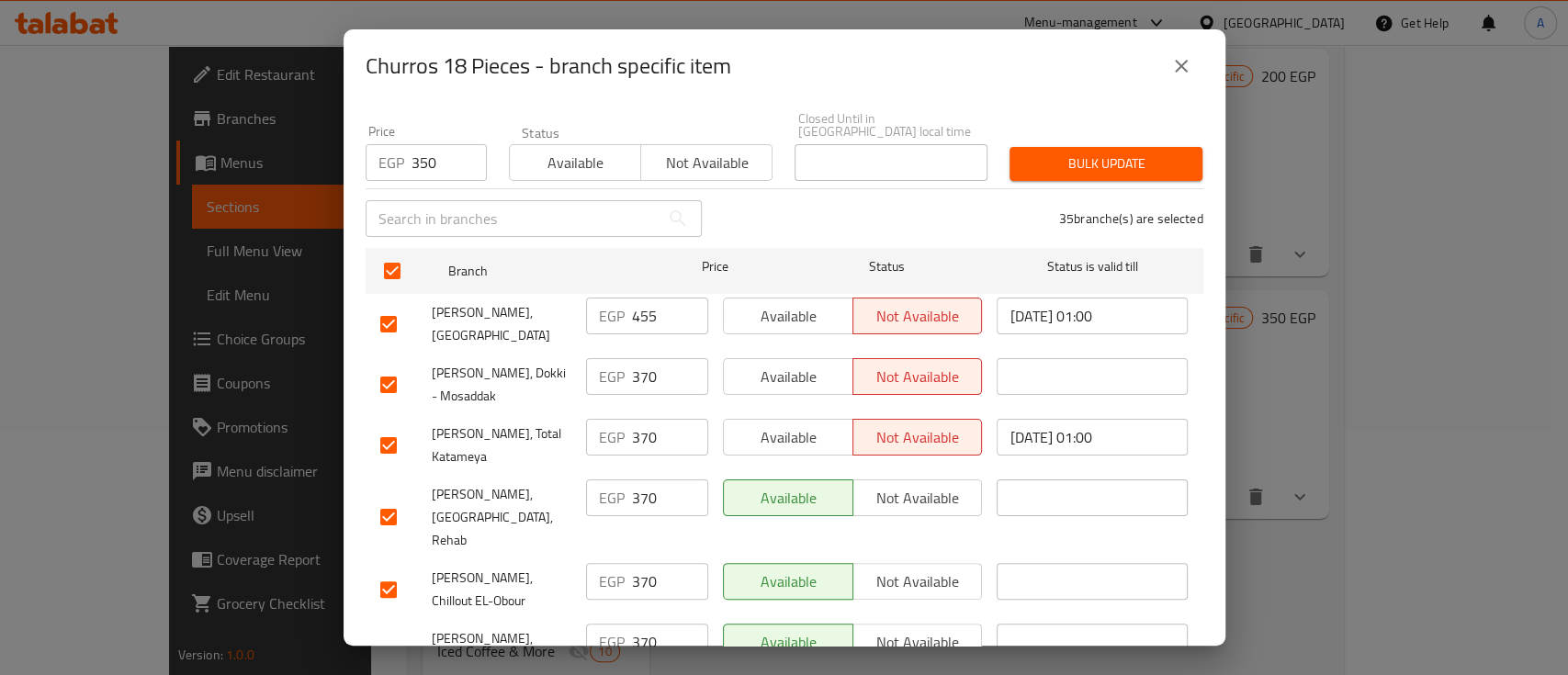
click at [396, 312] on input "checkbox" at bounding box center [388, 324] width 39 height 39
checkbox input "false"
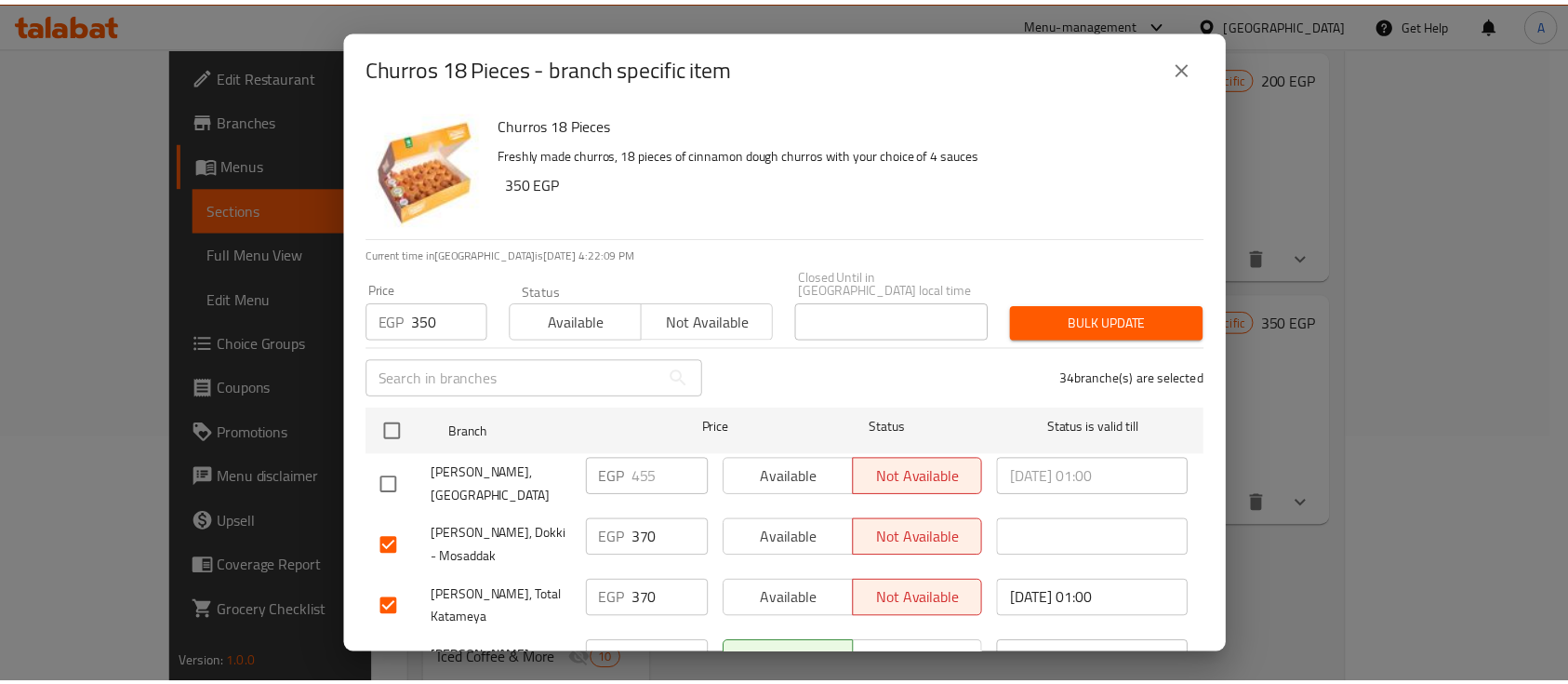
scroll to position [0, 0]
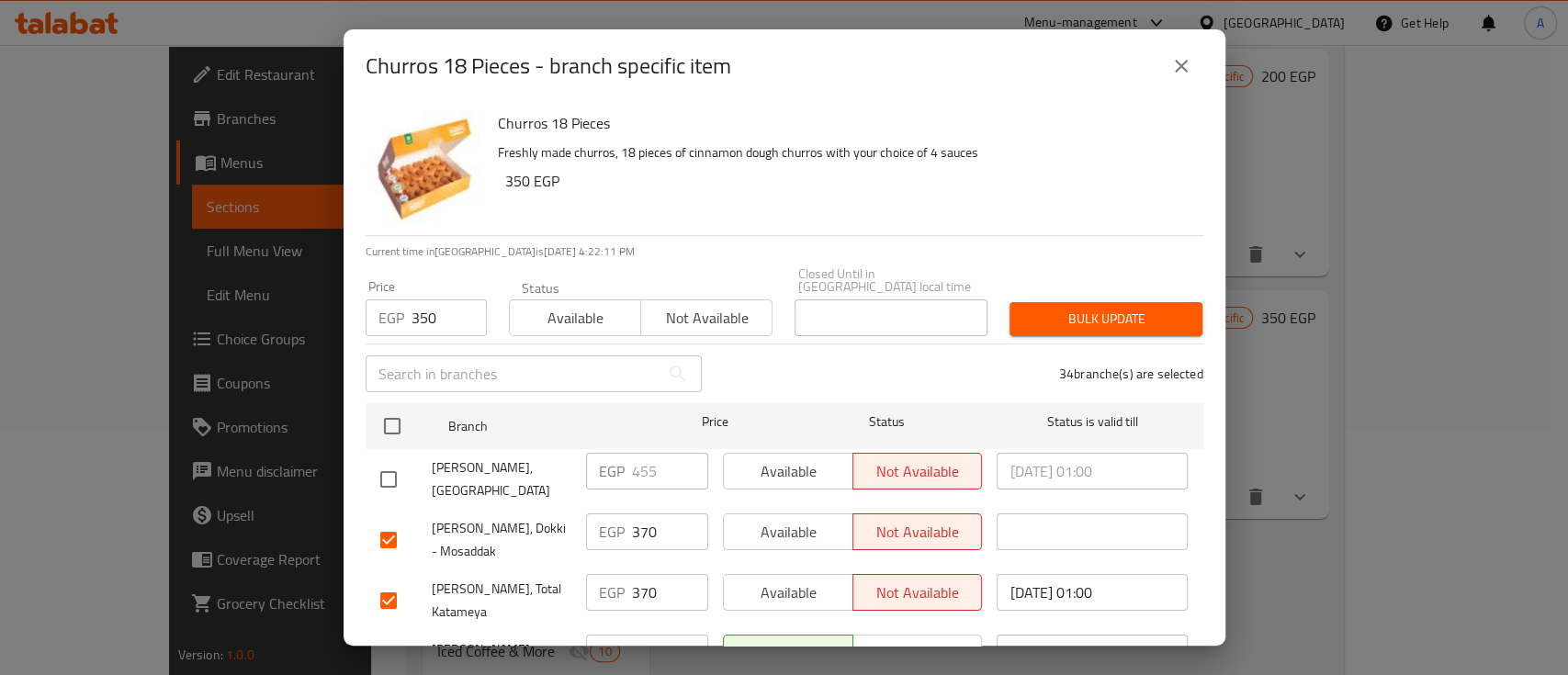
click at [1060, 308] on span "Bulk update" at bounding box center [1105, 319] width 164 height 23
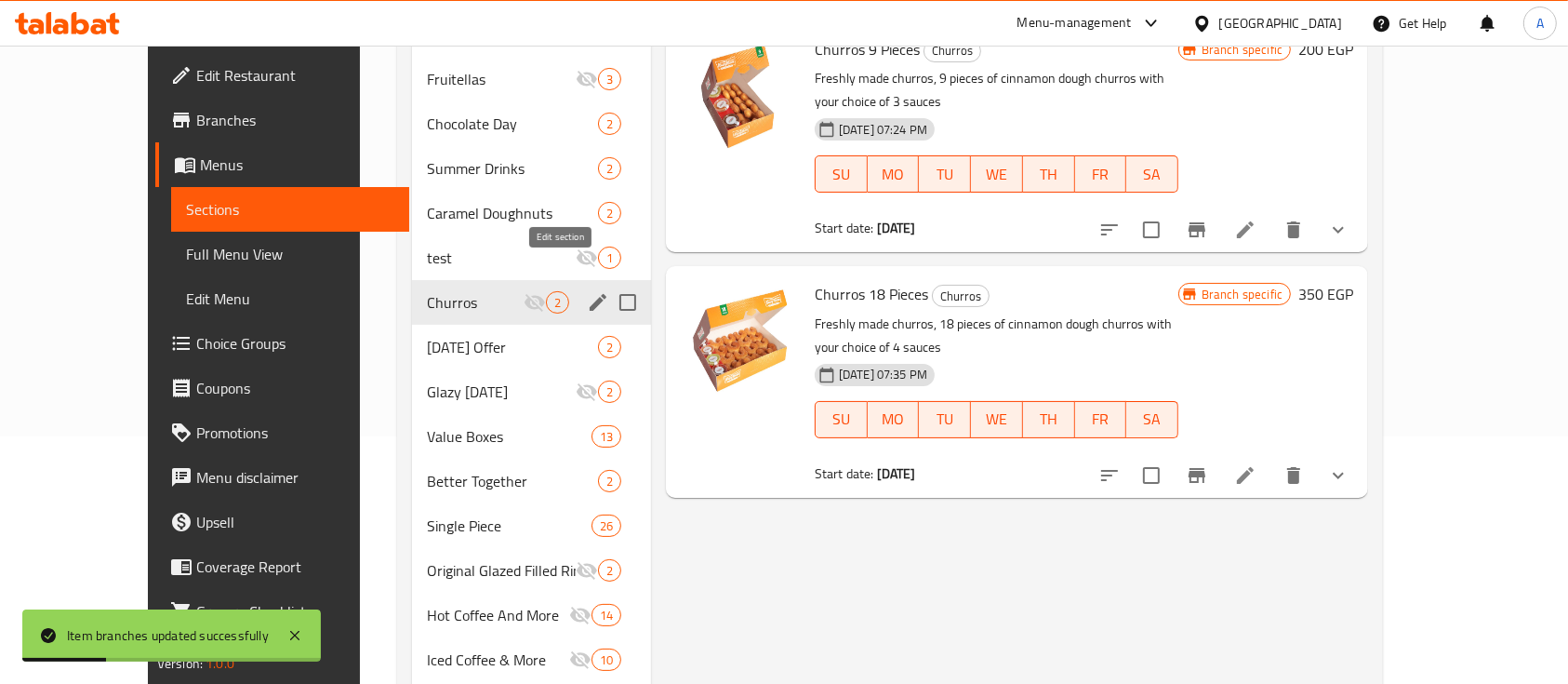
click at [587, 292] on icon "edit" at bounding box center [597, 302] width 22 height 22
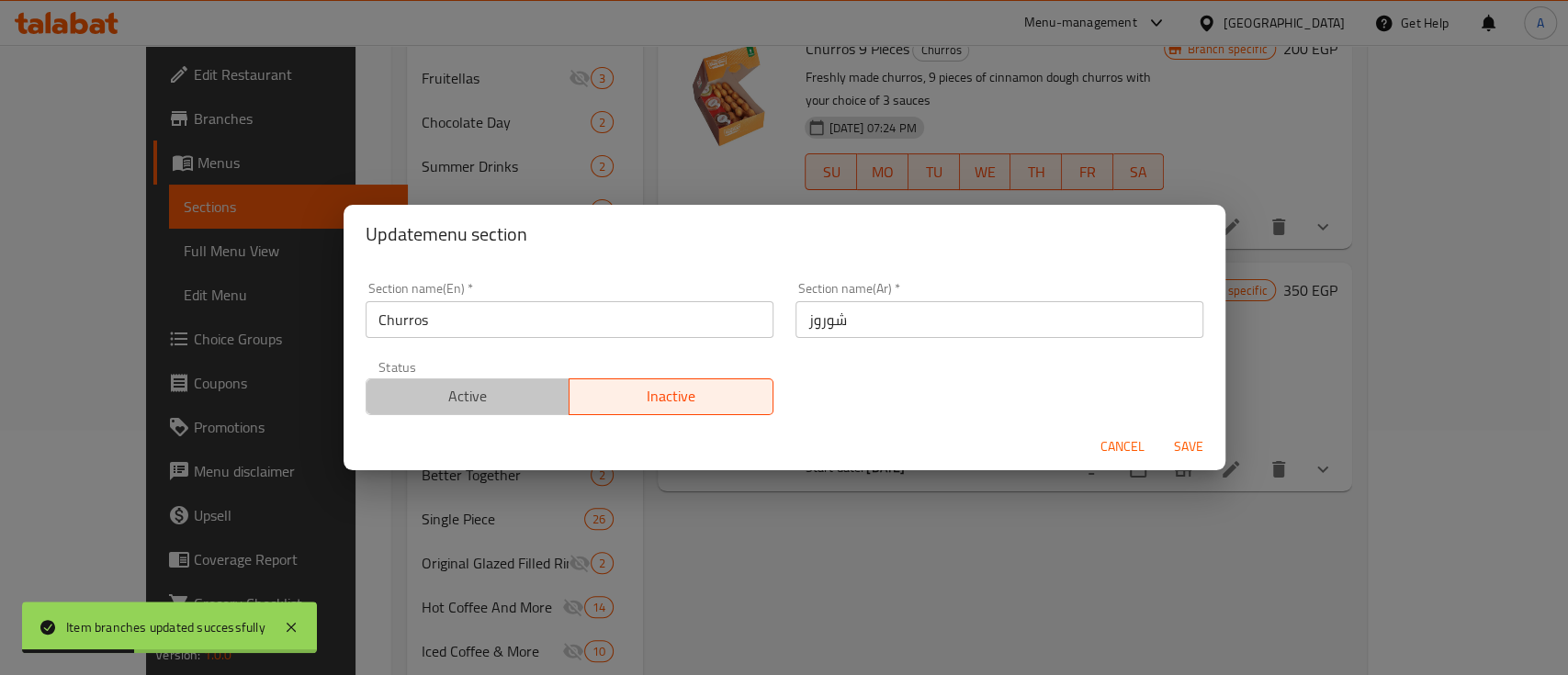
click at [496, 403] on span "Active" at bounding box center [469, 396] width 189 height 27
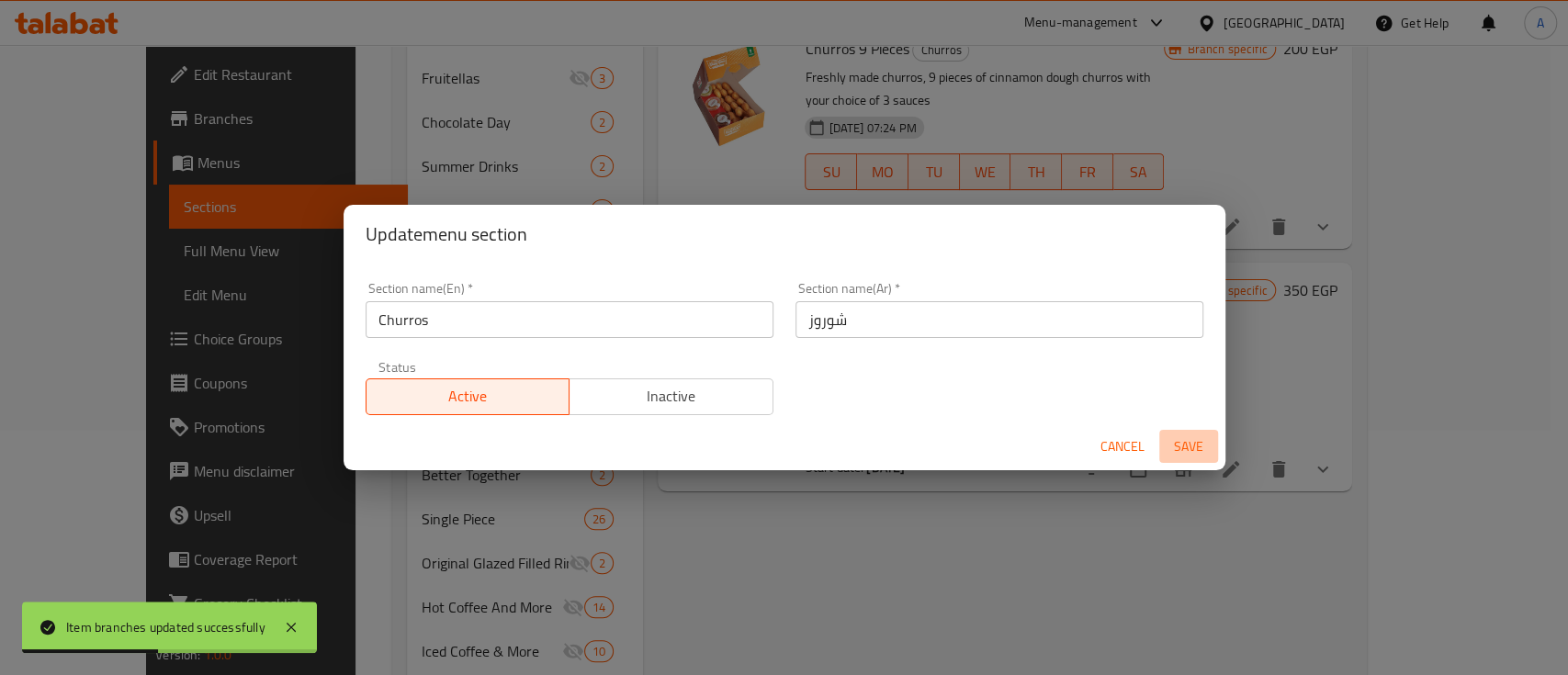
click at [1185, 447] on span "Save" at bounding box center [1188, 447] width 45 height 23
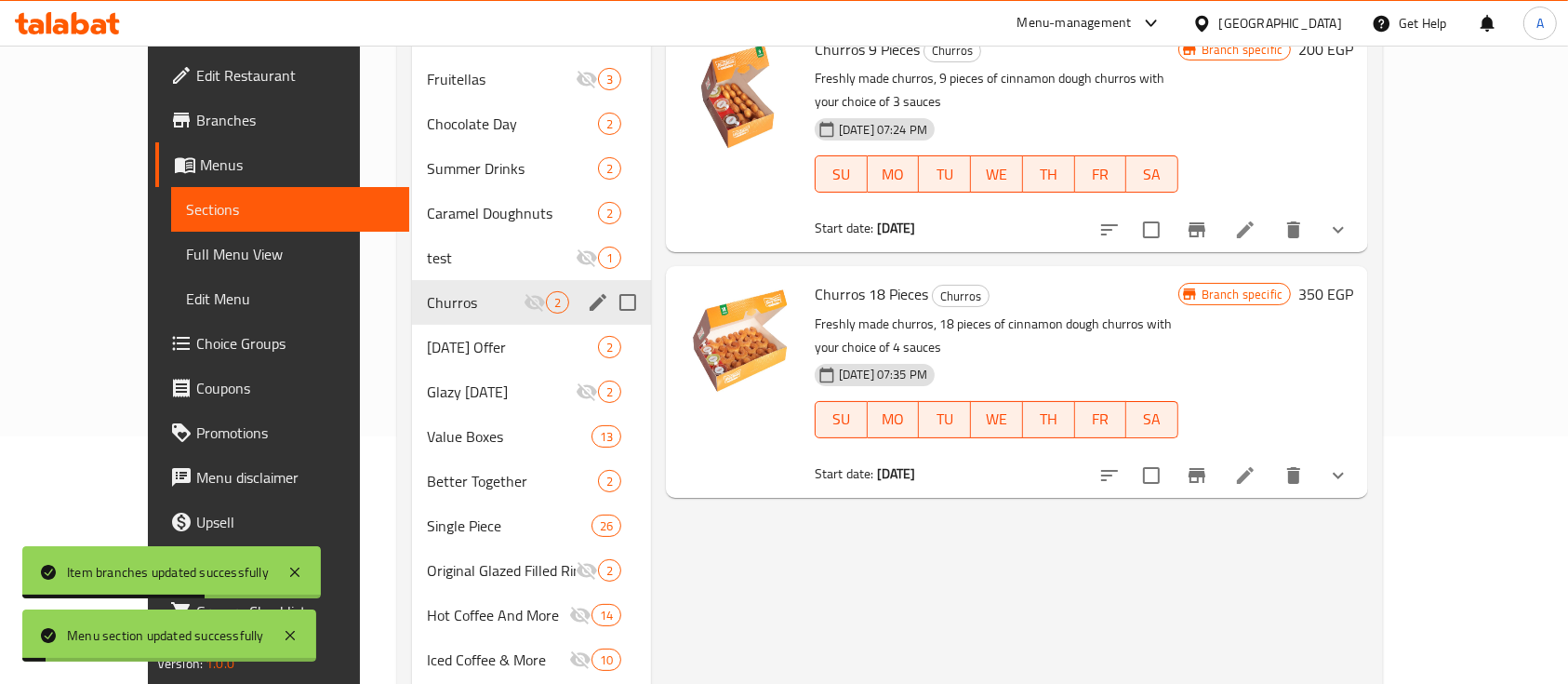
click at [590, 294] on icon "edit" at bounding box center [597, 301] width 16 height 16
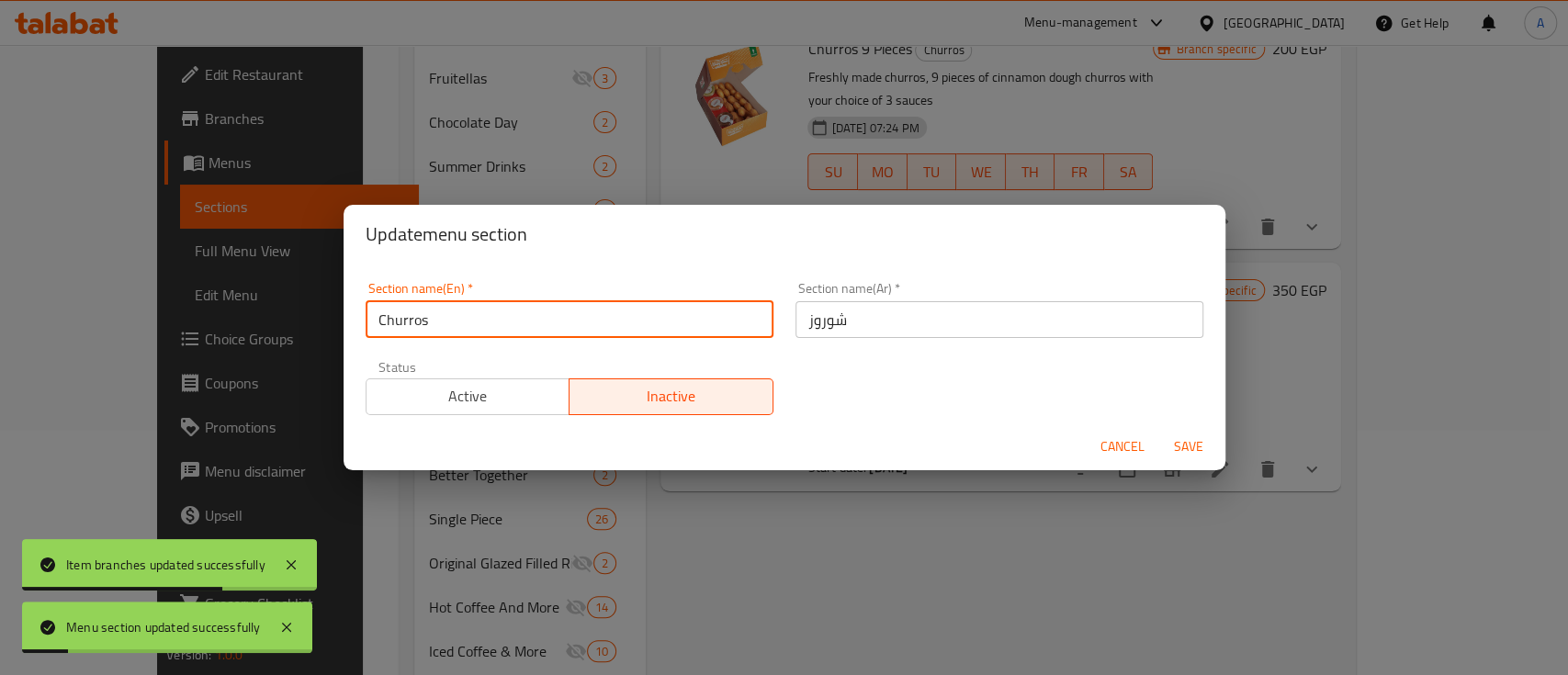
click at [480, 321] on input "Churros" at bounding box center [569, 319] width 408 height 37
click at [478, 321] on input "Churros" at bounding box center [569, 319] width 408 height 37
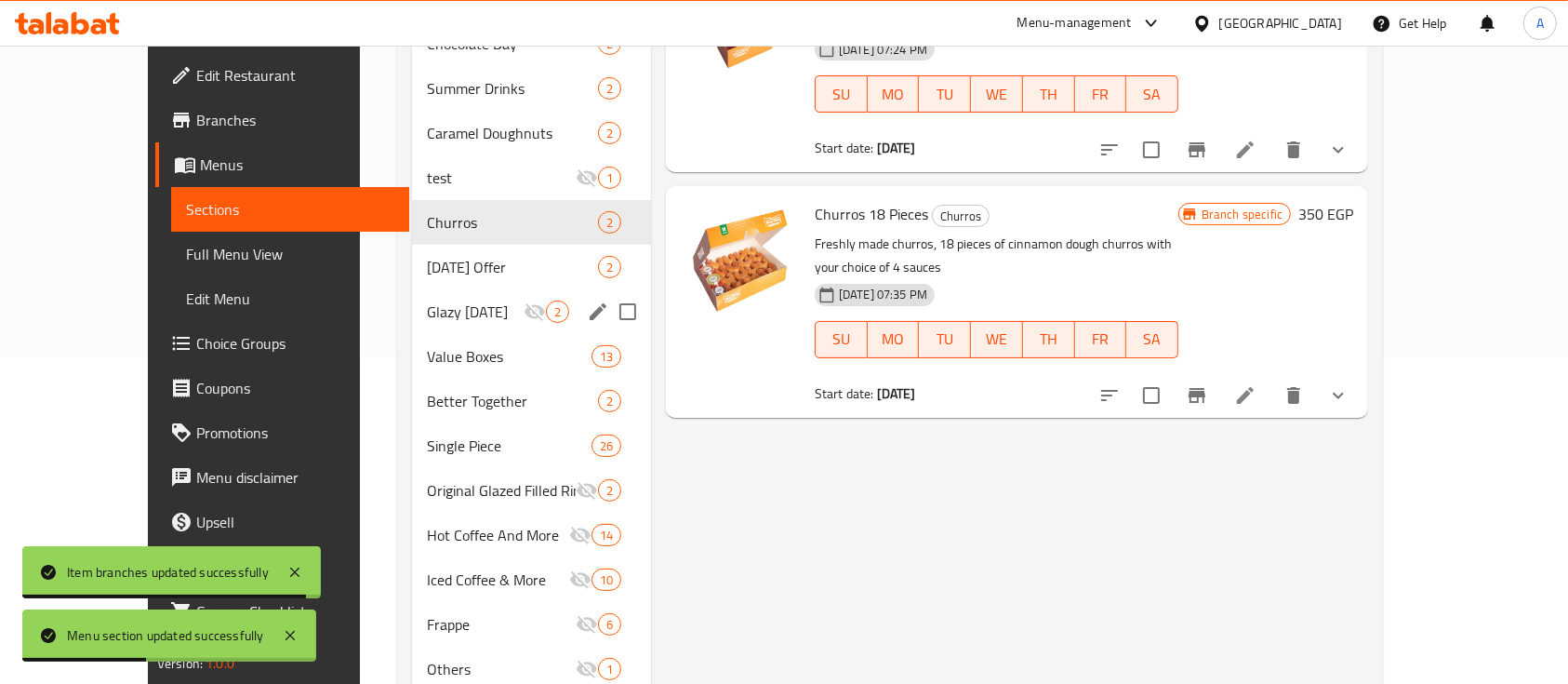
scroll to position [366, 0]
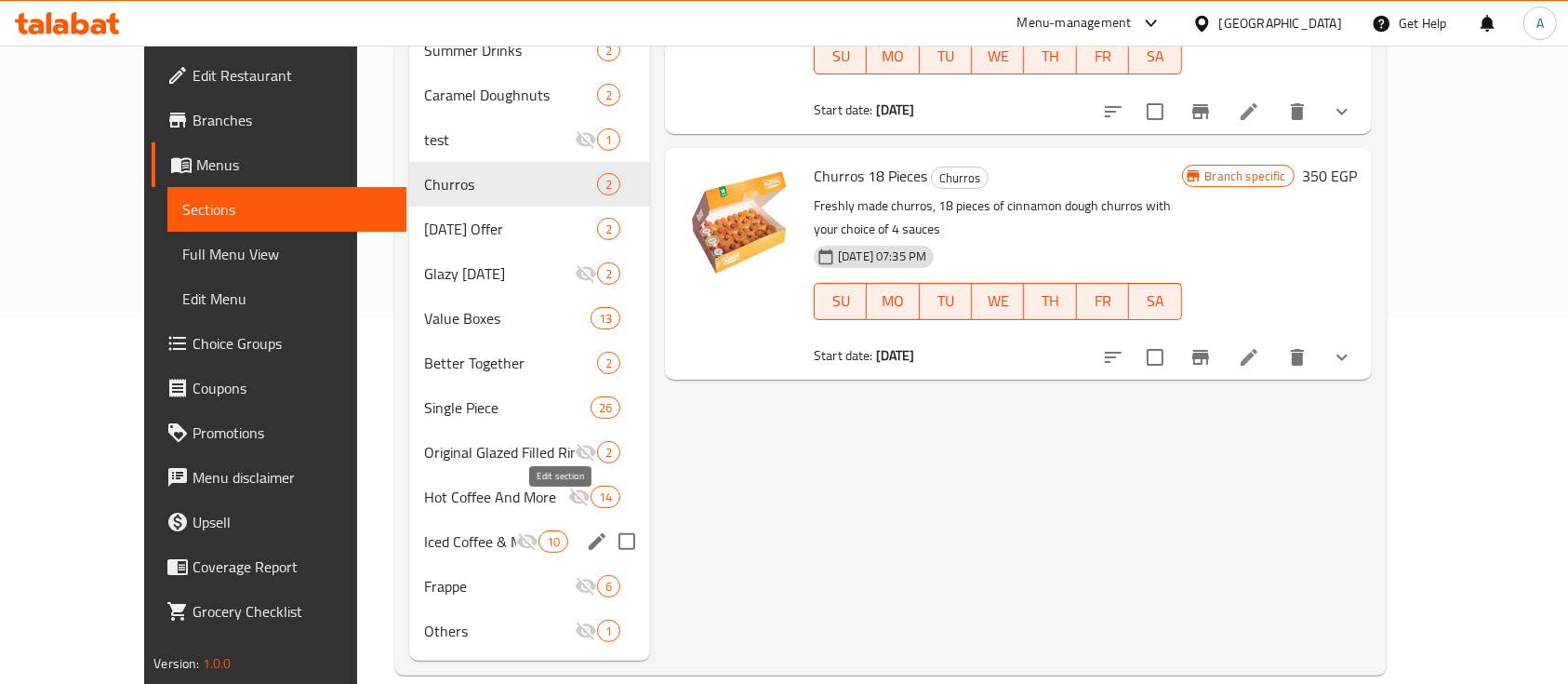
click at [586, 531] on icon "edit" at bounding box center [597, 541] width 22 height 22
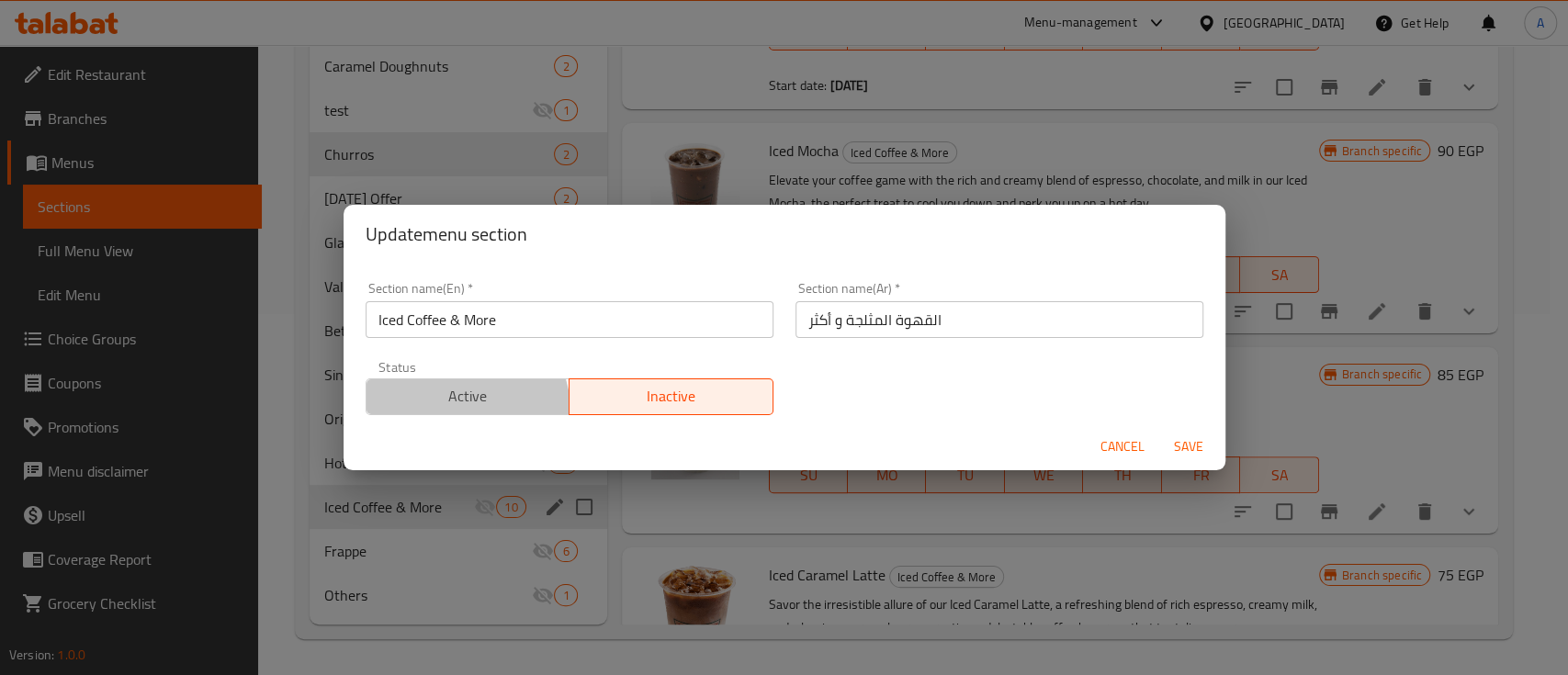
click at [459, 411] on button "Active" at bounding box center [468, 397] width 205 height 37
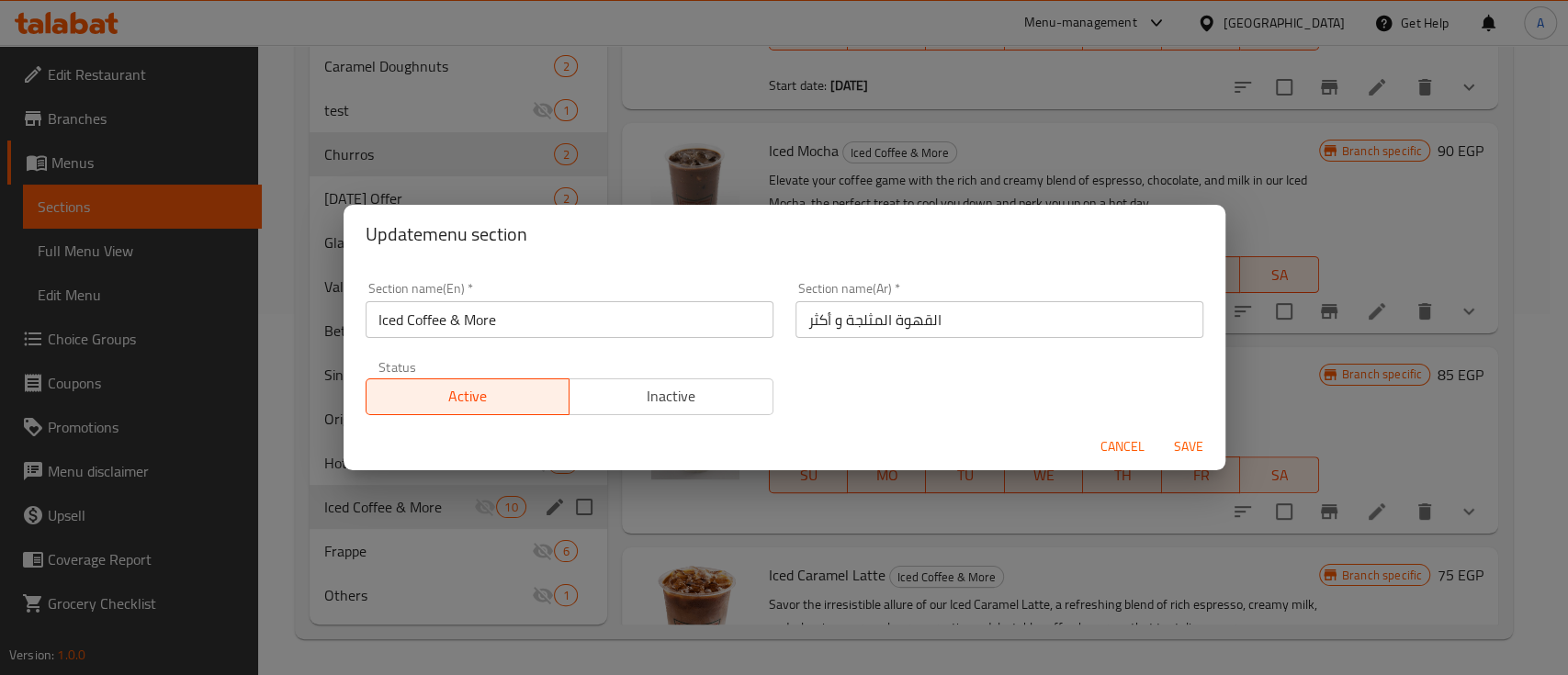
click at [1183, 449] on span "Save" at bounding box center [1188, 447] width 45 height 23
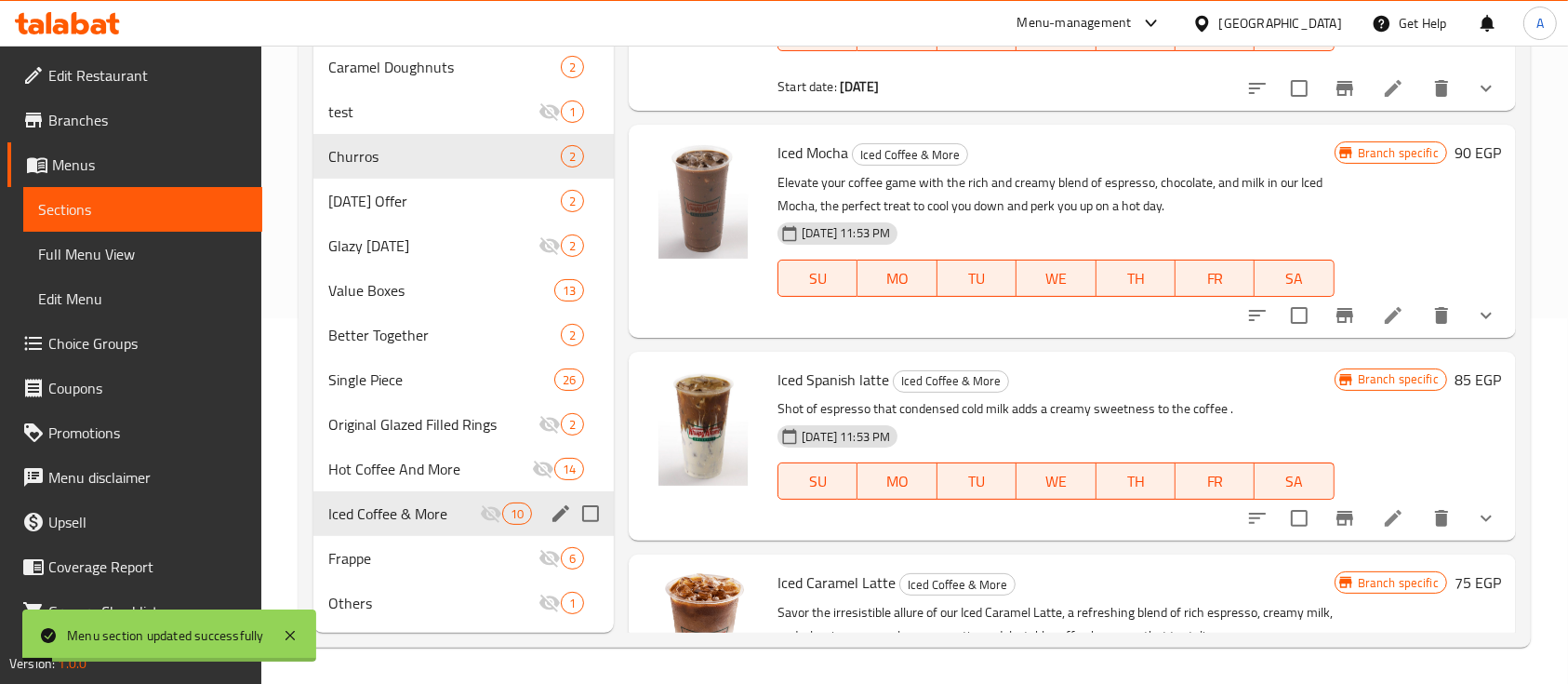
click at [557, 509] on icon "edit" at bounding box center [560, 513] width 22 height 22
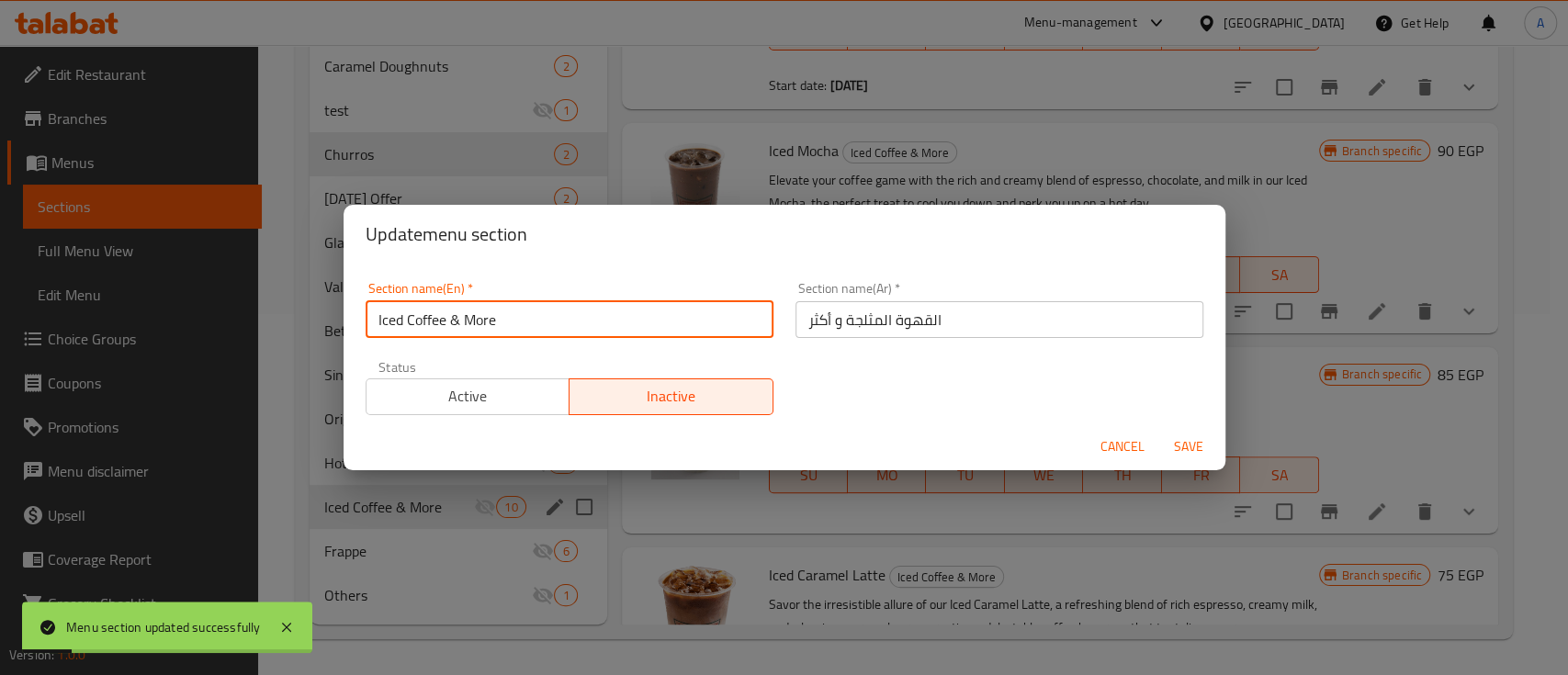
click at [534, 326] on input "Iced Coffee & More" at bounding box center [569, 319] width 408 height 37
click at [532, 325] on input "Iced Coffee & More" at bounding box center [569, 319] width 408 height 37
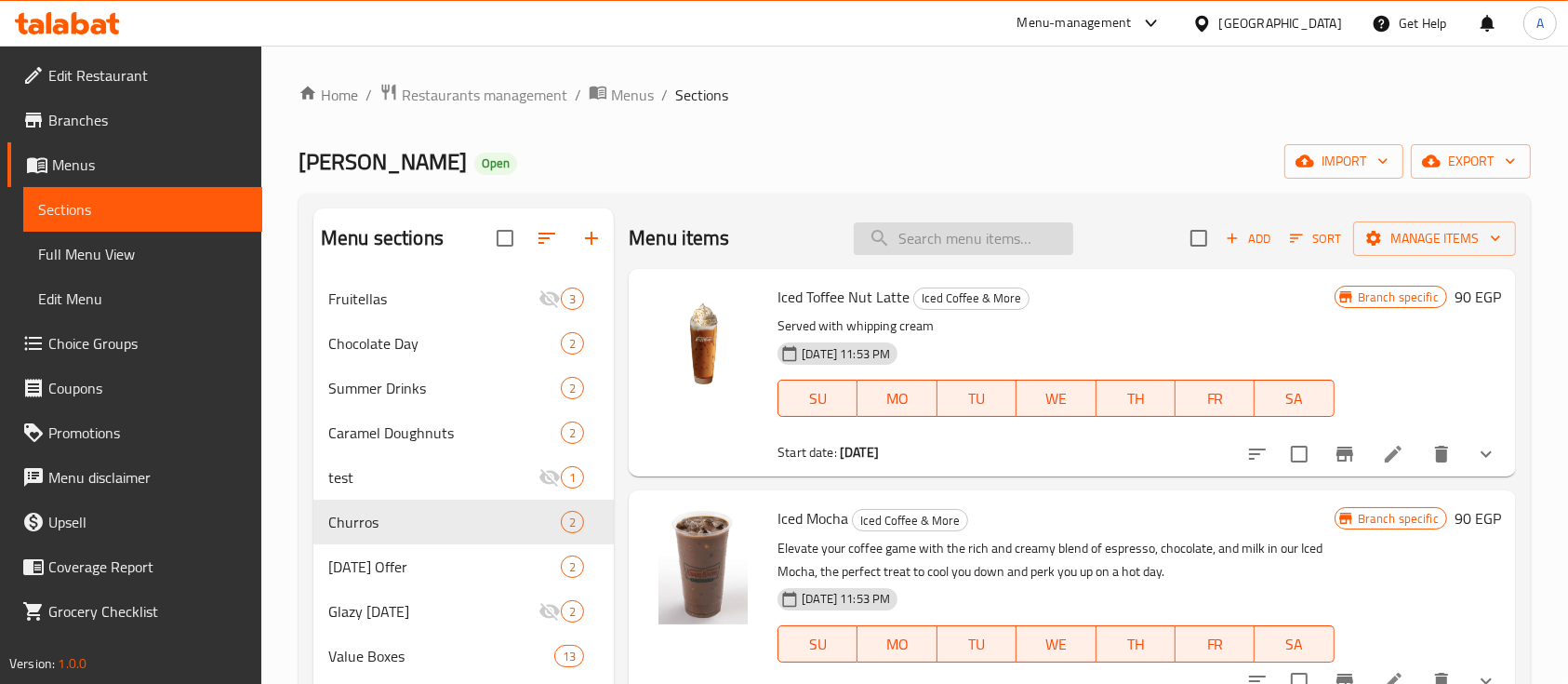
click at [924, 226] on input "search" at bounding box center [963, 239] width 220 height 33
paste input "Mini Assorted Doughnuts - 4 Pieces"
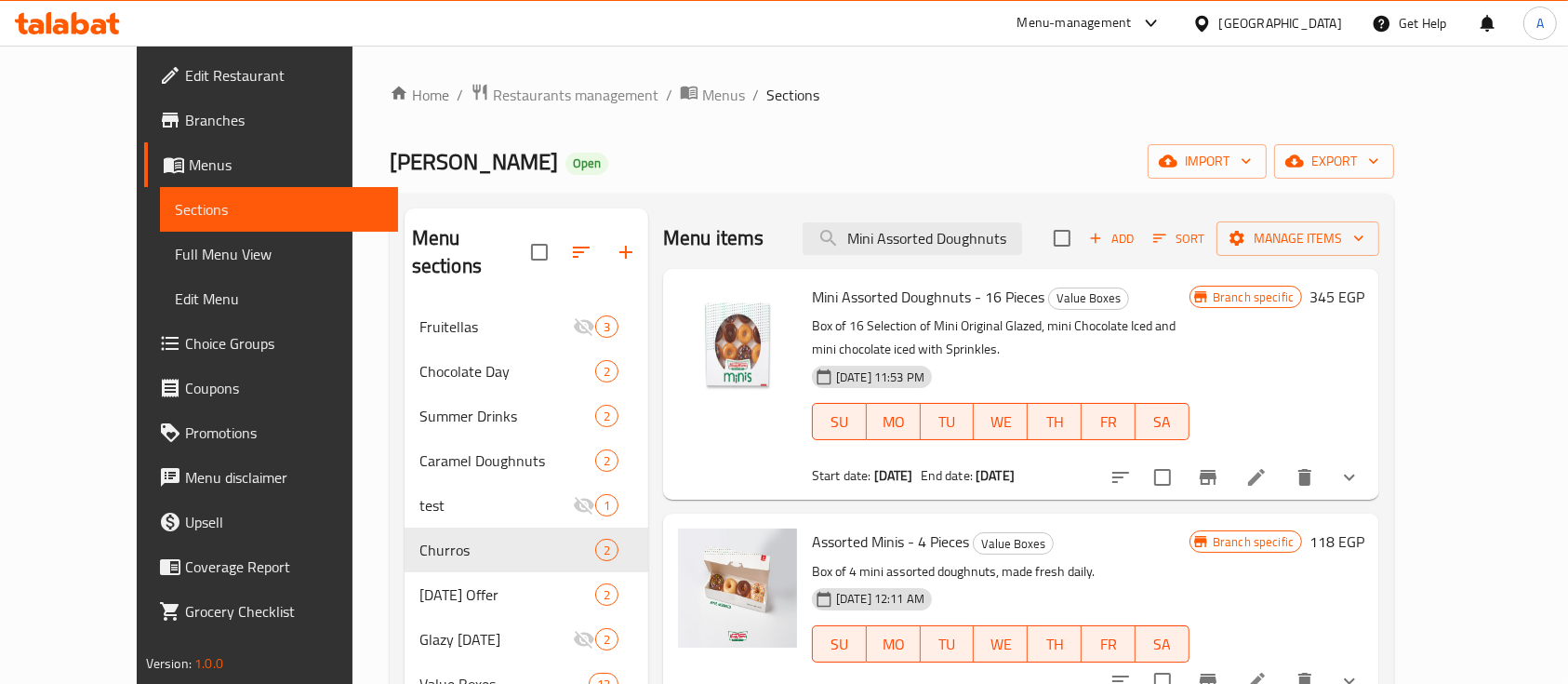
type input "Mini Assorted Doughnuts"
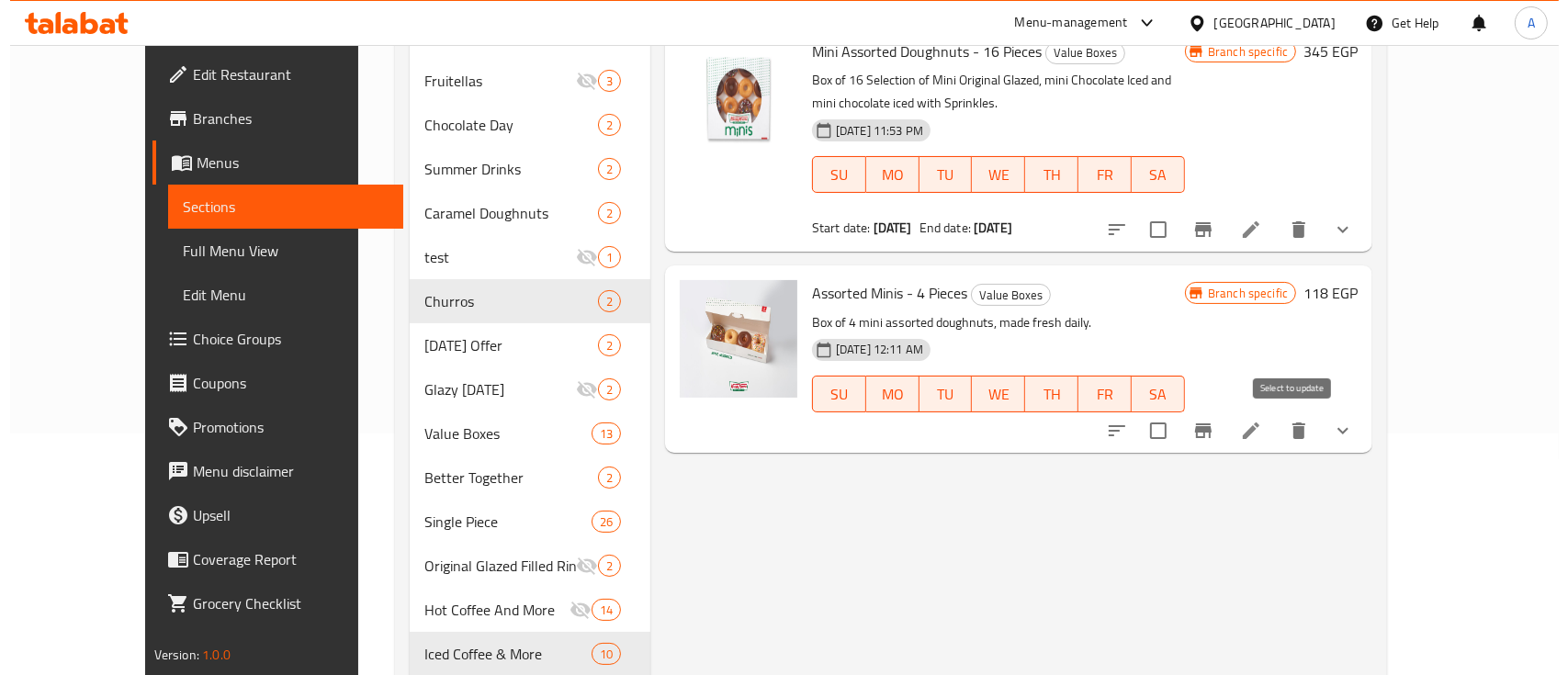
scroll to position [244, 0]
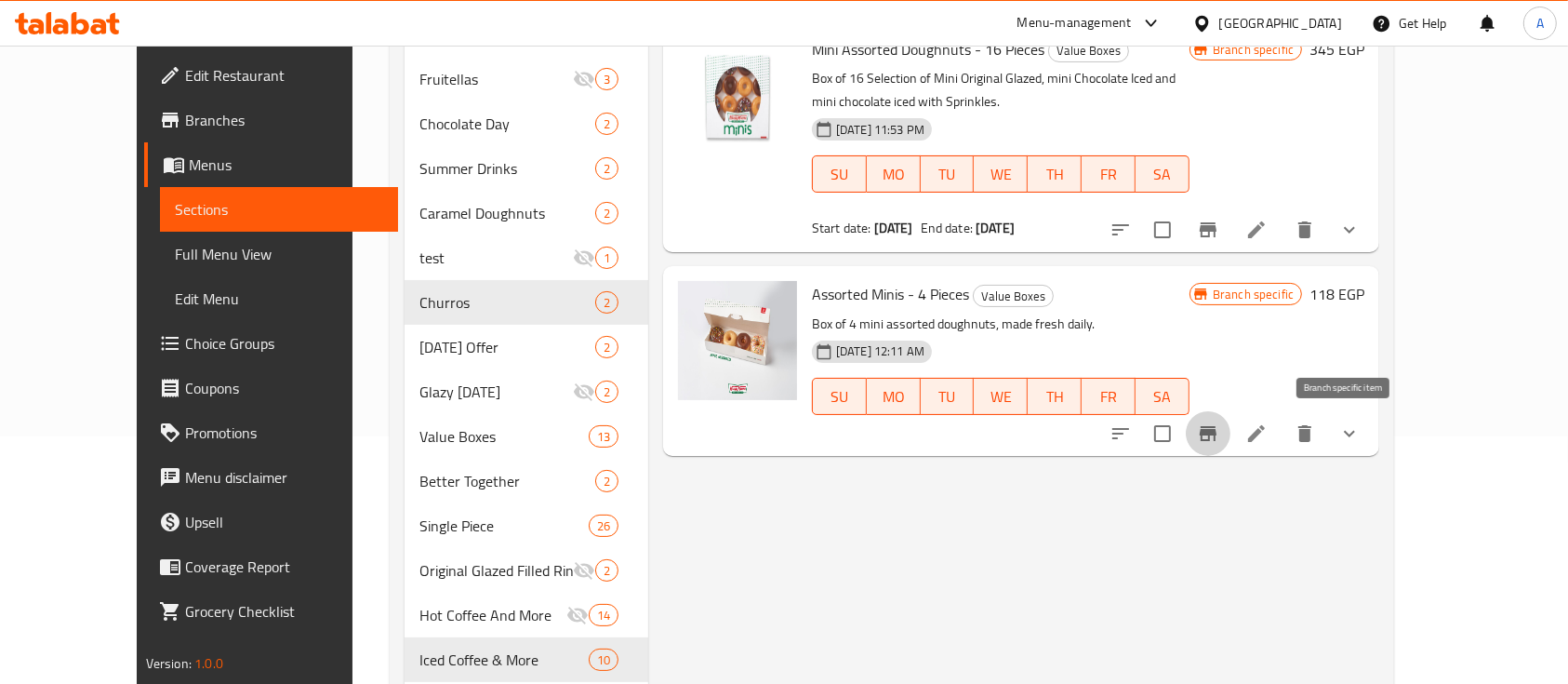
click at [1230, 447] on button "Branch-specific-item" at bounding box center [1208, 434] width 45 height 45
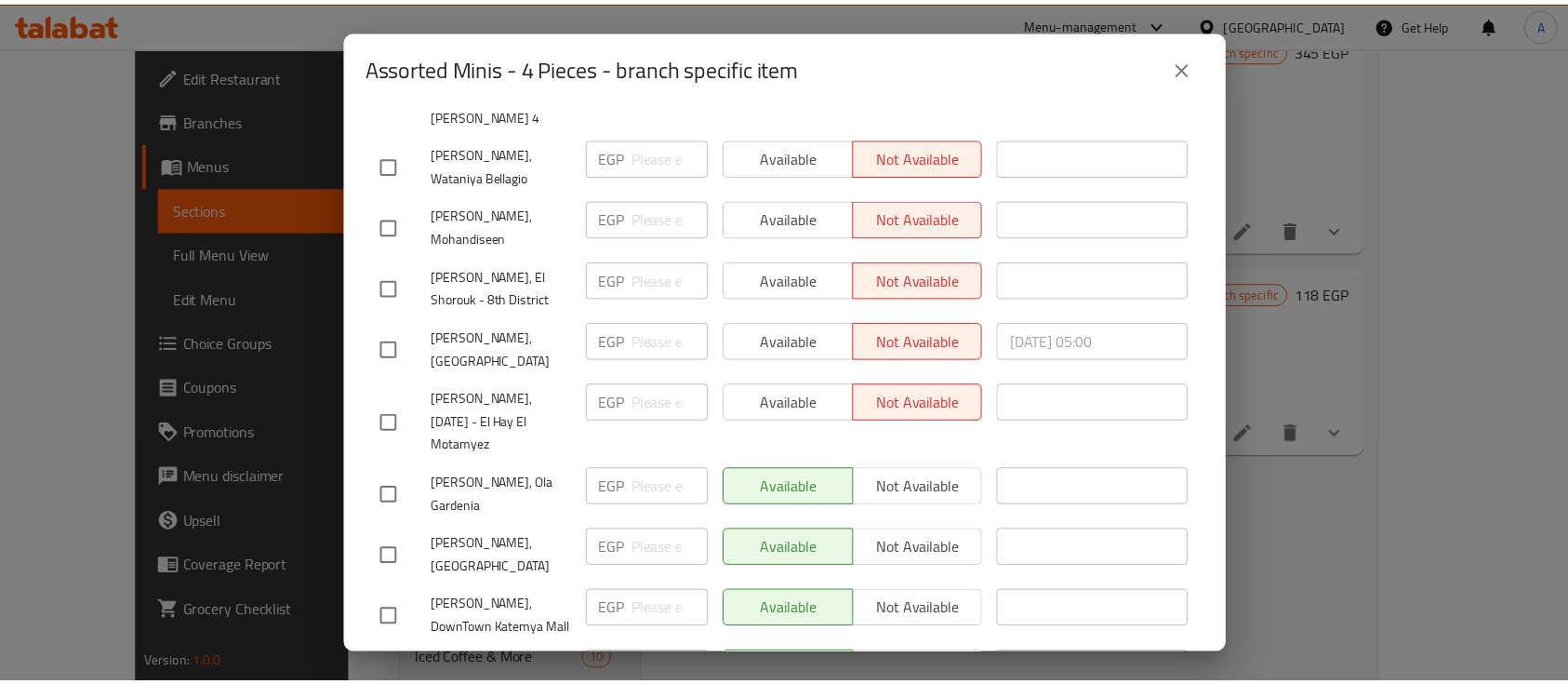
scroll to position [2018, 0]
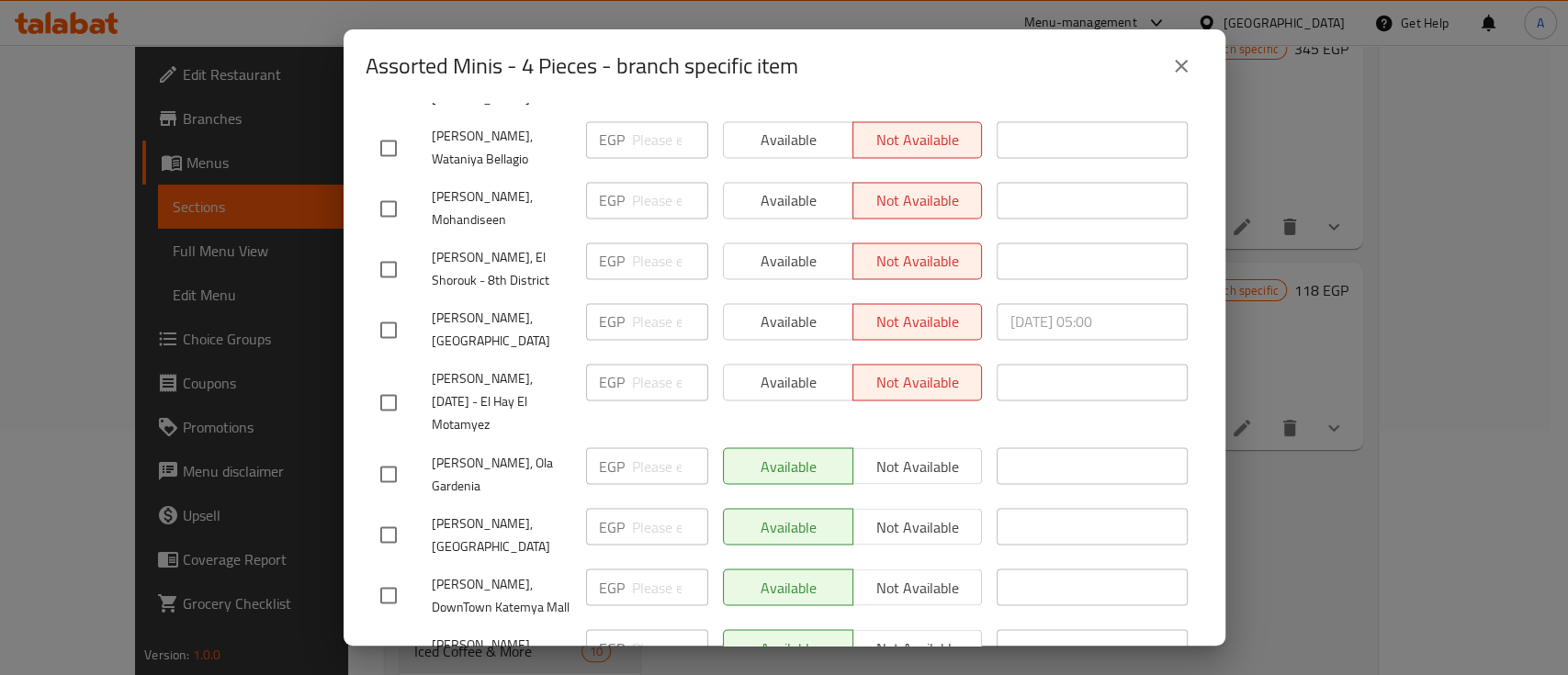
click at [1185, 63] on icon "close" at bounding box center [1181, 65] width 22 height 22
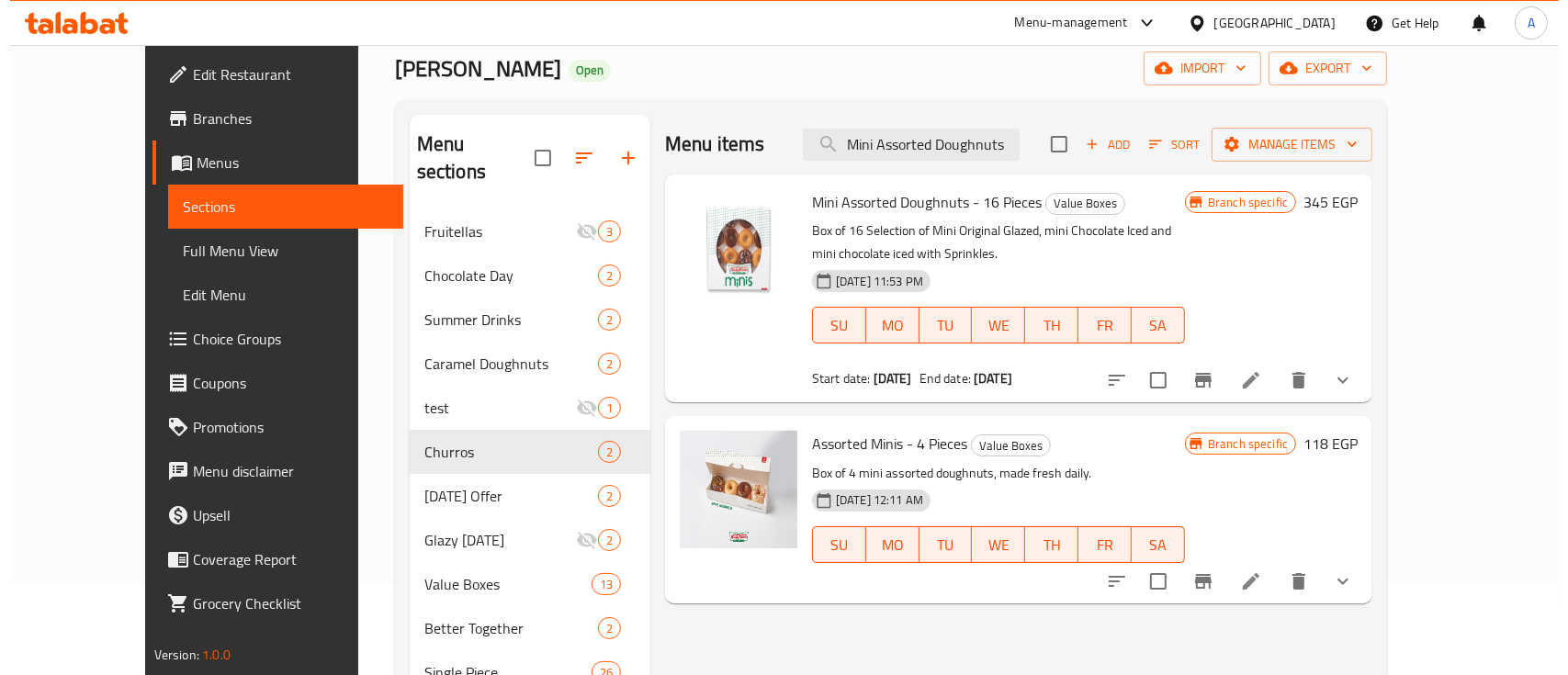
scroll to position [122, 0]
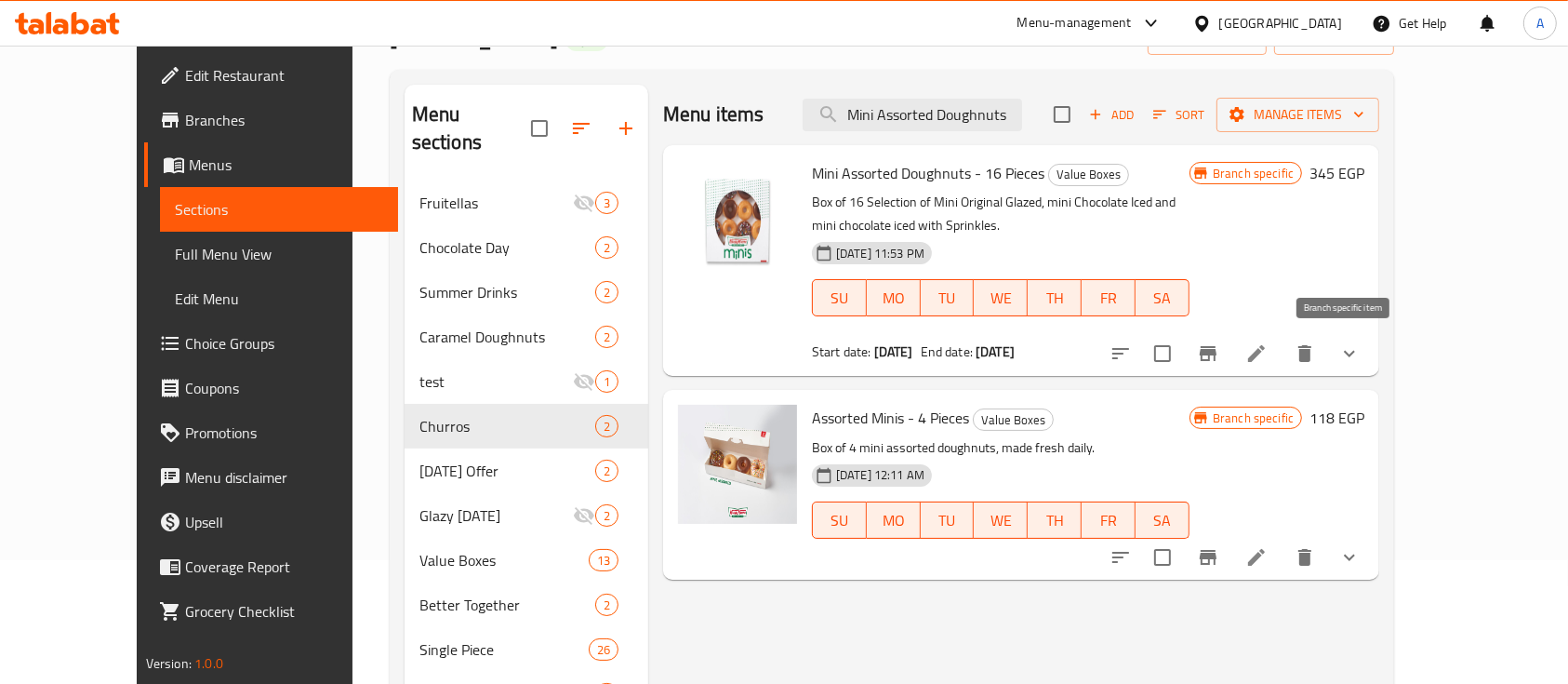
click at [1220, 363] on icon "Branch-specific-item" at bounding box center [1207, 353] width 22 height 22
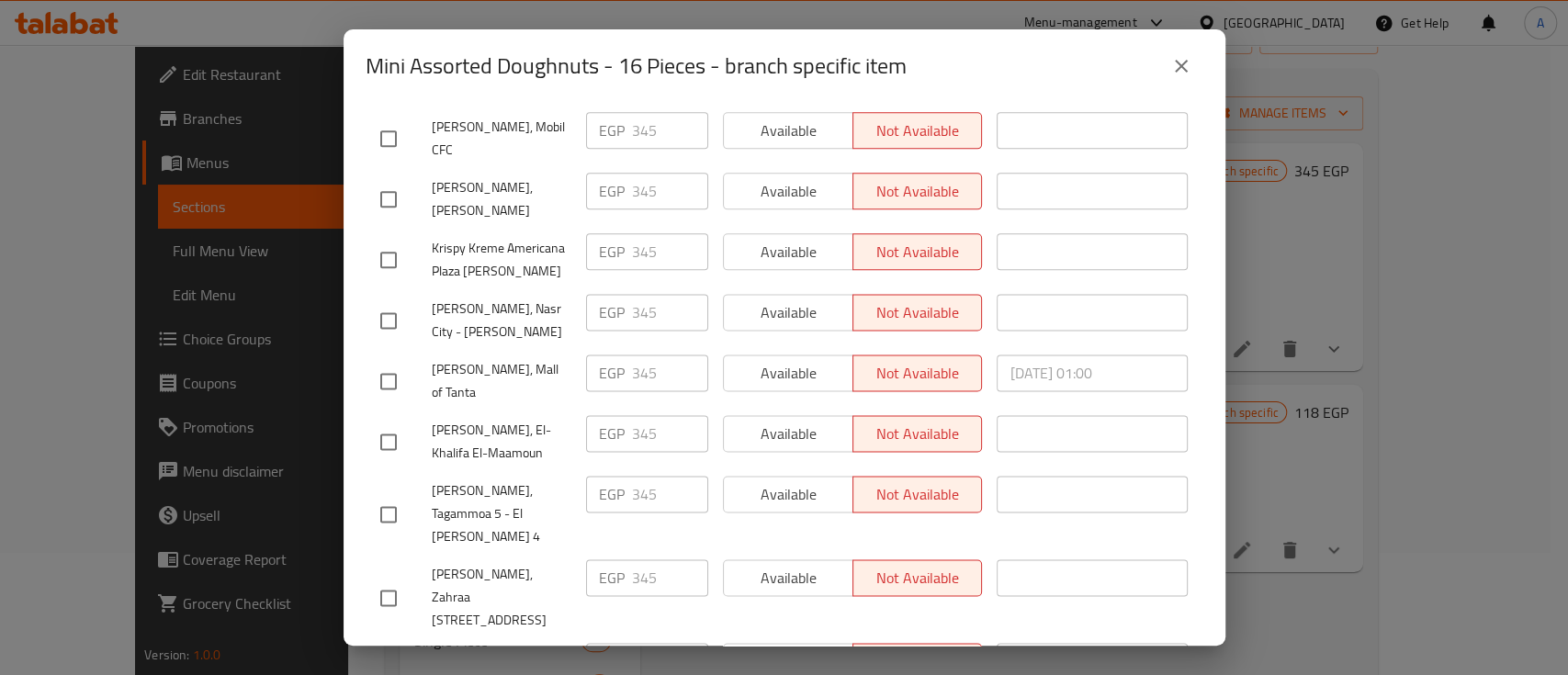
scroll to position [1992, 0]
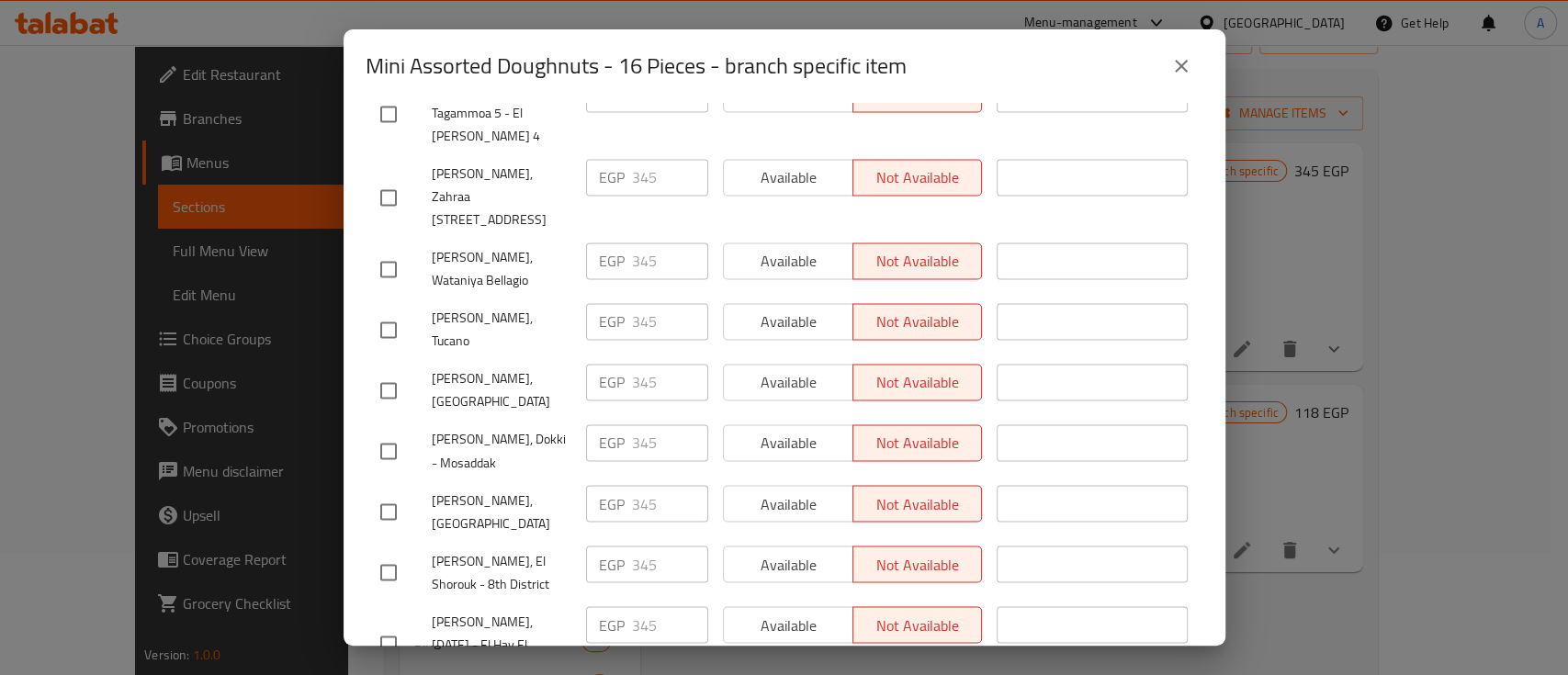
click at [1191, 68] on button "close" at bounding box center [1181, 66] width 45 height 44
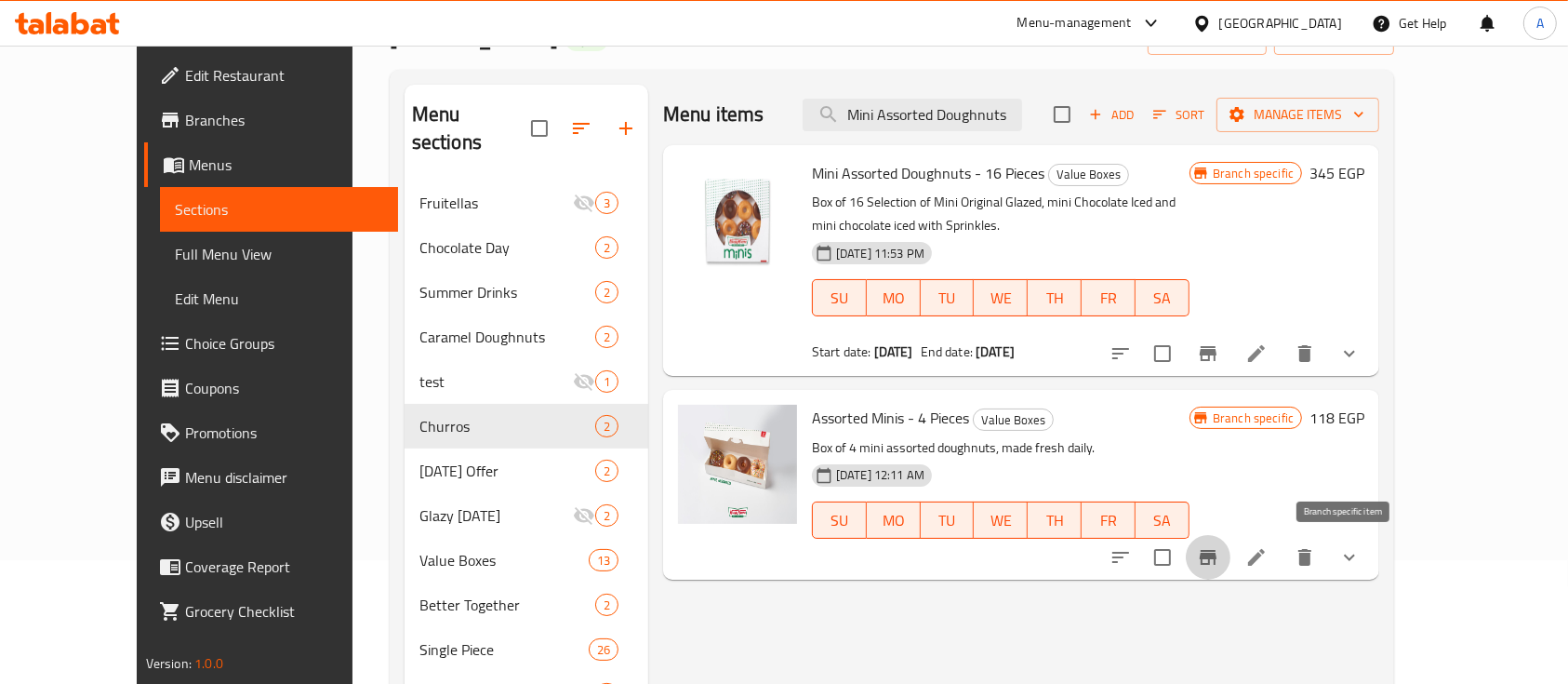
click at [1217, 554] on icon "Branch-specific-item" at bounding box center [1207, 557] width 16 height 15
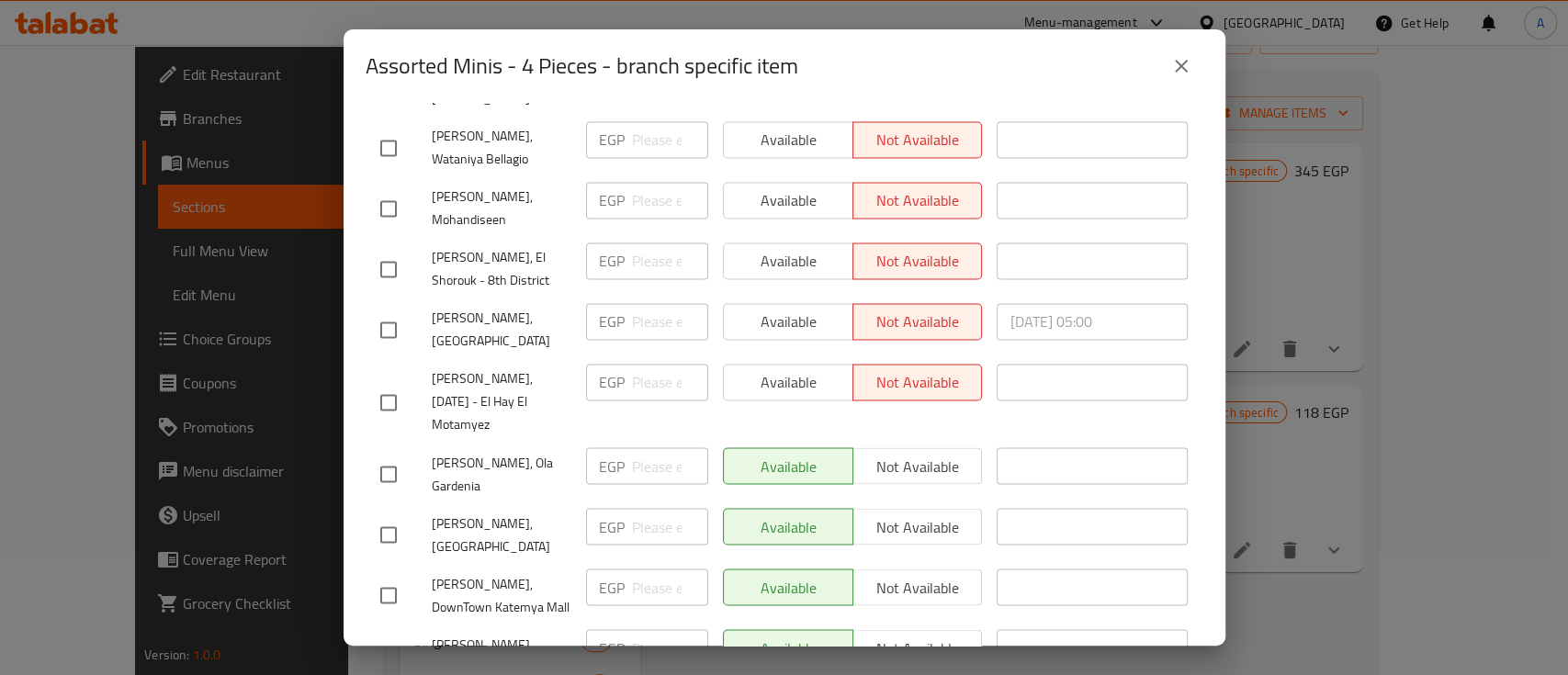
click at [1173, 72] on icon "close" at bounding box center [1181, 65] width 22 height 22
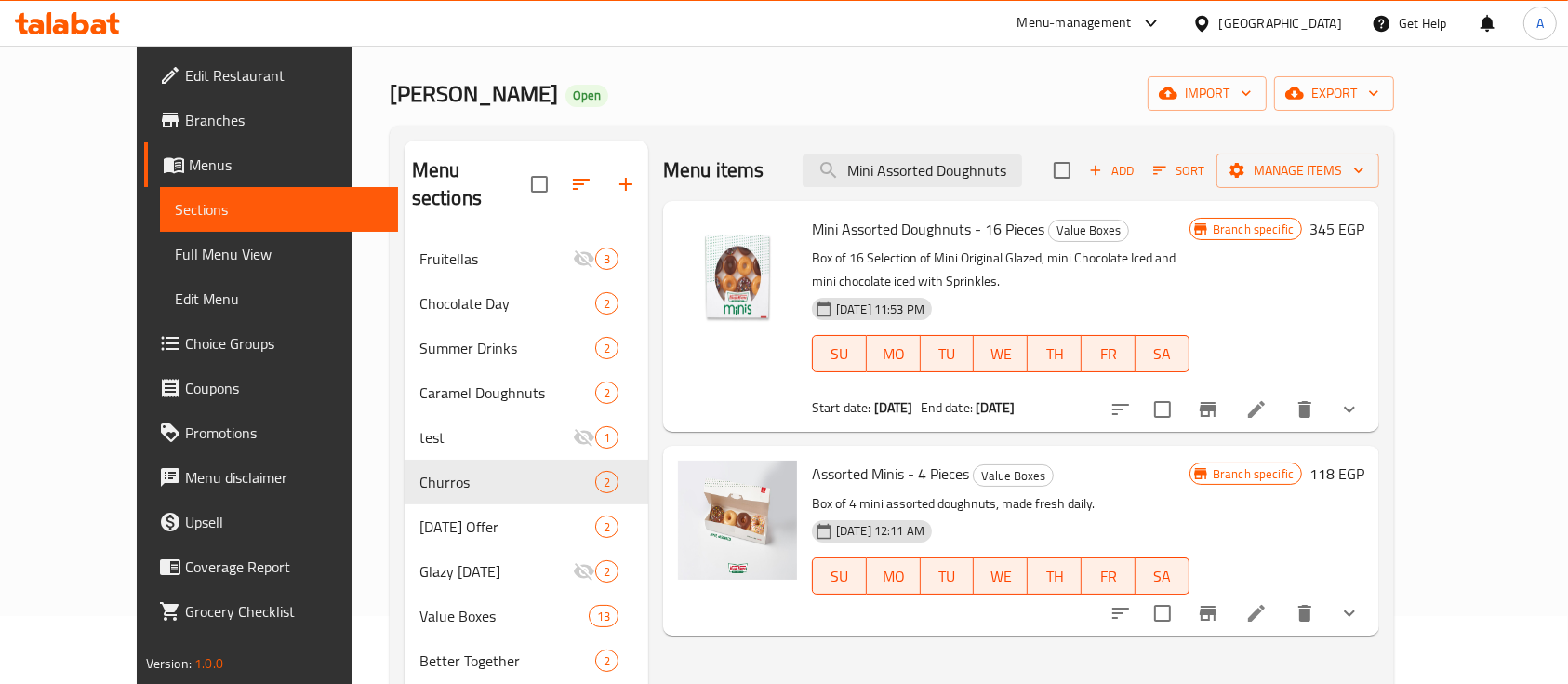
scroll to position [0, 0]
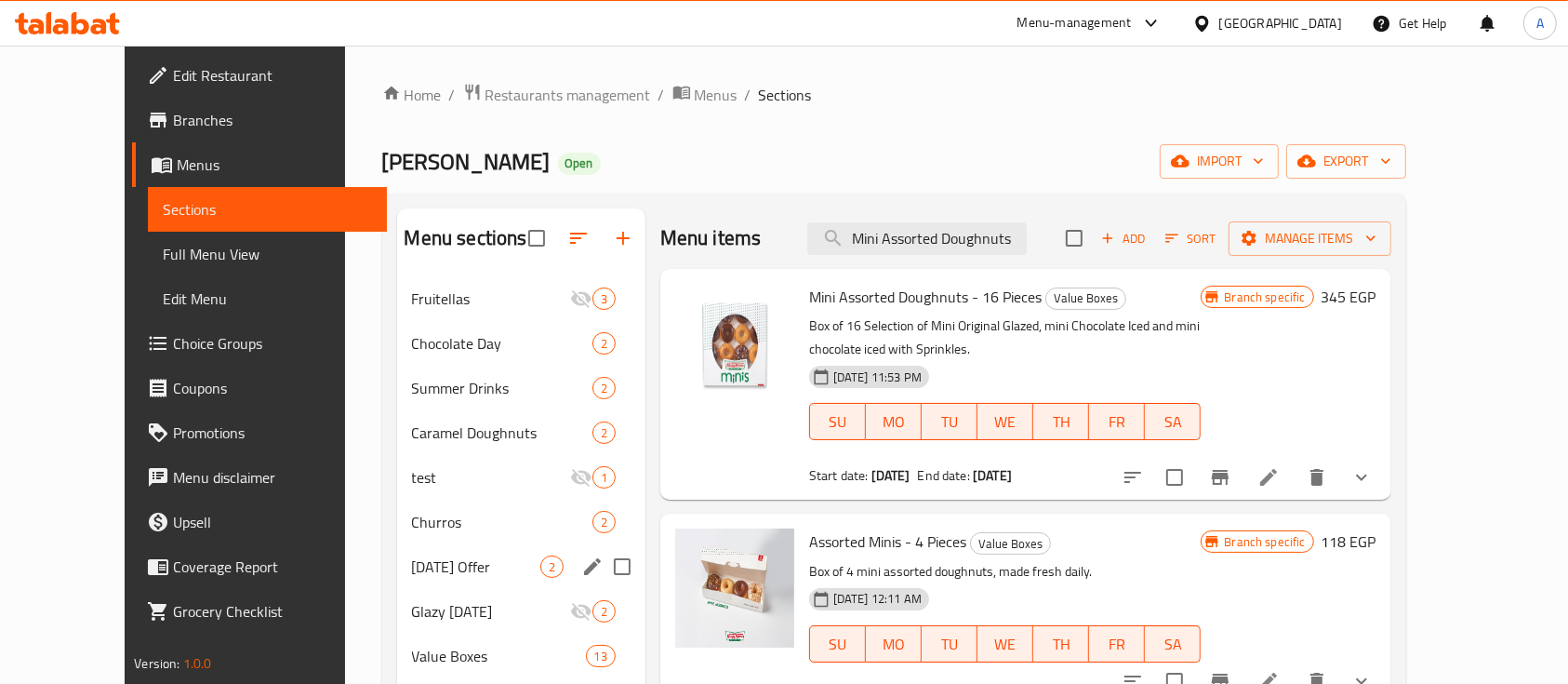
click at [418, 545] on div "[DATE] Offer 2" at bounding box center [521, 566] width 248 height 45
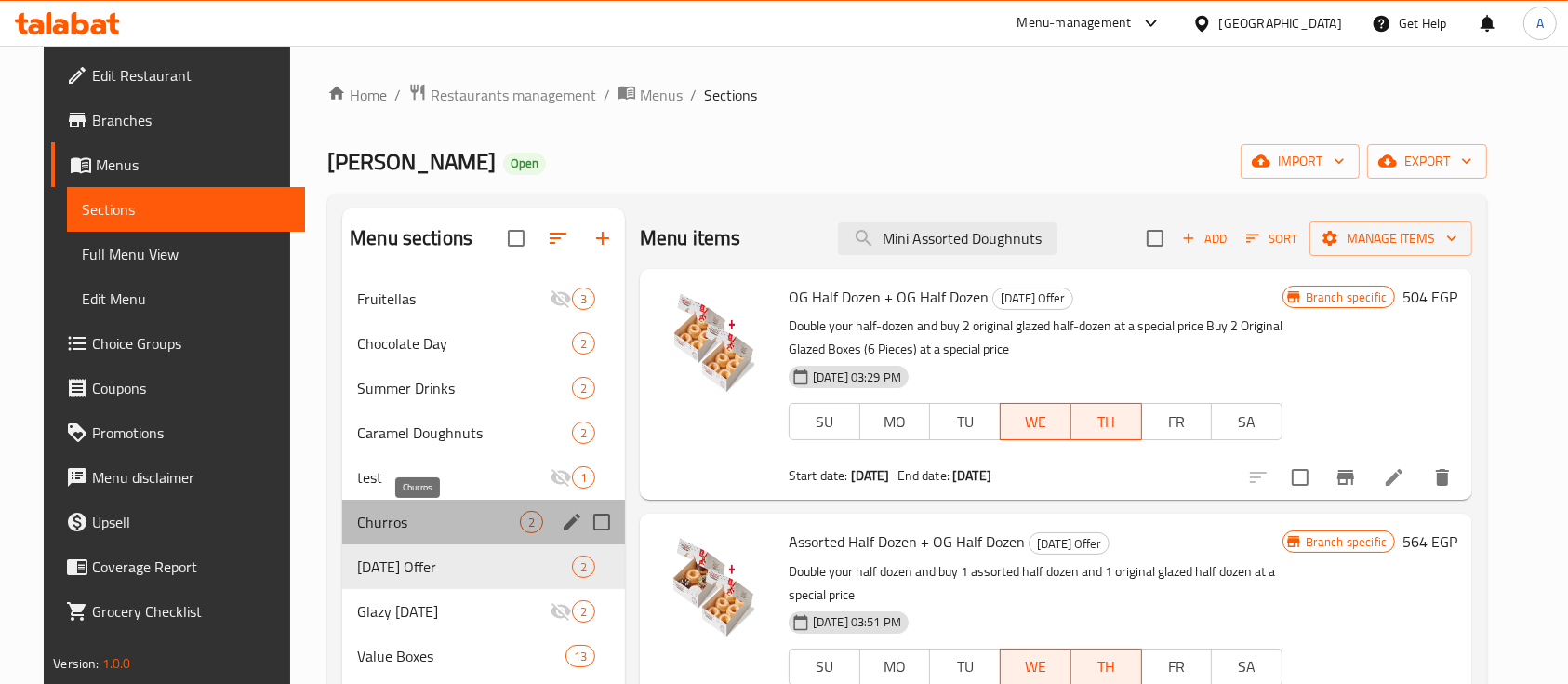
click at [402, 513] on span "Churros" at bounding box center [438, 521] width 163 height 22
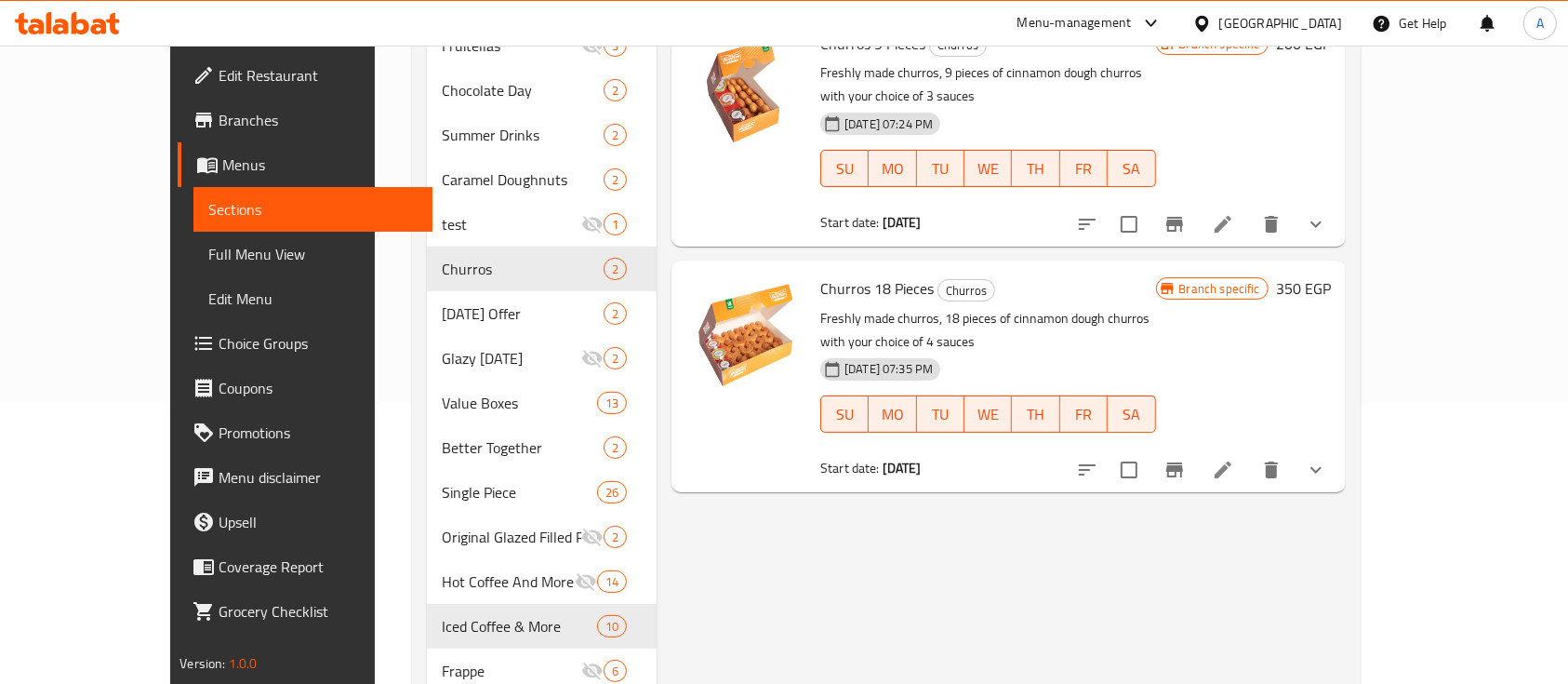
scroll to position [242, 0]
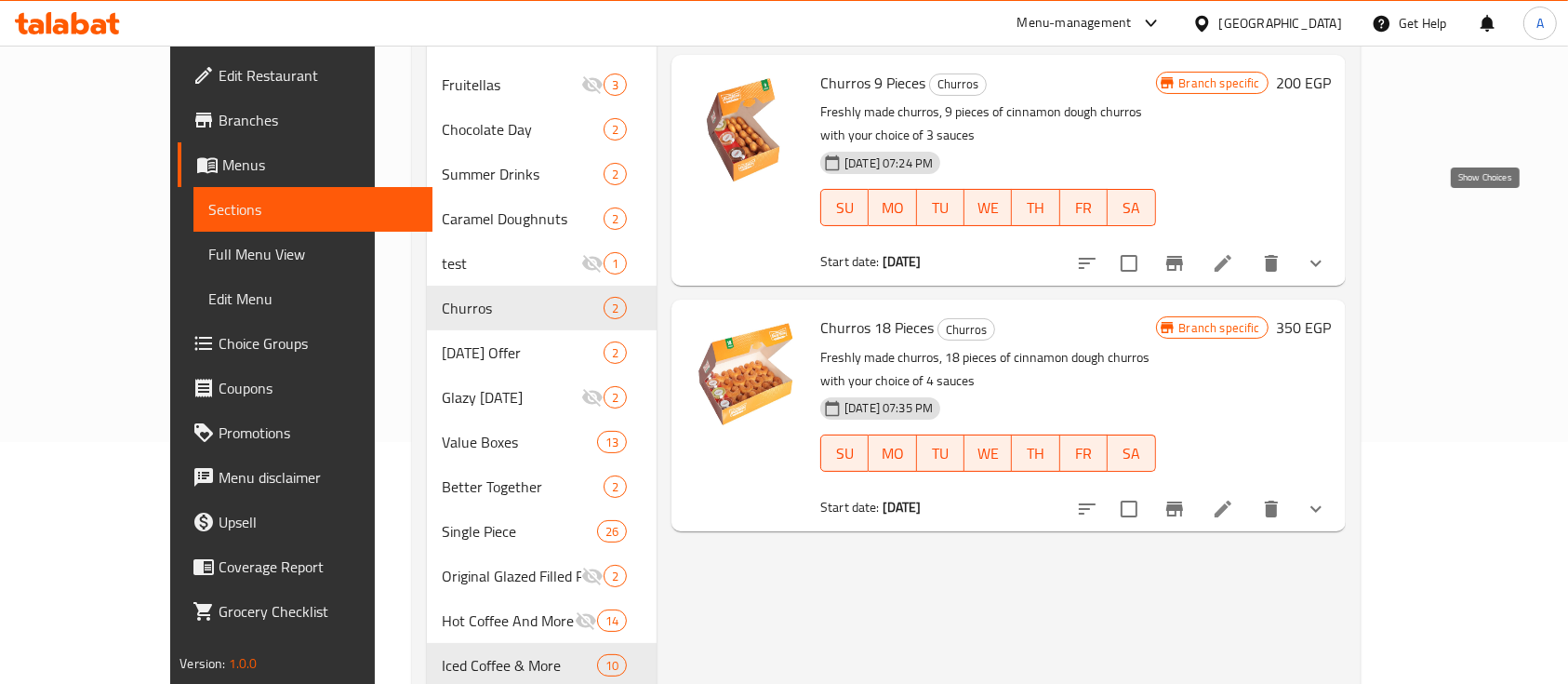
click at [1327, 252] on icon "show more" at bounding box center [1316, 263] width 22 height 22
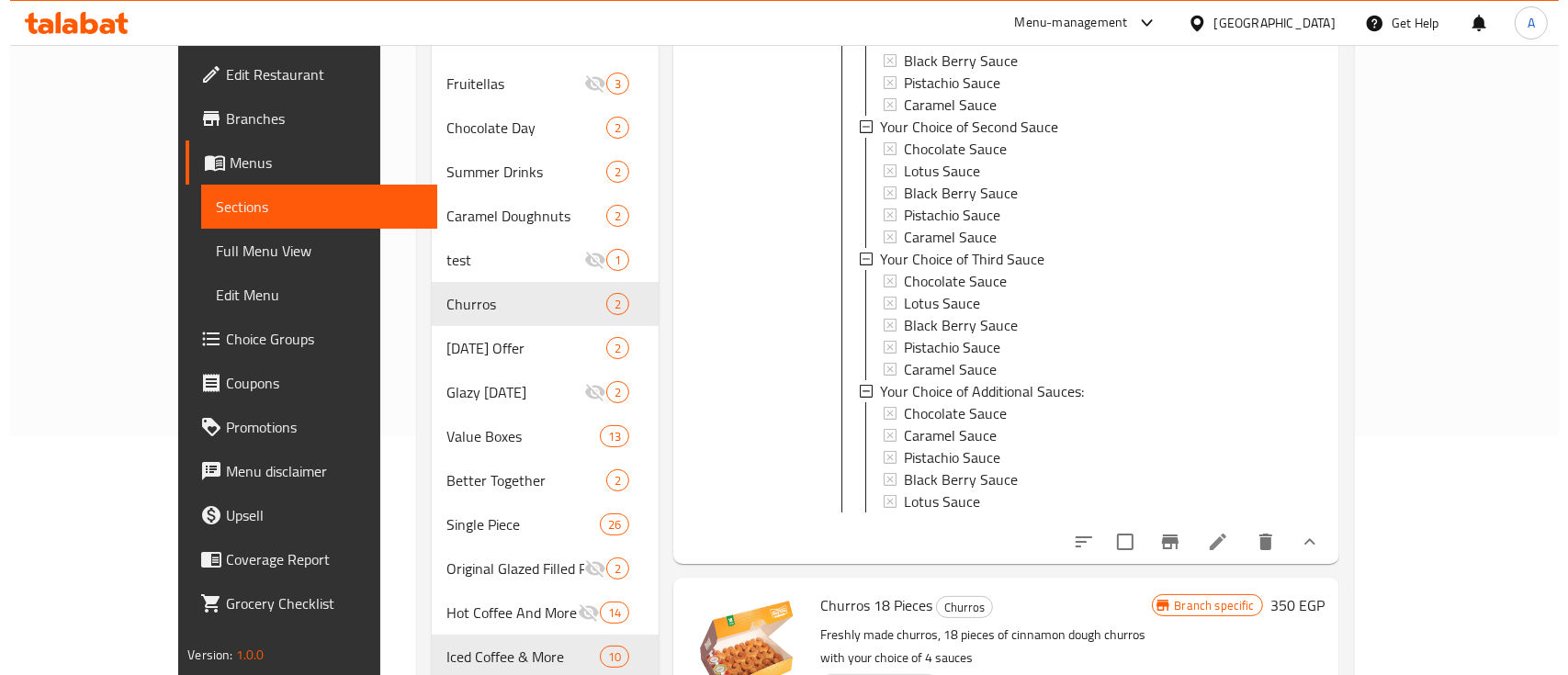
scroll to position [325, 0]
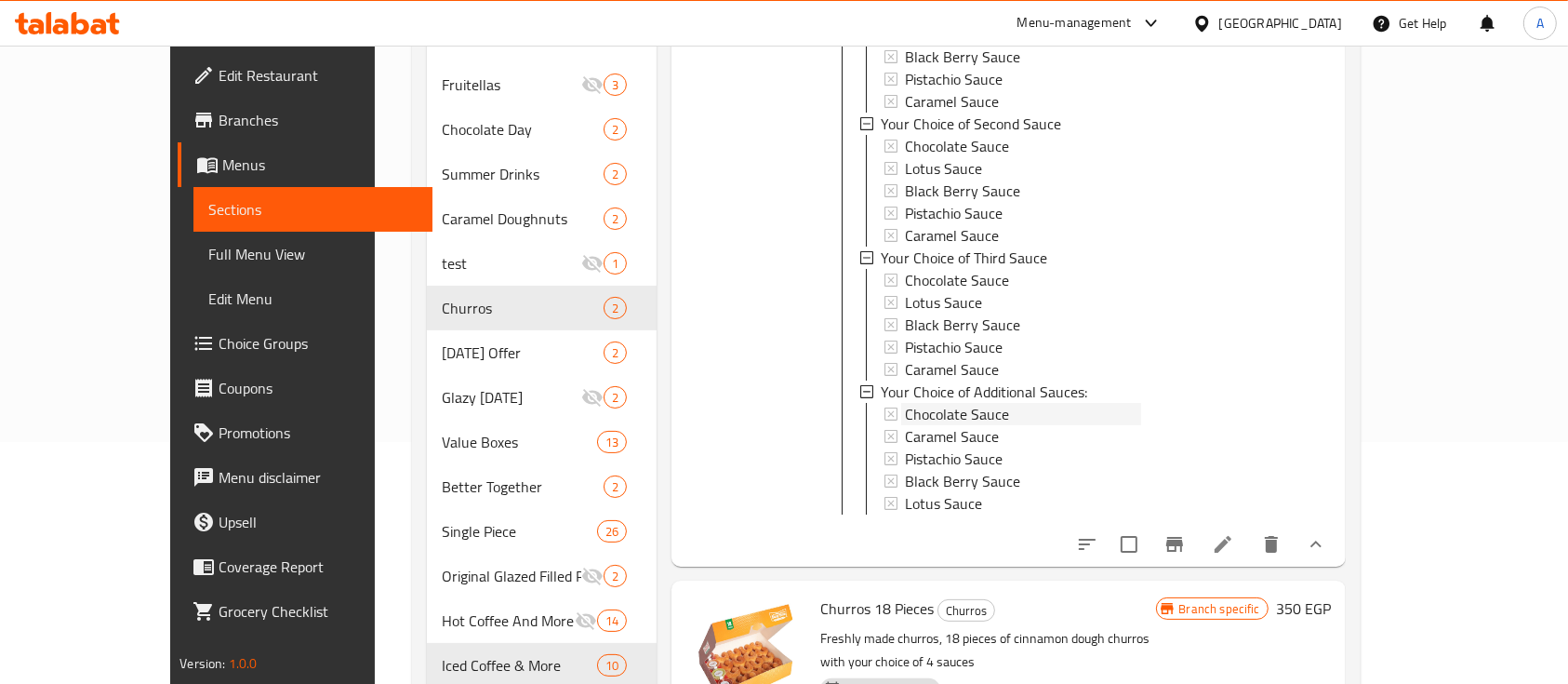
click at [910, 403] on span "Chocolate Sauce" at bounding box center [957, 413] width 105 height 22
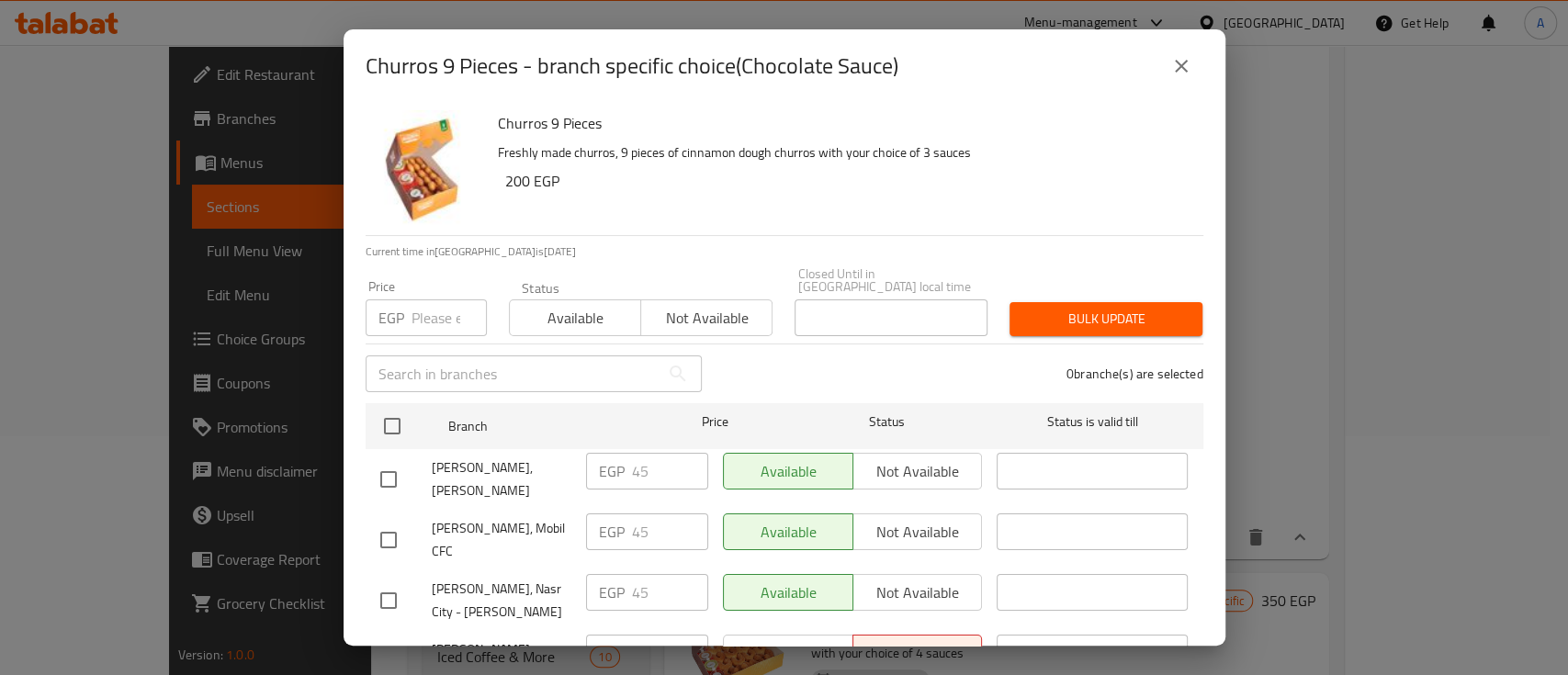
click at [414, 309] on input "number" at bounding box center [450, 317] width 76 height 37
paste input "40"
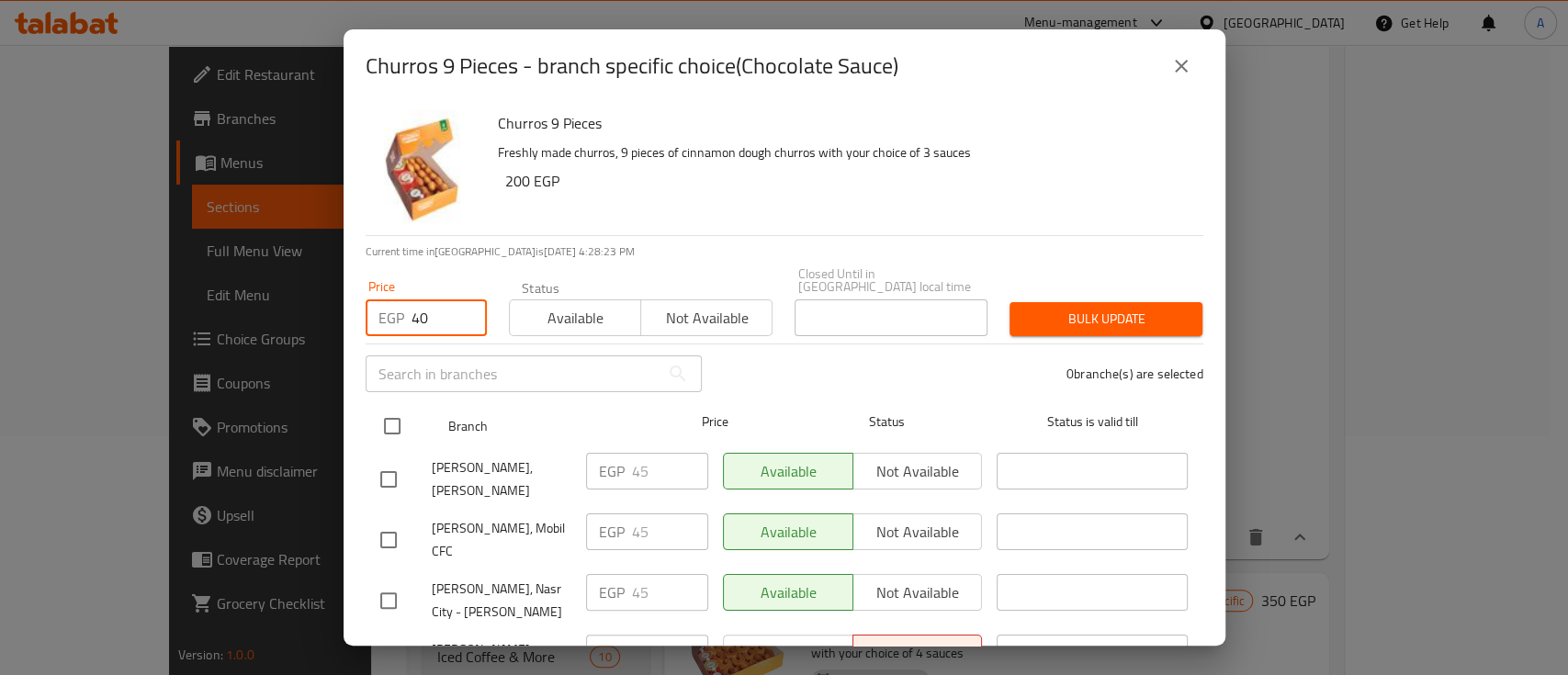
type input "40"
click at [383, 407] on input "checkbox" at bounding box center [392, 426] width 39 height 39
checkbox input "true"
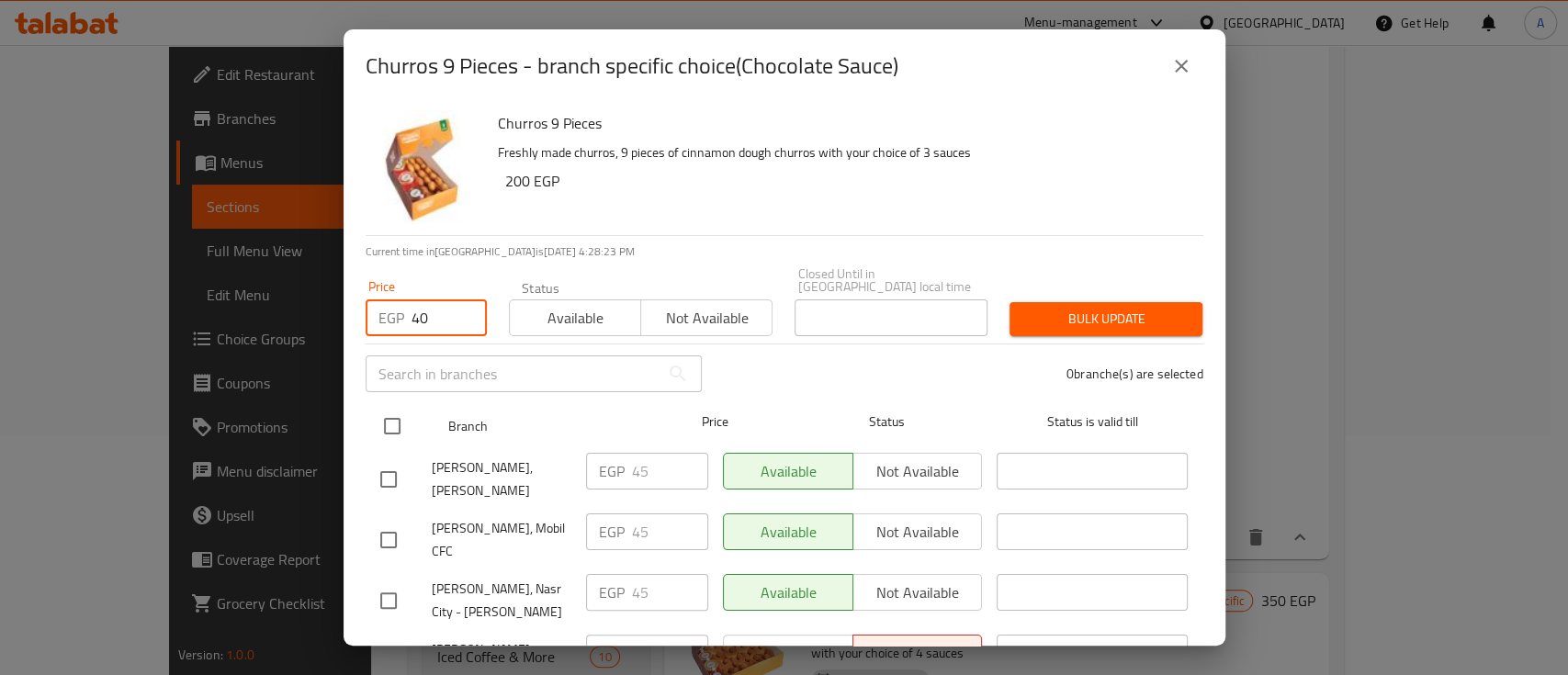
checkbox input "true"
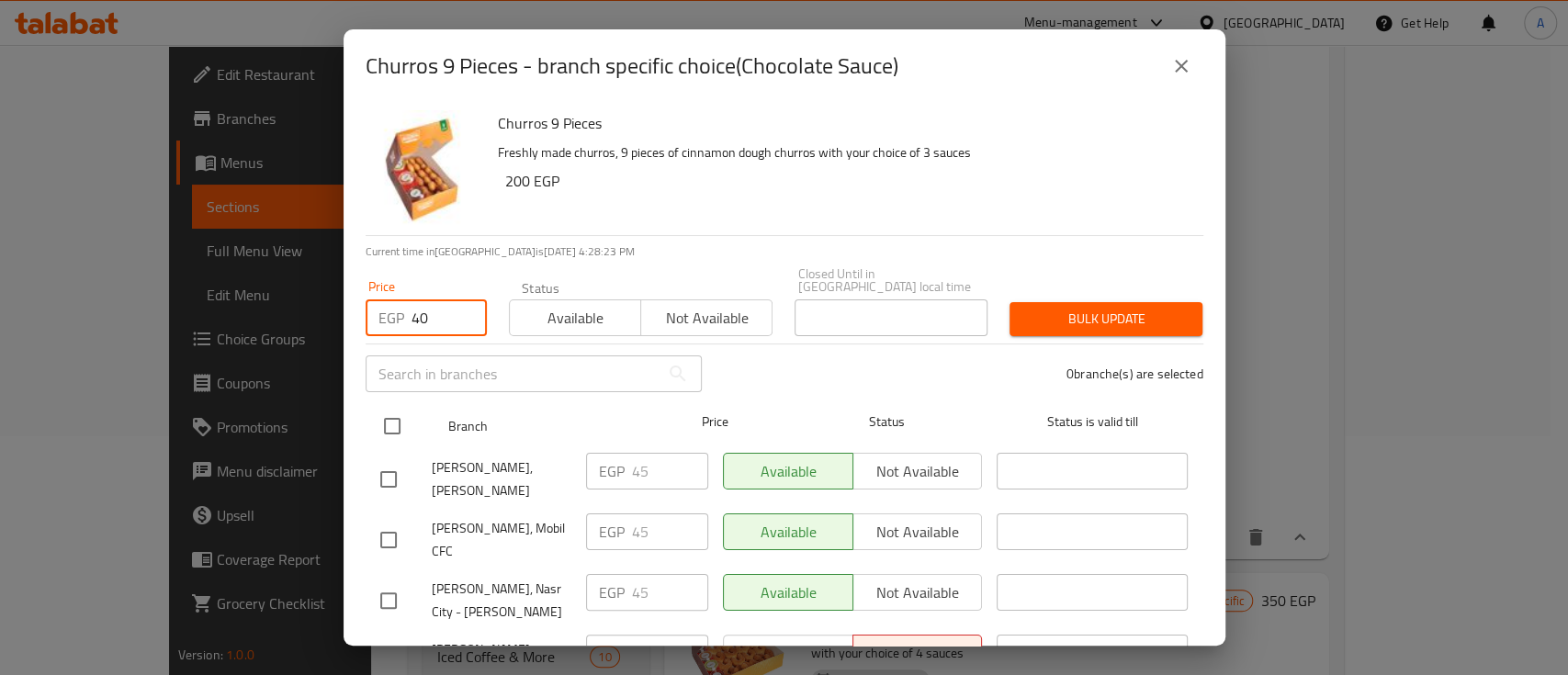
checkbox input "true"
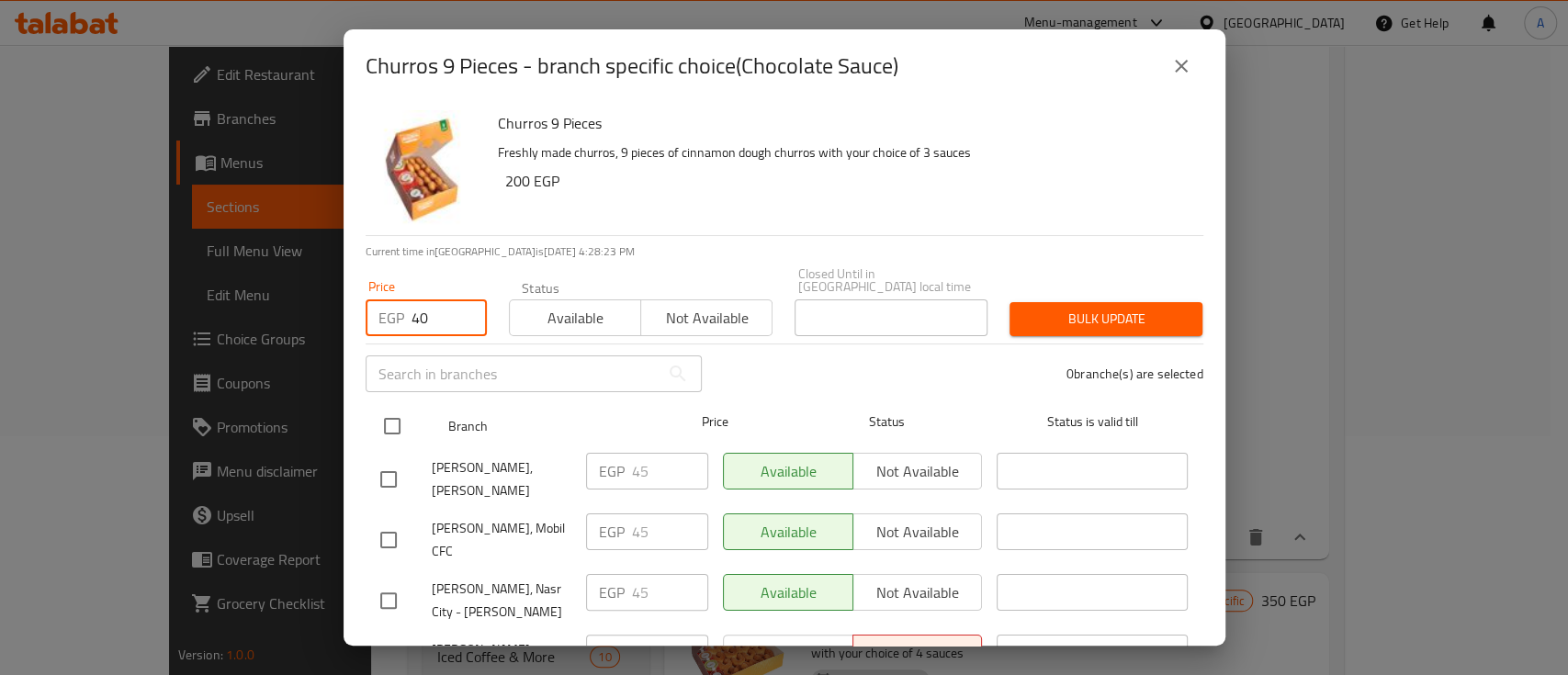
checkbox input "true"
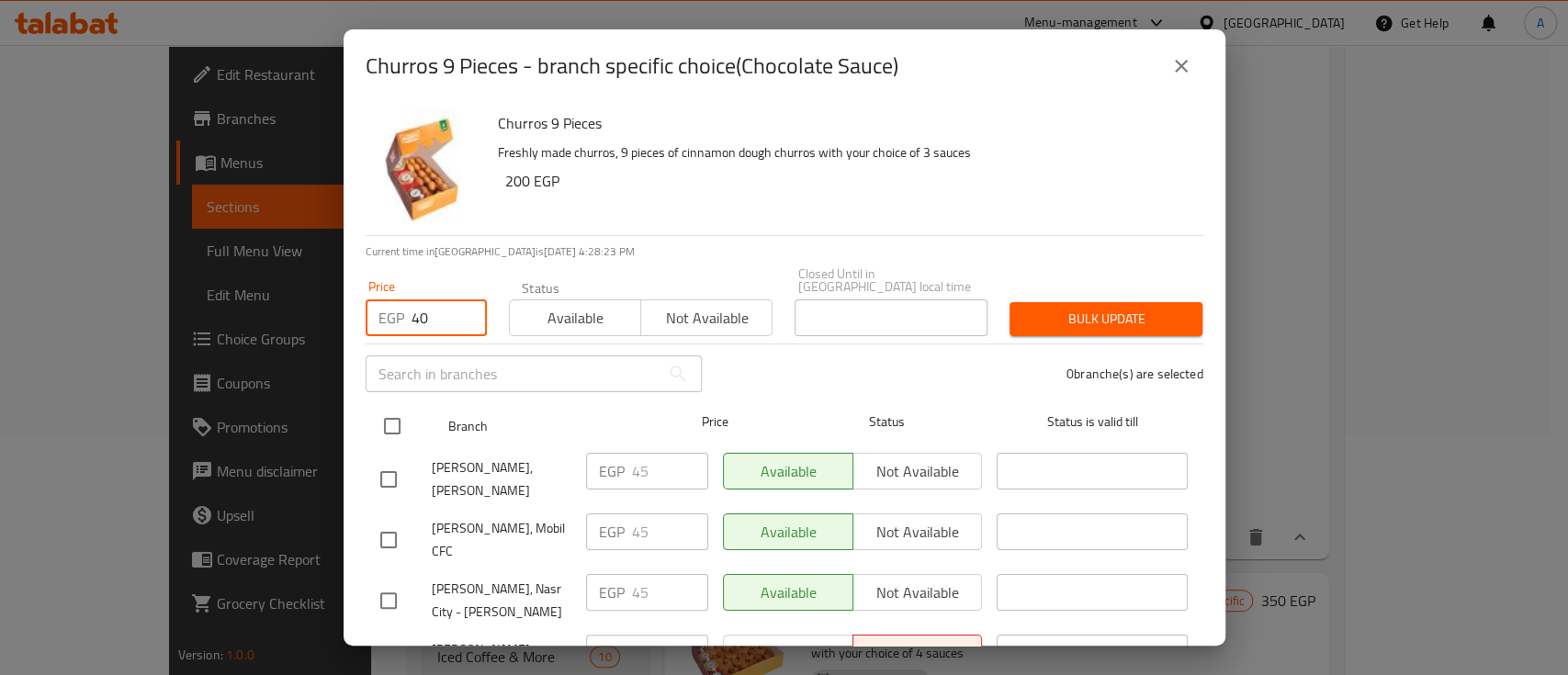
checkbox input "true"
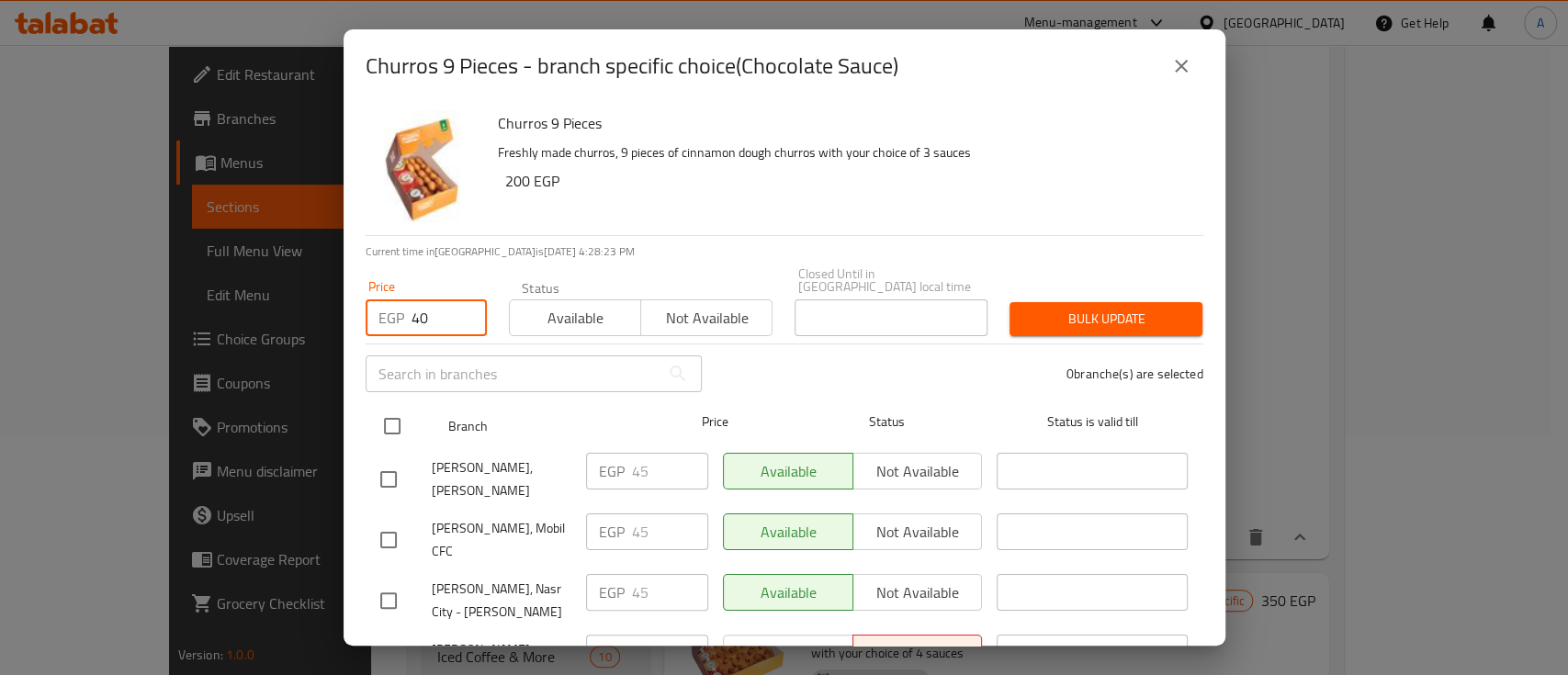
checkbox input "true"
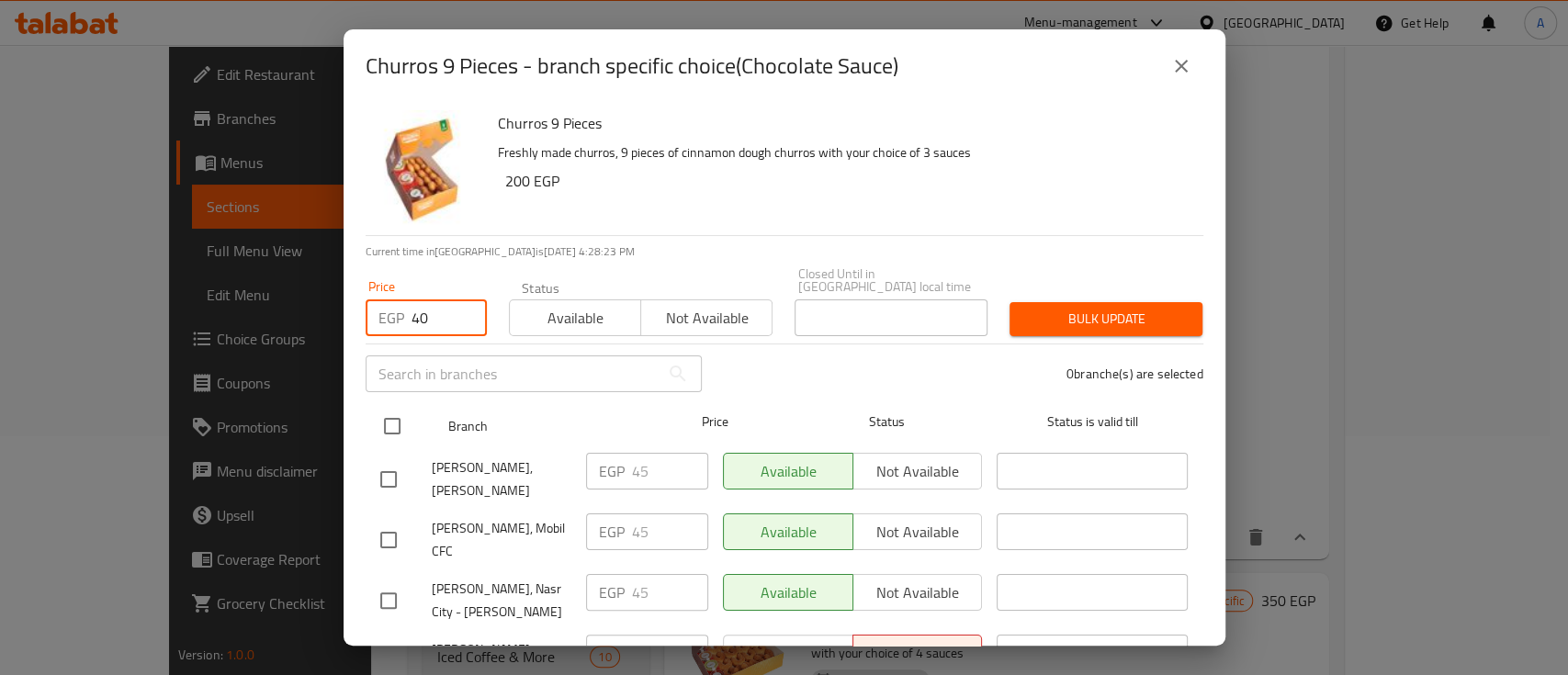
checkbox input "true"
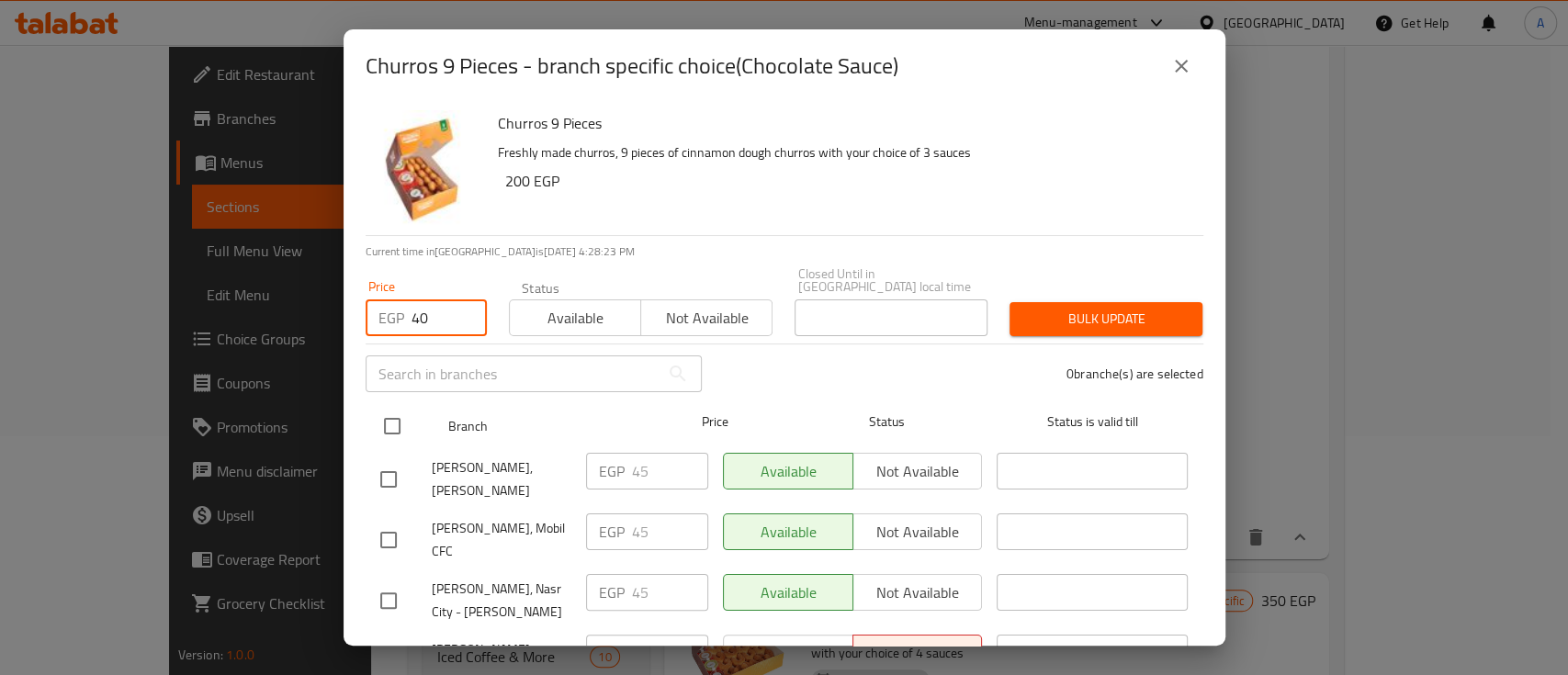
checkbox input "true"
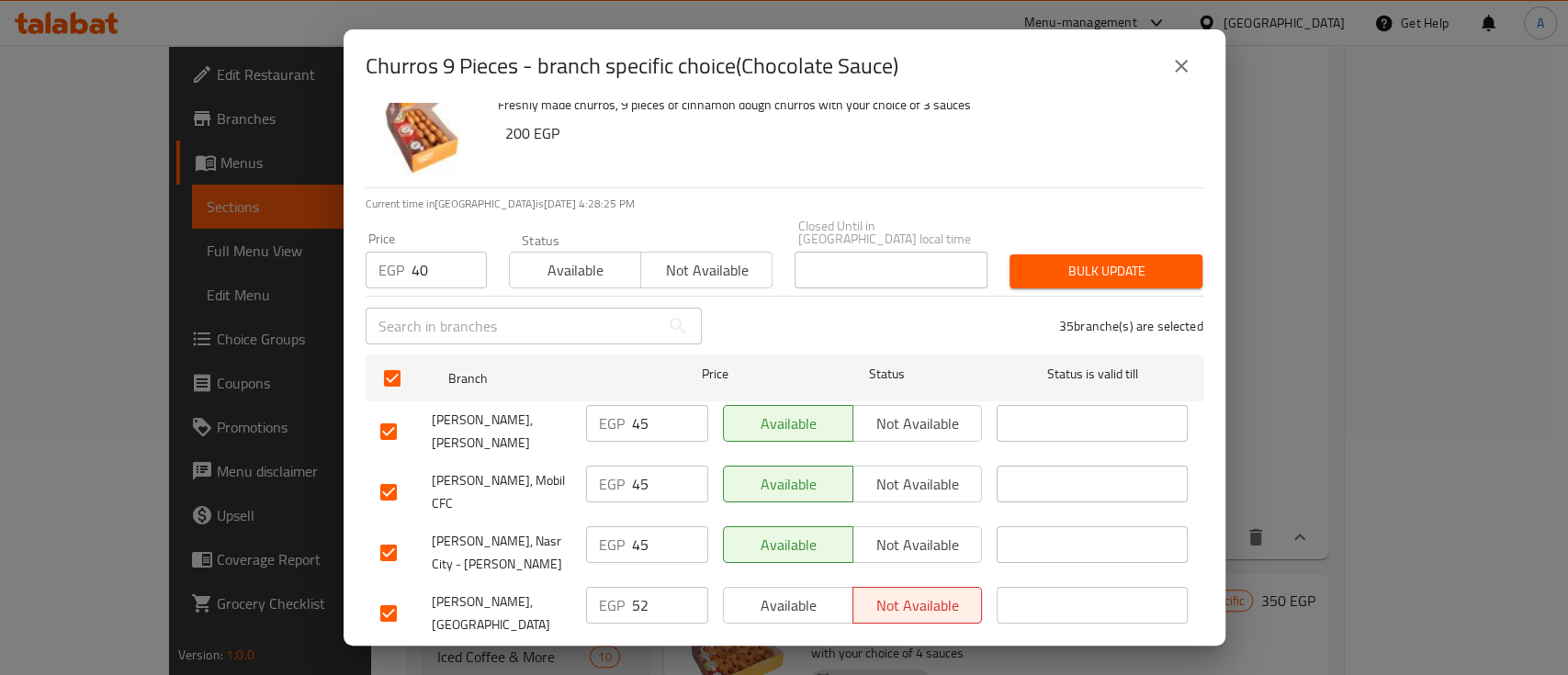
scroll to position [122, 0]
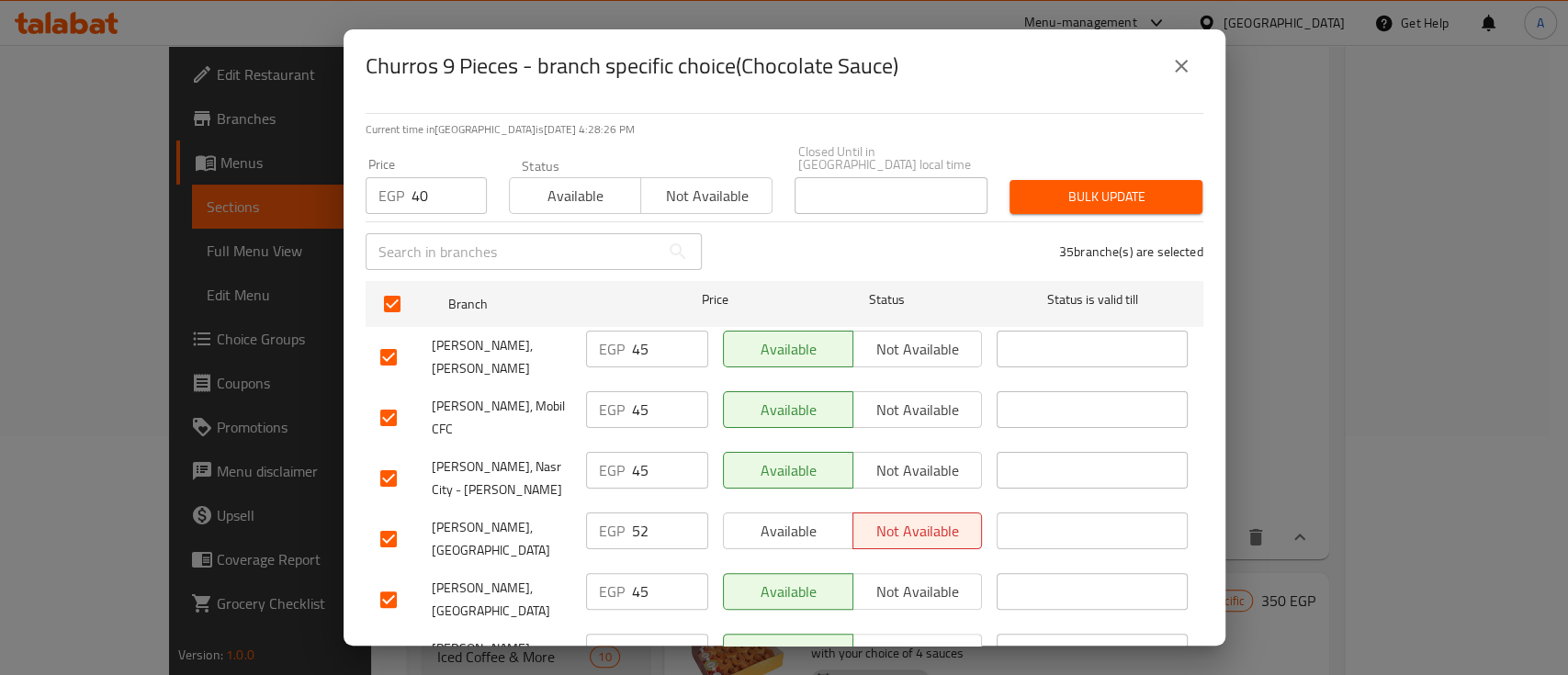
click at [380, 520] on input "checkbox" at bounding box center [388, 539] width 39 height 39
checkbox input "false"
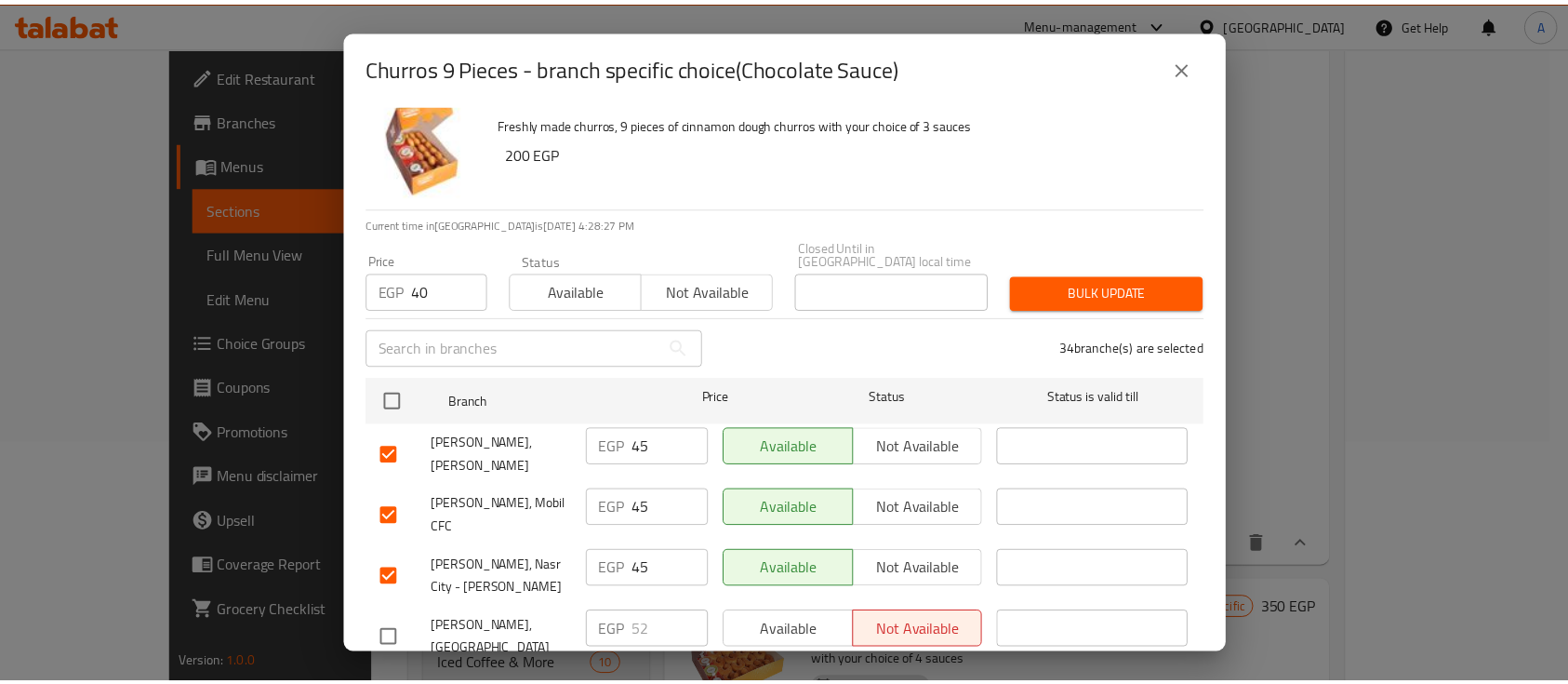
scroll to position [0, 0]
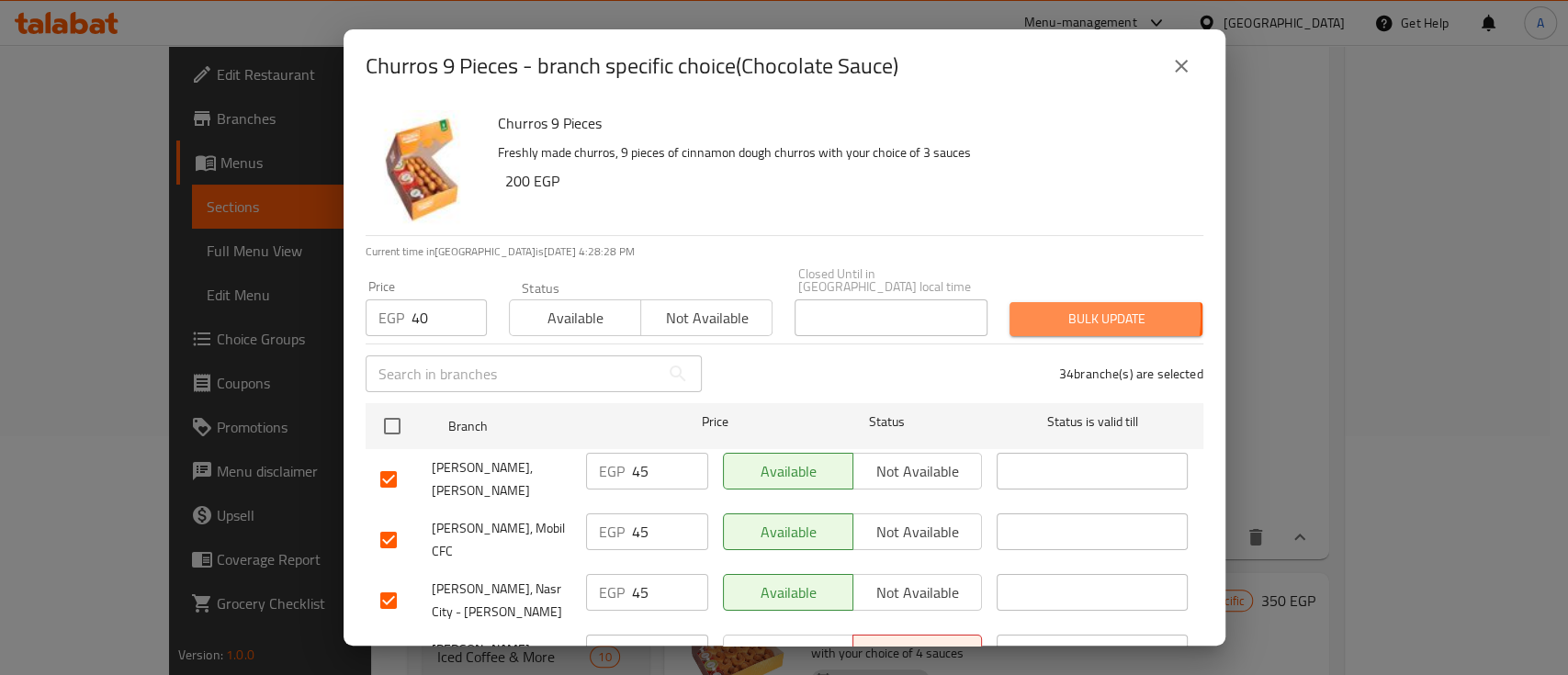
click at [1042, 308] on span "Bulk update" at bounding box center [1105, 319] width 164 height 23
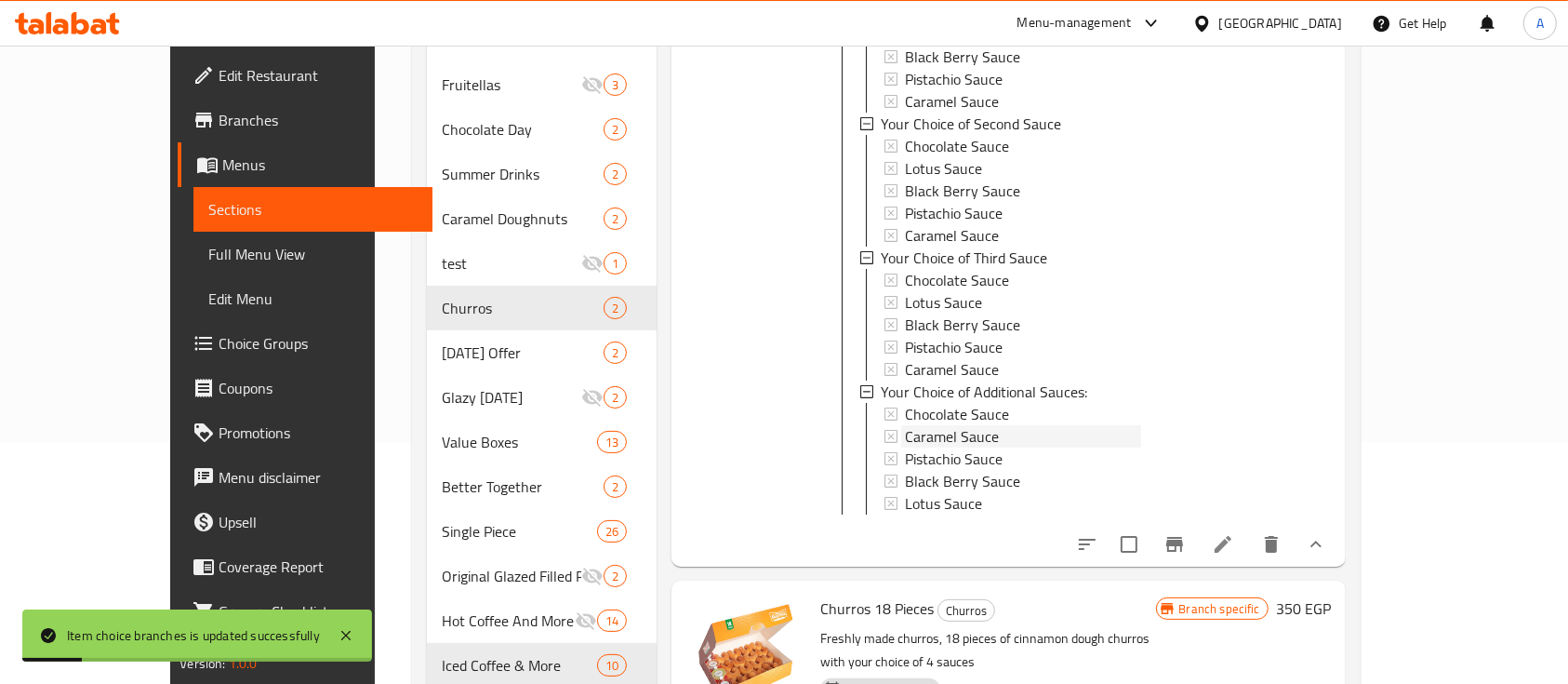
click at [997, 425] on div "Caramel Sauce" at bounding box center [1022, 436] width 235 height 22
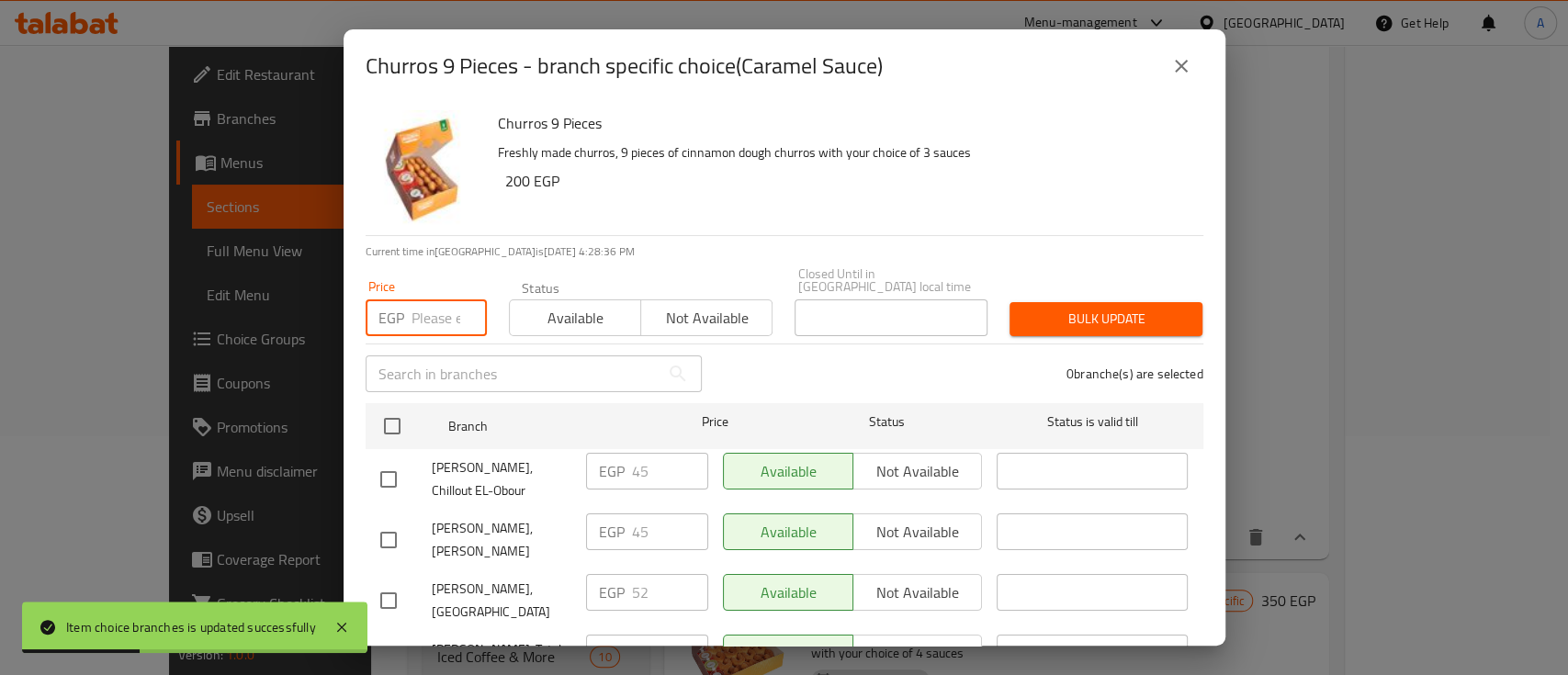
click at [423, 299] on input "number" at bounding box center [450, 317] width 76 height 37
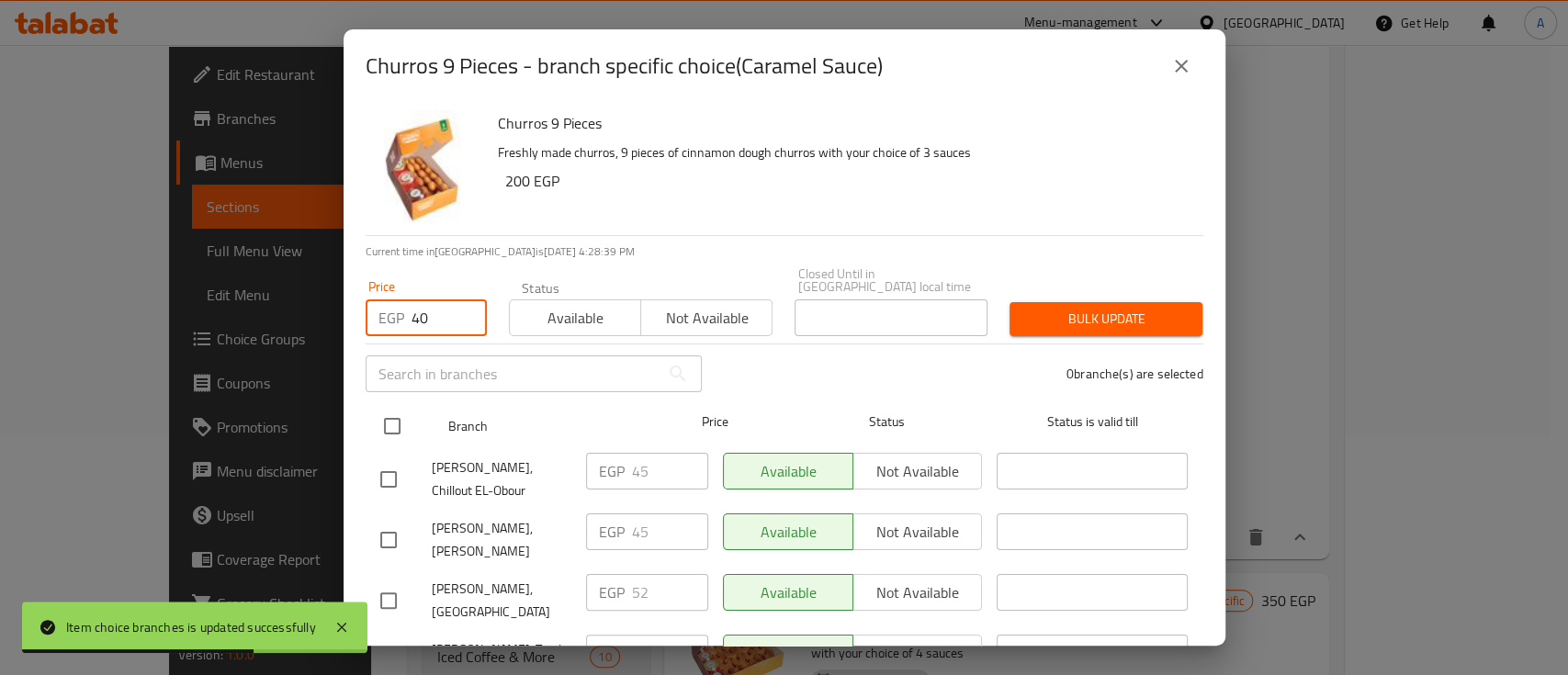
type input "40"
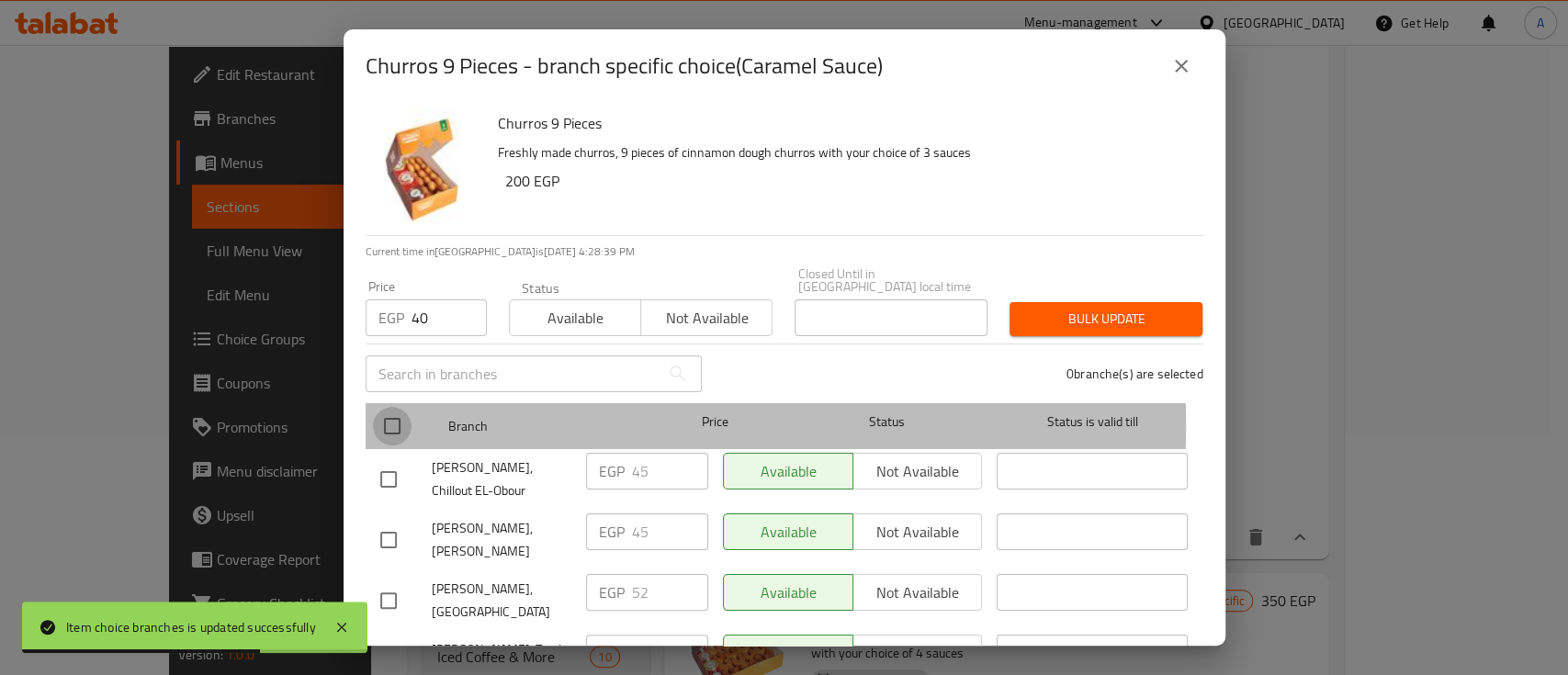
click at [404, 413] on input "checkbox" at bounding box center [392, 426] width 39 height 39
checkbox input "true"
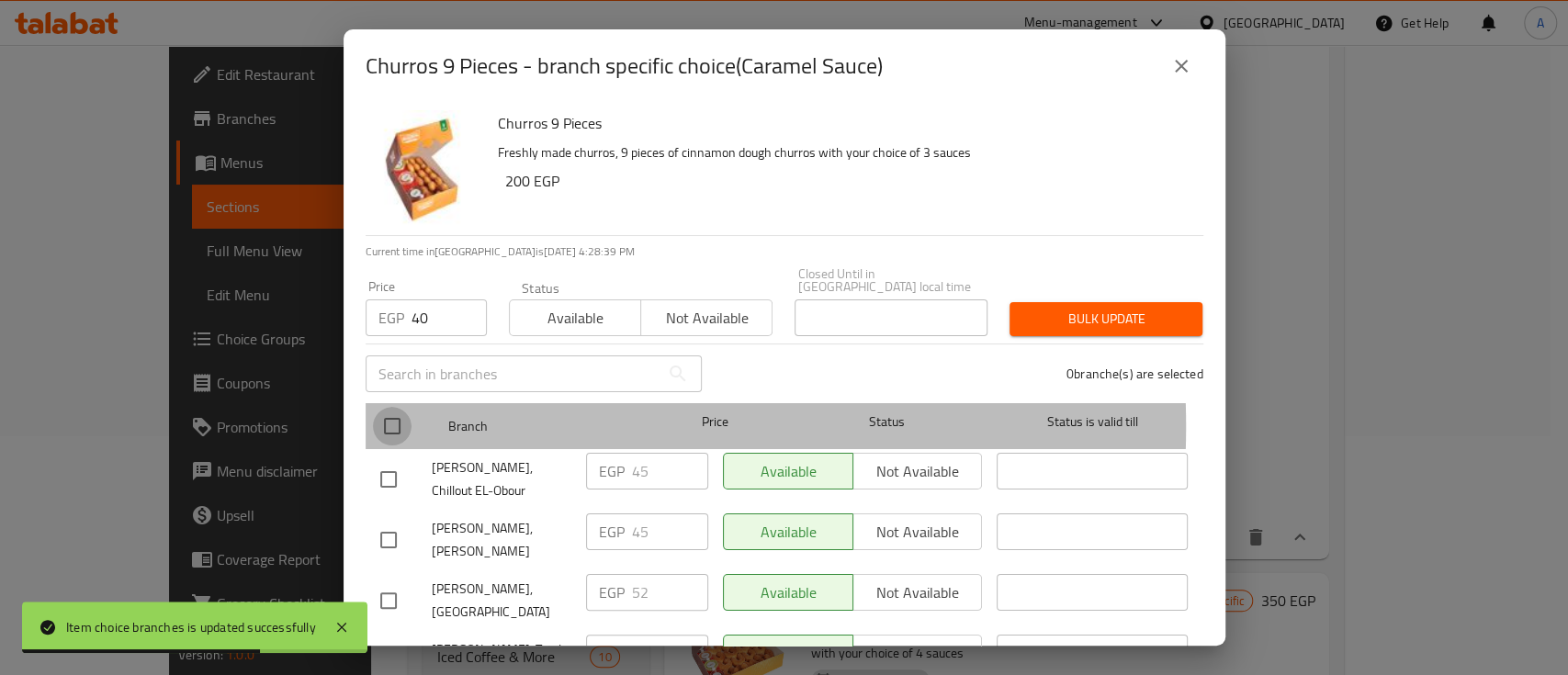
checkbox input "true"
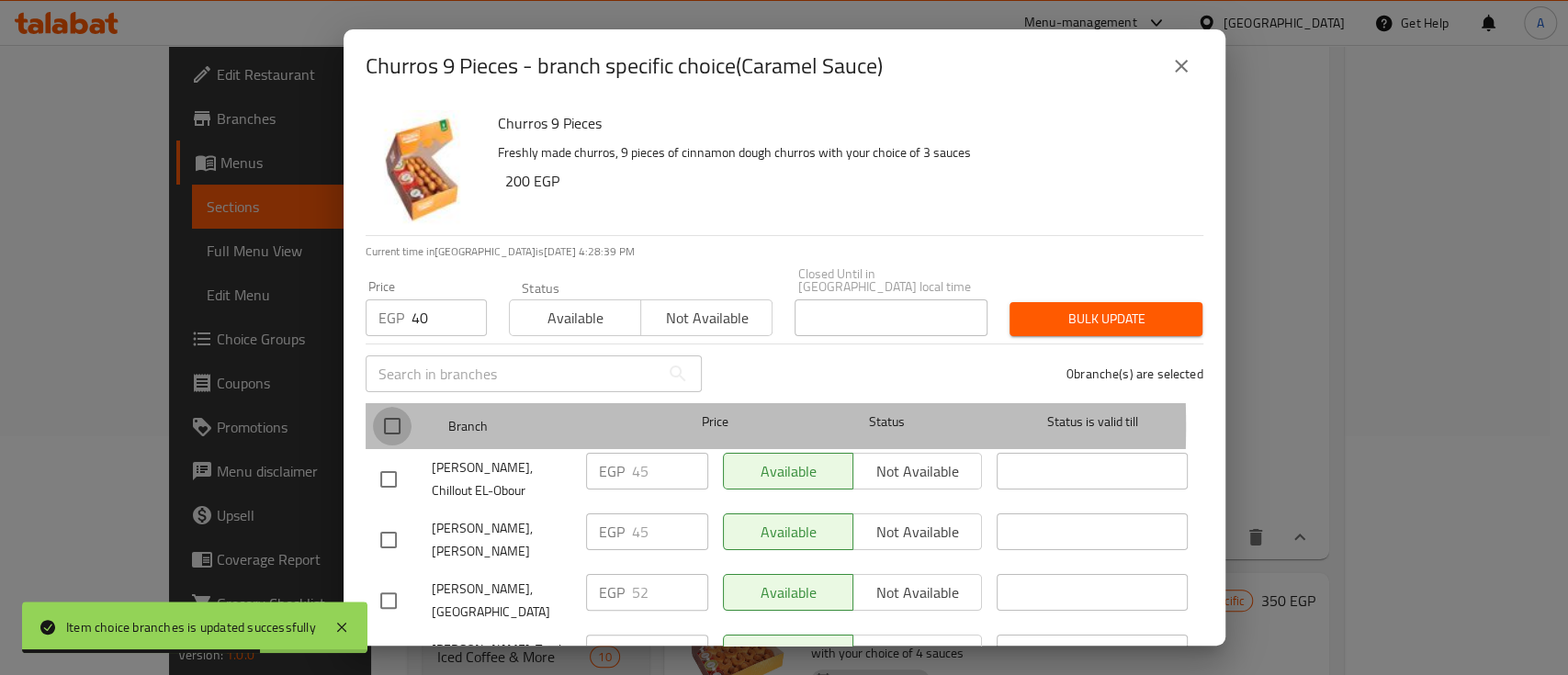
checkbox input "true"
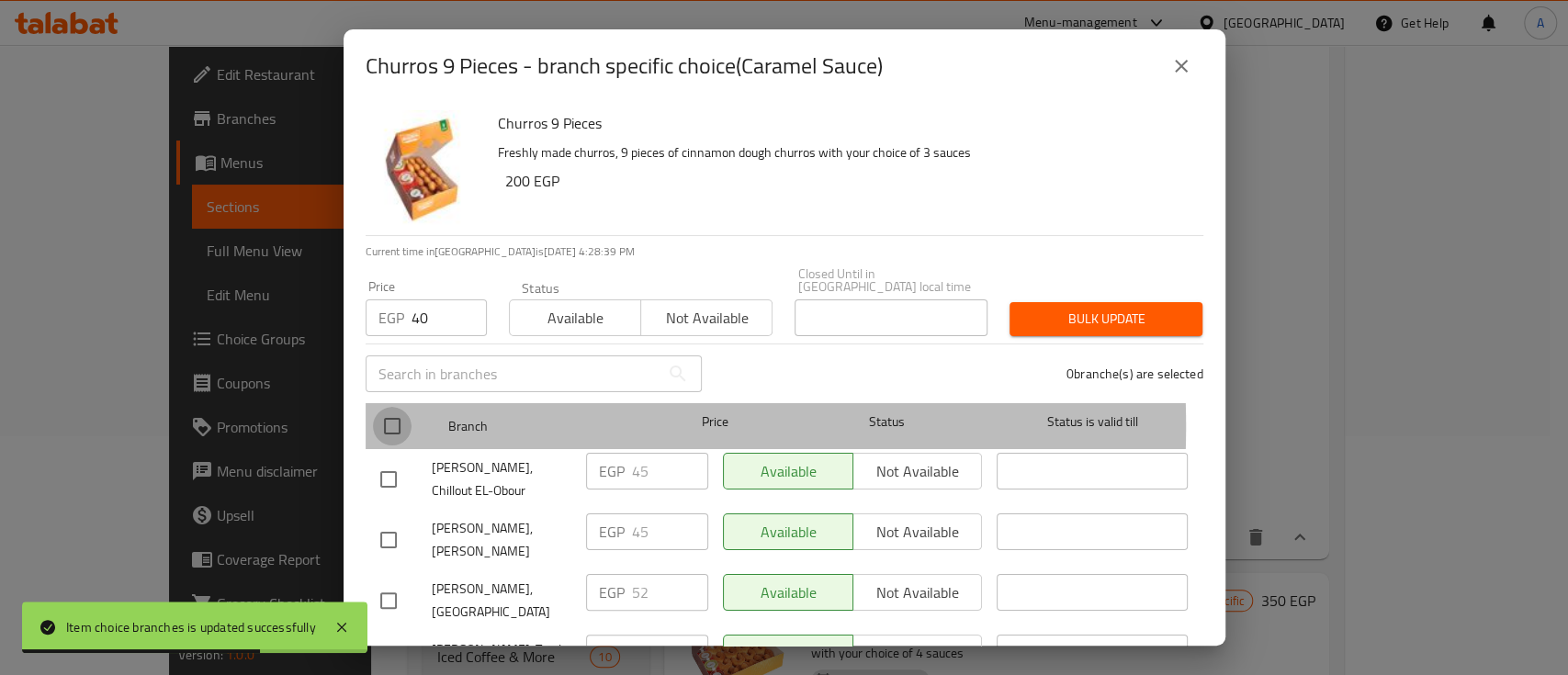
checkbox input "true"
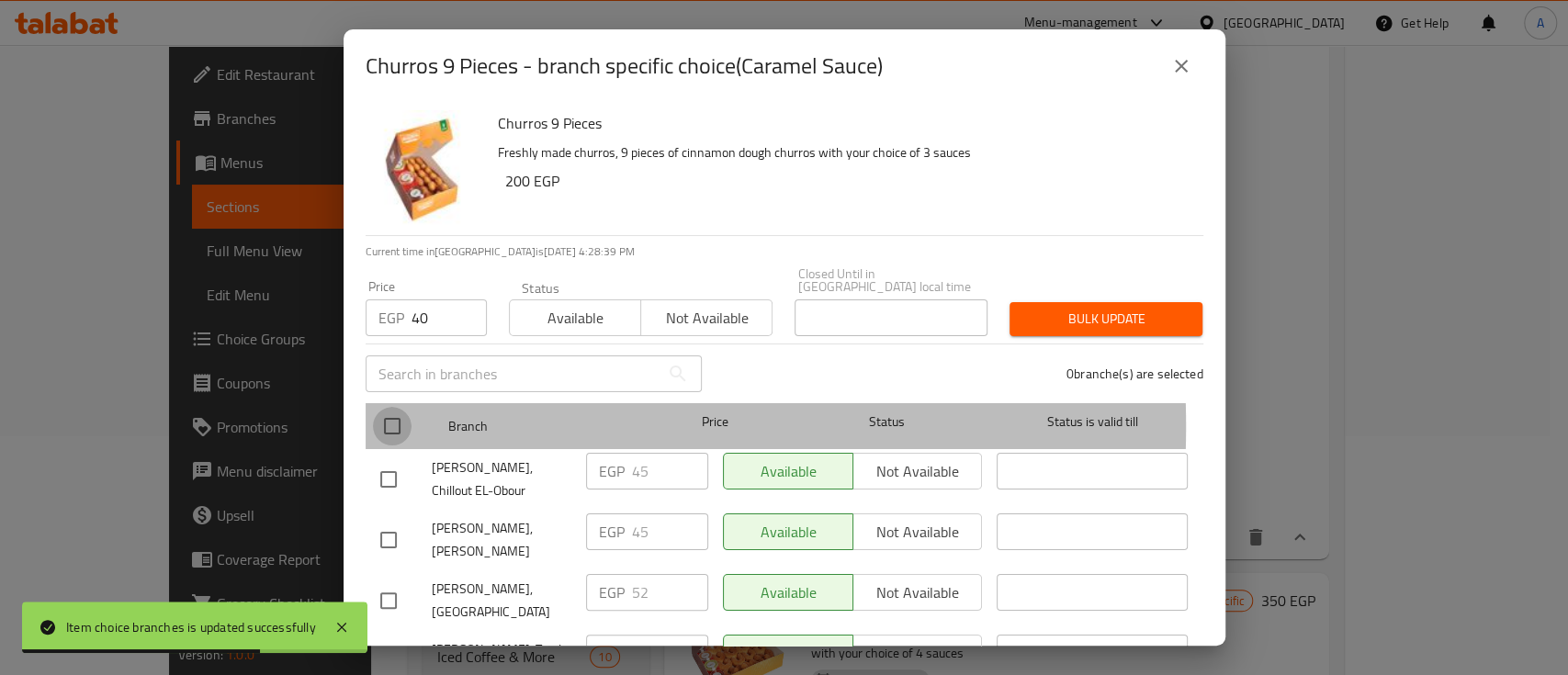
checkbox input "true"
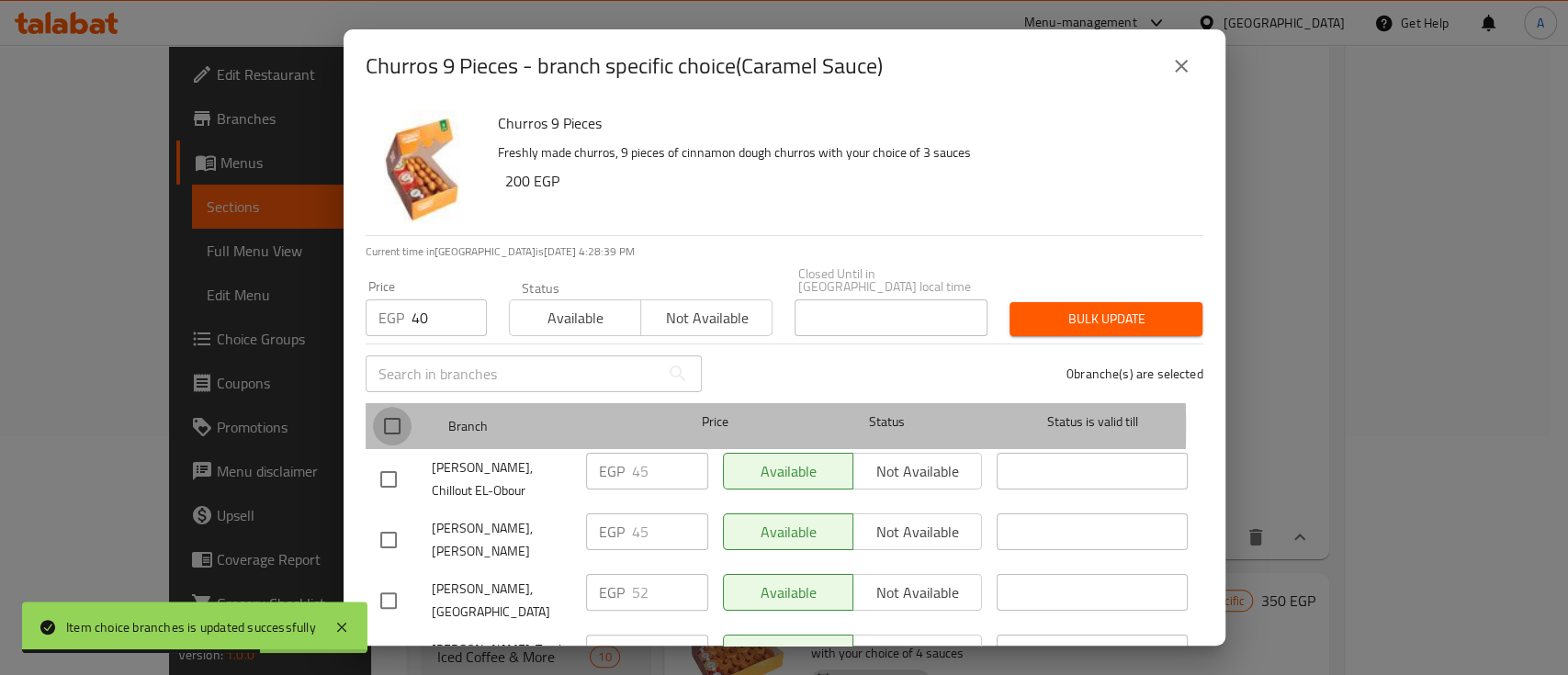
checkbox input "true"
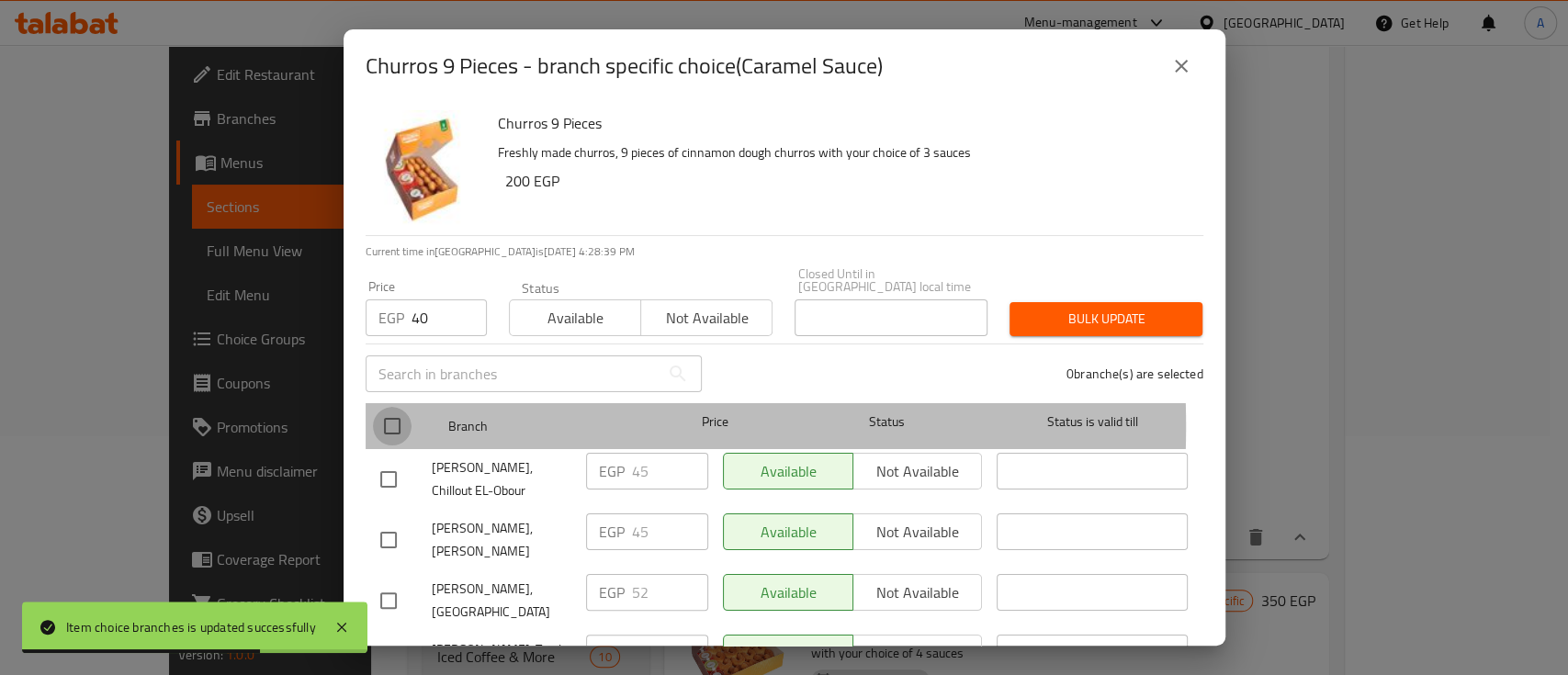
checkbox input "true"
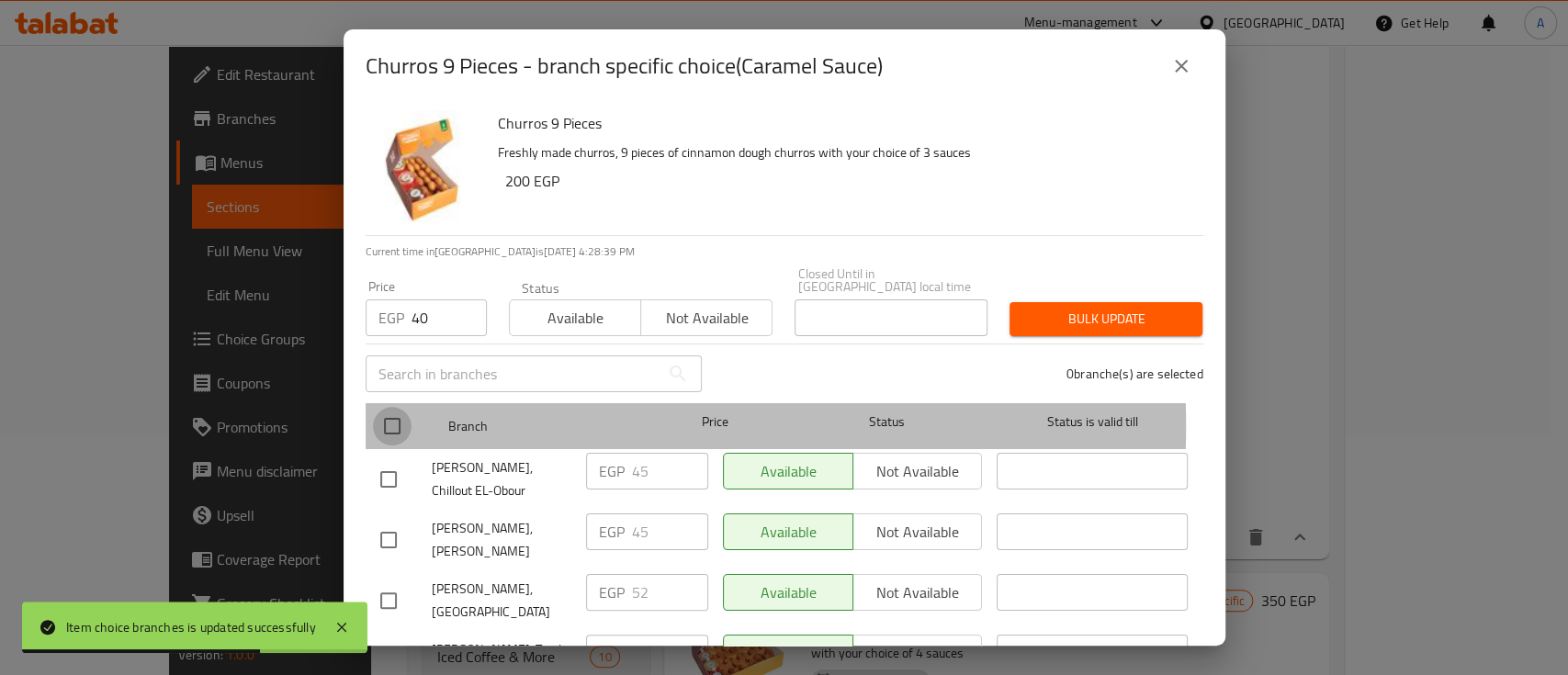
checkbox input "true"
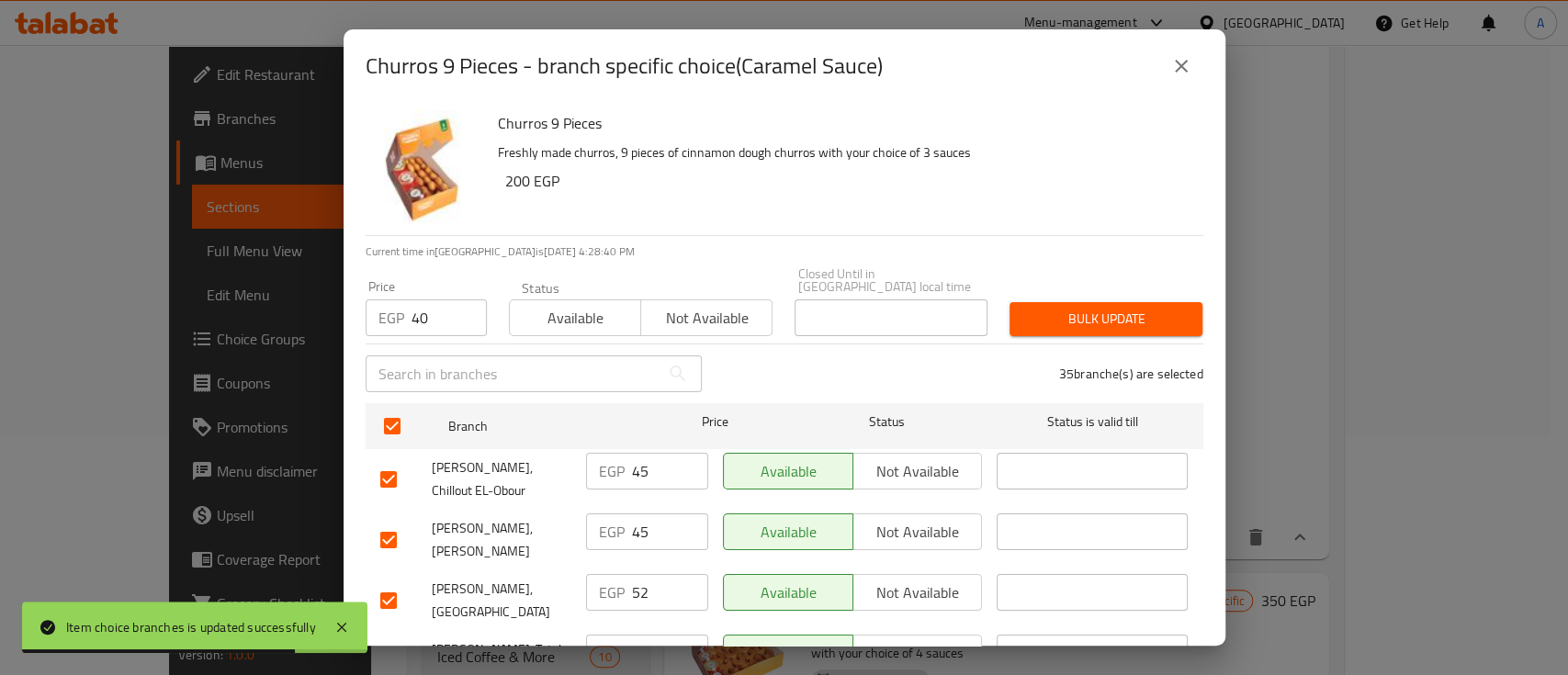
click at [384, 584] on input "checkbox" at bounding box center [388, 600] width 39 height 39
checkbox input "false"
click at [1092, 311] on span "Bulk update" at bounding box center [1105, 319] width 164 height 23
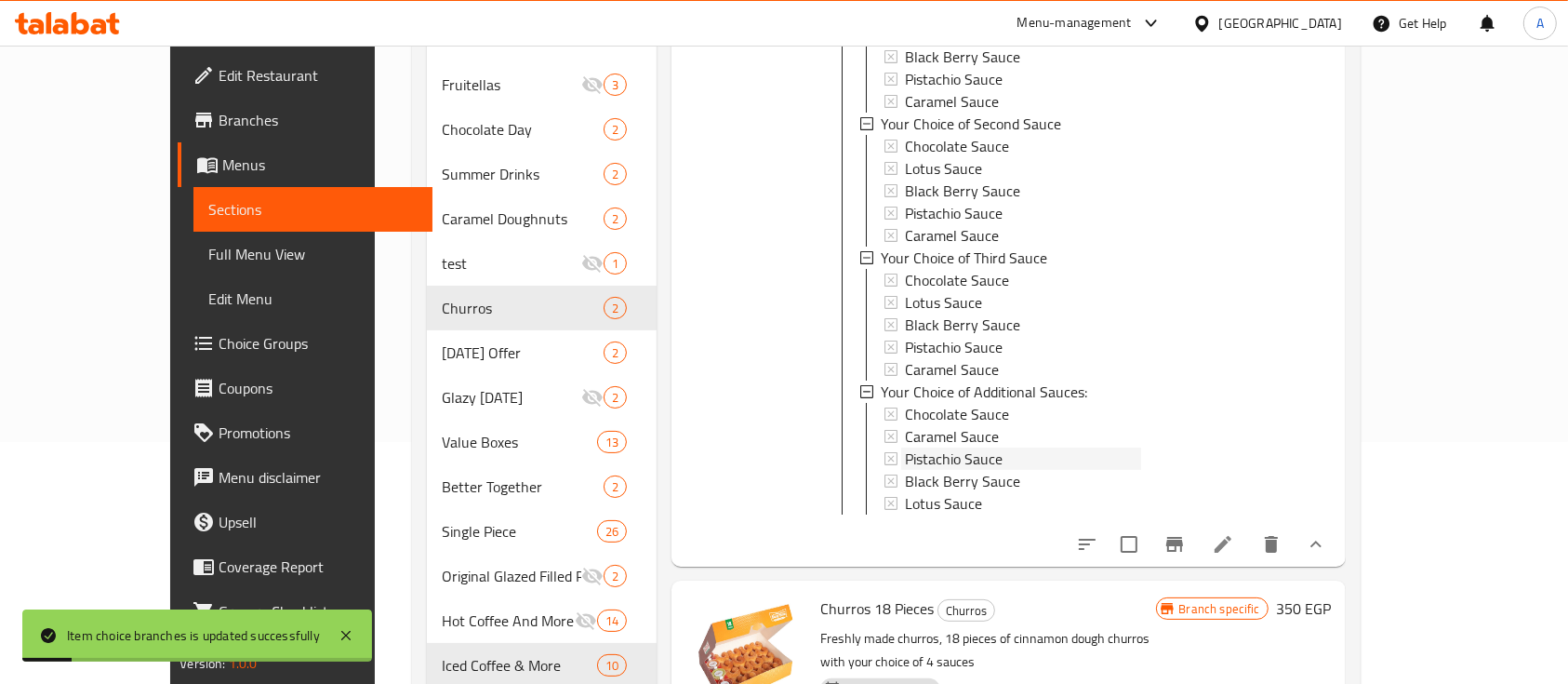
click at [910, 448] on span "Pistachio Sauce" at bounding box center [954, 459] width 98 height 22
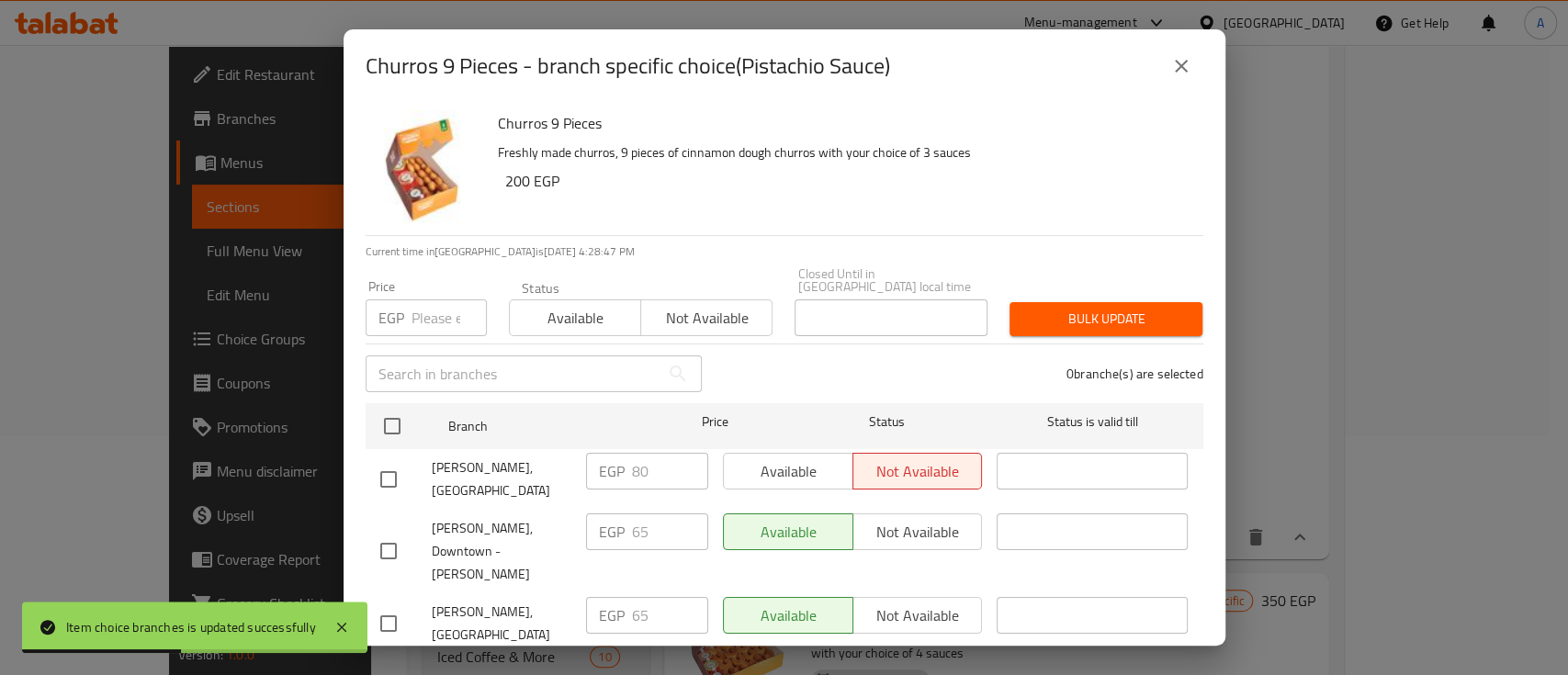
click at [433, 307] on input "number" at bounding box center [450, 317] width 76 height 37
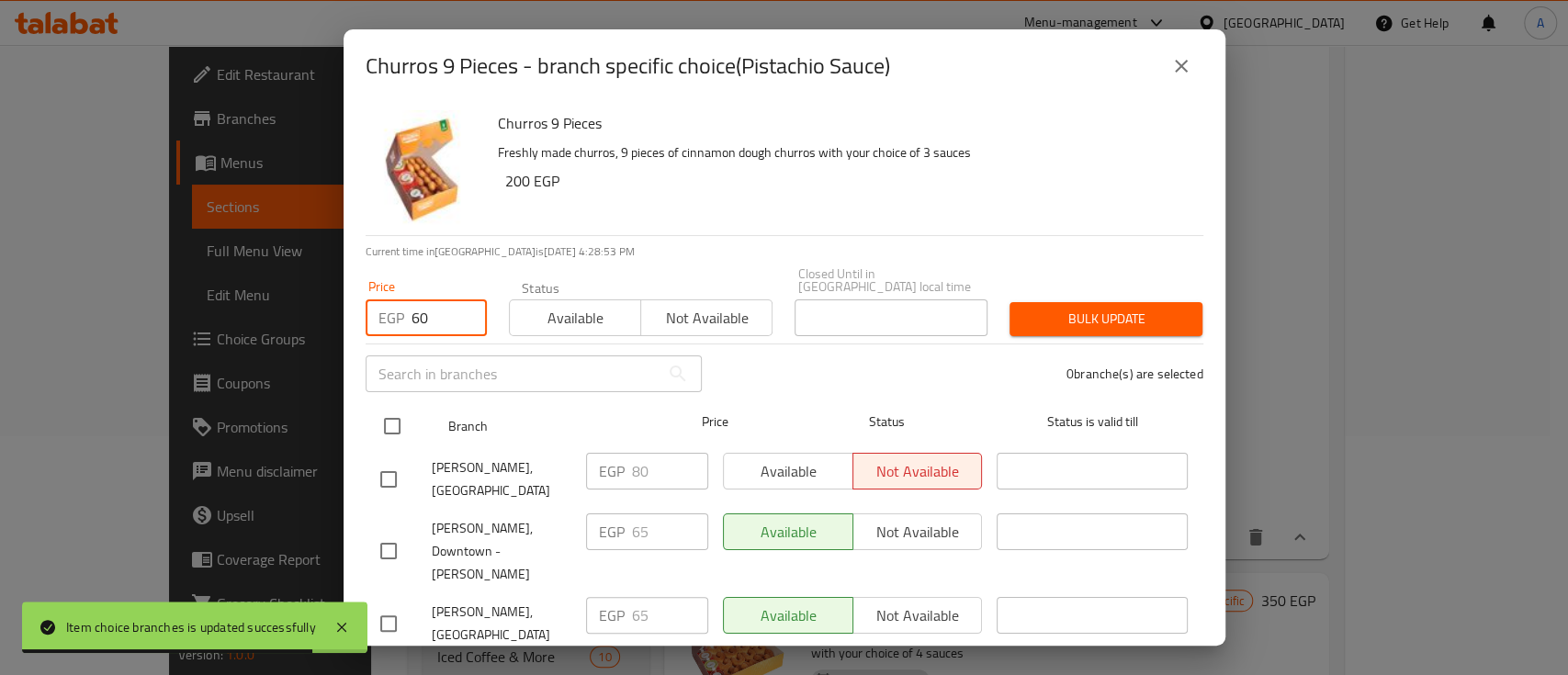
type input "60"
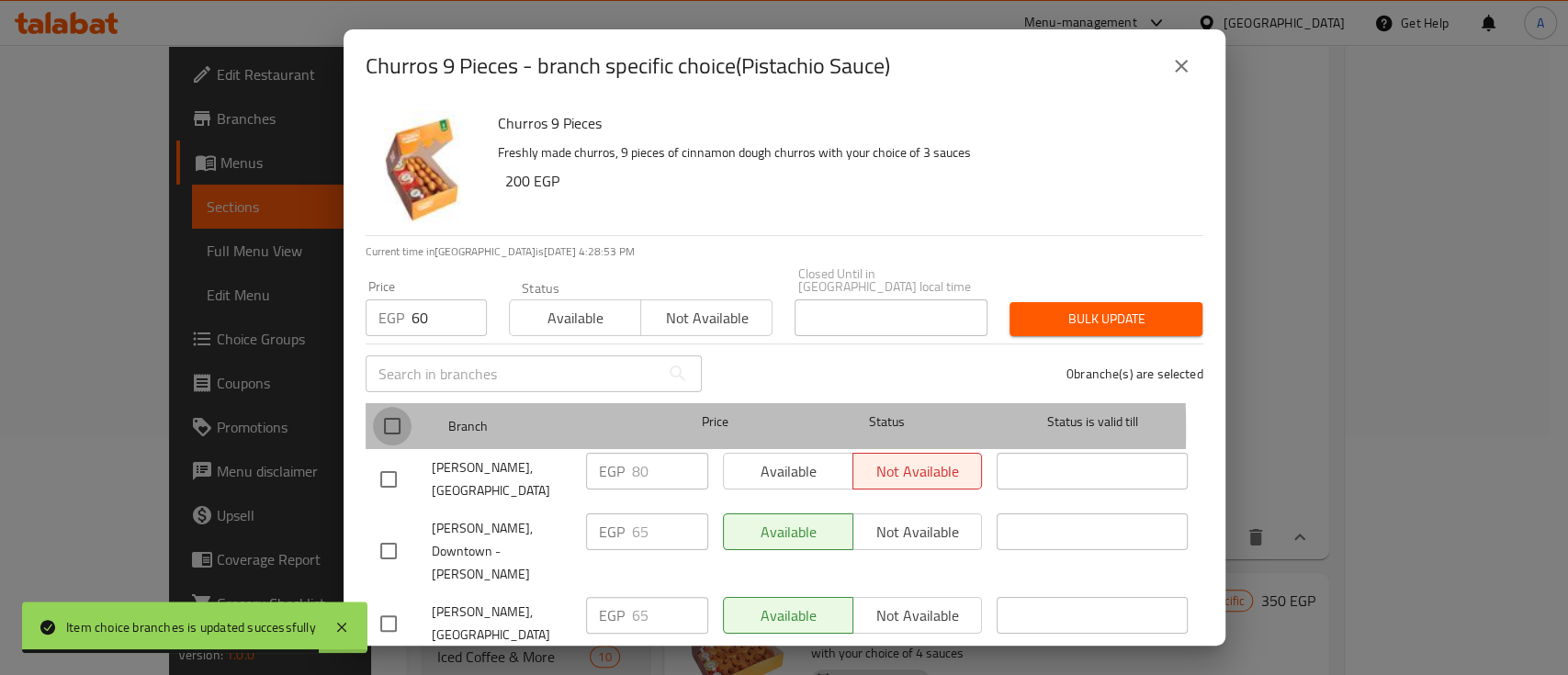
click at [397, 417] on input "checkbox" at bounding box center [392, 426] width 39 height 39
checkbox input "true"
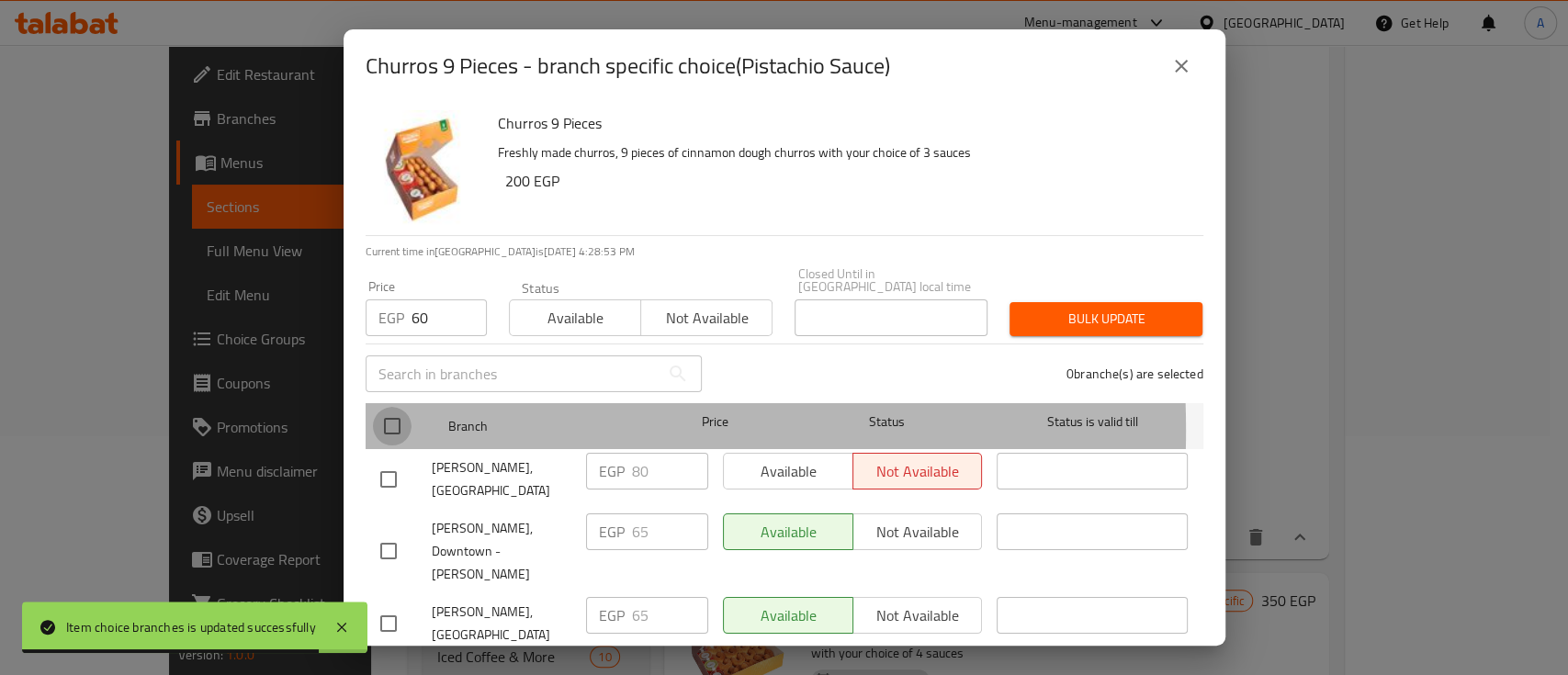
checkbox input "true"
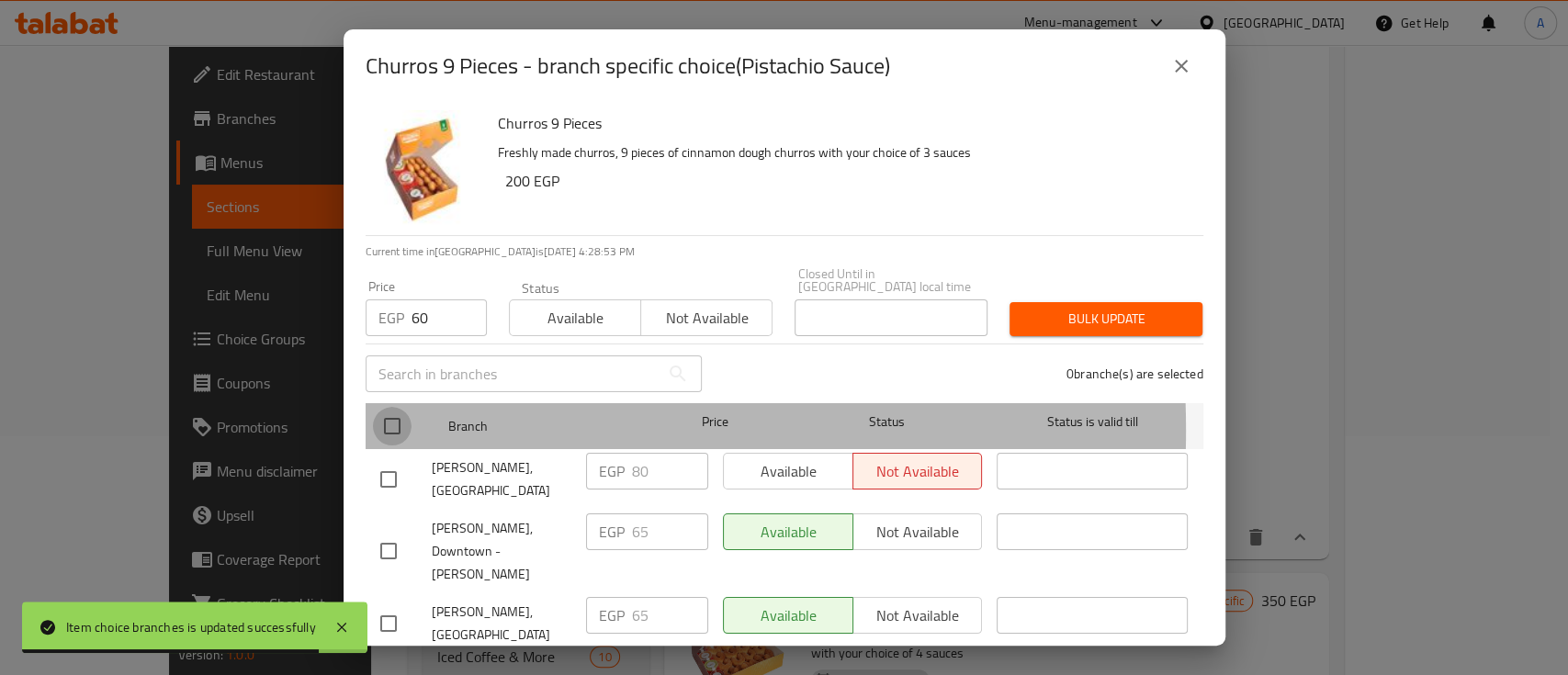
checkbox input "true"
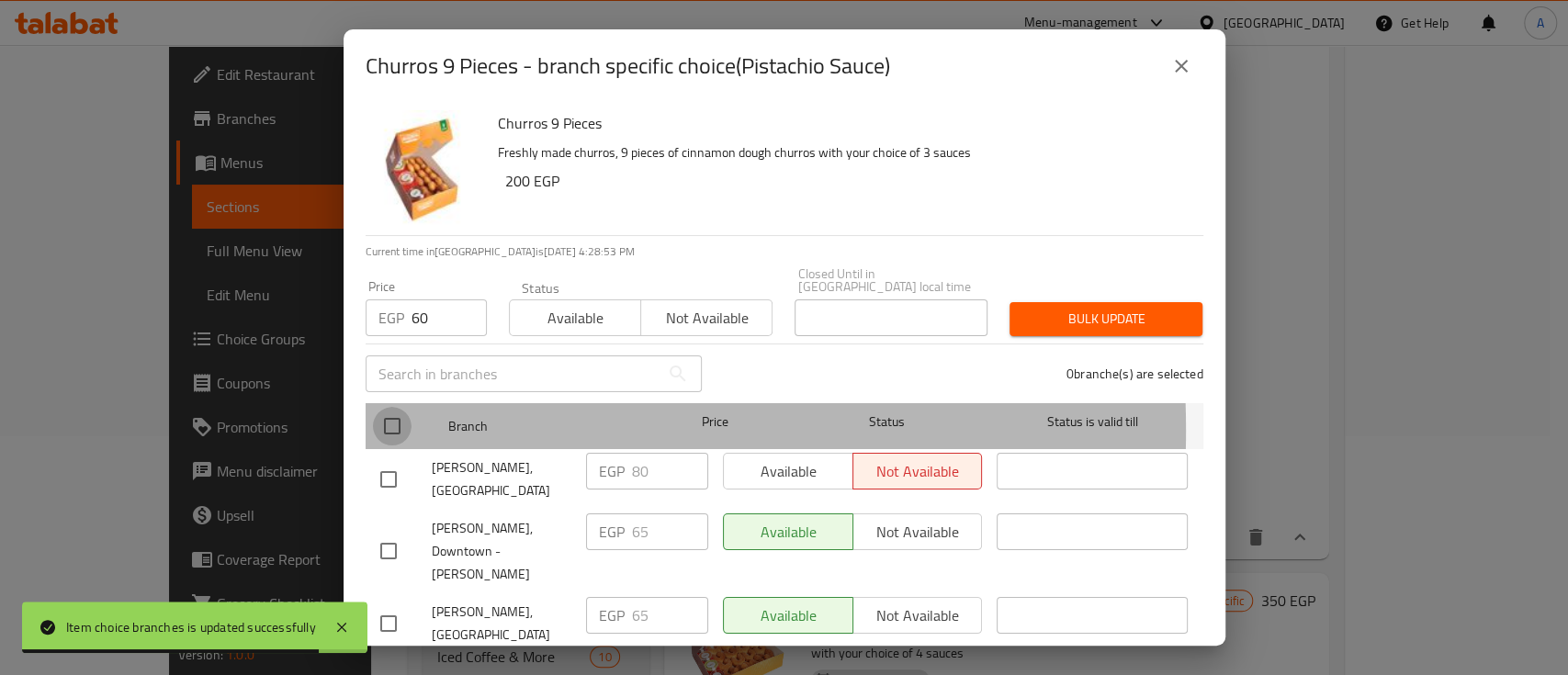
checkbox input "true"
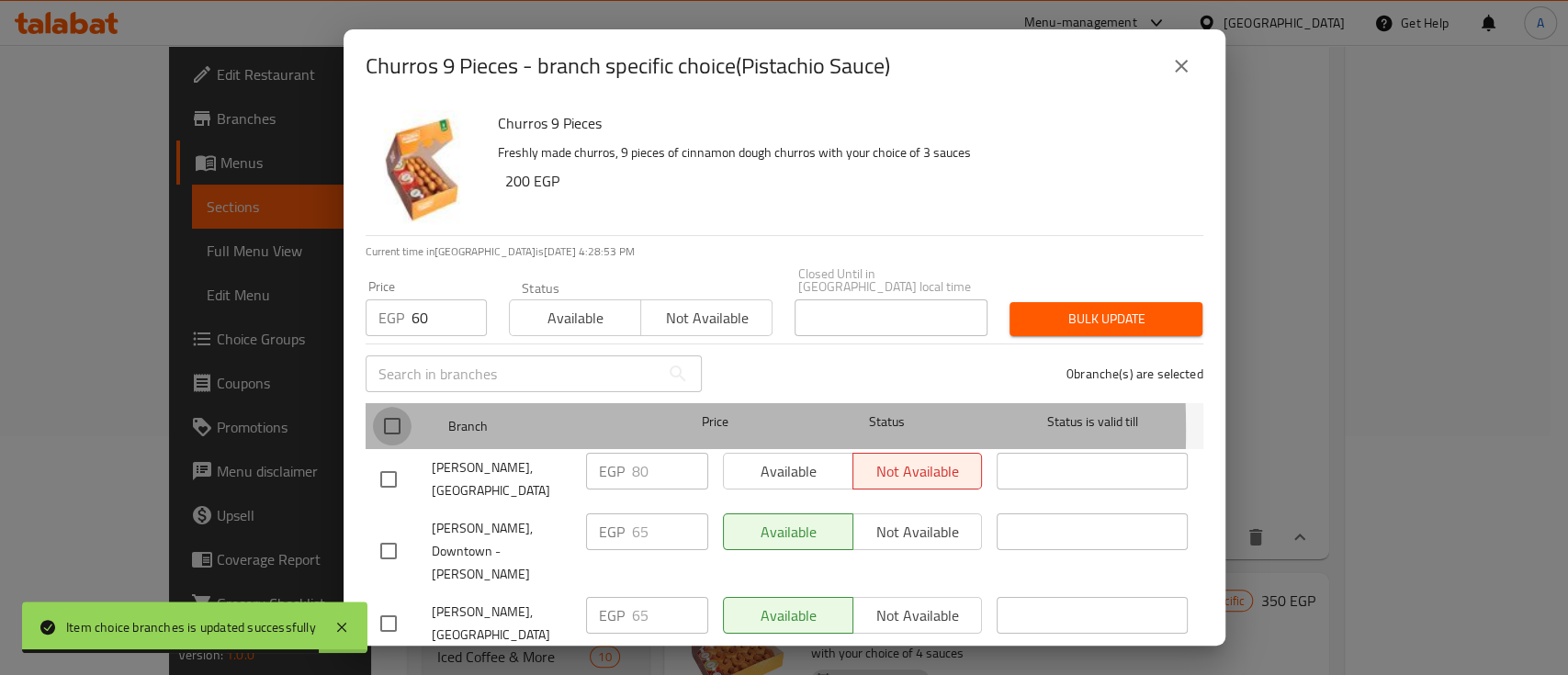
checkbox input "true"
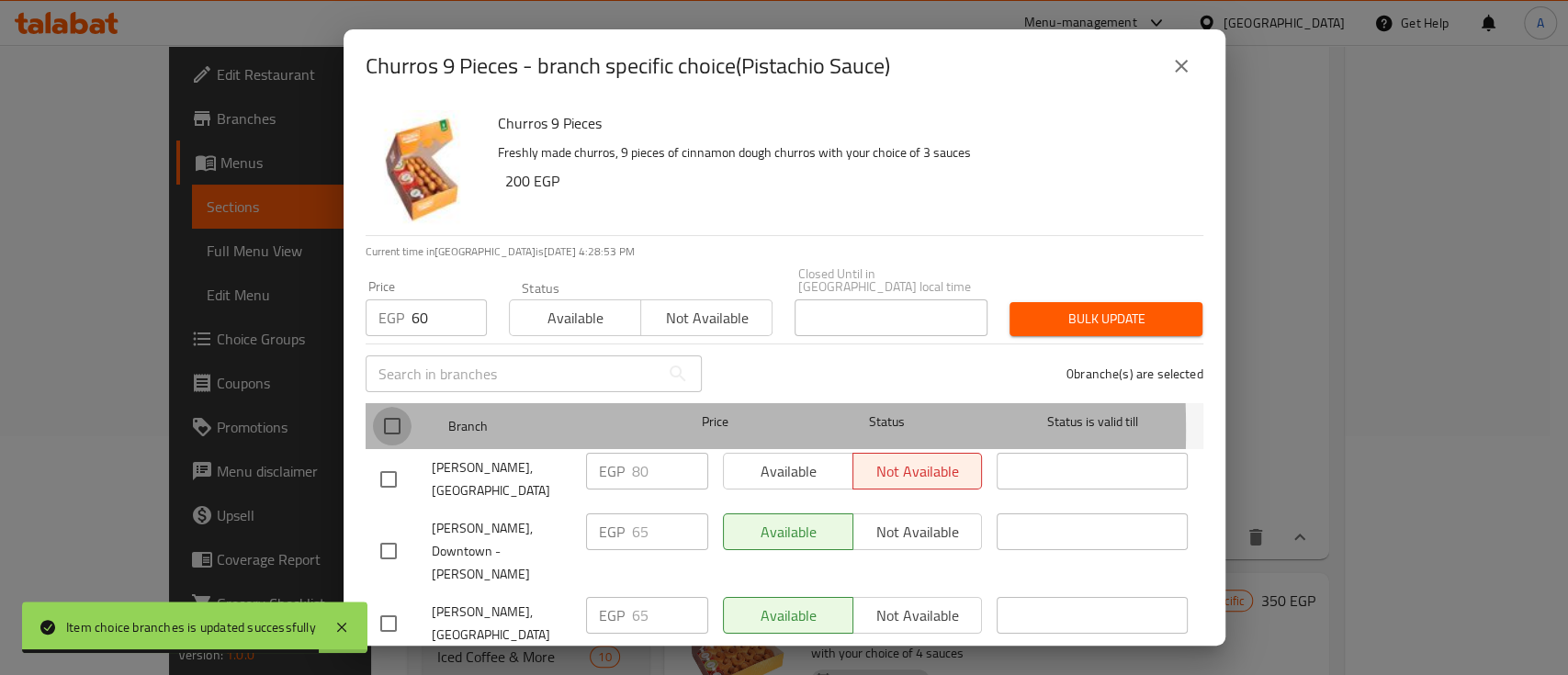
checkbox input "true"
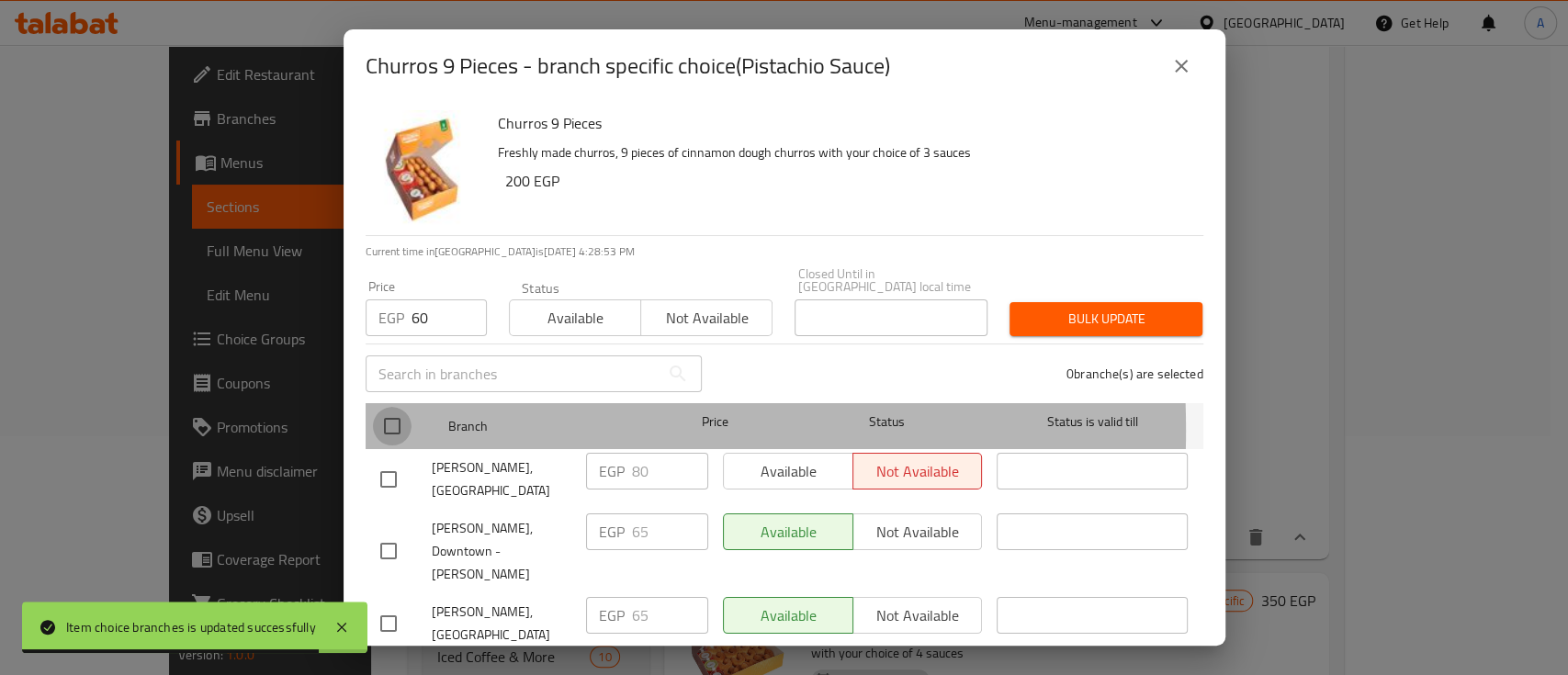
checkbox input "true"
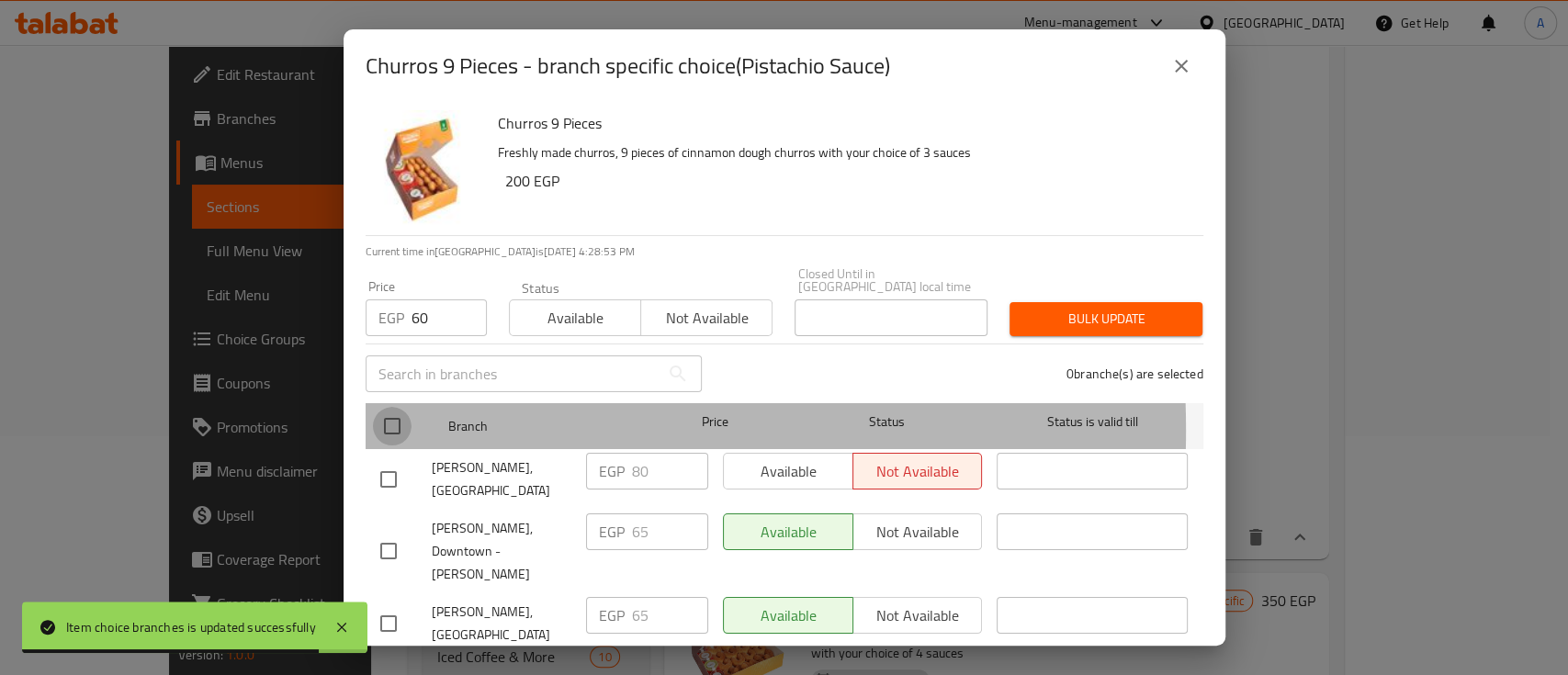
checkbox input "true"
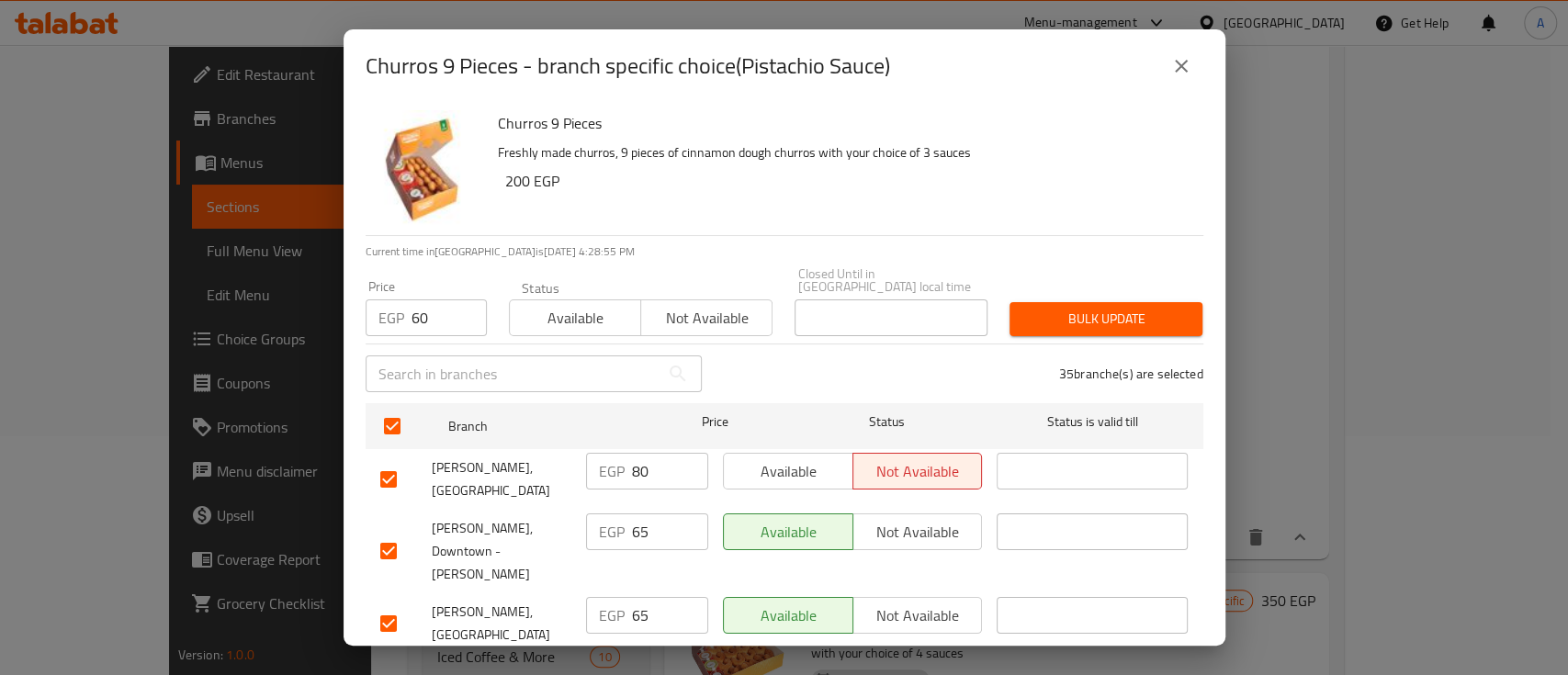
click at [385, 464] on input "checkbox" at bounding box center [388, 479] width 39 height 39
checkbox input "false"
click at [1061, 308] on span "Bulk update" at bounding box center [1105, 319] width 164 height 23
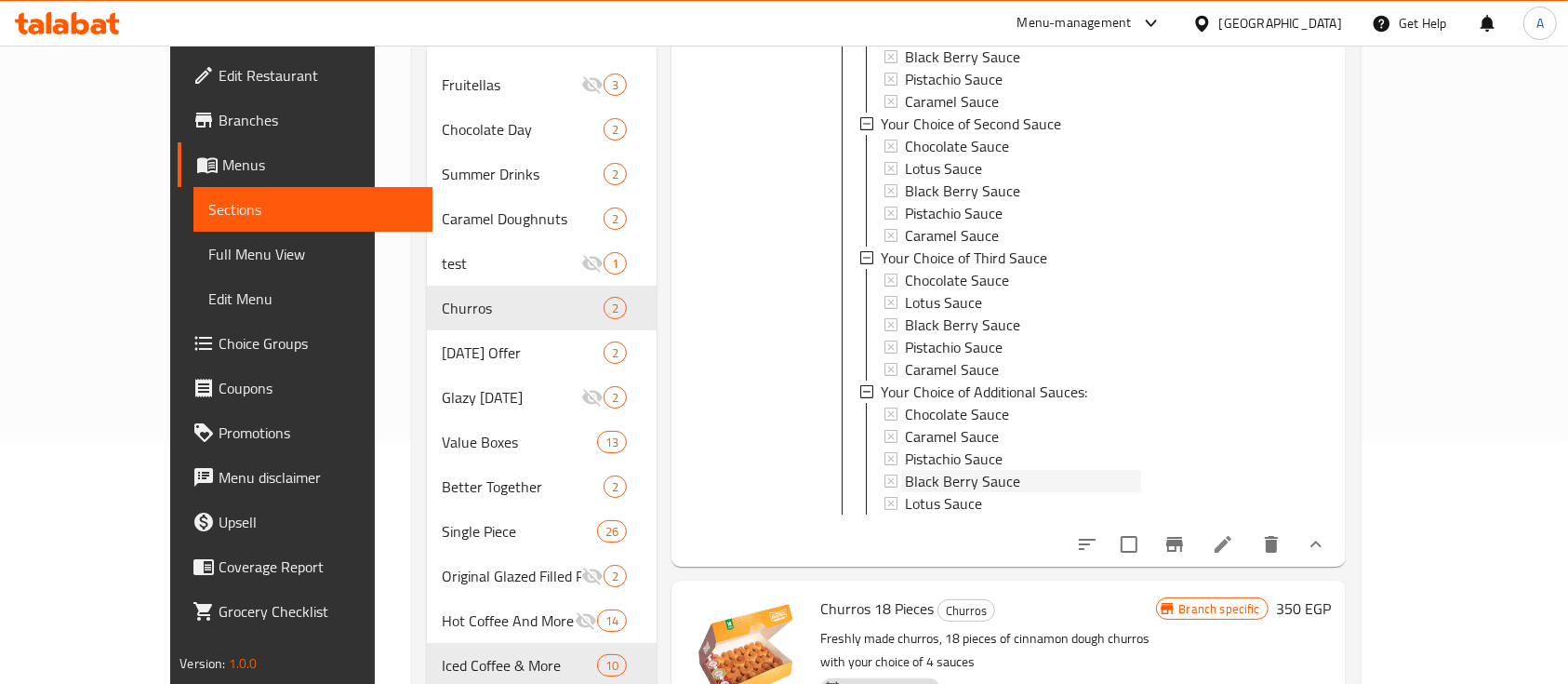
click at [954, 470] on span "Black Berry Sauce" at bounding box center [963, 481] width 115 height 22
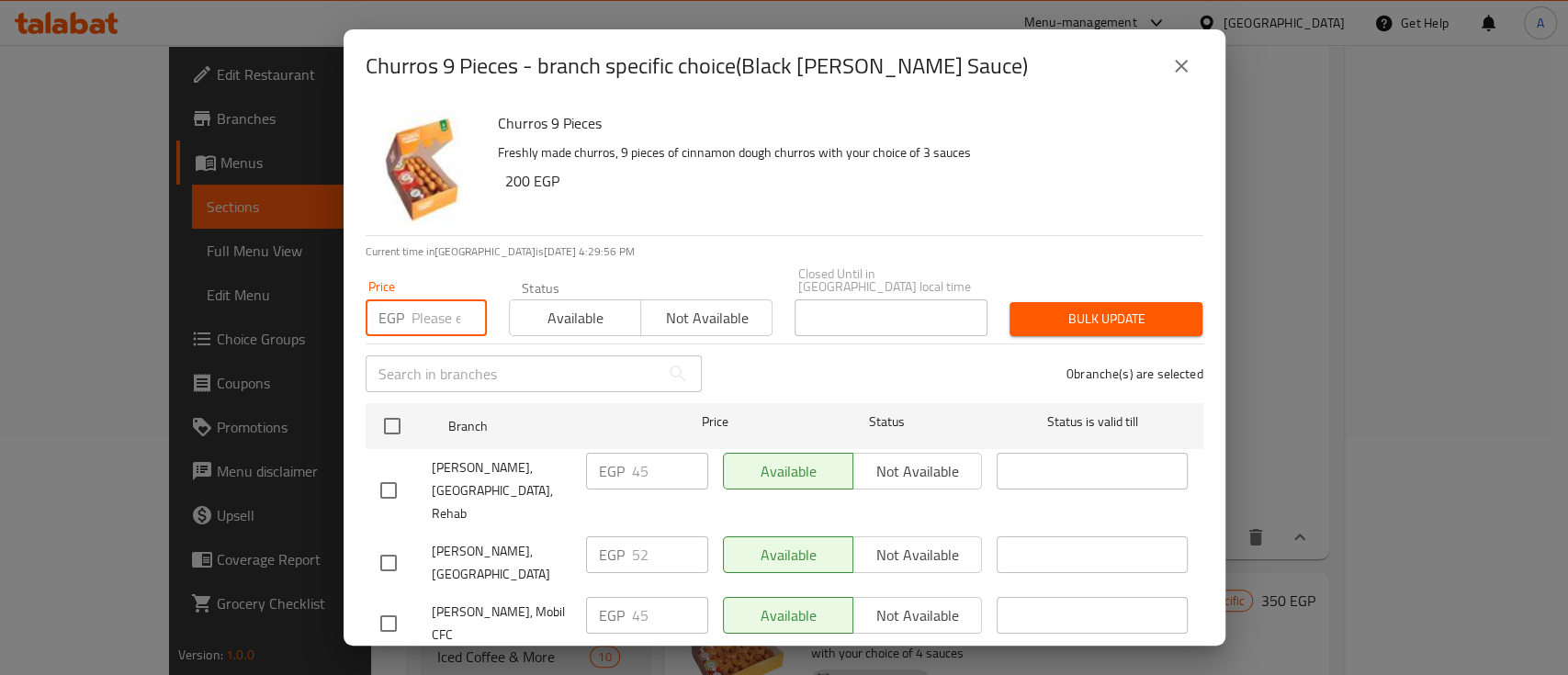
click at [429, 299] on input "number" at bounding box center [450, 317] width 76 height 37
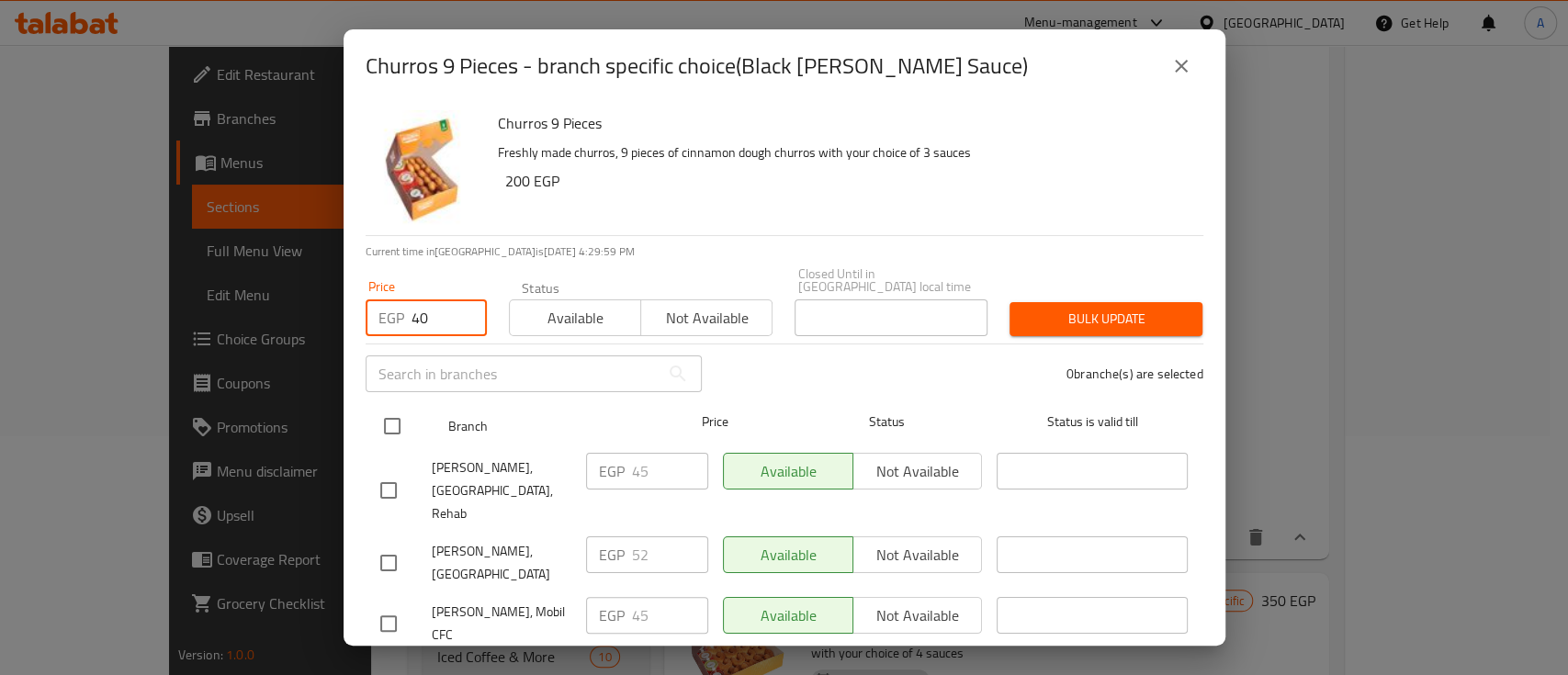
type input "40"
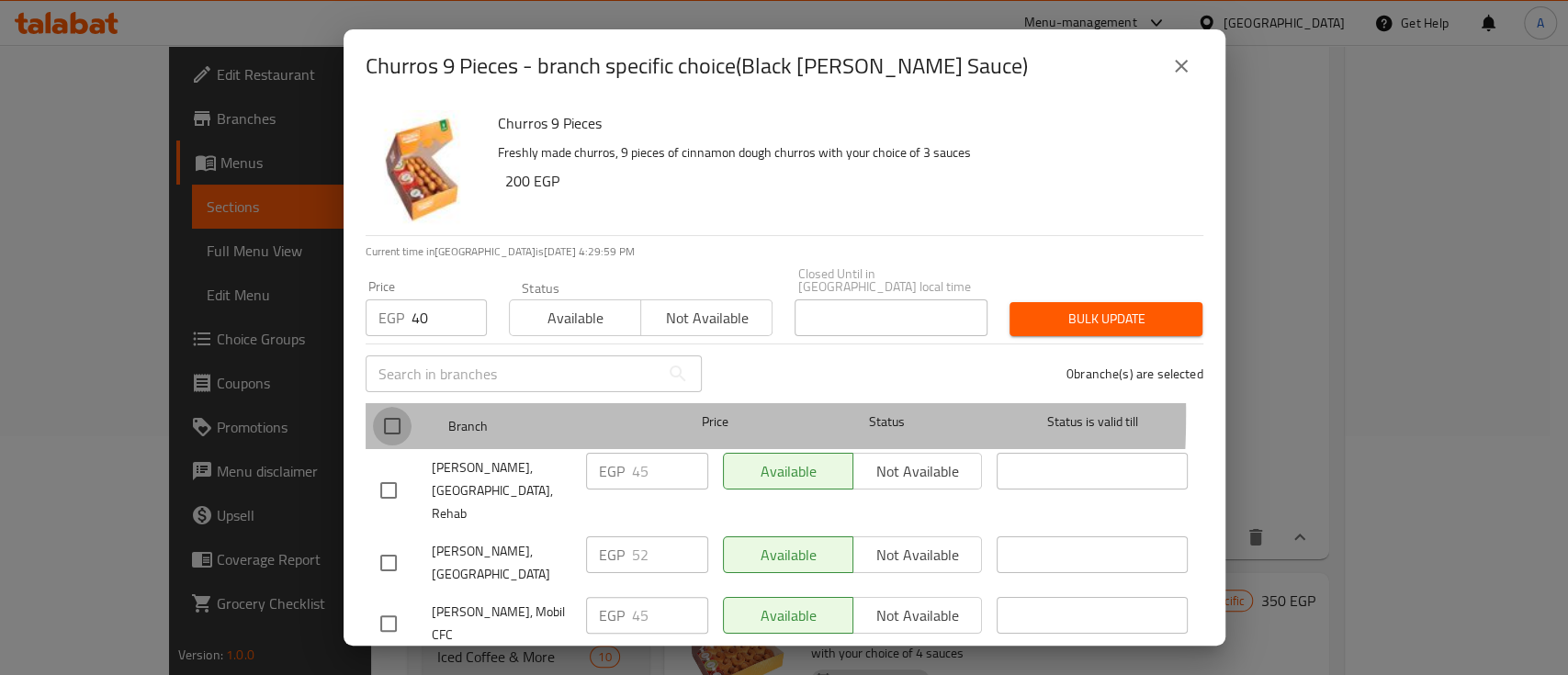
click at [387, 407] on input "checkbox" at bounding box center [392, 426] width 39 height 39
checkbox input "true"
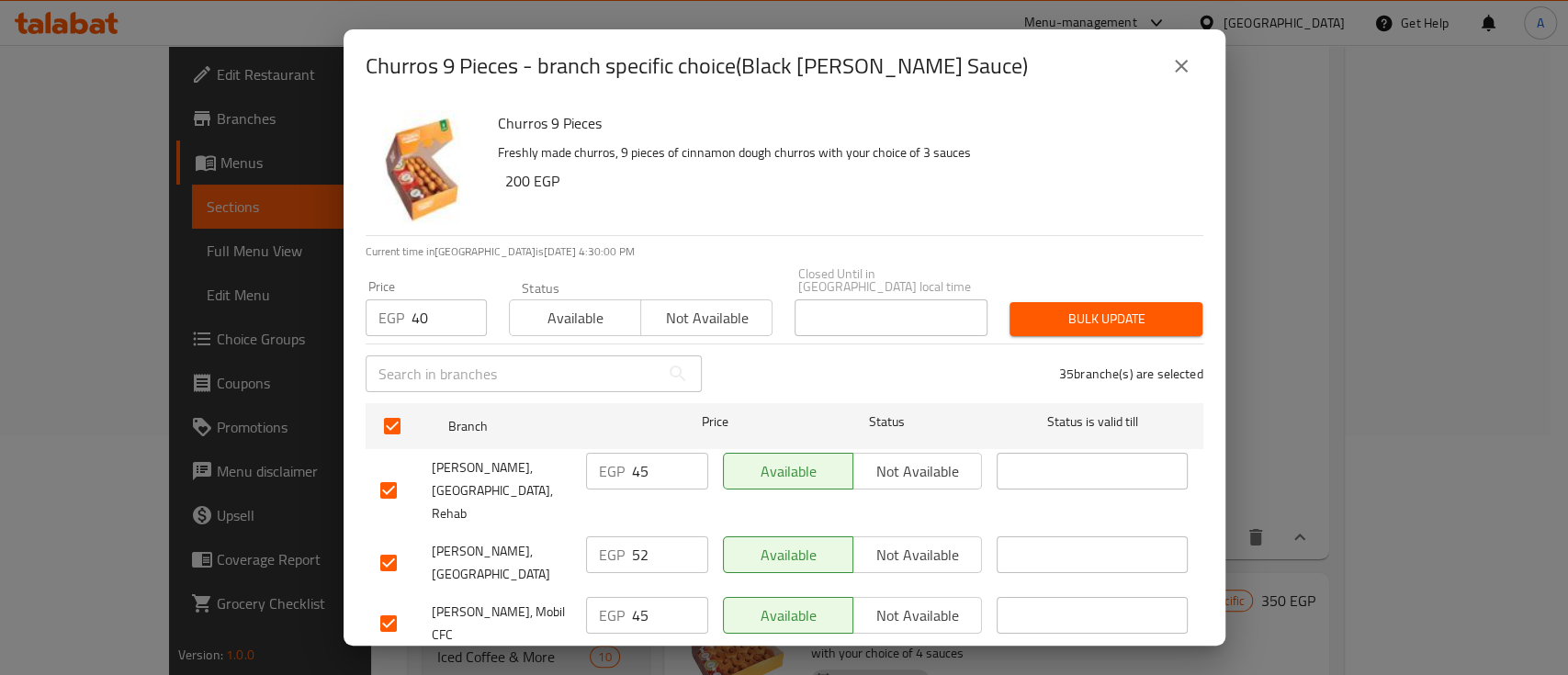
click at [388, 543] on input "checkbox" at bounding box center [388, 562] width 39 height 39
click at [1063, 308] on span "Bulk update" at bounding box center [1105, 319] width 164 height 23
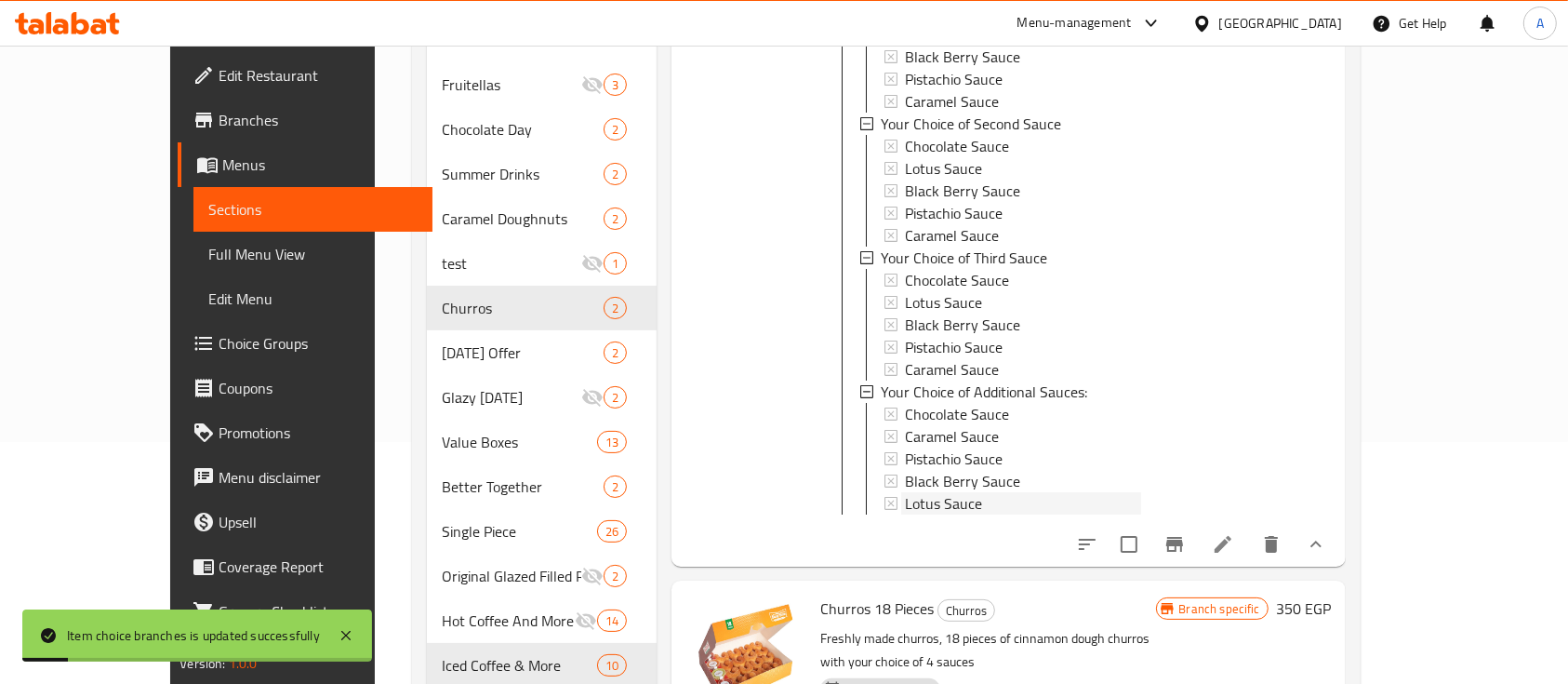
click at [913, 492] on span "Lotus Sauce" at bounding box center [944, 503] width 78 height 22
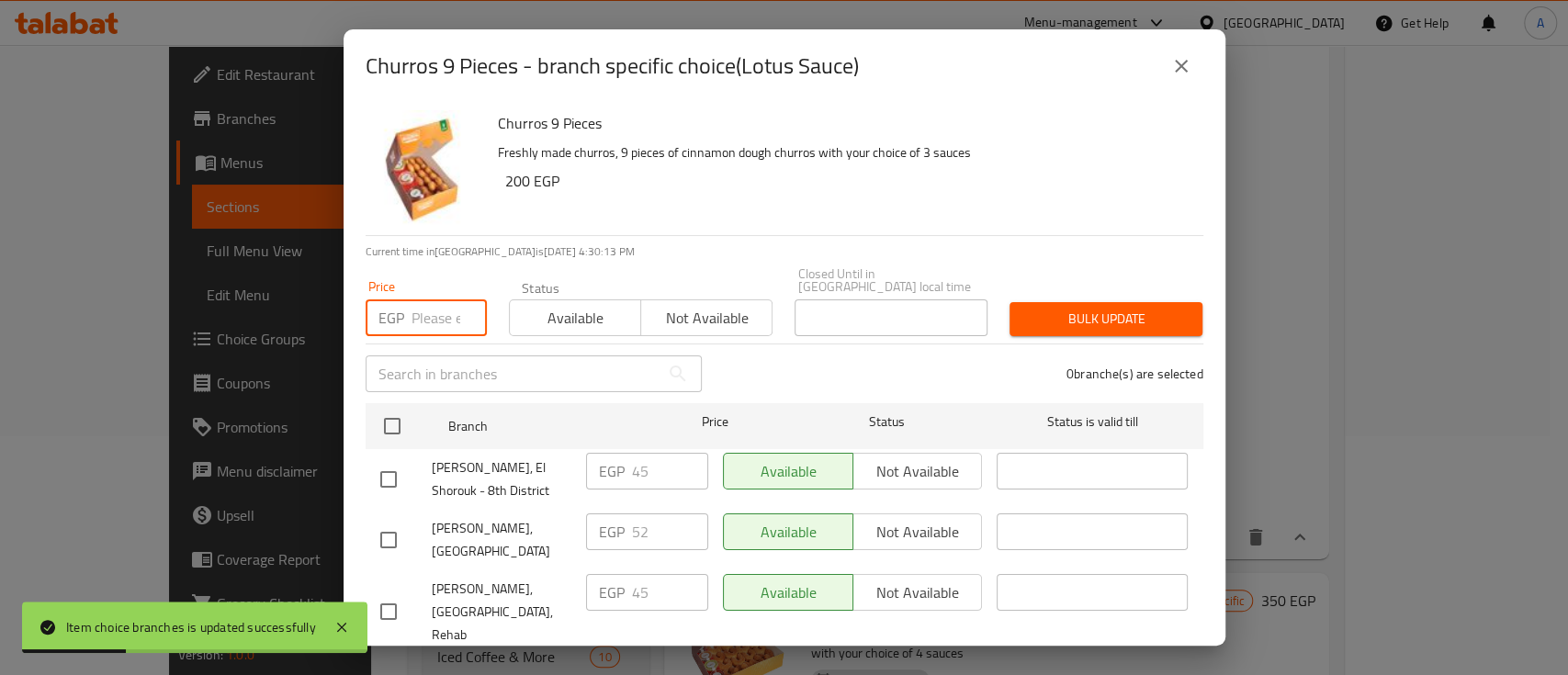
click at [415, 300] on input "number" at bounding box center [450, 317] width 76 height 37
click at [412, 299] on input "0" at bounding box center [450, 317] width 76 height 37
click at [407, 299] on div "EGP 0 Price" at bounding box center [426, 317] width 121 height 37
click at [405, 299] on div "EGP 0 Price" at bounding box center [426, 317] width 121 height 37
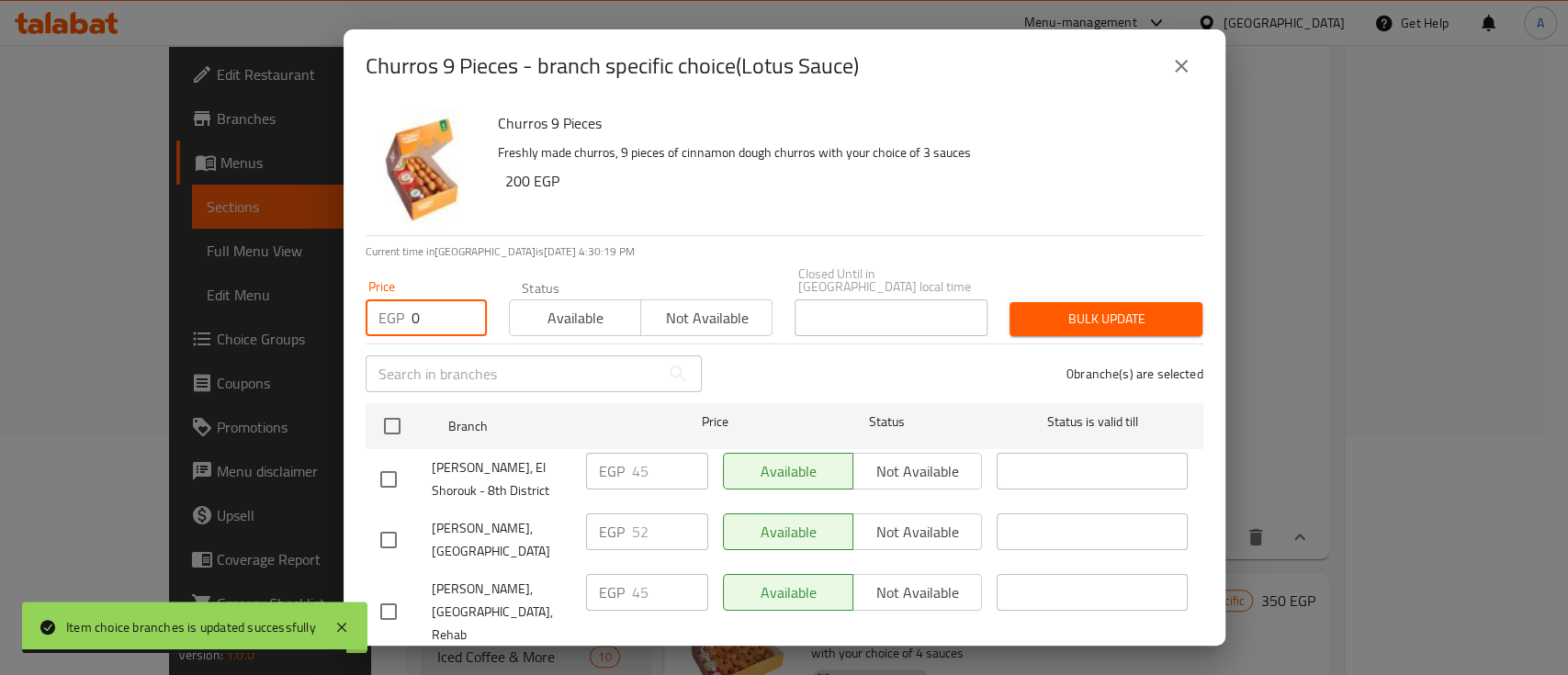
drag, startPoint x: 409, startPoint y: 311, endPoint x: 430, endPoint y: 311, distance: 21.0
click at [431, 311] on div "EGP 0 Price" at bounding box center [426, 317] width 121 height 37
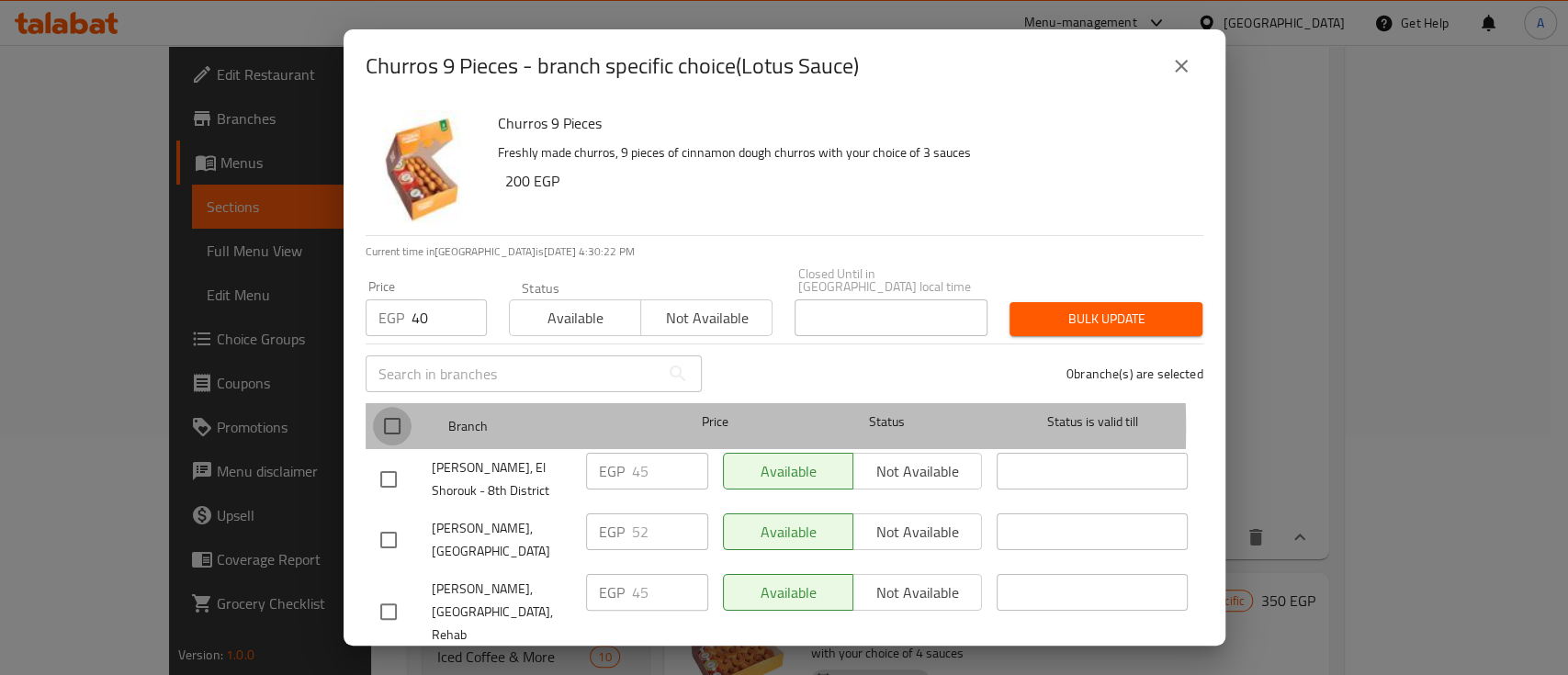
click at [386, 415] on input "checkbox" at bounding box center [392, 426] width 39 height 39
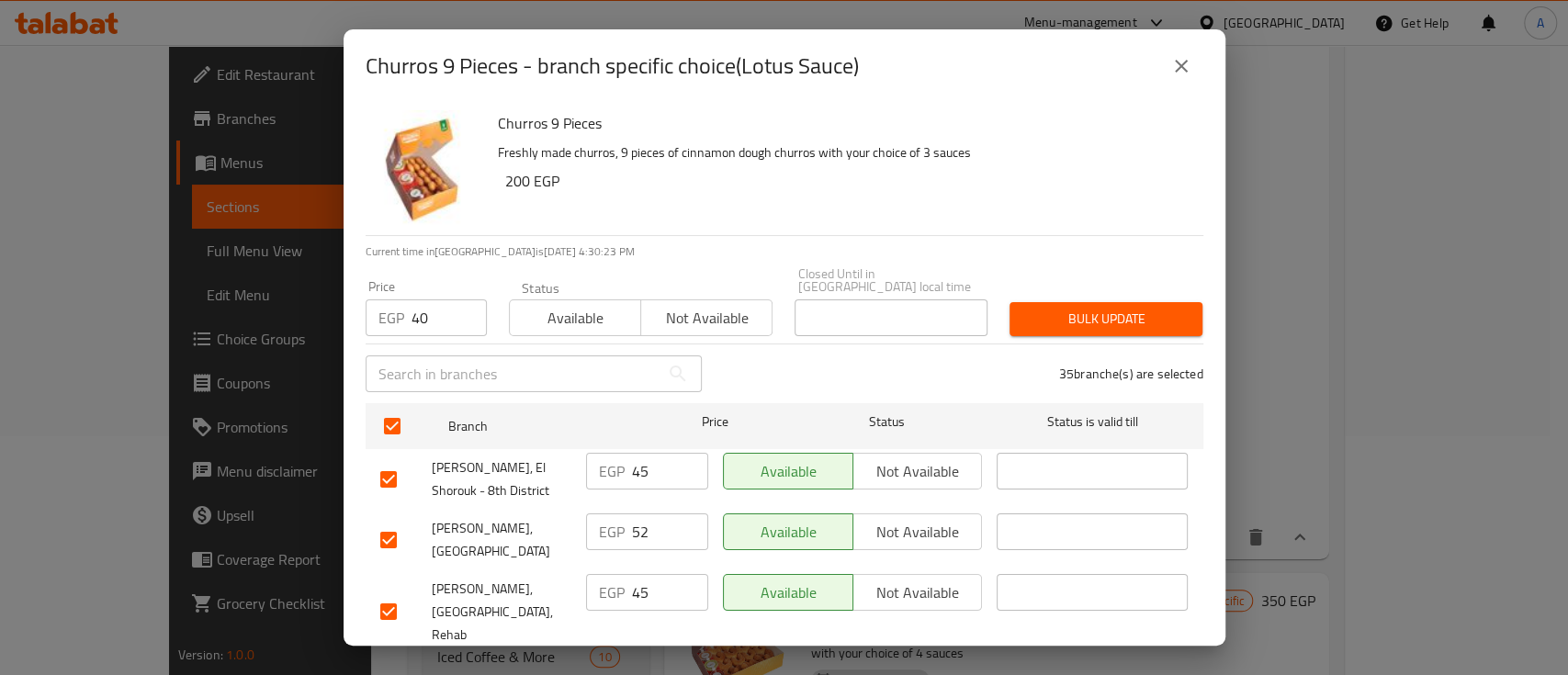
click at [392, 533] on input "checkbox" at bounding box center [388, 540] width 39 height 39
click at [1114, 308] on span "Bulk update" at bounding box center [1105, 319] width 164 height 23
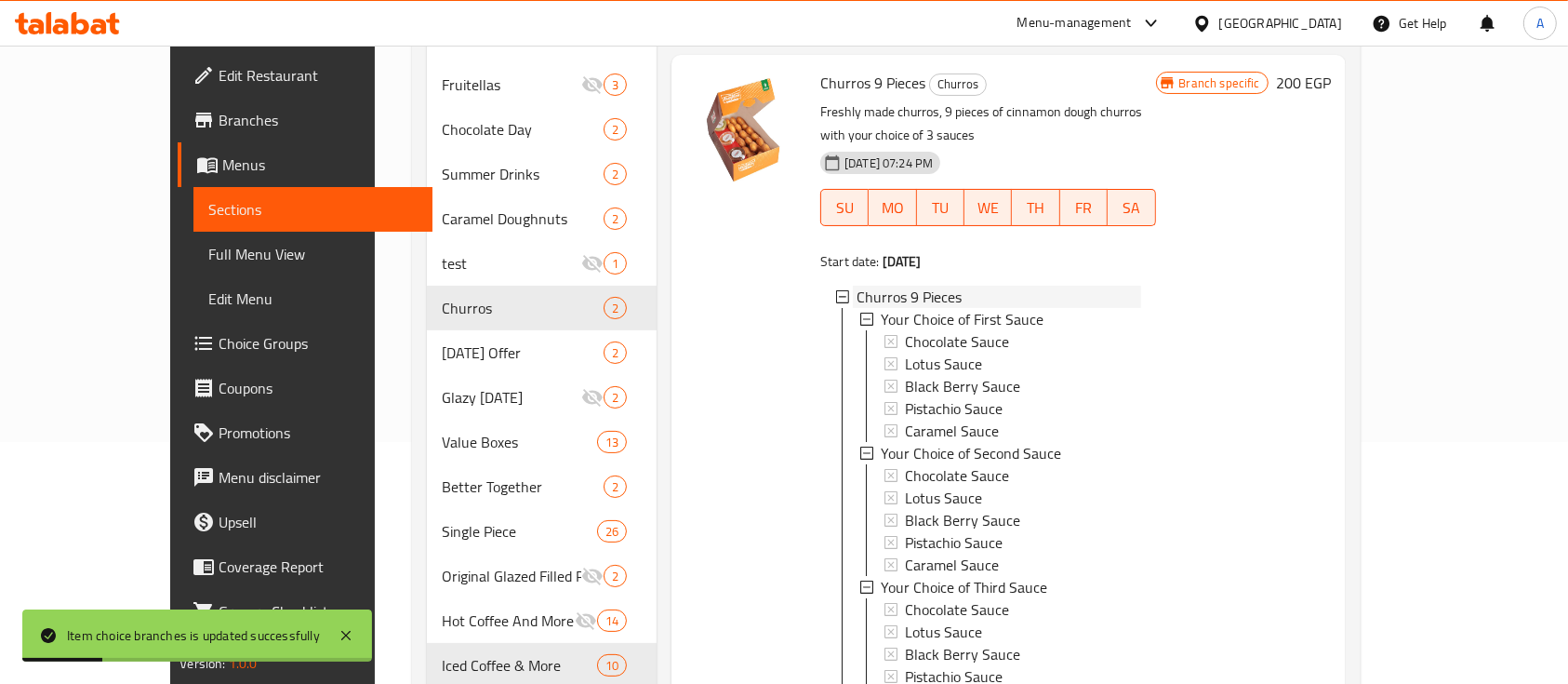
click at [903, 286] on span "Churros 9 Pieces" at bounding box center [909, 296] width 105 height 22
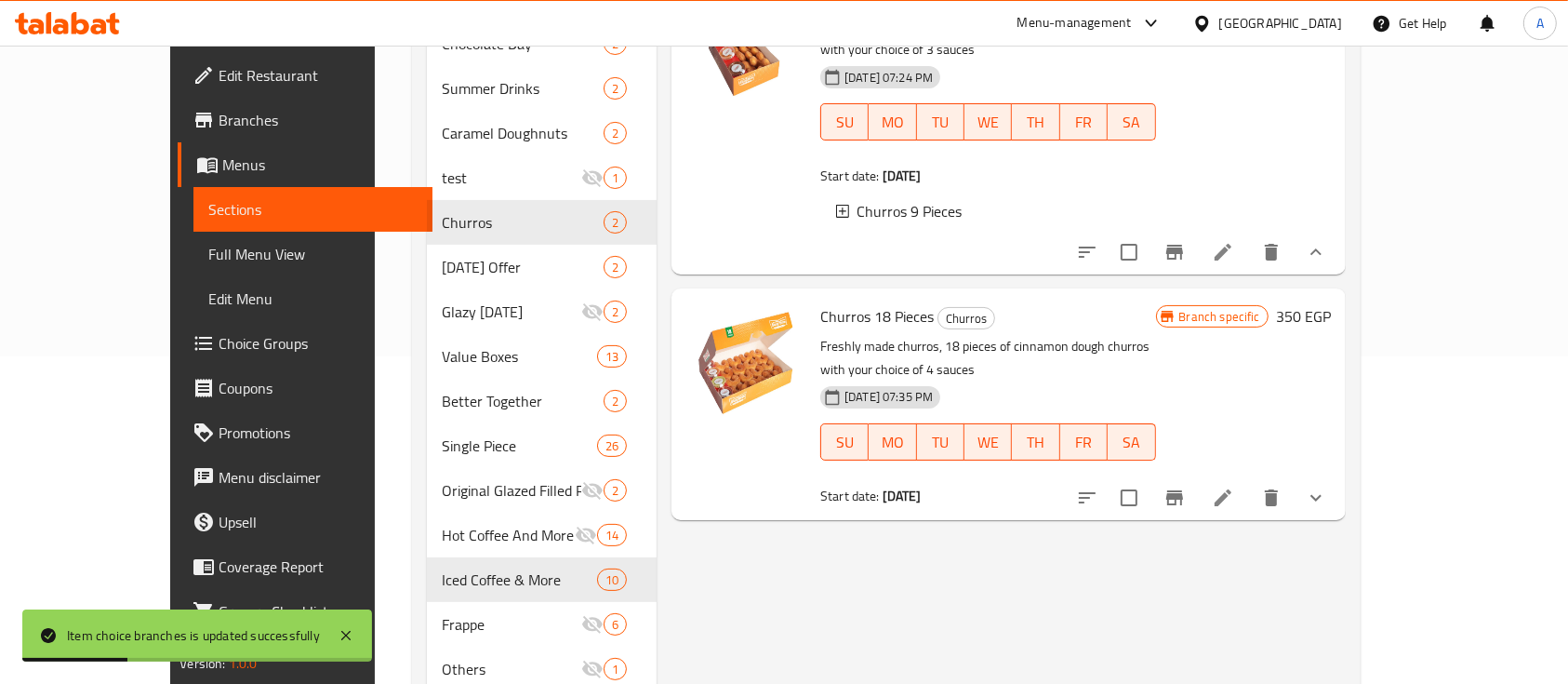
scroll to position [366, 0]
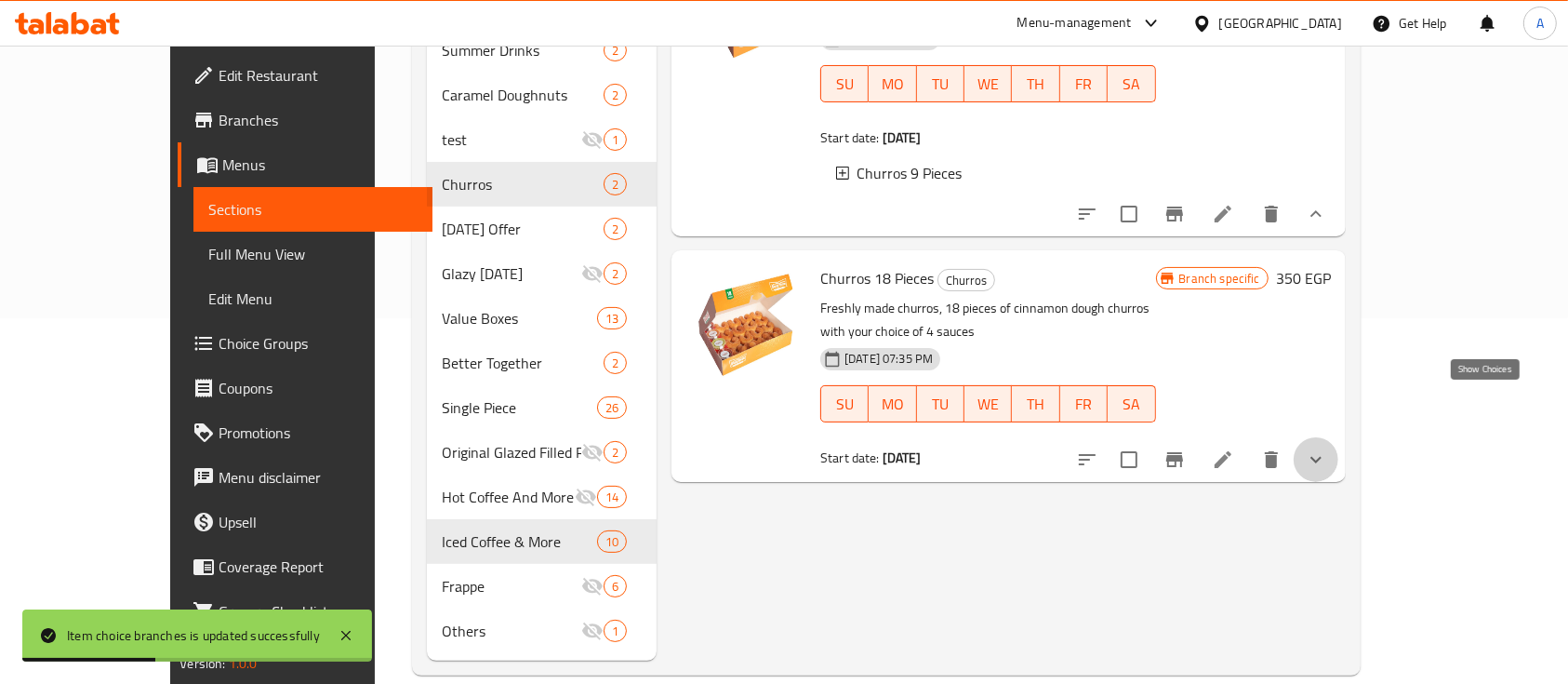
drag, startPoint x: 1490, startPoint y: 406, endPoint x: 1436, endPoint y: 398, distance: 54.6
click at [1327, 448] on icon "show more" at bounding box center [1316, 459] width 22 height 22
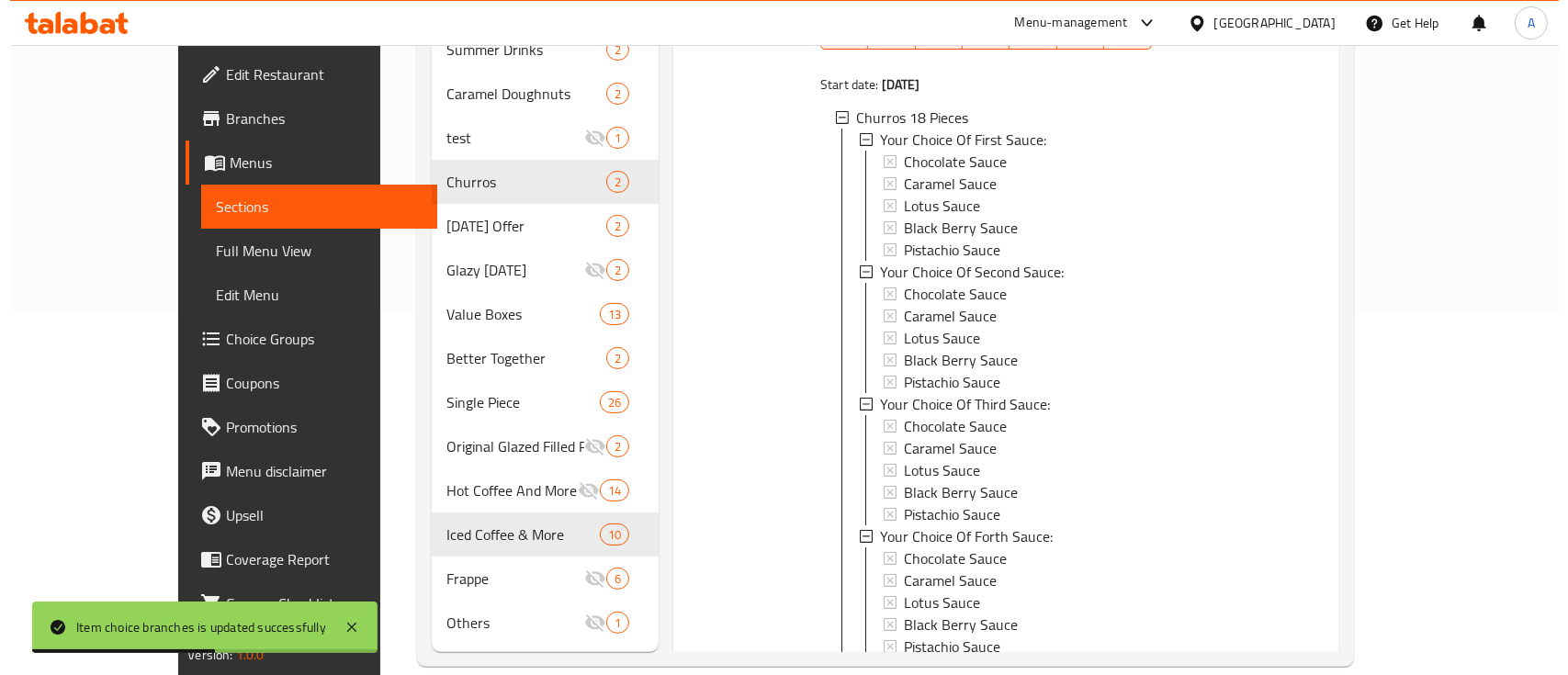
scroll to position [550, 0]
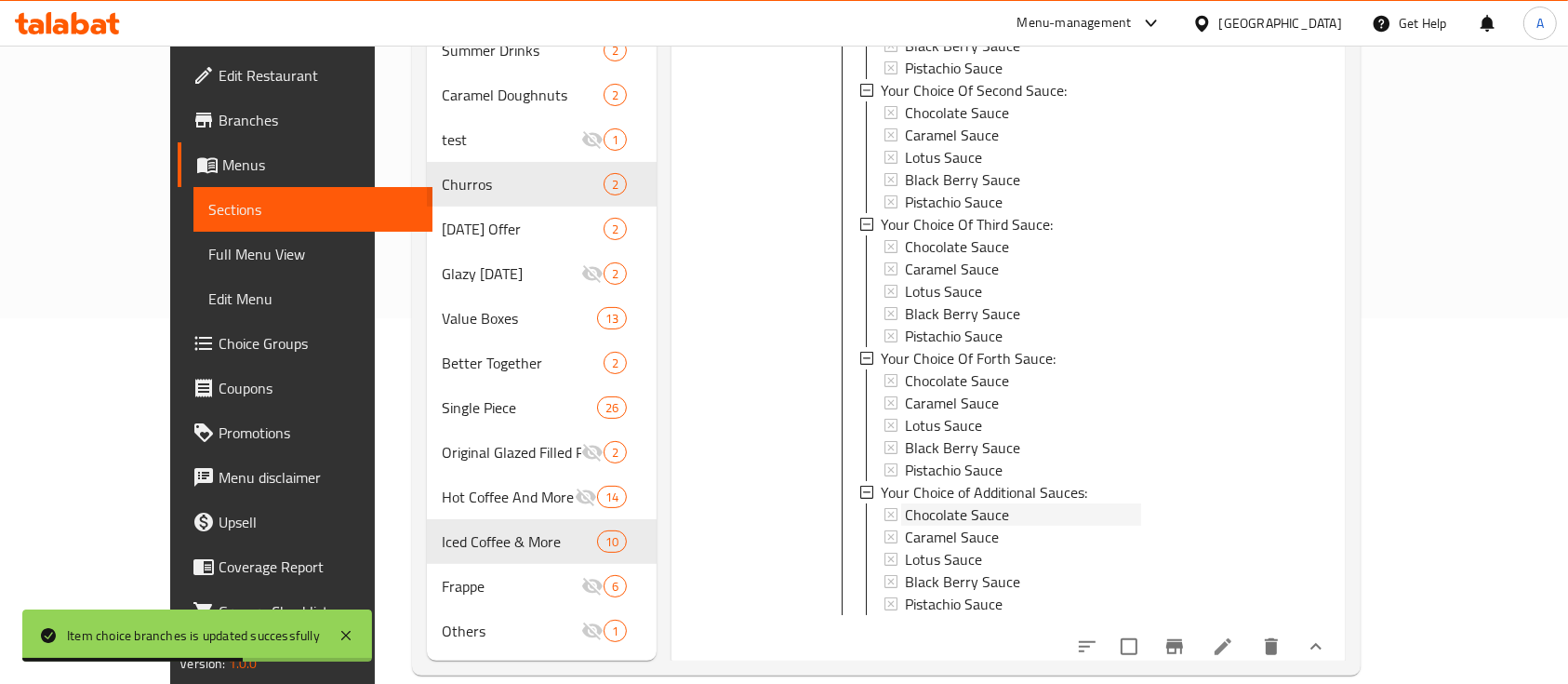
click at [905, 504] on span "Chocolate Sauce" at bounding box center [957, 514] width 105 height 22
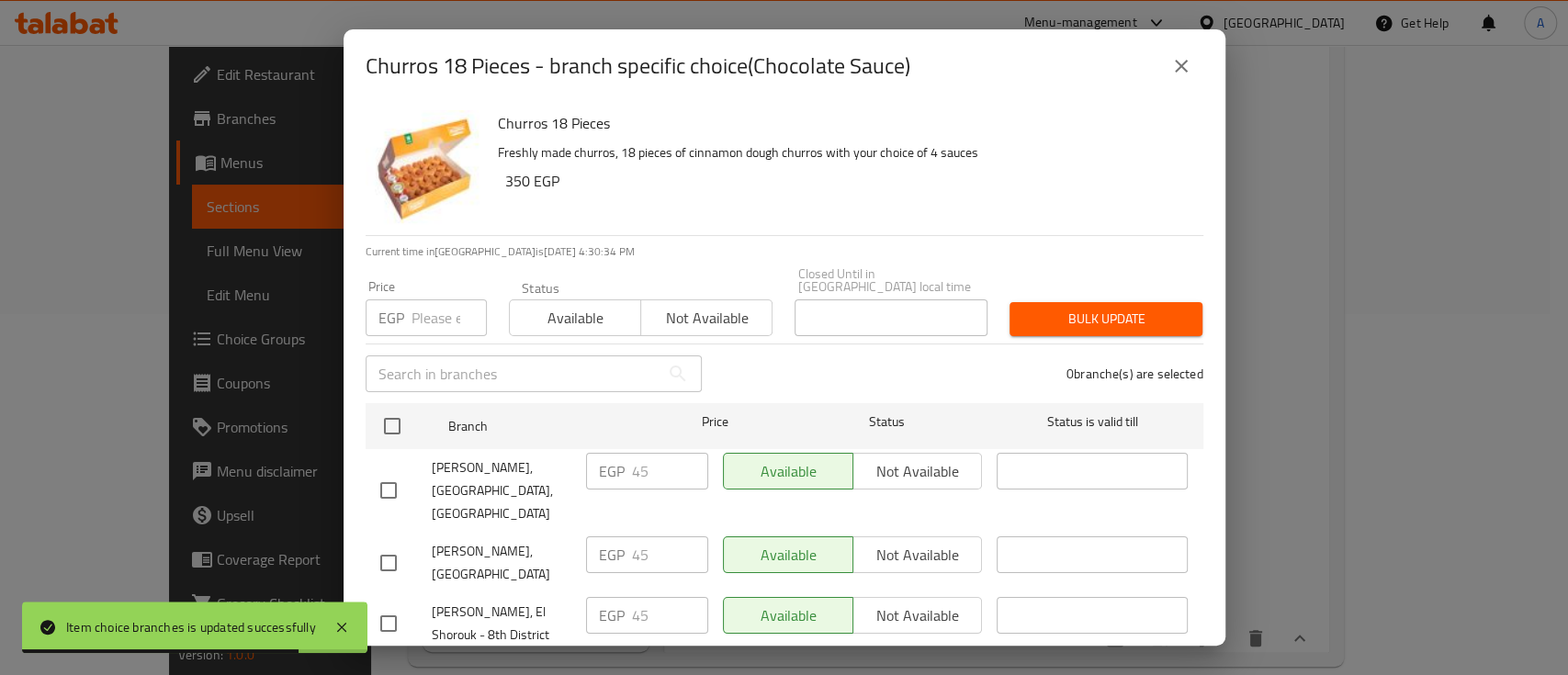
click at [437, 308] on input "number" at bounding box center [450, 317] width 76 height 37
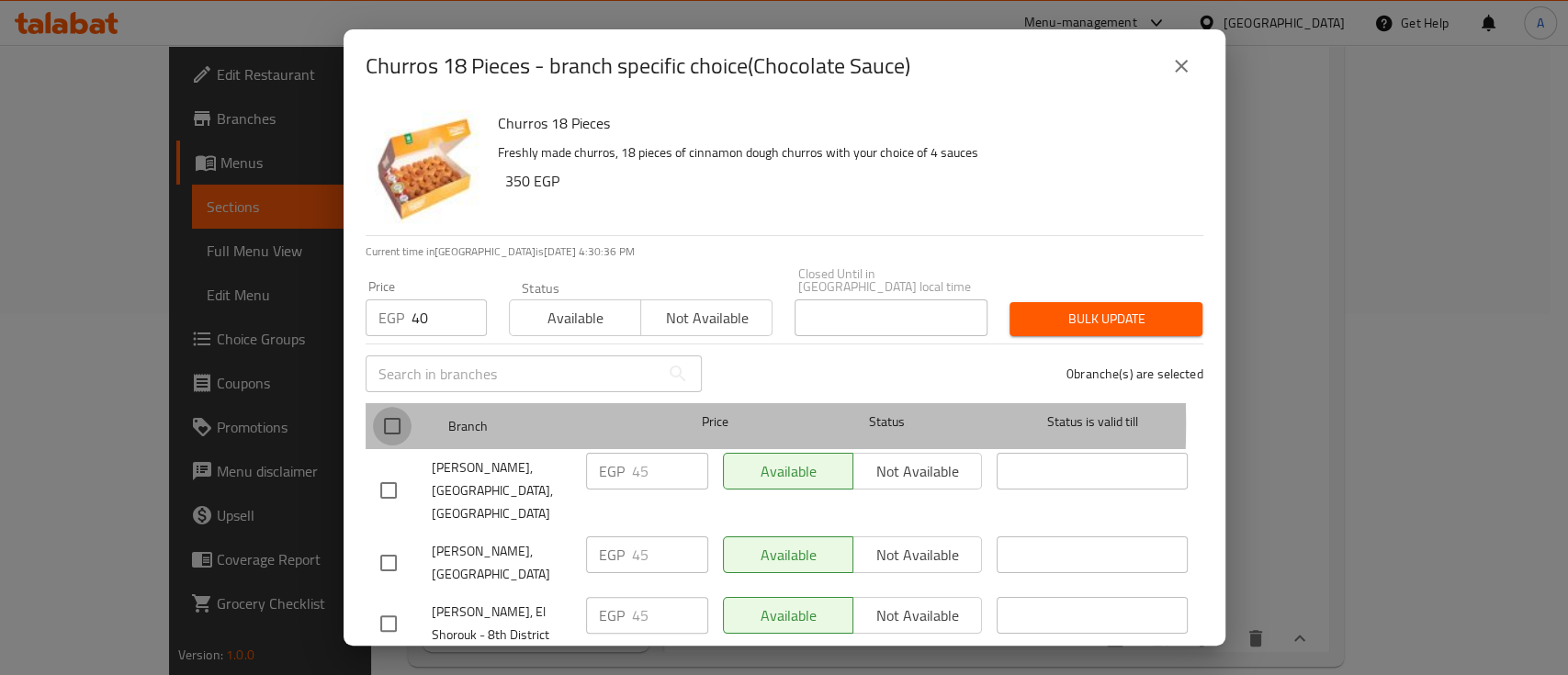
click at [392, 410] on input "checkbox" at bounding box center [392, 426] width 39 height 39
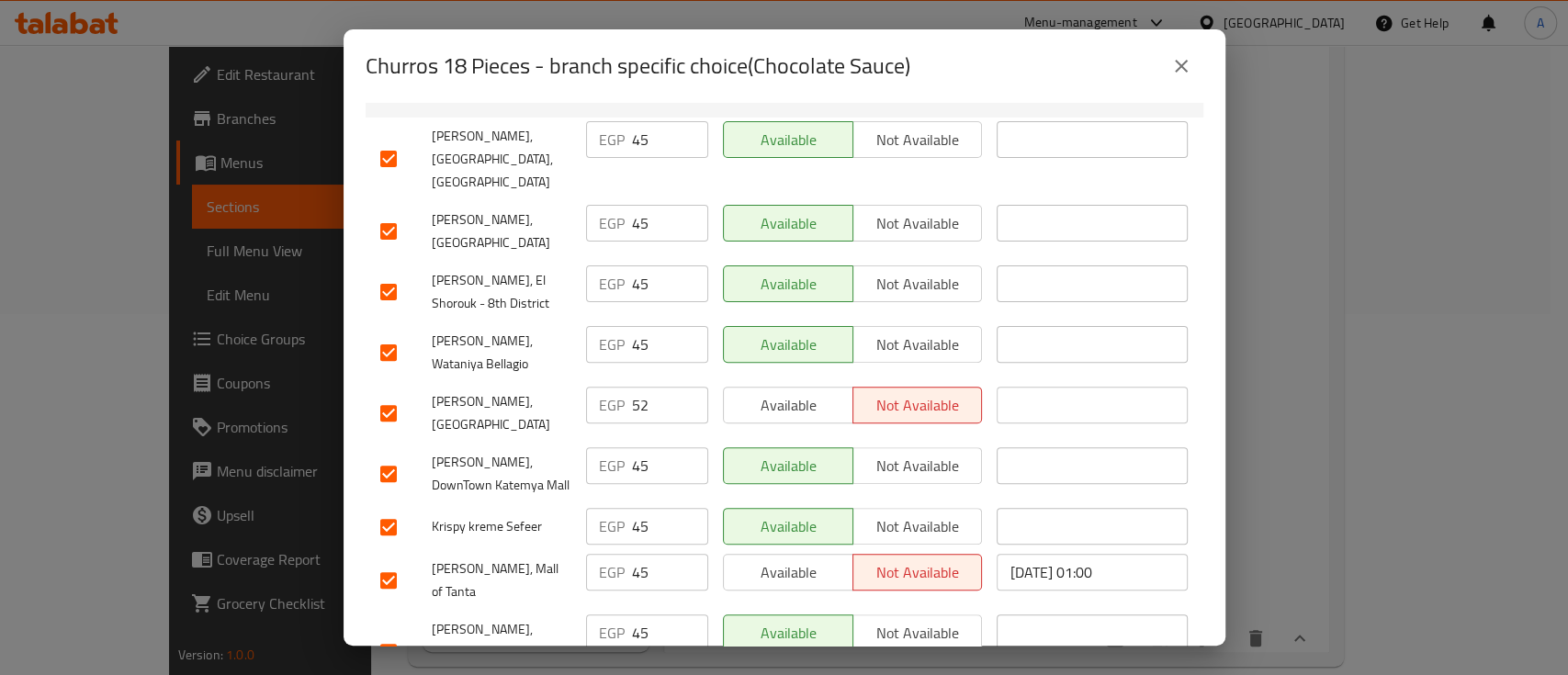
scroll to position [367, 0]
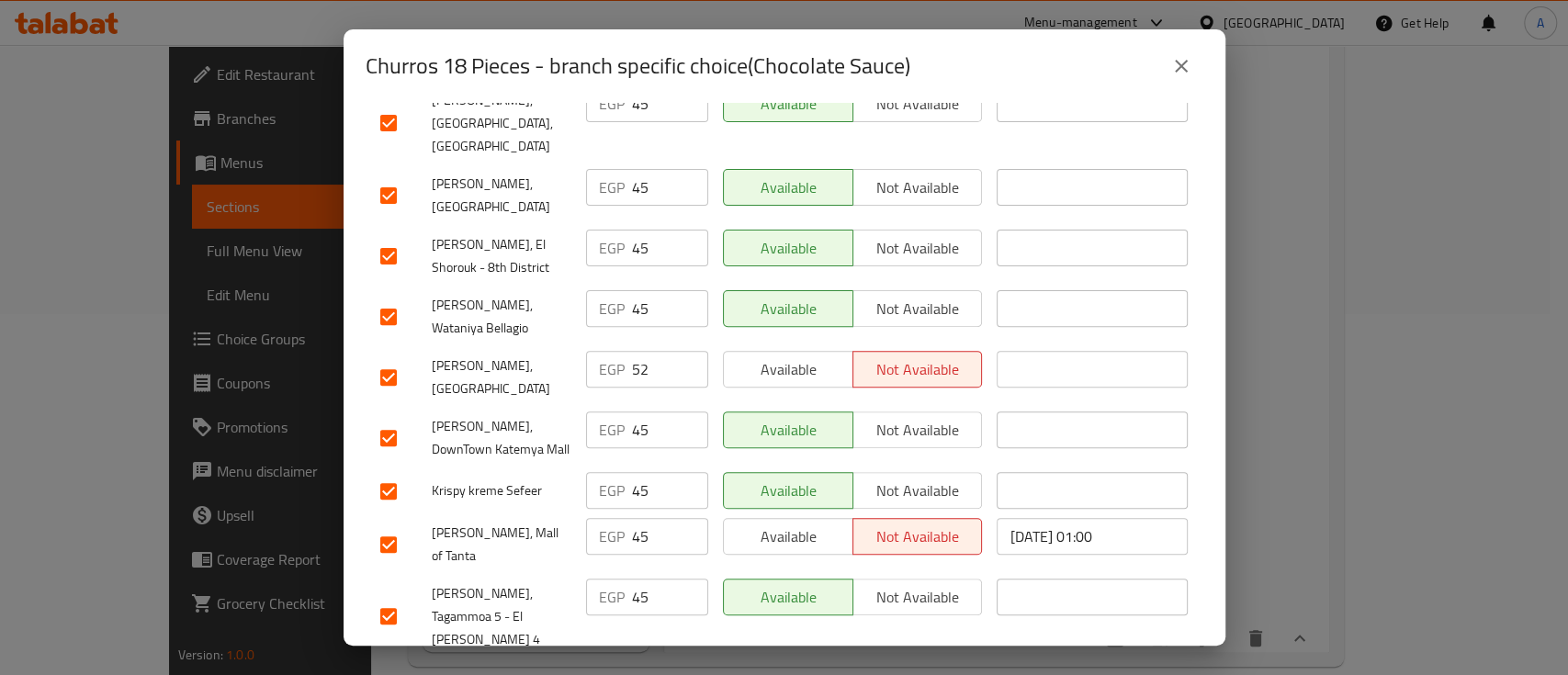
click at [373, 358] on input "checkbox" at bounding box center [388, 377] width 39 height 39
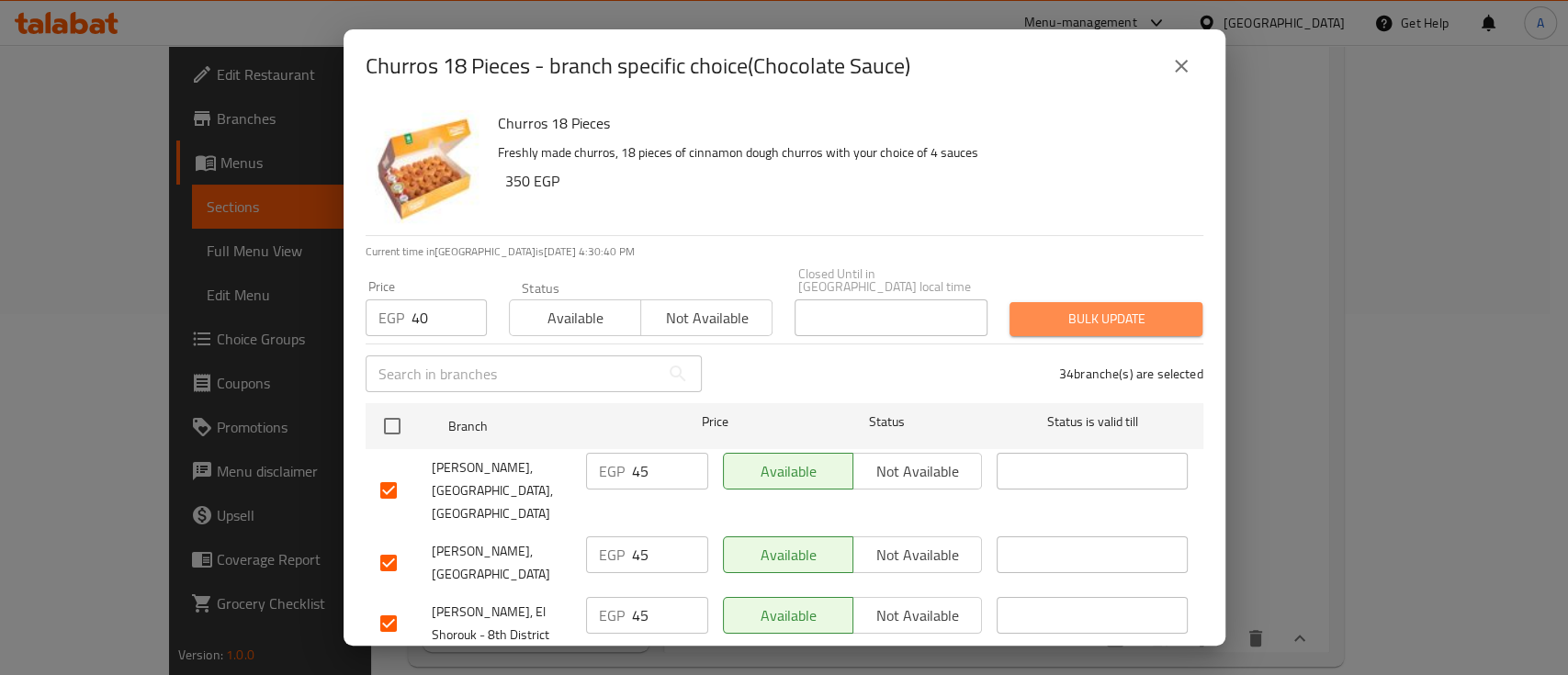
click at [1110, 315] on span "Bulk update" at bounding box center [1105, 319] width 164 height 23
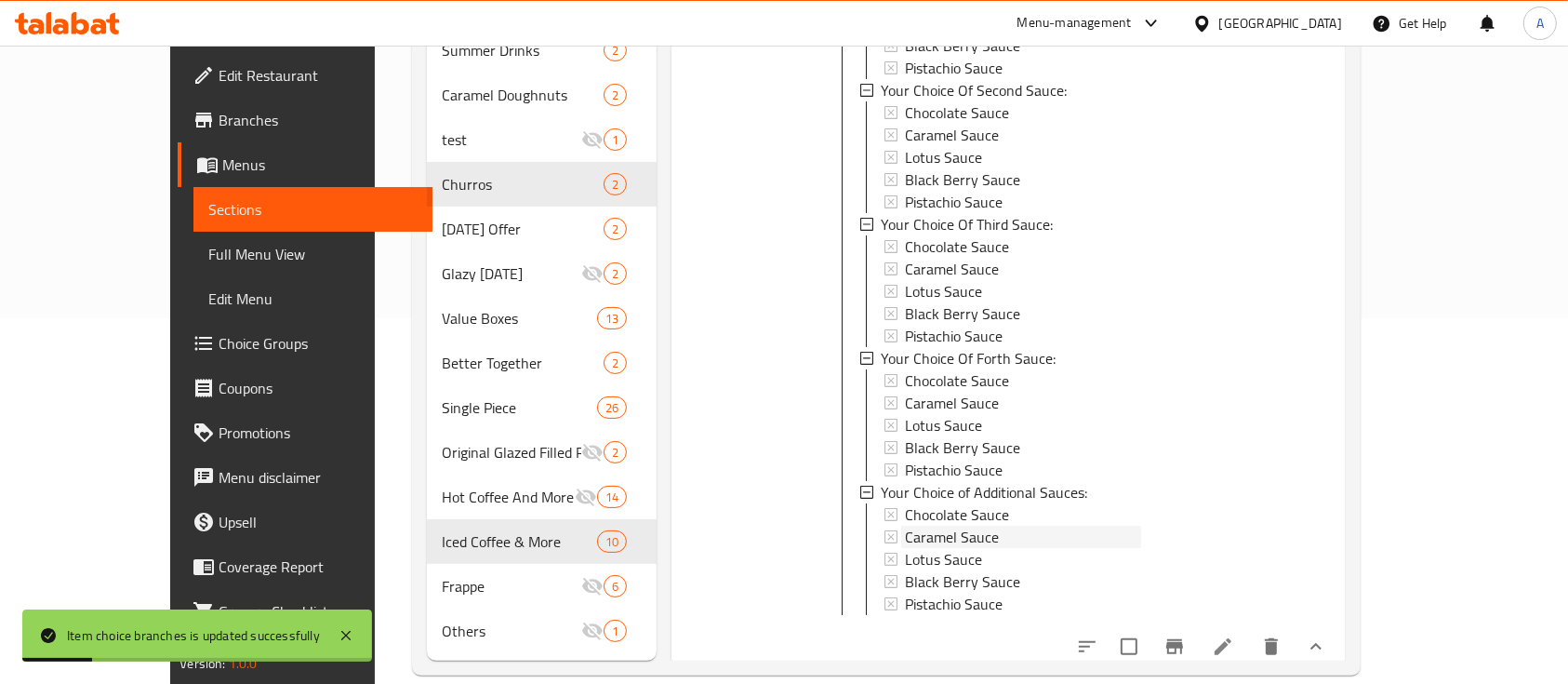
click at [938, 526] on span "Caramel Sauce" at bounding box center [952, 536] width 94 height 22
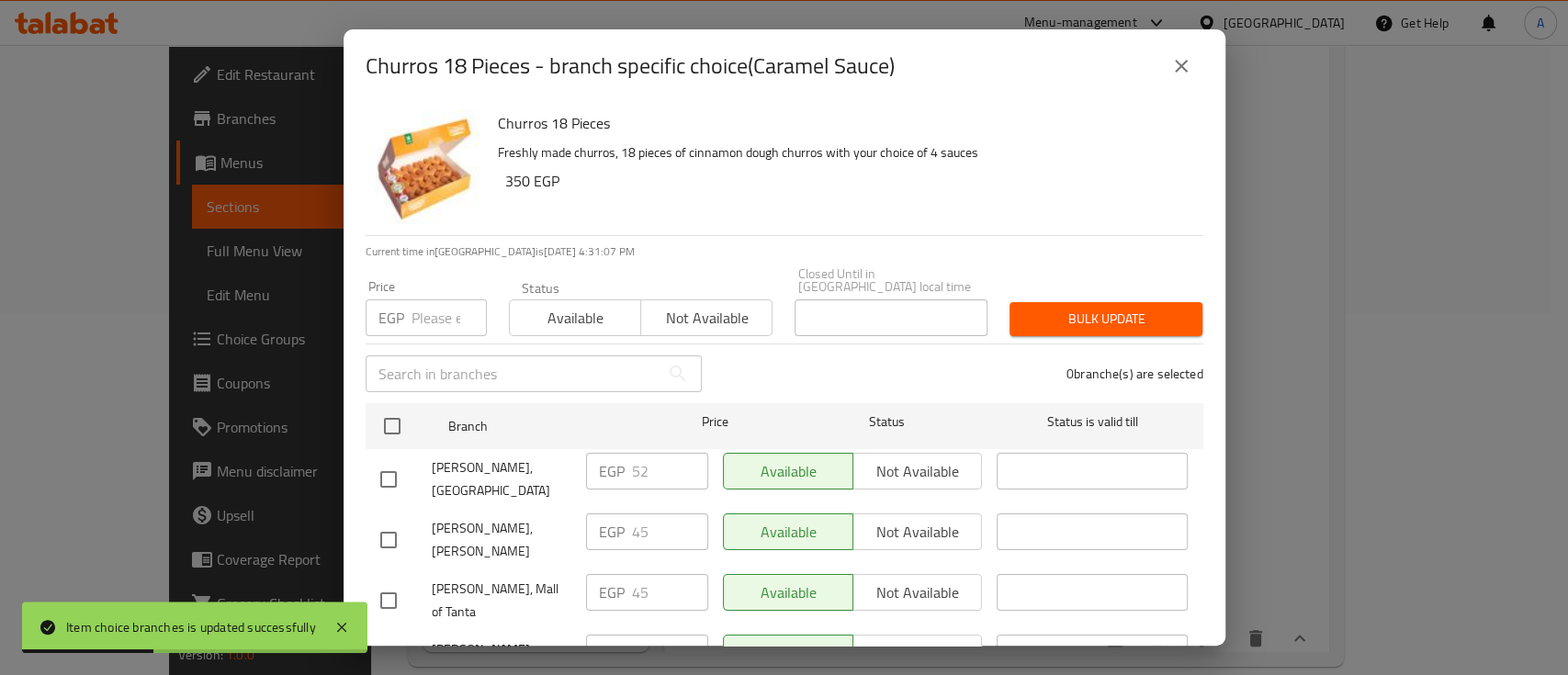
click at [428, 304] on input "number" at bounding box center [450, 317] width 76 height 37
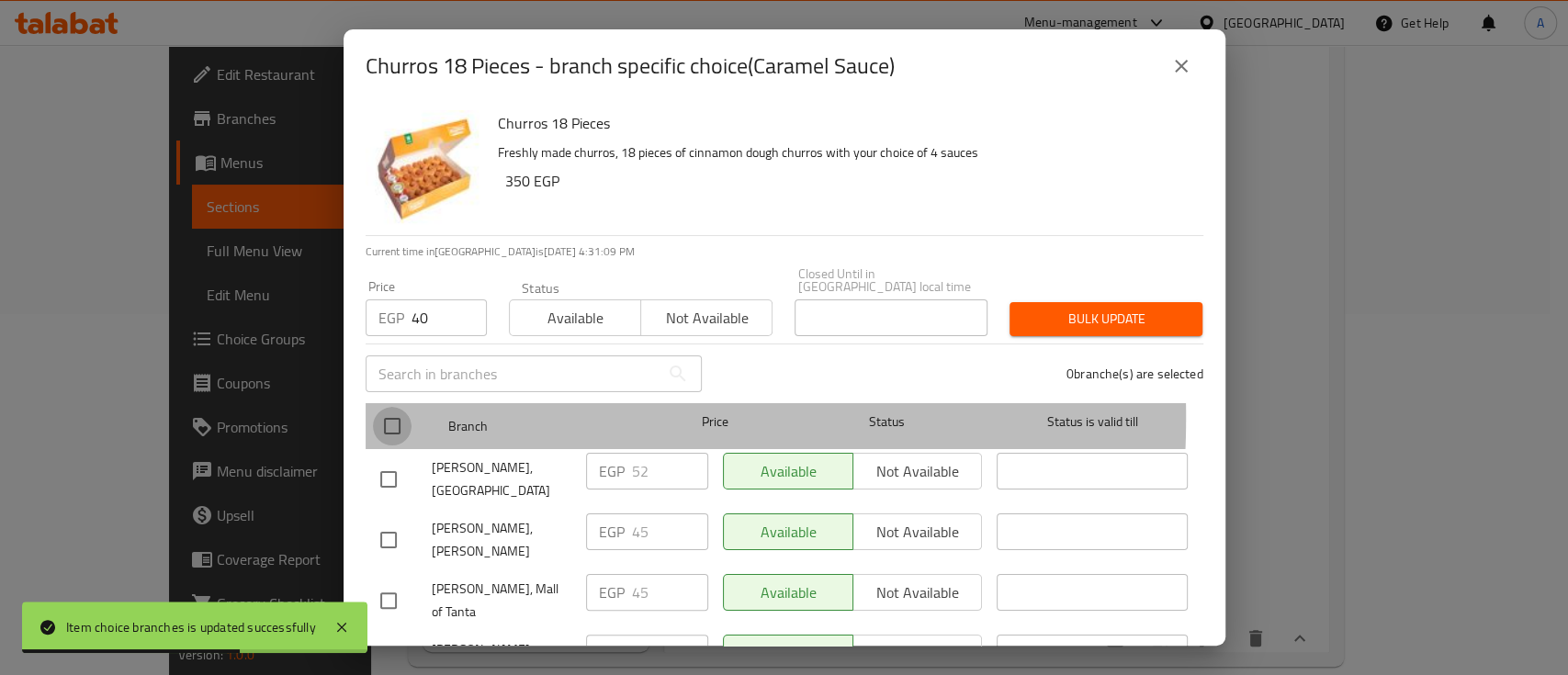
click at [393, 407] on input "checkbox" at bounding box center [392, 426] width 39 height 39
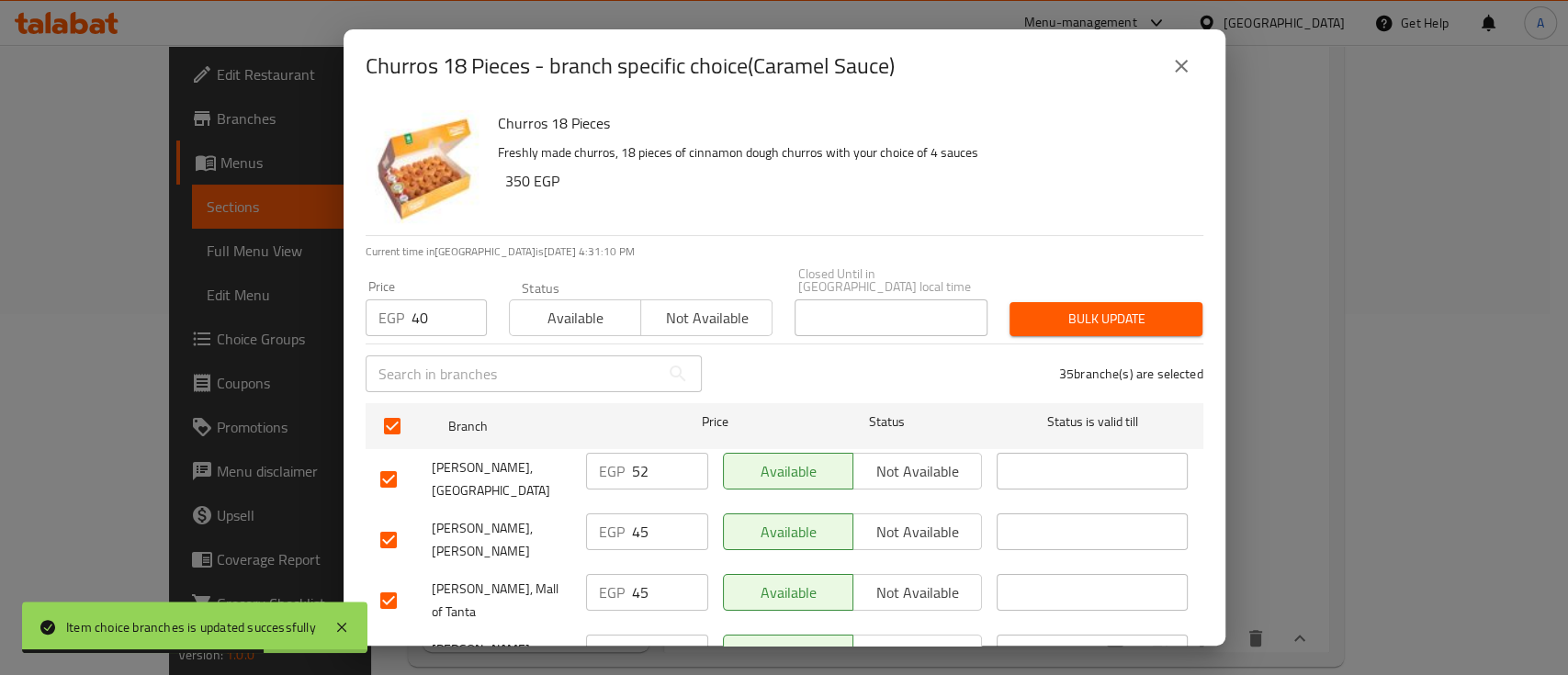
click at [382, 467] on input "checkbox" at bounding box center [388, 479] width 39 height 39
click at [1087, 308] on span "Bulk update" at bounding box center [1105, 319] width 164 height 23
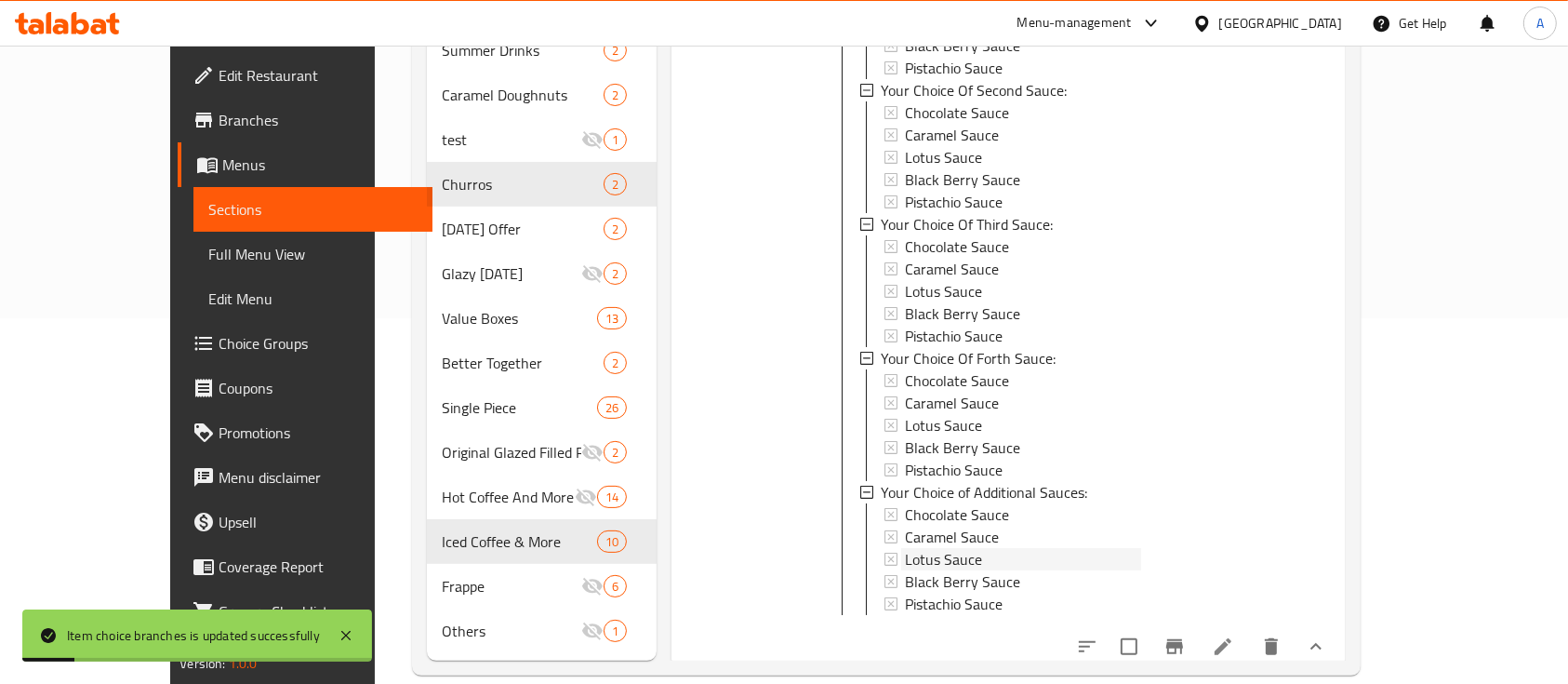
click at [957, 548] on div "Lotus Sauce" at bounding box center [1022, 558] width 235 height 22
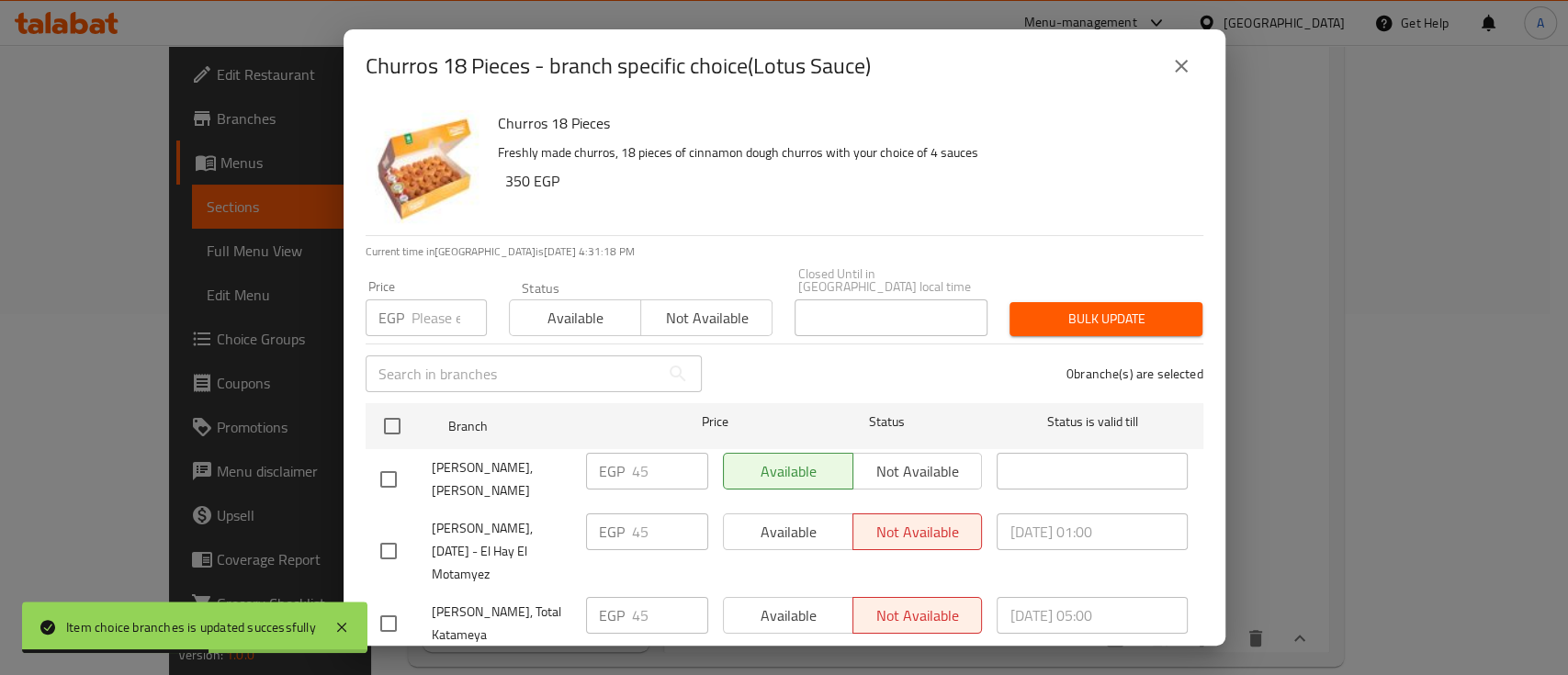
click at [421, 305] on input "number" at bounding box center [450, 317] width 76 height 37
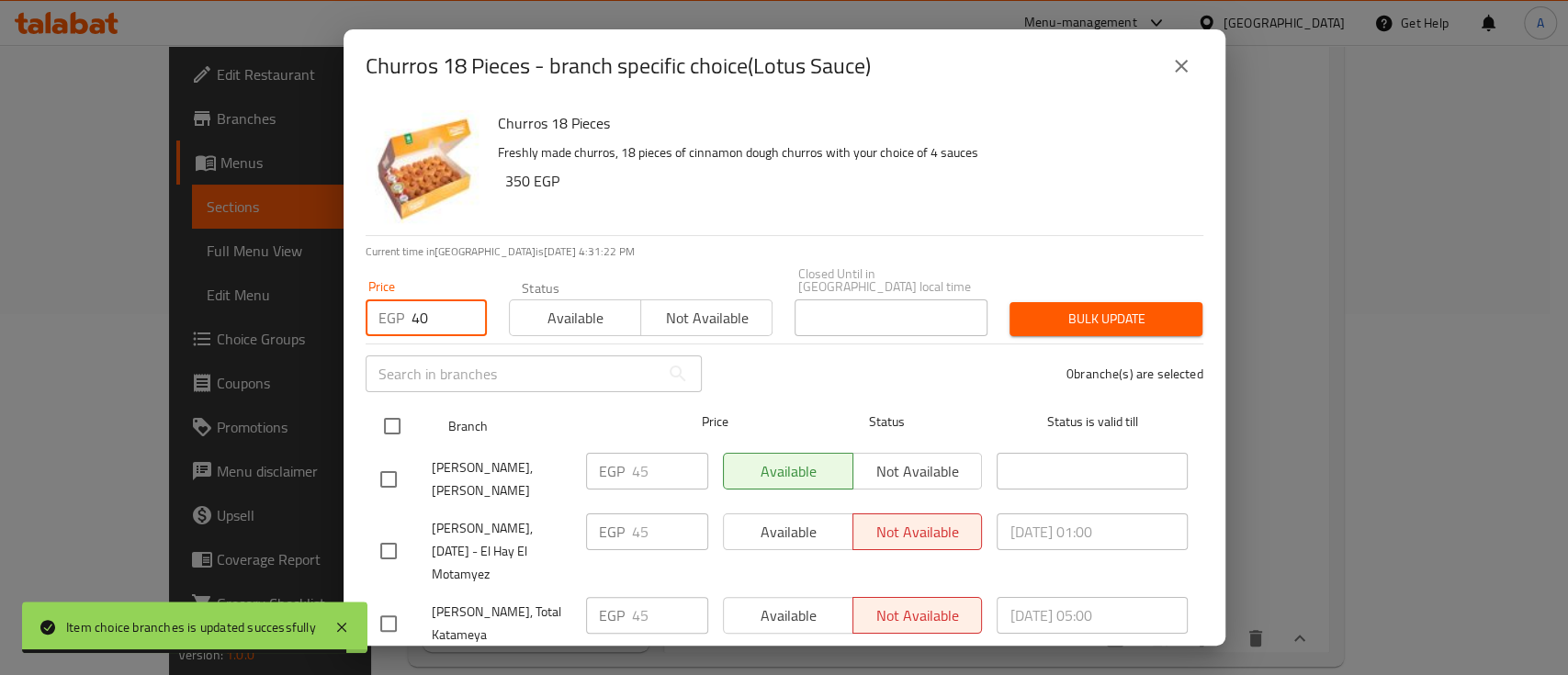
click at [393, 407] on input "checkbox" at bounding box center [392, 426] width 39 height 39
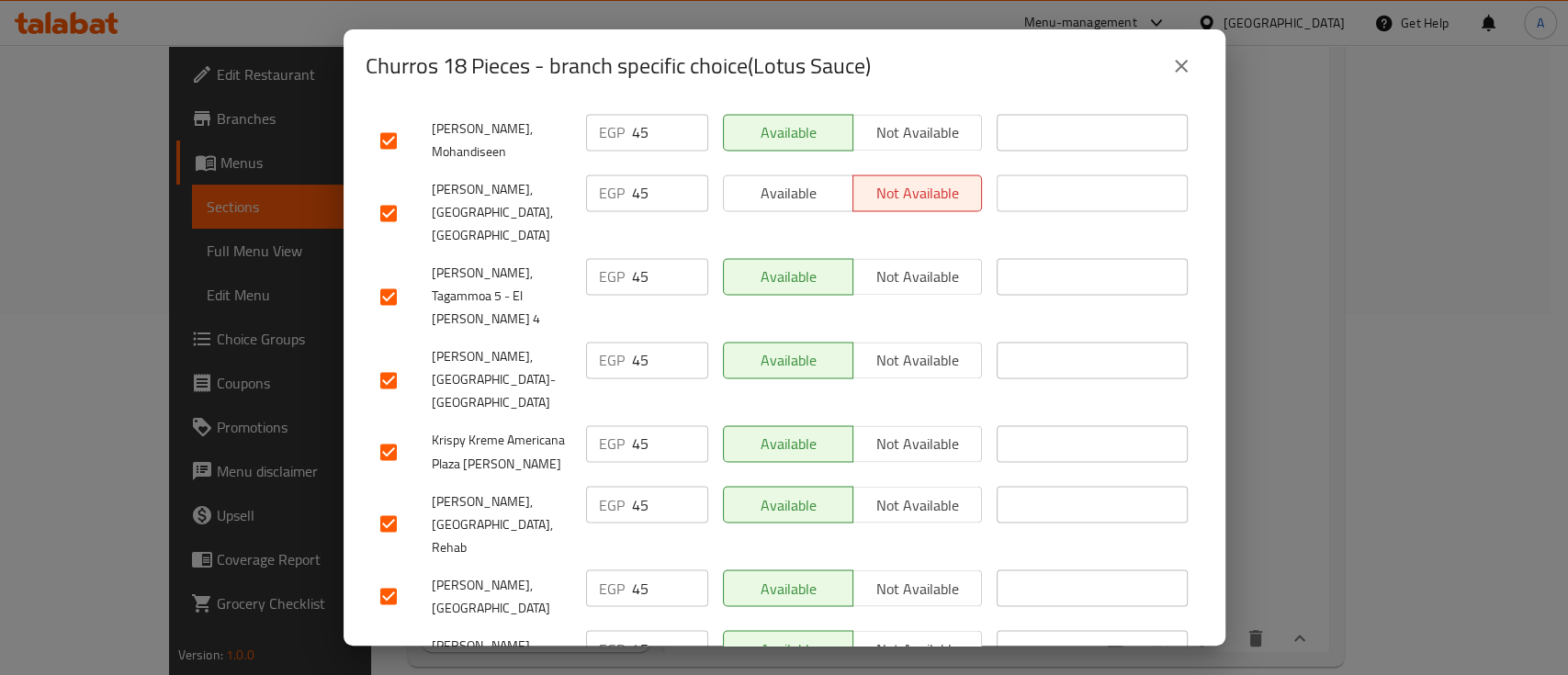
scroll to position [1992, 0]
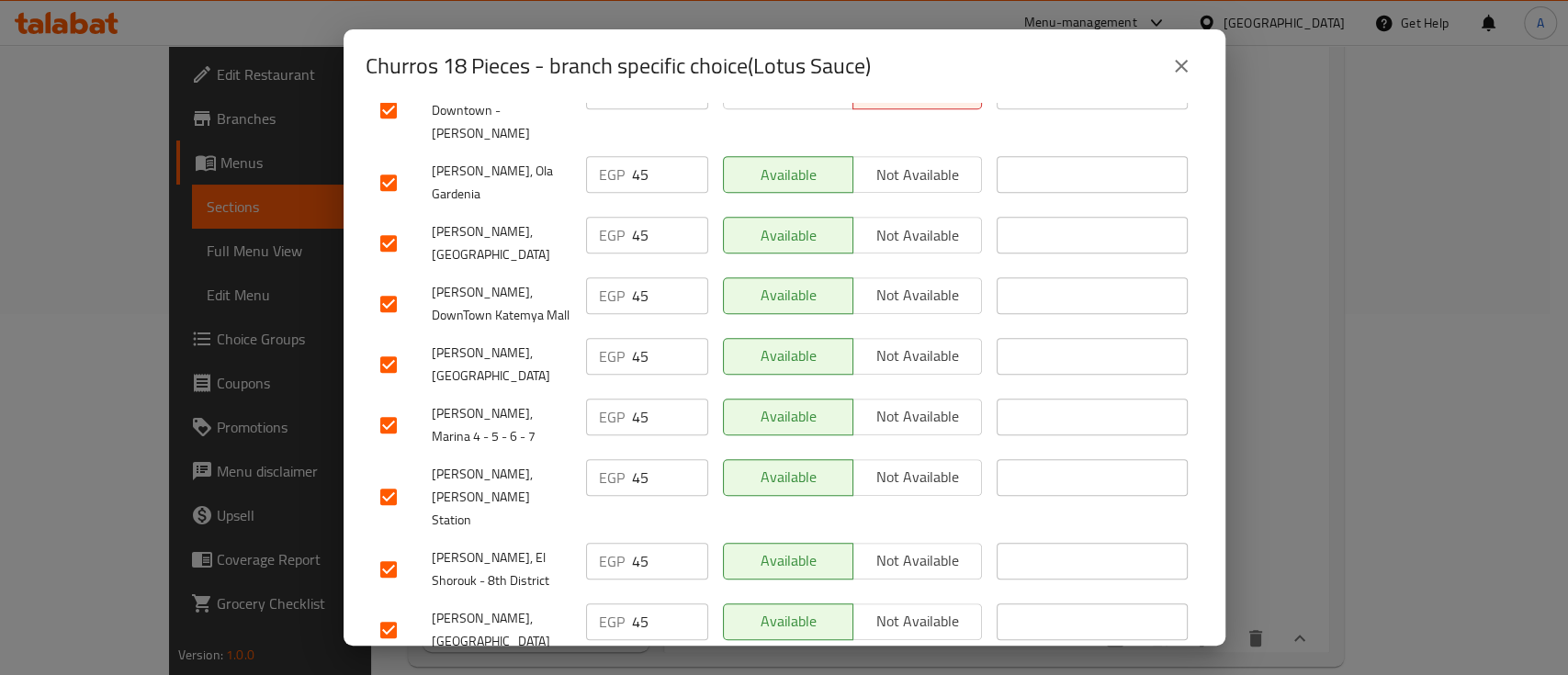
scroll to position [0, 0]
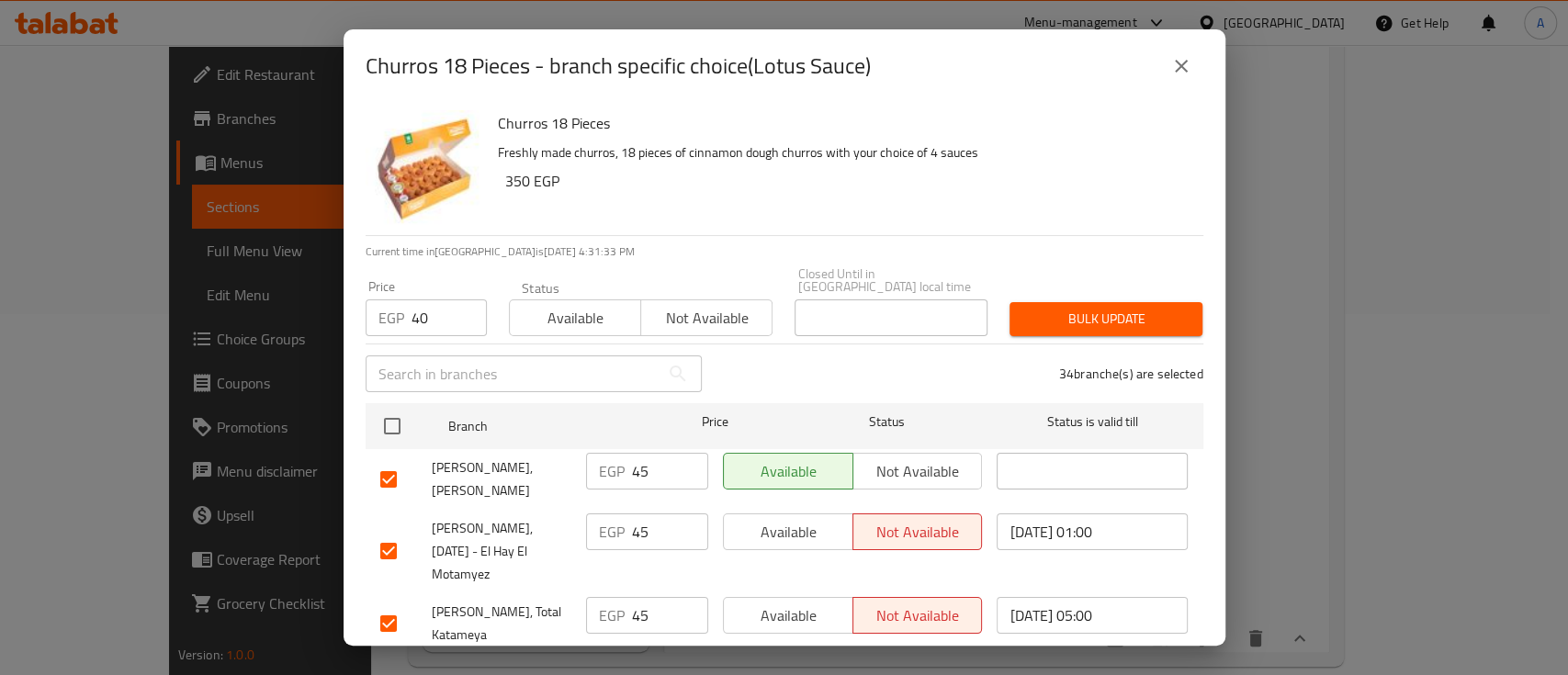
click at [1087, 308] on span "Bulk update" at bounding box center [1105, 319] width 164 height 23
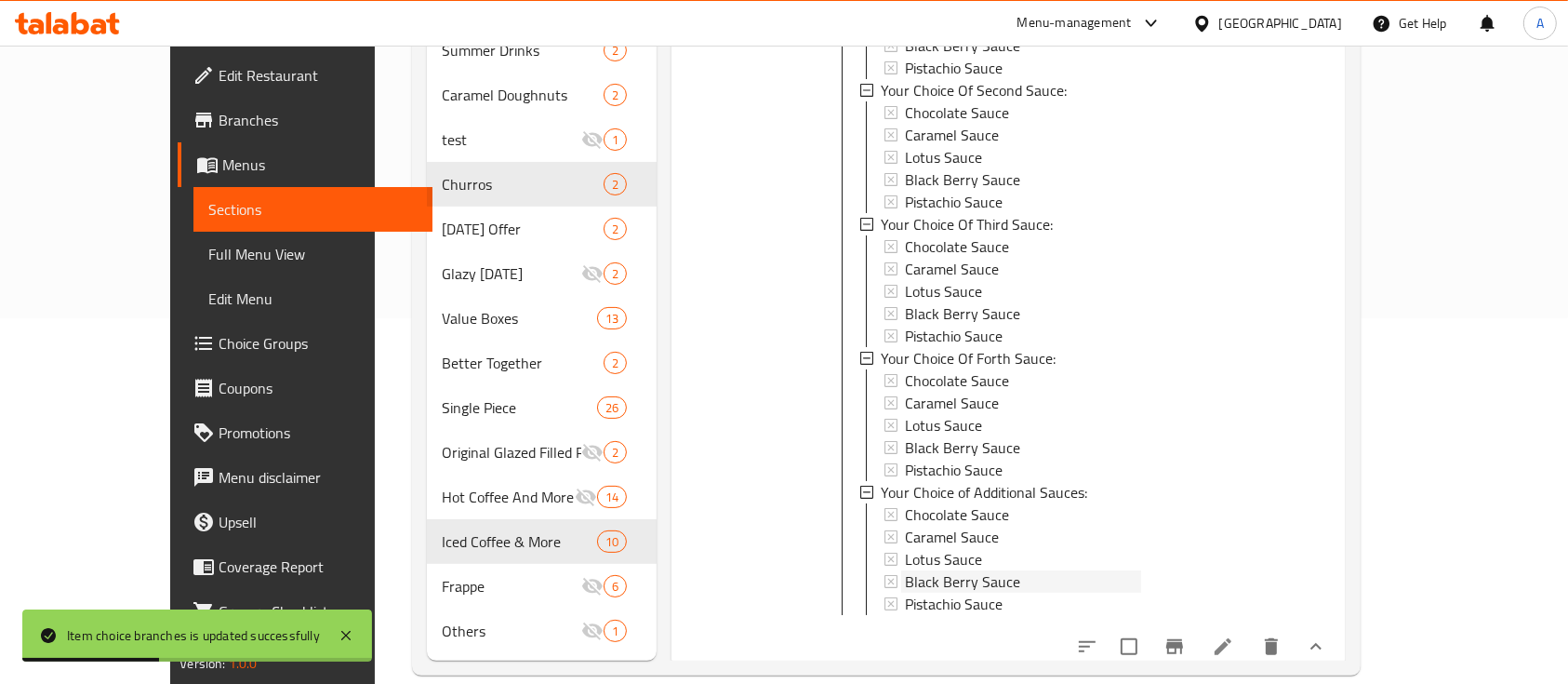
click at [999, 571] on div "Black Berry Sauce" at bounding box center [1022, 581] width 235 height 22
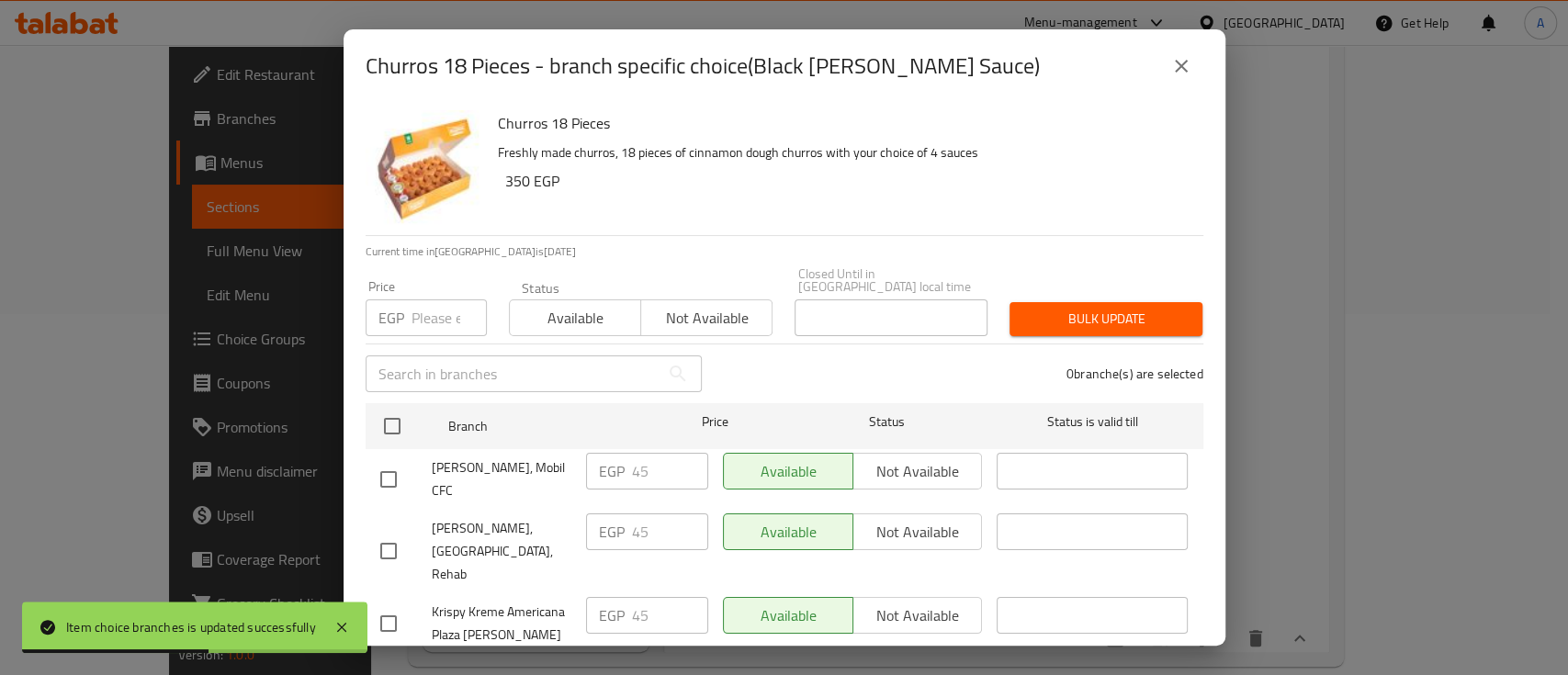
click at [427, 308] on input "number" at bounding box center [450, 317] width 76 height 37
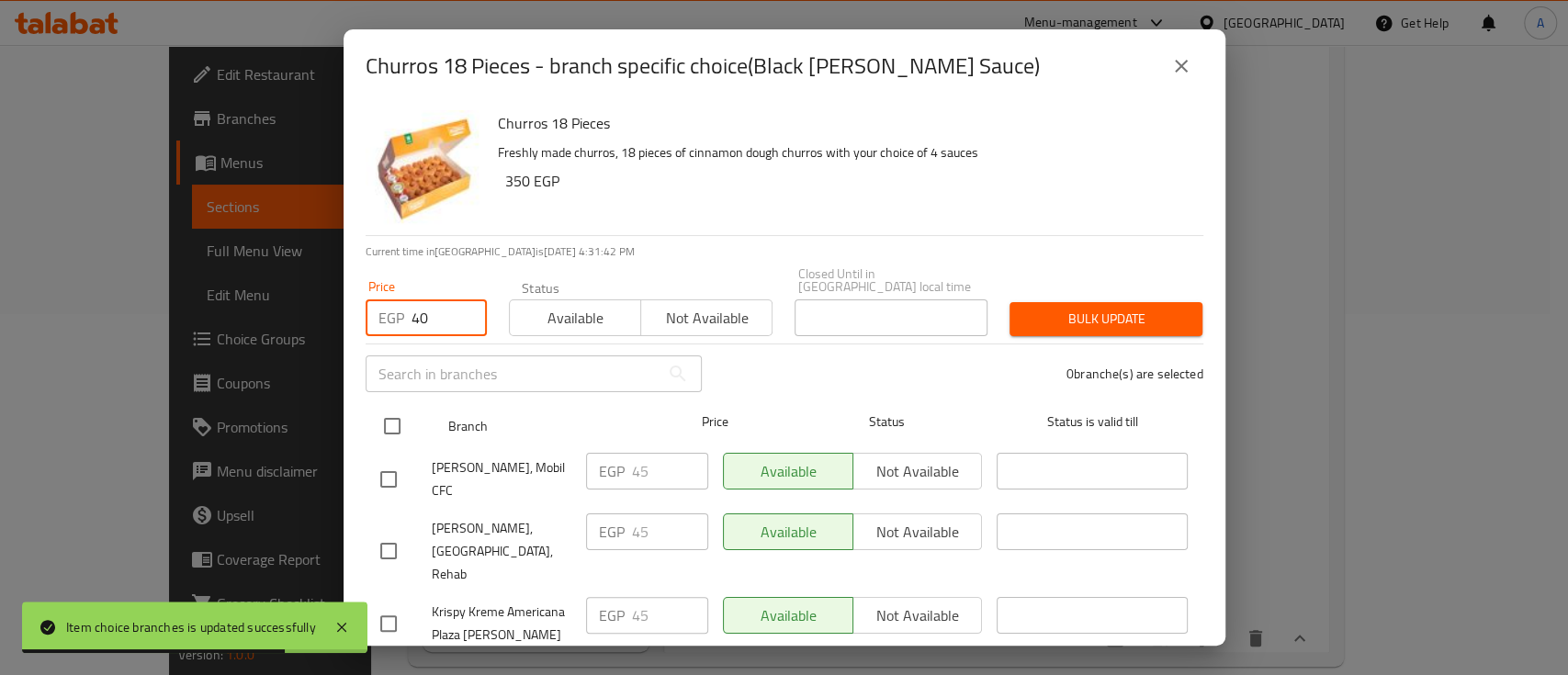
click at [404, 407] on input "checkbox" at bounding box center [392, 426] width 39 height 39
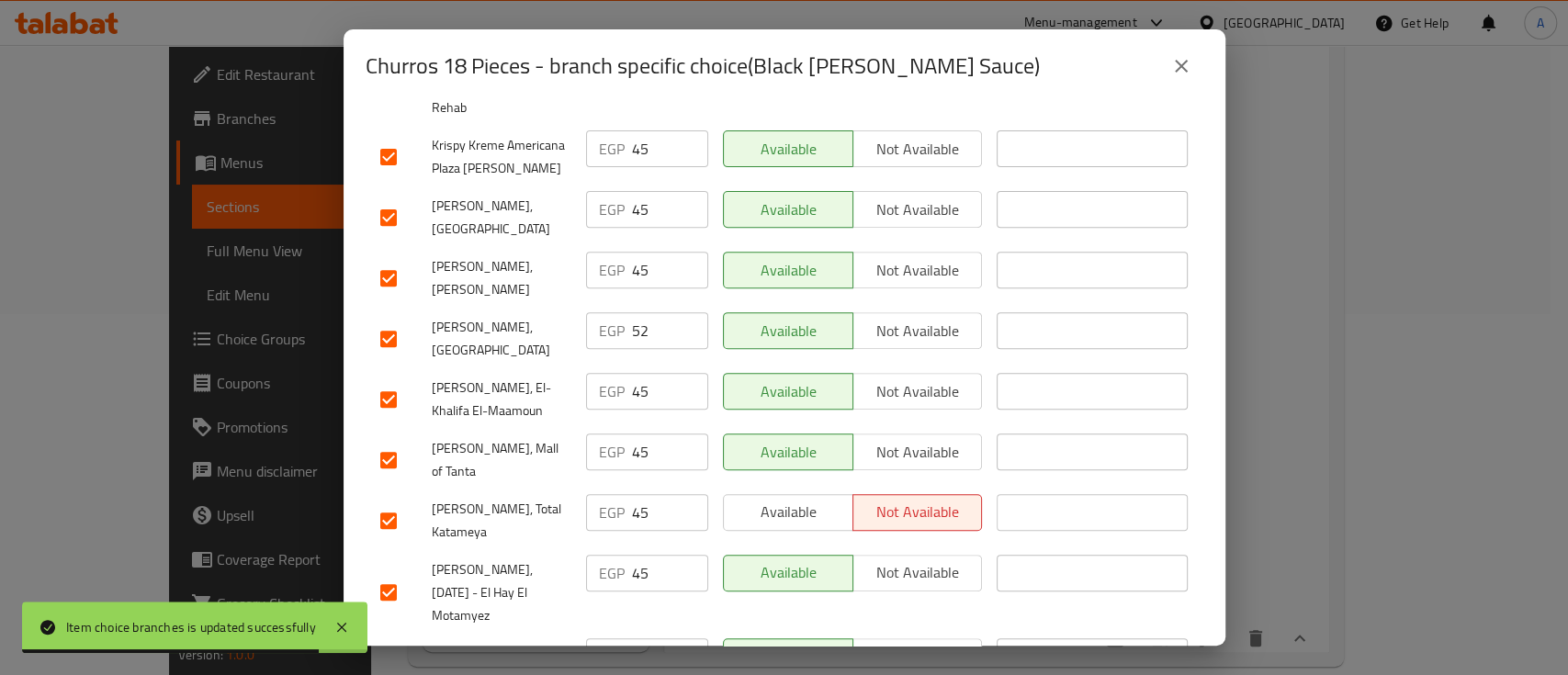
scroll to position [489, 0]
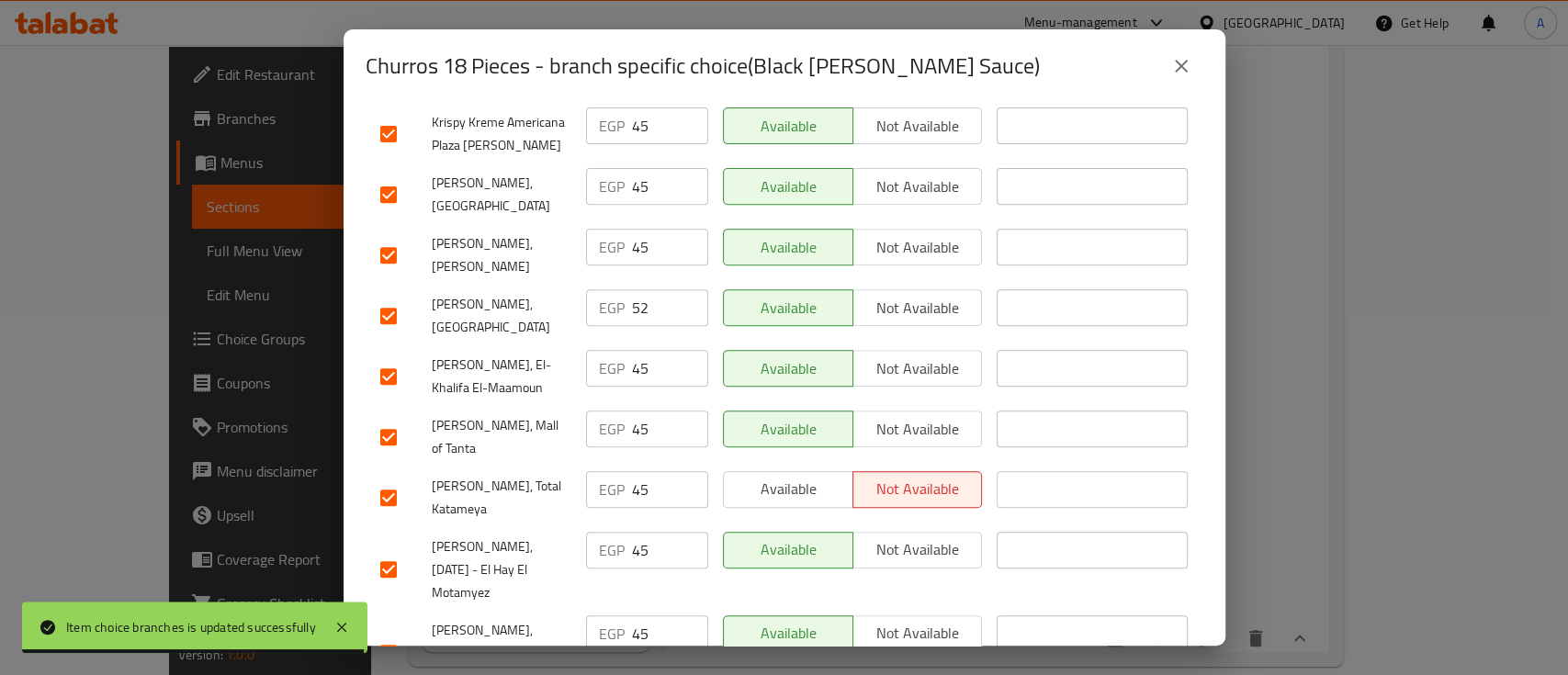
click at [391, 296] on input "checkbox" at bounding box center [388, 315] width 39 height 39
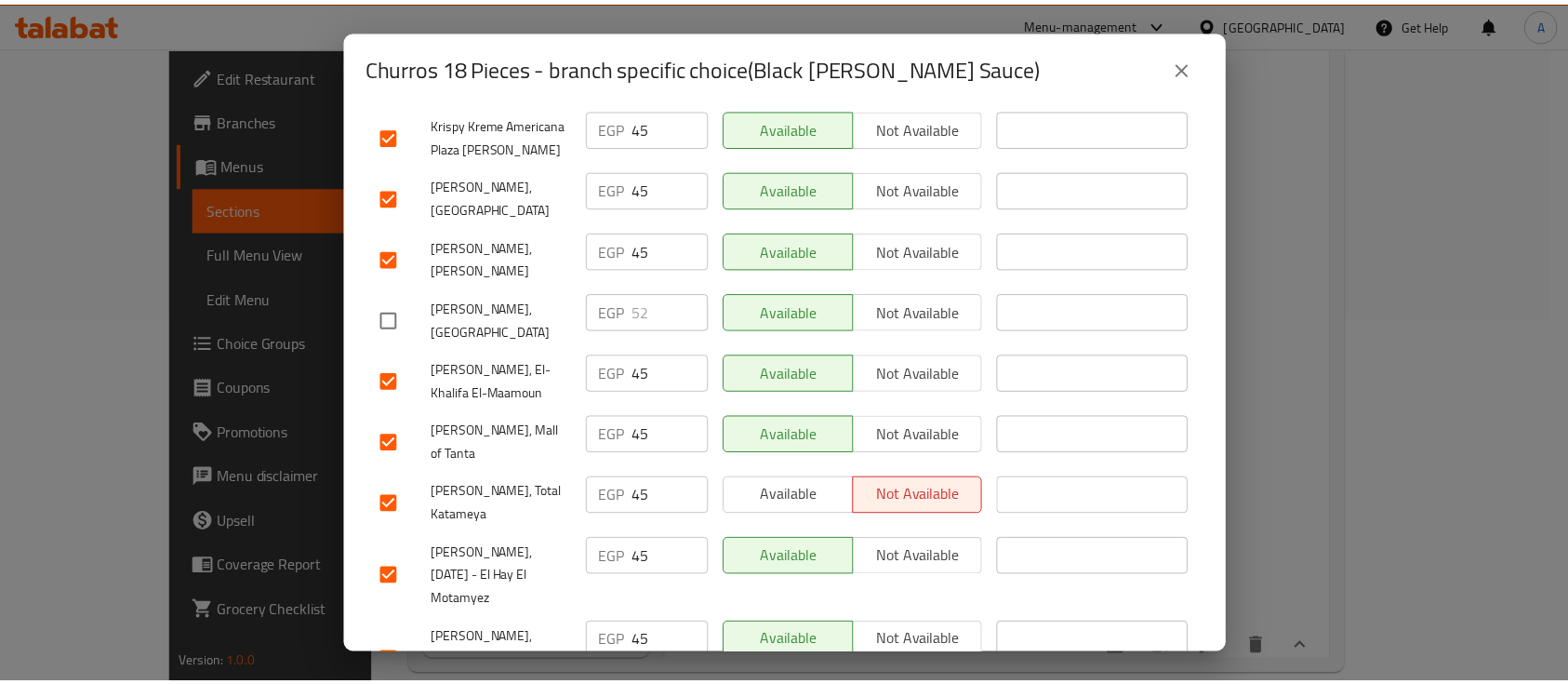
scroll to position [0, 0]
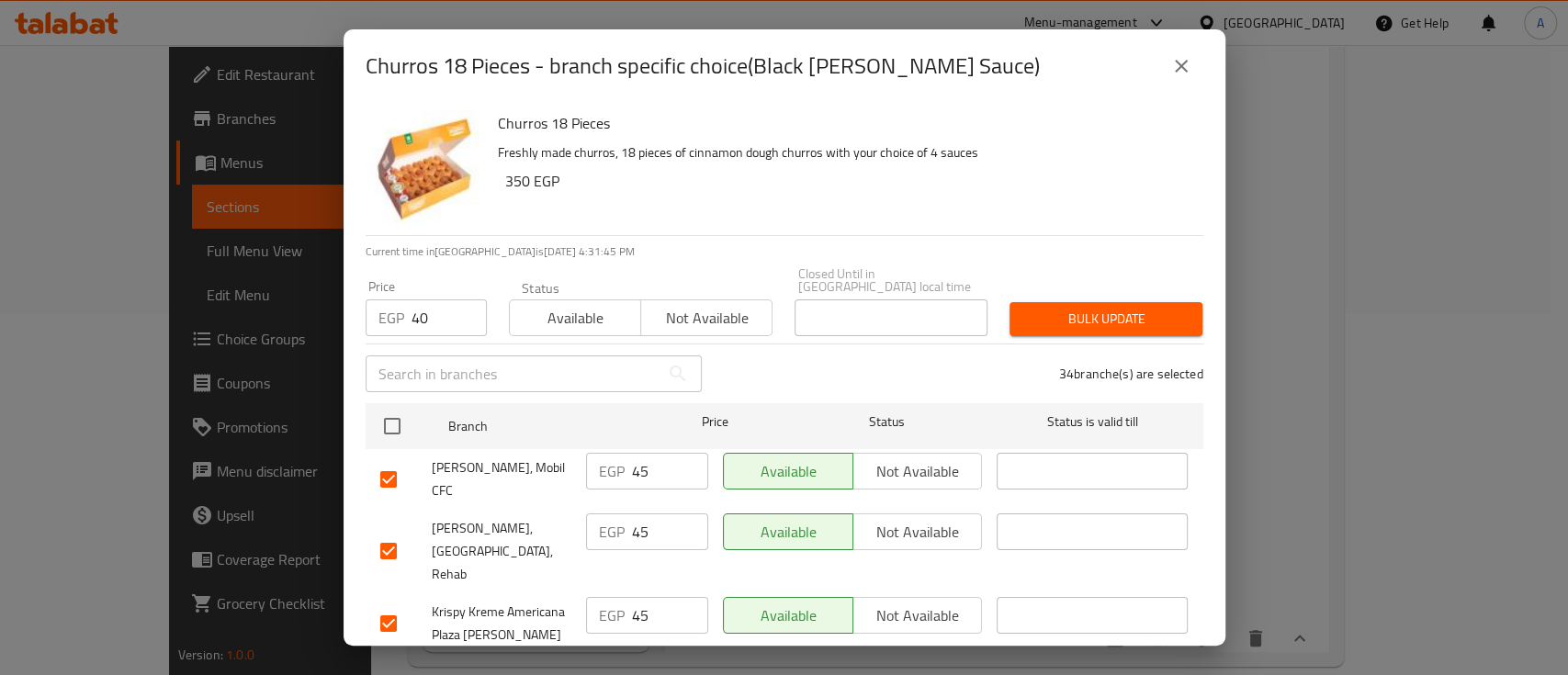
click at [1037, 327] on div "Bulk update" at bounding box center [1105, 318] width 215 height 56
click at [1024, 308] on span "Bulk update" at bounding box center [1105, 319] width 164 height 23
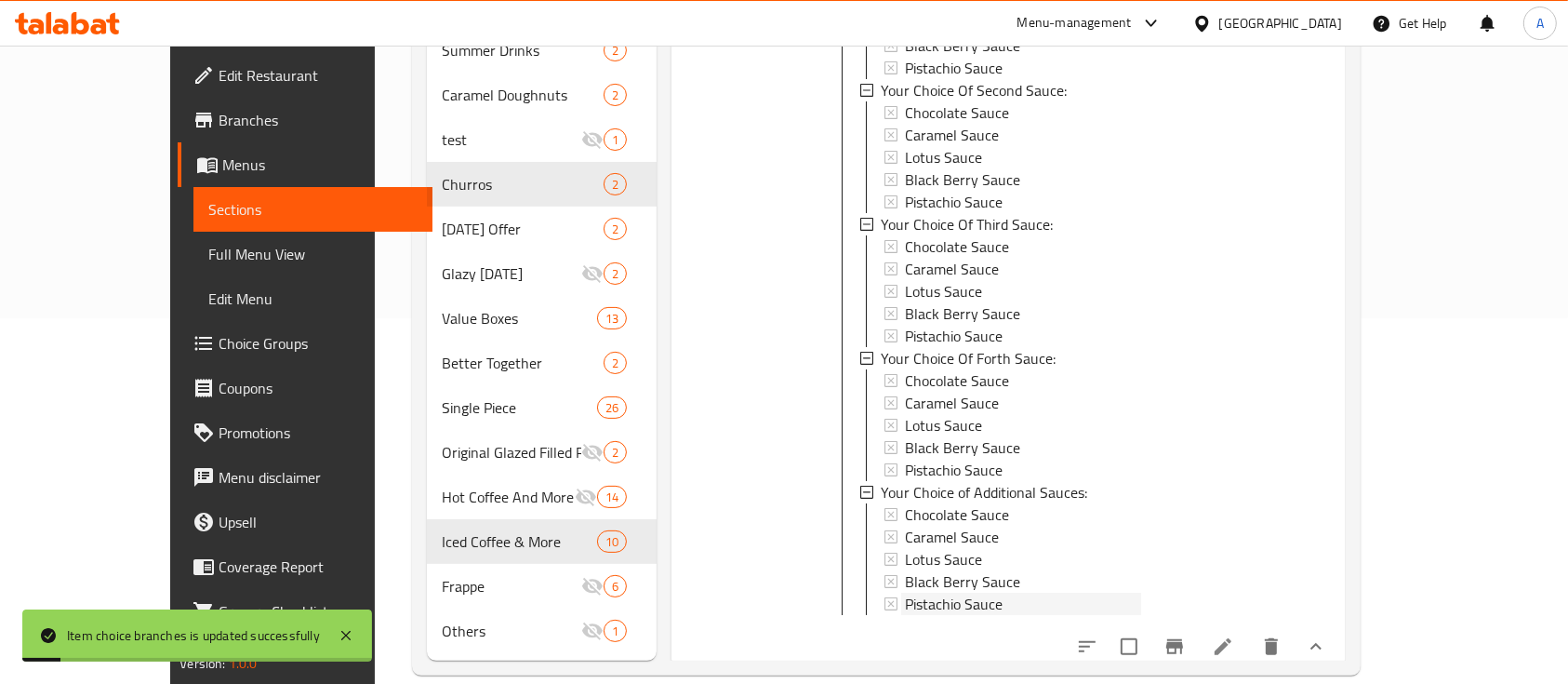
click at [905, 593] on span "Pistachio Sauce" at bounding box center [954, 603] width 98 height 22
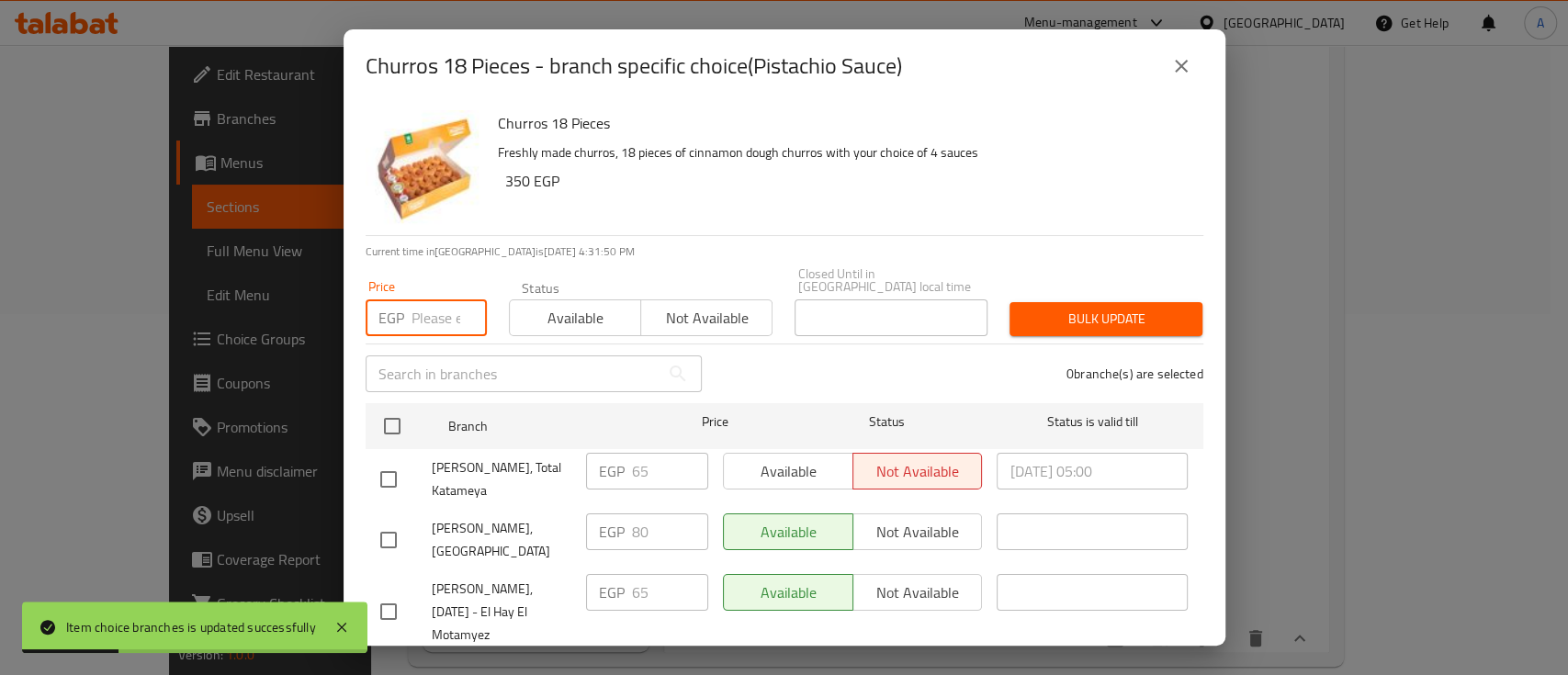
click at [419, 311] on input "number" at bounding box center [450, 317] width 76 height 37
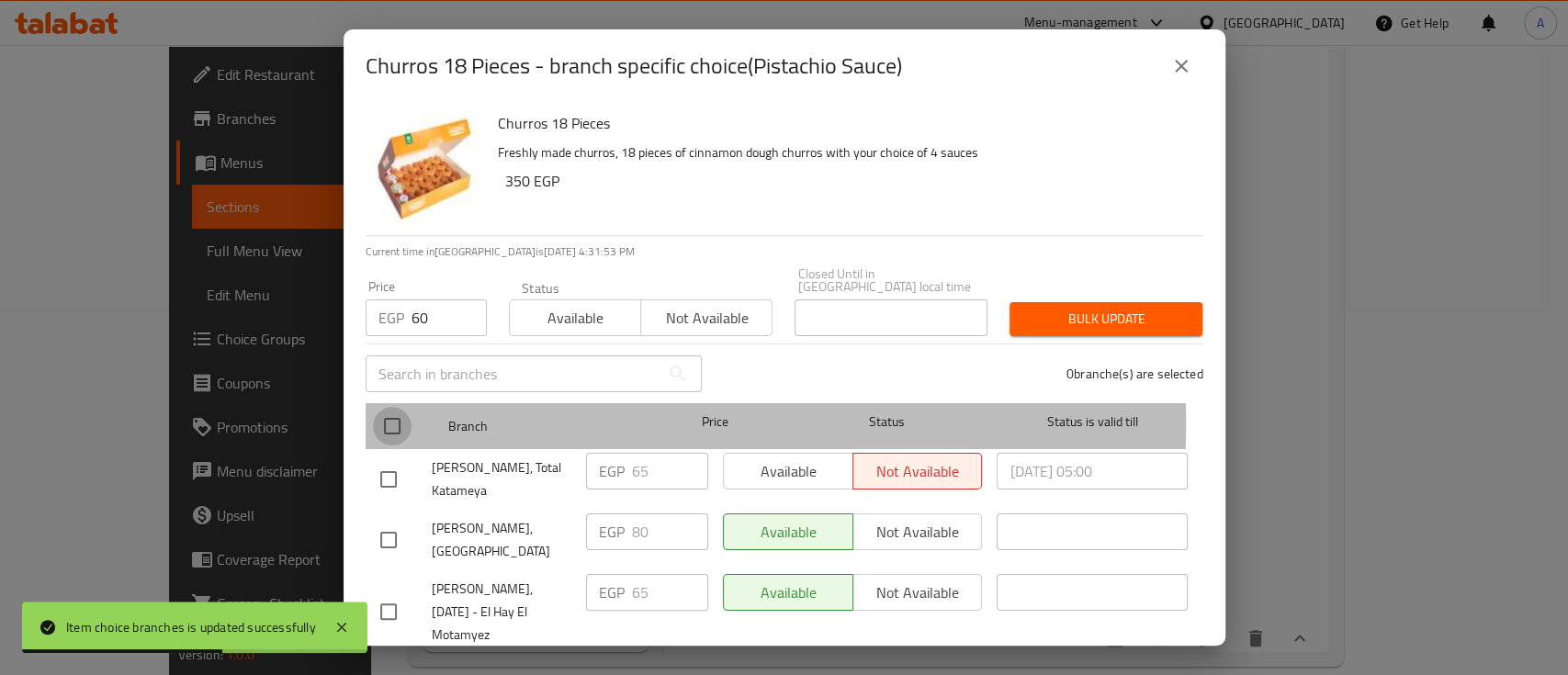
click at [395, 409] on input "checkbox" at bounding box center [392, 426] width 39 height 39
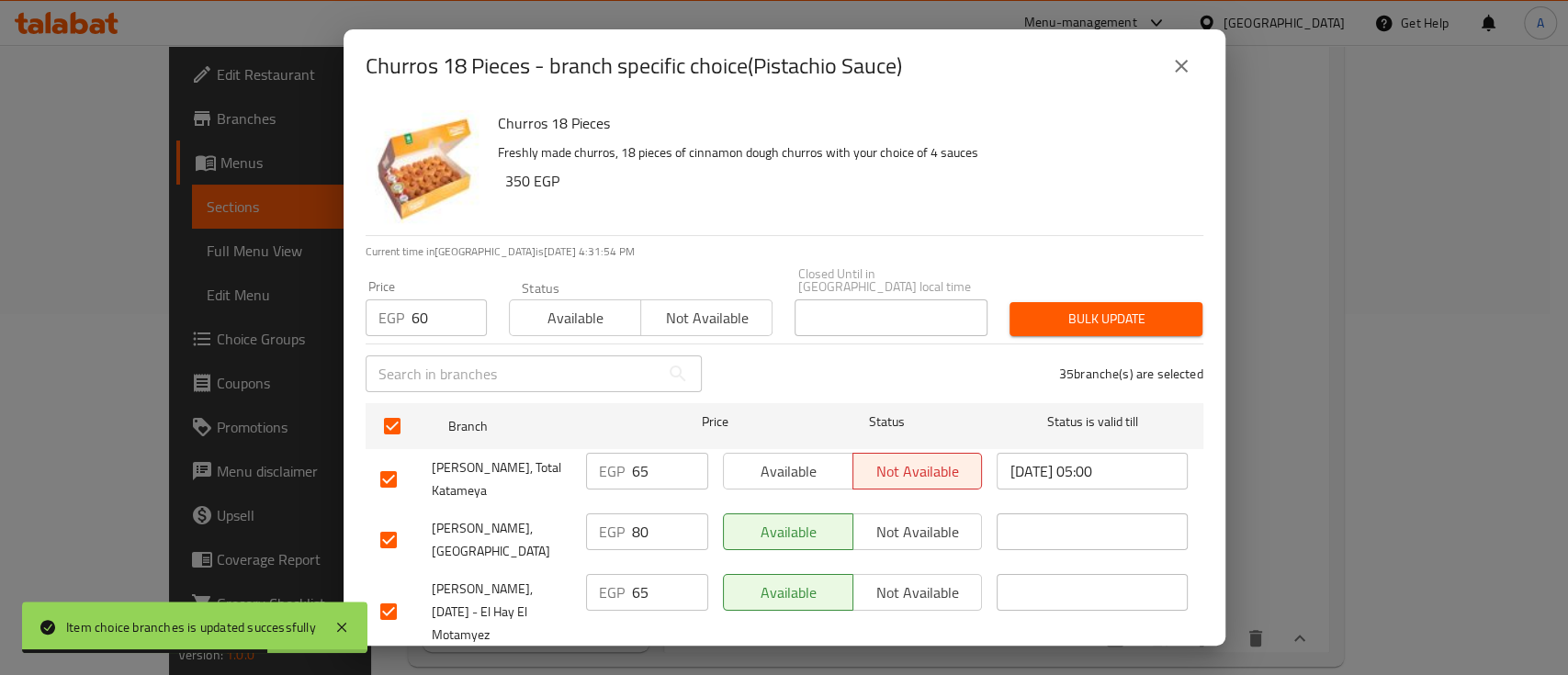
click at [382, 524] on input "checkbox" at bounding box center [388, 540] width 39 height 39
click at [1063, 319] on button "Bulk update" at bounding box center [1106, 319] width 193 height 34
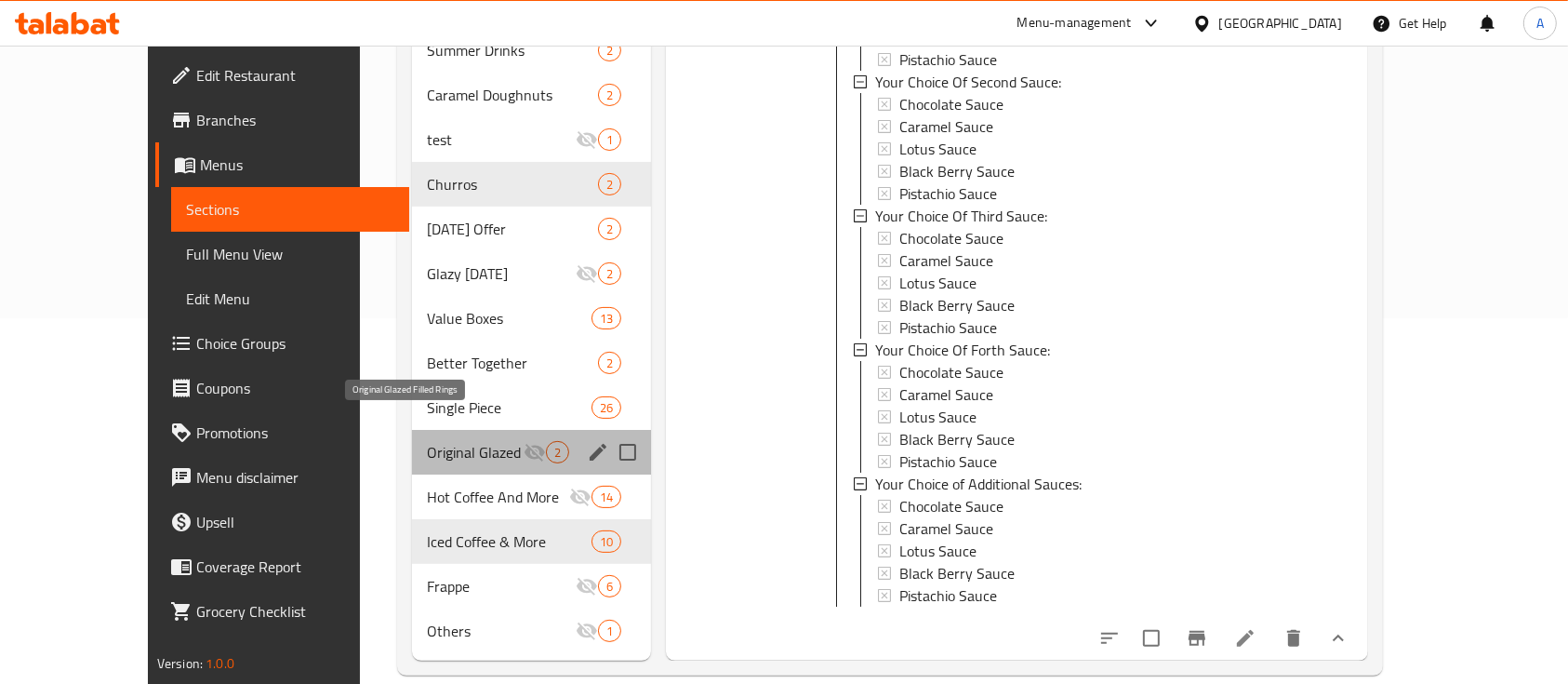
click at [469, 441] on span "Original Glazed Filled Rings" at bounding box center [475, 452] width 97 height 22
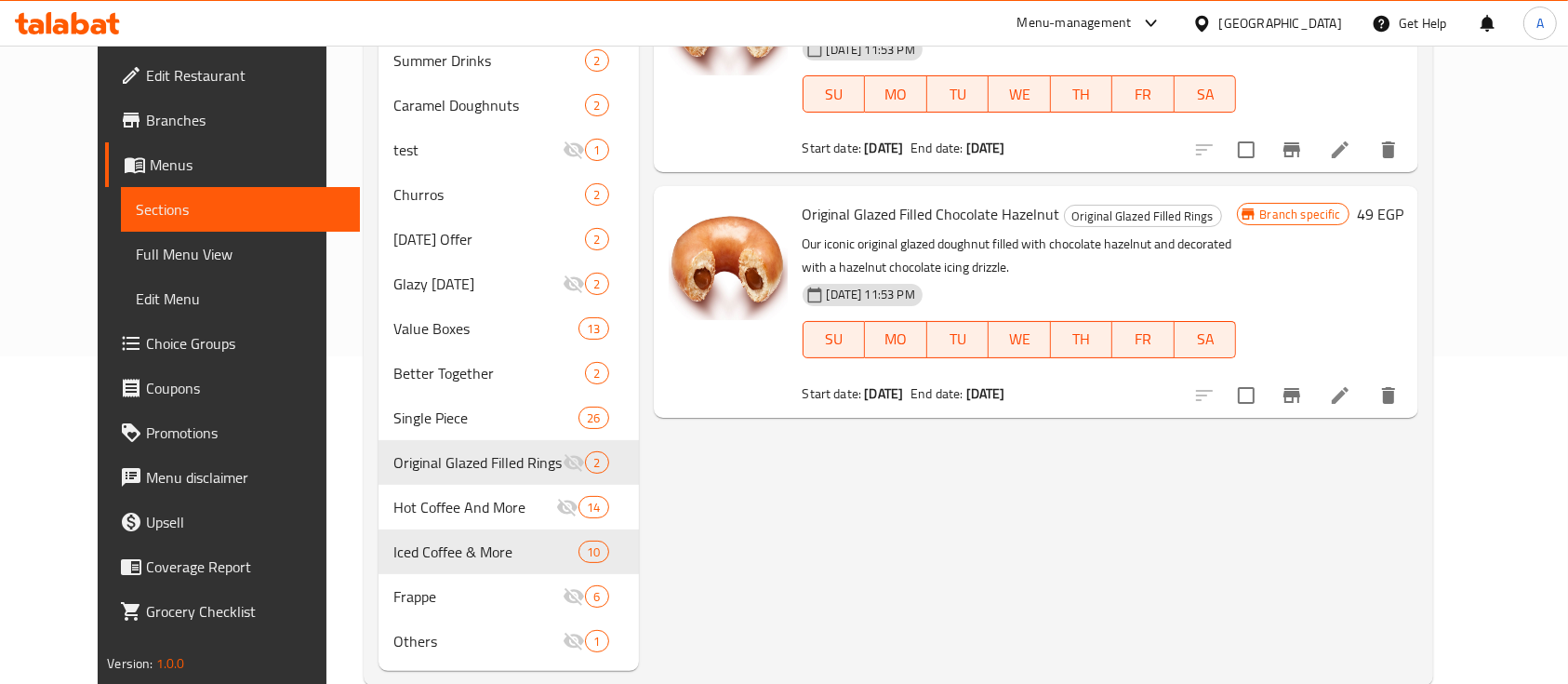
scroll to position [366, 0]
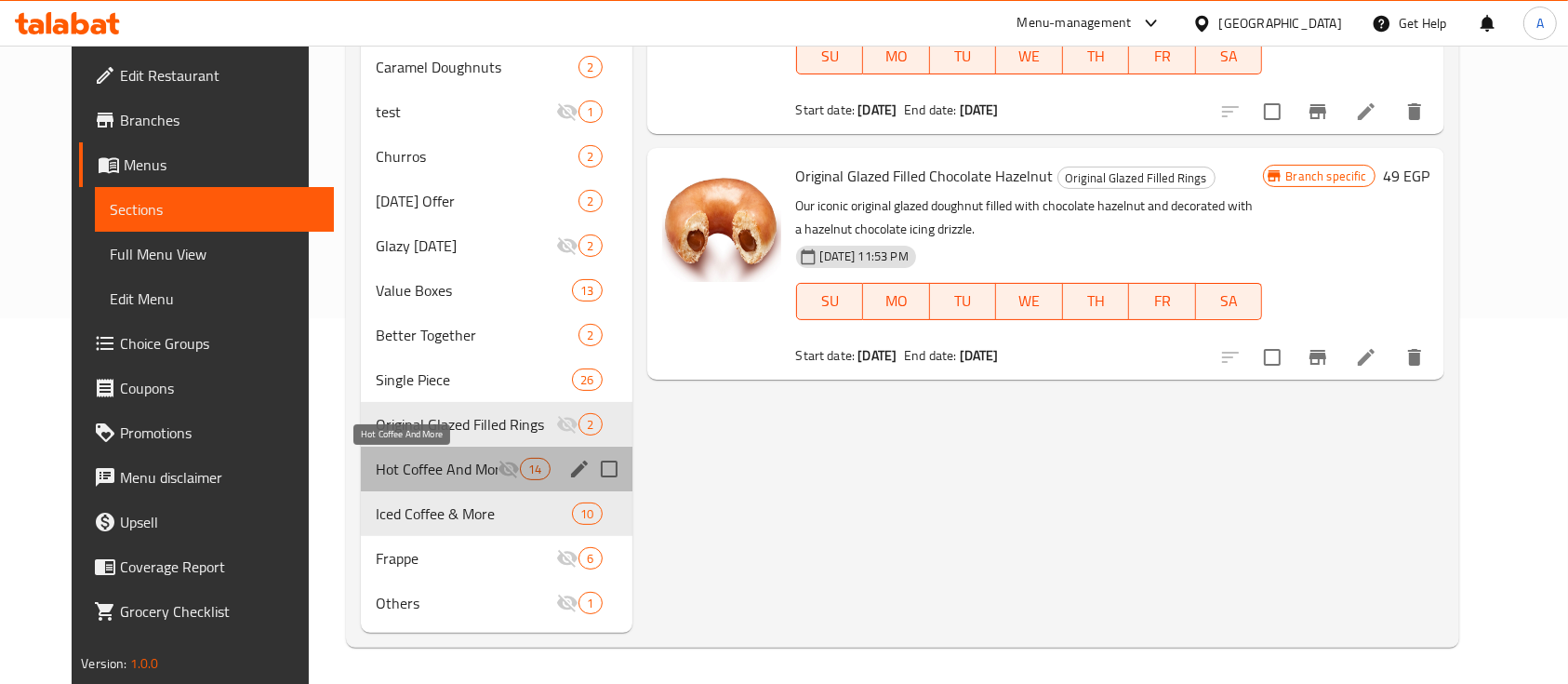
click at [397, 471] on span "Hot Coffee And More" at bounding box center [436, 468] width 122 height 22
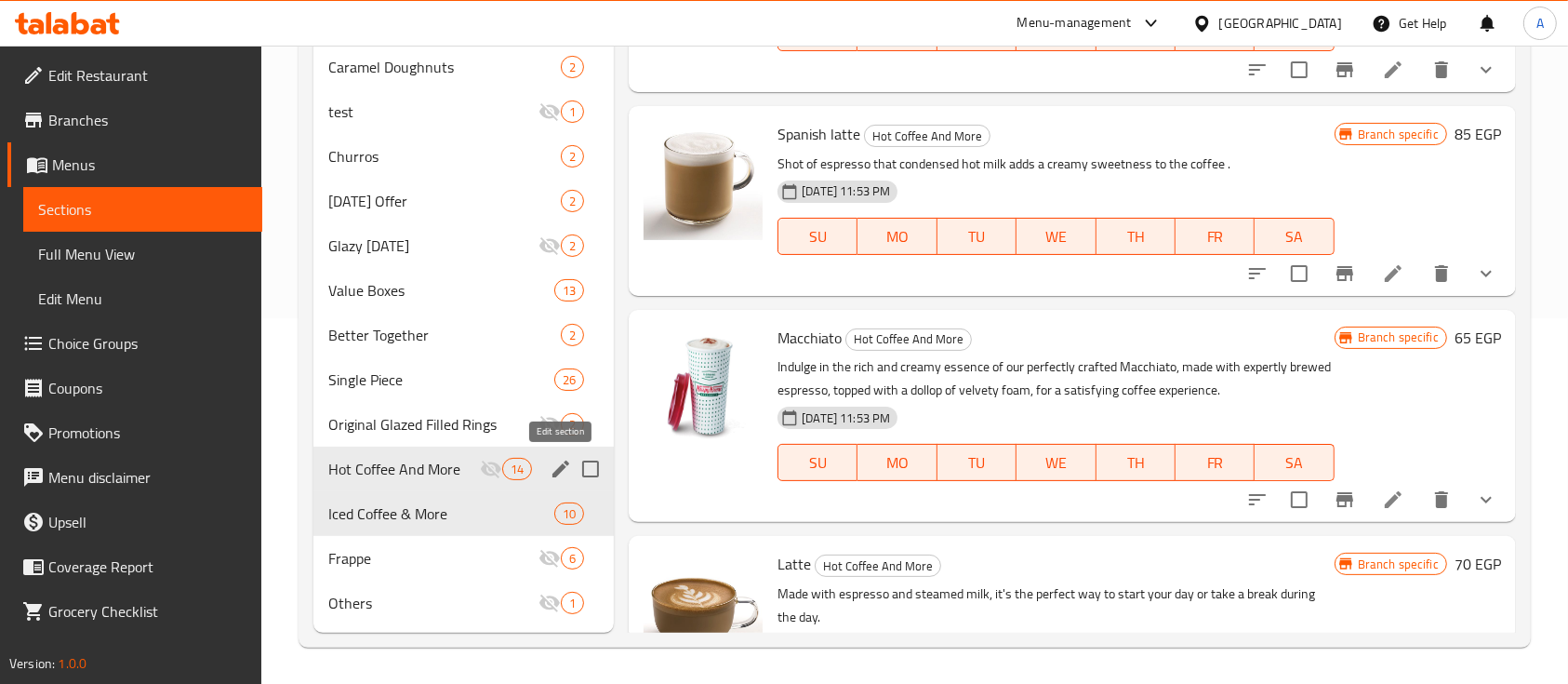
click at [559, 467] on icon "edit" at bounding box center [560, 468] width 16 height 16
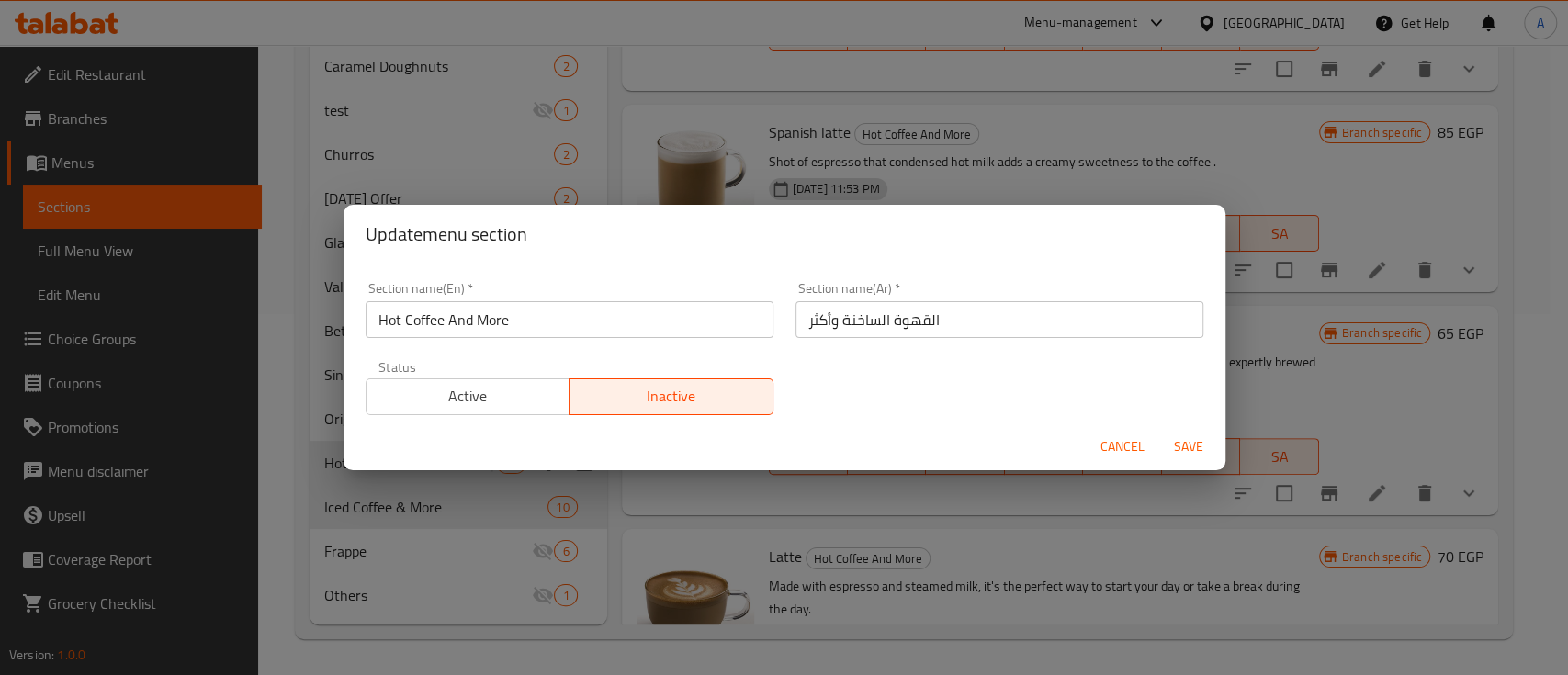
click at [500, 400] on span "Active" at bounding box center [469, 396] width 189 height 27
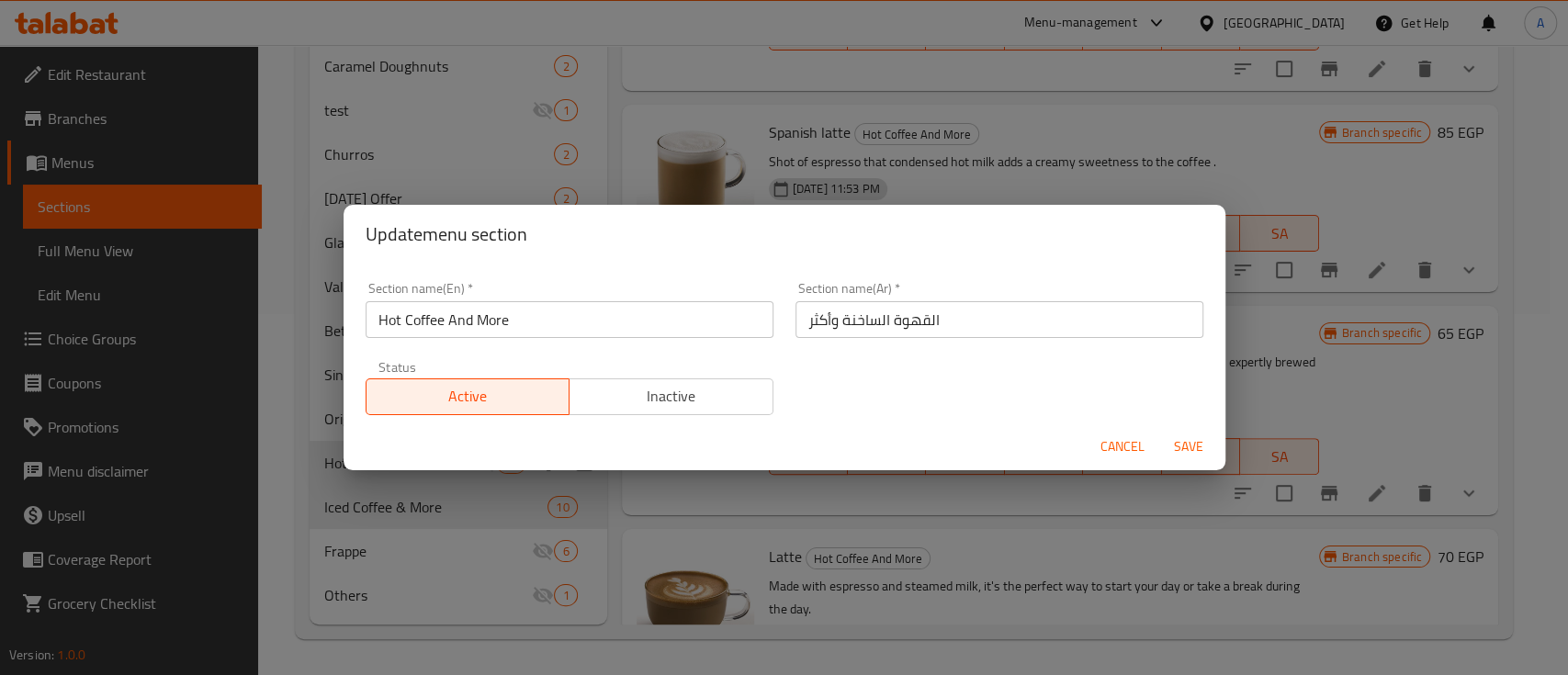
click at [1191, 451] on span "Save" at bounding box center [1188, 447] width 45 height 23
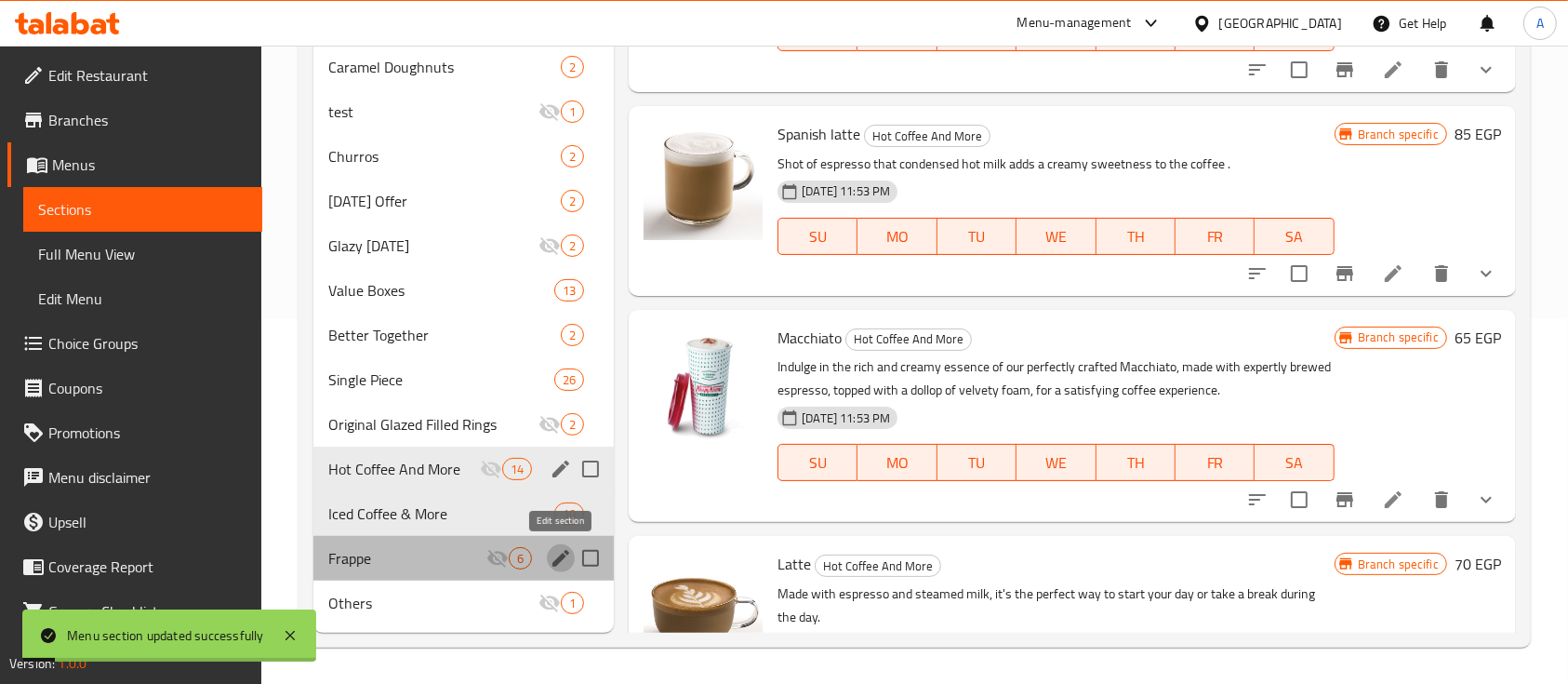
click at [557, 553] on icon "edit" at bounding box center [560, 557] width 22 height 22
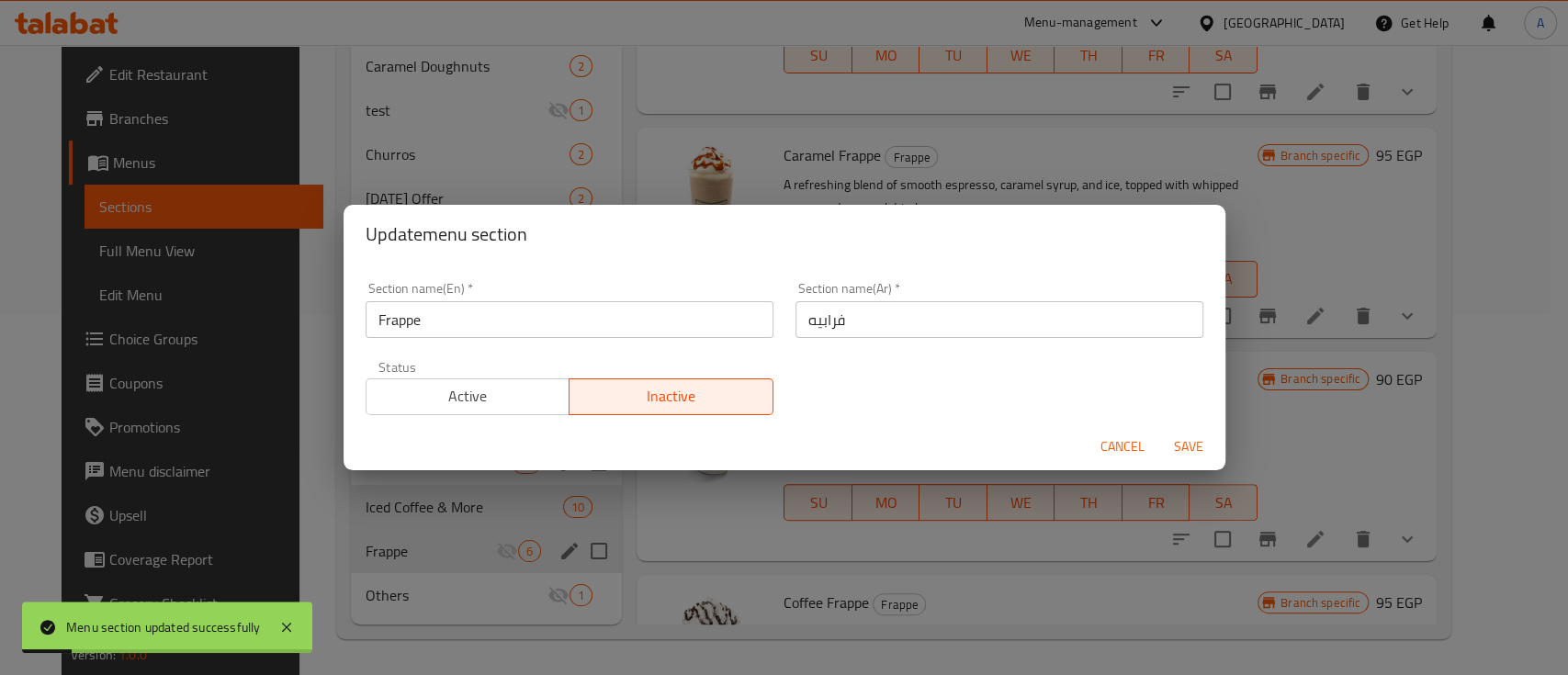
click at [470, 408] on span "Active" at bounding box center [469, 396] width 189 height 27
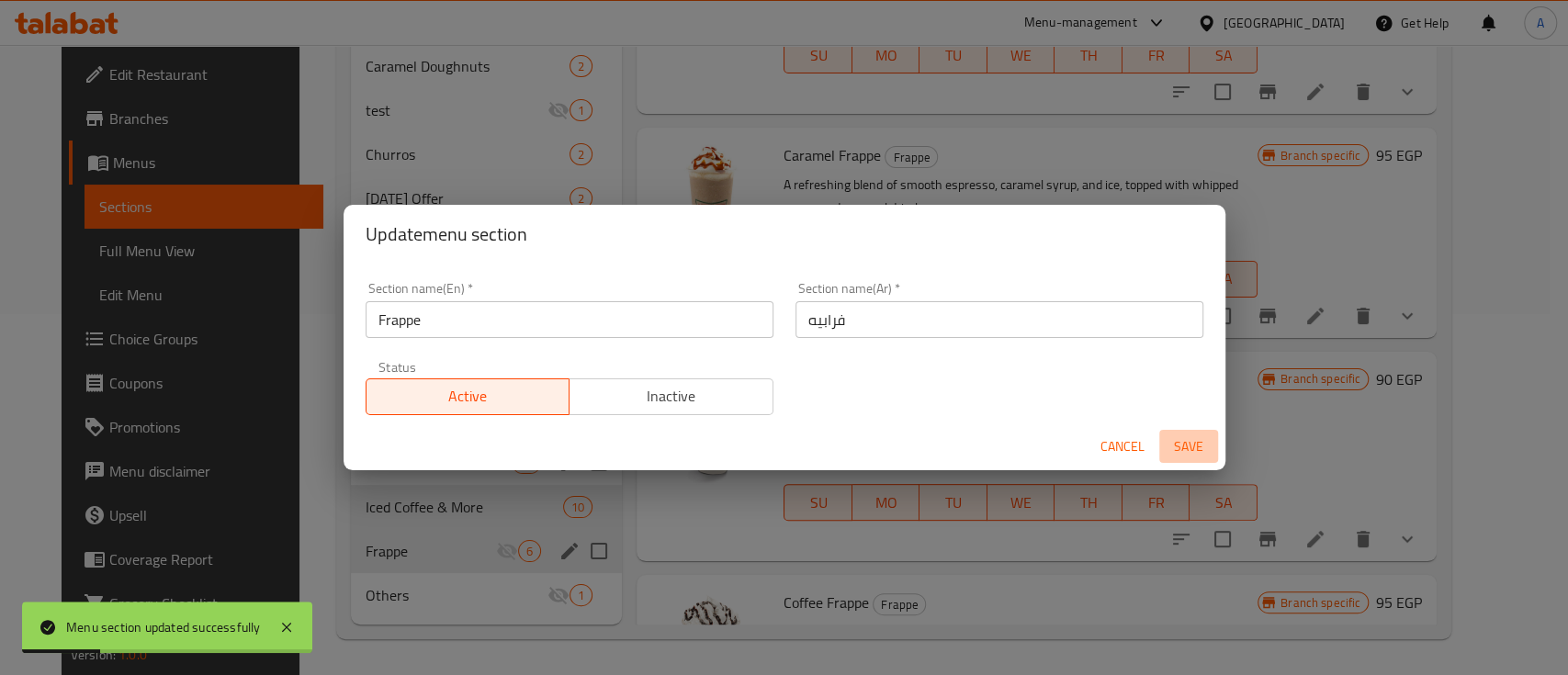
click at [1190, 452] on span "Save" at bounding box center [1188, 447] width 45 height 23
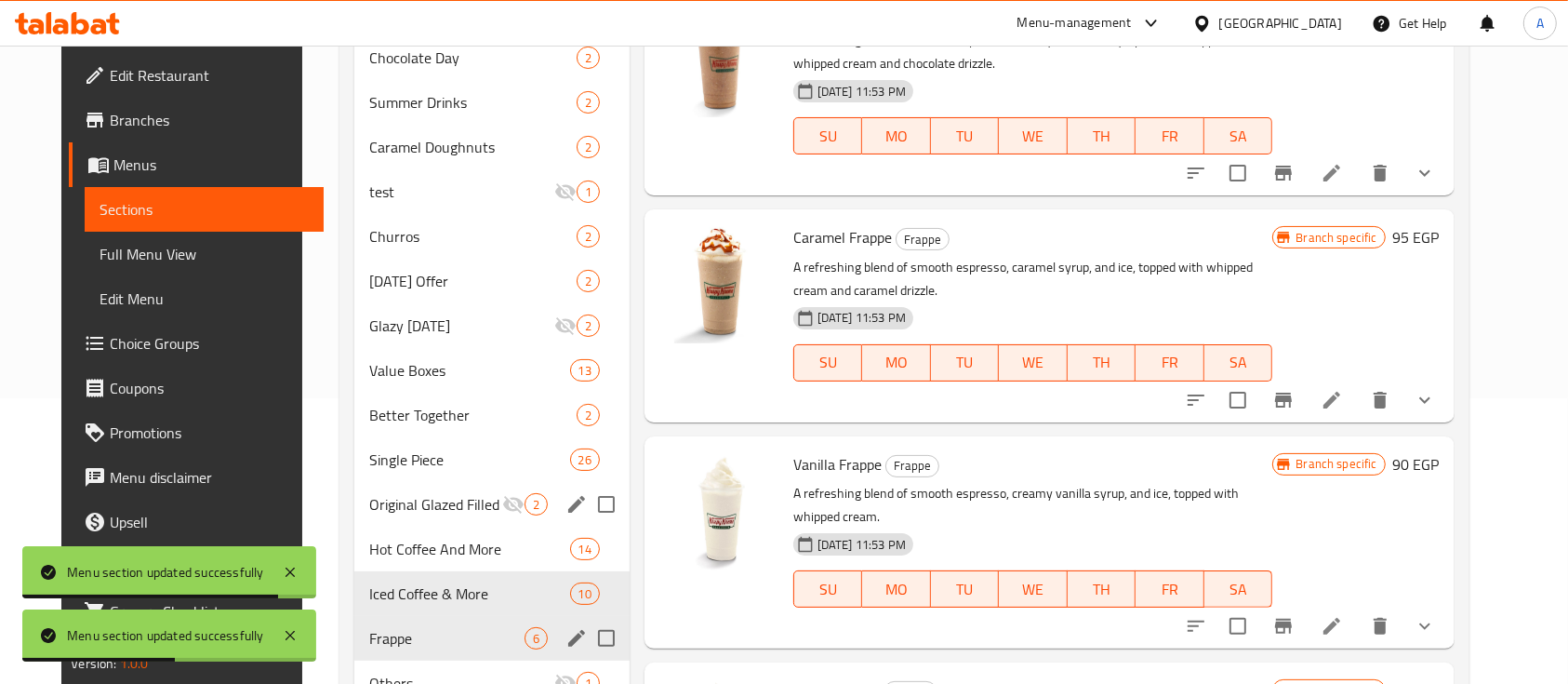
scroll to position [366, 0]
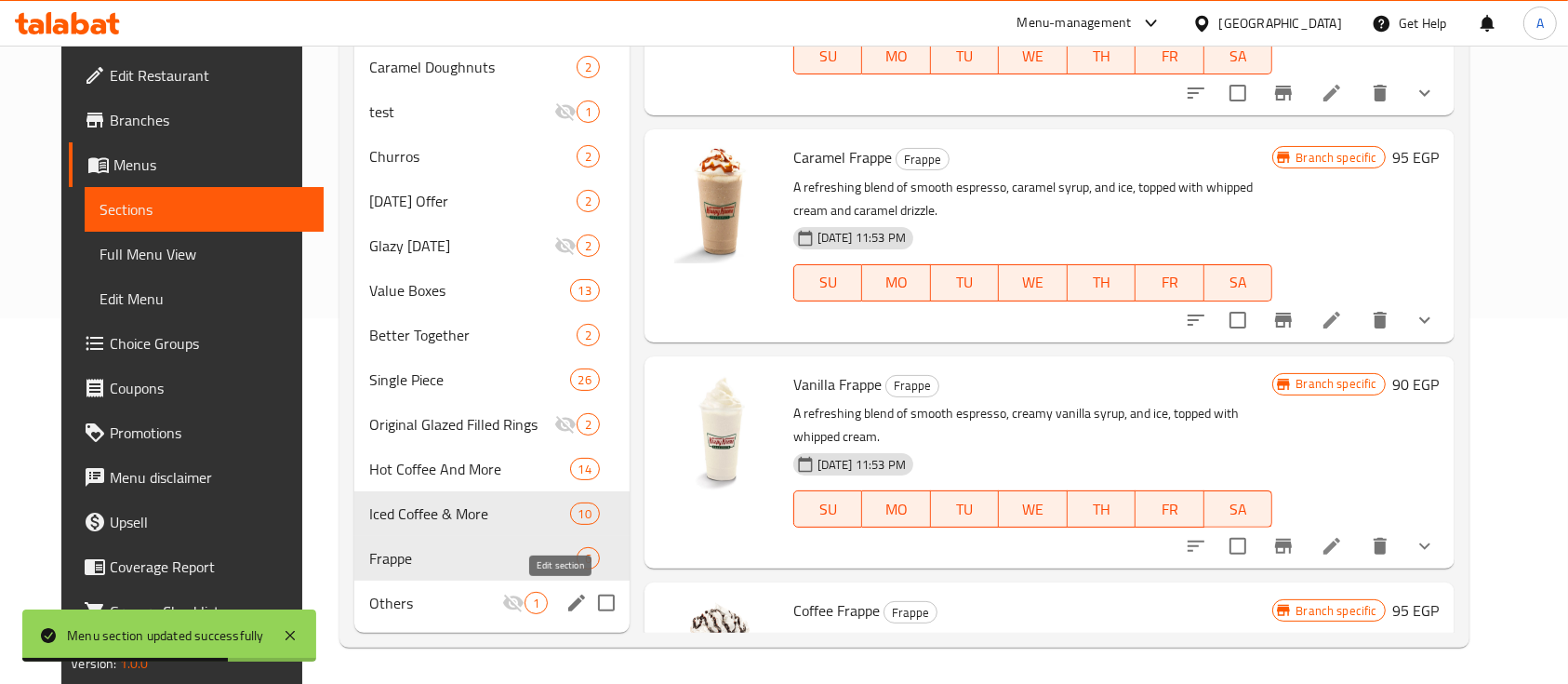
click at [569, 602] on icon "edit" at bounding box center [576, 602] width 16 height 16
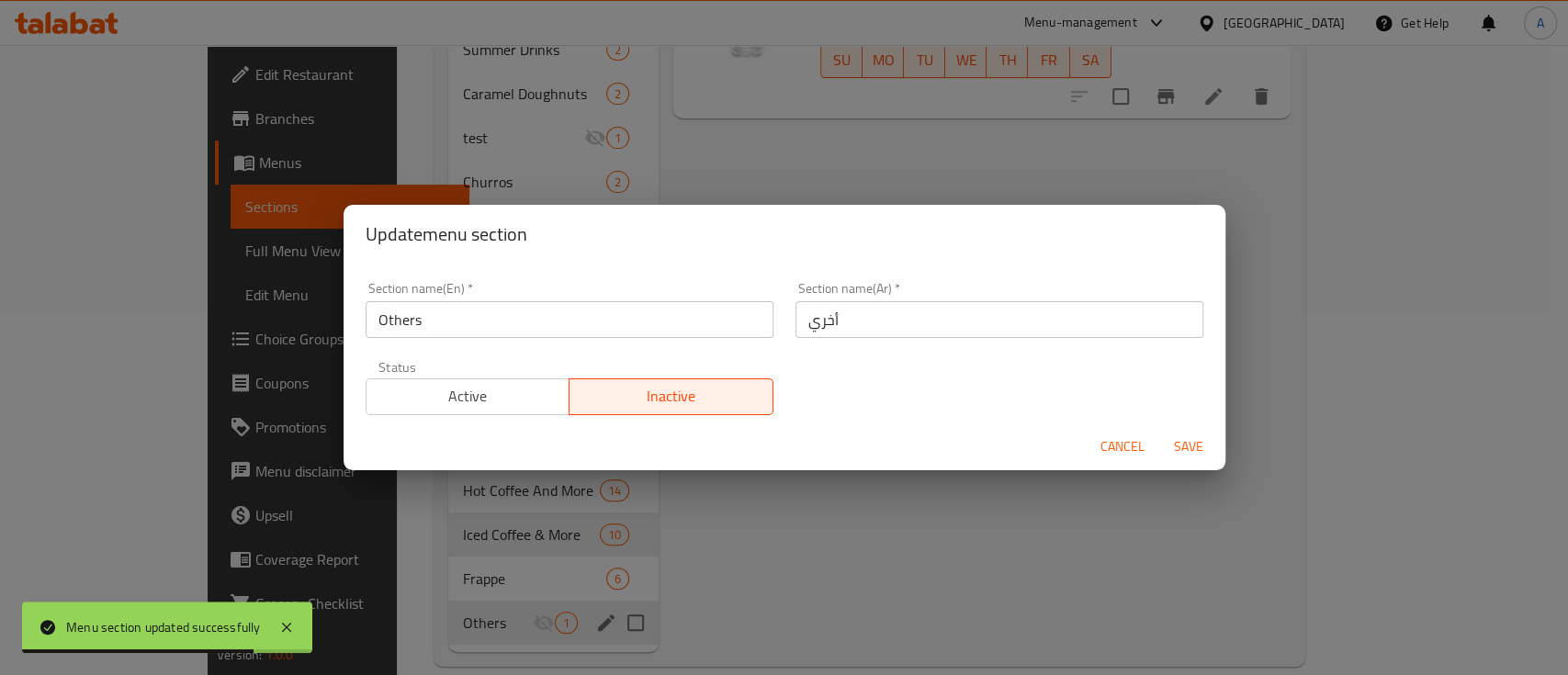
click at [464, 396] on span "Active" at bounding box center [469, 396] width 189 height 27
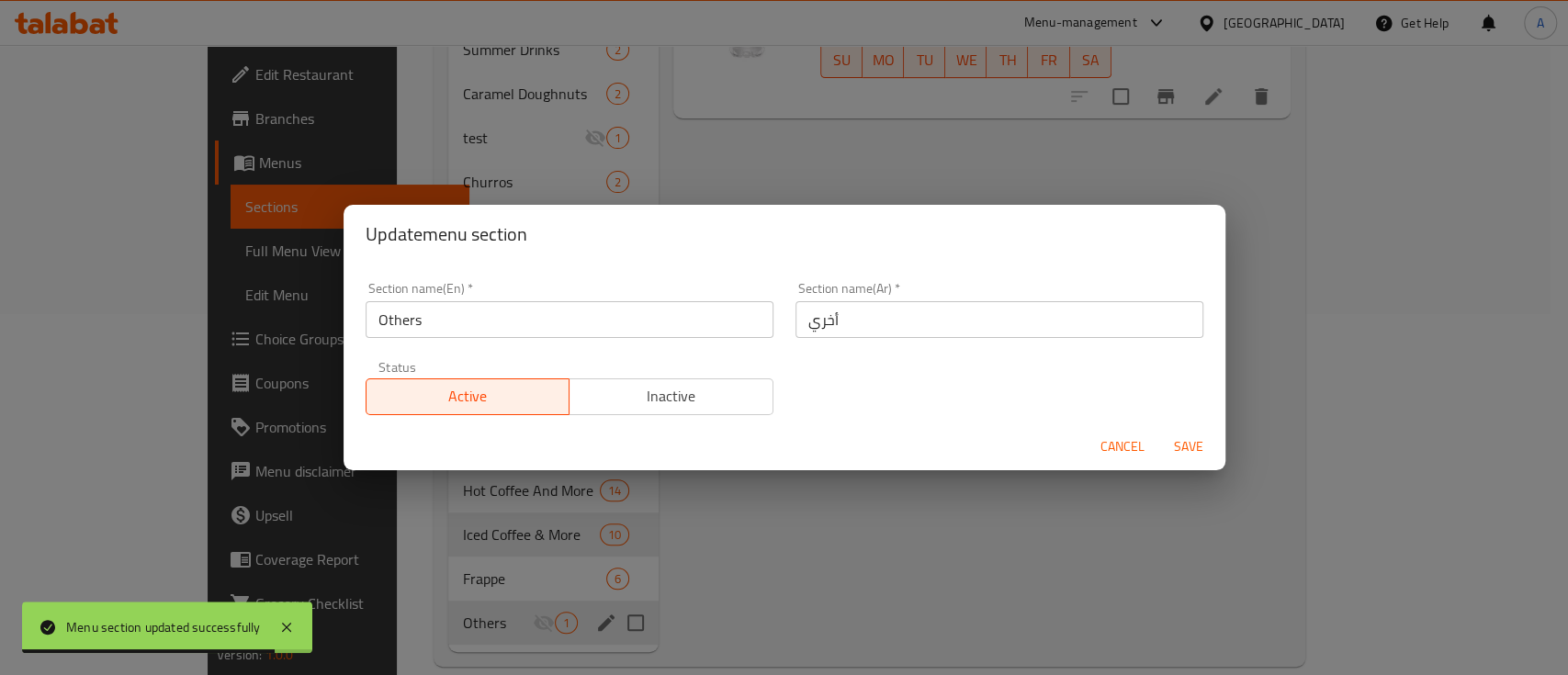
click at [1184, 441] on span "Save" at bounding box center [1188, 447] width 45 height 23
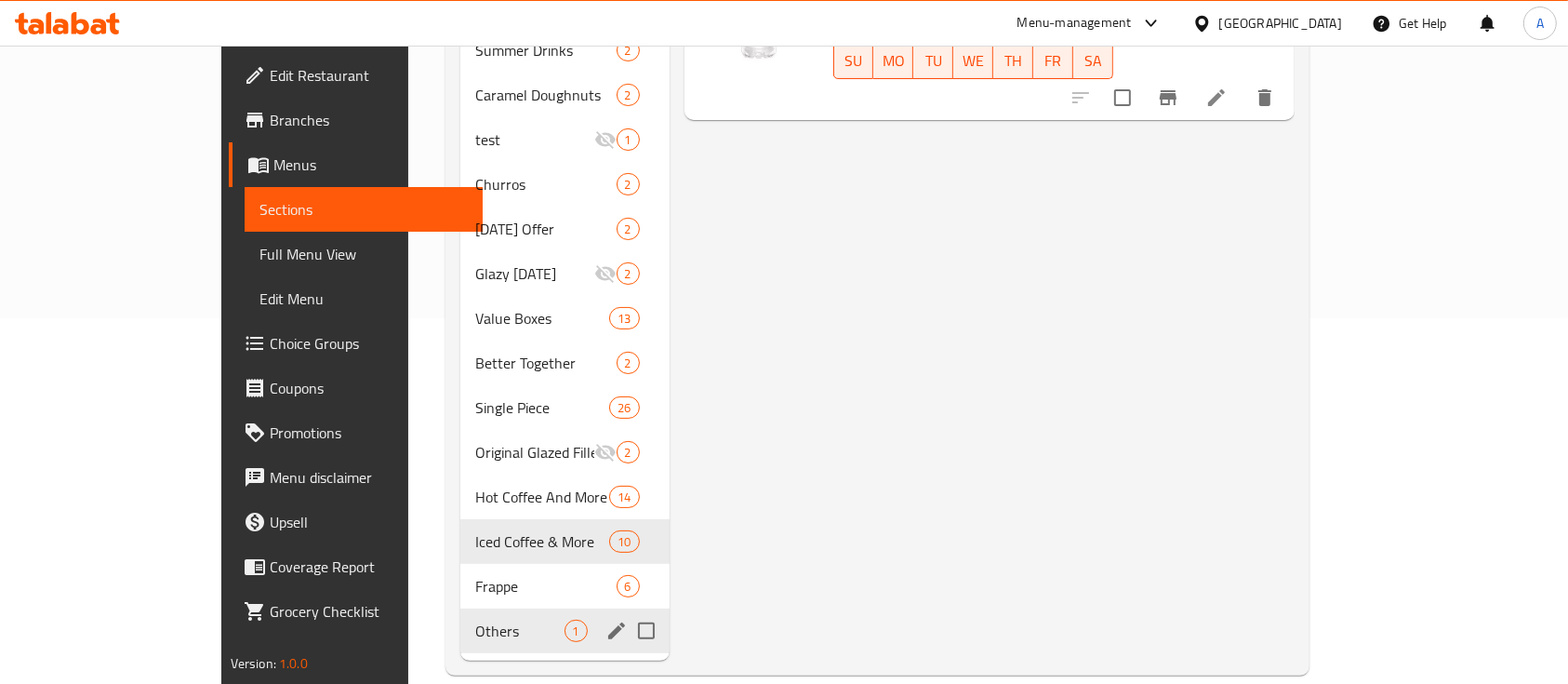
click at [507, 608] on div "Others 1" at bounding box center [564, 630] width 208 height 45
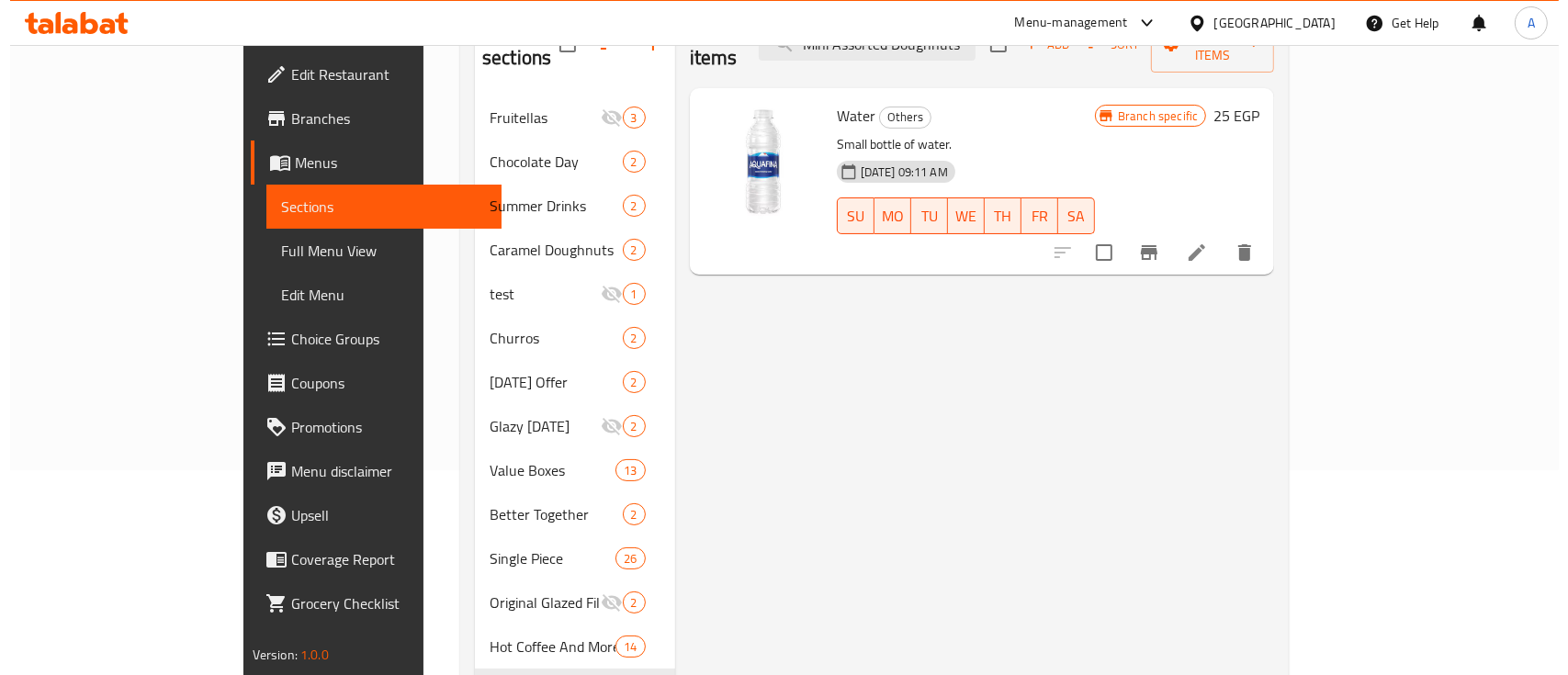
scroll to position [116, 0]
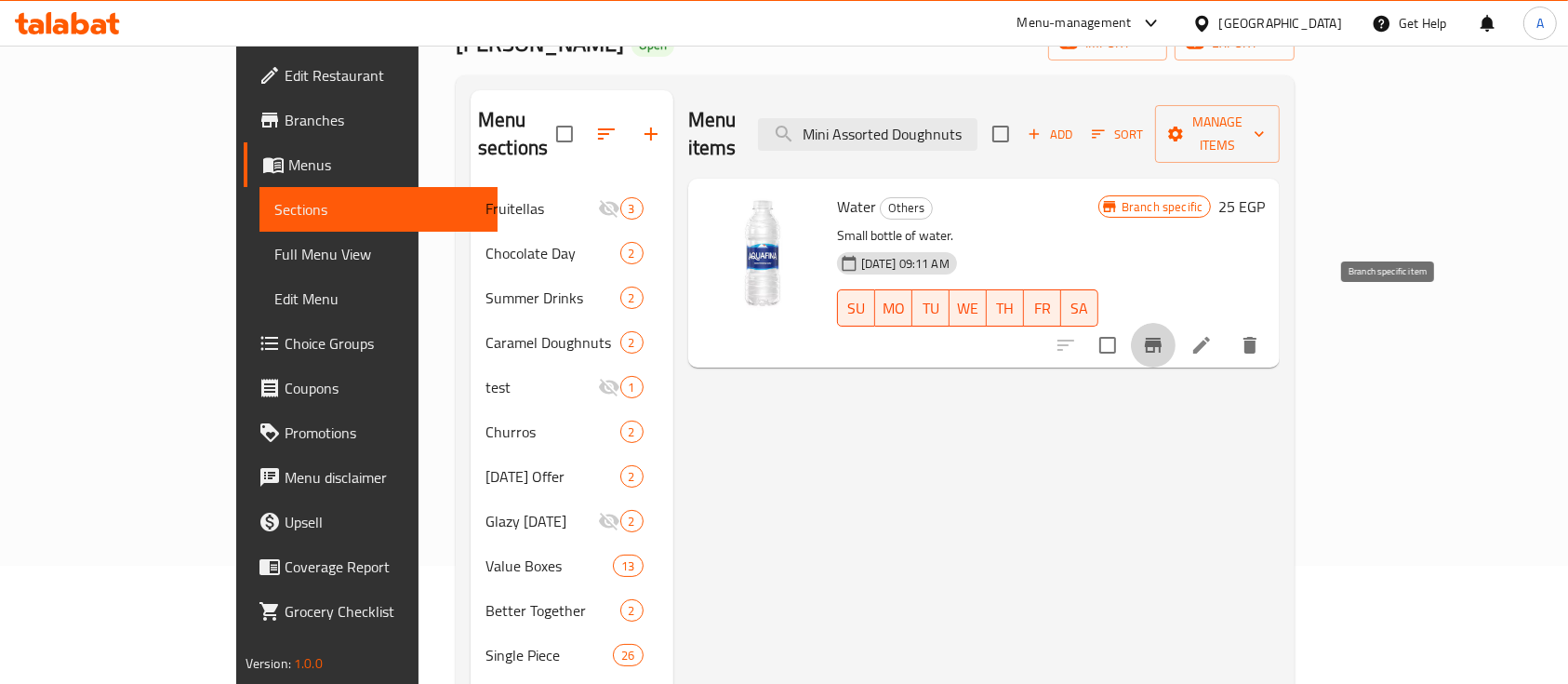
click at [1164, 334] on icon "Branch-specific-item" at bounding box center [1153, 344] width 22 height 22
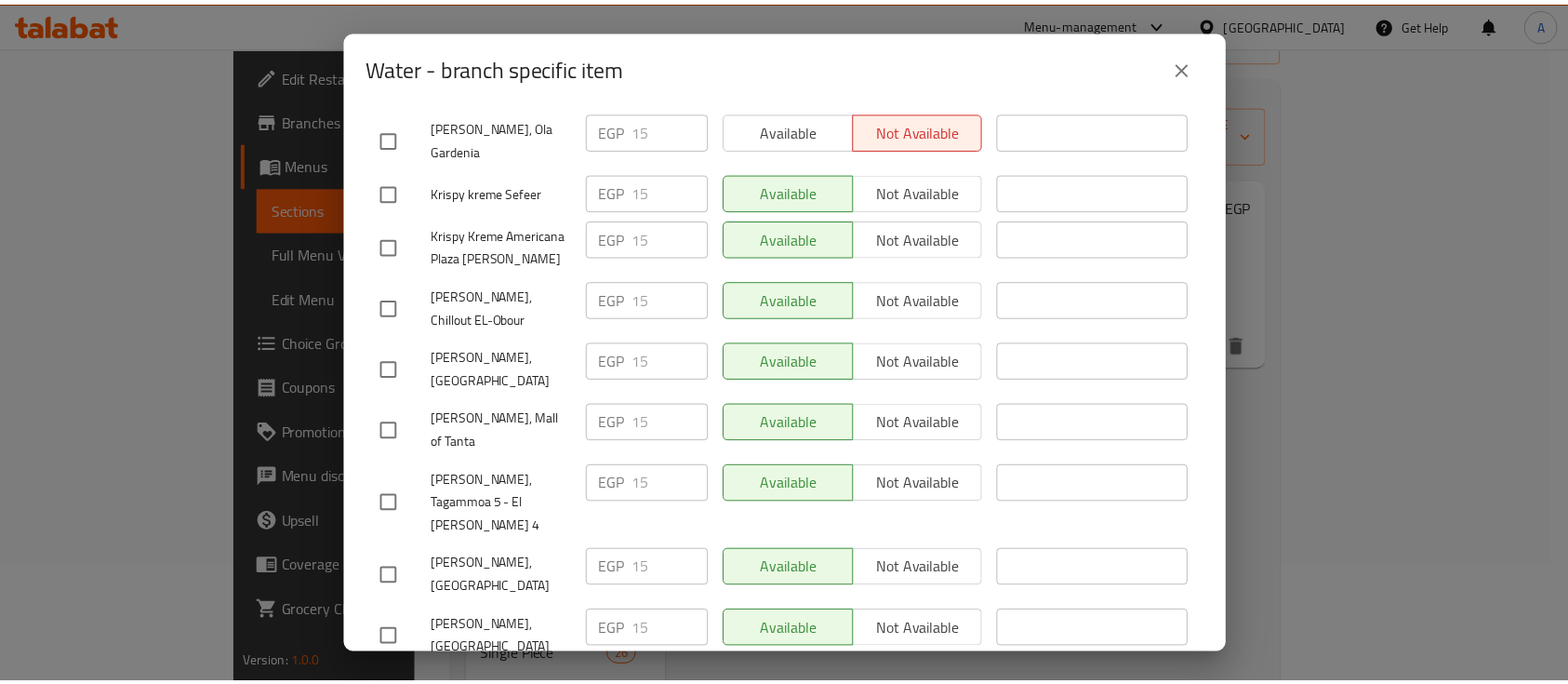
scroll to position [2018, 0]
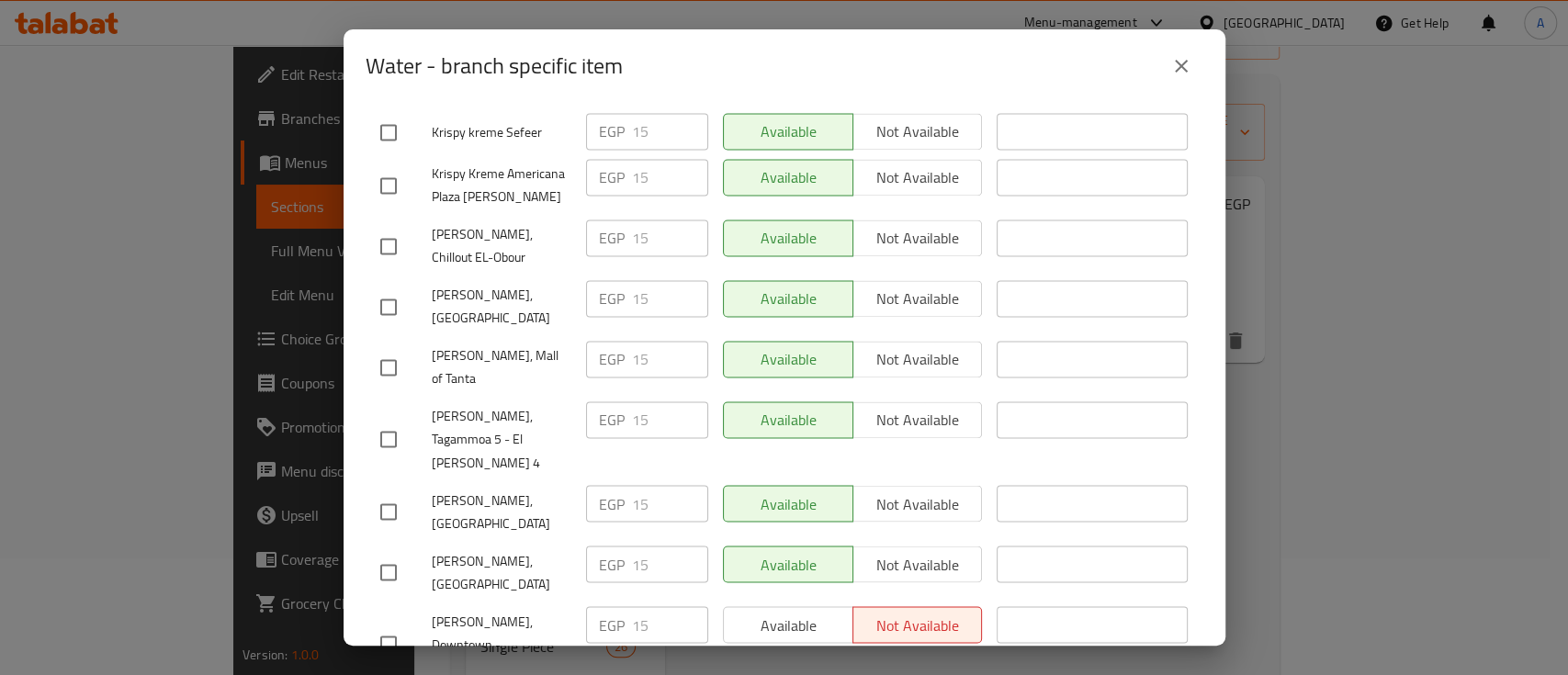
click at [1181, 62] on icon "close" at bounding box center [1181, 65] width 22 height 22
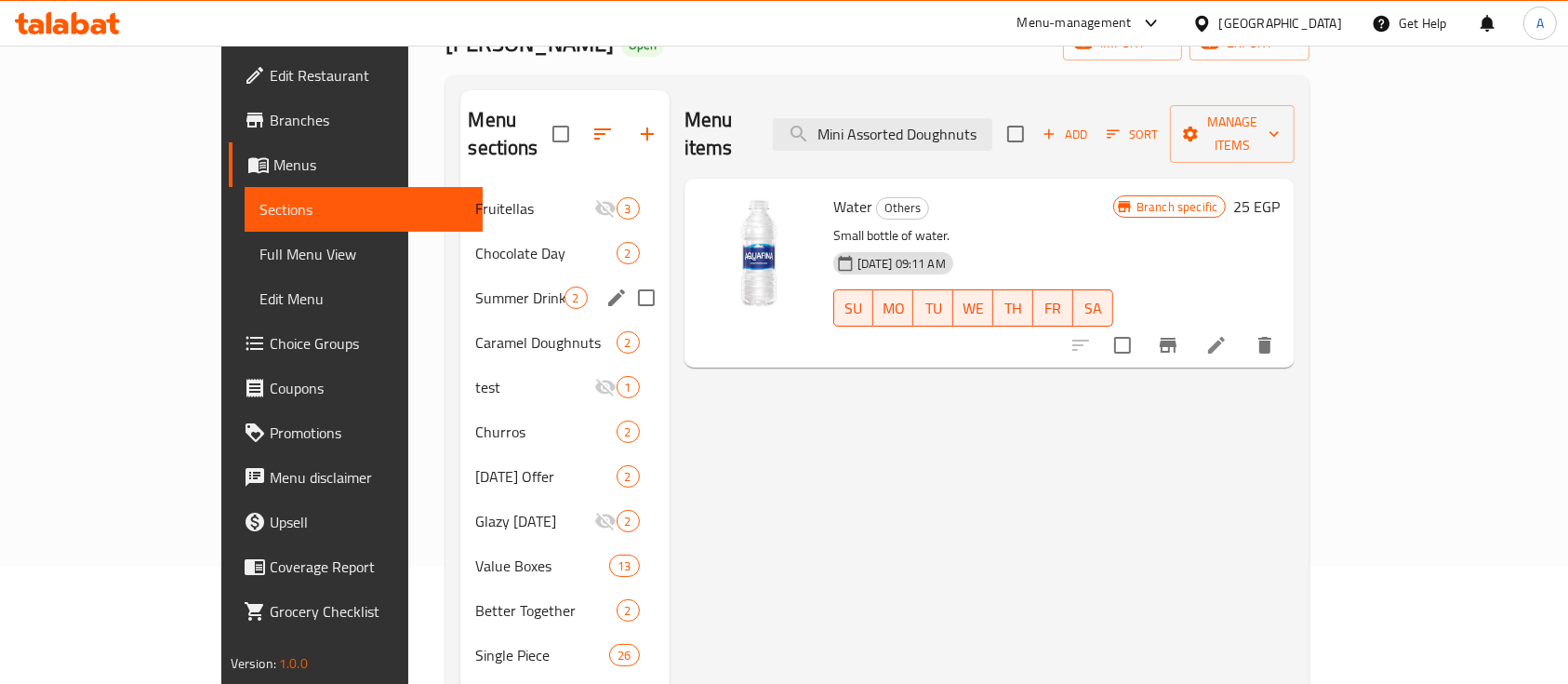
scroll to position [0, 0]
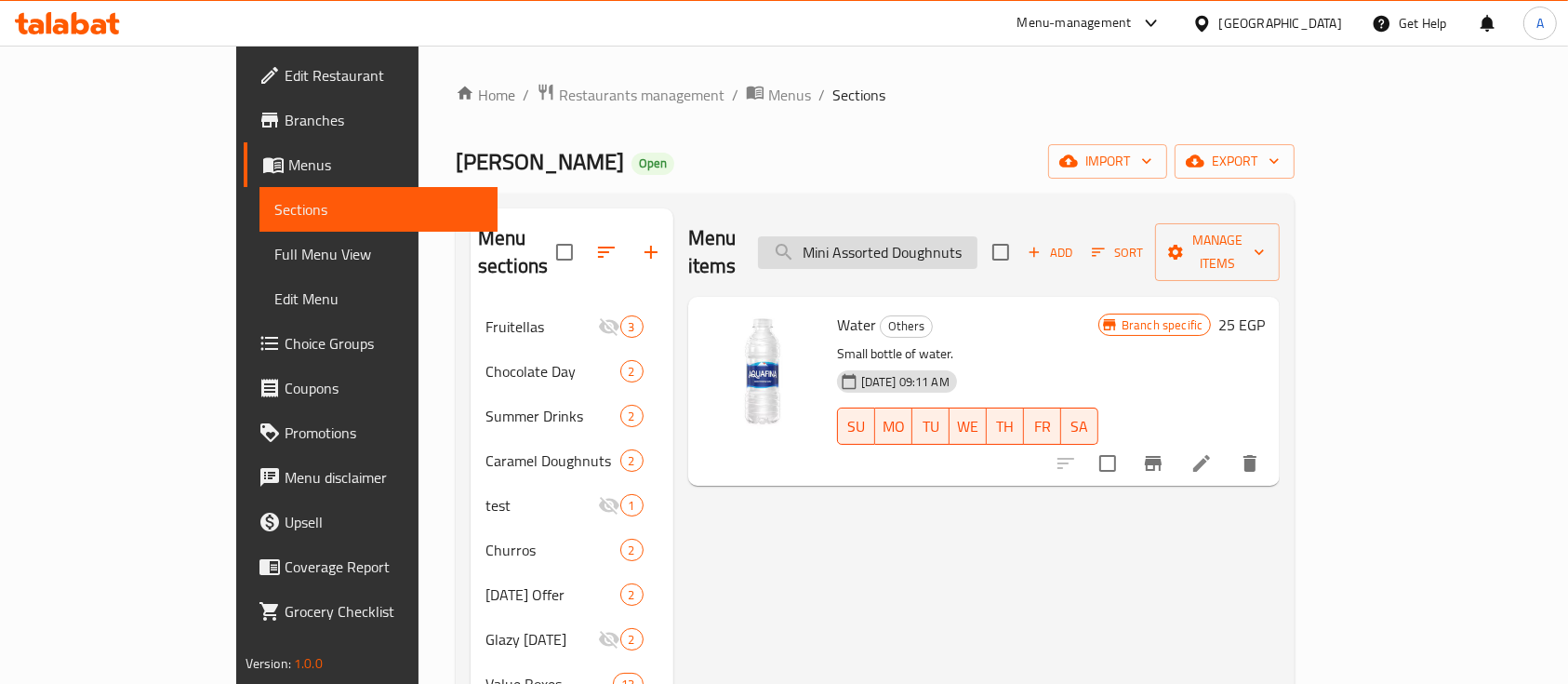
click at [977, 242] on input "Mini Assorted Doughnuts" at bounding box center [867, 252] width 220 height 33
click at [950, 168] on div "Krispy Kreme Open import export" at bounding box center [875, 161] width 839 height 35
